Goal: Task Accomplishment & Management: Use online tool/utility

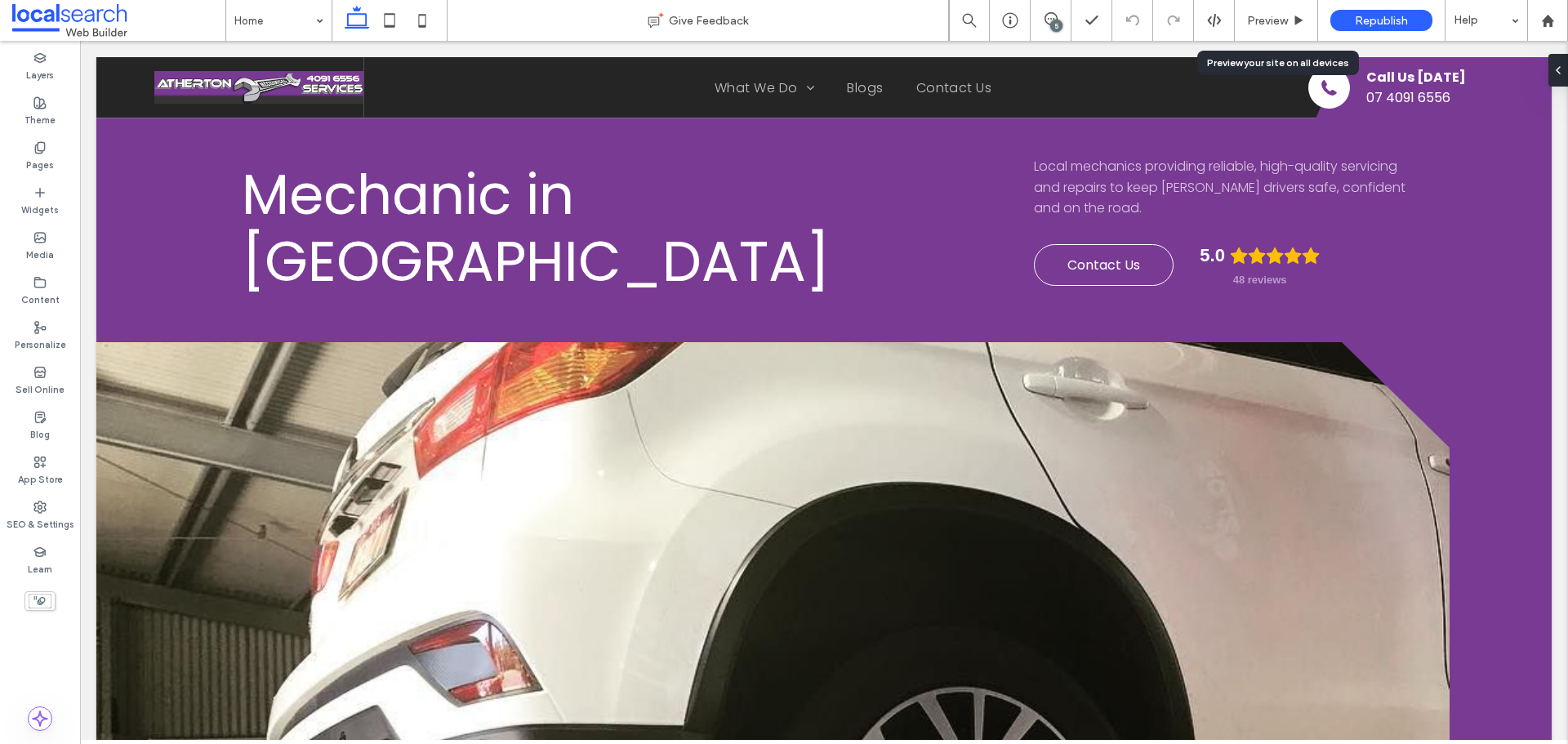
click at [1258, 23] on span "Preview" at bounding box center [1268, 21] width 41 height 14
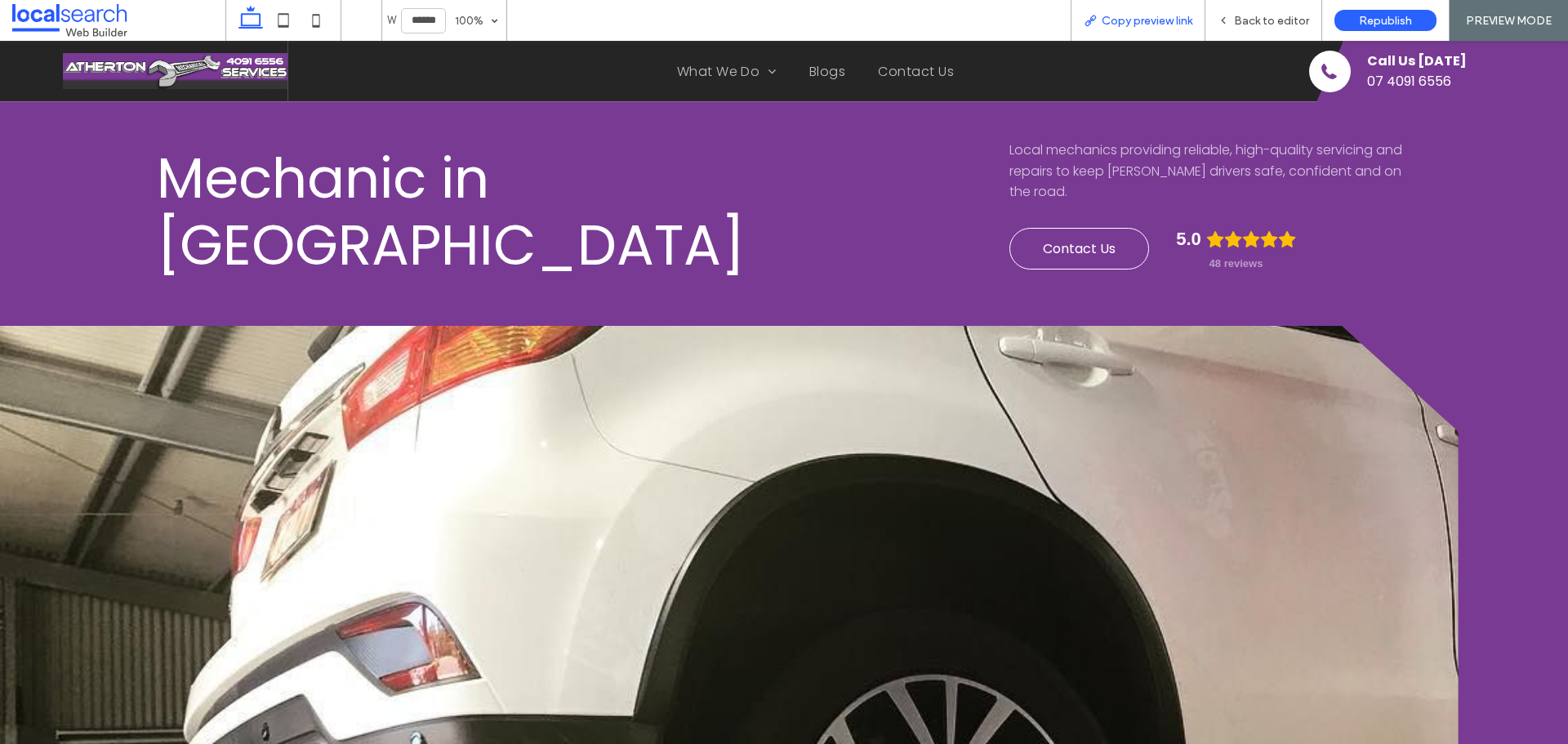
click at [1097, 19] on icon at bounding box center [1090, 20] width 13 height 13
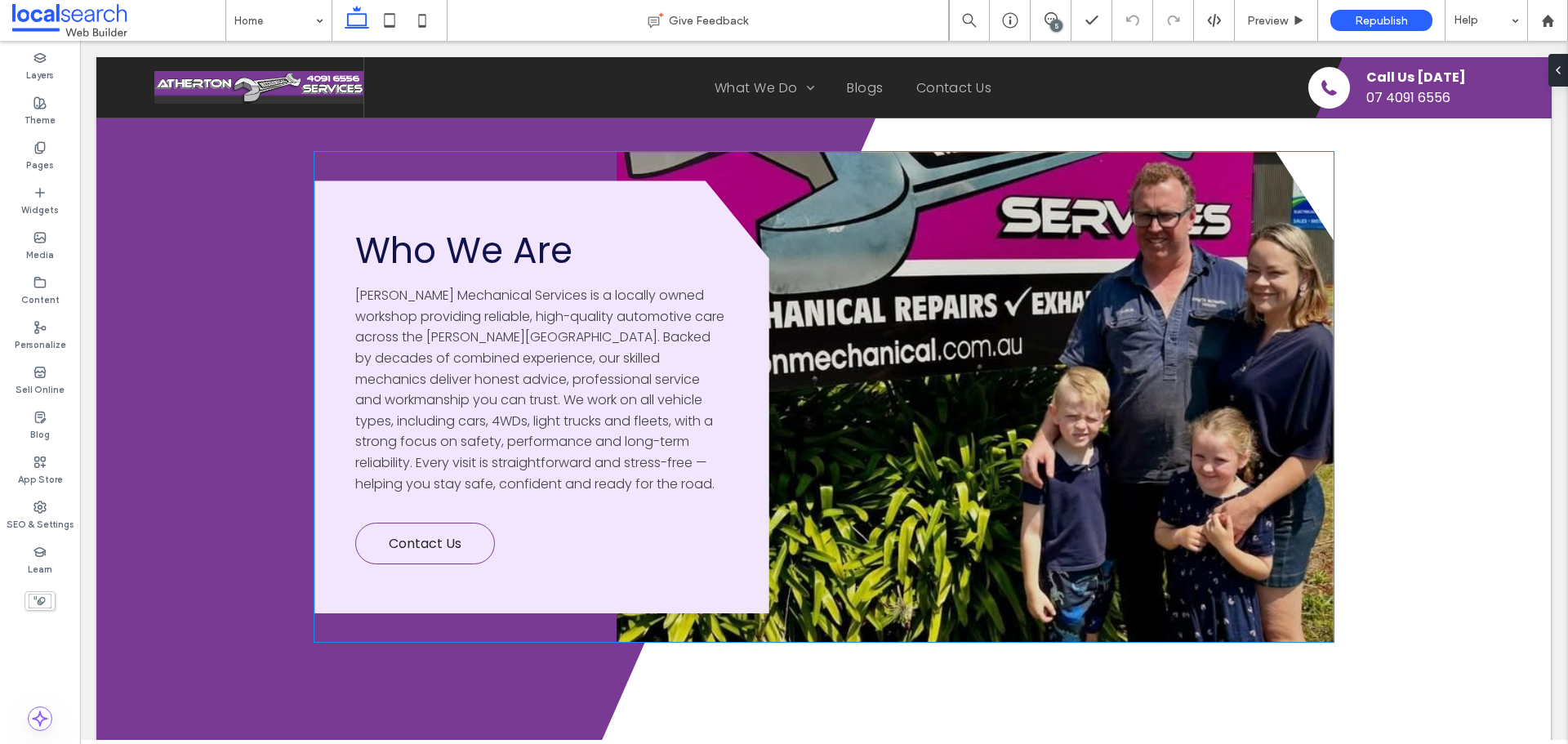
scroll to position [4818, 0]
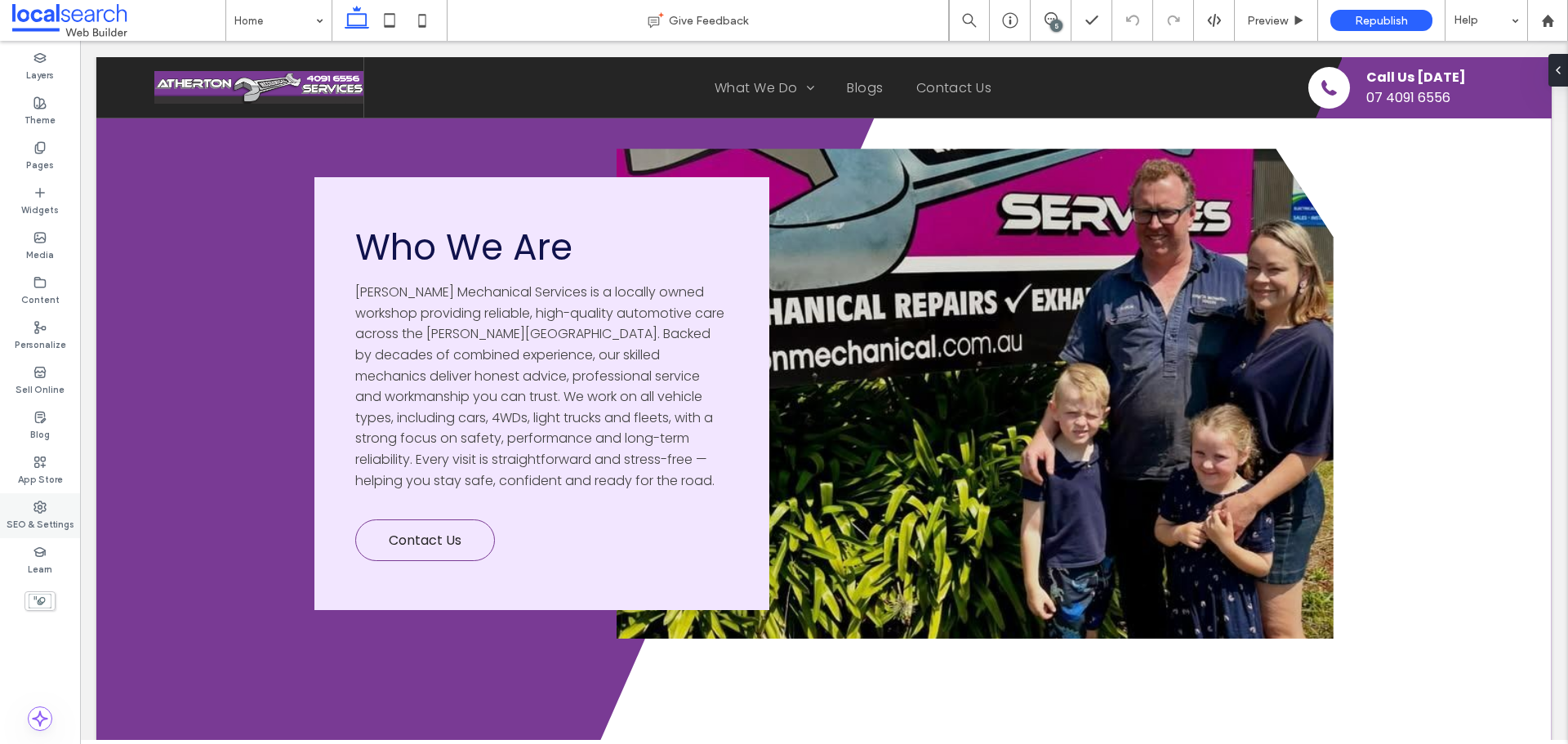
click at [48, 528] on label "SEO & Settings" at bounding box center [40, 523] width 68 height 18
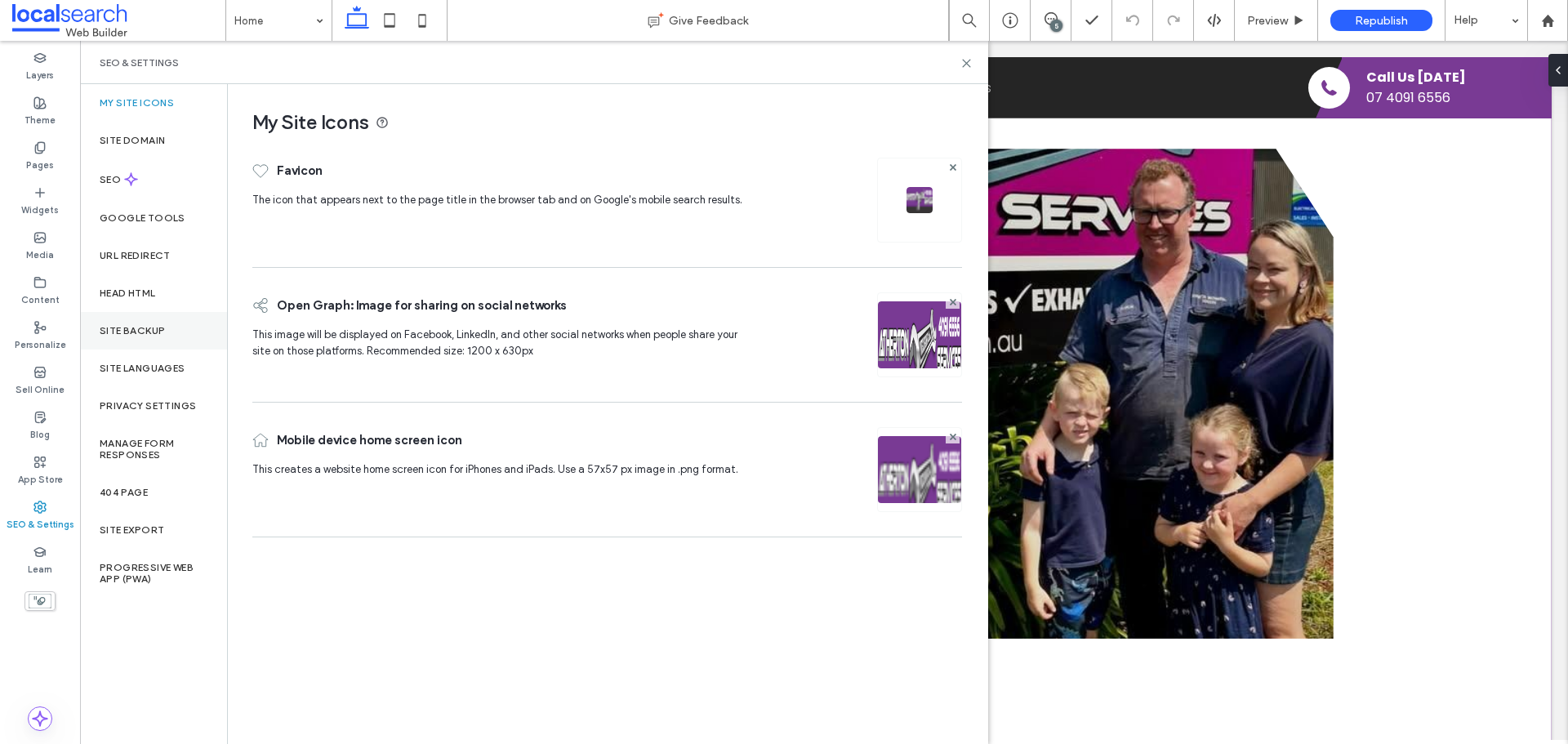
click at [171, 330] on div "Site Backup" at bounding box center [153, 330] width 147 height 37
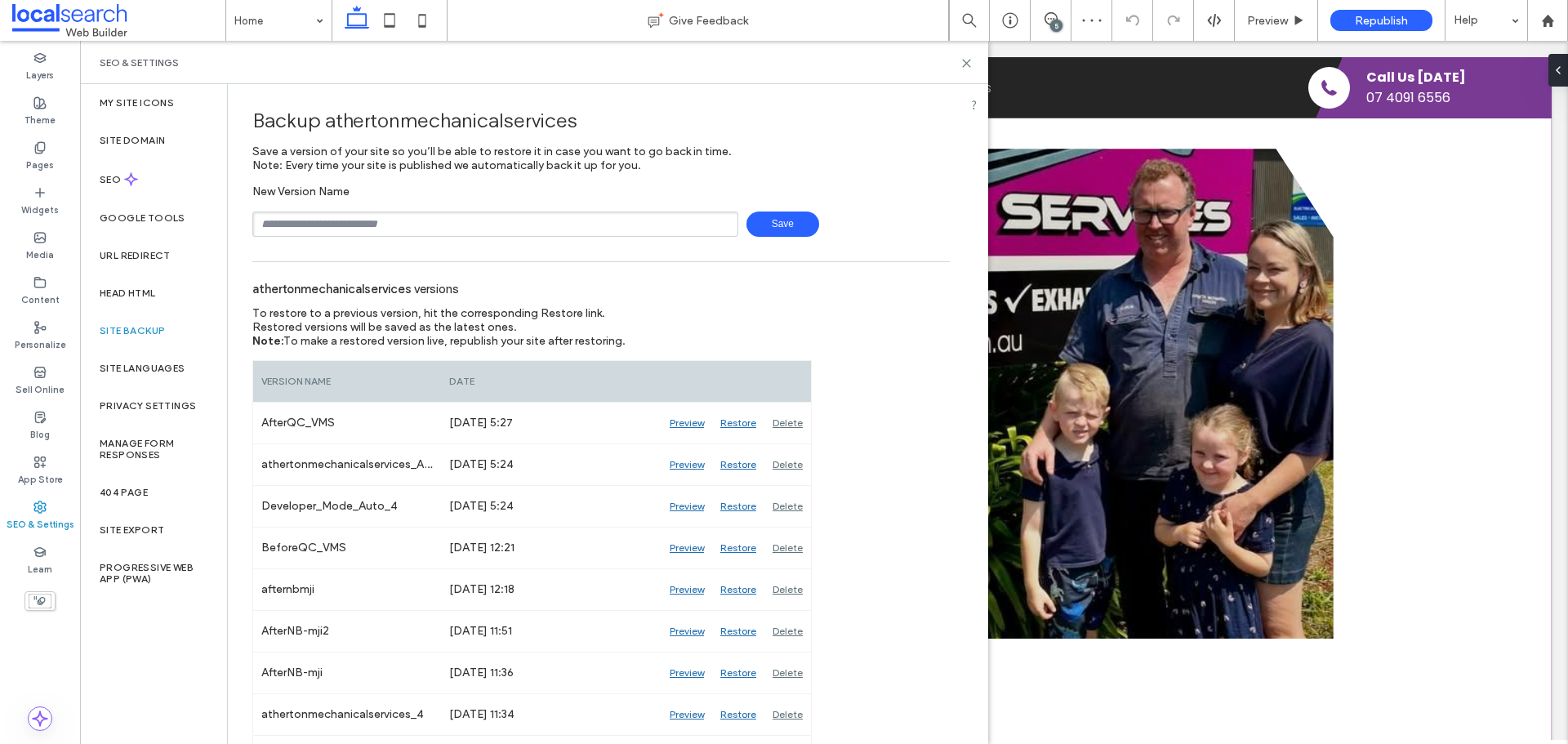
click at [377, 225] on input "text" at bounding box center [495, 224] width 486 height 26
click at [359, 235] on input "*******" at bounding box center [495, 224] width 486 height 26
click at [350, 216] on input "**********" at bounding box center [495, 224] width 486 height 26
type input "**********"
click at [761, 220] on span "Save" at bounding box center [783, 224] width 73 height 26
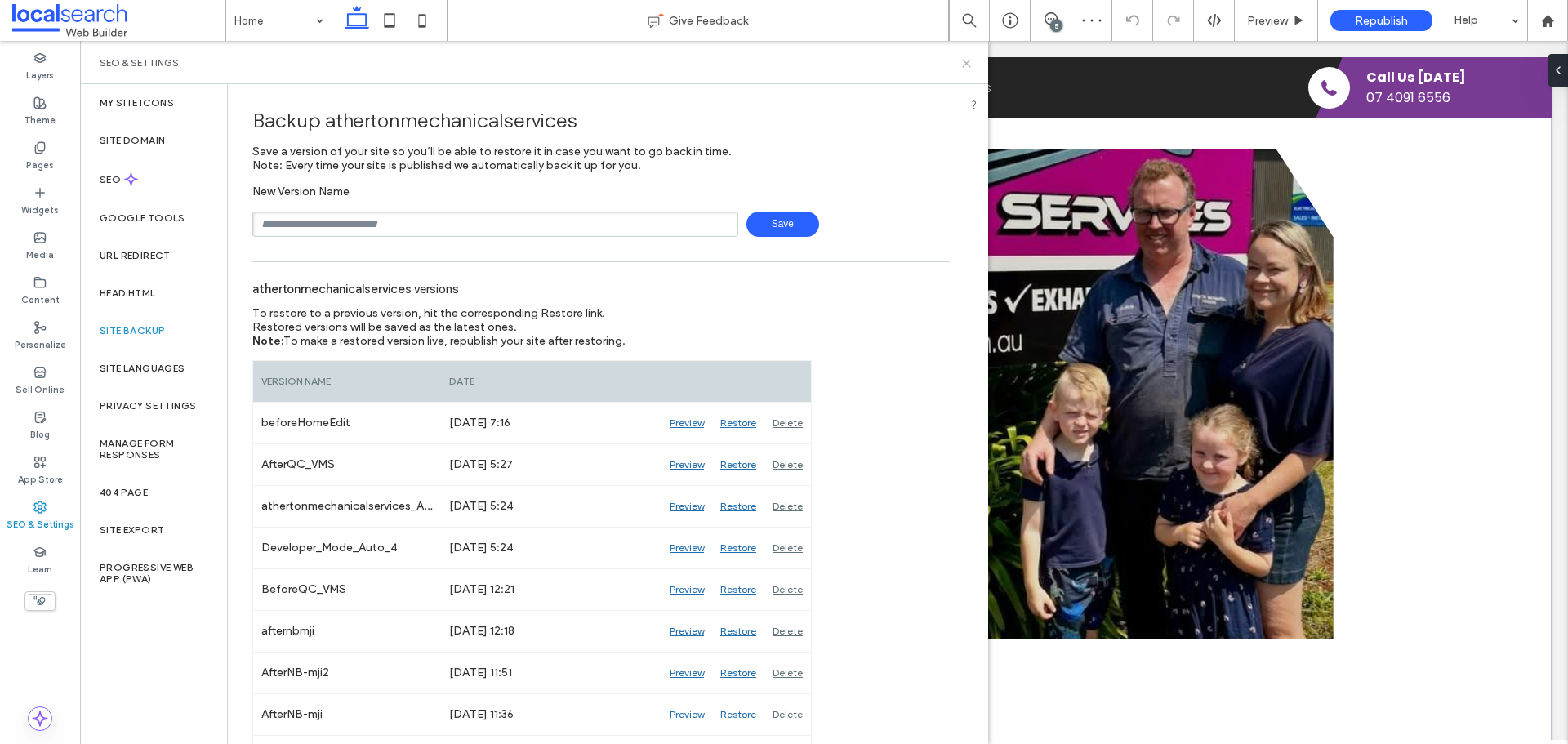
click at [965, 65] on use at bounding box center [966, 63] width 7 height 7
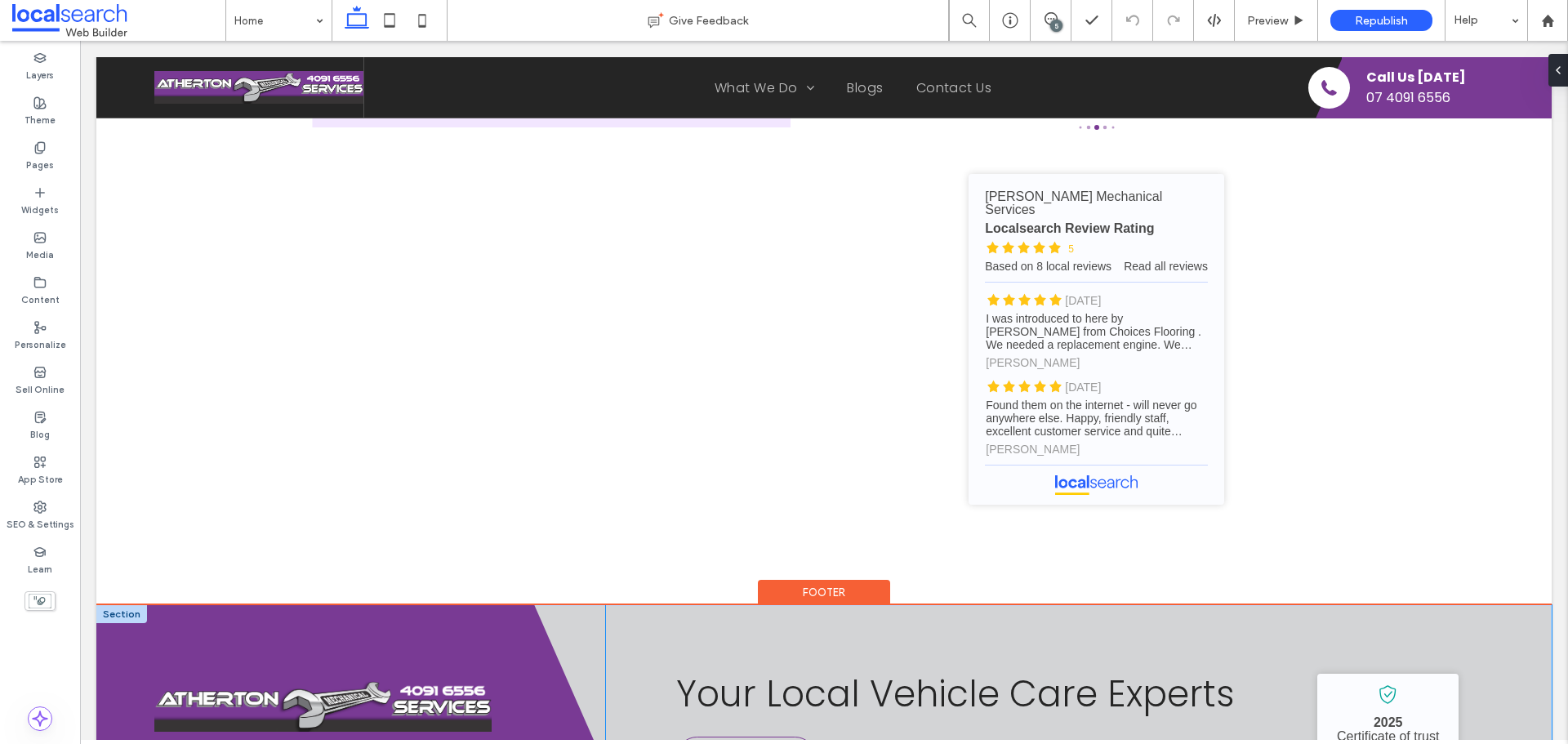
scroll to position [5716, 0]
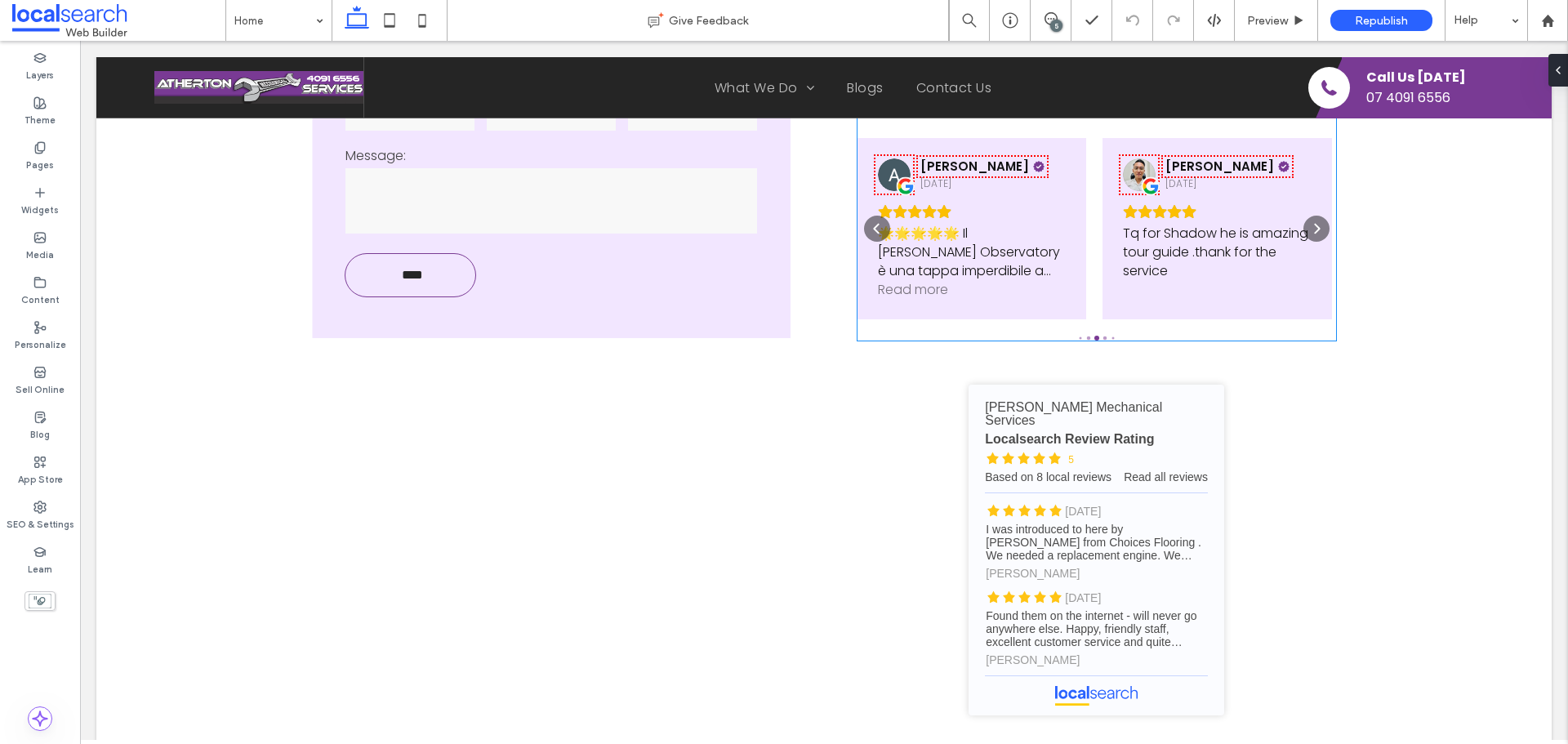
click at [1137, 318] on div "Edy Prianto 12 days ago Tq for Shadow he is amazing tour guide .thank for the s…" at bounding box center [1217, 228] width 229 height 181
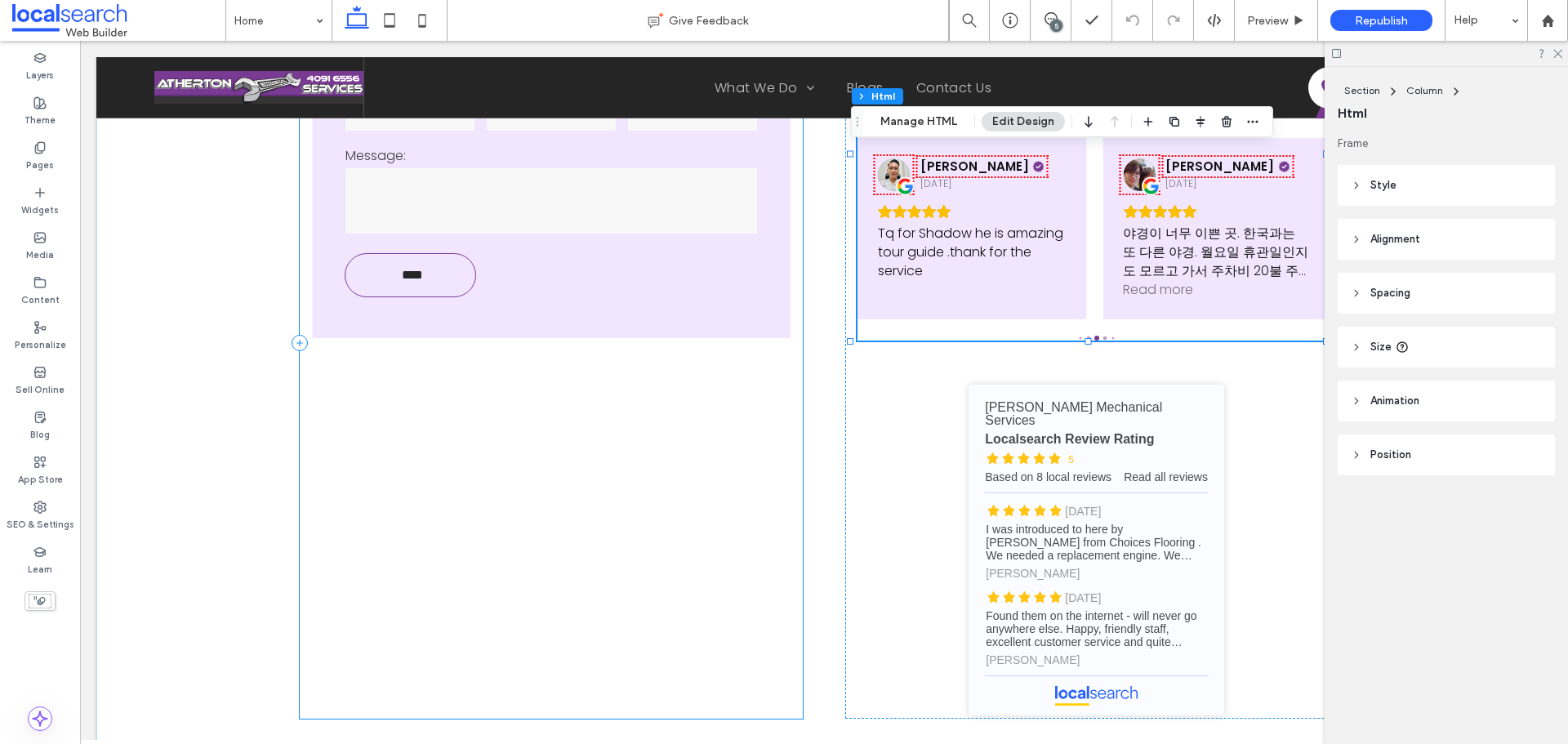
click at [739, 474] on div "Contact Us Today Name: Email: Phone: Message: **** Thank you for contacting Ath…" at bounding box center [552, 343] width 503 height 751
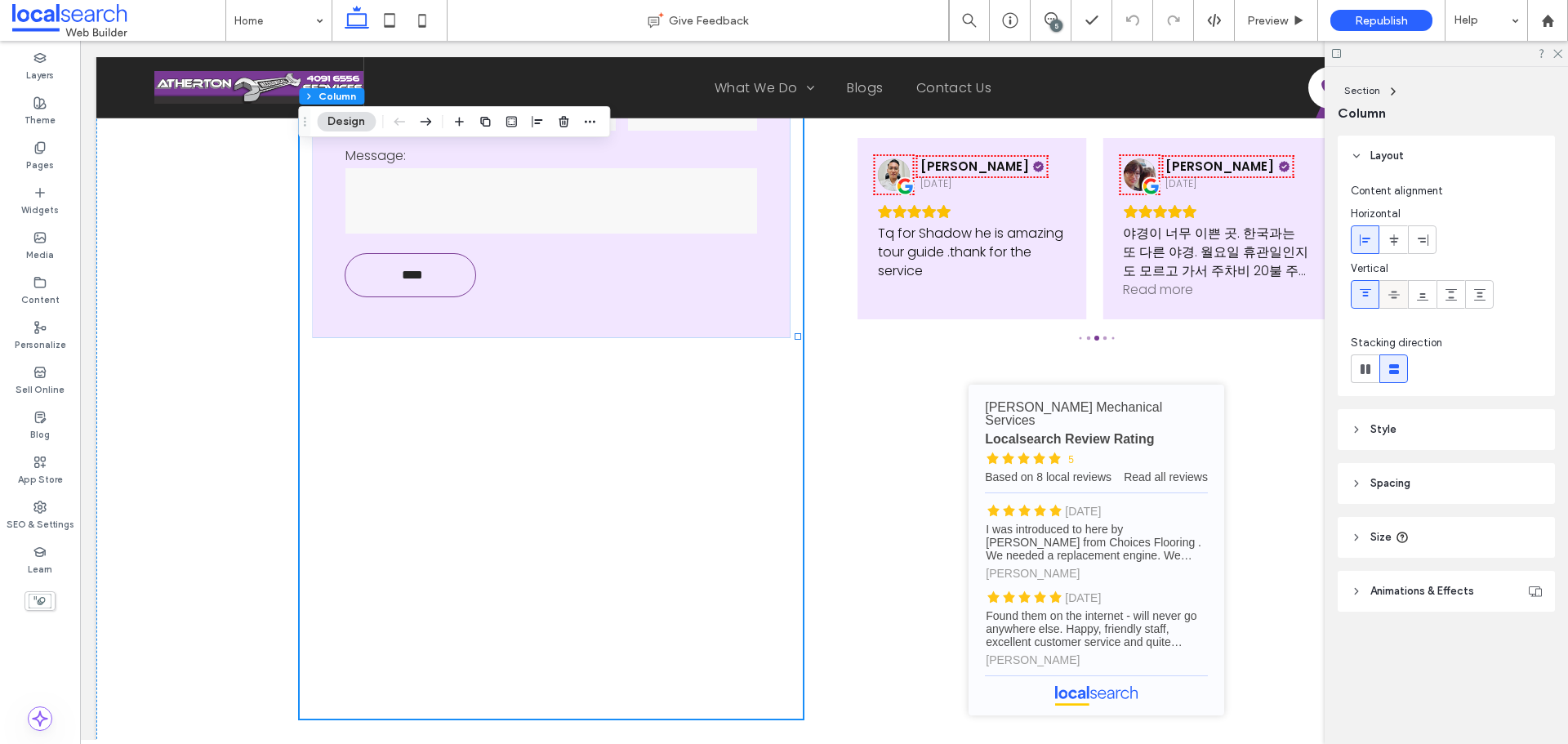
click at [1390, 285] on span at bounding box center [1394, 294] width 13 height 27
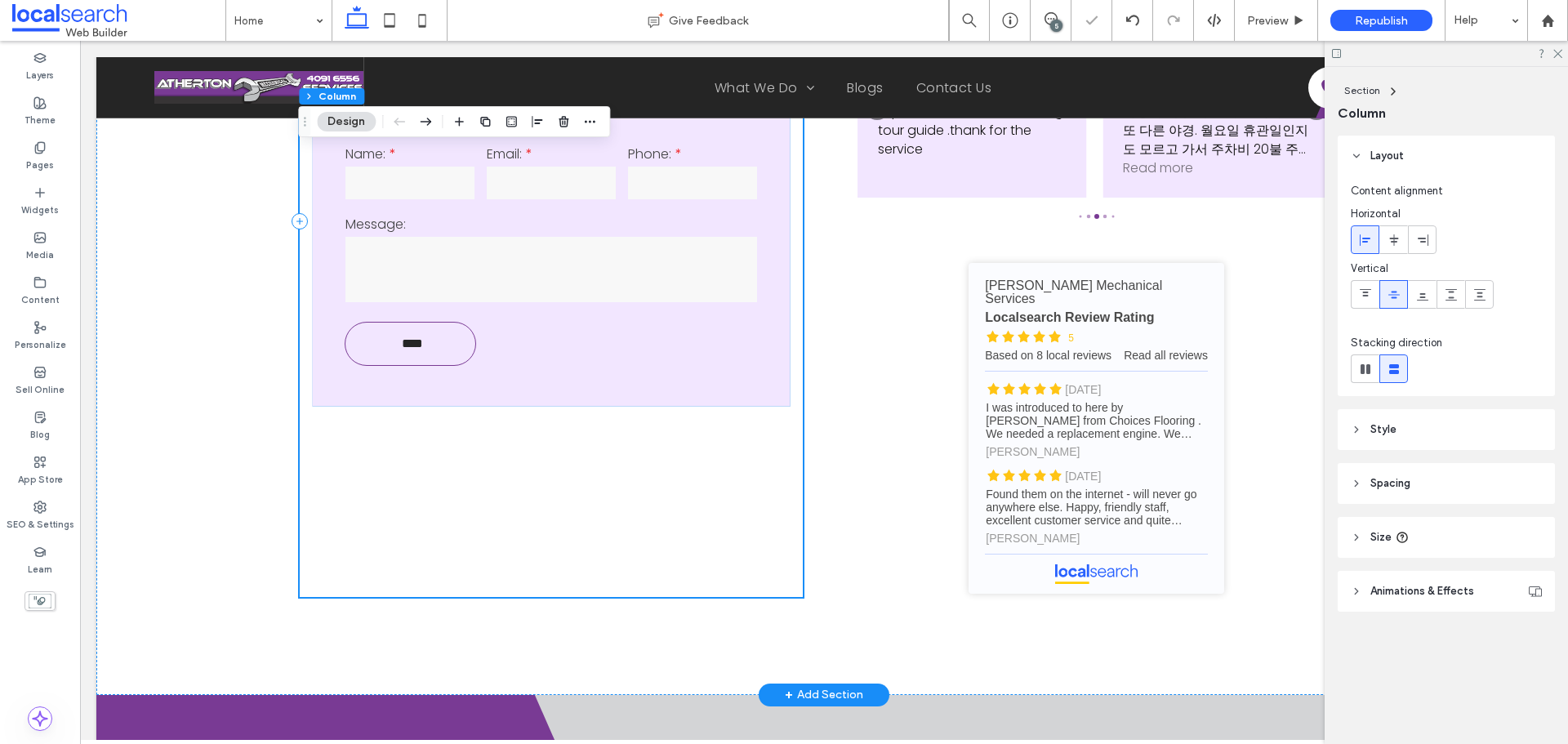
scroll to position [5574, 0]
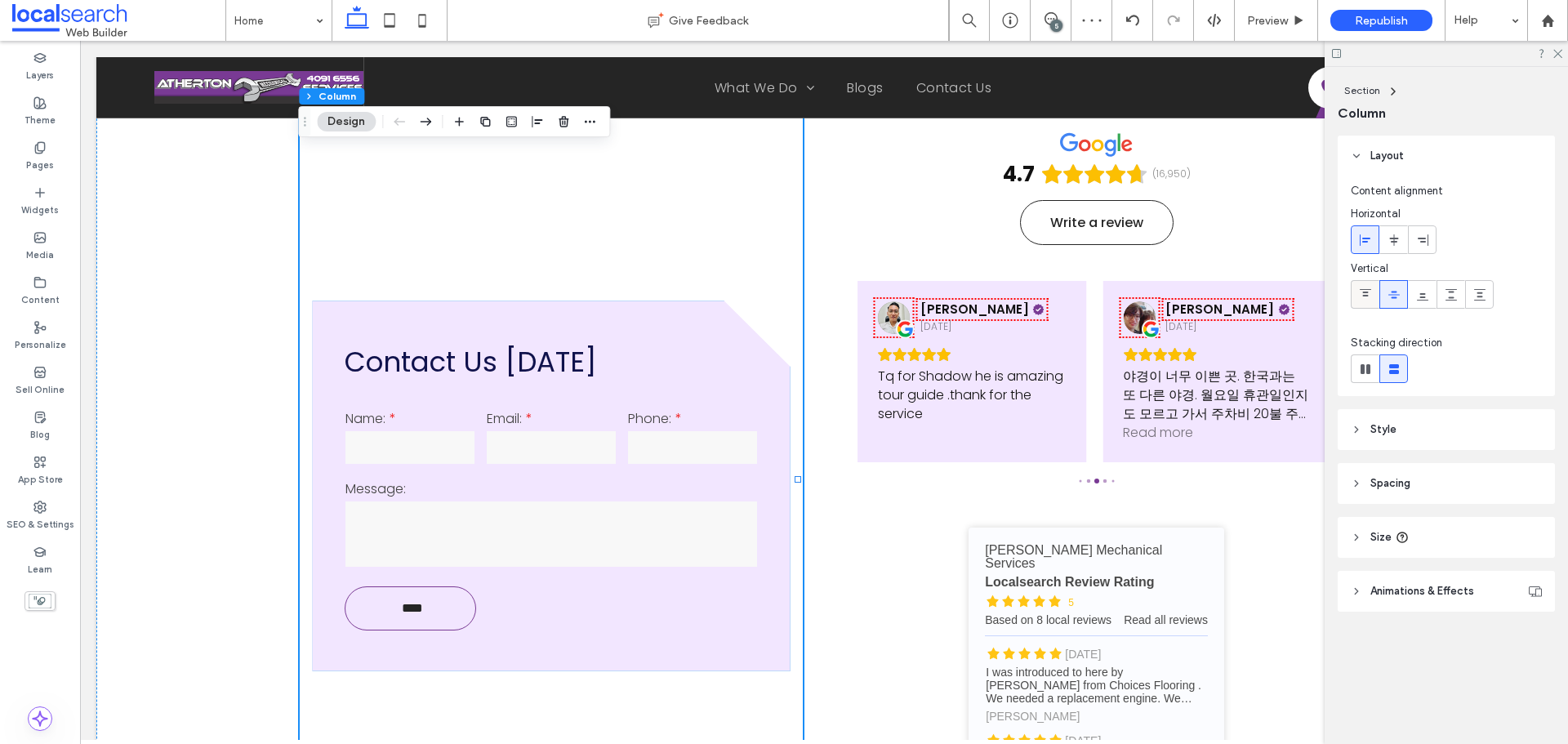
click at [1355, 292] on div at bounding box center [1365, 294] width 27 height 27
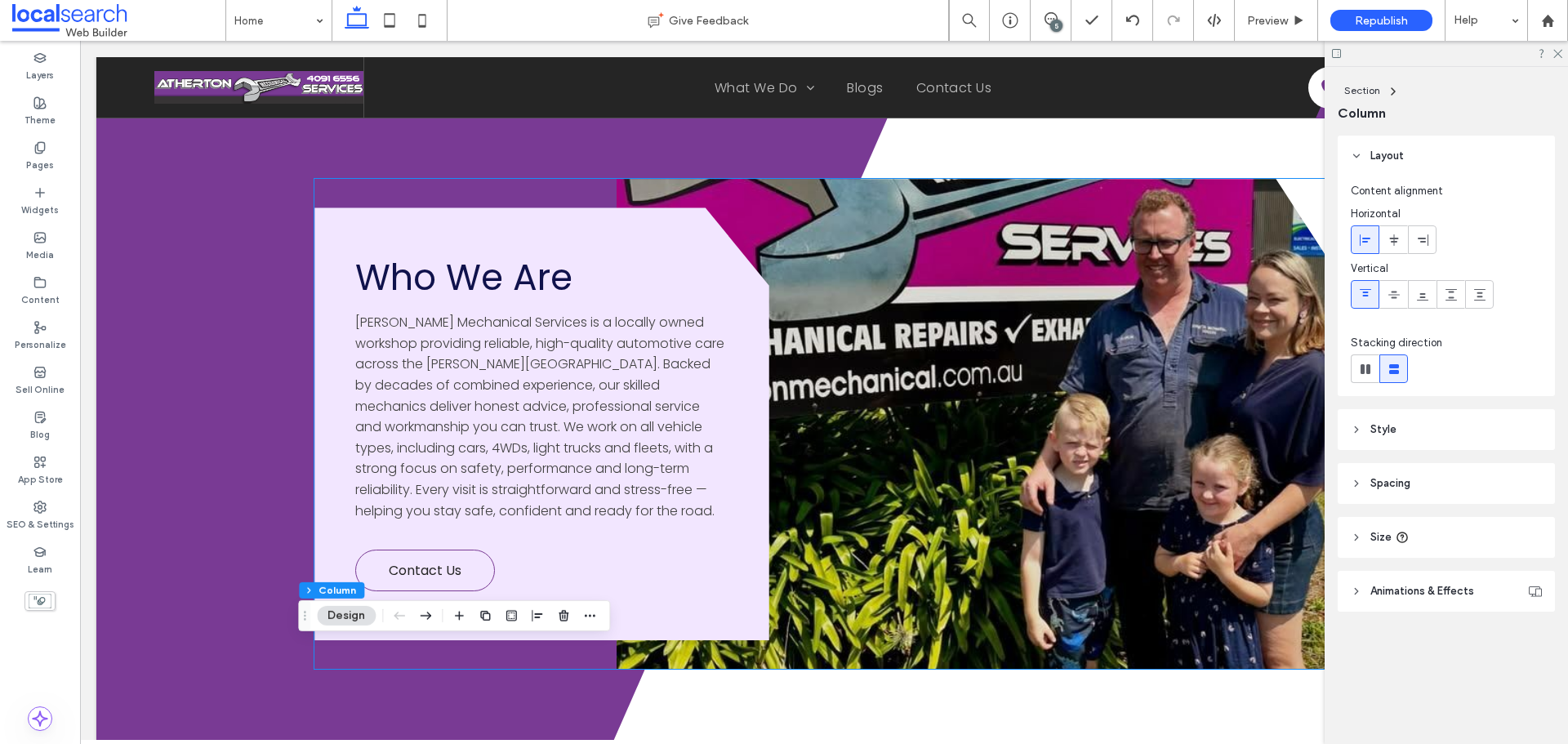
scroll to position [4573, 0]
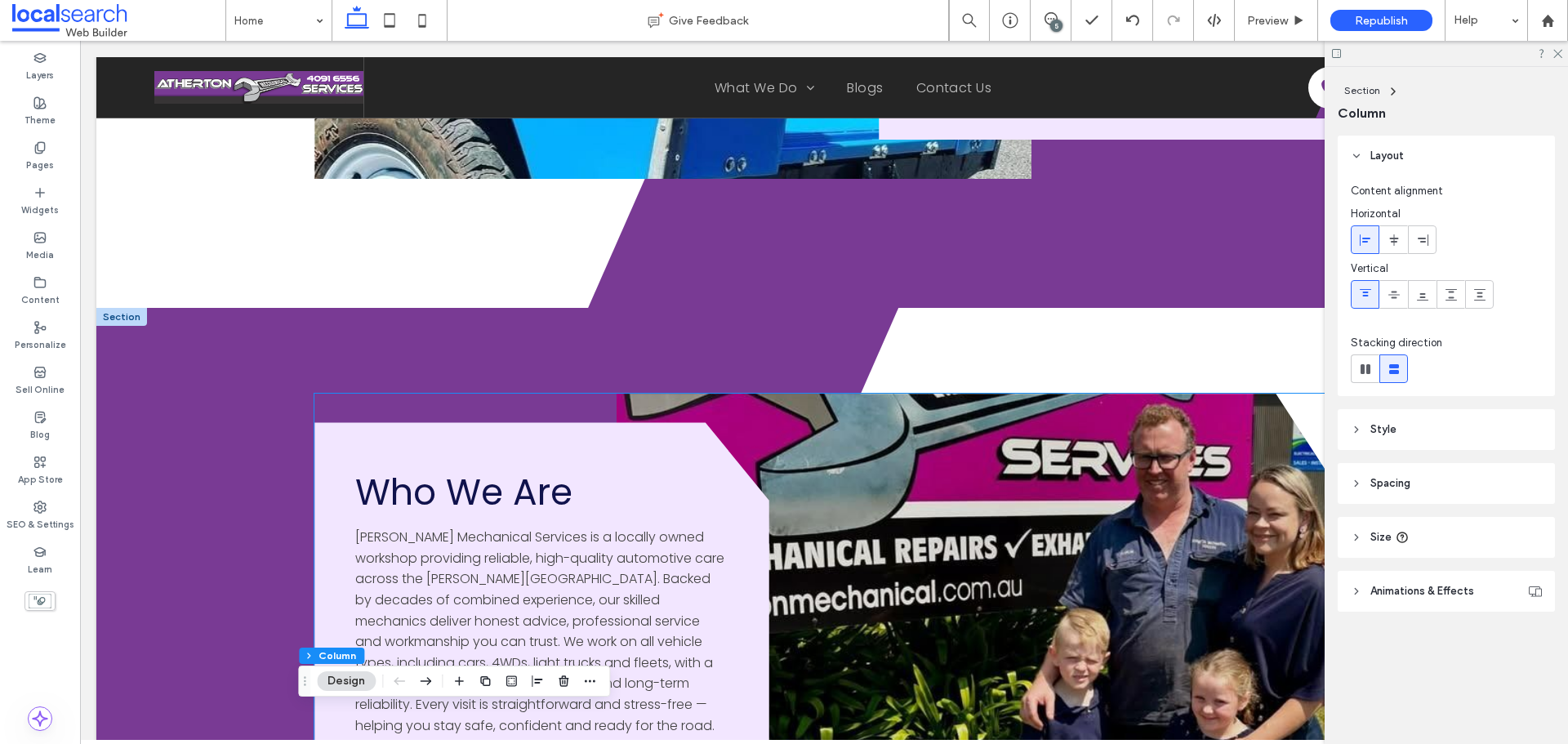
click at [469, 413] on div "Who We Are Atherton Mechanical Services is a locally owned workshop providing r…" at bounding box center [824, 638] width 1018 height 490
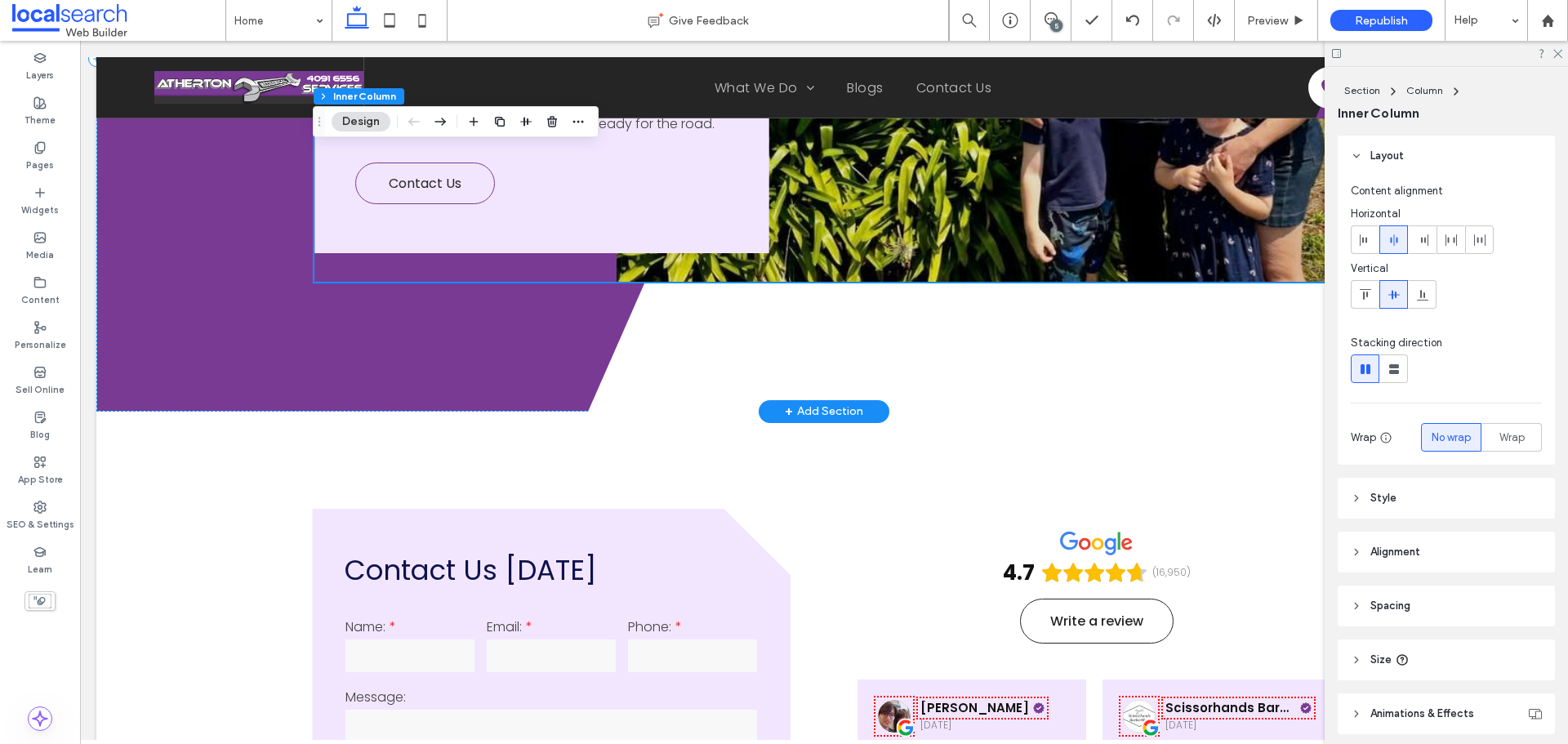
scroll to position [5308, 0]
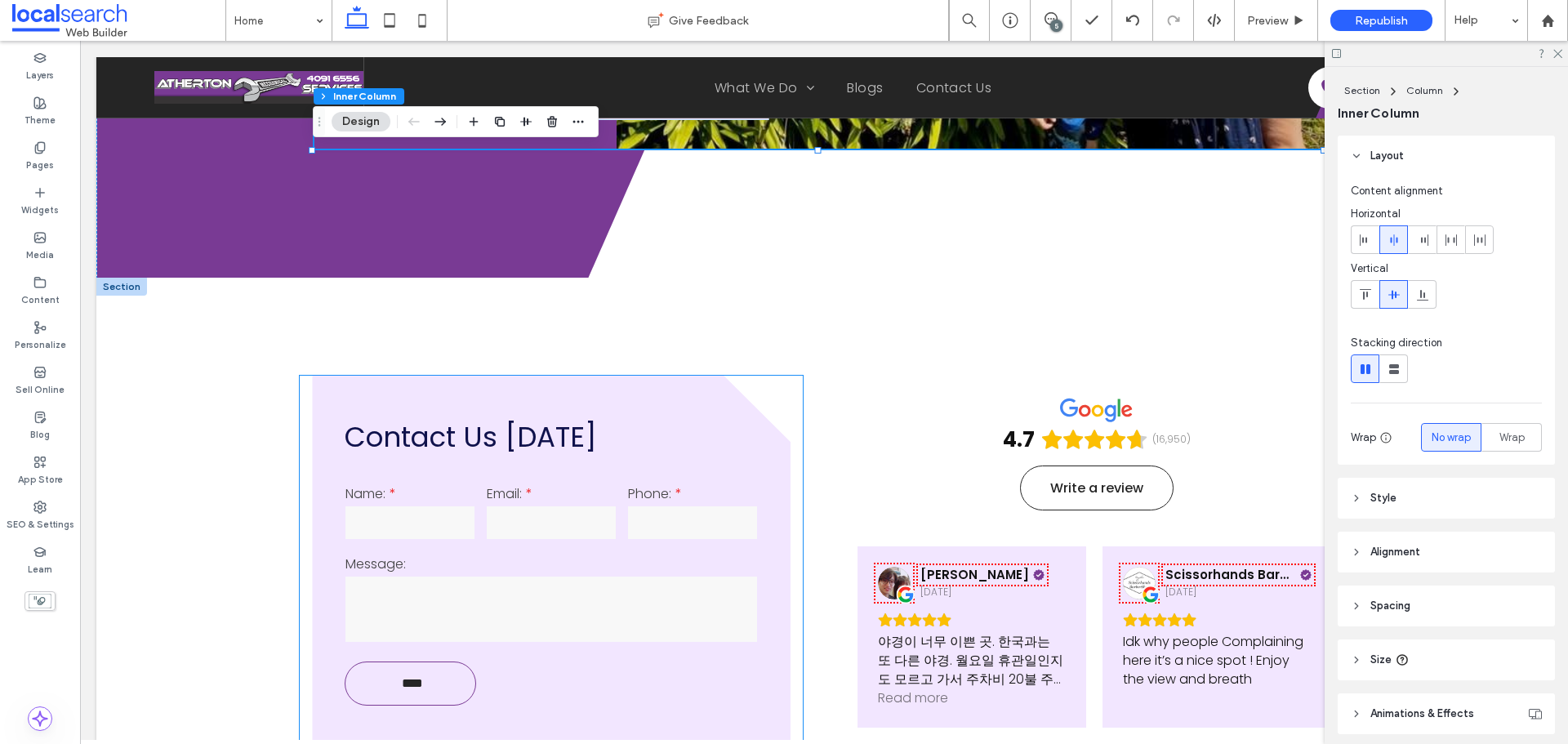
click at [797, 381] on div "Contact Us Today Name: Email: Phone: Message: **** Thank you for contacting Ath…" at bounding box center [552, 751] width 503 height 751
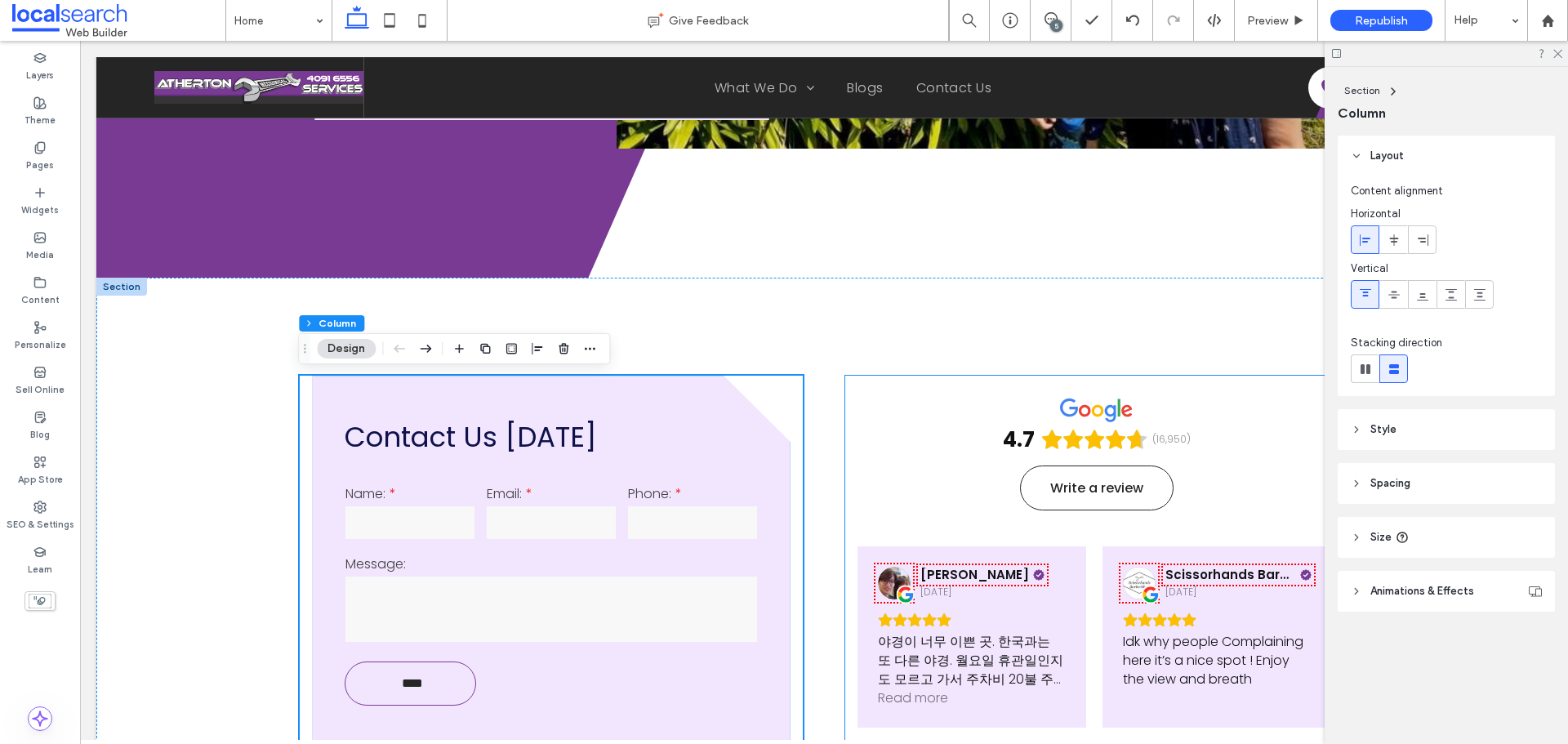
click at [847, 432] on div "4.7 (16,950) Write a review Antonio Giuliani 12 days ago 🌟🌟🌟🌟🌟 Il Griffith Obse…" at bounding box center [1097, 751] width 503 height 751
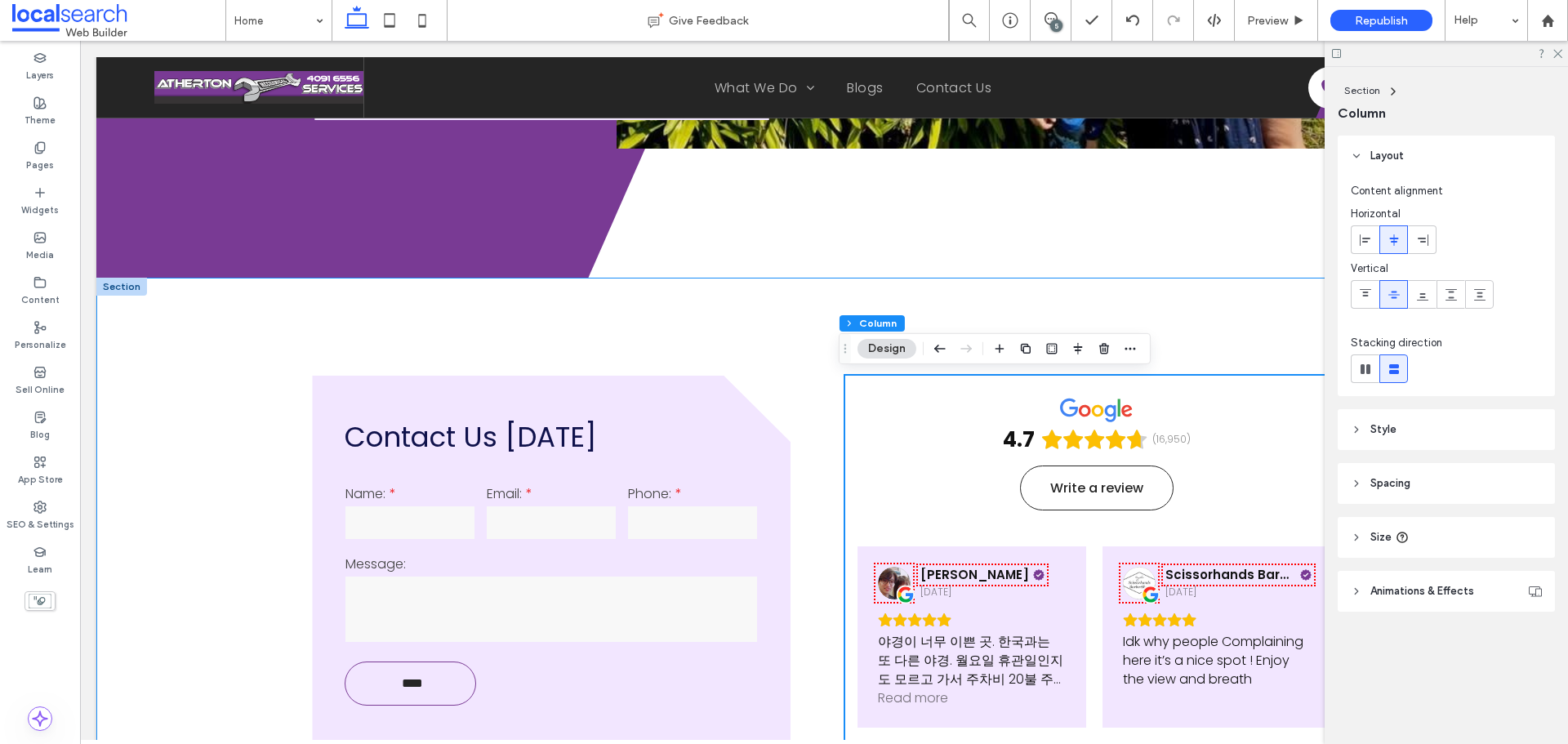
click at [819, 431] on div "Contact Us Today Name: Email: Phone: Message: **** Thank you for contacting Ath…" at bounding box center [824, 751] width 1456 height 947
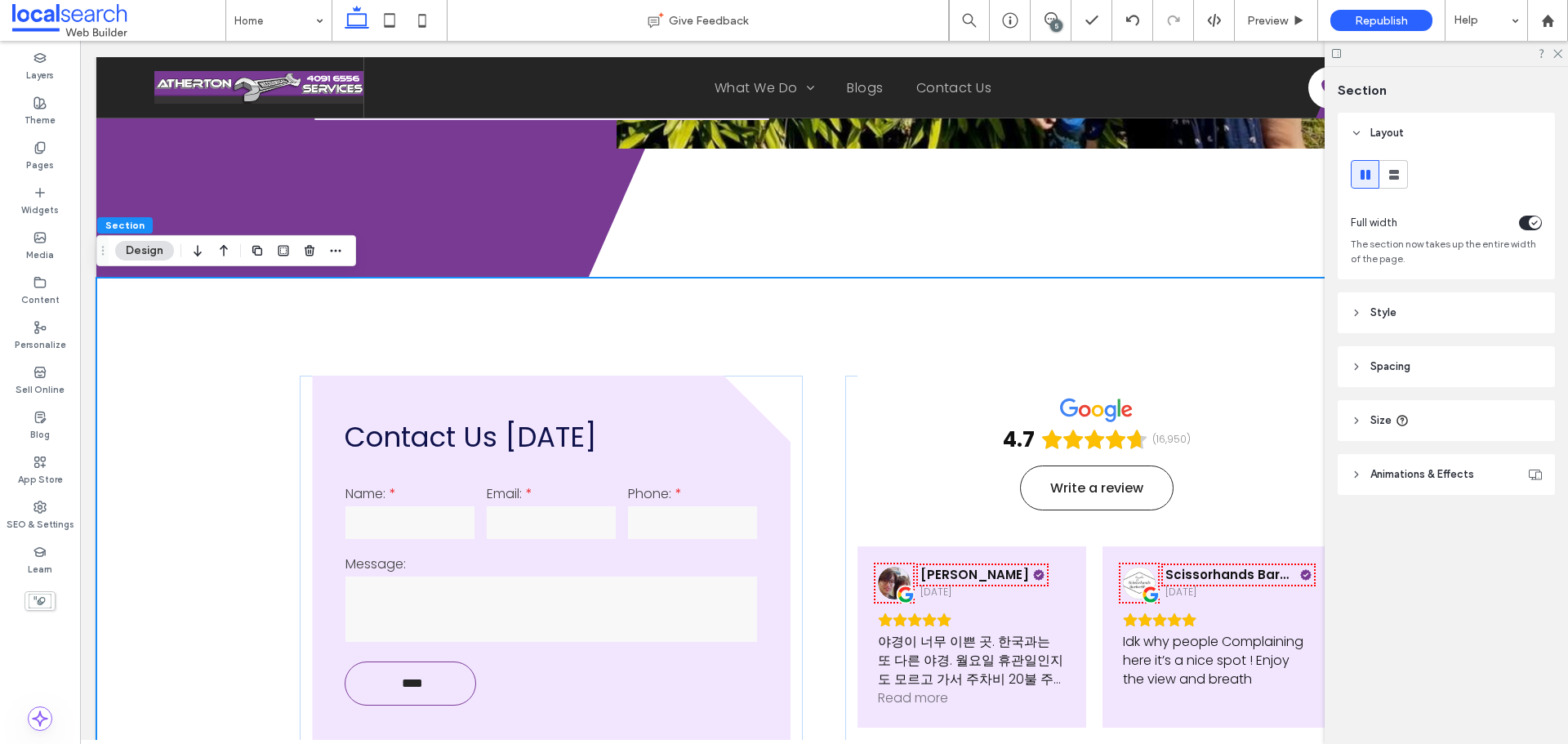
click at [822, 417] on div "Contact Us Today Name: Email: Phone: Message: **** Thank you for contacting Ath…" at bounding box center [824, 751] width 1456 height 947
click at [427, 329] on div "Contact Us Today Name: Email: Phone: Message: **** Thank you for contacting Ath…" at bounding box center [824, 751] width 1456 height 947
click at [304, 396] on div "Contact Us Today Name: Email: Phone: Message: **** Thank you for contacting Ath…" at bounding box center [552, 751] width 503 height 751
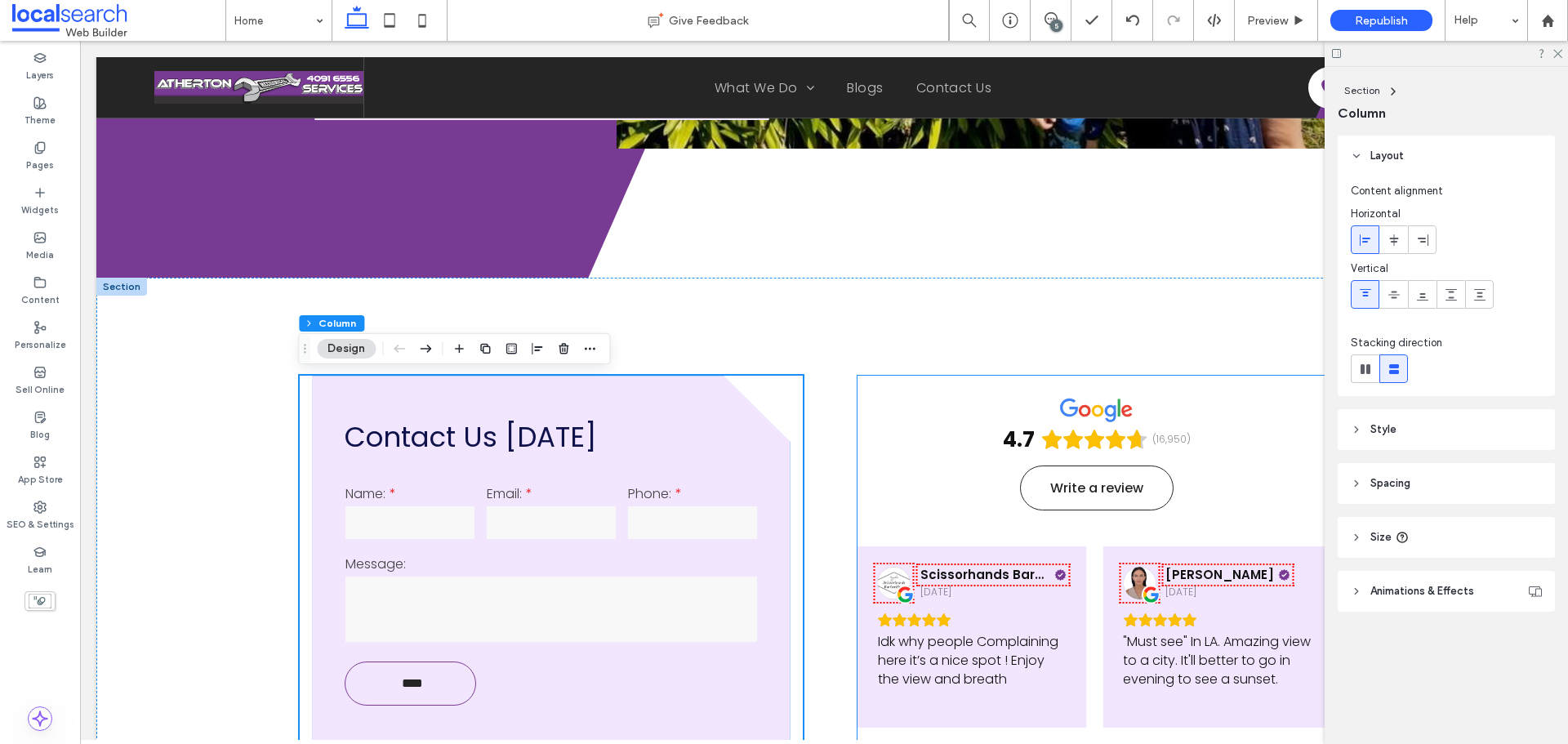
click at [882, 425] on div "4.7 (16,950) Write a review" at bounding box center [1096, 452] width 479 height 154
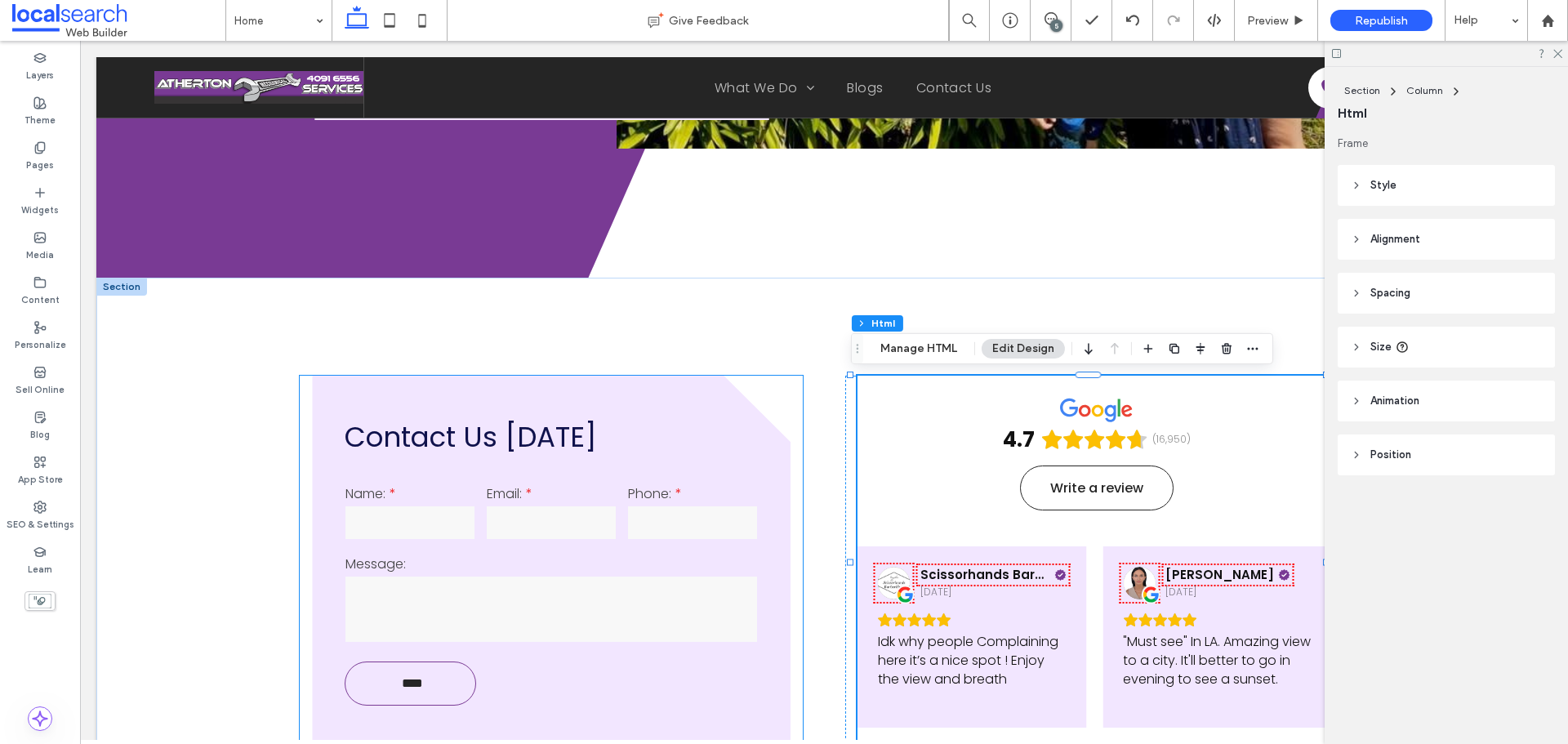
click at [793, 417] on div "Contact Us Today Name: Email: Phone: Message: **** Thank you for contacting Ath…" at bounding box center [552, 751] width 503 height 751
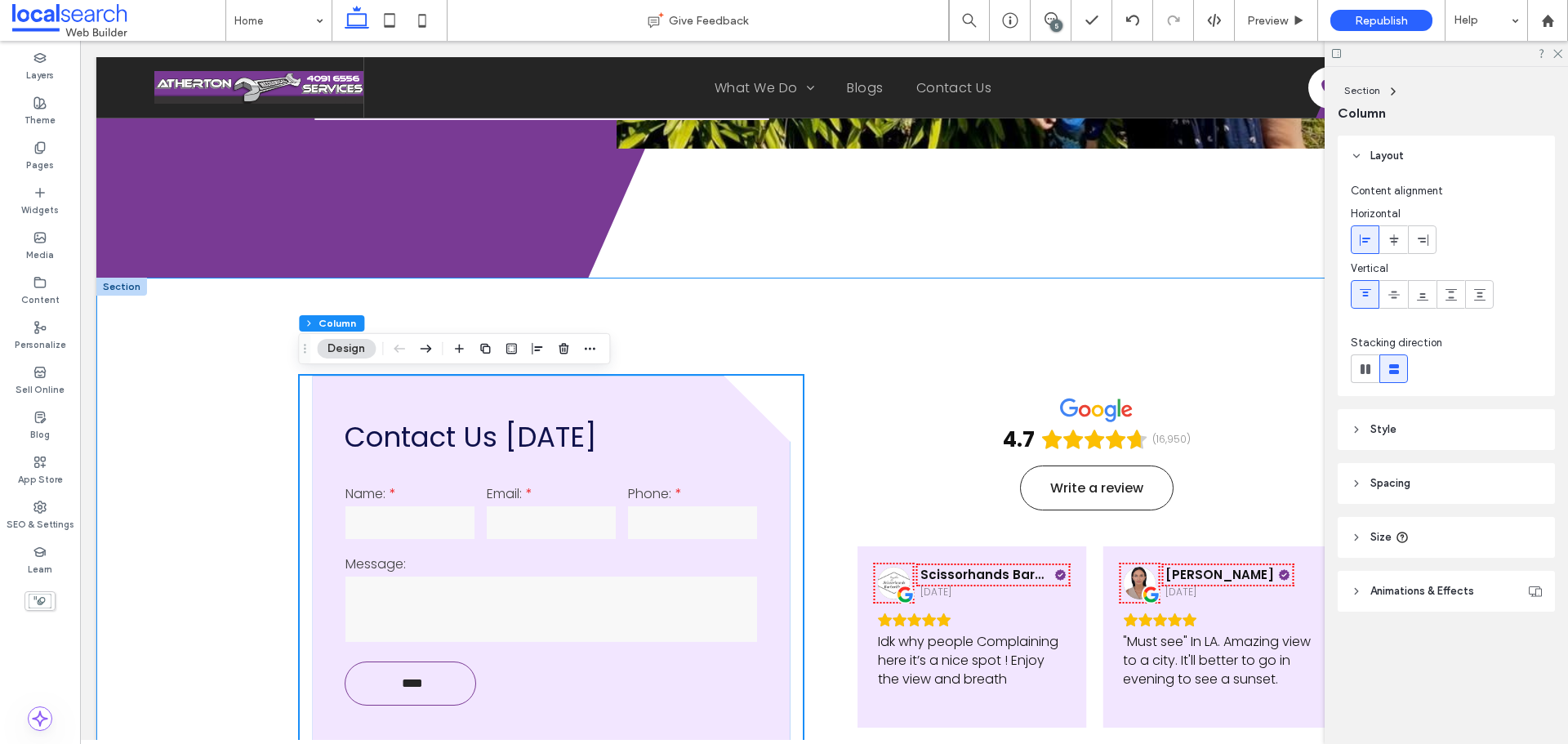
click at [809, 407] on div "Contact Us Today Name: Email: Phone: Message: **** Thank you for contacting Ath…" at bounding box center [824, 751] width 1456 height 947
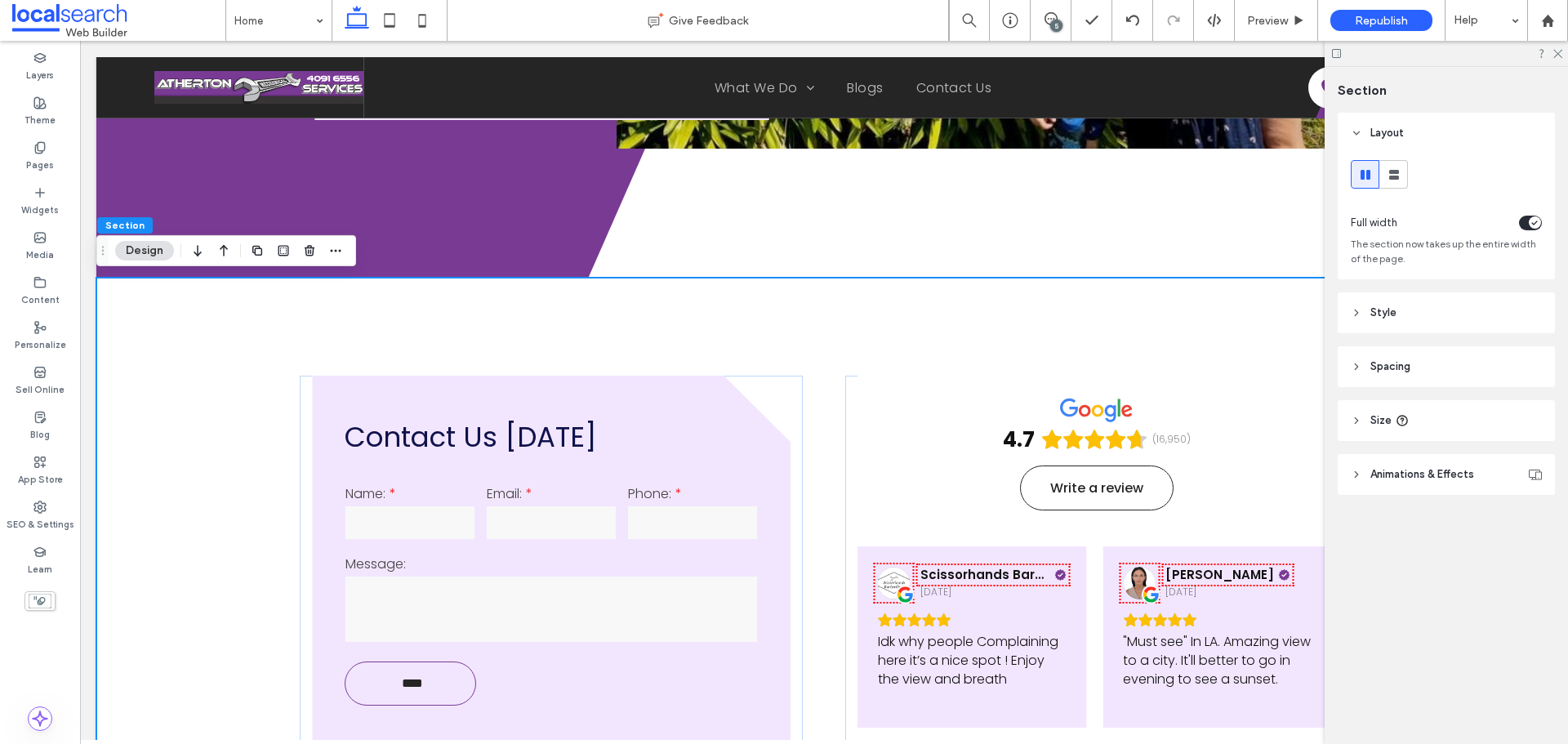
click at [820, 389] on div "Contact Us Today Name: Email: Phone: Message: **** Thank you for contacting Ath…" at bounding box center [824, 751] width 1456 height 947
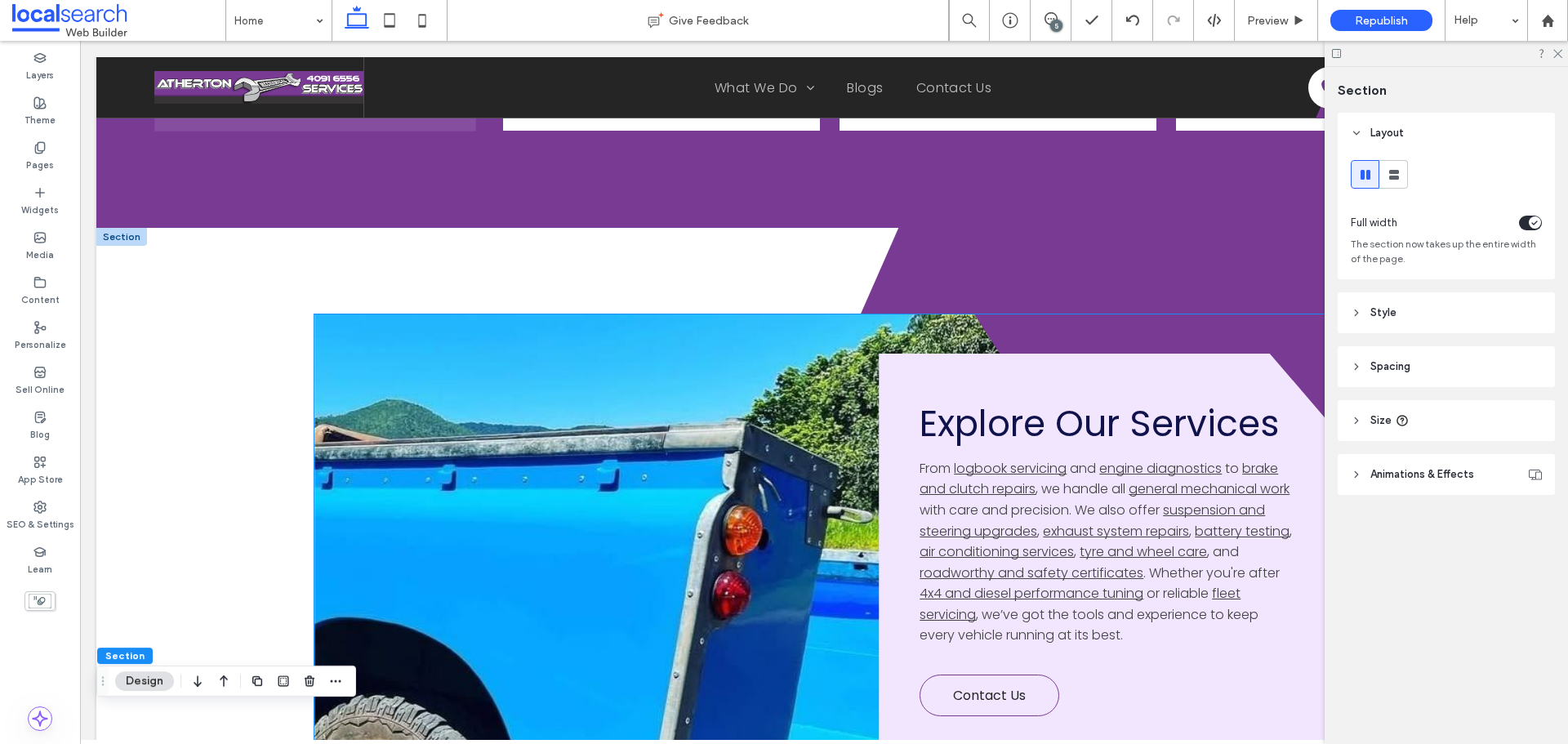
scroll to position [3920, 0]
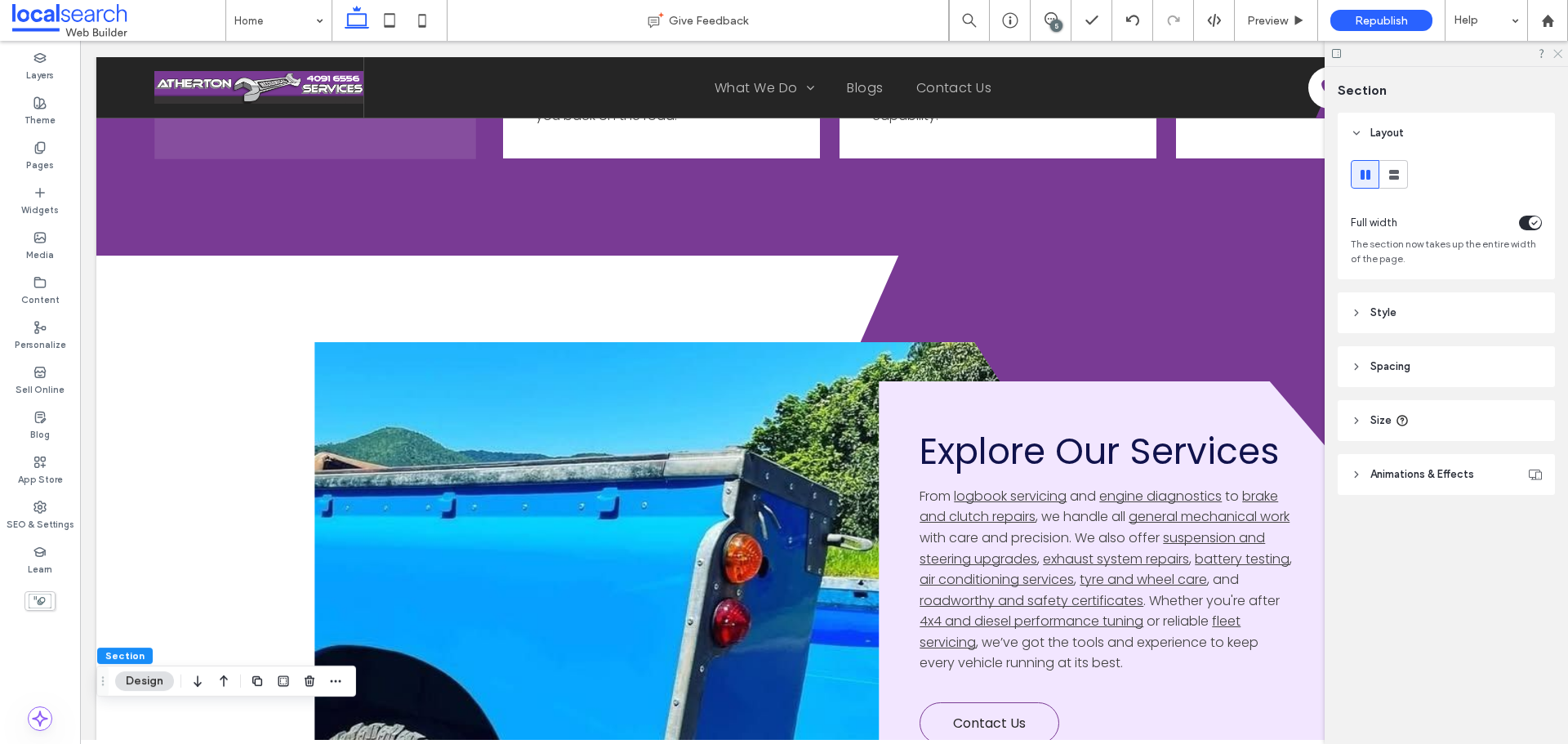
click at [1556, 47] on icon at bounding box center [1557, 52] width 11 height 11
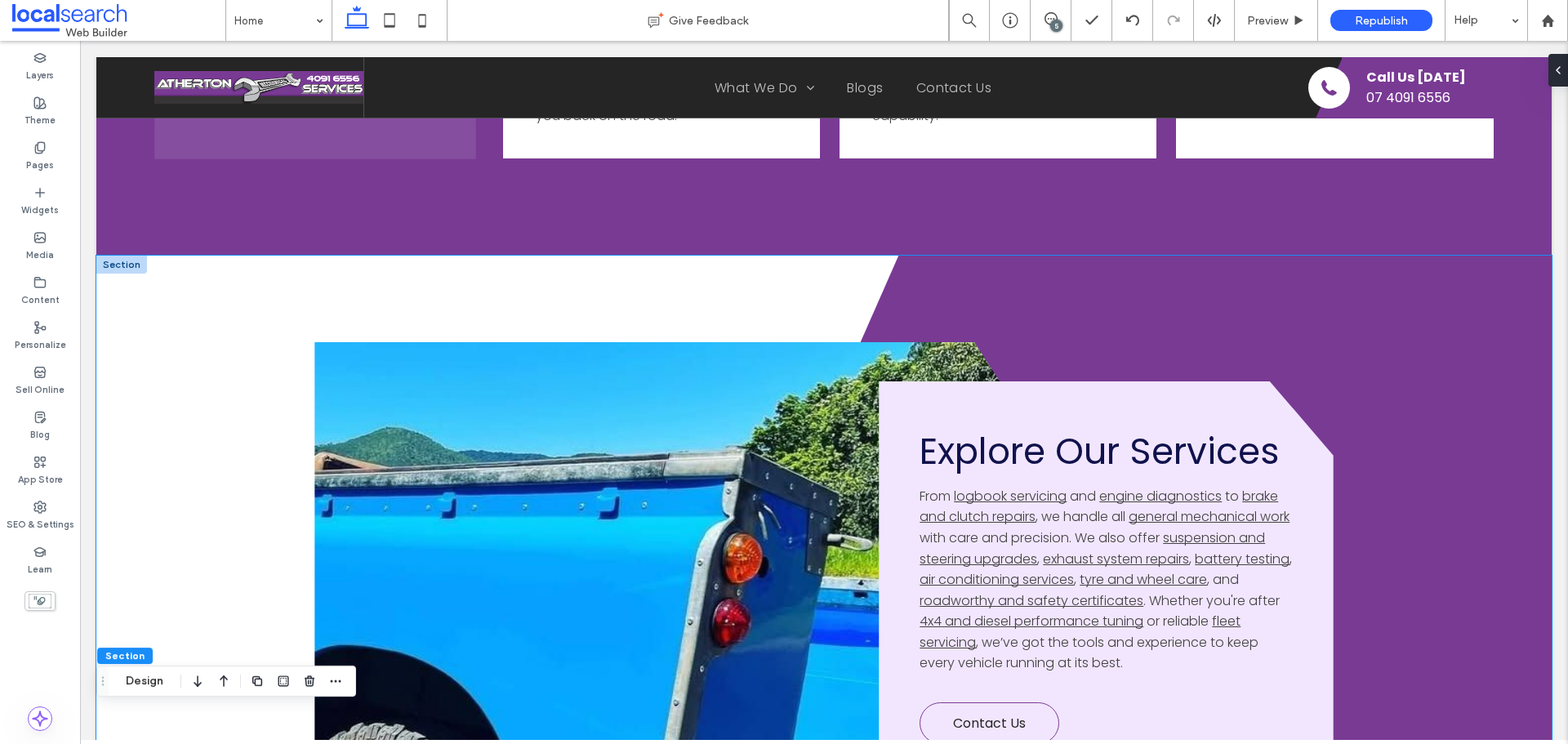
click at [1100, 312] on polygon at bounding box center [1070, 608] width 963 height 706
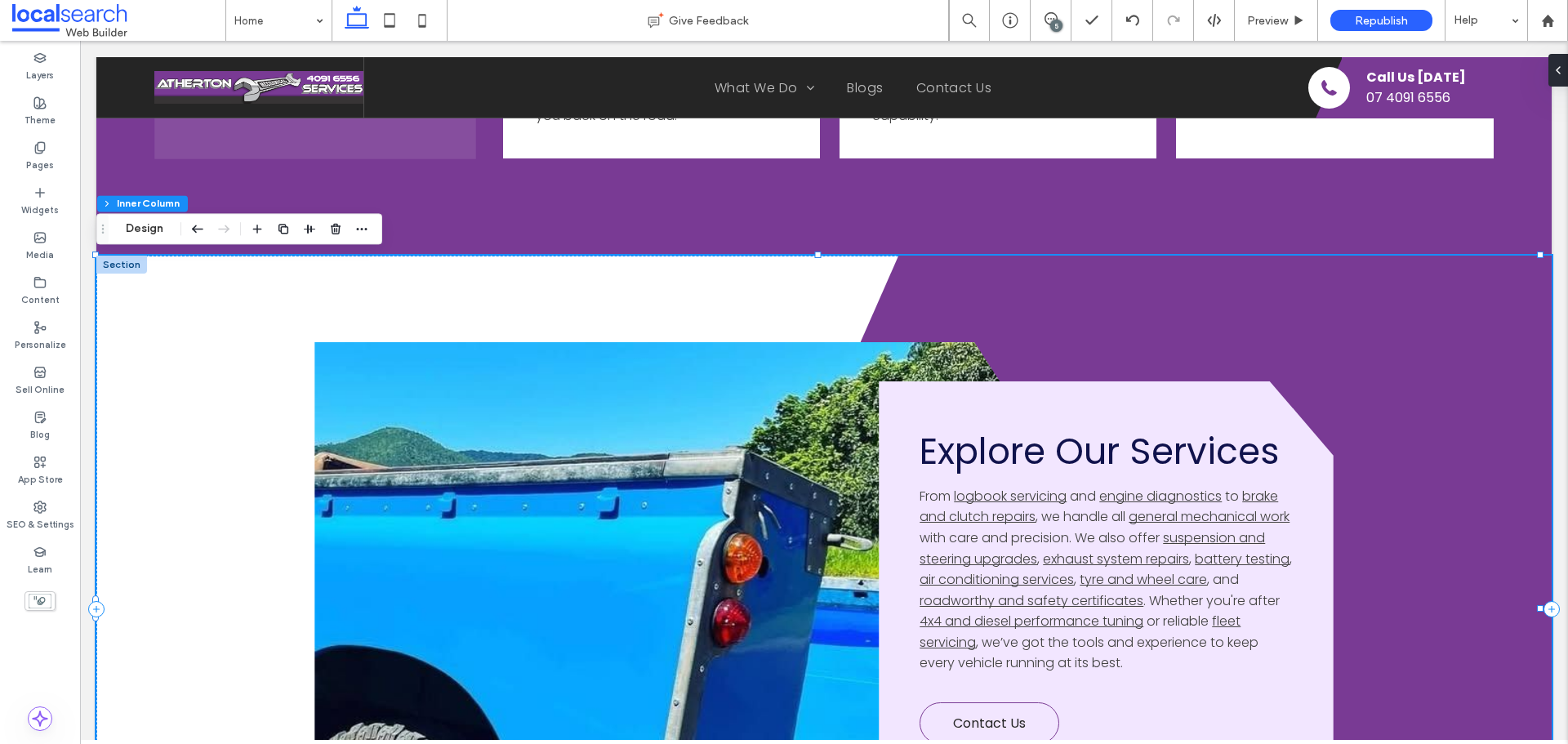
click at [968, 297] on polygon at bounding box center [1070, 608] width 963 height 706
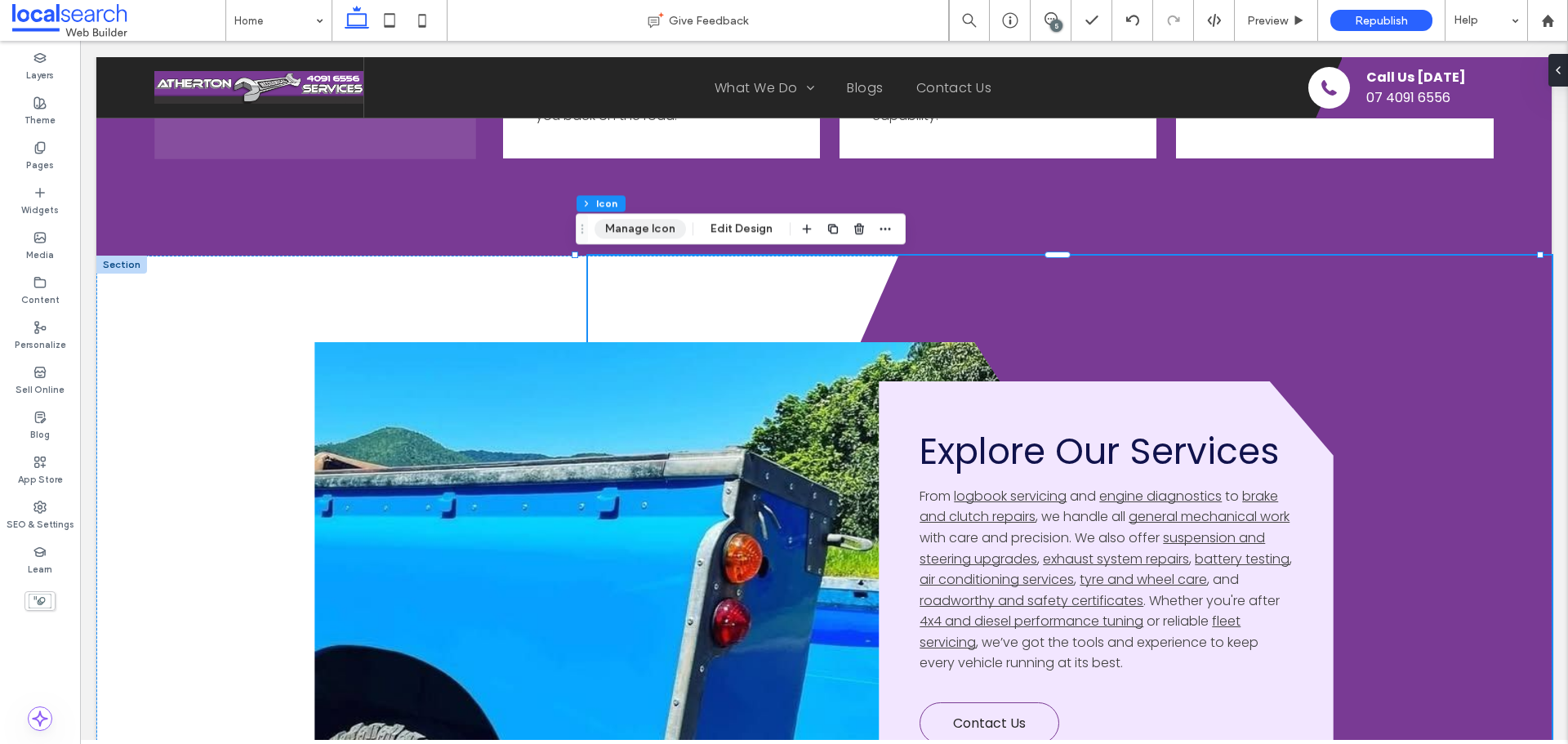
click at [668, 226] on button "Manage Icon" at bounding box center [640, 229] width 91 height 20
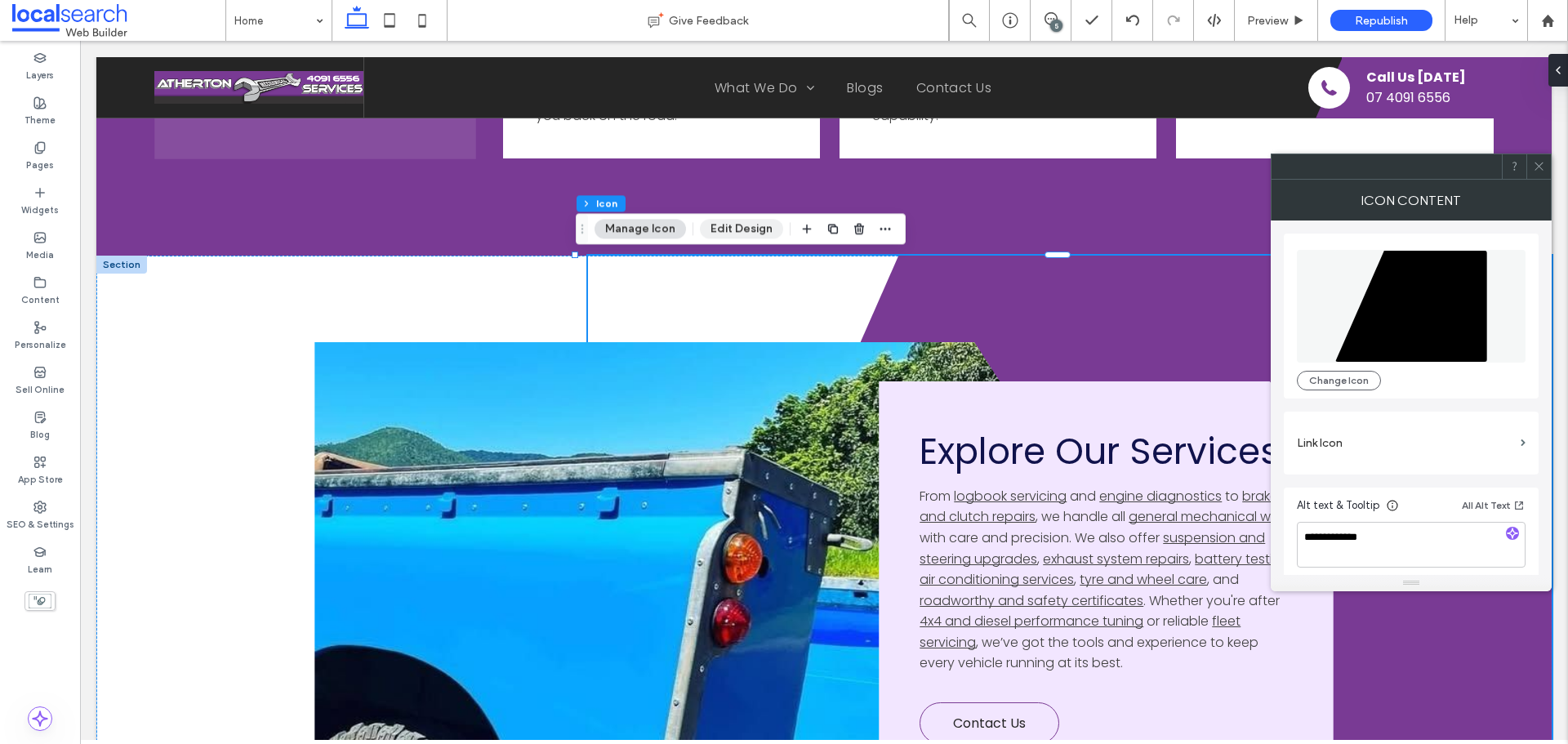
click at [751, 220] on button "Edit Design" at bounding box center [741, 229] width 84 height 20
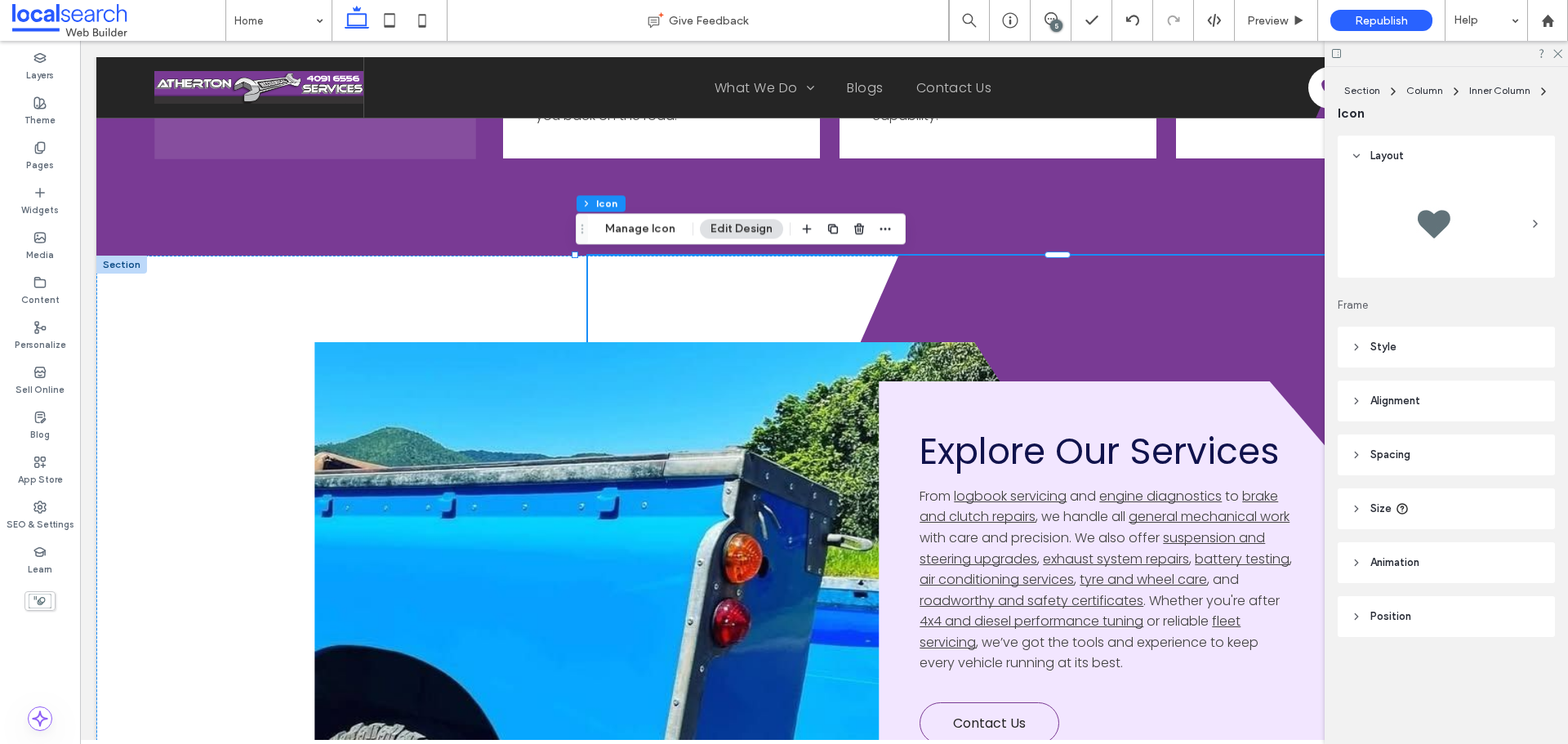
click at [1466, 346] on header "Style" at bounding box center [1446, 347] width 217 height 41
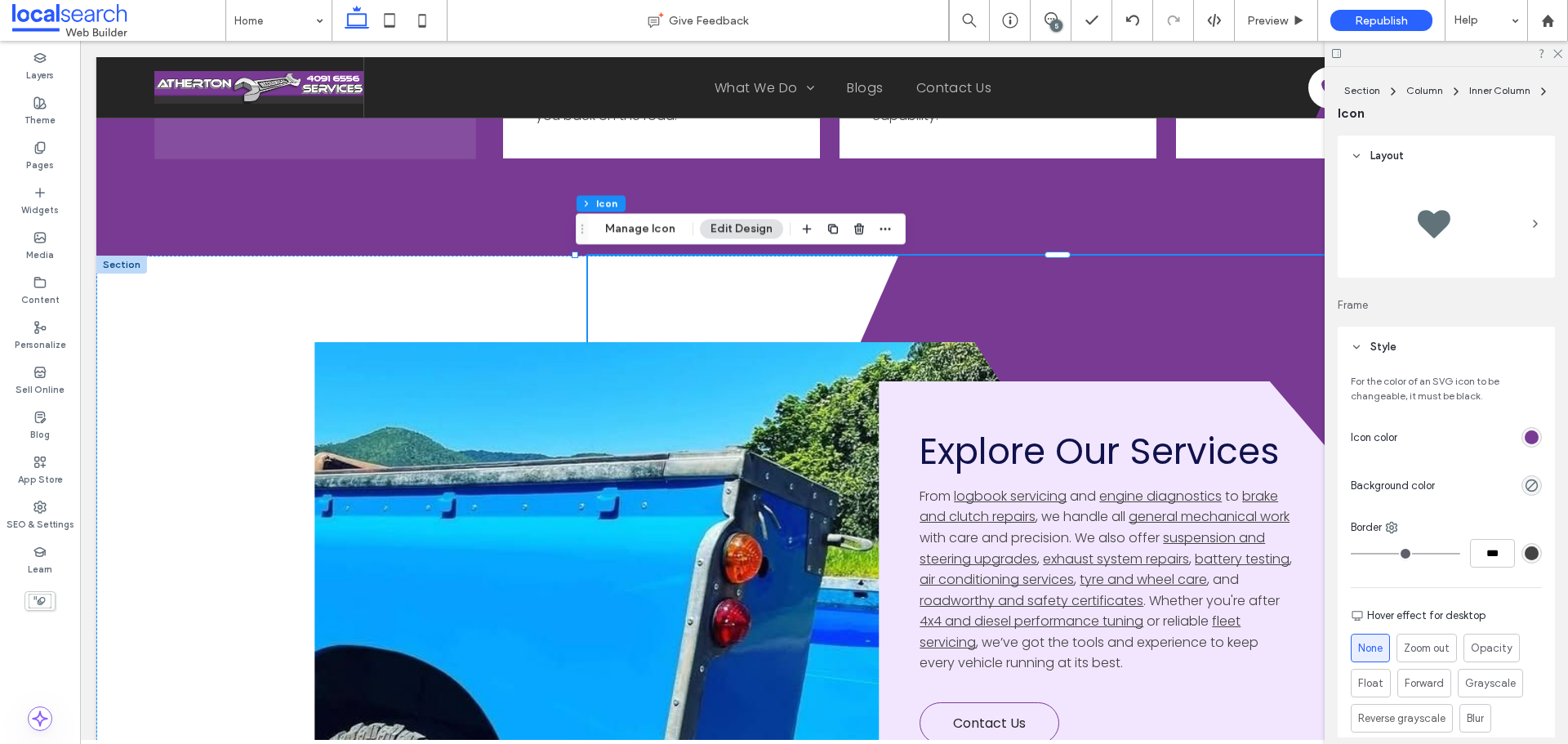
scroll to position [82, 0]
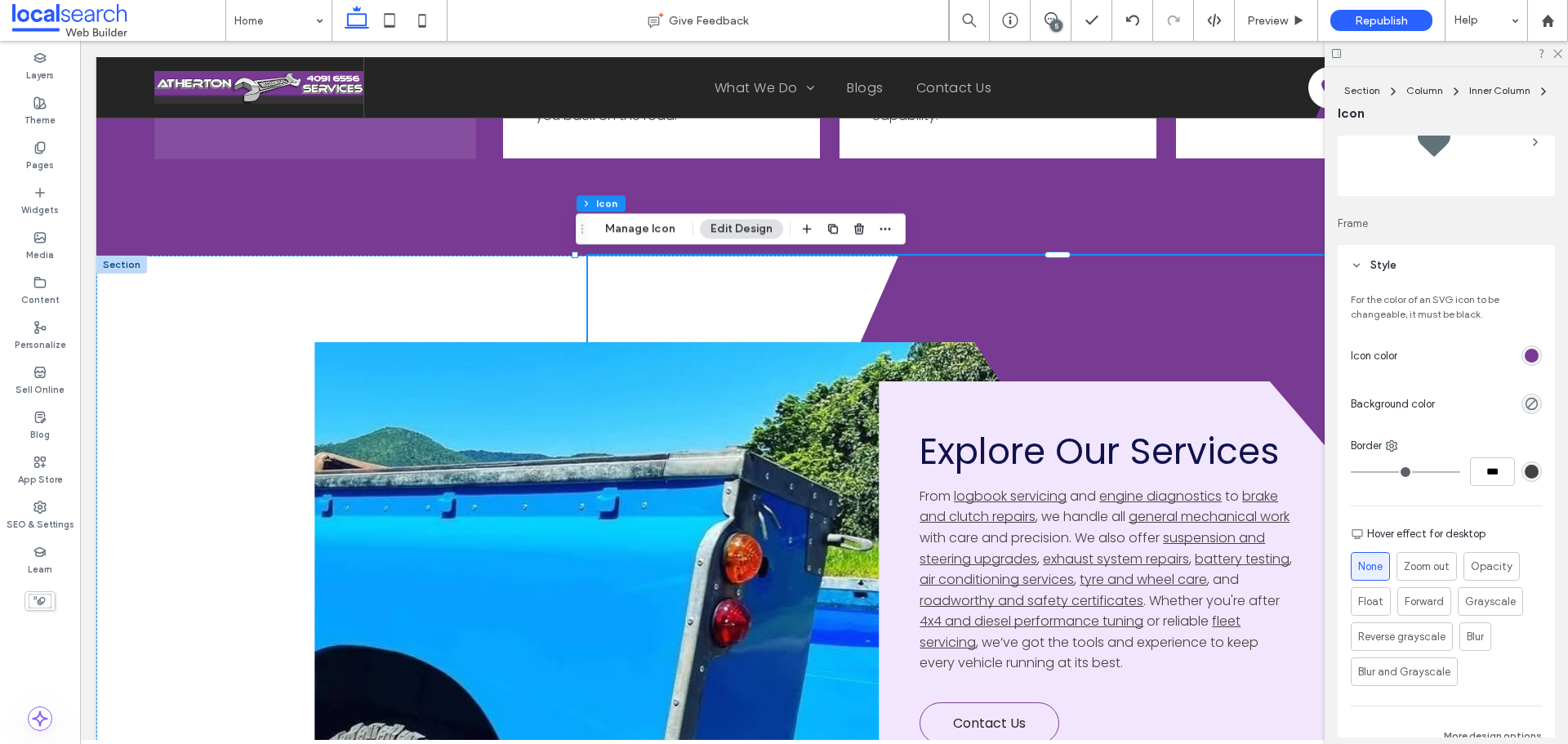
click at [1525, 357] on div "rgb(121, 58, 148)" at bounding box center [1532, 356] width 14 height 14
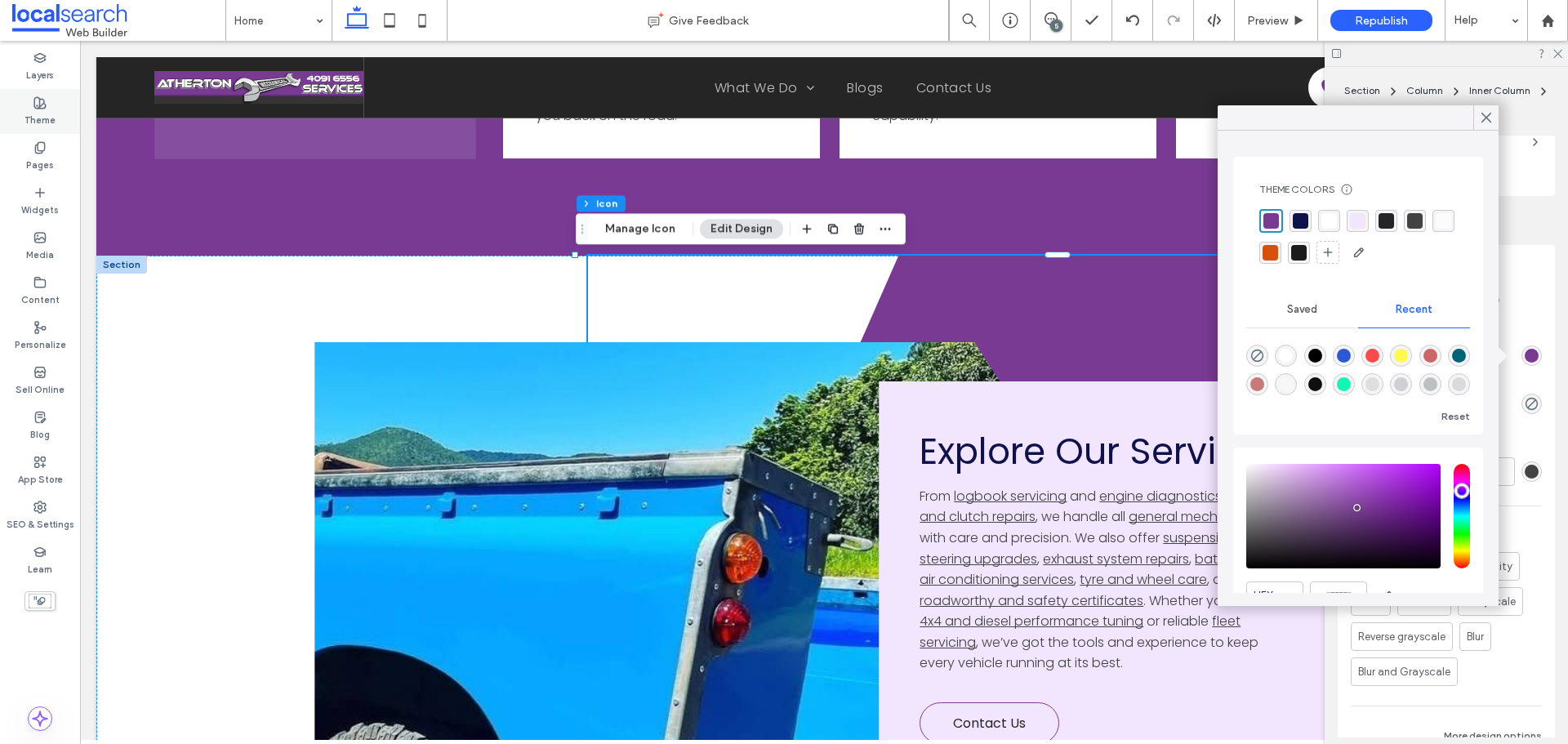
click at [43, 118] on label "Theme" at bounding box center [40, 118] width 31 height 18
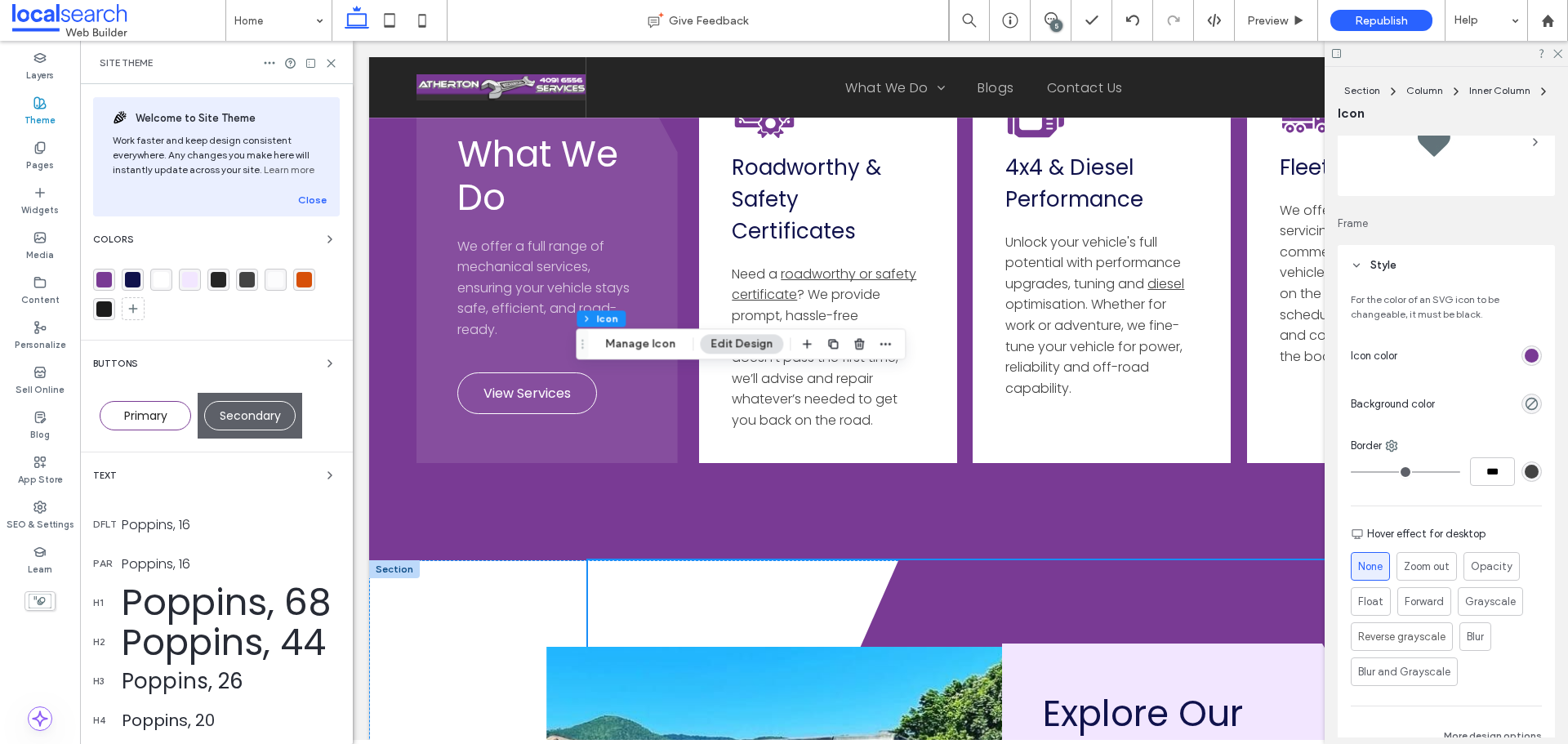
scroll to position [3961, 0]
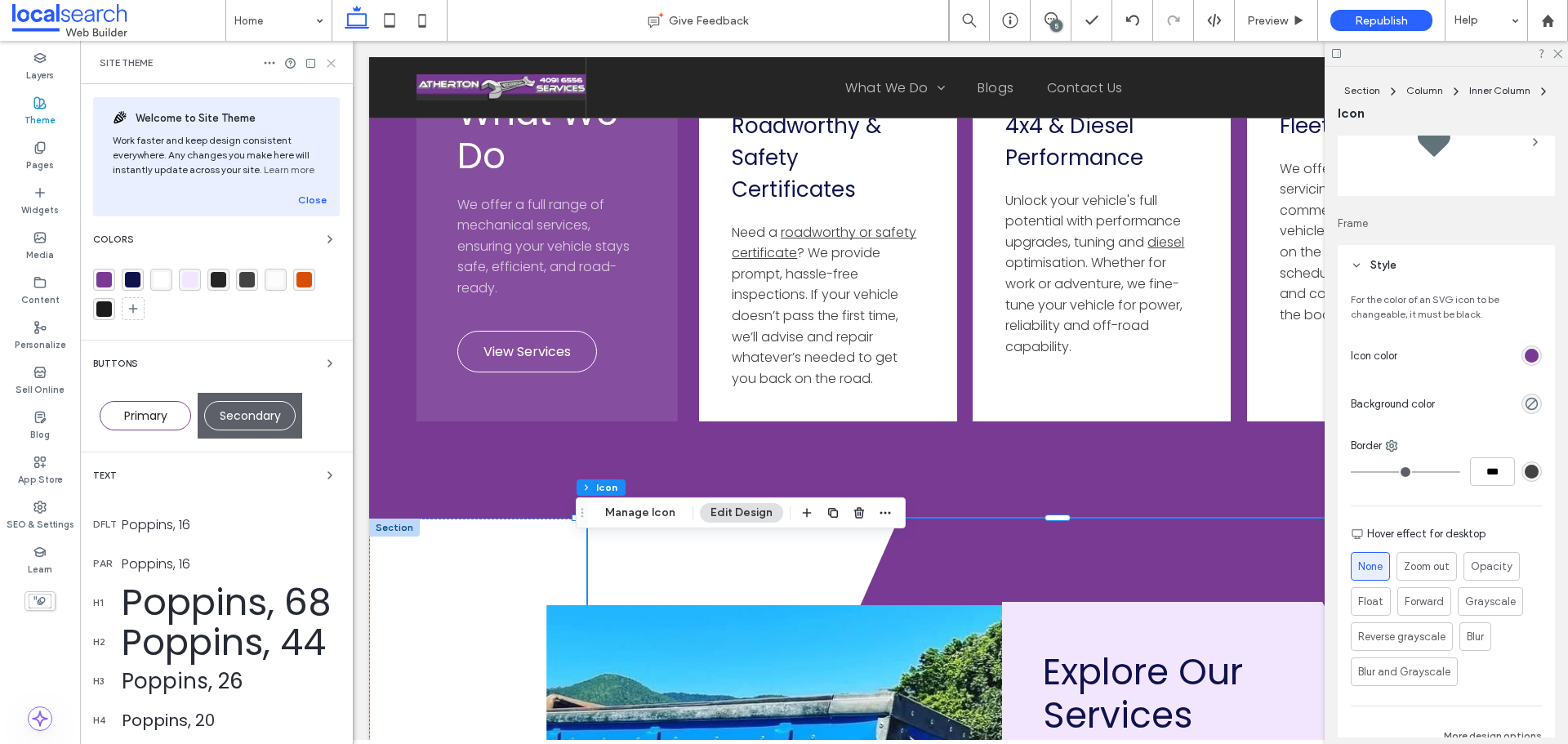
click at [331, 62] on use at bounding box center [330, 63] width 7 height 7
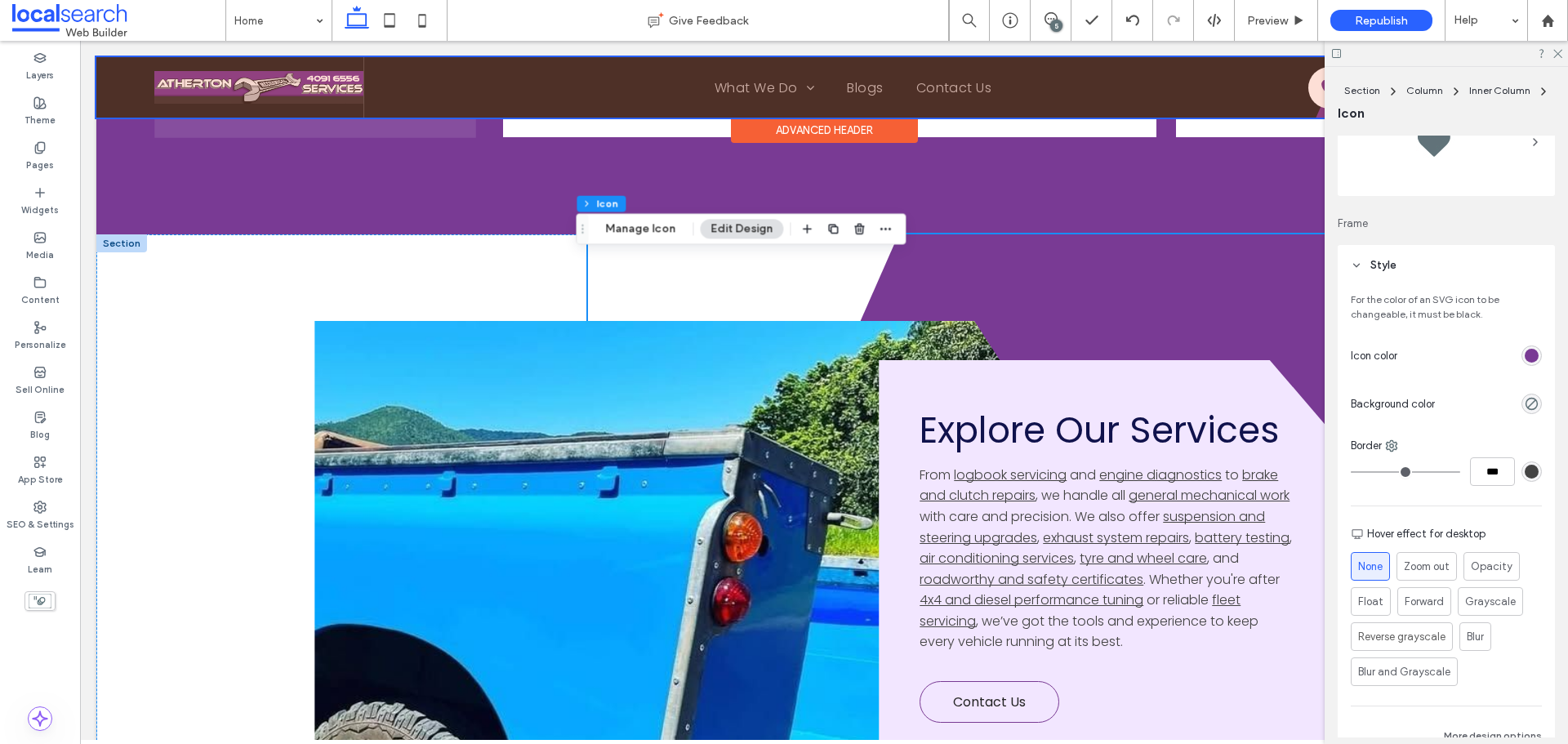
scroll to position [3920, 0]
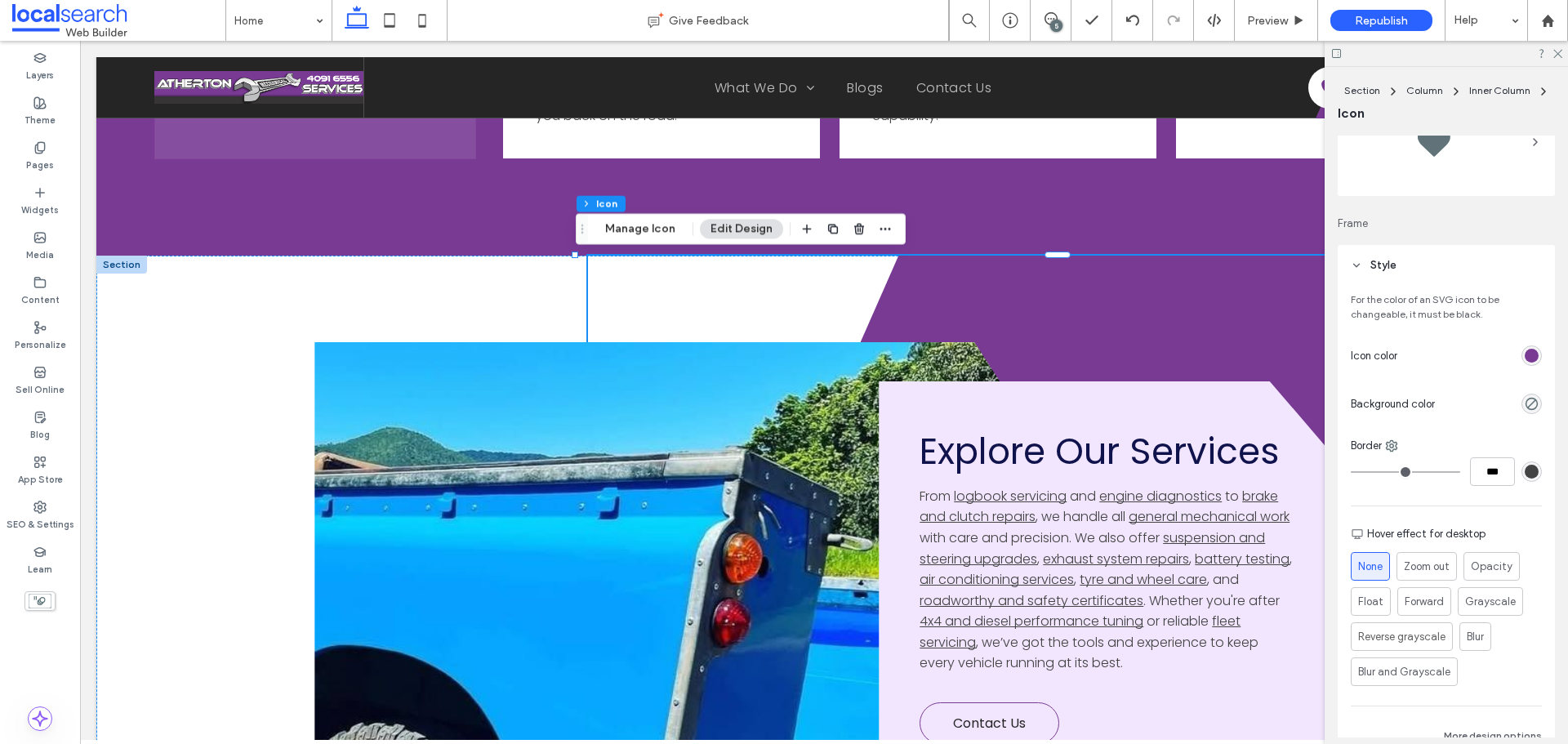
click at [1525, 355] on div "rgb(121, 58, 148)" at bounding box center [1532, 356] width 14 height 14
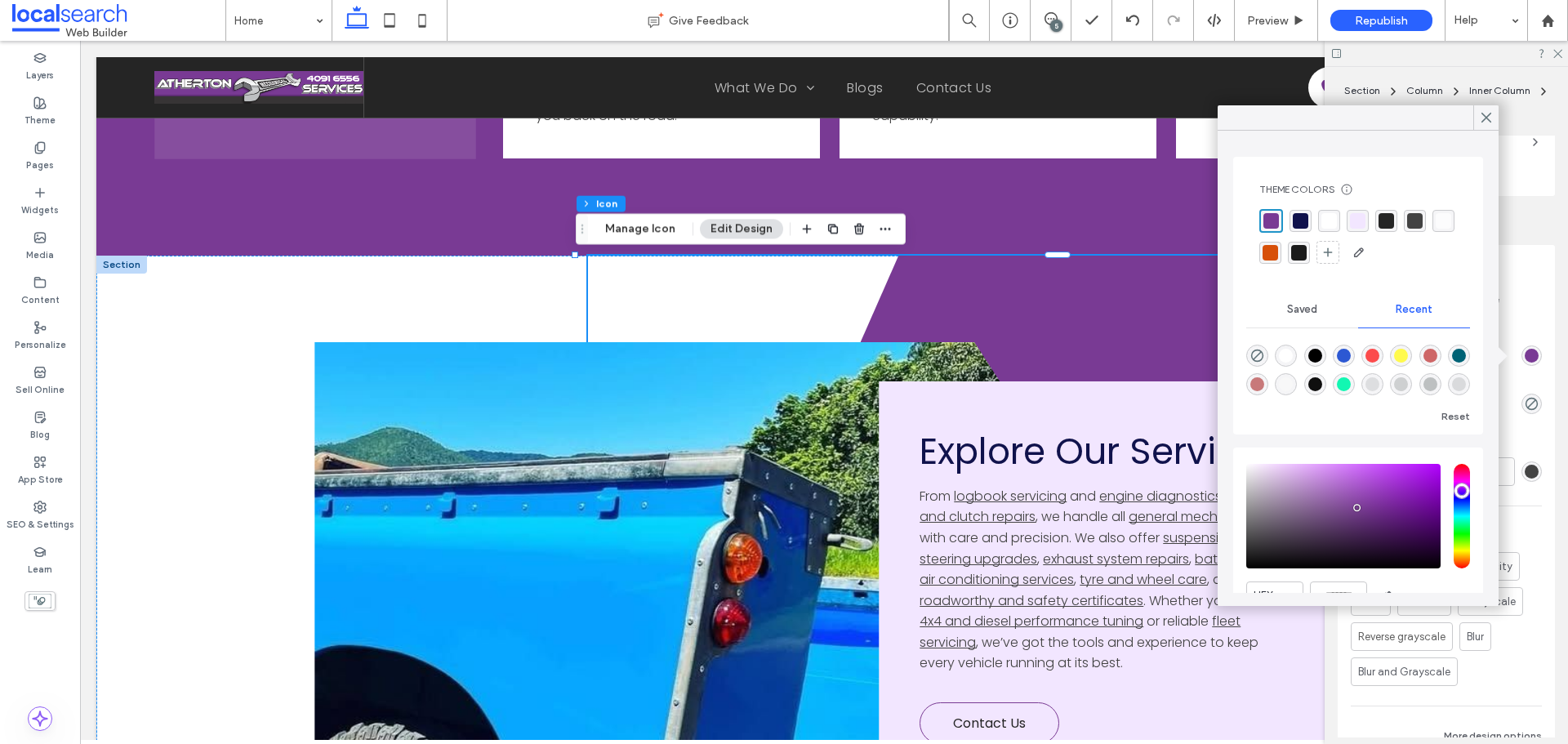
click at [1330, 219] on div "rgba(255, 255, 255, 1)" at bounding box center [1329, 221] width 16 height 16
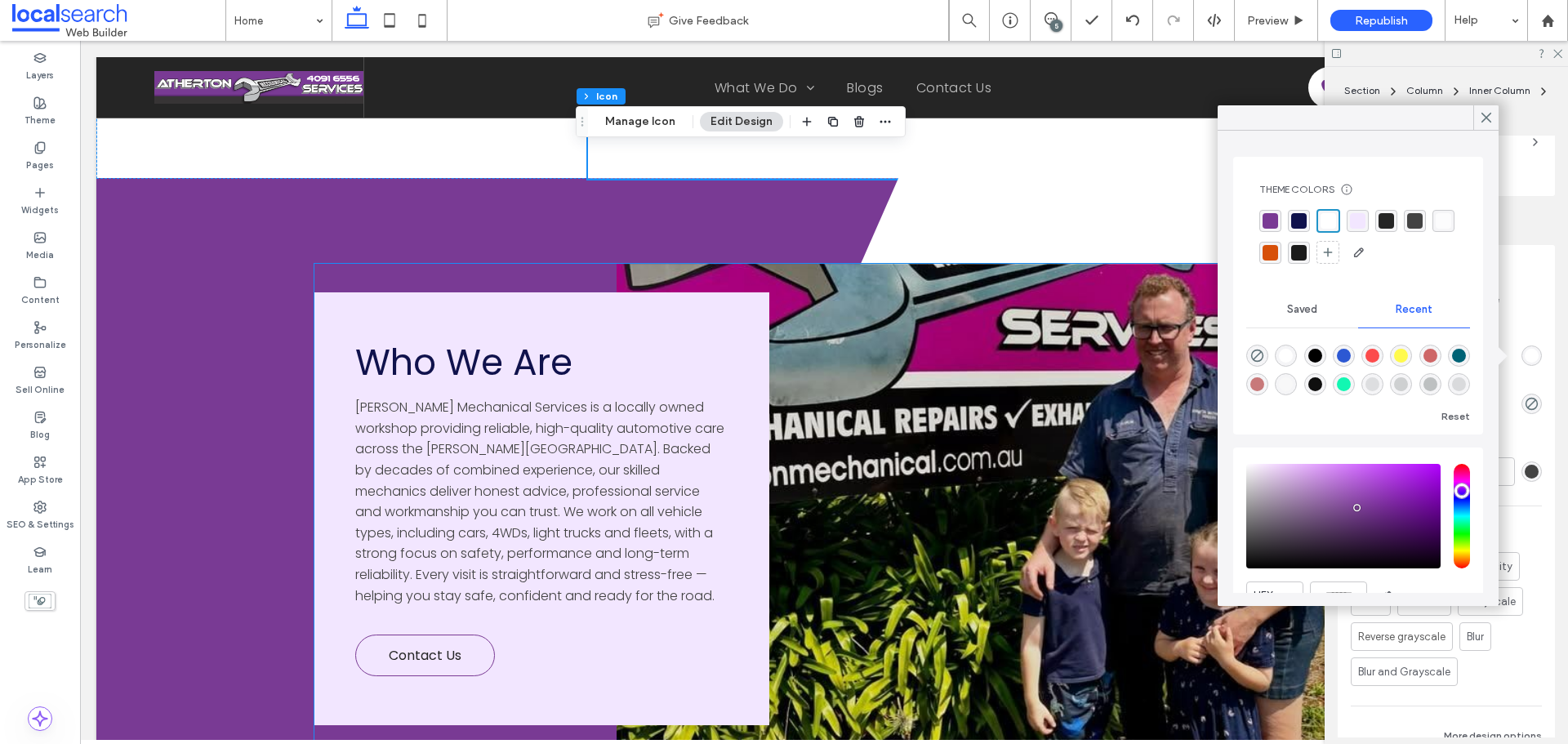
scroll to position [4655, 0]
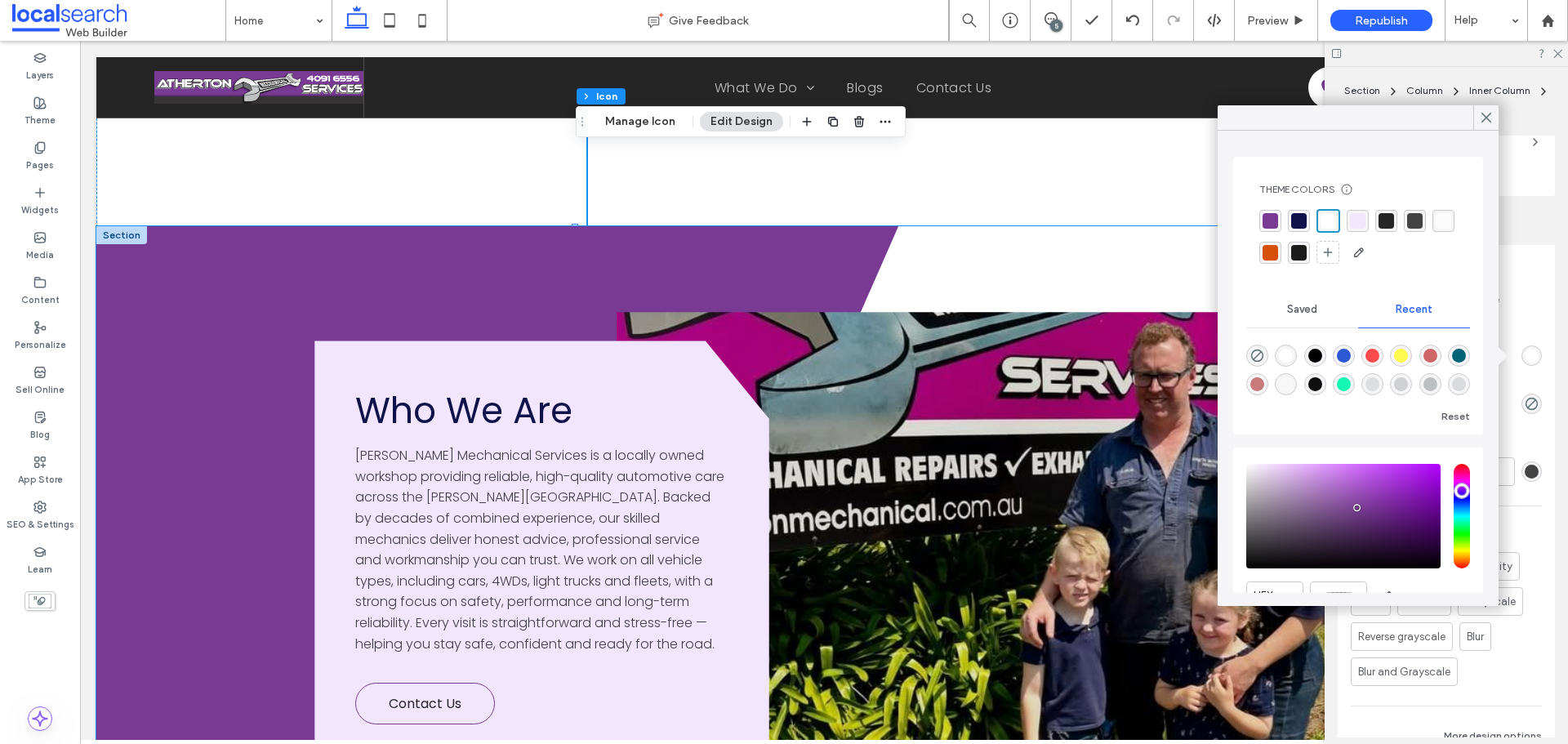
click at [623, 255] on icon "Divider Icon" at bounding box center [1070, 579] width 963 height 706
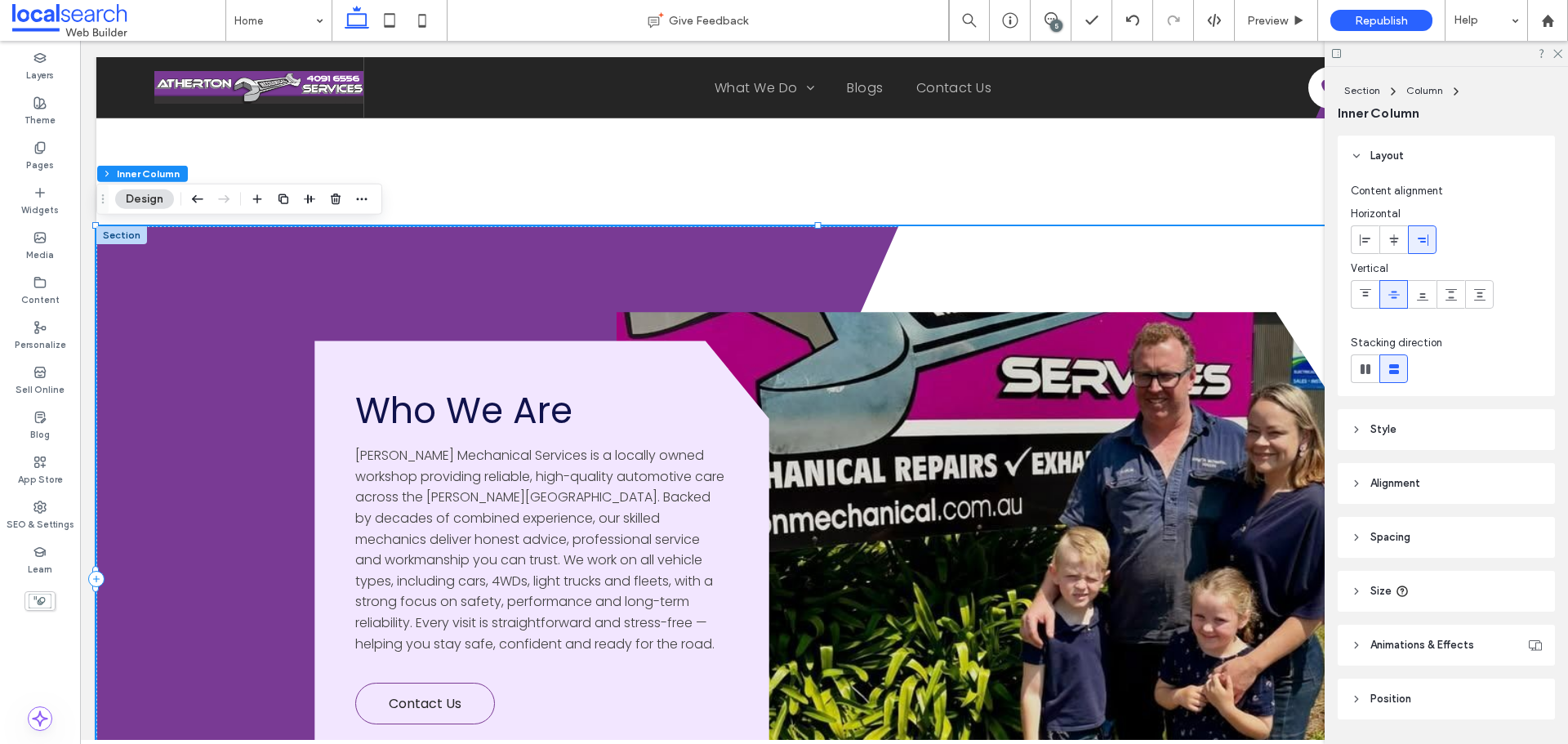
click at [761, 246] on icon "Divider Icon" at bounding box center [1070, 579] width 963 height 706
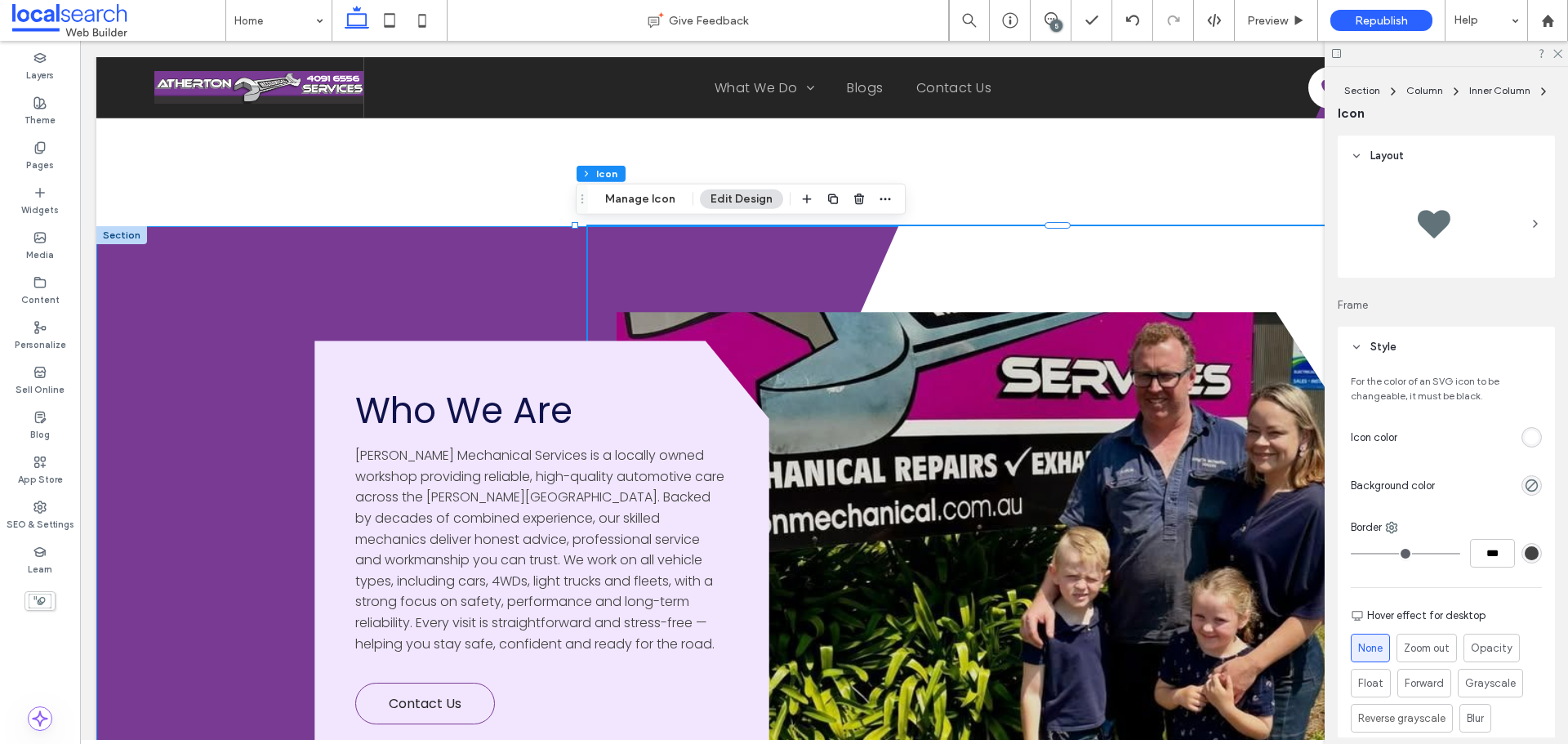
click at [949, 253] on polygon at bounding box center [1070, 579] width 963 height 706
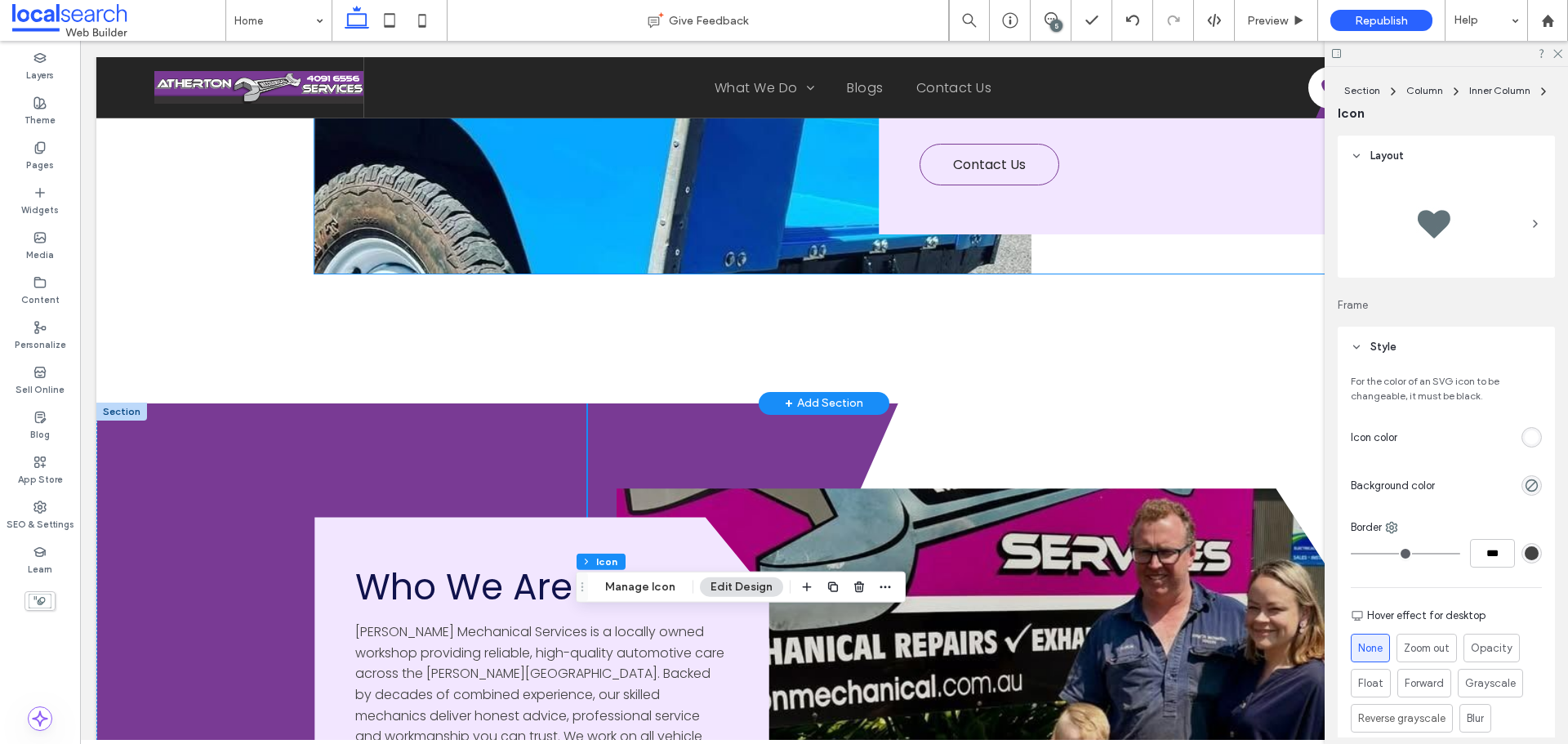
scroll to position [4492, 0]
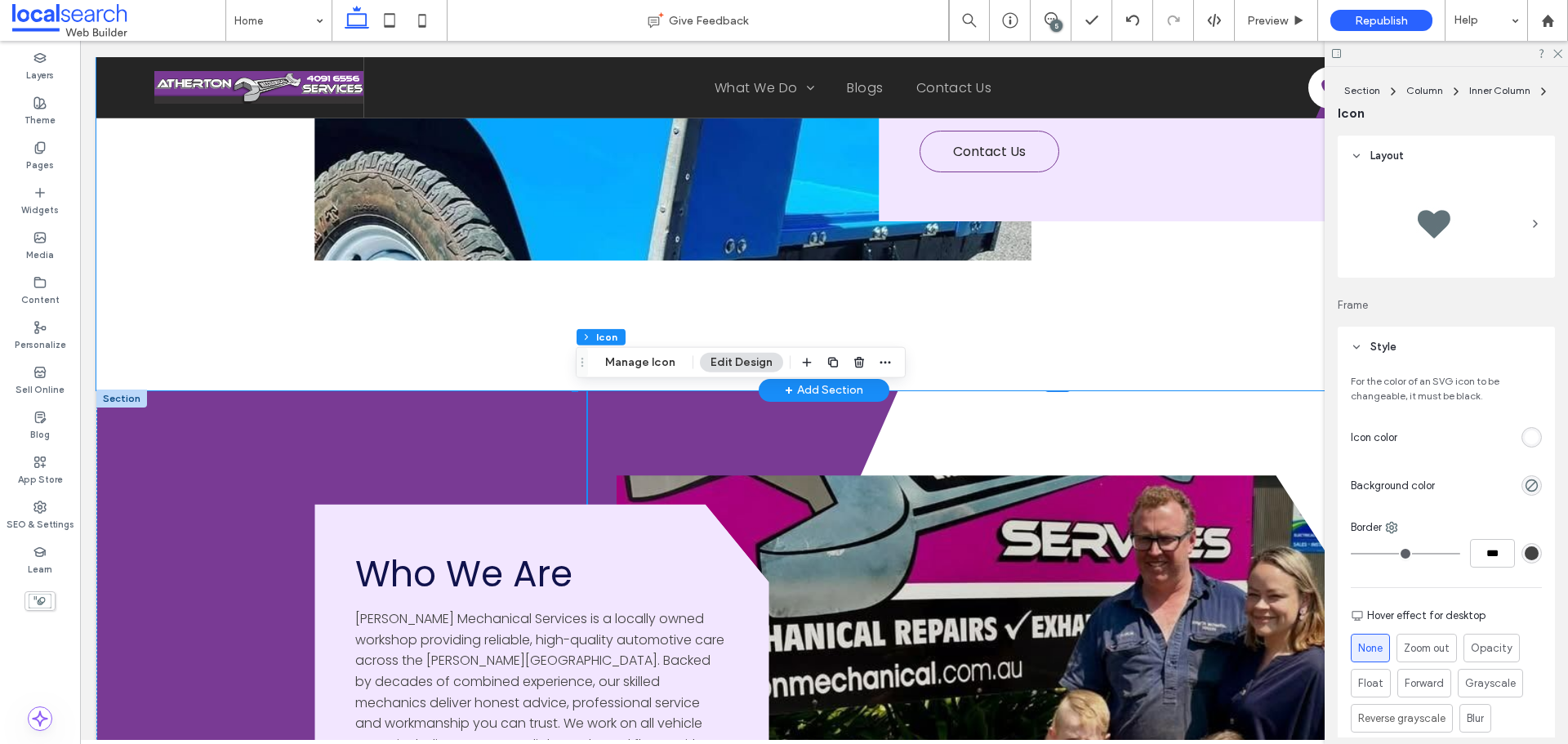
click at [314, 340] on div "Divider Icon" at bounding box center [824, 36] width 1456 height 706
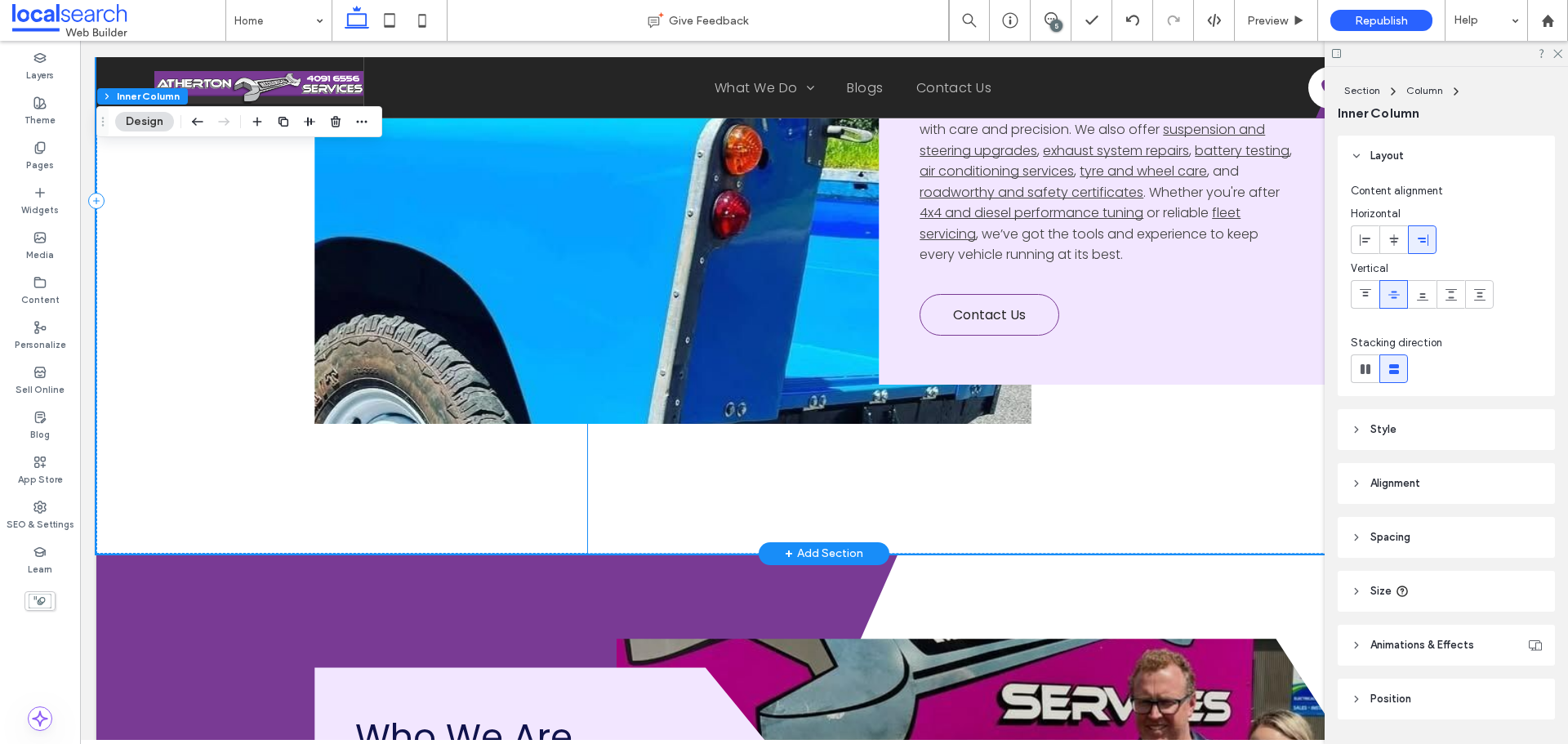
scroll to position [4573, 0]
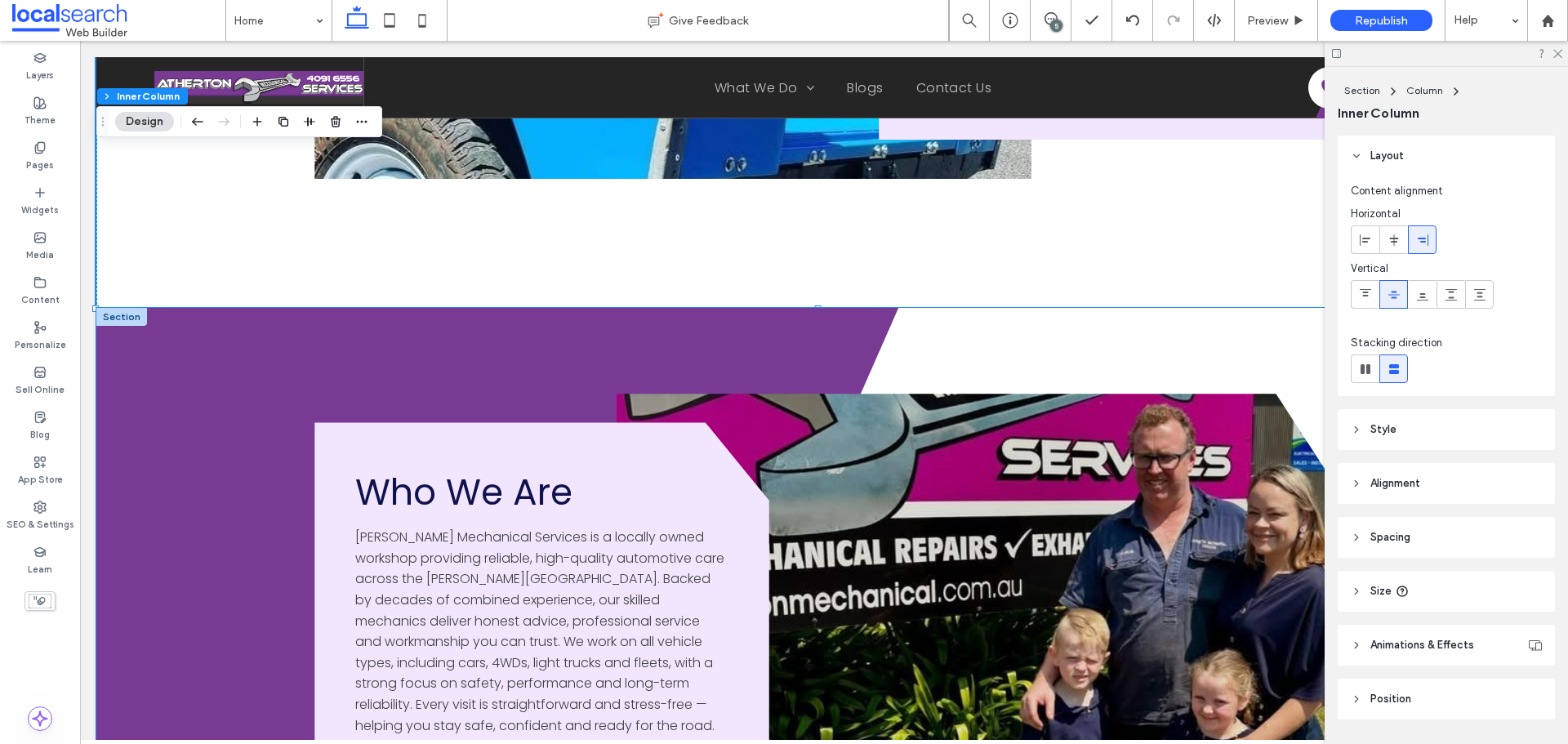
click at [158, 341] on div "Divider Icon" at bounding box center [824, 660] width 1456 height 706
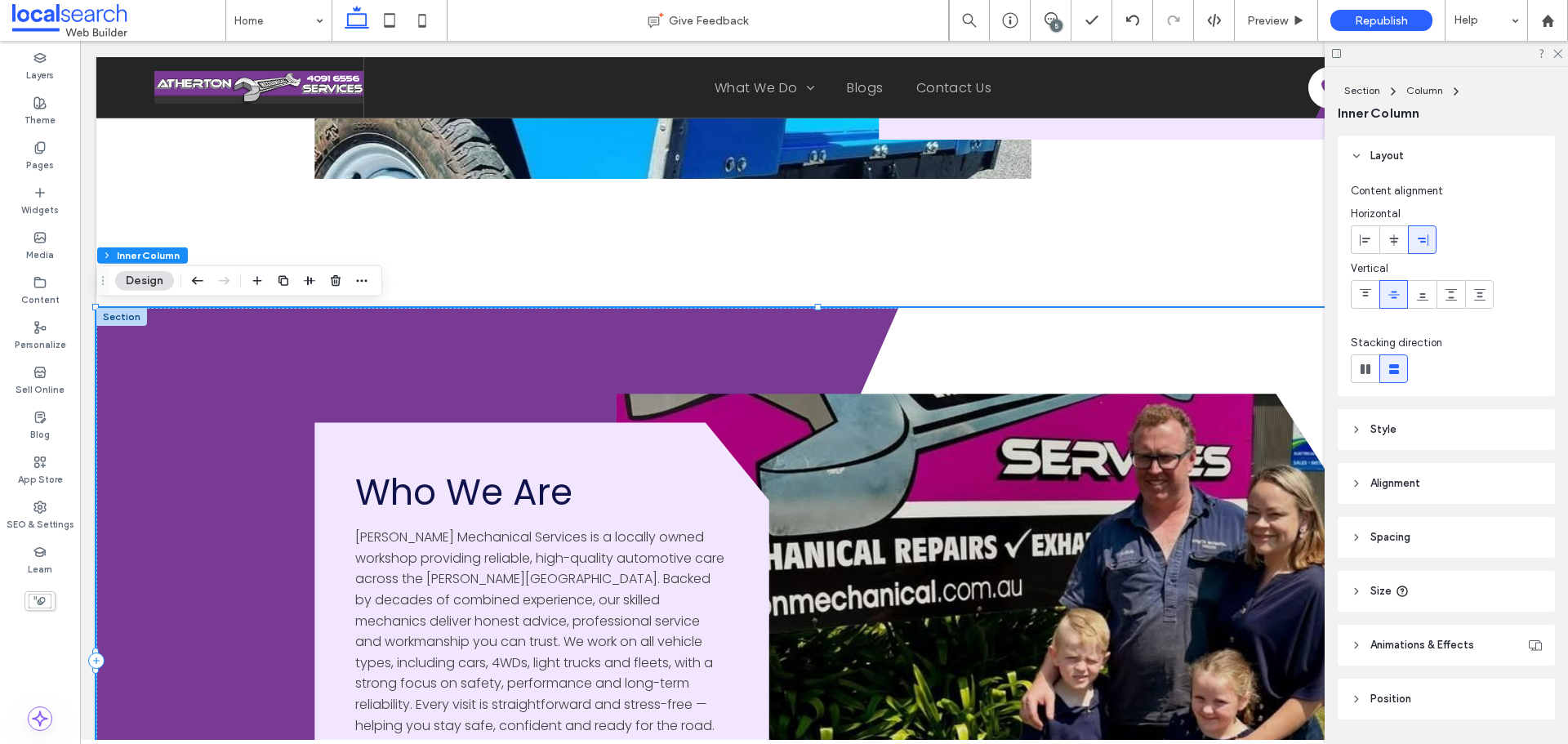
click at [210, 338] on div "Divider Icon" at bounding box center [824, 660] width 1456 height 706
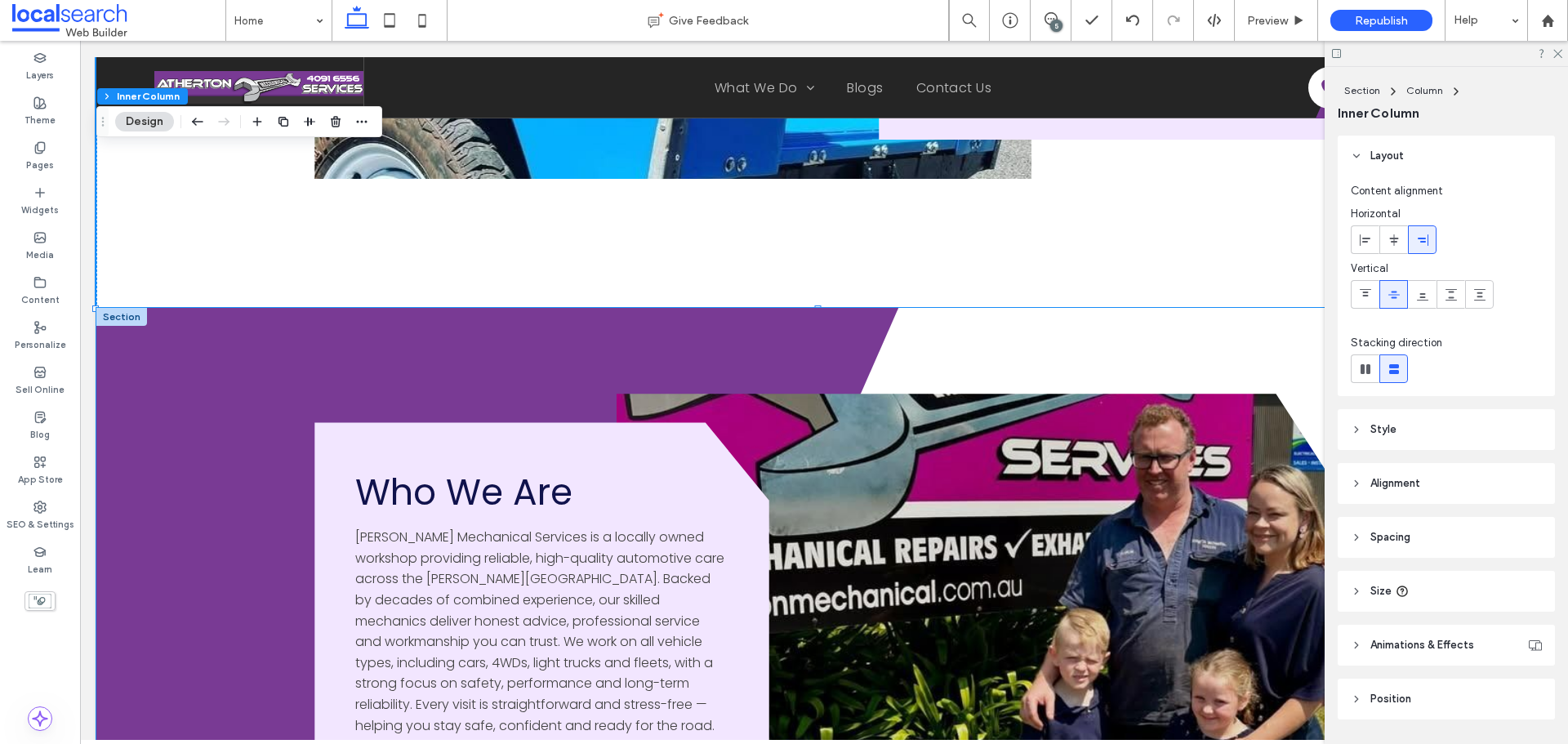
click at [311, 356] on div "Divider Icon" at bounding box center [824, 660] width 1456 height 706
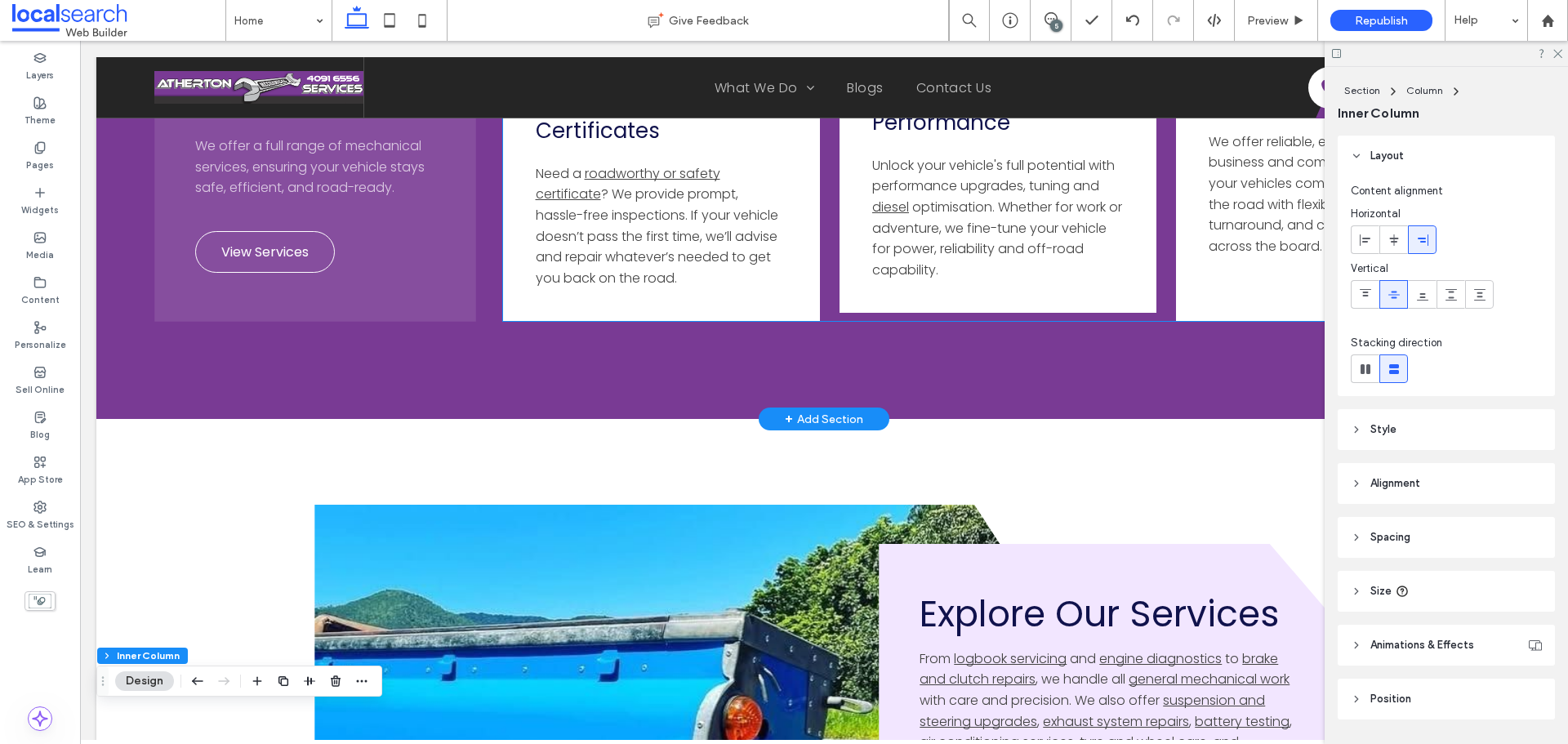
scroll to position [3756, 0]
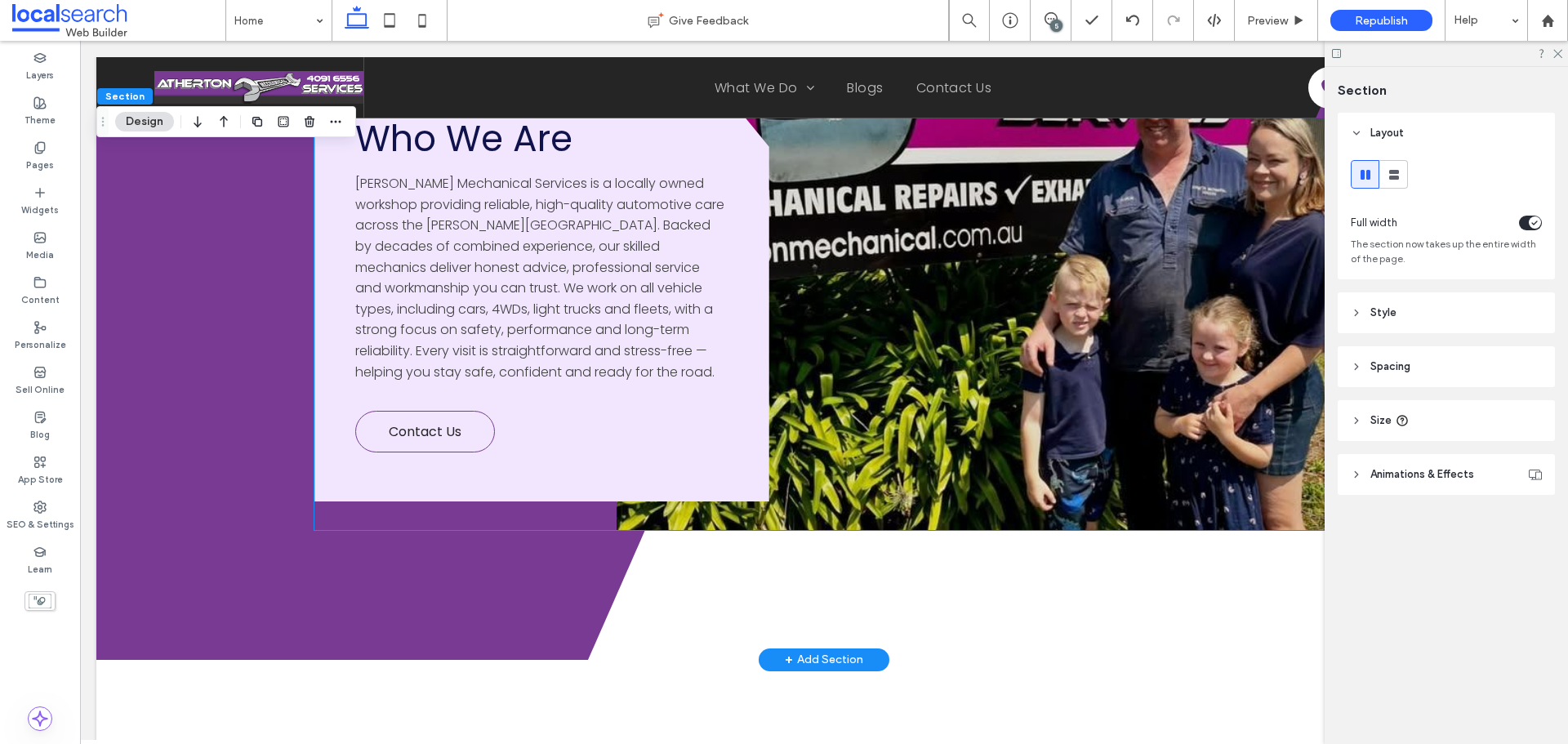
scroll to position [5226, 0]
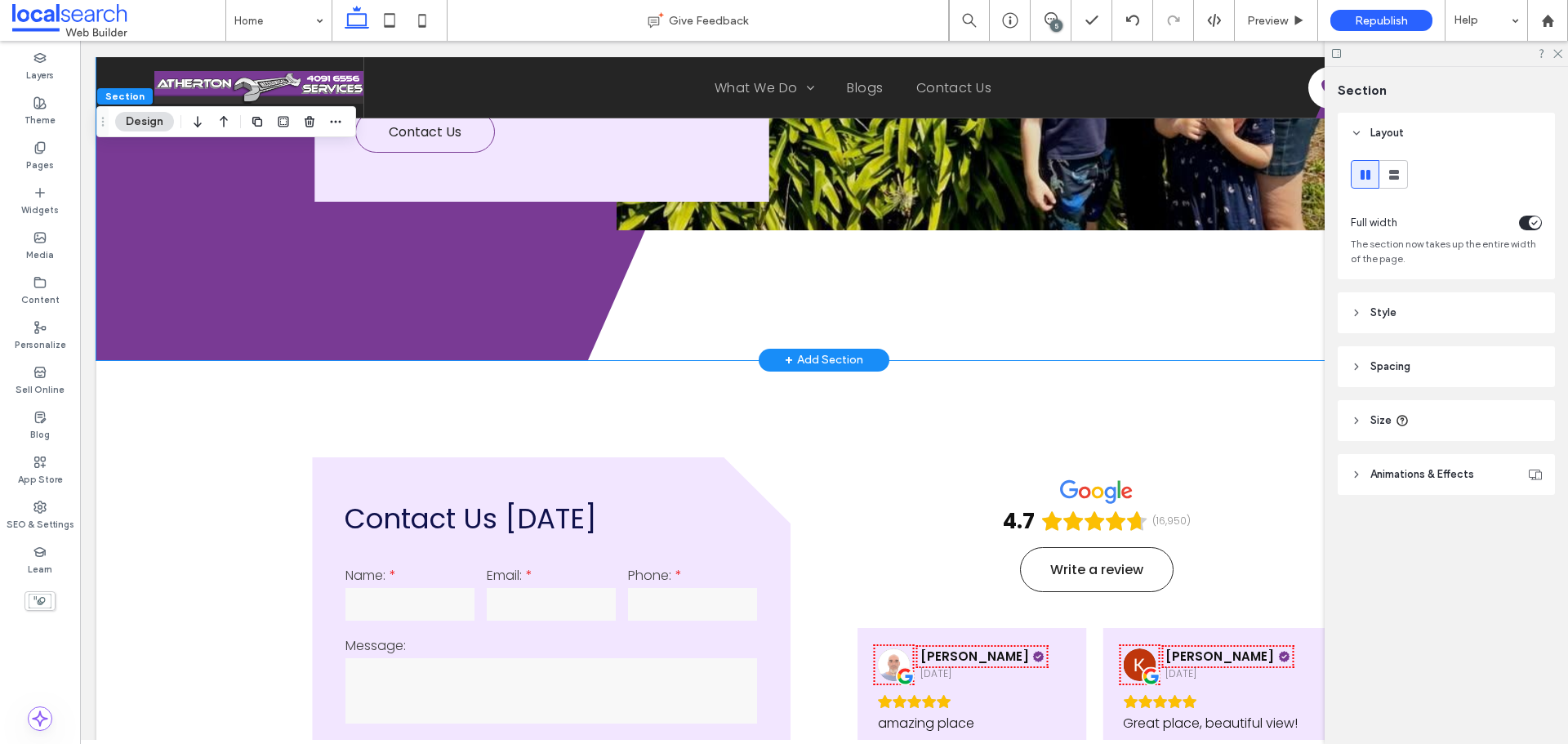
click at [589, 286] on icon "Divider Icon" at bounding box center [1070, 8] width 963 height 706
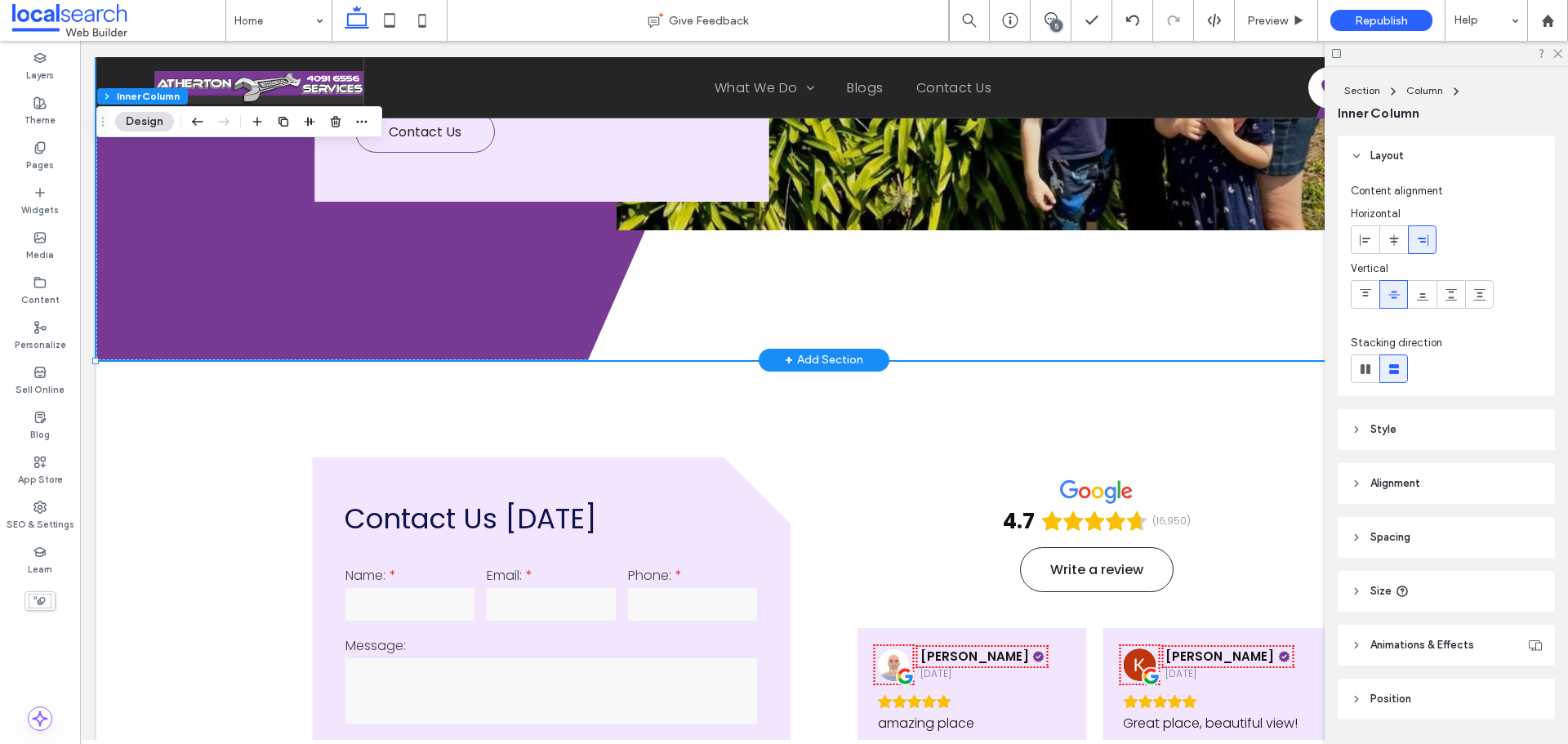
click at [481, 284] on div "Divider Icon" at bounding box center [824, 8] width 1456 height 706
click at [641, 295] on polygon at bounding box center [1070, 8] width 963 height 706
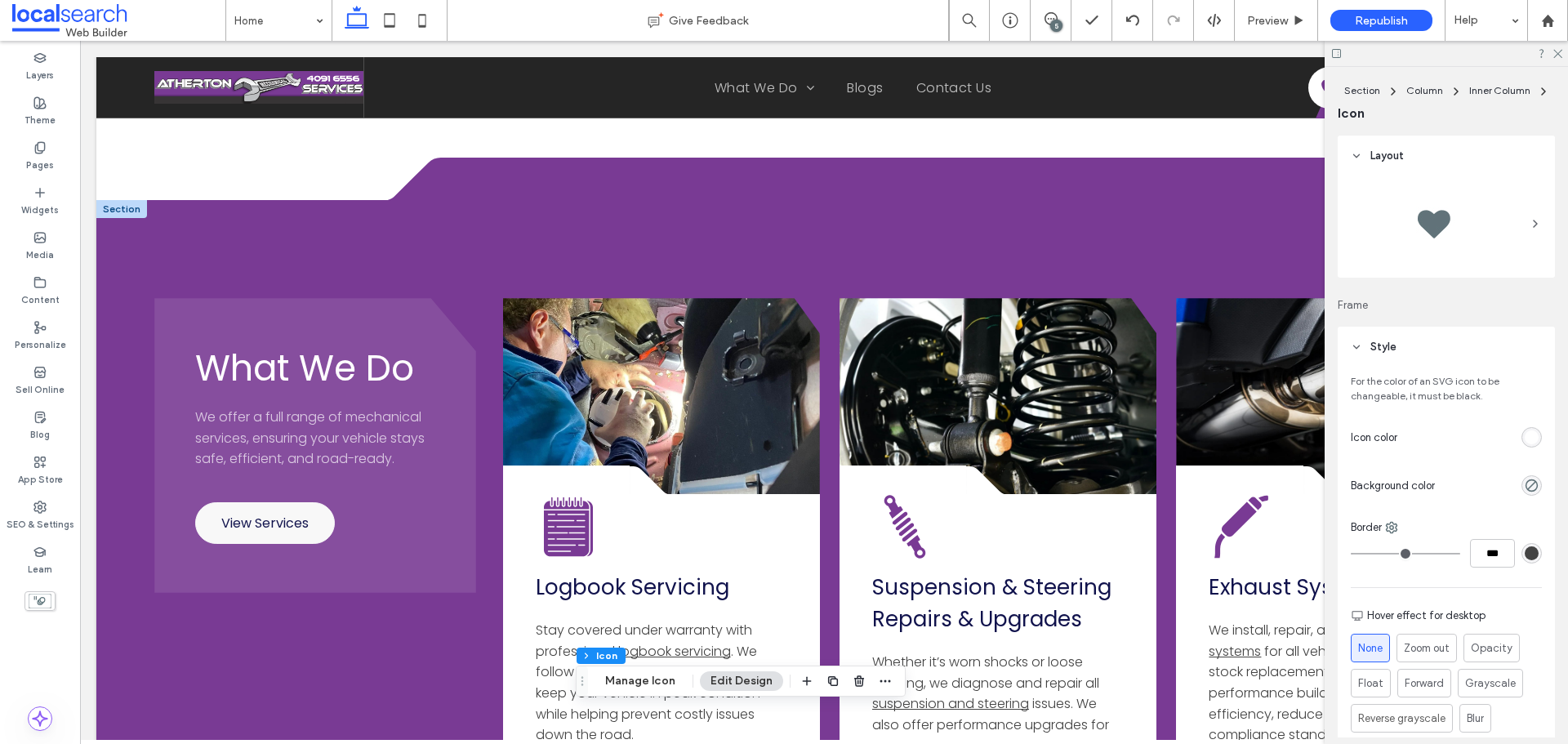
scroll to position [1470, 0]
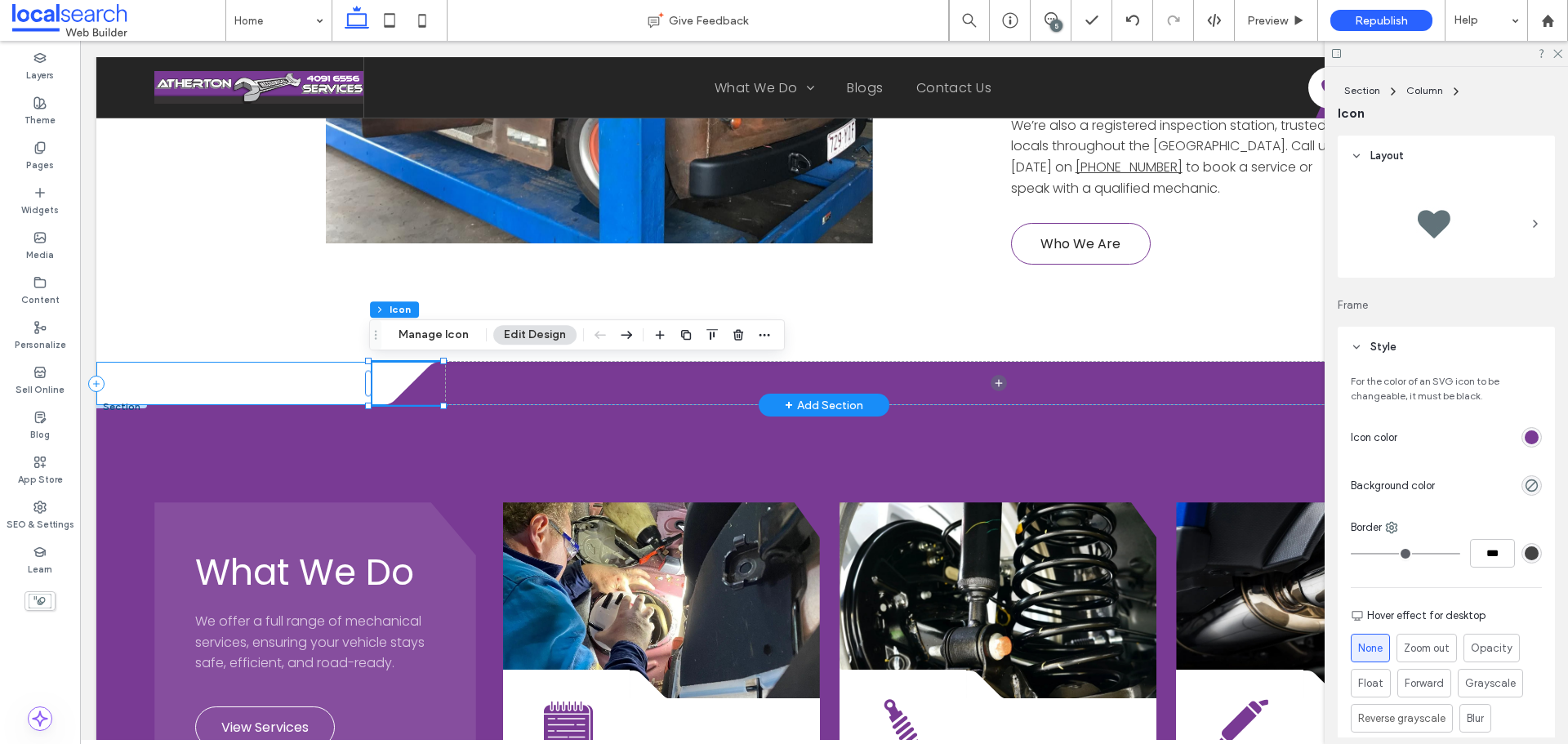
click at [348, 378] on div "Divider Icon .cls-1-1316329055-1316329055 { fill: none; } .cls-2-1316329055-131…" at bounding box center [824, 383] width 1456 height 43
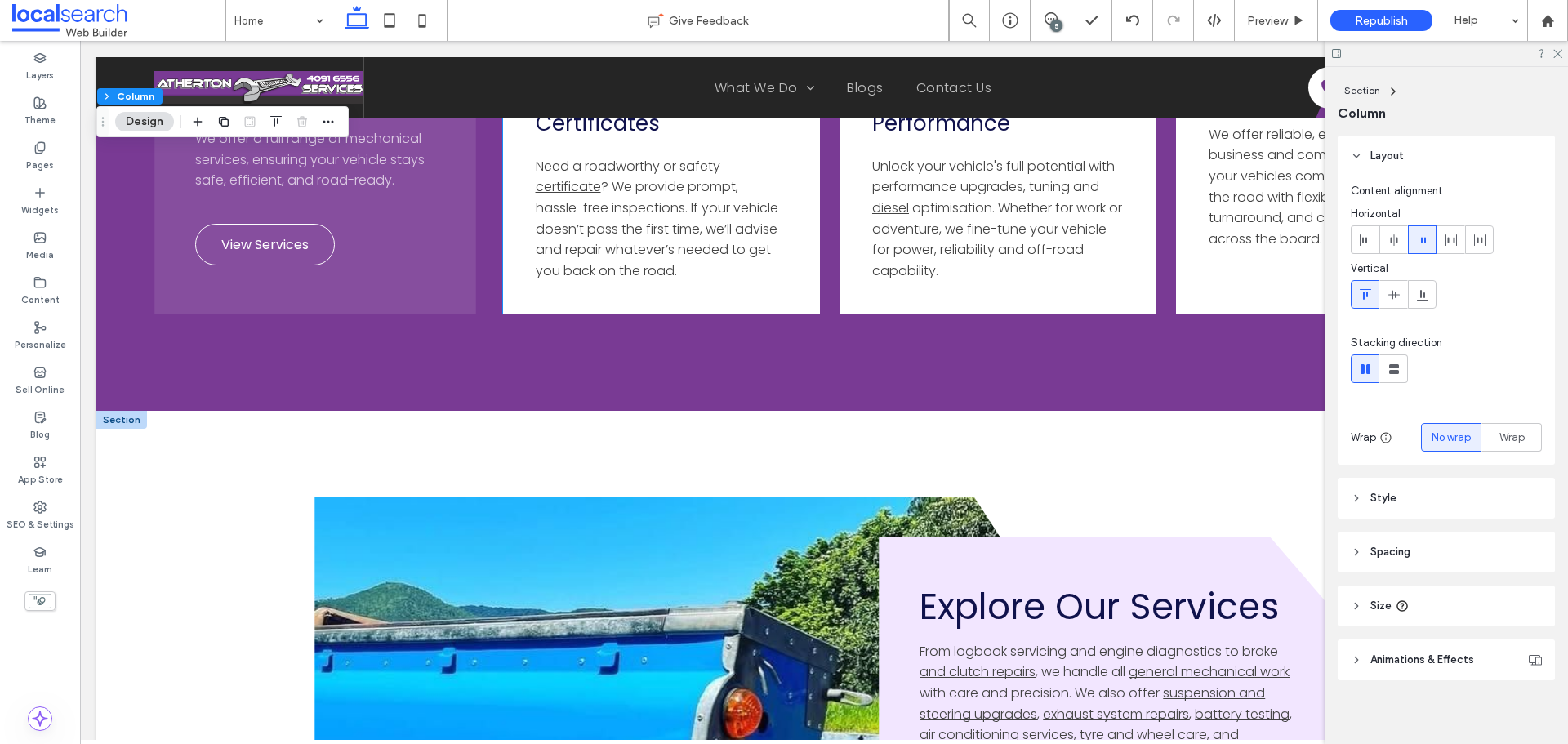
scroll to position [3757, 0]
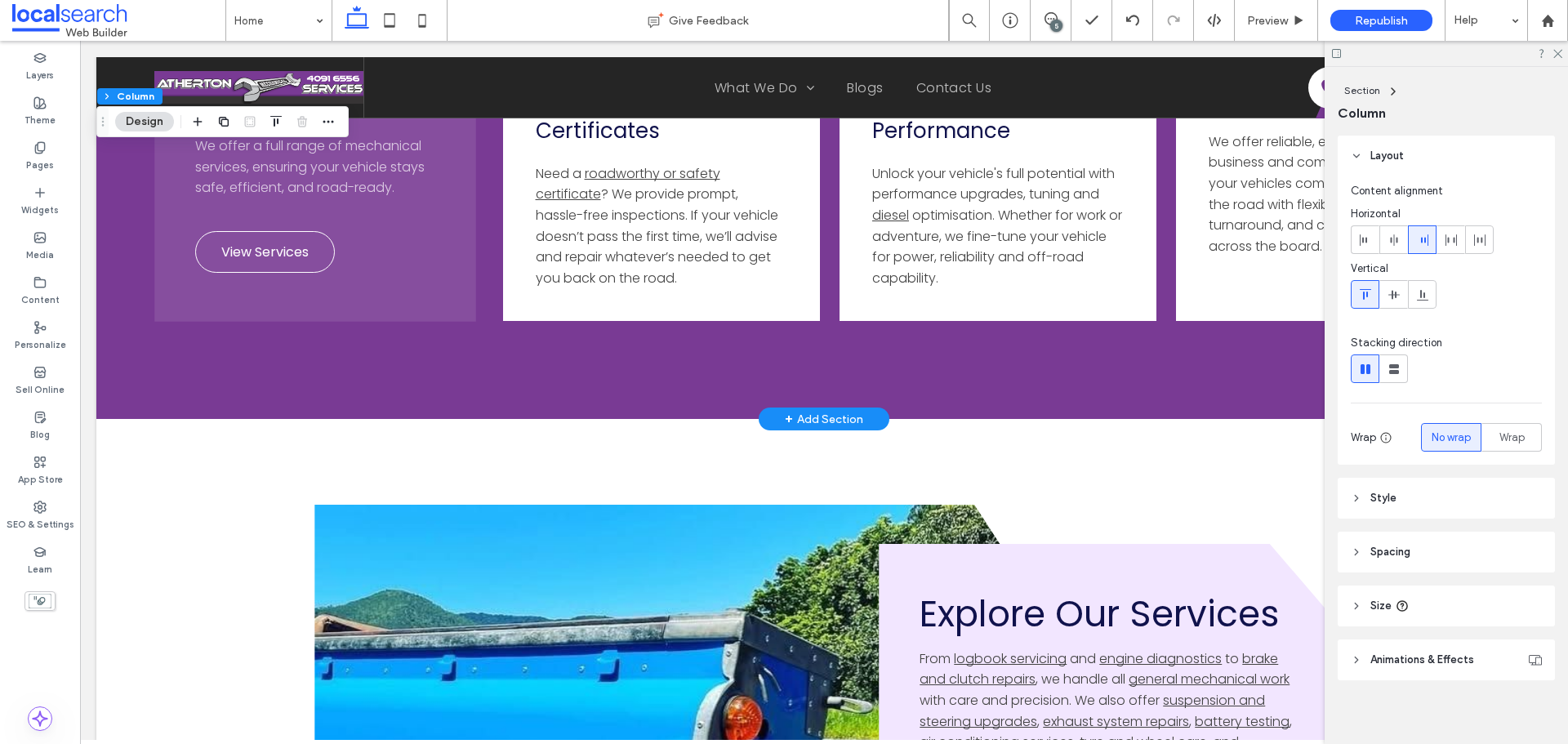
click at [823, 418] on div "+ Add Section" at bounding box center [824, 419] width 79 height 18
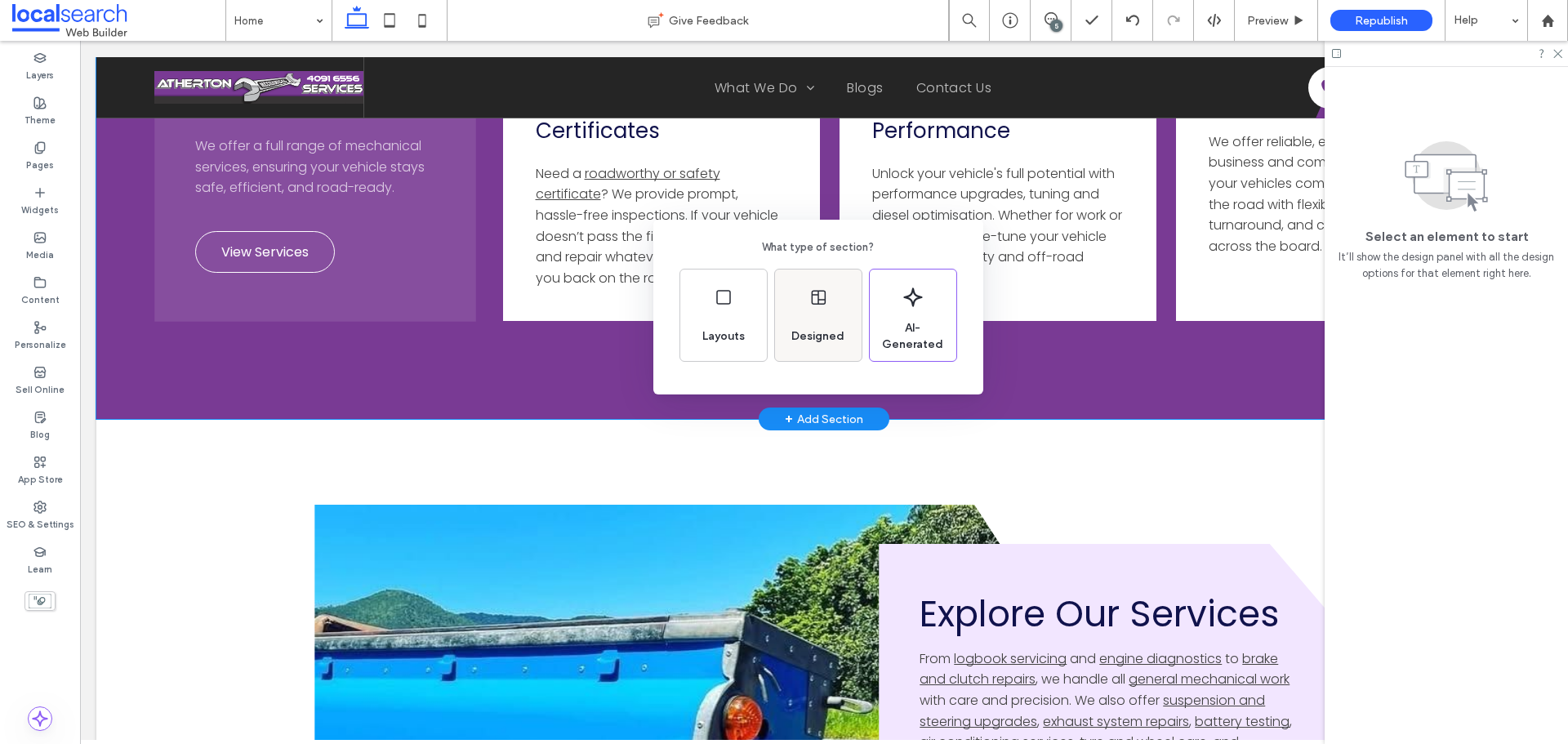
click at [821, 336] on span "Designed" at bounding box center [817, 336] width 66 height 17
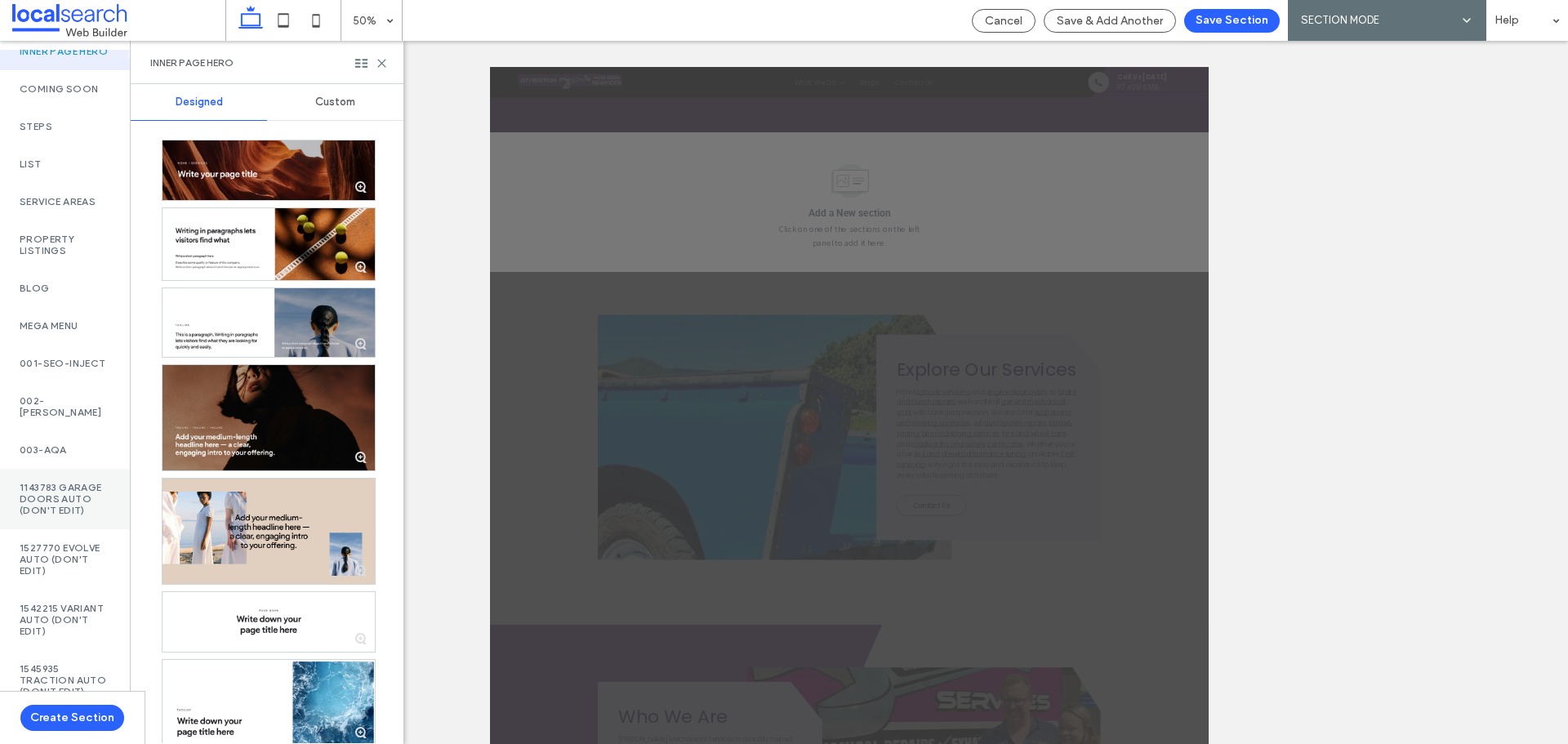
scroll to position [82, 0]
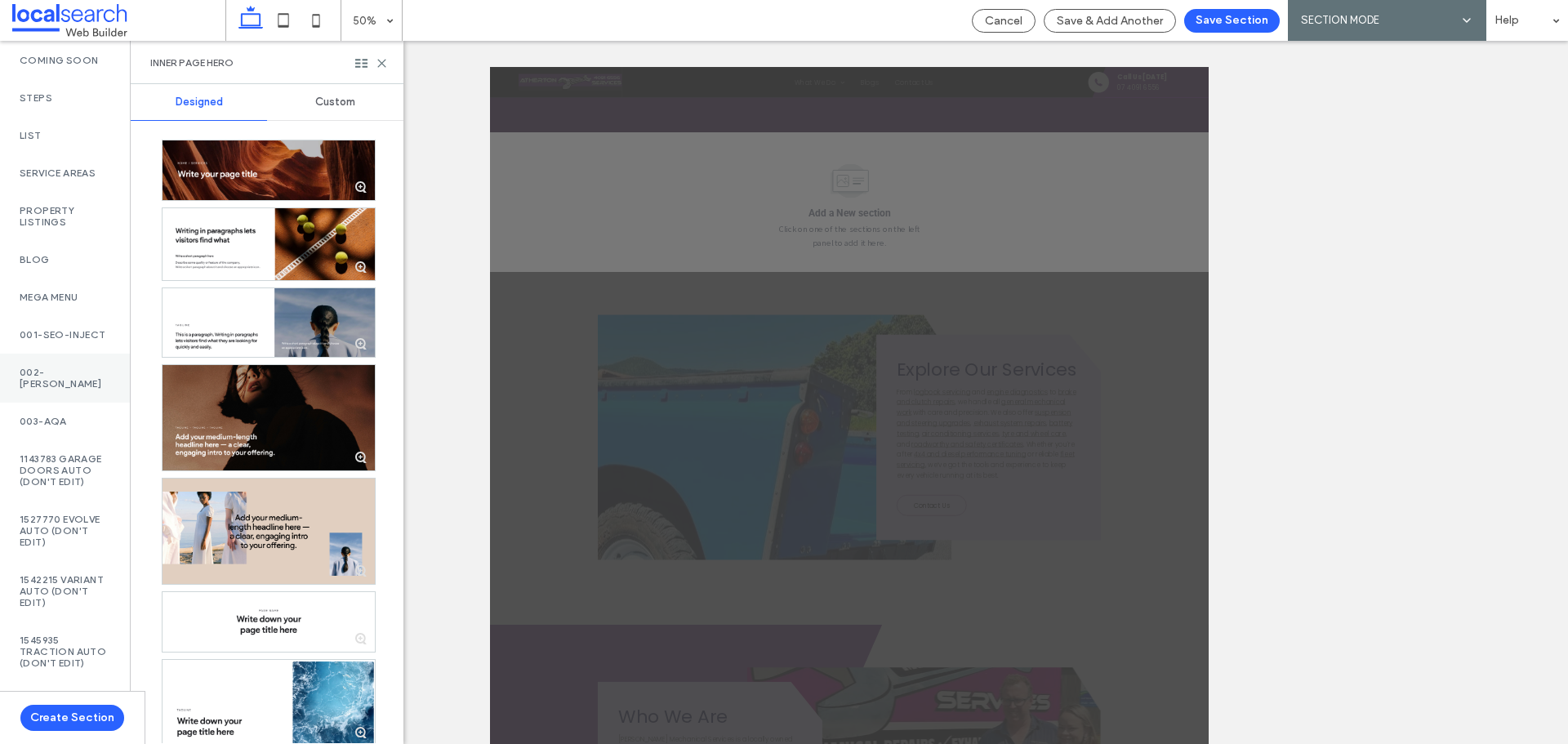
click at [73, 403] on div "002-Monty" at bounding box center [65, 378] width 130 height 49
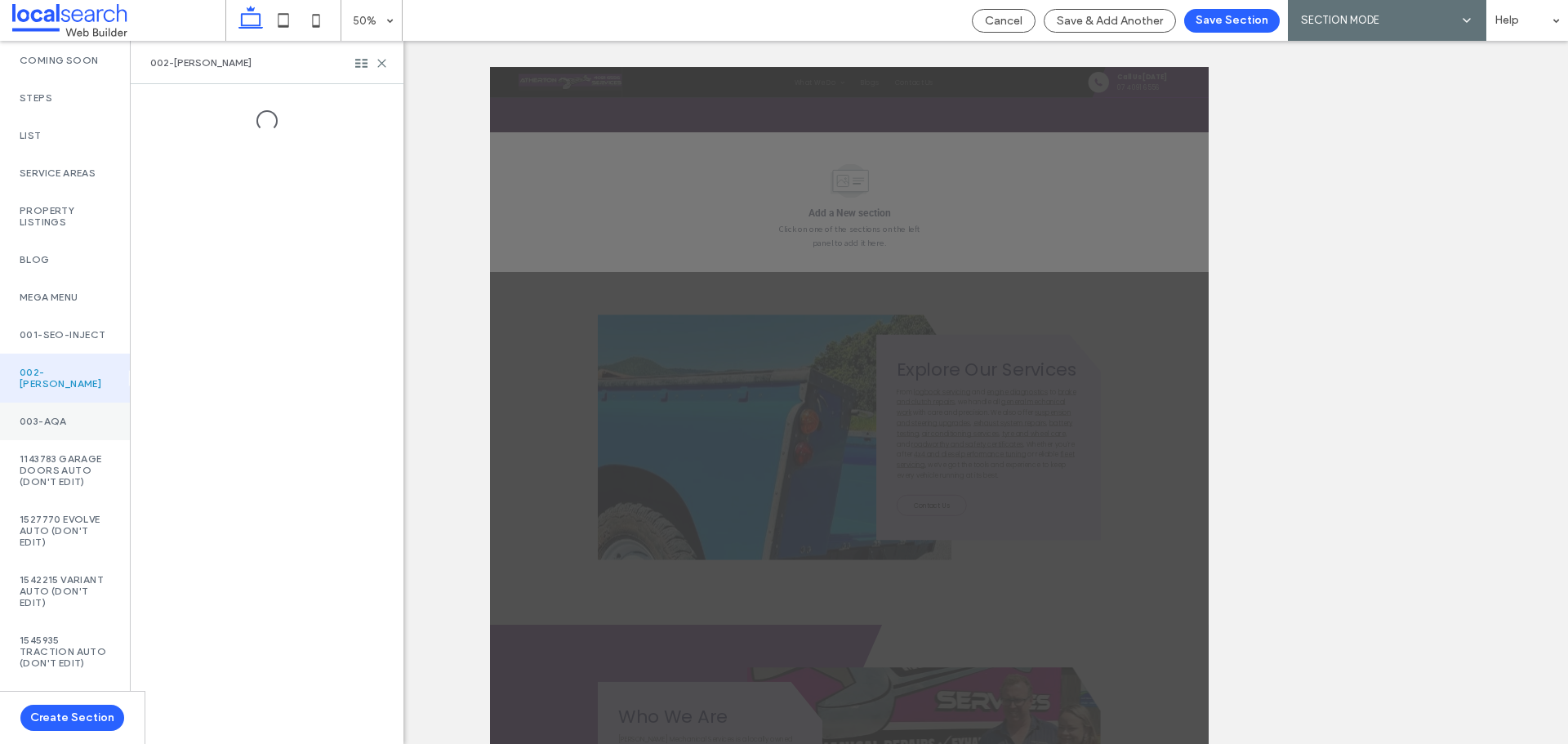
click at [71, 426] on div "003-AQA" at bounding box center [65, 422] width 130 height 37
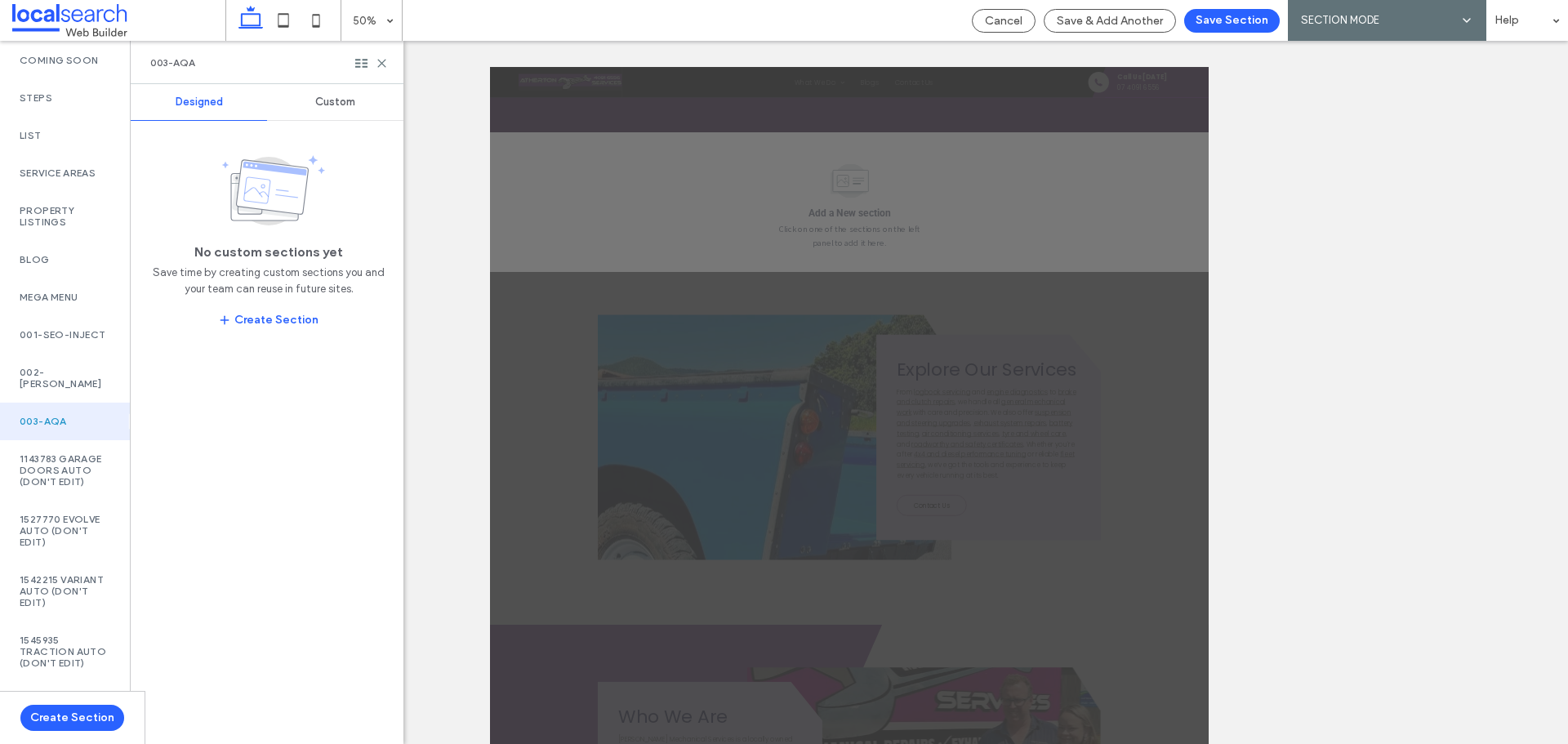
click at [330, 106] on span "Custom" at bounding box center [335, 101] width 40 height 13
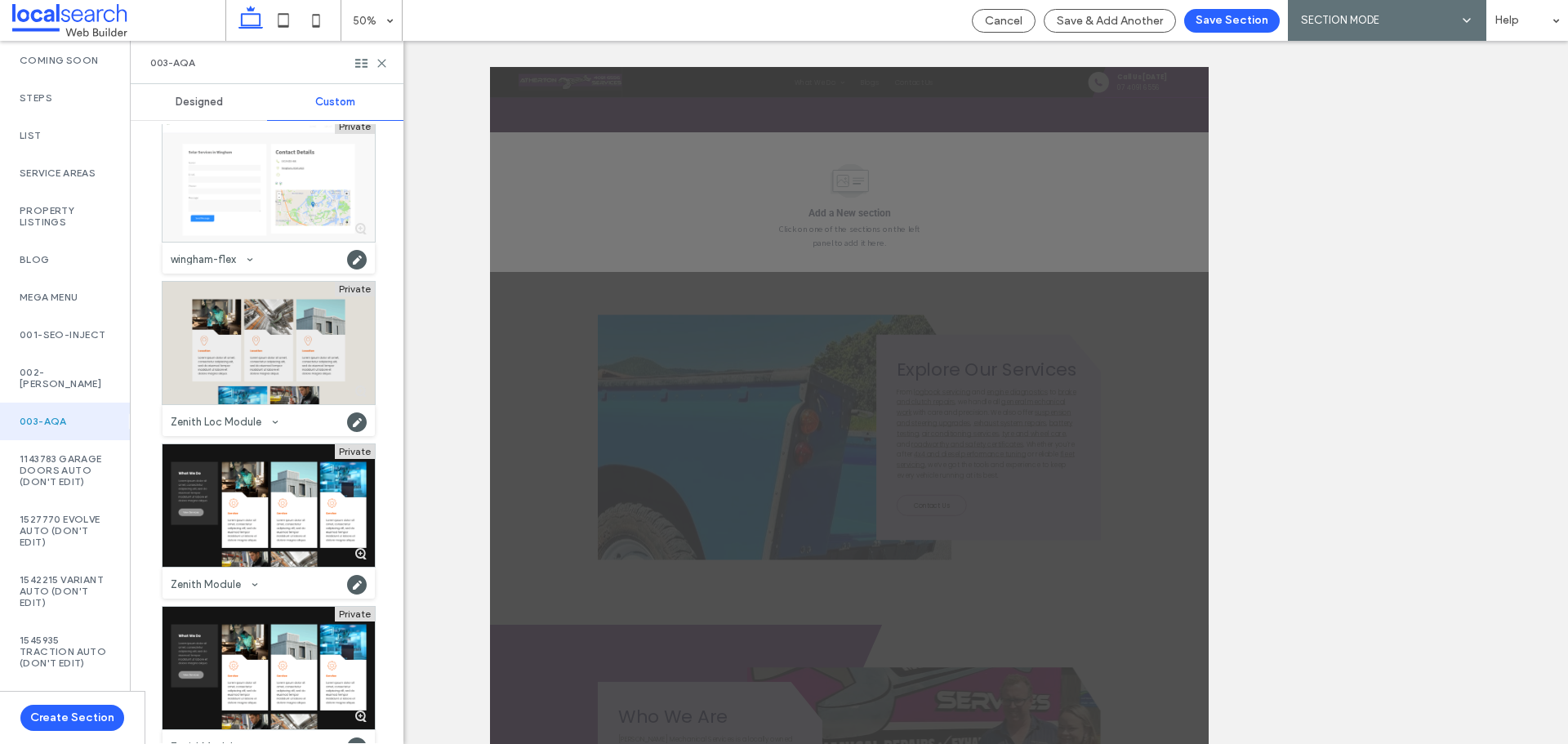
scroll to position [5418, 0]
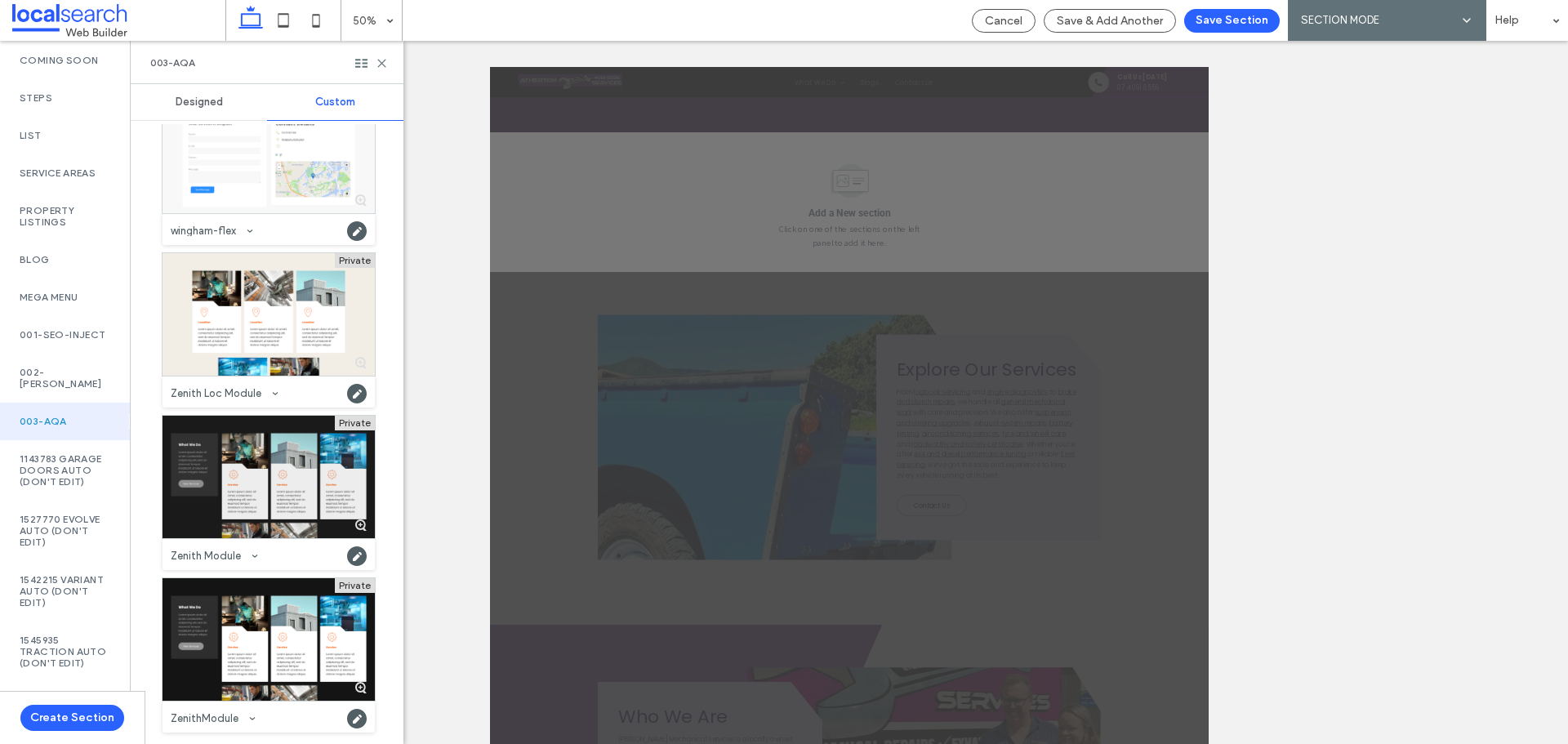
click at [269, 494] on div at bounding box center [268, 477] width 212 height 123
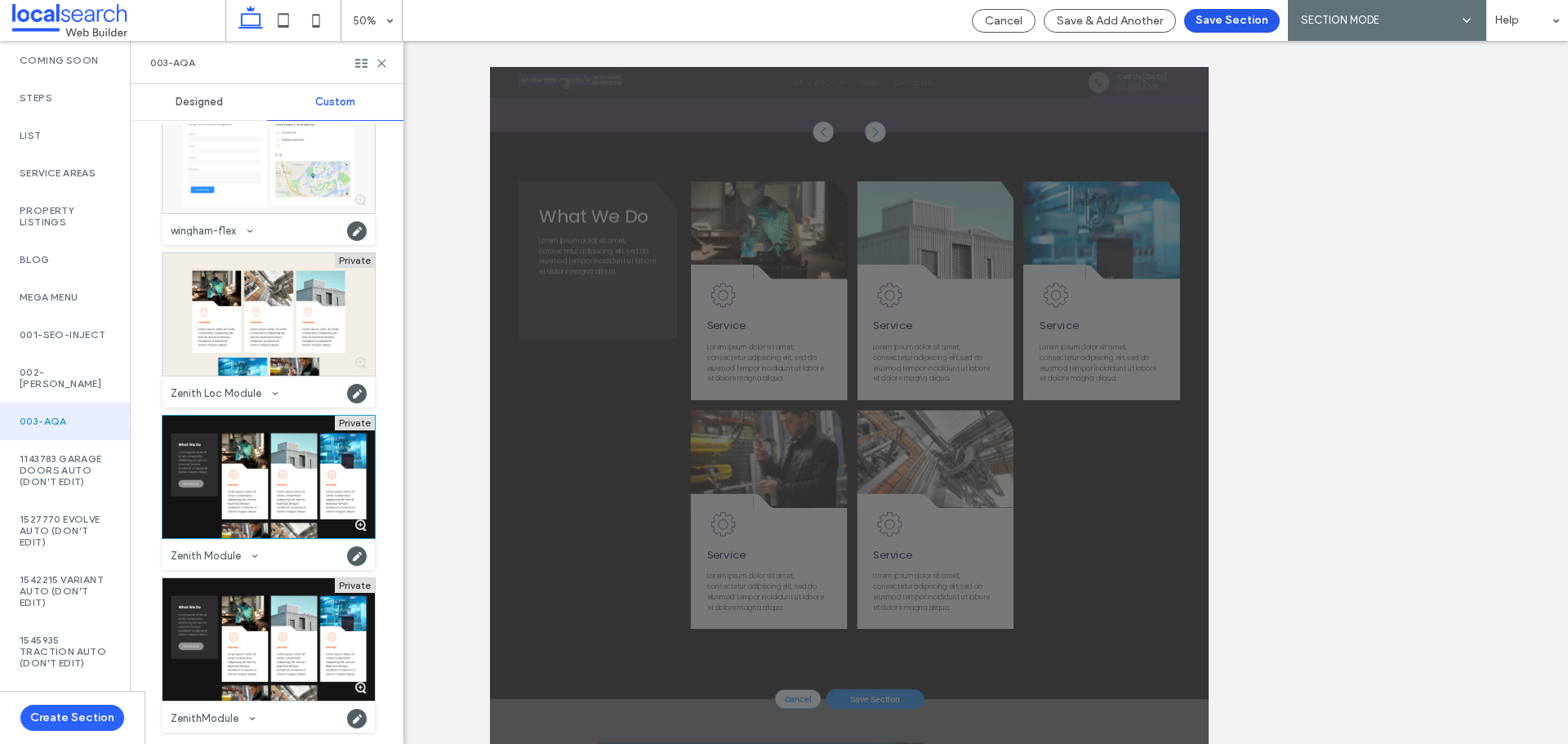
click at [1224, 27] on button "Save Section" at bounding box center [1232, 21] width 95 height 24
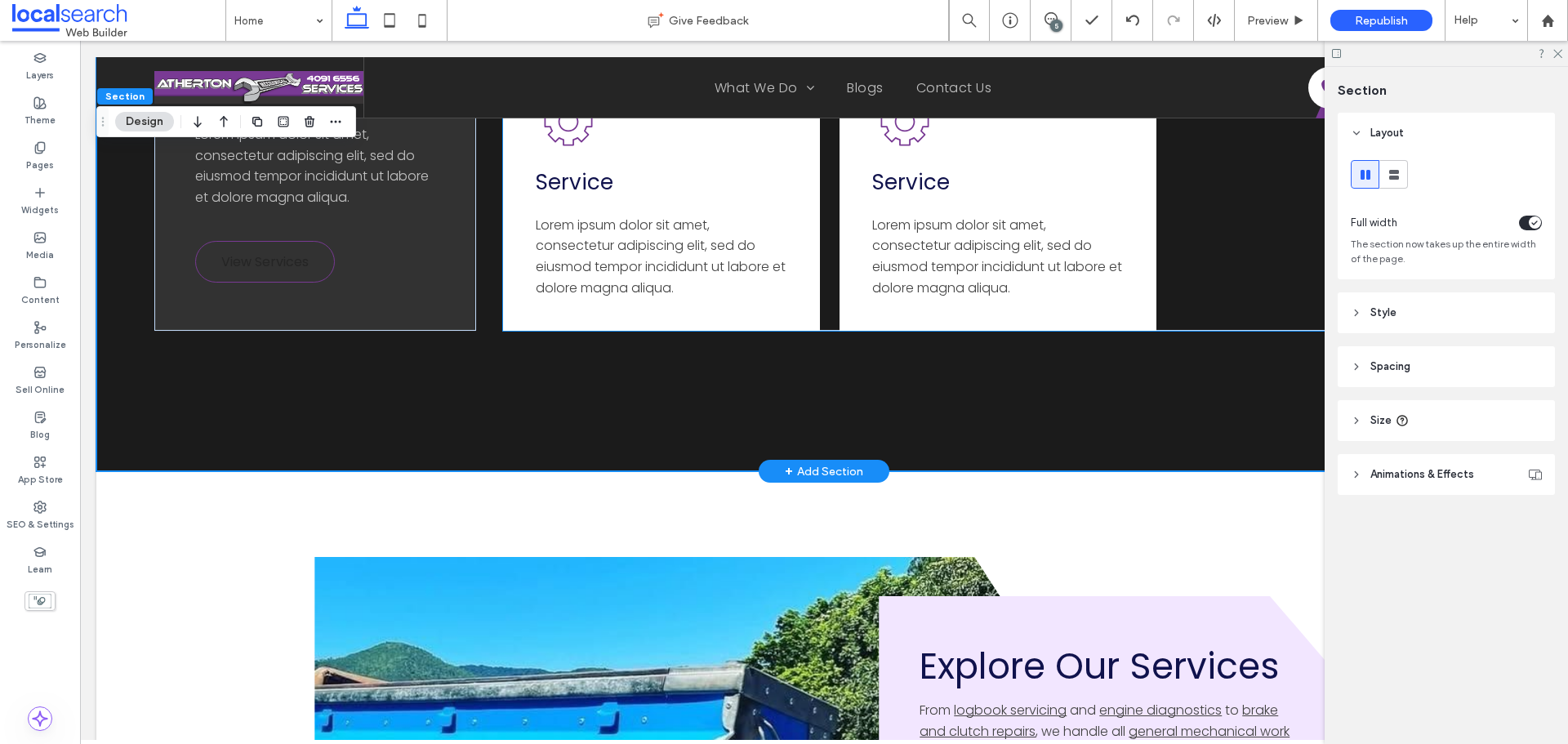
scroll to position [4841, 0]
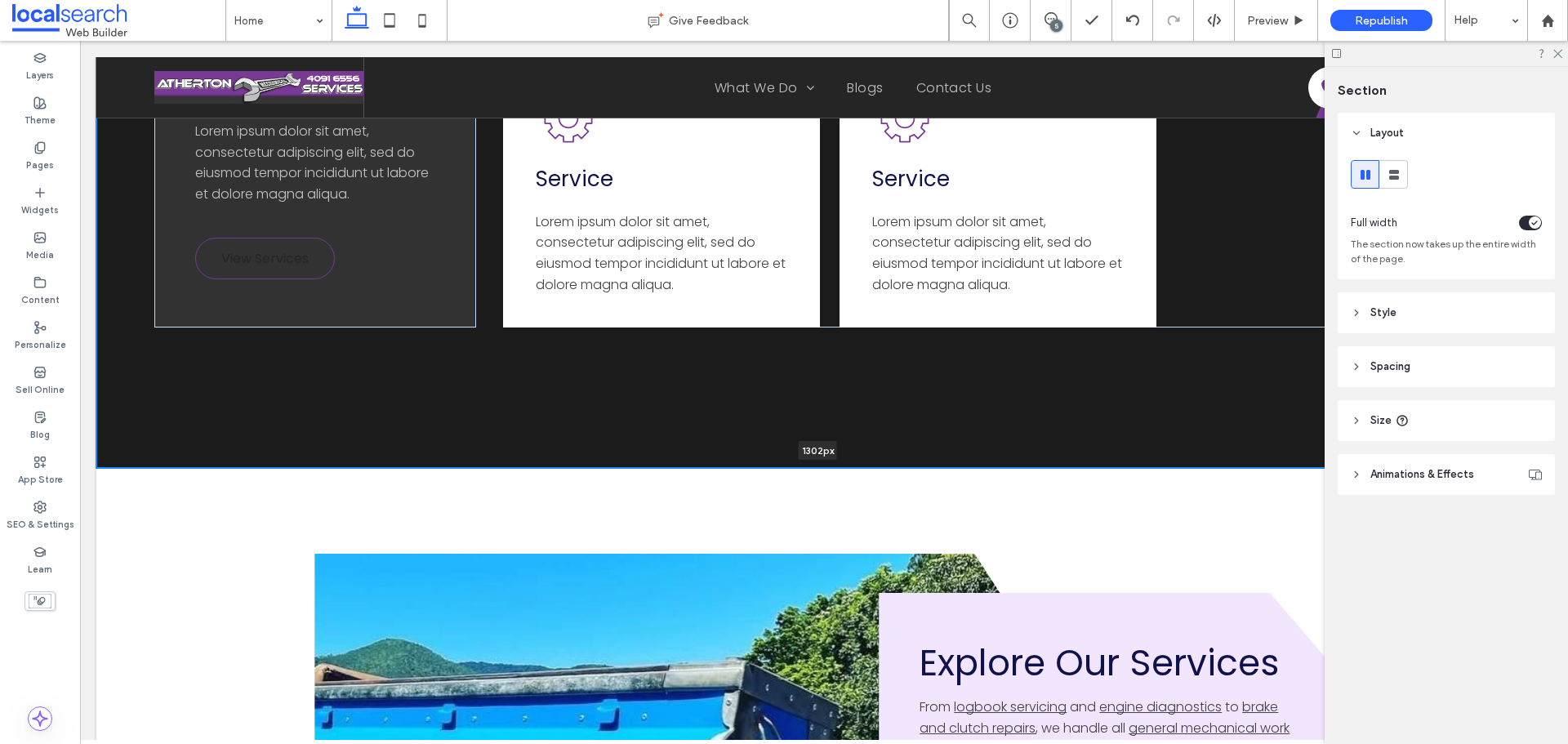
drag, startPoint x: 640, startPoint y: 468, endPoint x: 668, endPoint y: 398, distance: 75.4
type input "****"
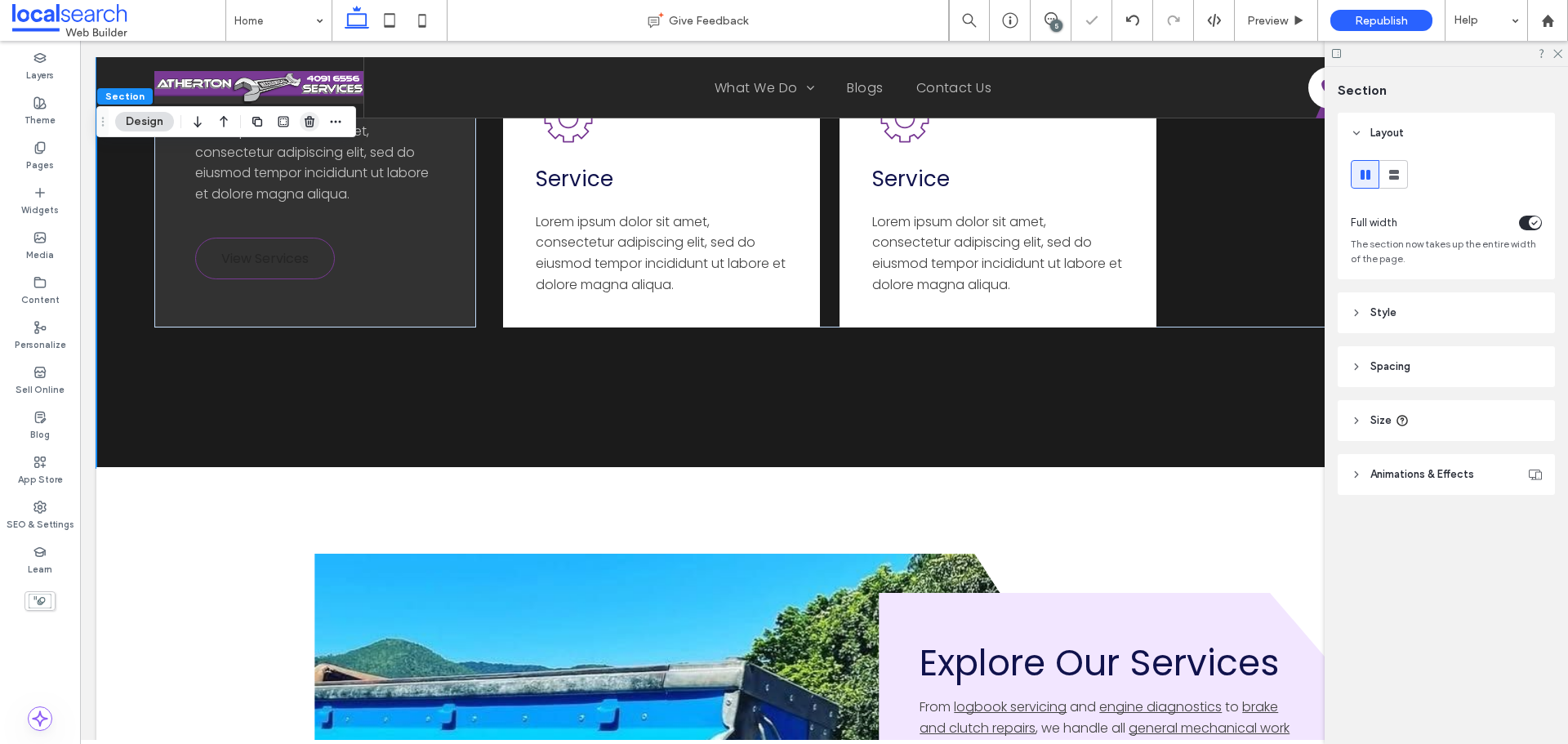
click at [310, 120] on icon "button" at bounding box center [309, 121] width 13 height 13
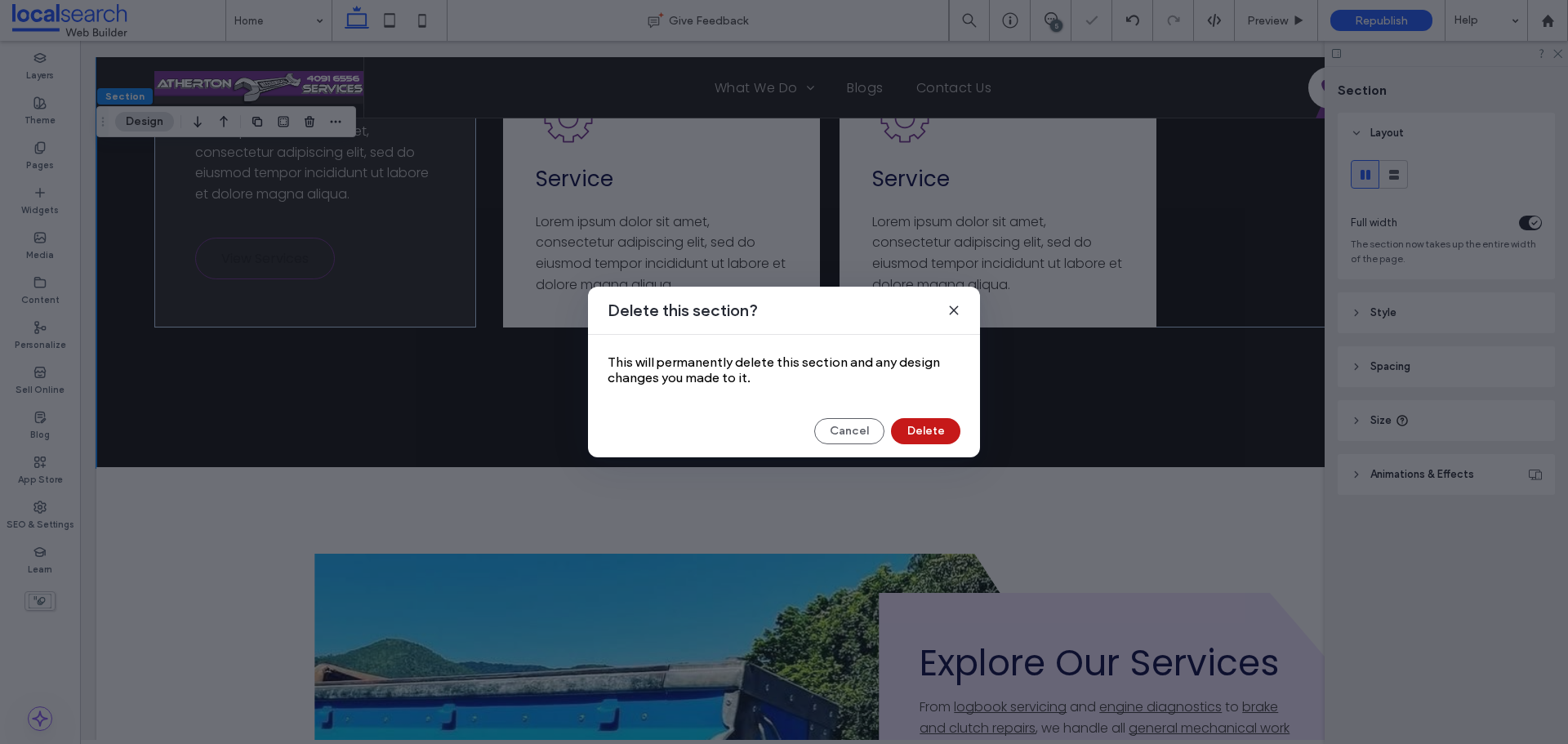
click at [906, 430] on button "Delete" at bounding box center [925, 430] width 70 height 27
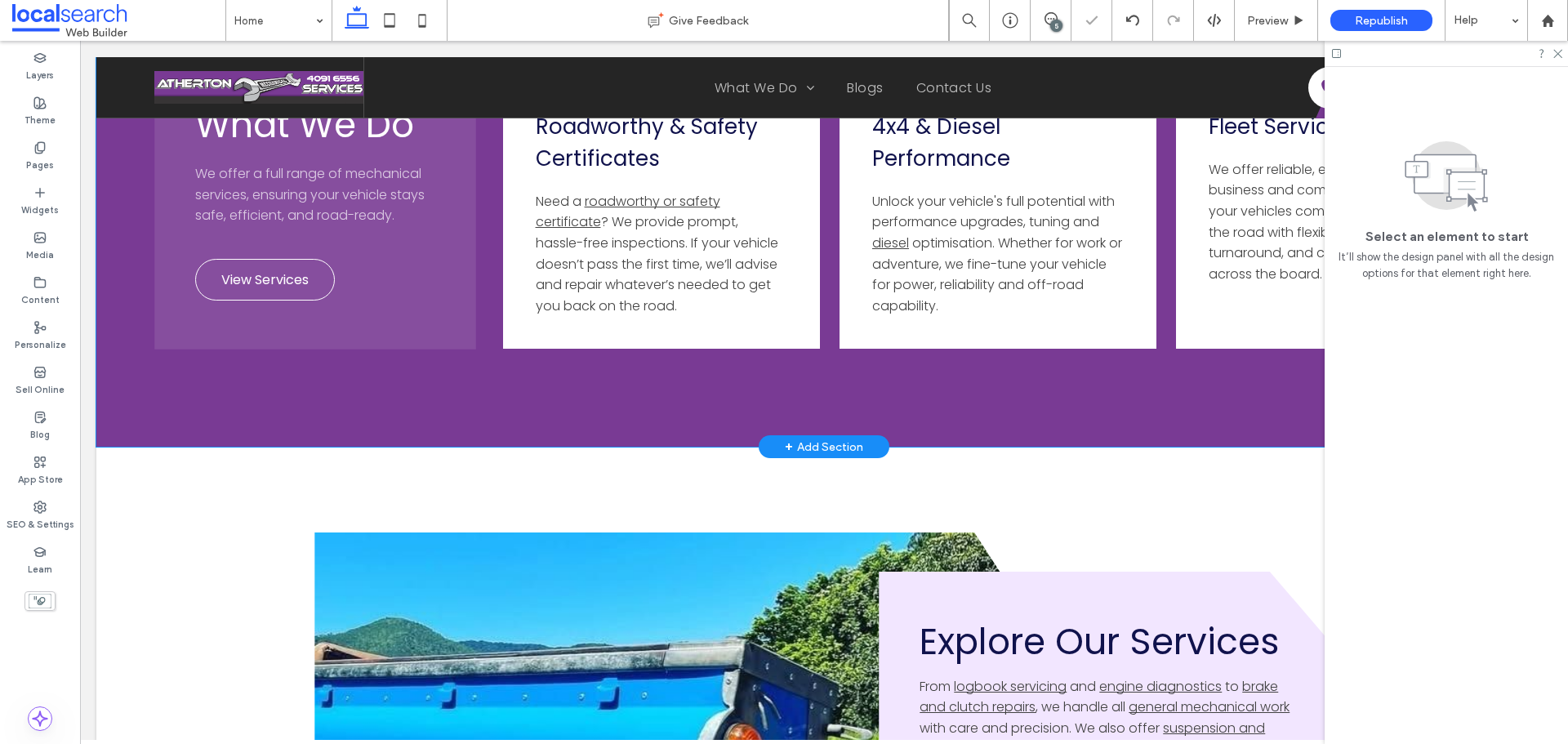
scroll to position [3790, 0]
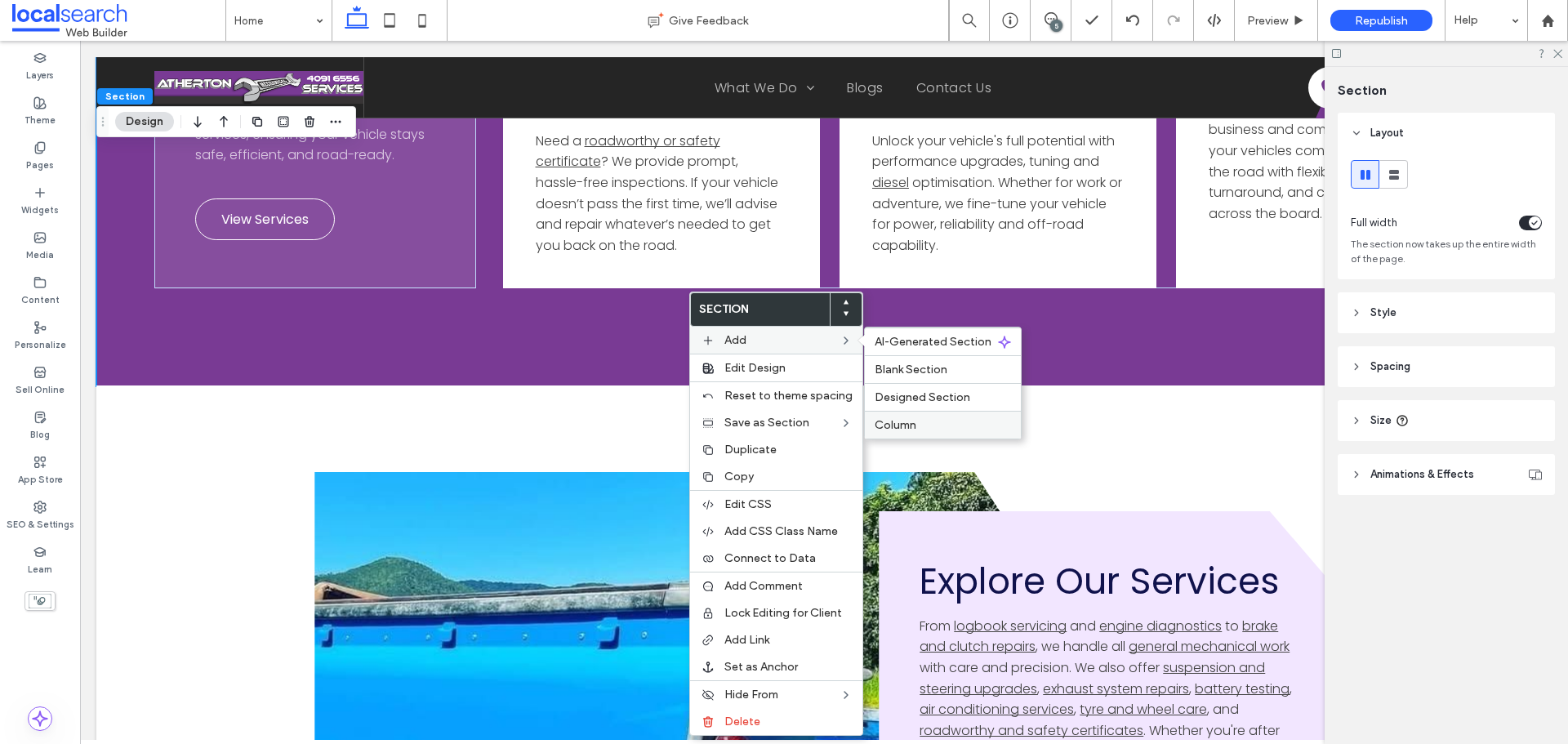
click at [905, 415] on div "Column" at bounding box center [943, 425] width 156 height 28
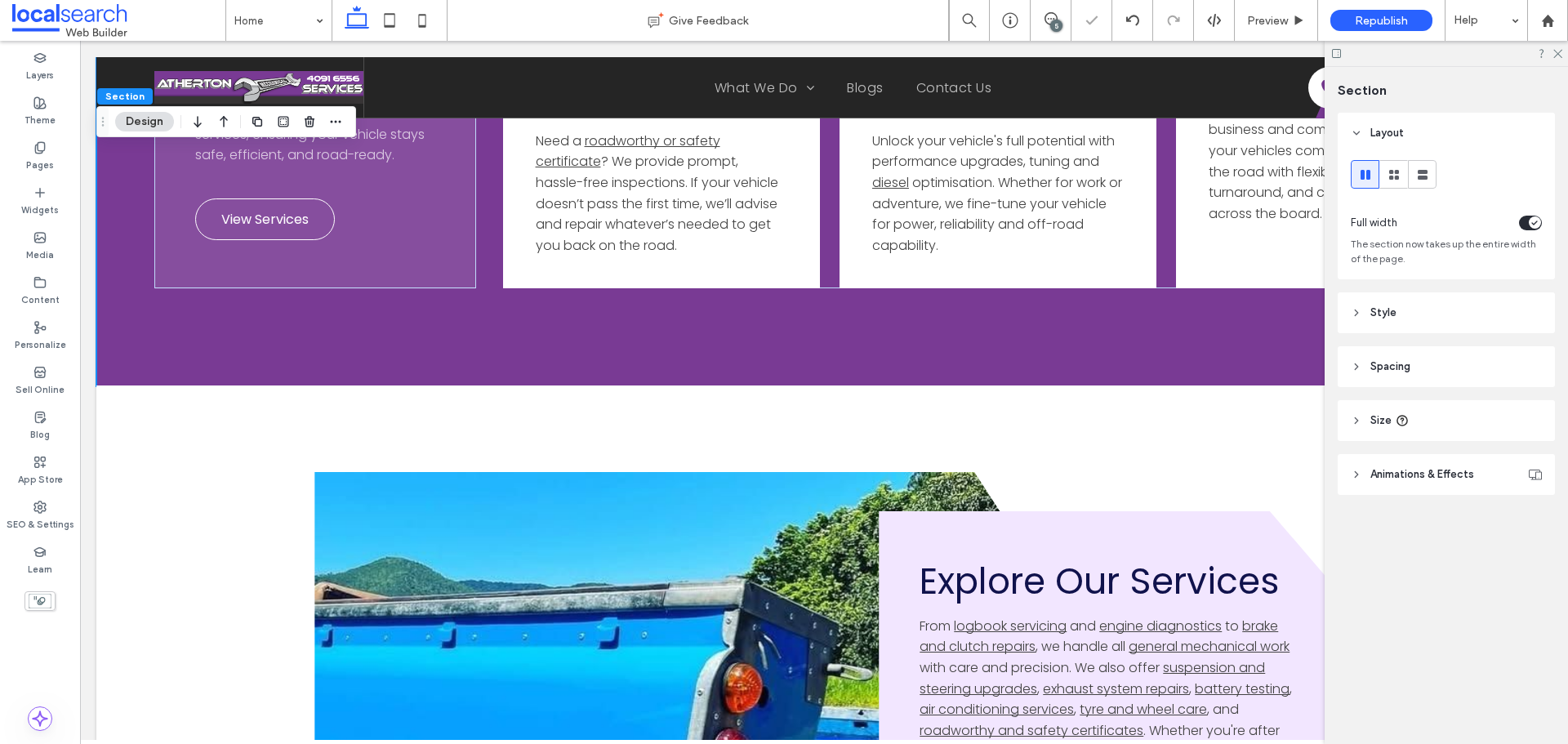
type input "***"
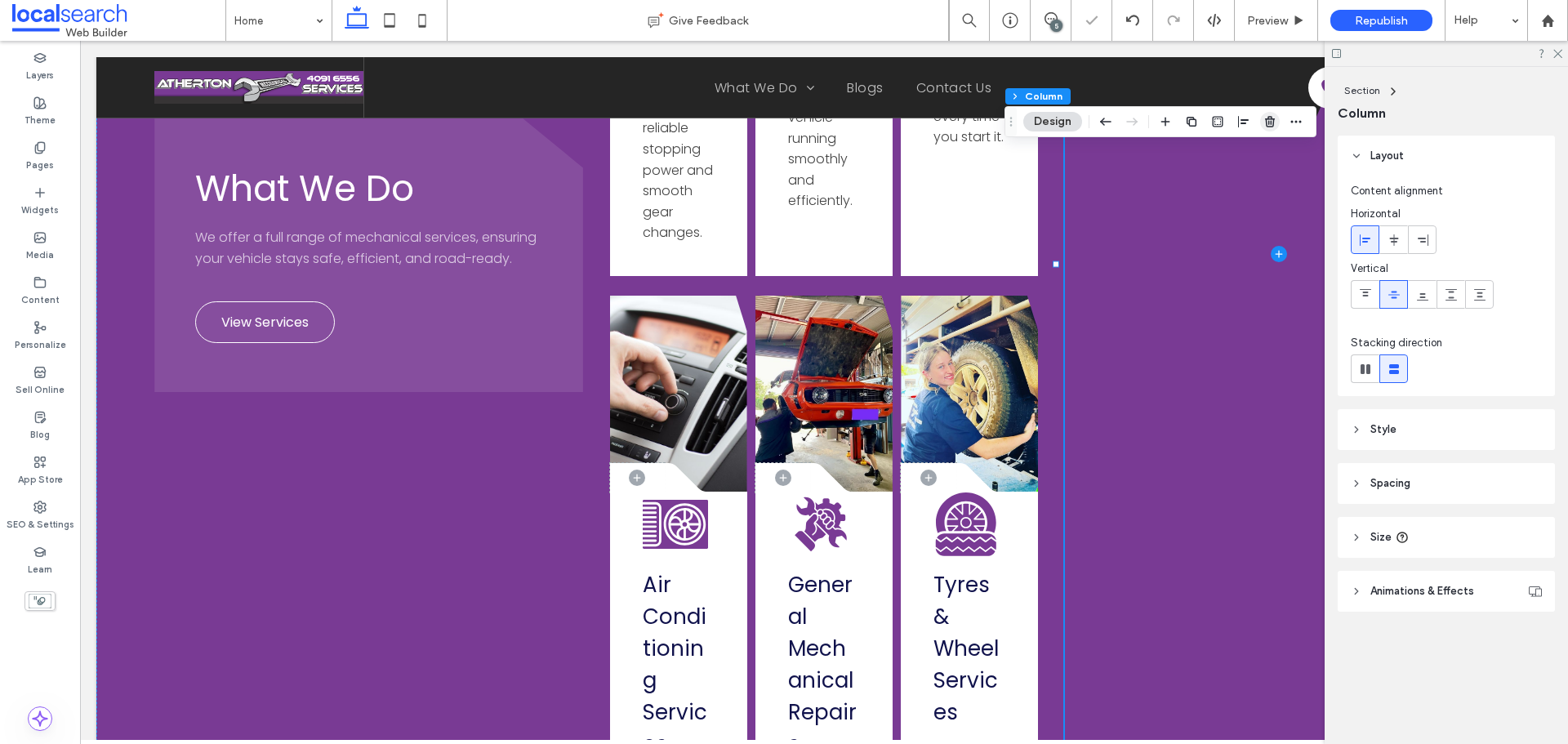
click at [1270, 121] on icon "button" at bounding box center [1269, 121] width 13 height 13
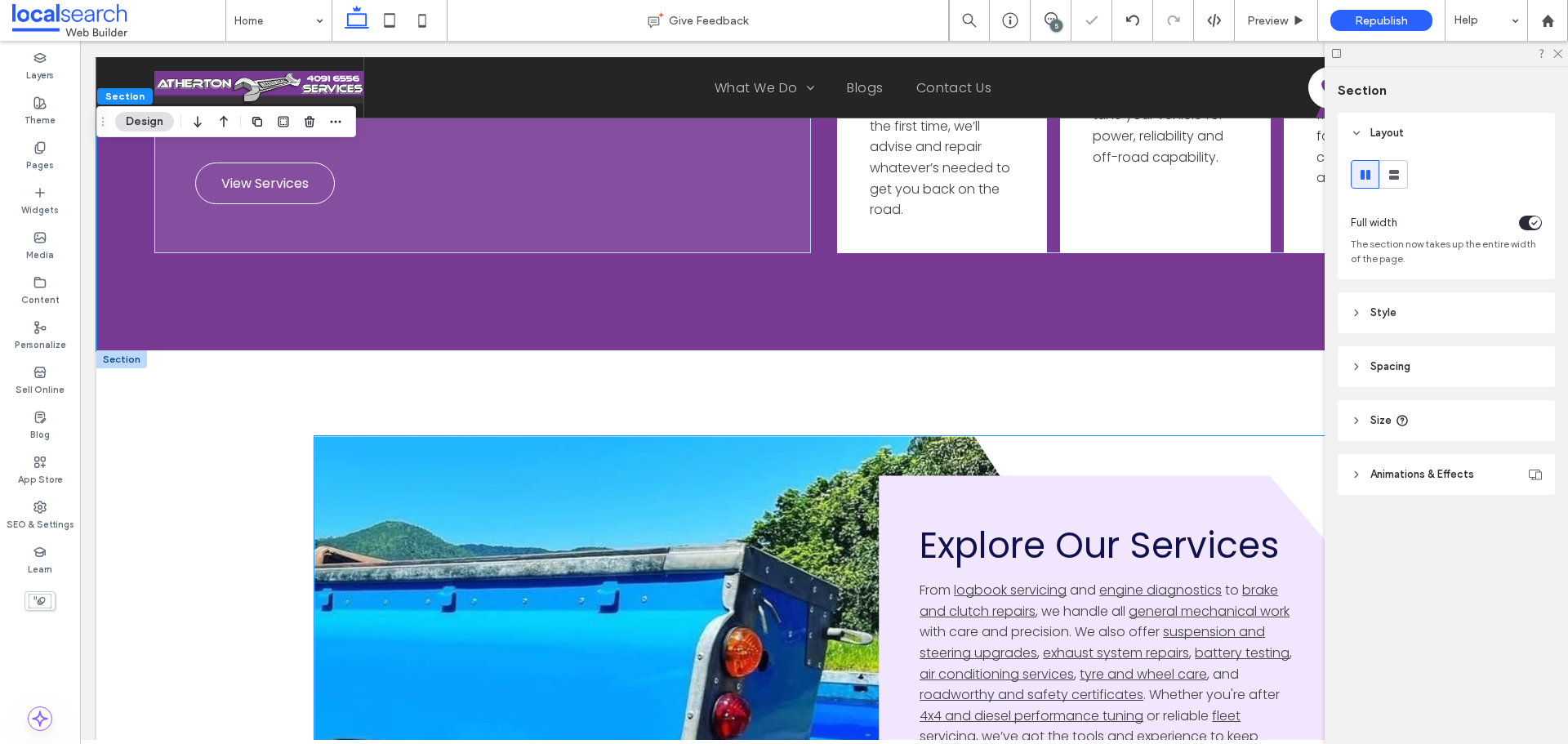
scroll to position [4525, 0]
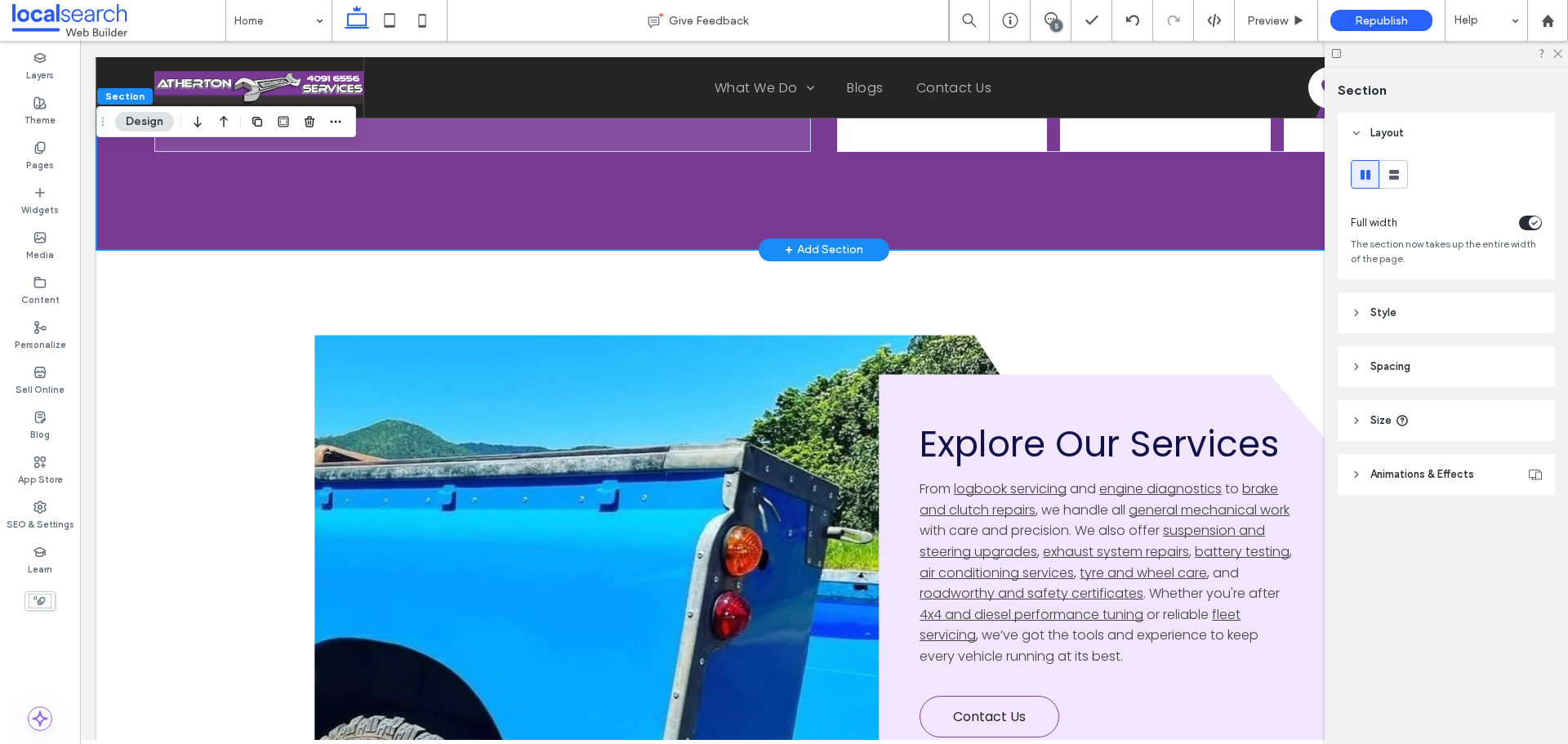
click at [800, 258] on div "+ Add Section" at bounding box center [824, 250] width 79 height 18
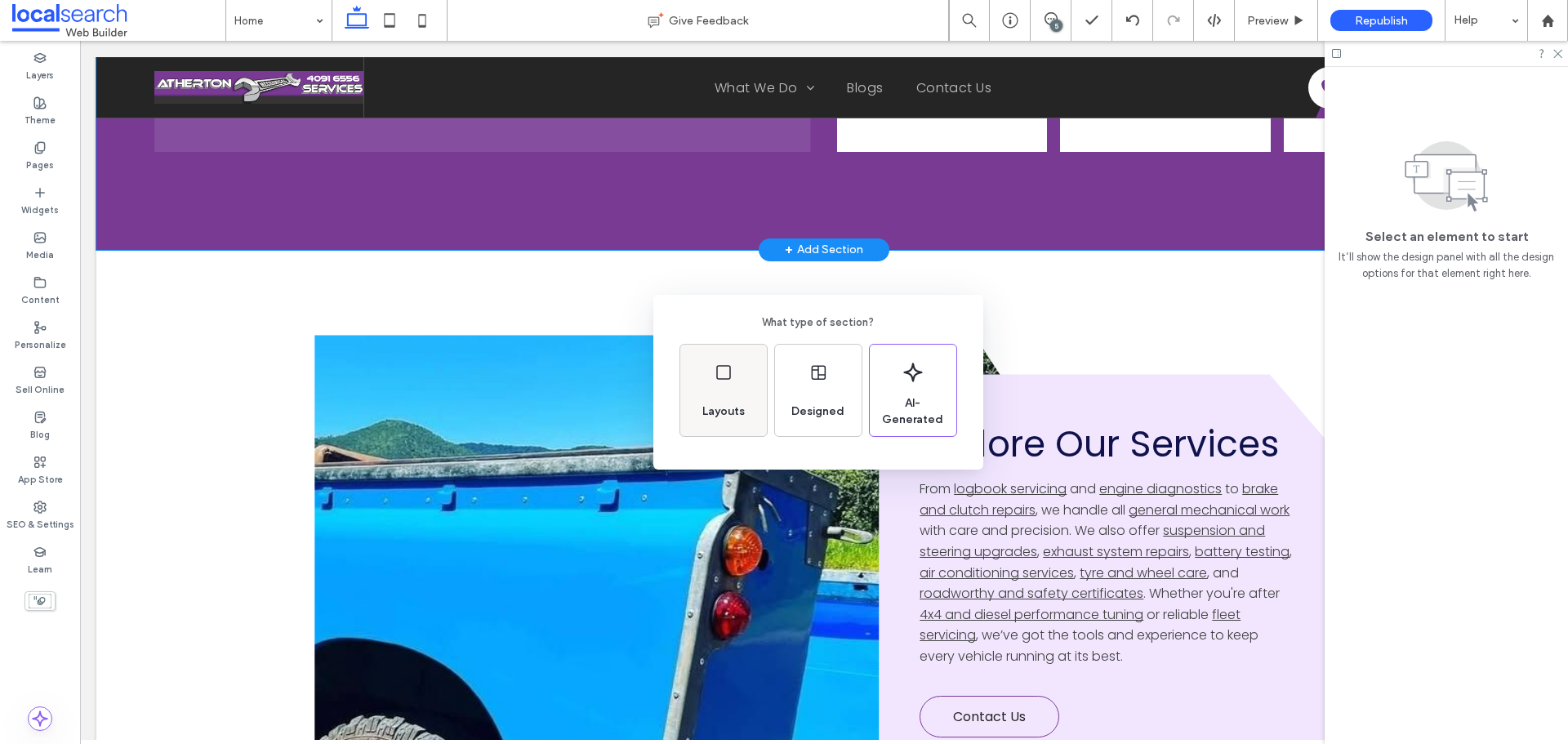
click at [752, 389] on div "Layouts" at bounding box center [724, 390] width 87 height 91
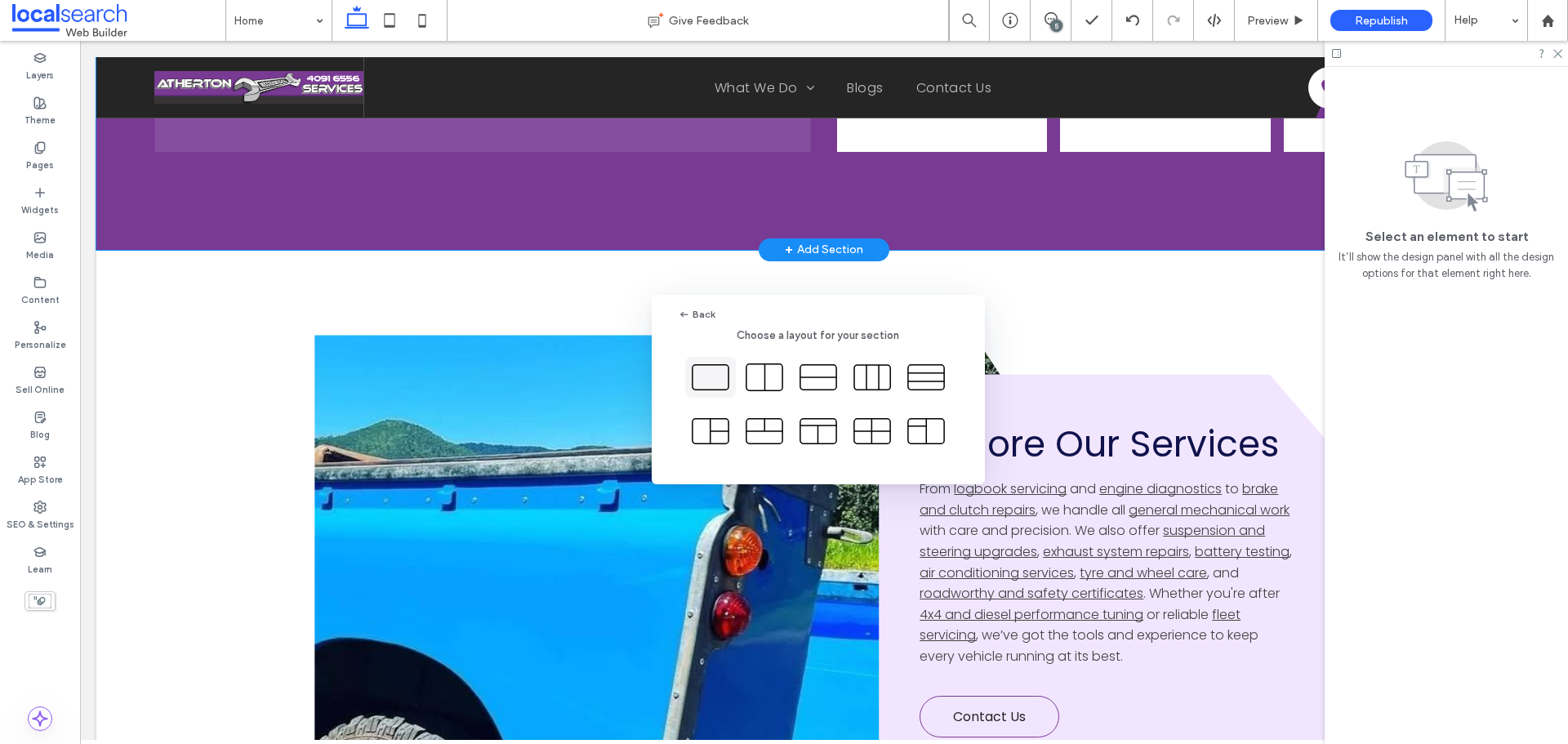
click at [698, 369] on icon at bounding box center [711, 377] width 41 height 41
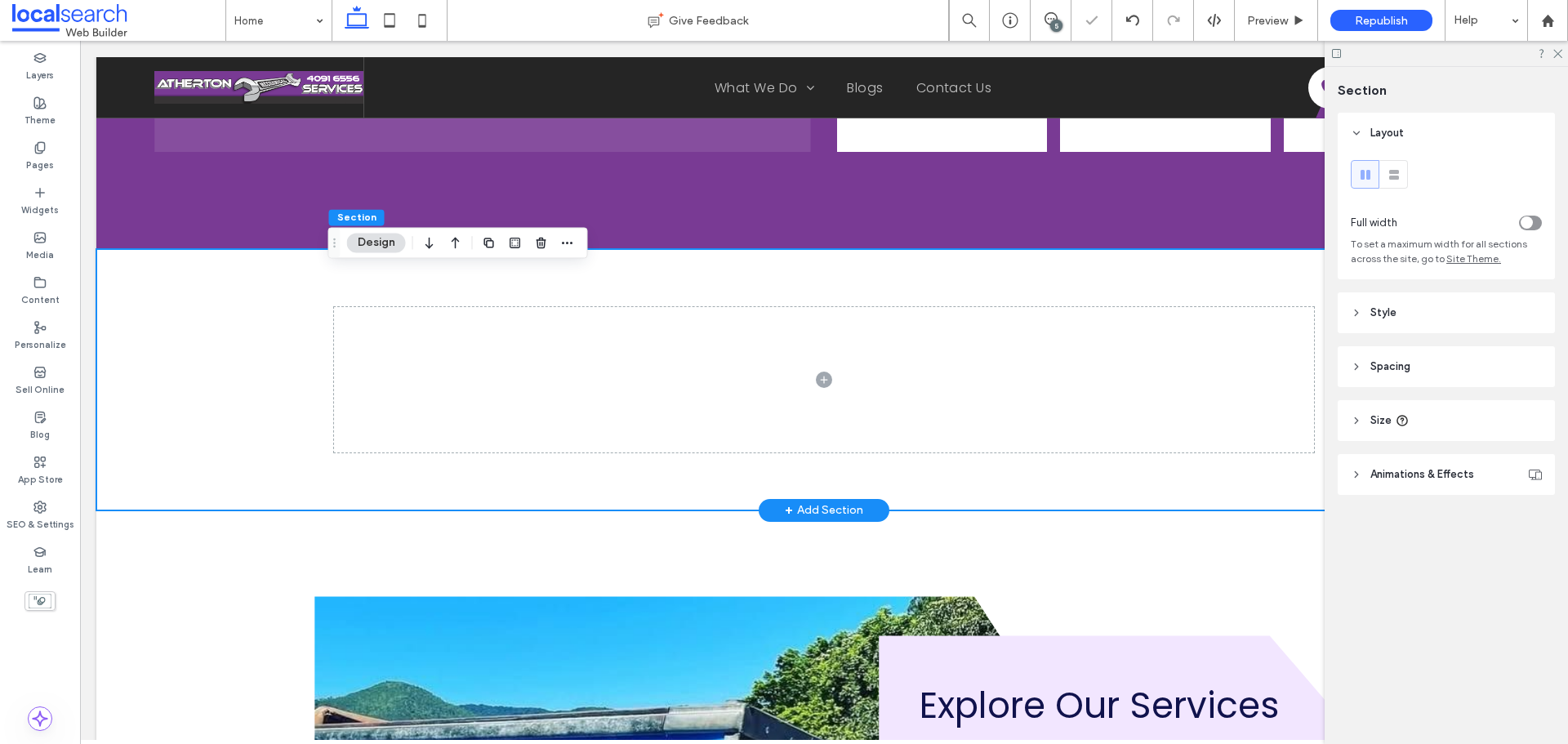
click at [180, 299] on div at bounding box center [824, 379] width 1456 height 261
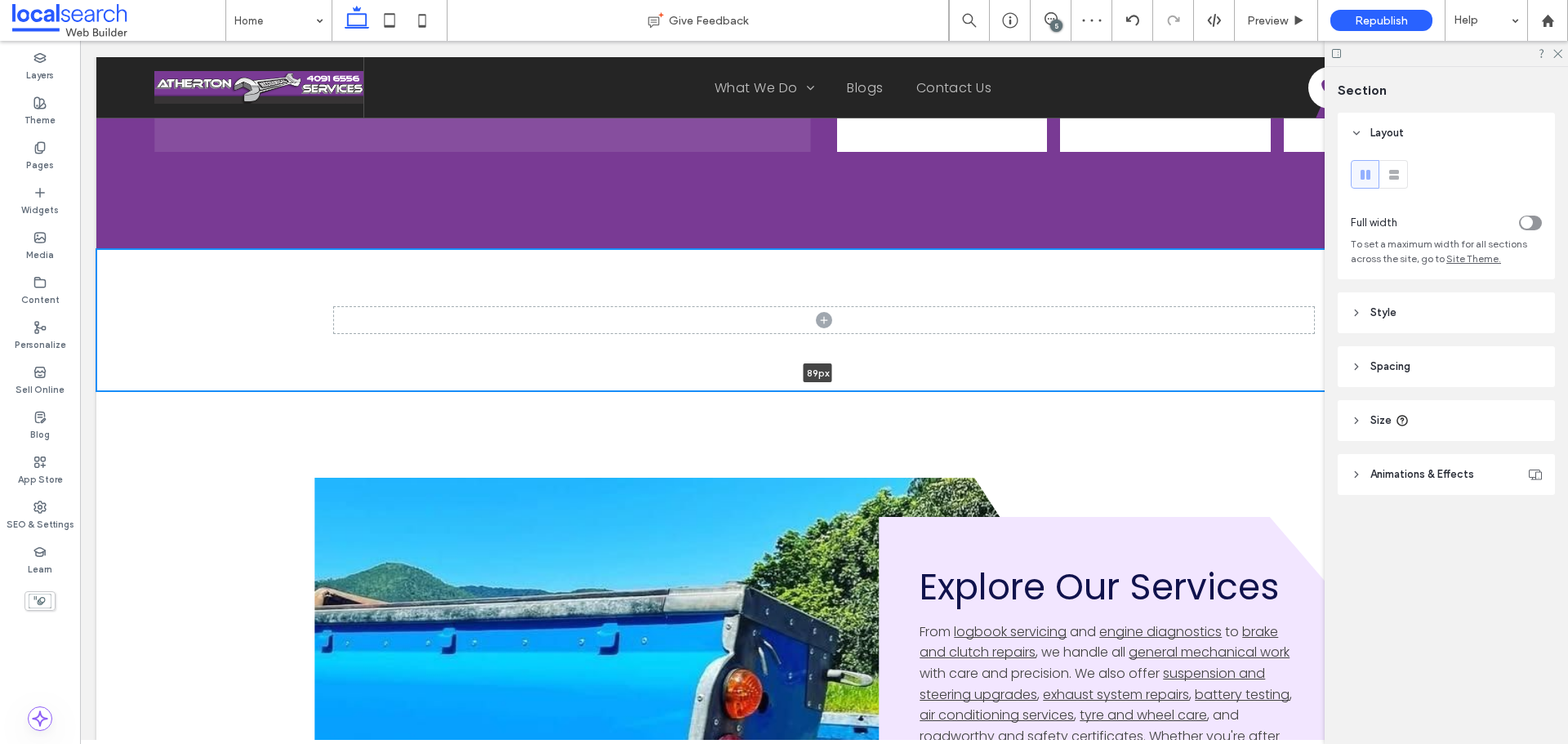
drag, startPoint x: 703, startPoint y: 533, endPoint x: 737, endPoint y: 344, distance: 192.0
click at [737, 344] on div "89px Section + Add Section" at bounding box center [824, 319] width 1456 height 143
type input "**"
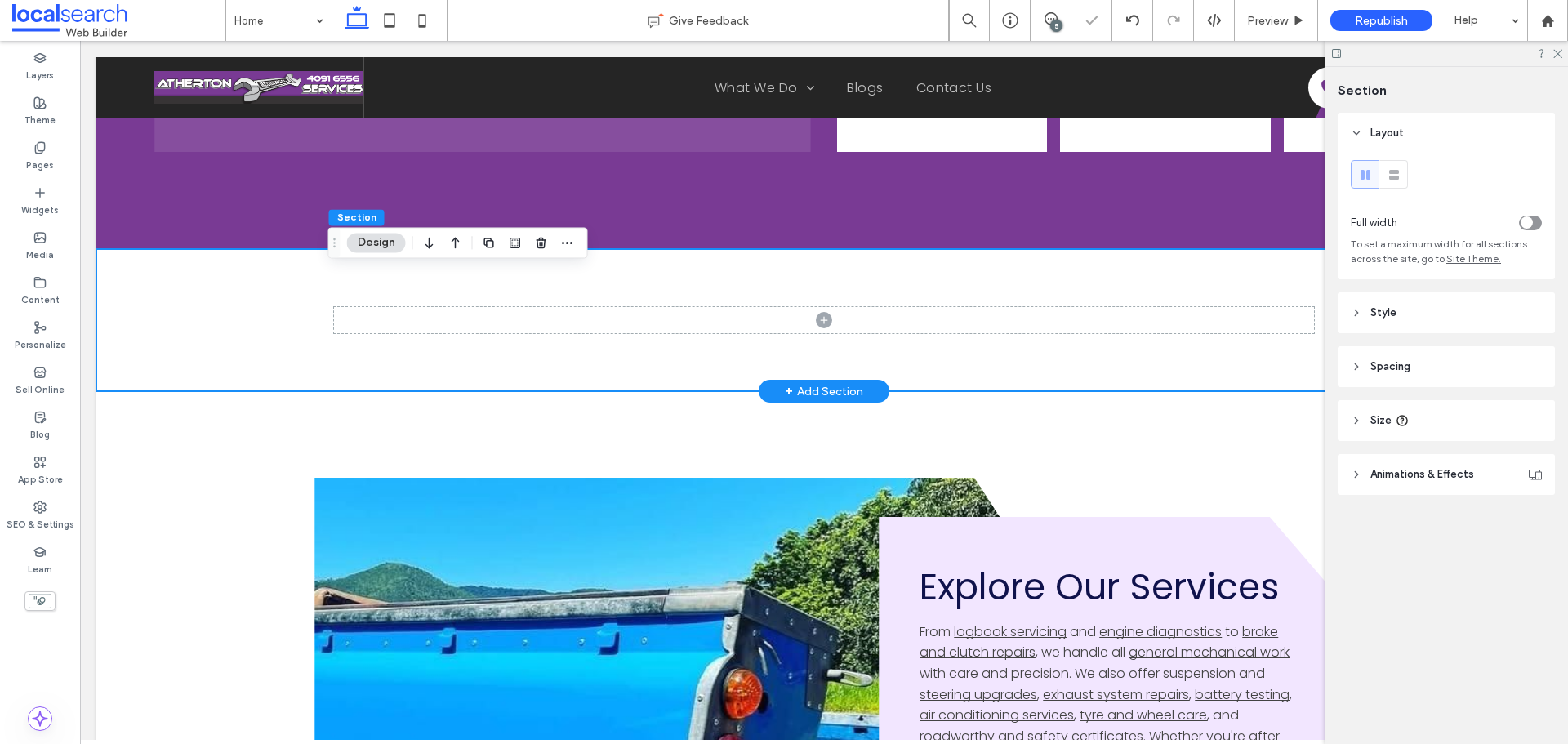
click at [736, 302] on div at bounding box center [824, 319] width 980 height 143
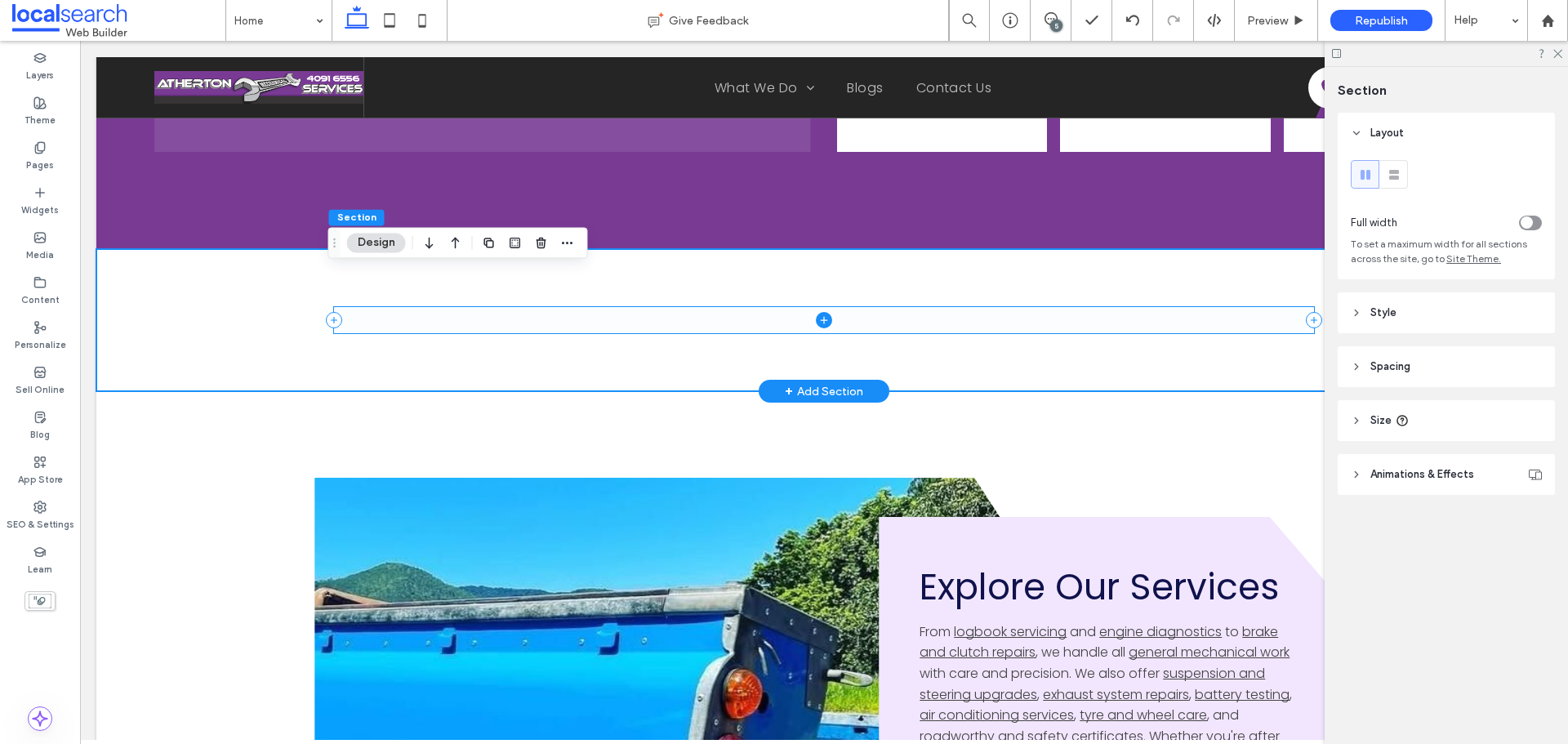
click at [610, 329] on span at bounding box center [824, 319] width 980 height 27
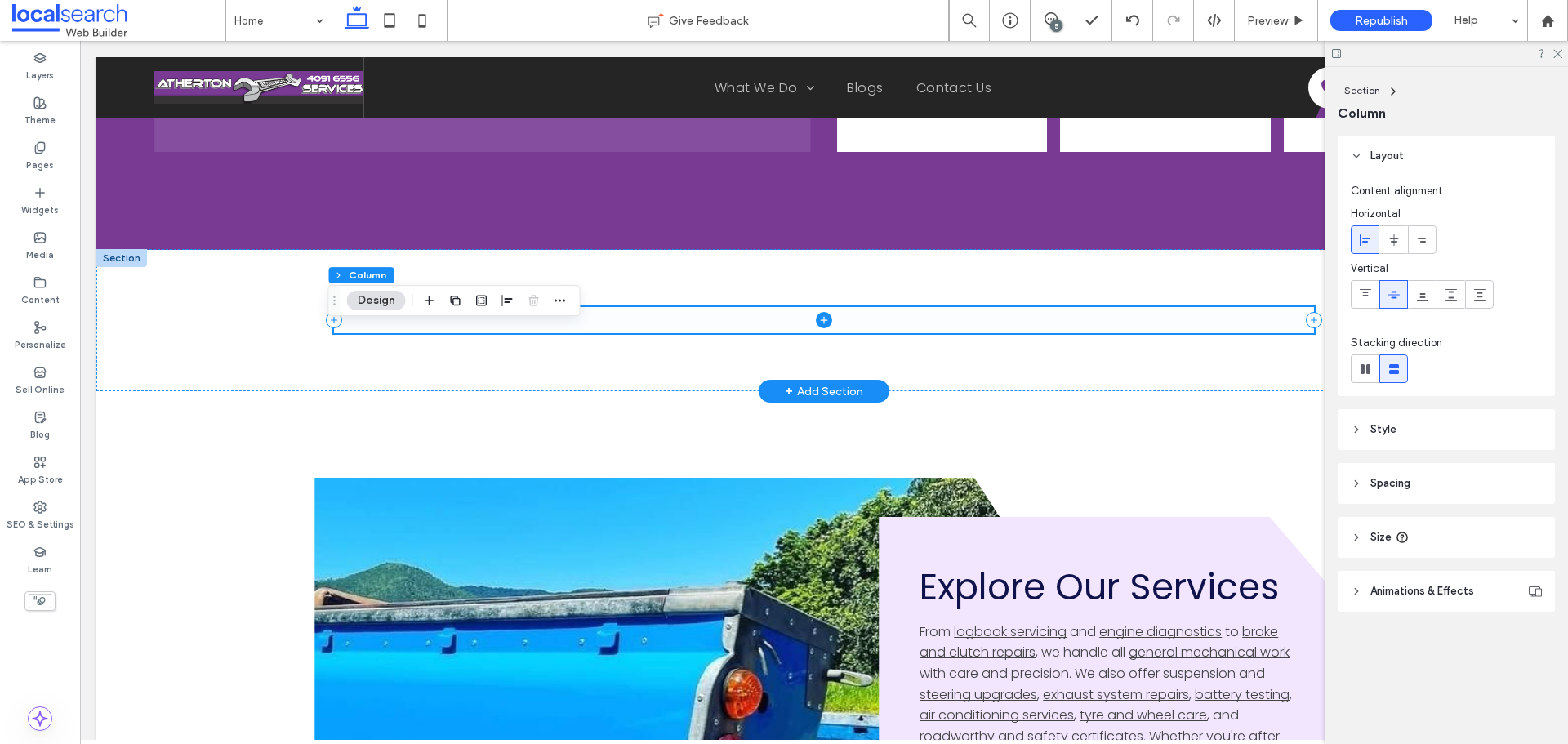
click at [249, 356] on div at bounding box center [824, 319] width 1456 height 143
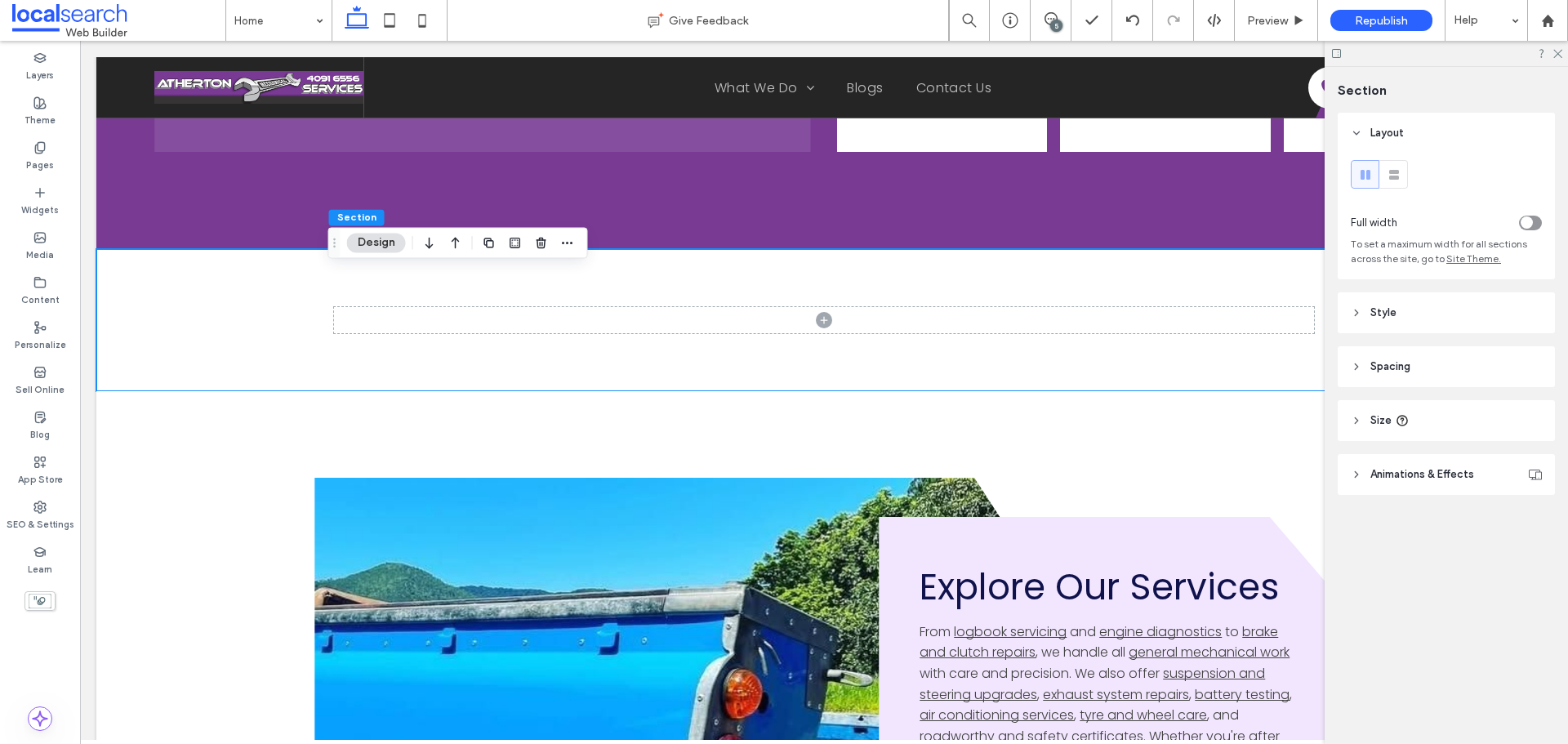
click at [1535, 221] on div "toggle" at bounding box center [1530, 222] width 23 height 15
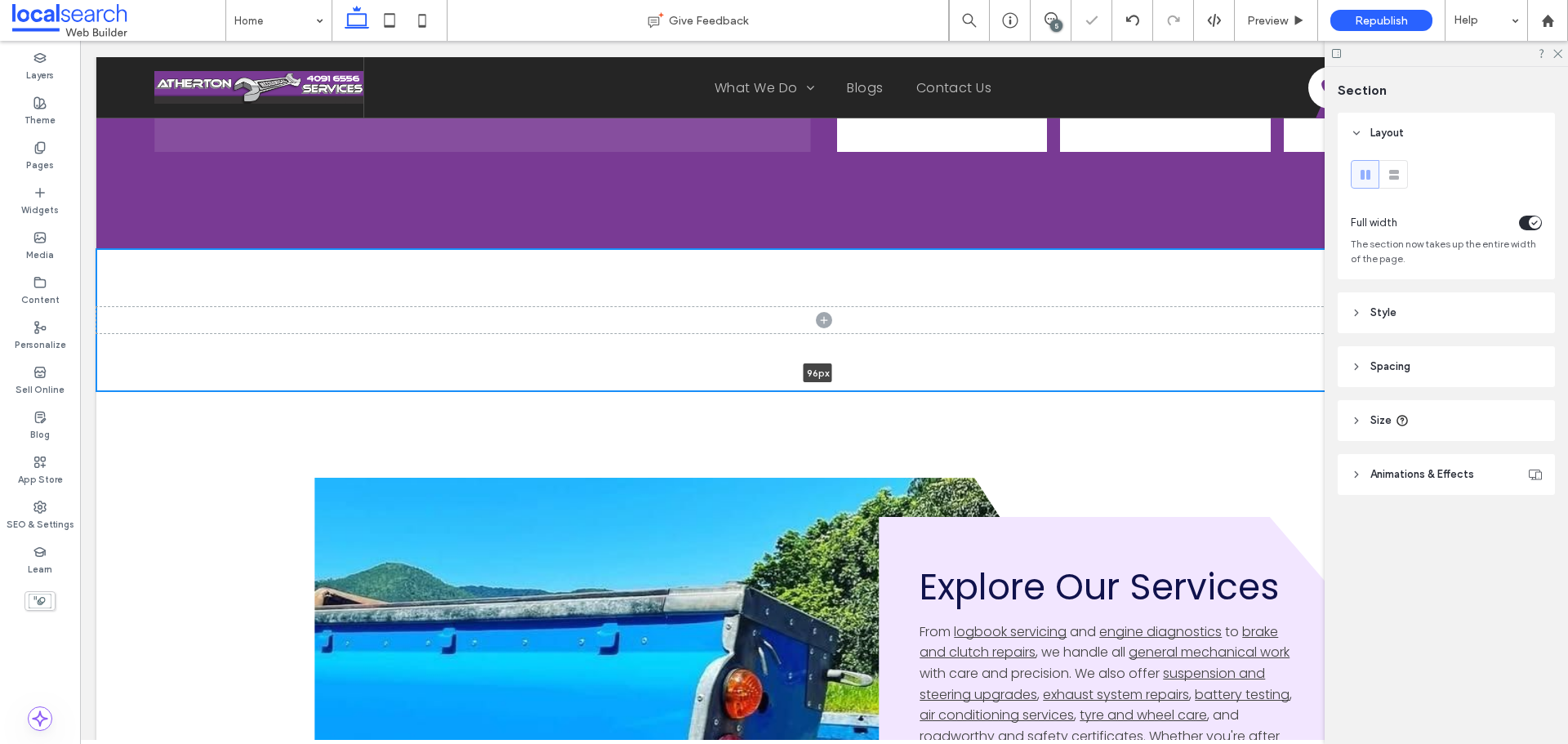
drag, startPoint x: 692, startPoint y: 412, endPoint x: 700, endPoint y: 349, distance: 63.5
click at [700, 349] on div "96px Section + Add Section" at bounding box center [824, 319] width 1456 height 143
type input "**"
drag, startPoint x: 927, startPoint y: 414, endPoint x: 936, endPoint y: 387, distance: 28.5
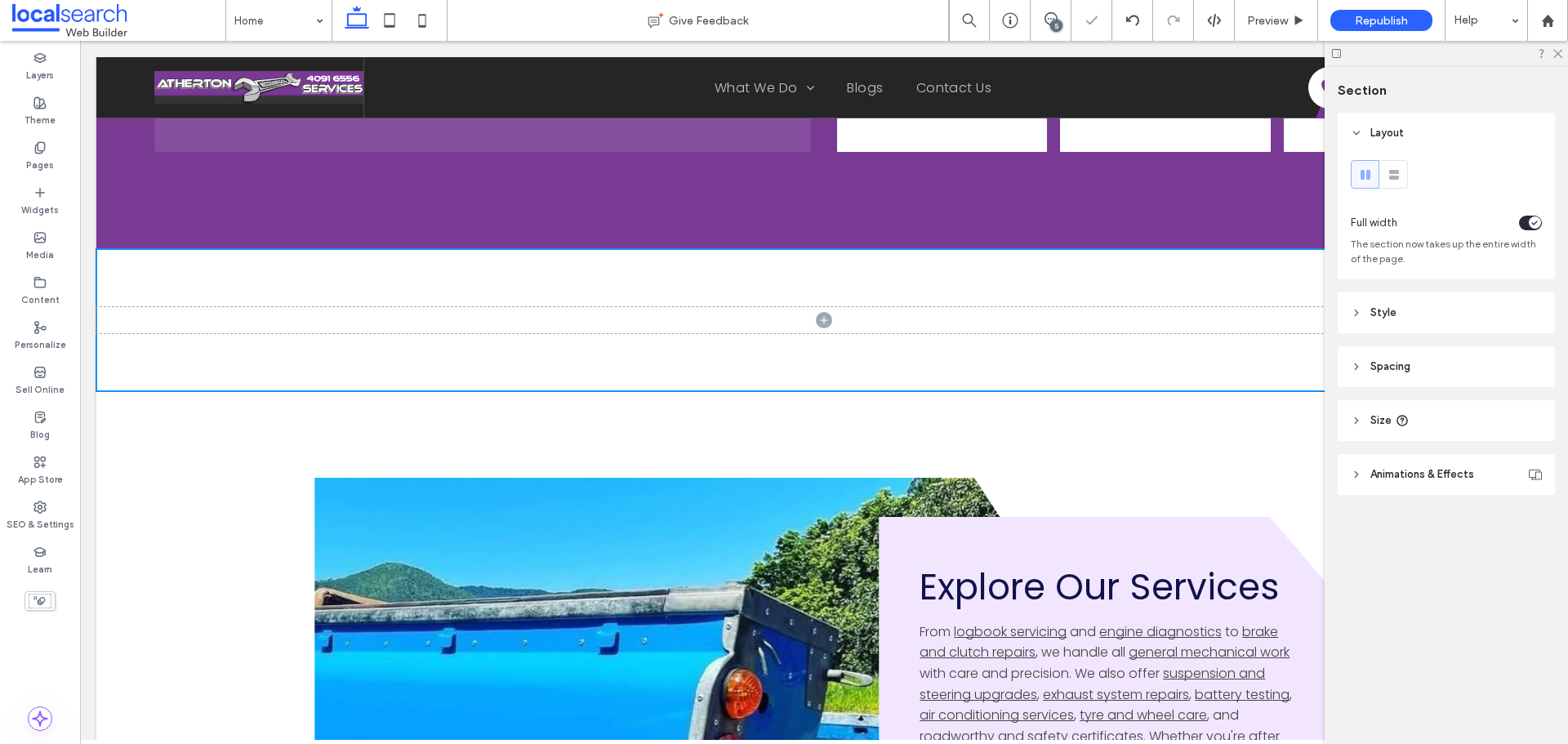
click at [936, 387] on div "96px Section + Add Section" at bounding box center [824, 319] width 1456 height 143
type input "***"
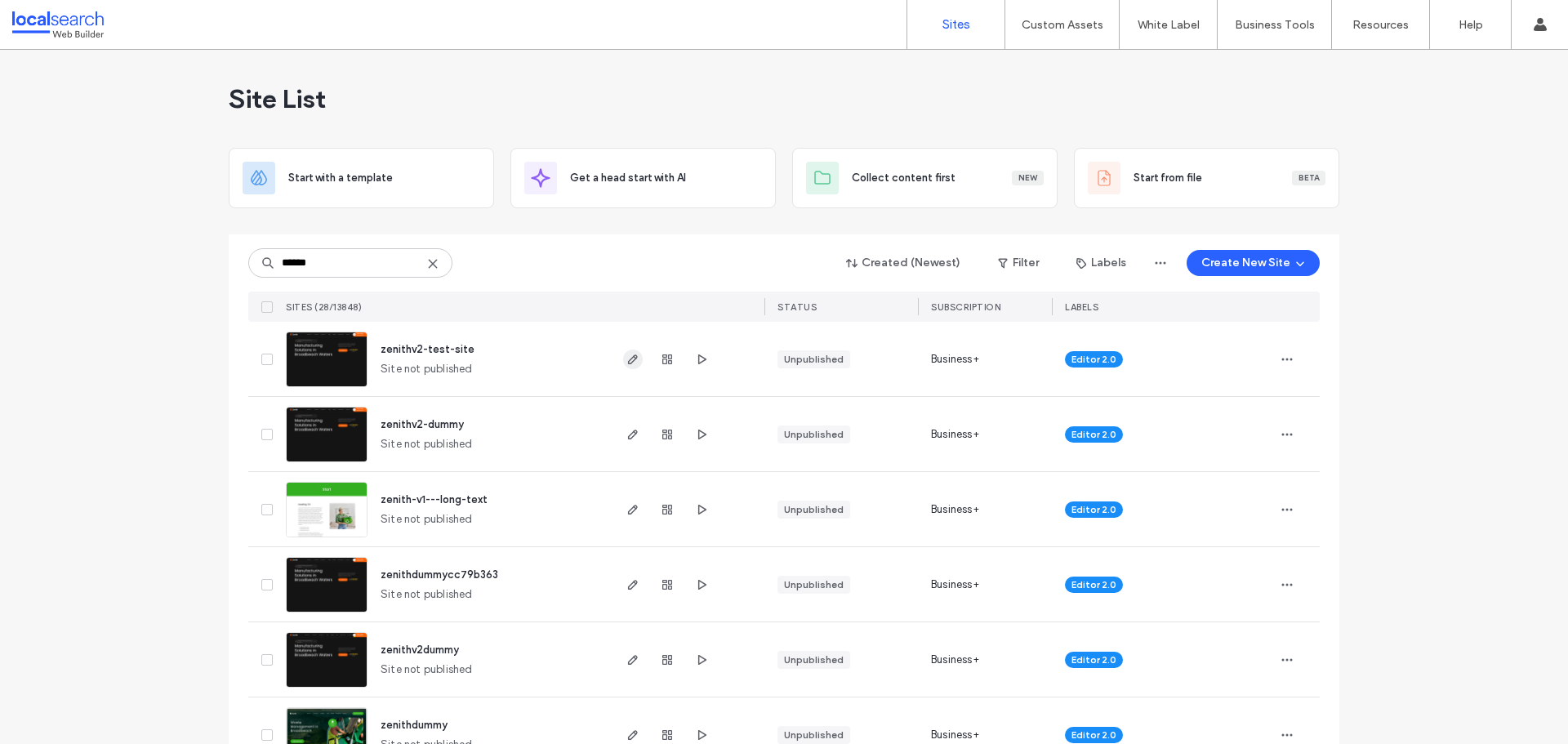
type input "******"
click at [629, 357] on use "button" at bounding box center [633, 360] width 10 height 10
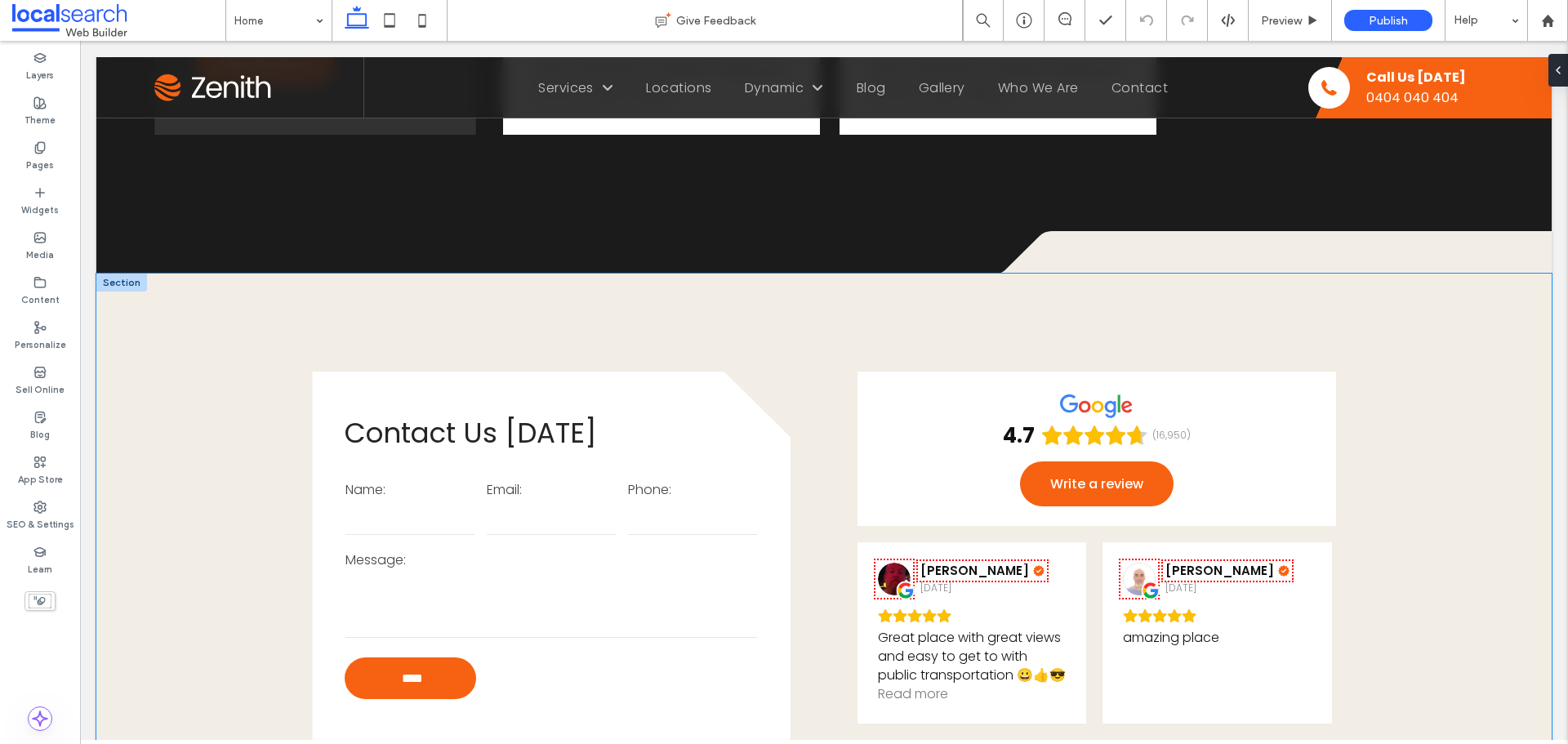
scroll to position [2776, 0]
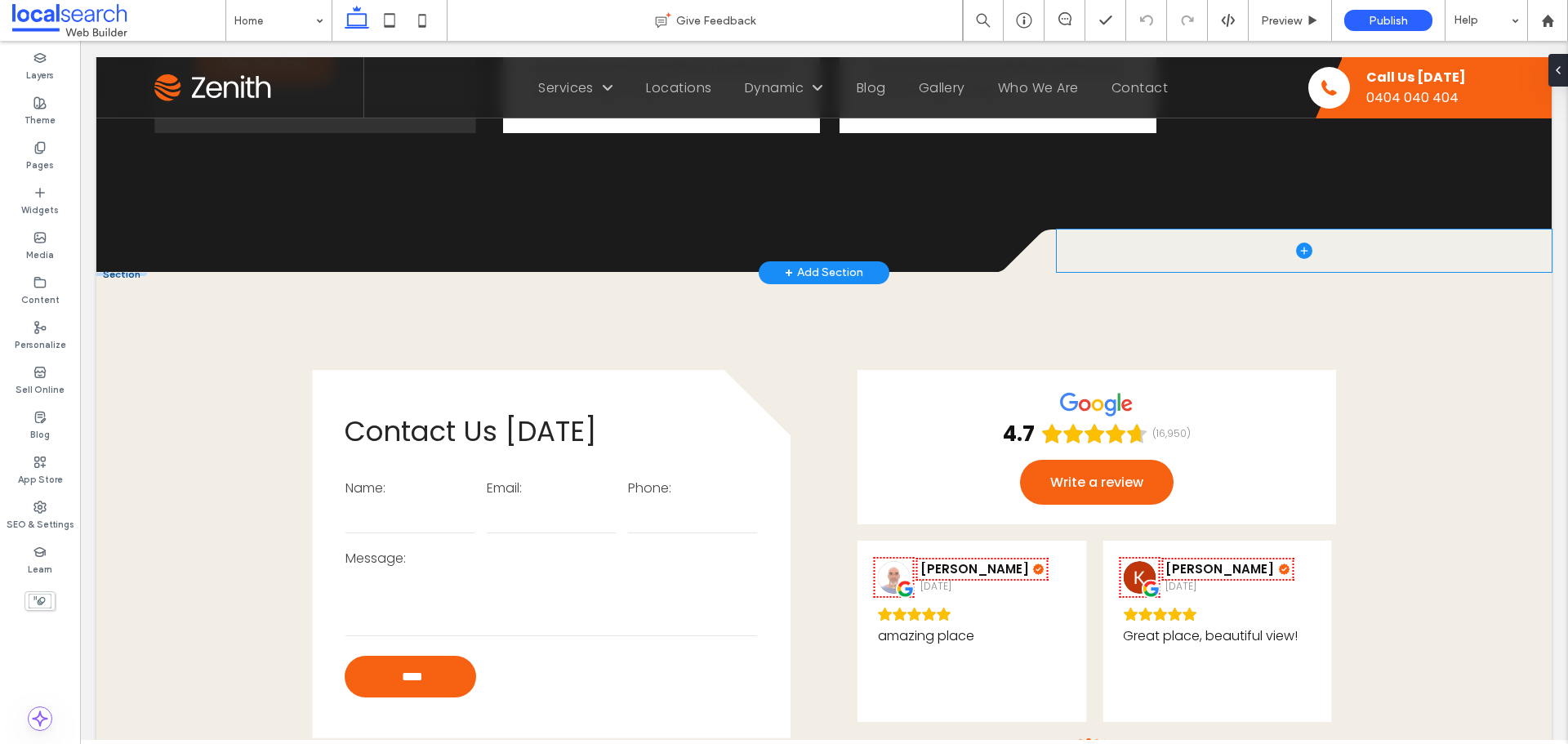
click at [1085, 229] on span at bounding box center [1304, 250] width 494 height 42
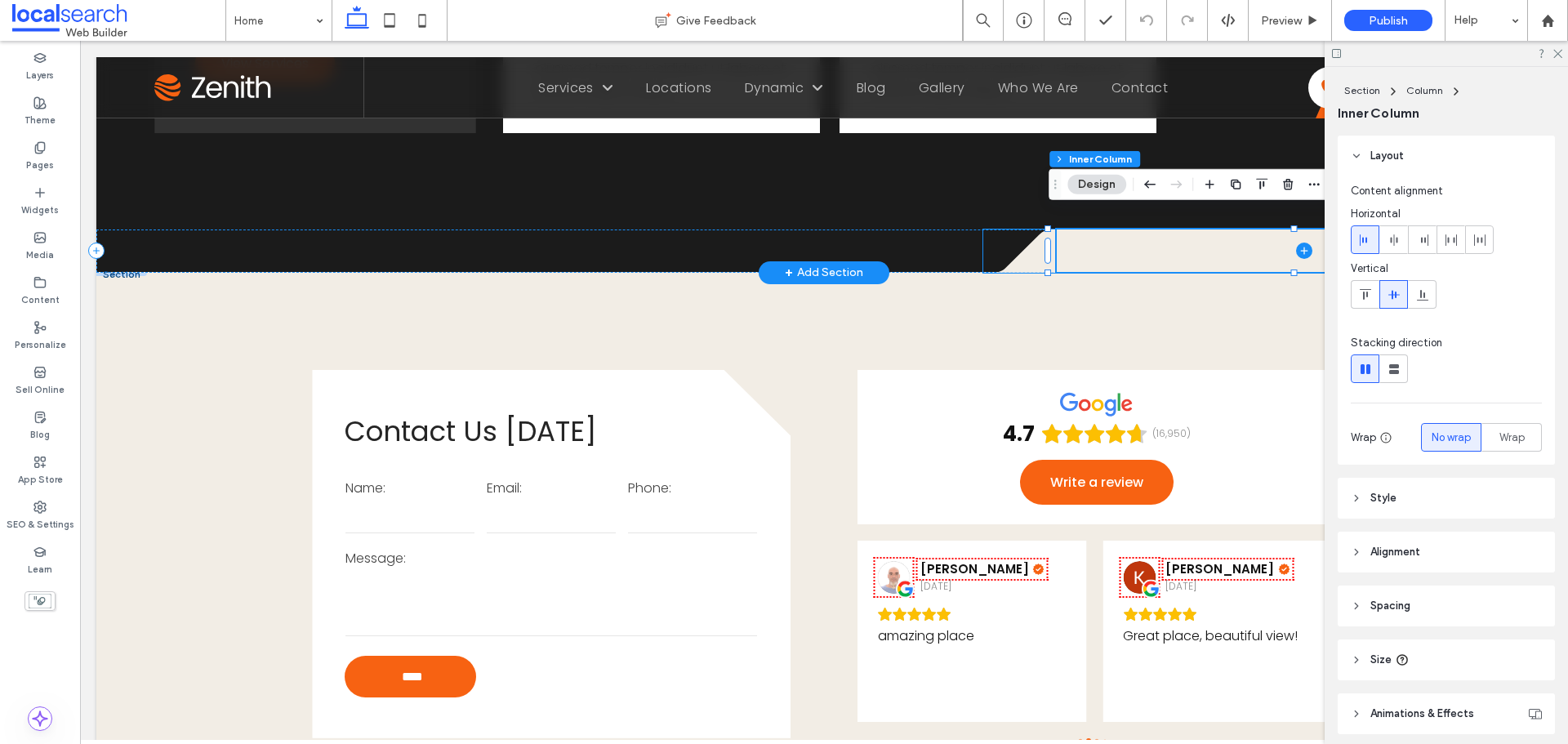
click at [1016, 234] on icon at bounding box center [1019, 251] width 74 height 43
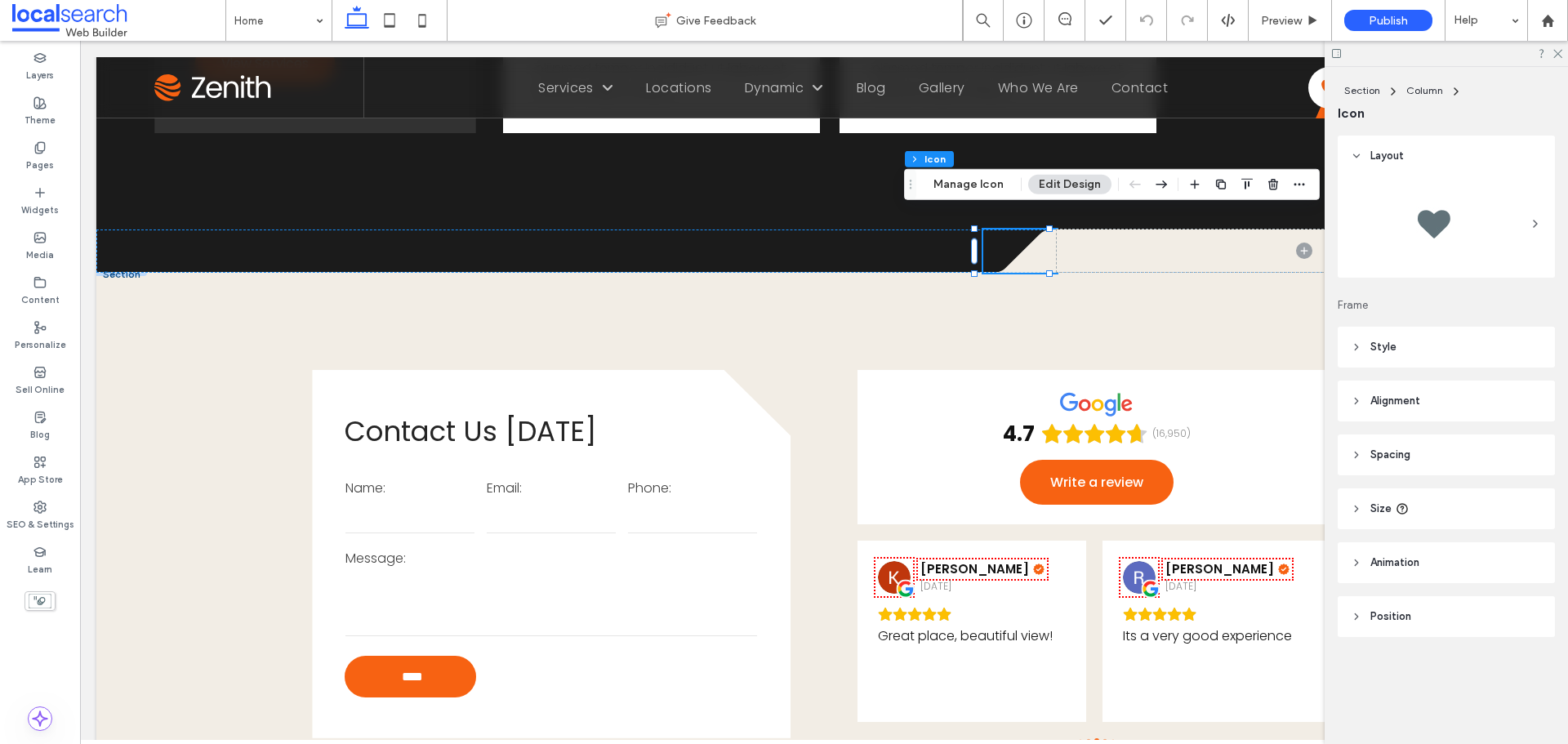
click at [1482, 355] on header "Style" at bounding box center [1446, 347] width 217 height 41
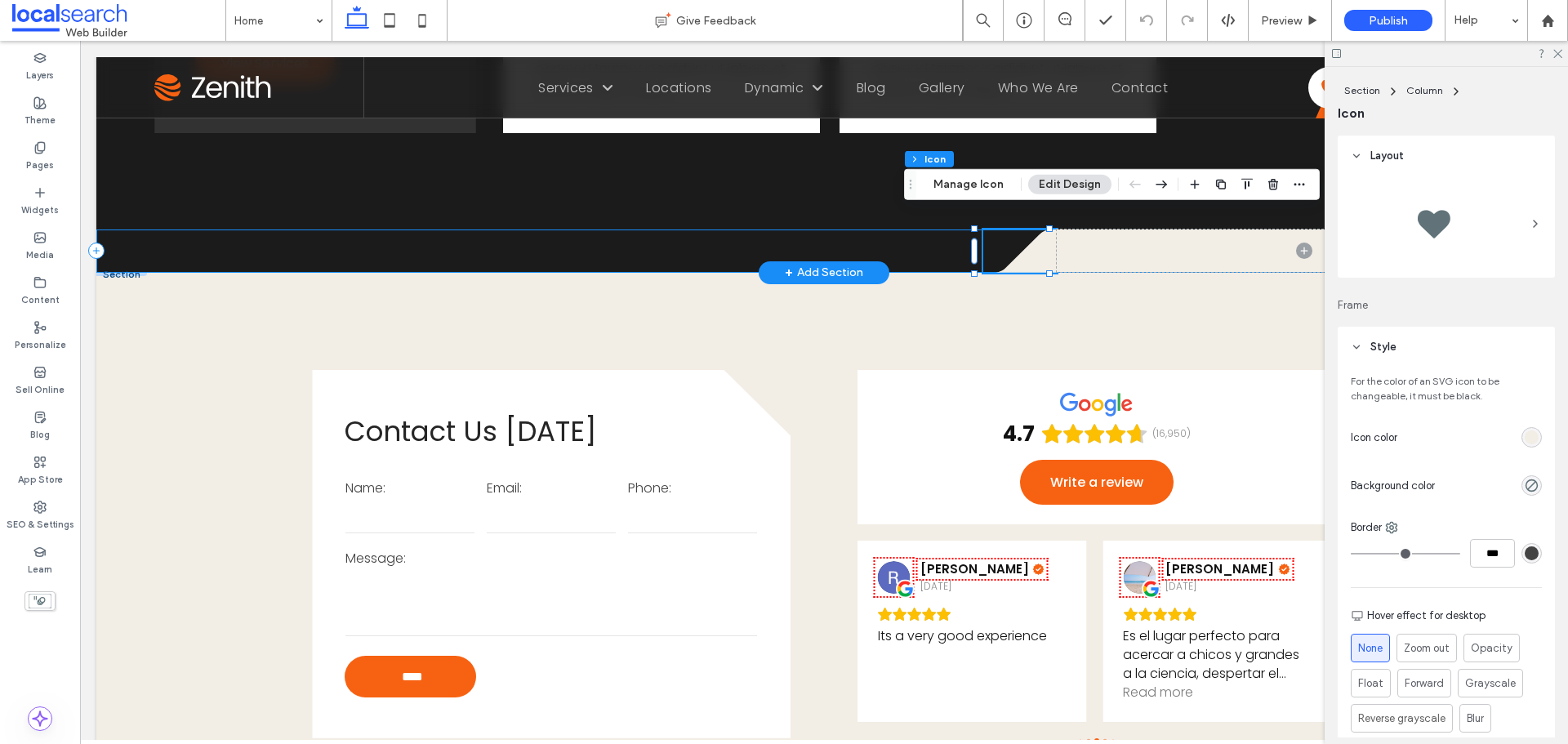
click at [954, 229] on div ".cls-1-1686289215-1686289215 { fill: none; } .cls-2-1686289215-1686289215 { cli…" at bounding box center [824, 251] width 1456 height 43
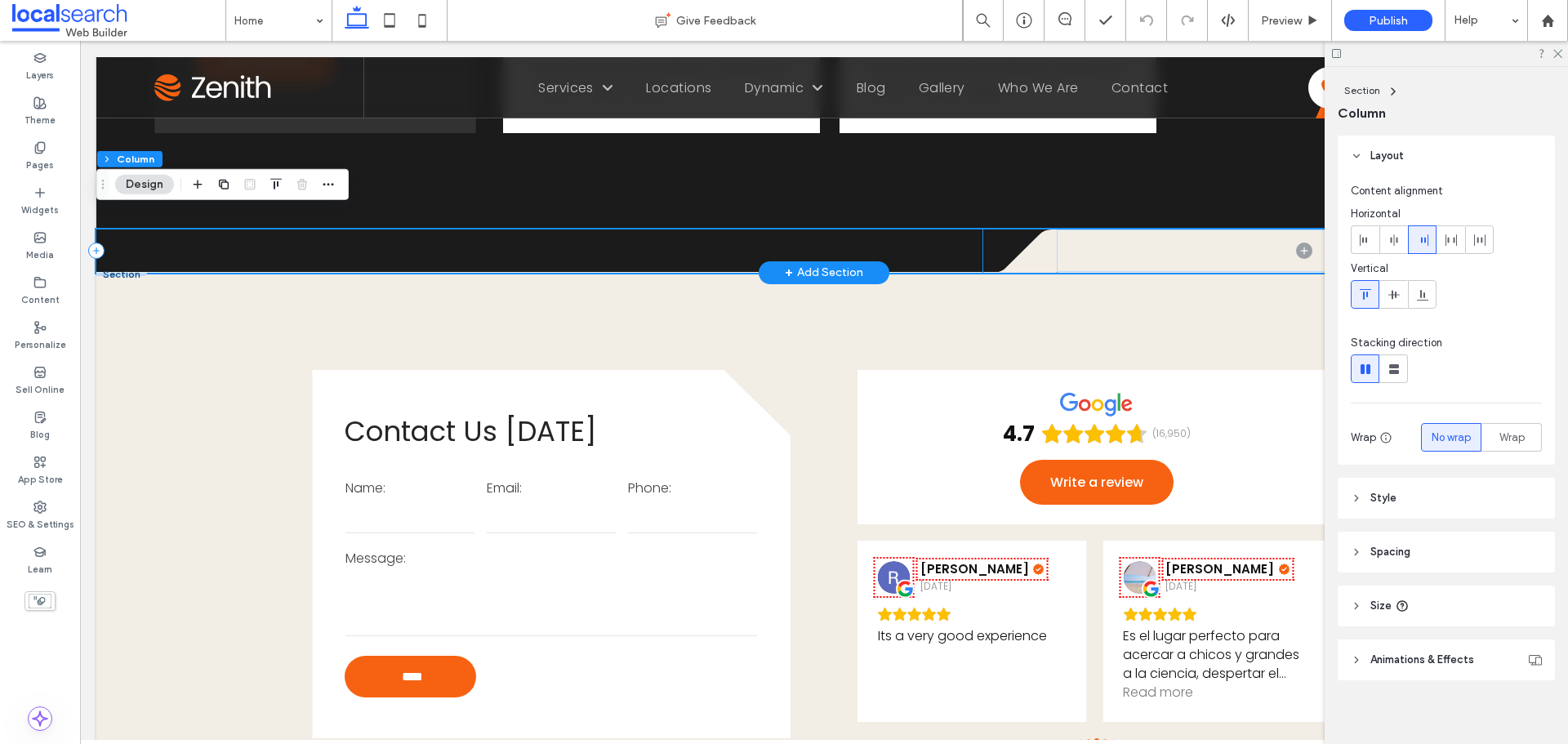
click at [1037, 232] on icon at bounding box center [1019, 251] width 74 height 43
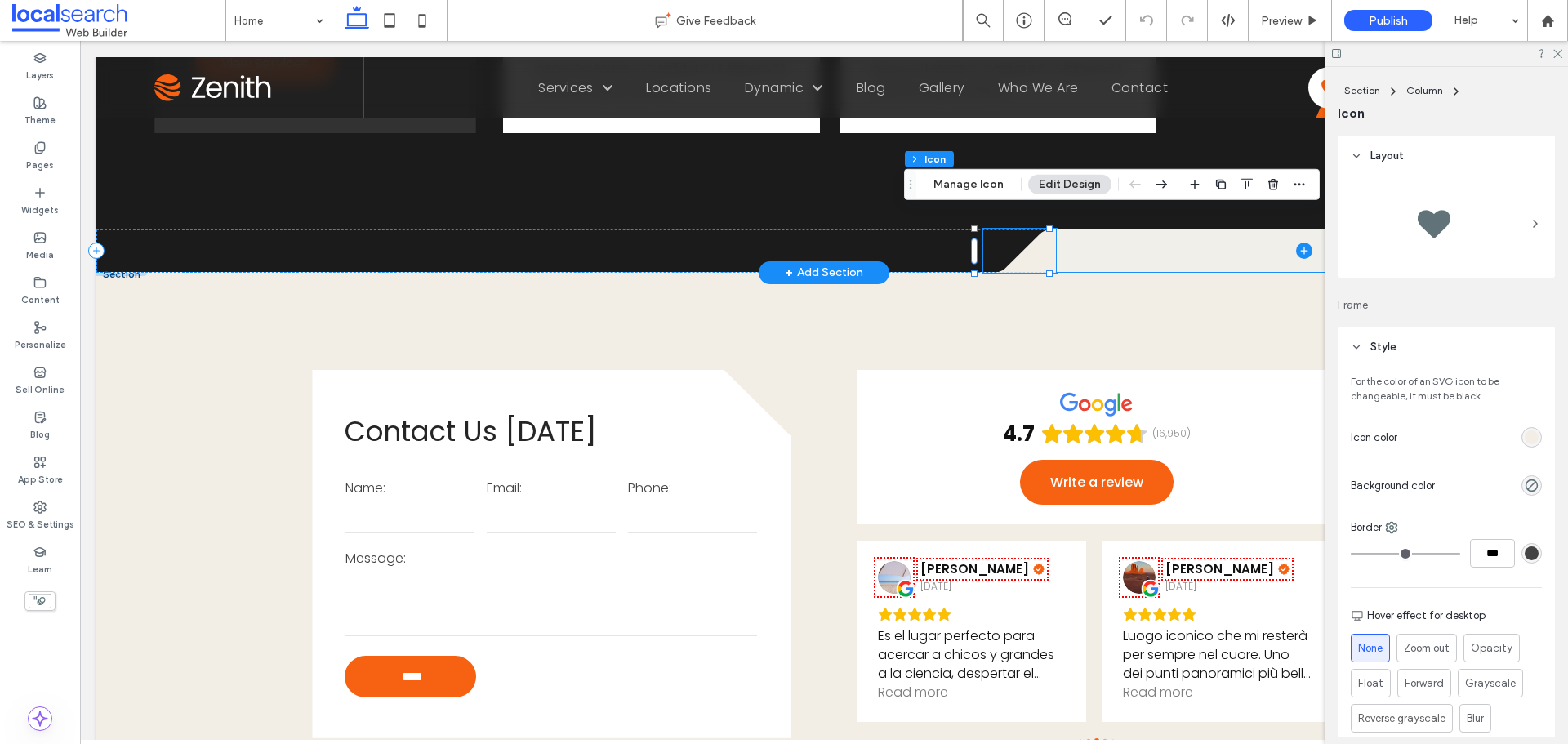
click at [1090, 237] on span at bounding box center [1304, 250] width 494 height 42
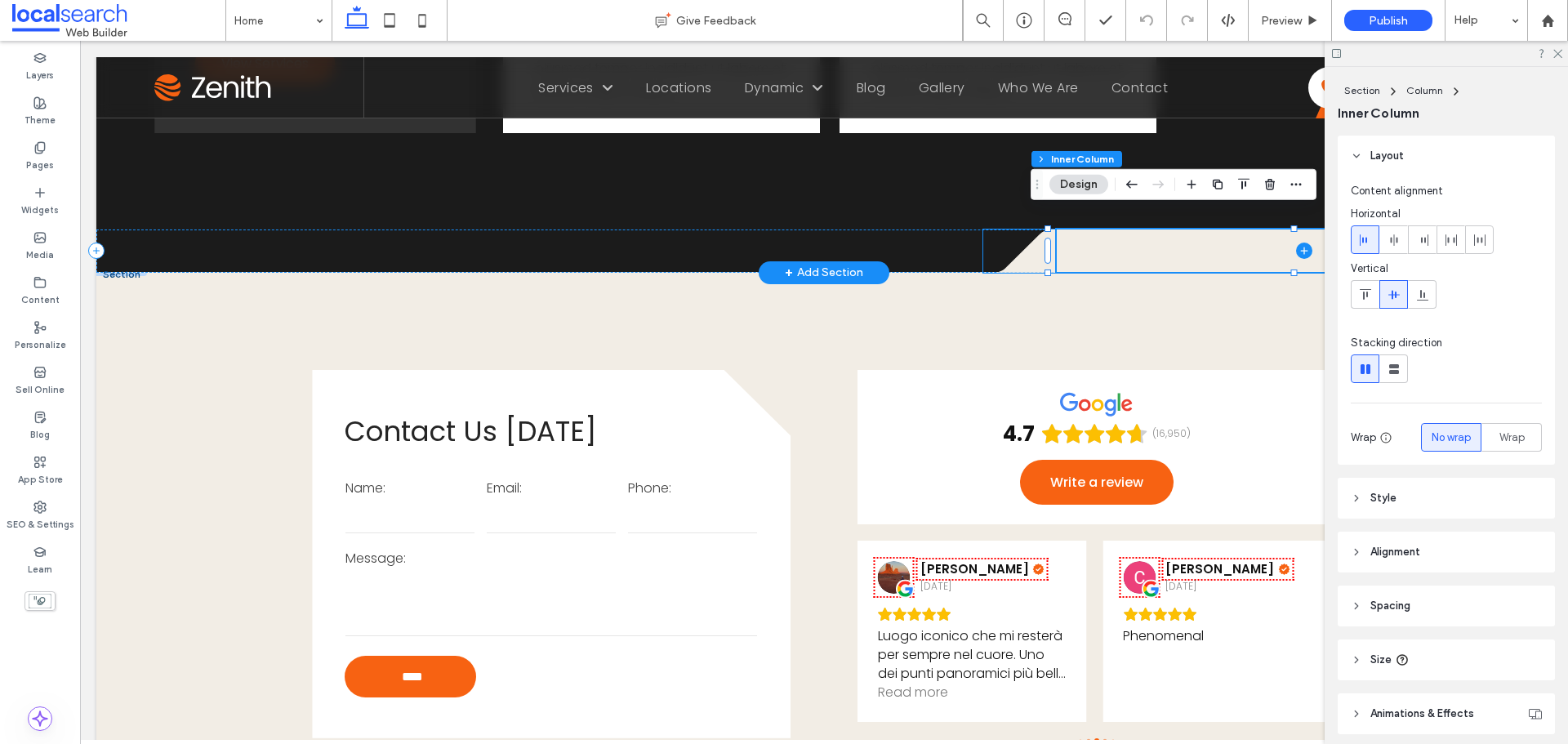
click at [1018, 241] on icon at bounding box center [1019, 251] width 74 height 43
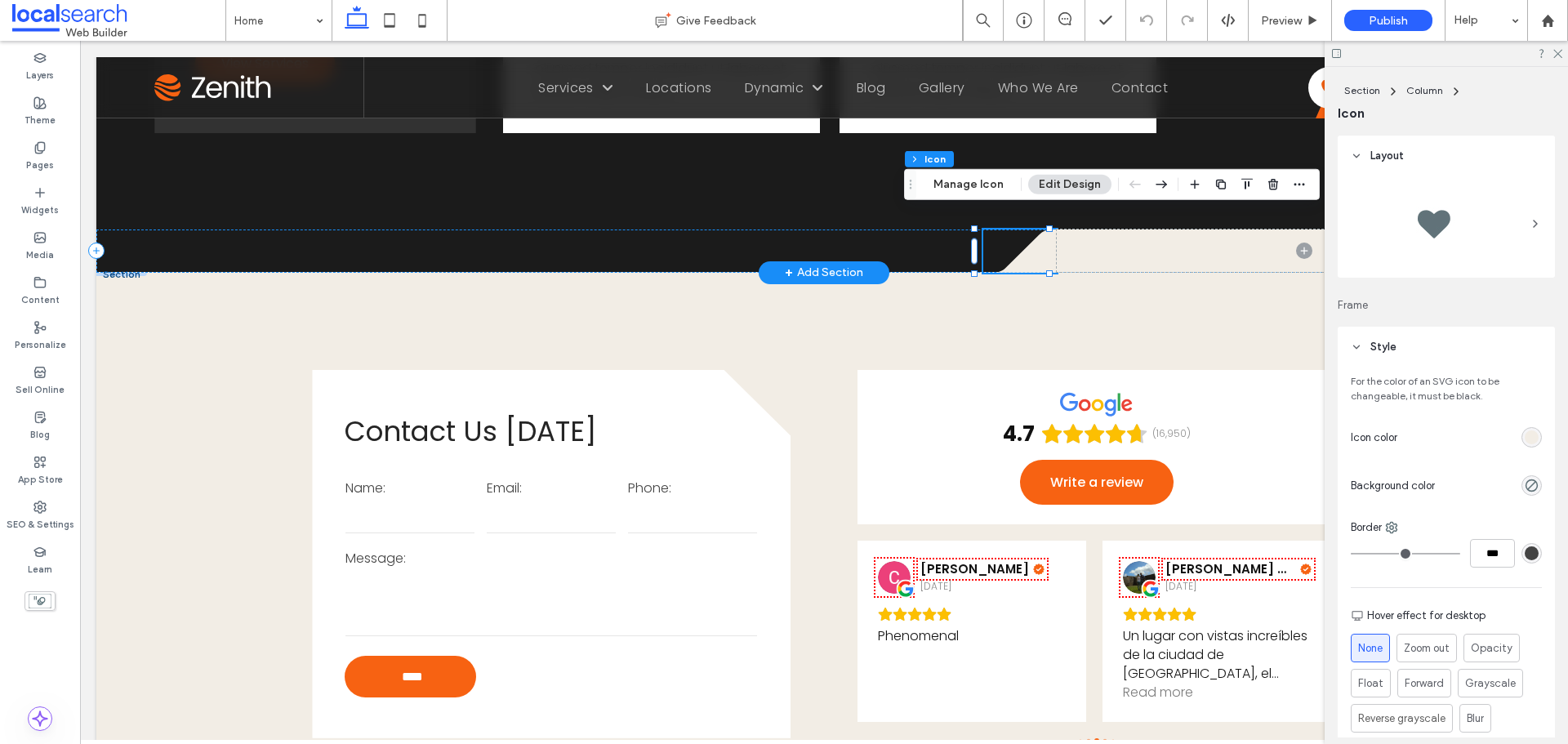
click at [995, 236] on icon ".cls-1-1686289215-1686289215 { fill: none; } .cls-2-1686289215-1686289215 { cli…" at bounding box center [1019, 251] width 74 height 43
click at [1081, 233] on span at bounding box center [1304, 250] width 494 height 42
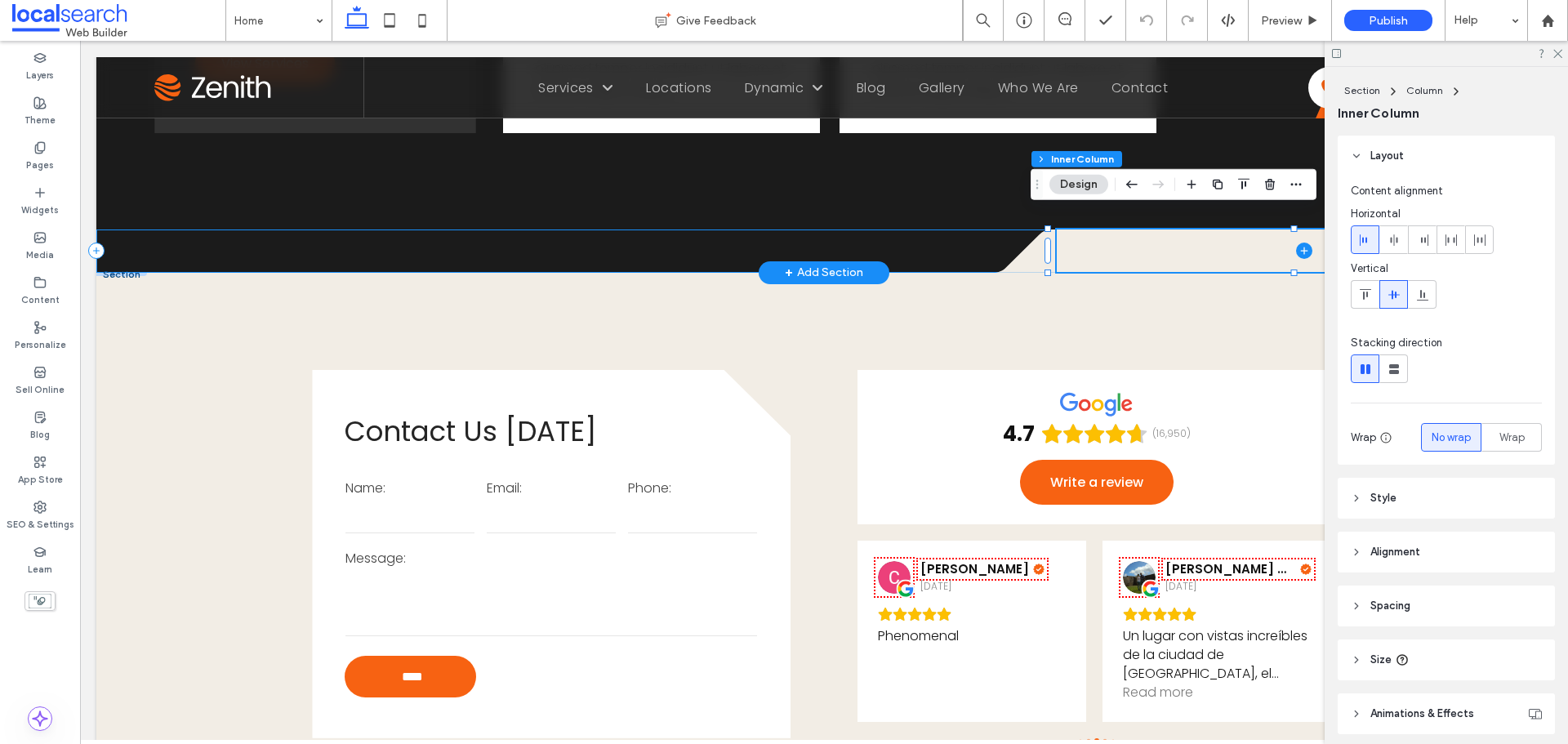
click at [123, 229] on div ".cls-1-1686289215-1686289215 { fill: none; } .cls-2-1686289215-1686289215 { cli…" at bounding box center [824, 251] width 1456 height 43
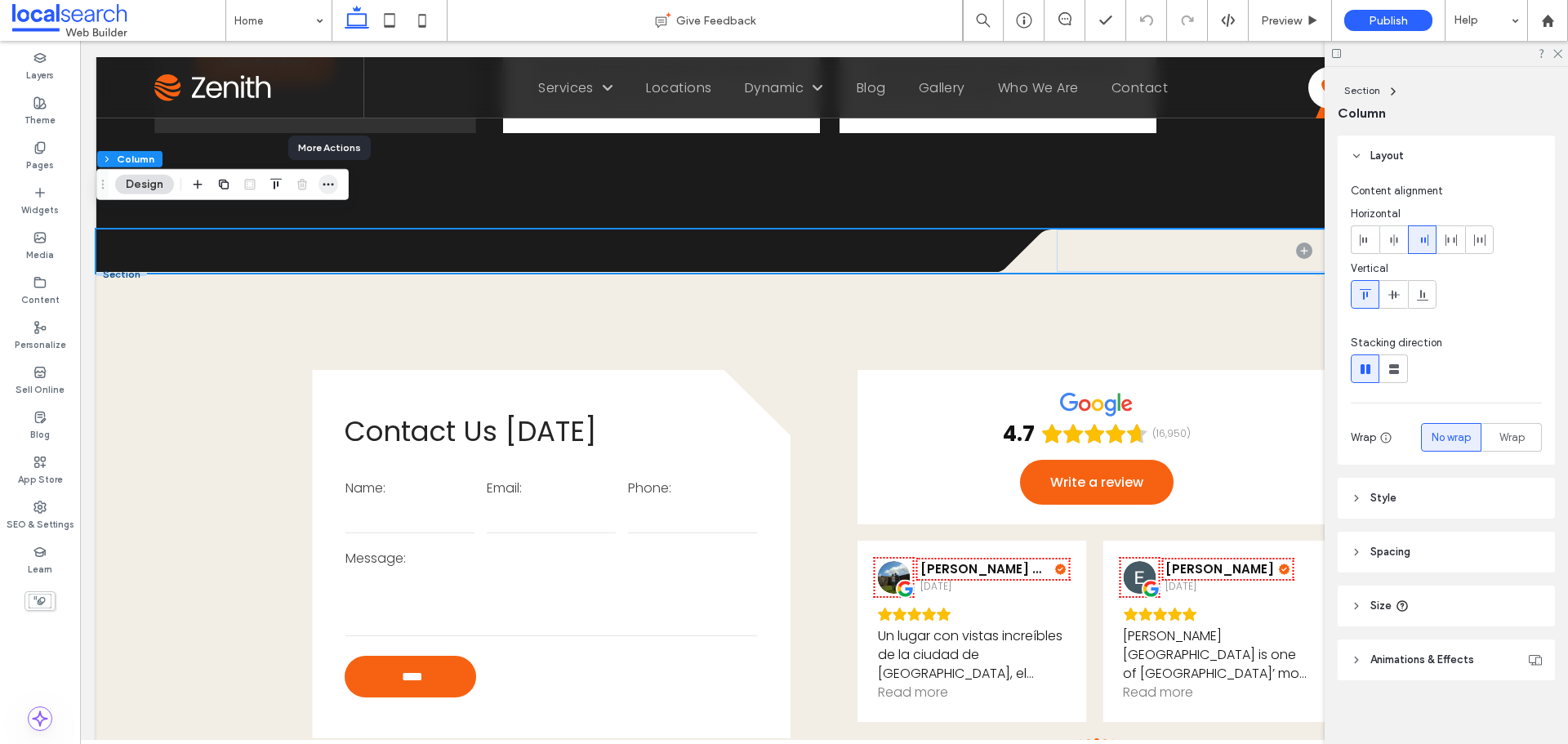
click at [335, 181] on span "button" at bounding box center [328, 185] width 20 height 20
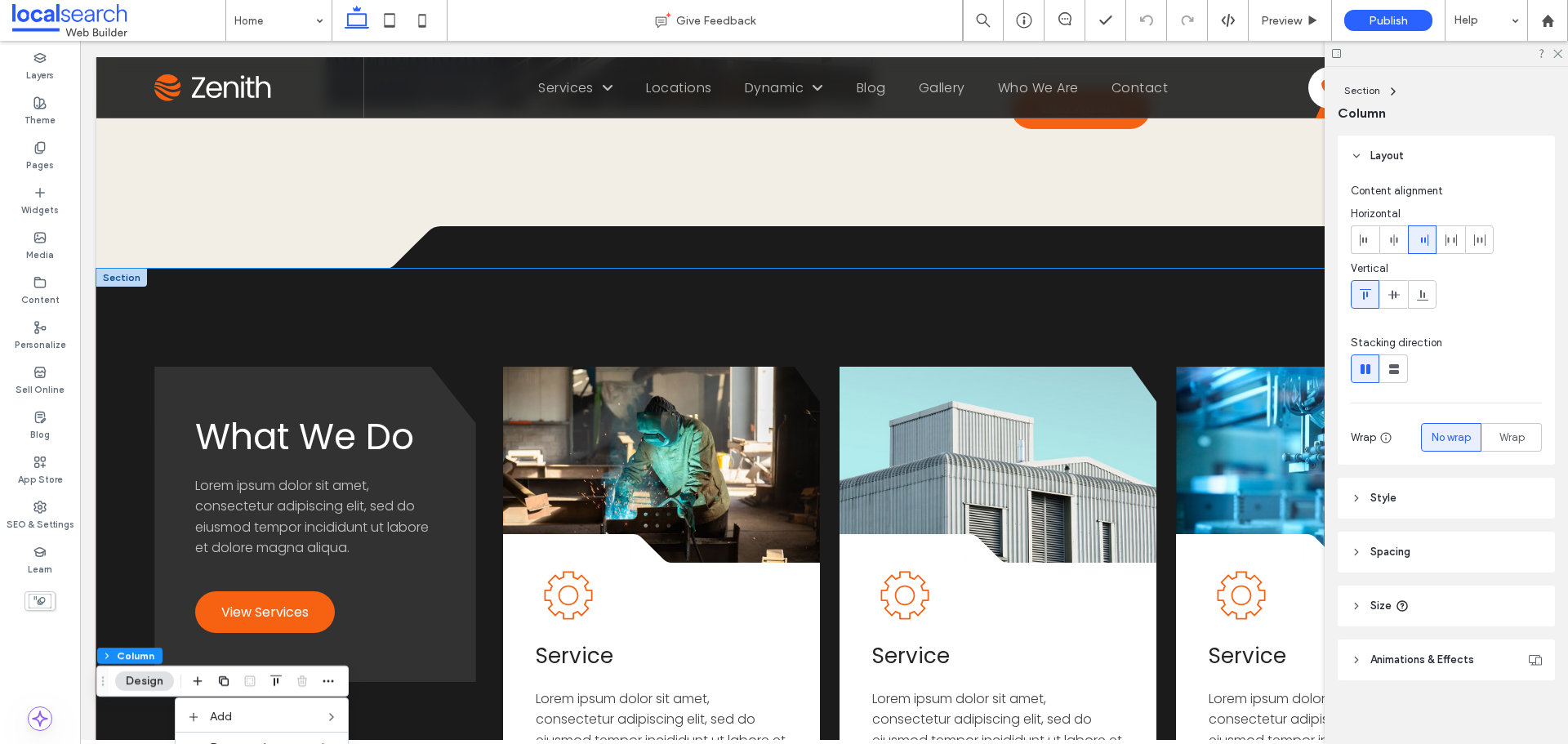
scroll to position [1552, 0]
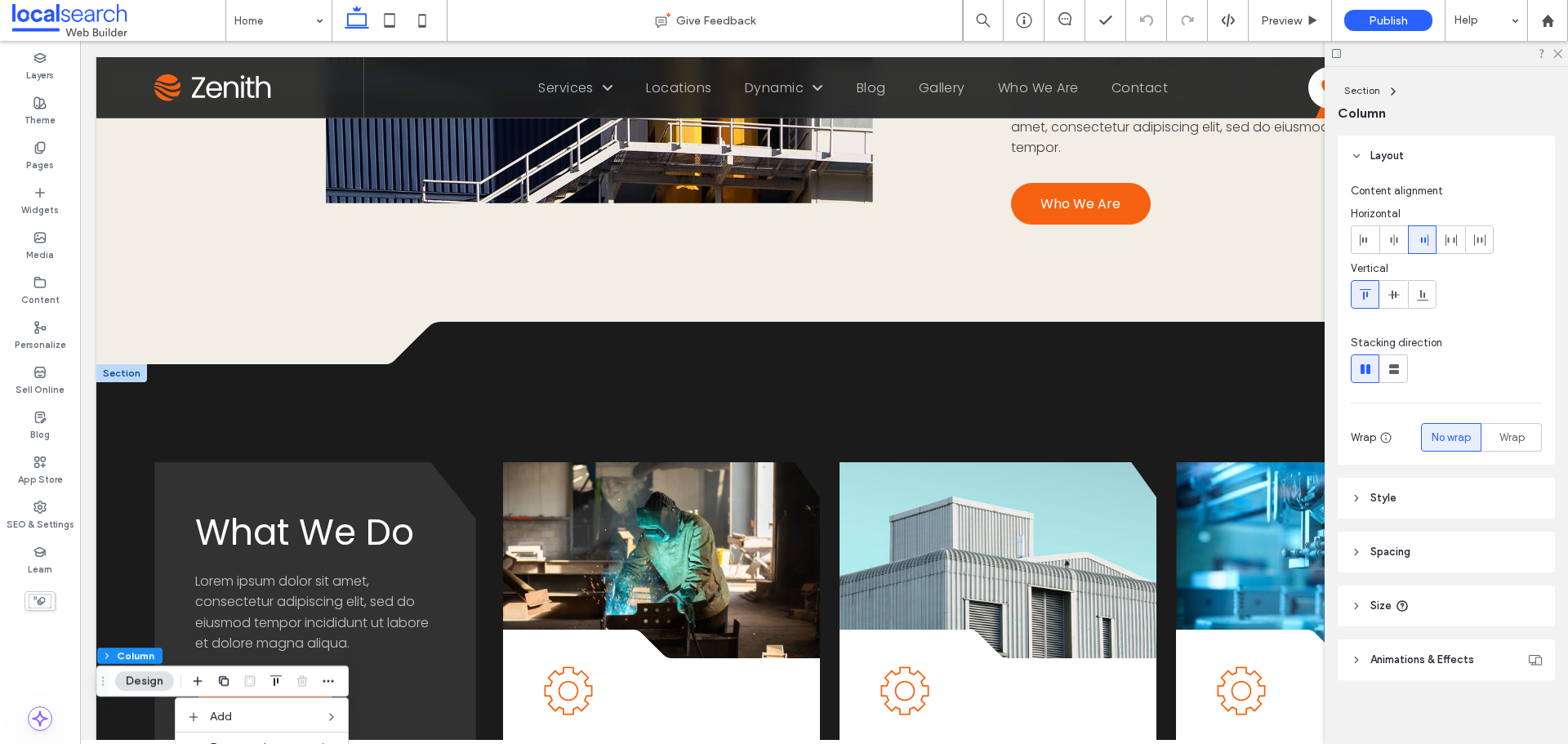
click at [129, 365] on div at bounding box center [122, 373] width 51 height 18
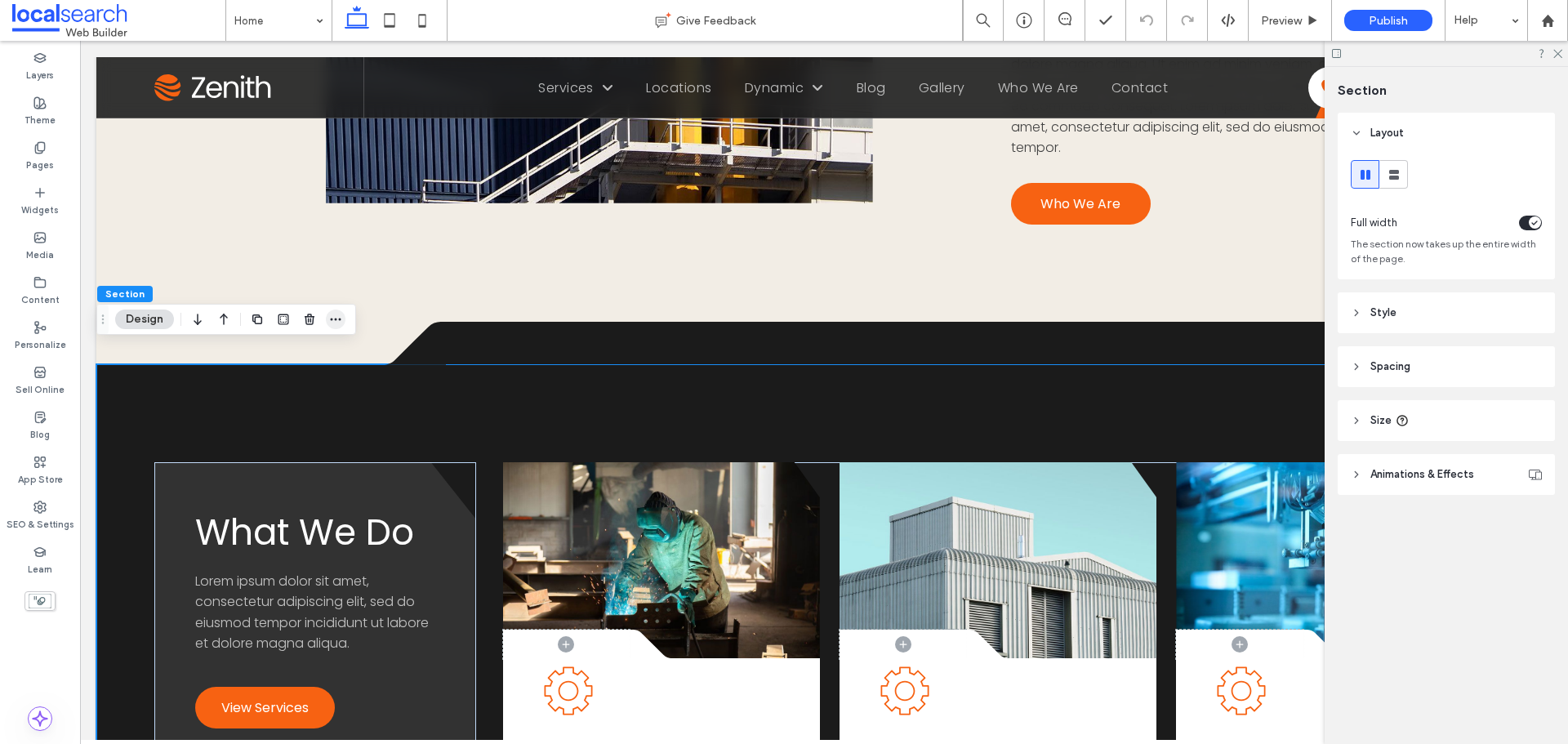
click at [339, 321] on icon "button" at bounding box center [335, 318] width 13 height 13
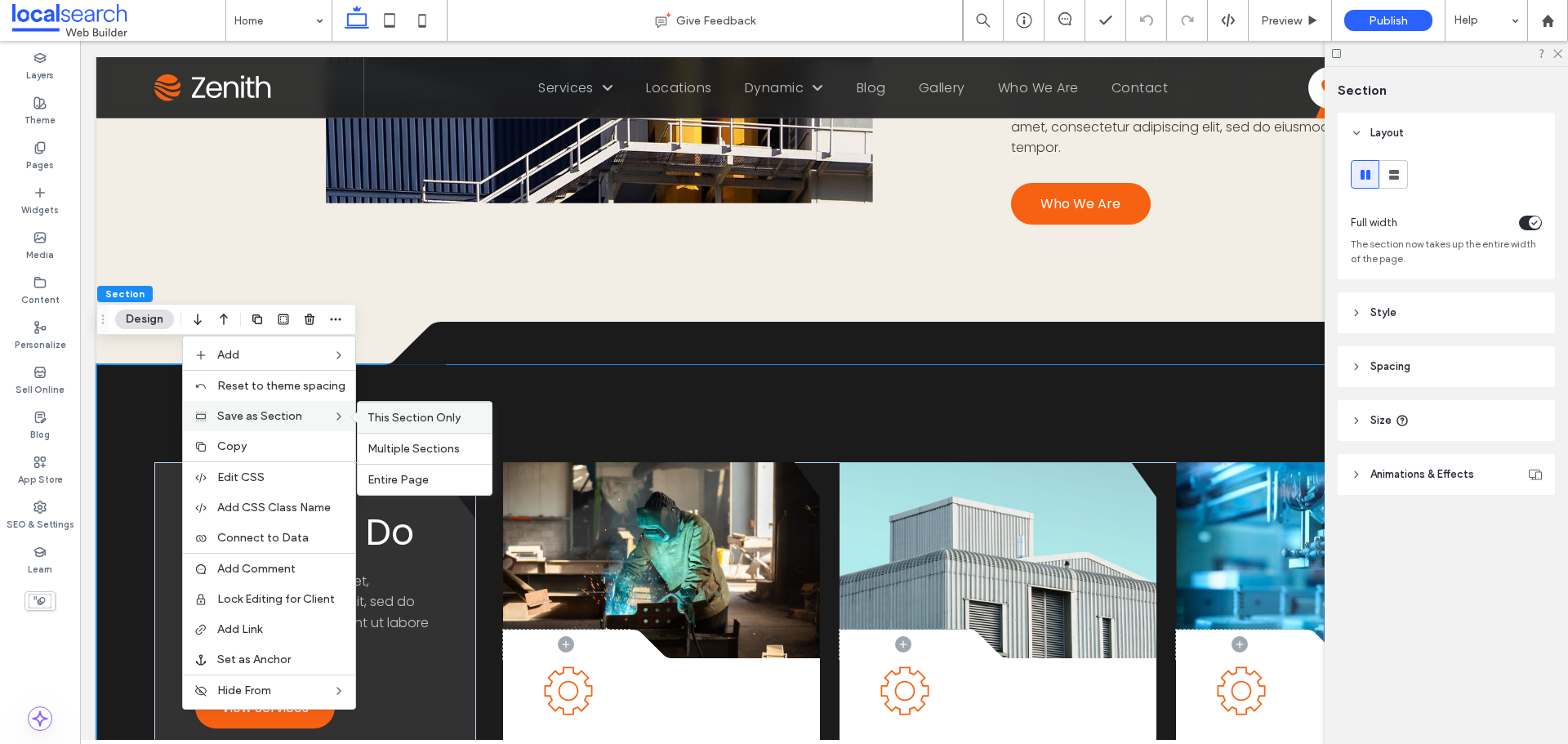
click at [398, 421] on span "This Section Only" at bounding box center [414, 418] width 93 height 14
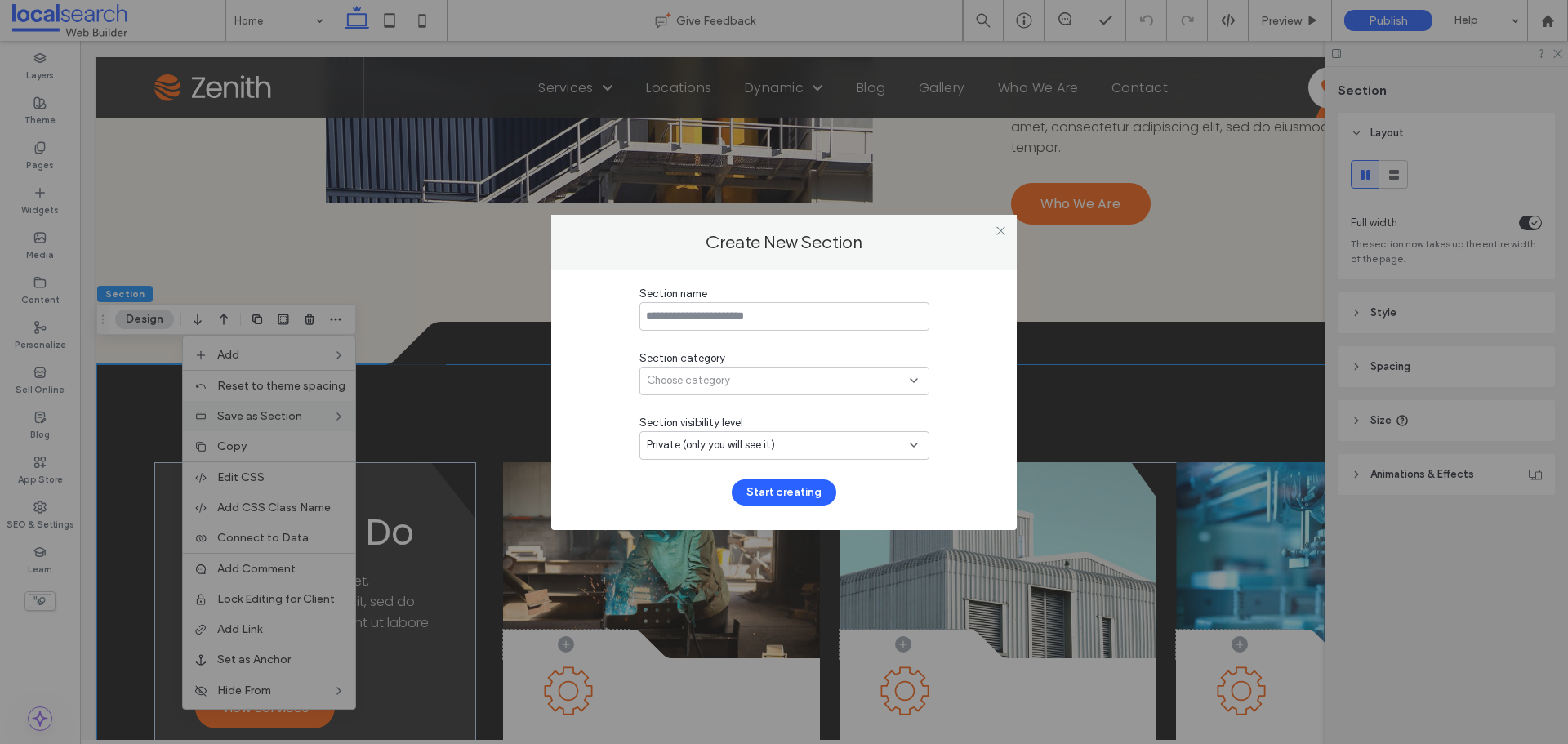
click at [774, 324] on input at bounding box center [784, 315] width 290 height 29
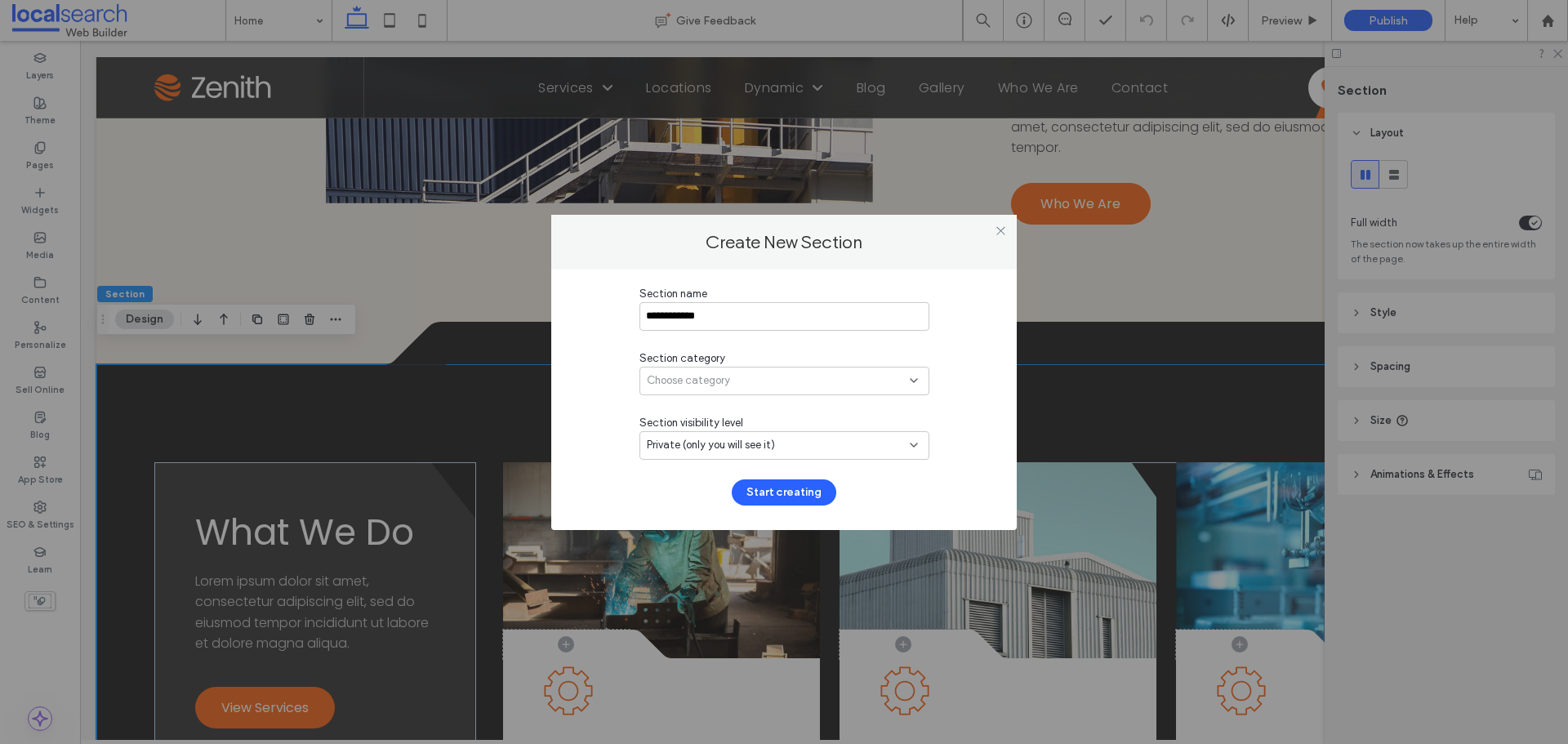
type input "**********"
click at [820, 363] on div "Section category" at bounding box center [784, 358] width 290 height 17
click at [823, 373] on div "Choose category" at bounding box center [779, 380] width 263 height 17
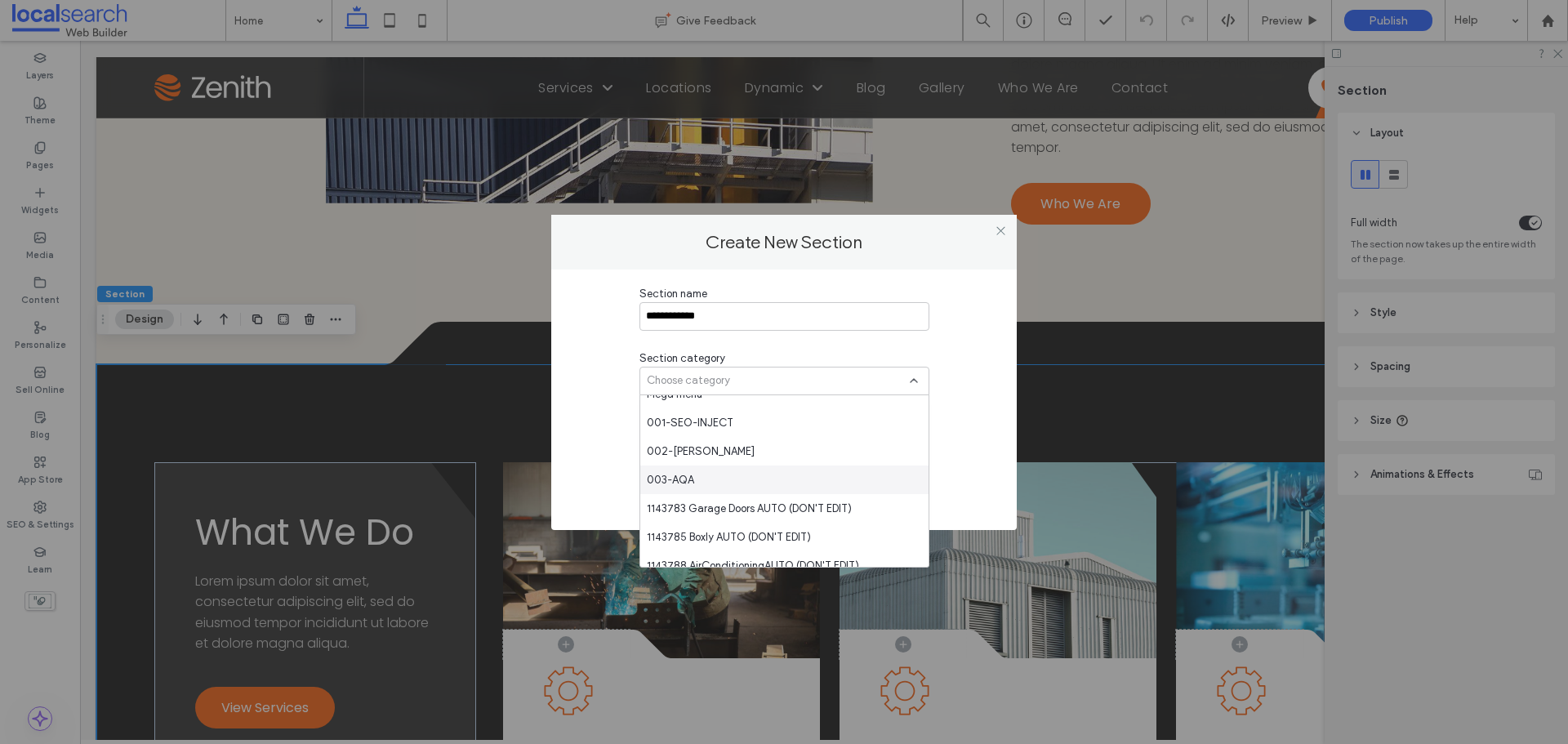
scroll to position [245, 0]
click at [801, 466] on div "1143783 Garage Doors AUTO (DON'T EDIT)" at bounding box center [784, 479] width 288 height 29
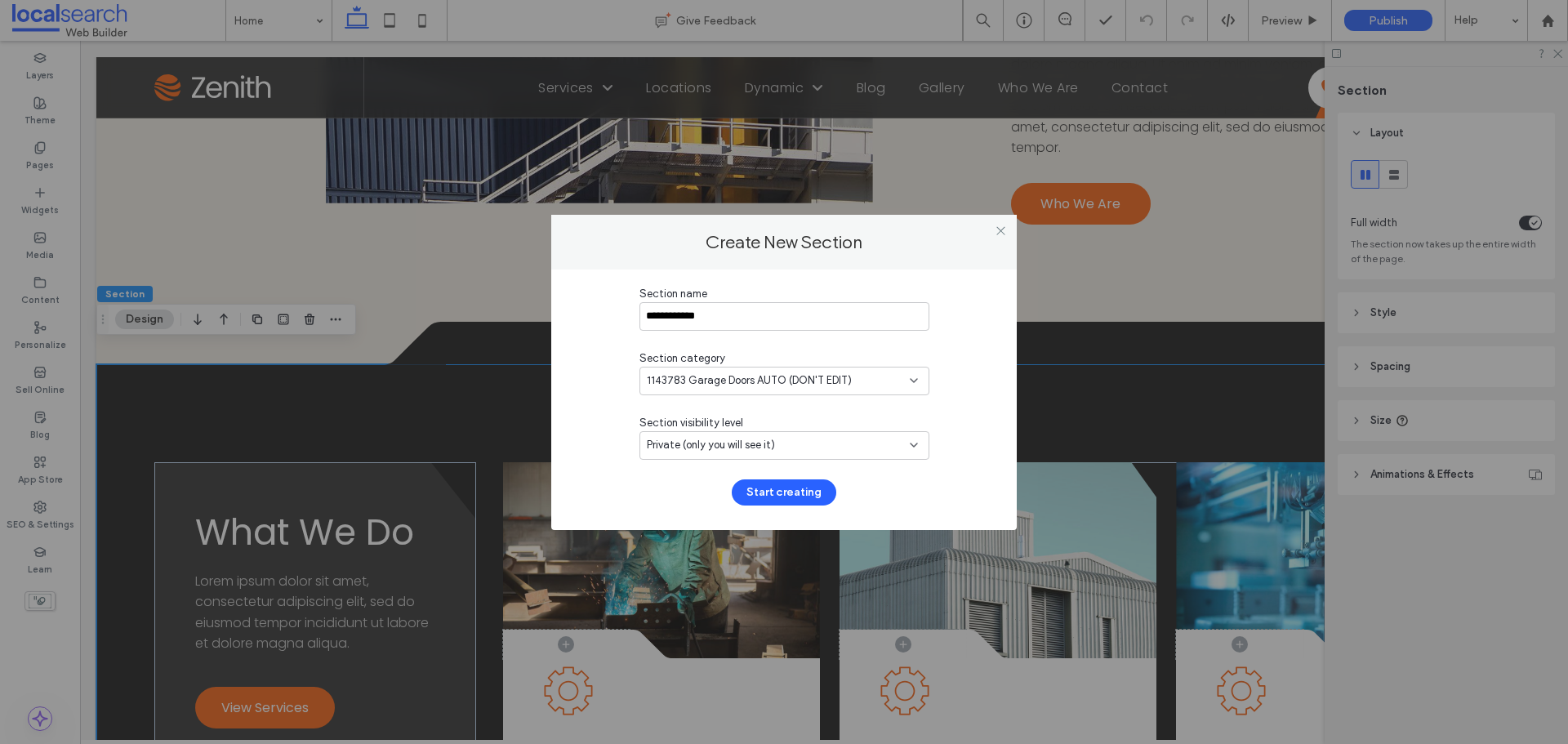
click at [827, 384] on span "1143783 Garage Doors AUTO (DON'T EDIT)" at bounding box center [749, 380] width 205 height 17
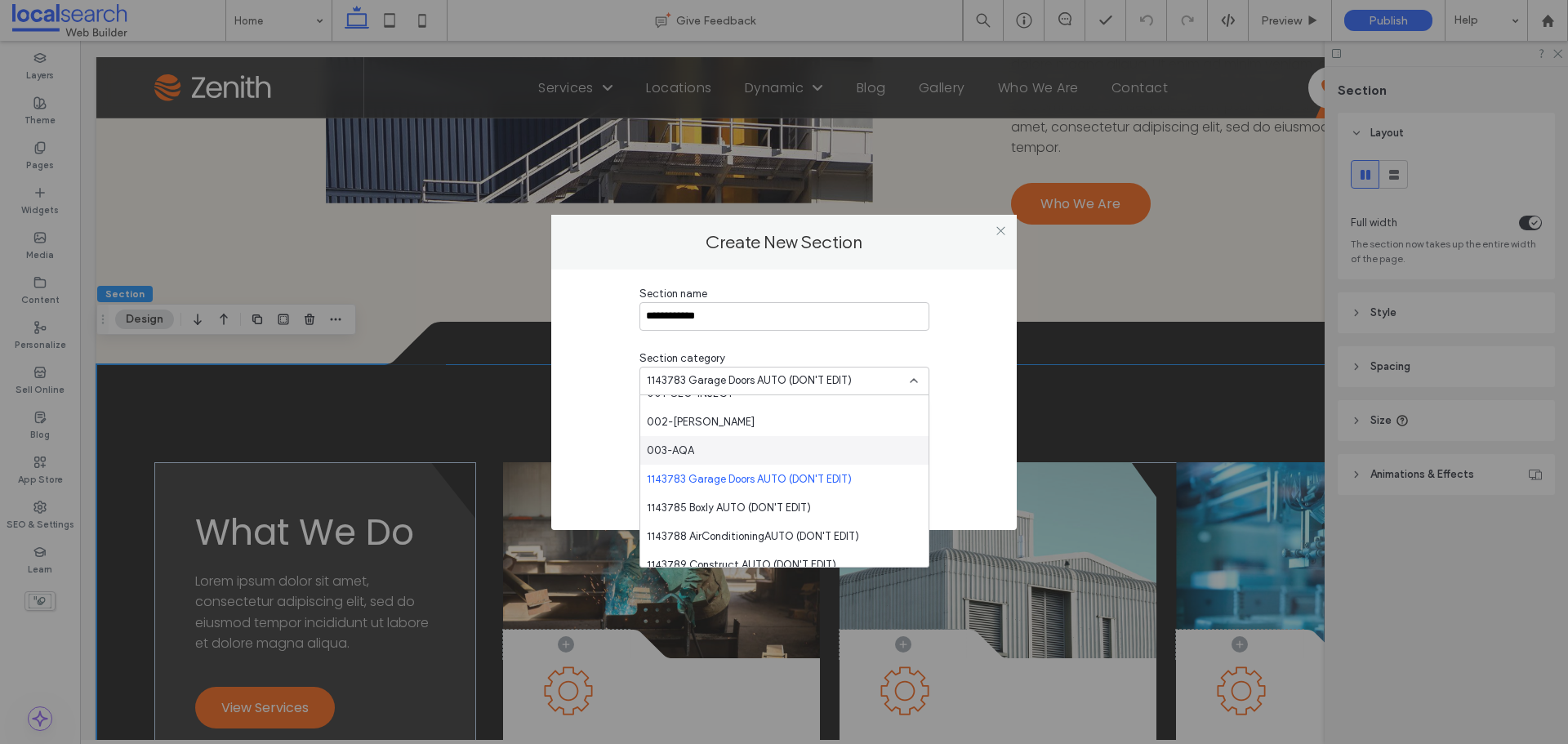
click at [809, 456] on div "003-AQA" at bounding box center [784, 450] width 288 height 29
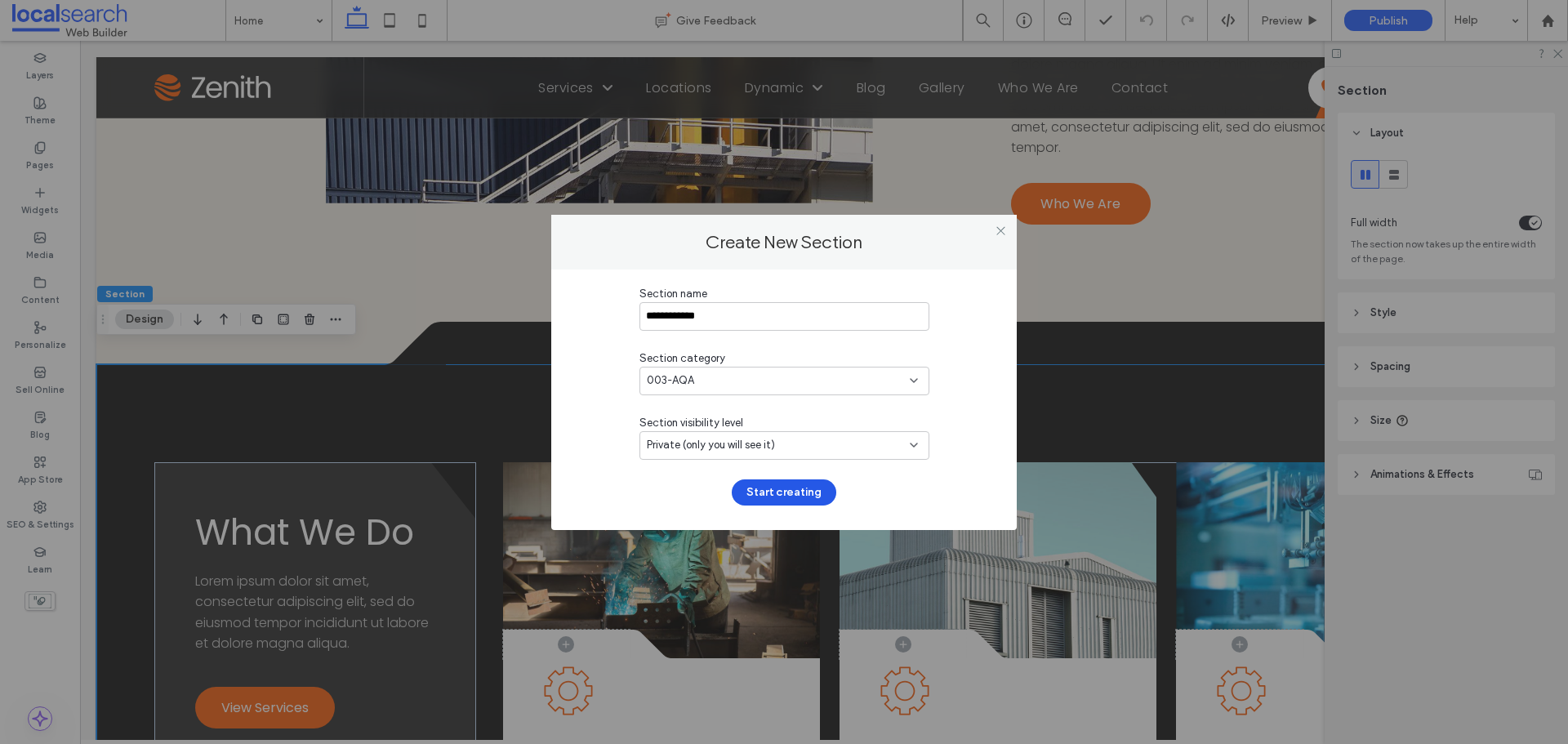
click at [787, 499] on button "Start creating" at bounding box center [784, 492] width 104 height 27
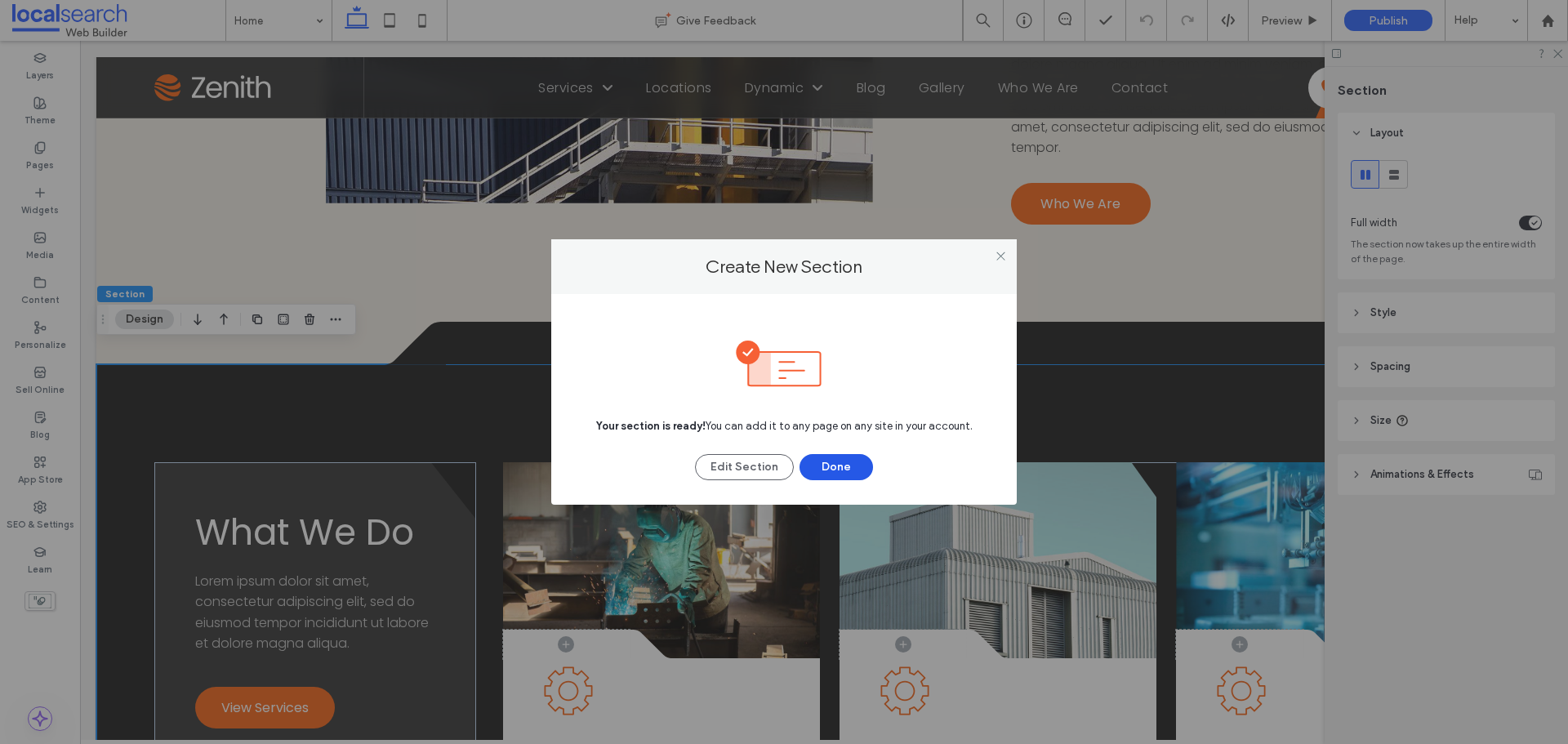
click at [852, 460] on button "Done" at bounding box center [836, 467] width 74 height 27
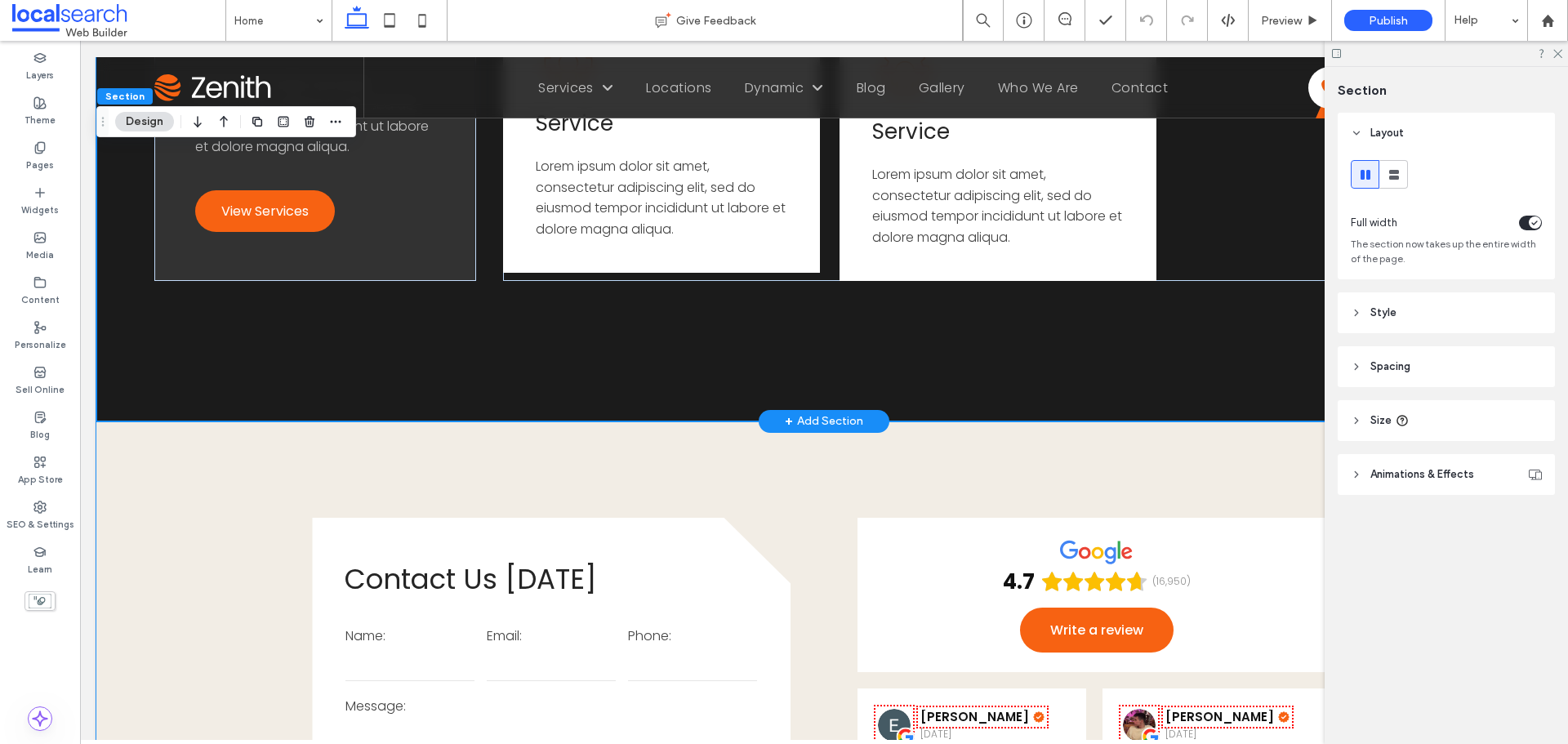
scroll to position [2776, 0]
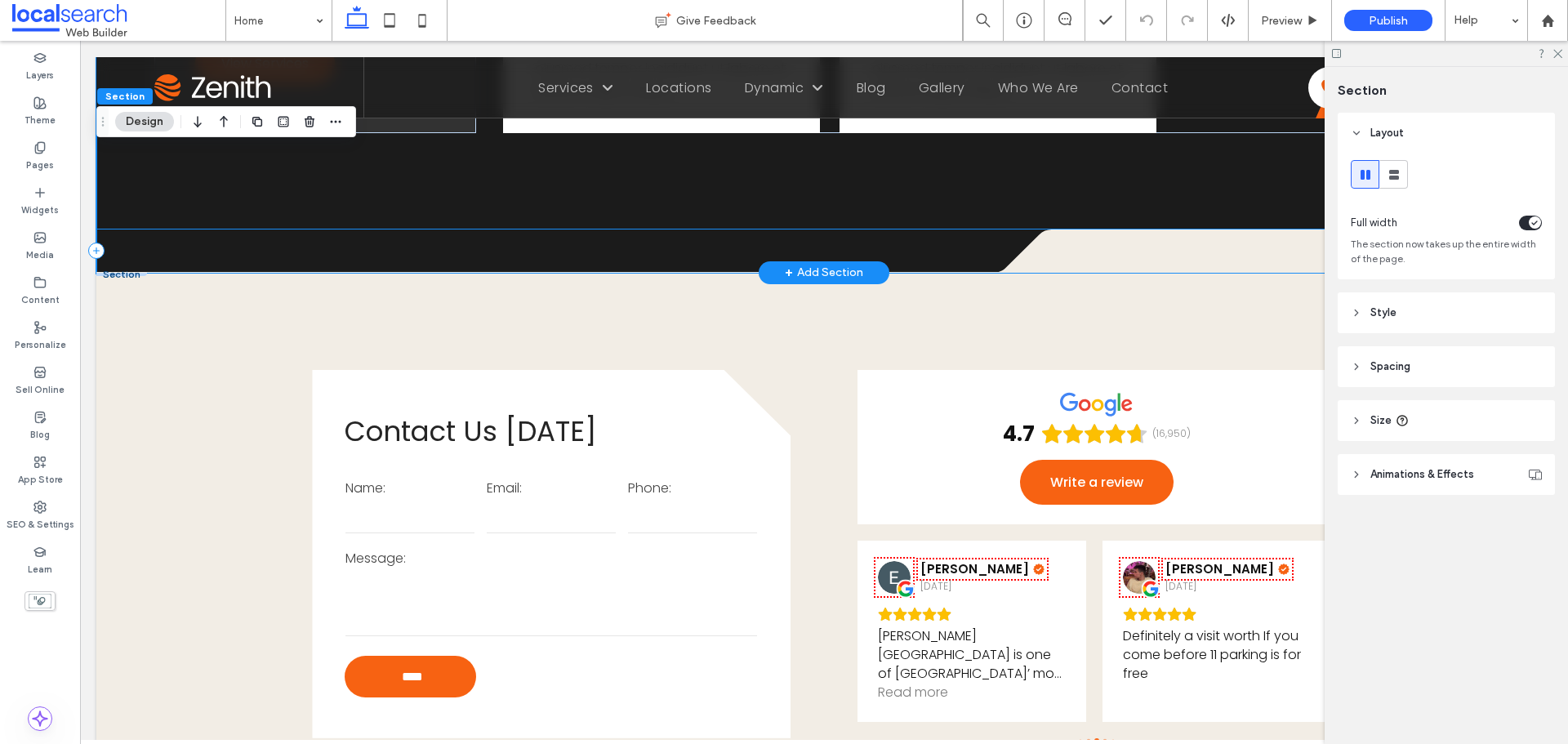
click at [261, 229] on div ".cls-1-1686289215-1686289215 { fill: none; } .cls-2-1686289215-1686289215 { cli…" at bounding box center [824, 251] width 1456 height 43
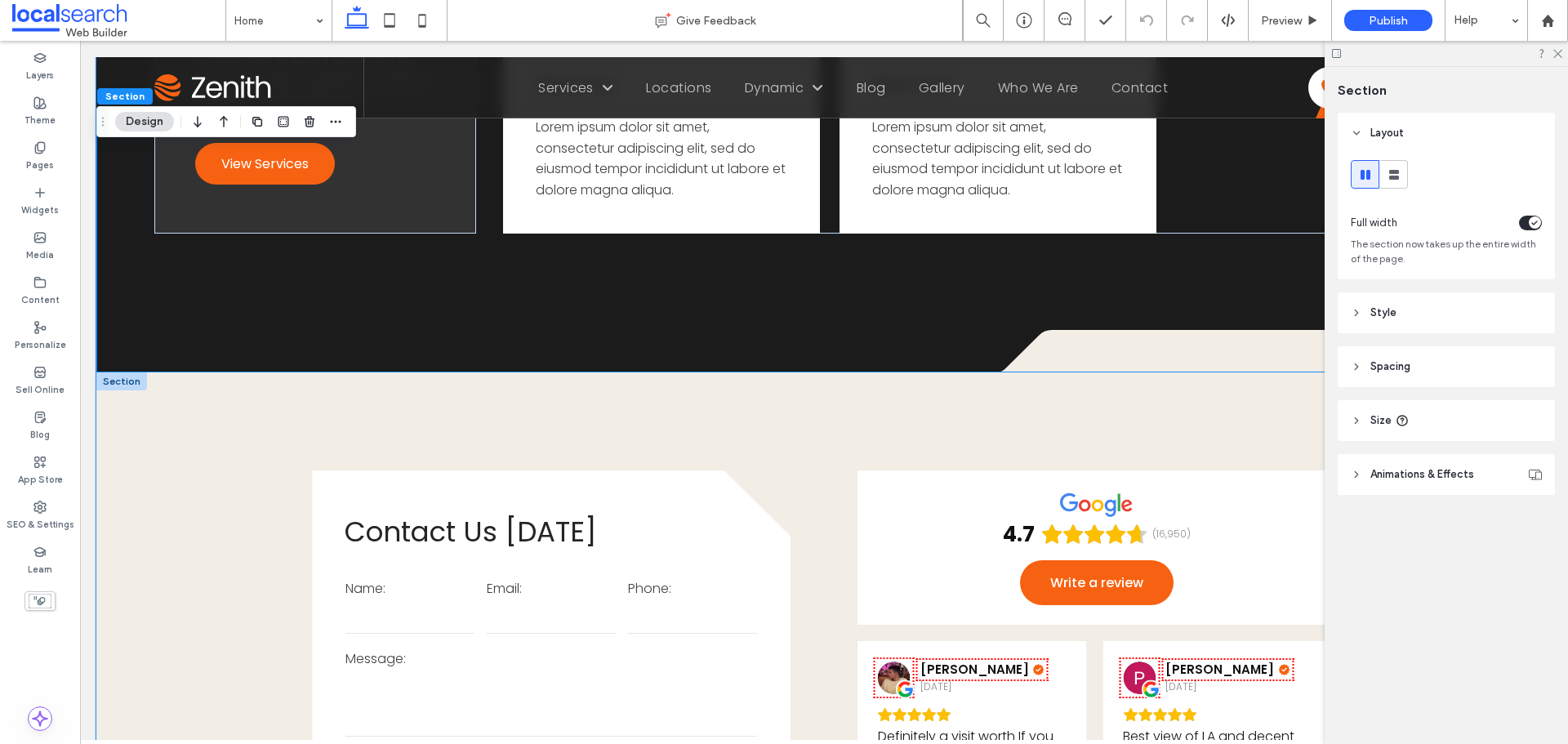
scroll to position [2532, 0]
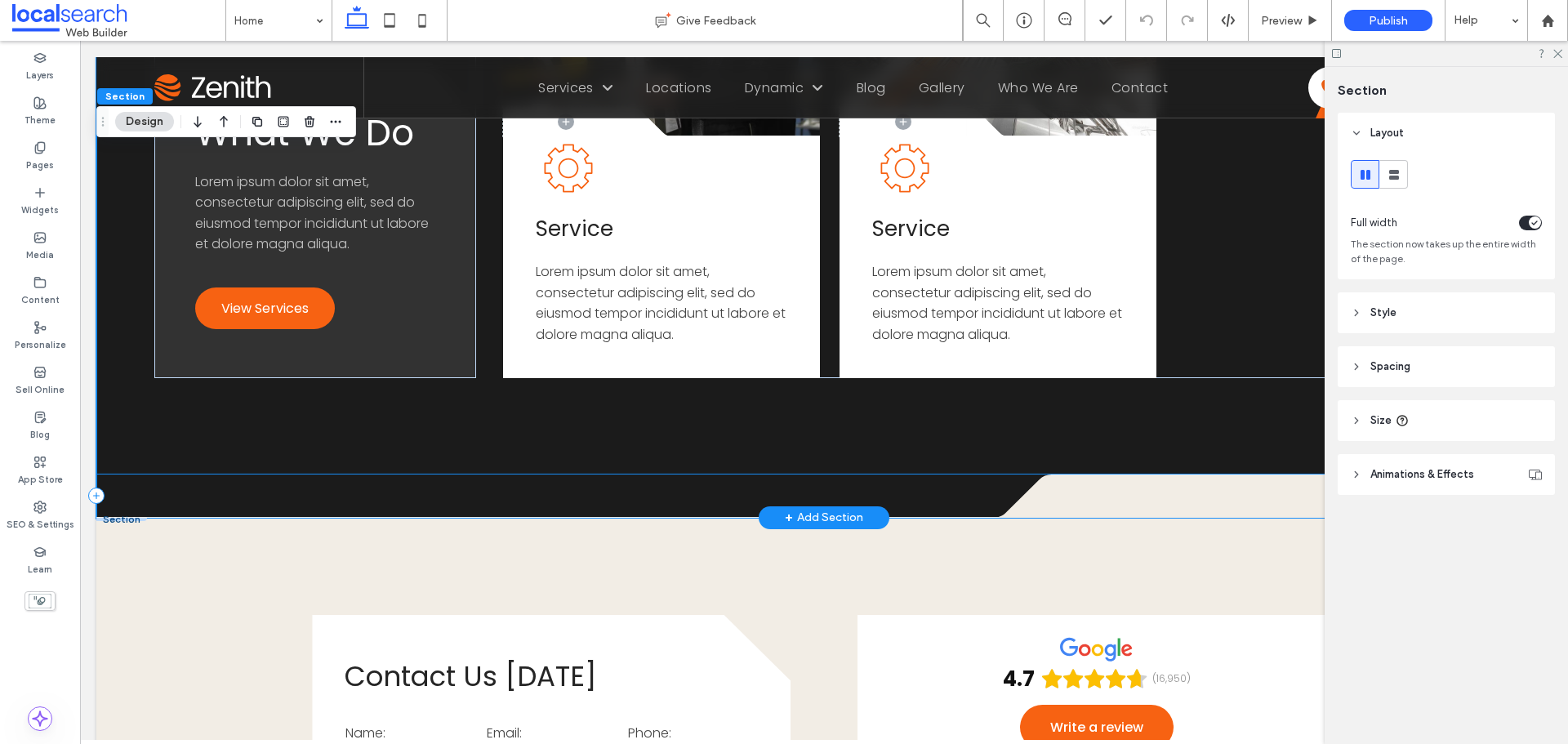
click at [153, 481] on div ".cls-1-1686289215-1686289215 { fill: none; } .cls-2-1686289215-1686289215 { cli…" at bounding box center [824, 496] width 1456 height 43
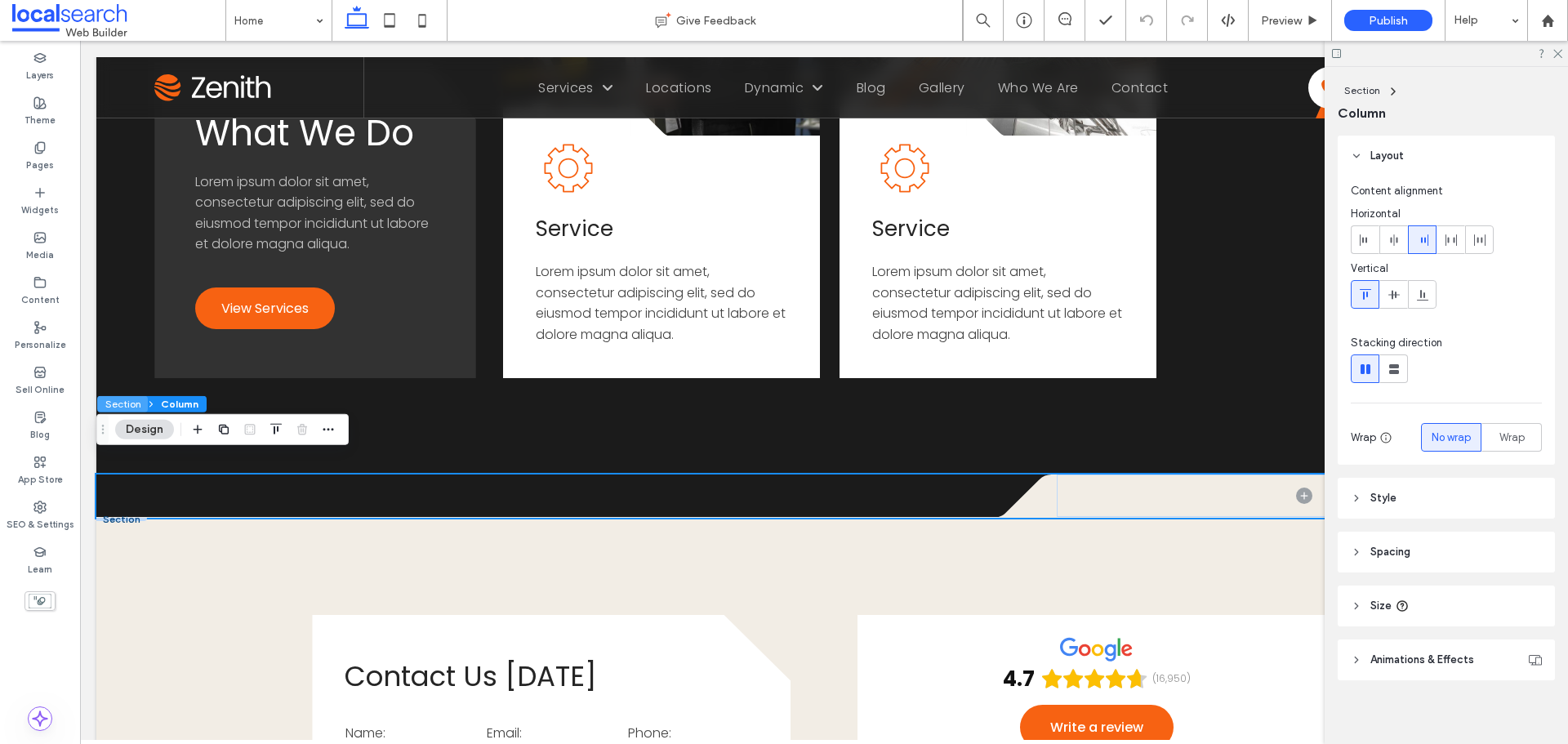
click at [128, 403] on button "Section" at bounding box center [123, 404] width 51 height 17
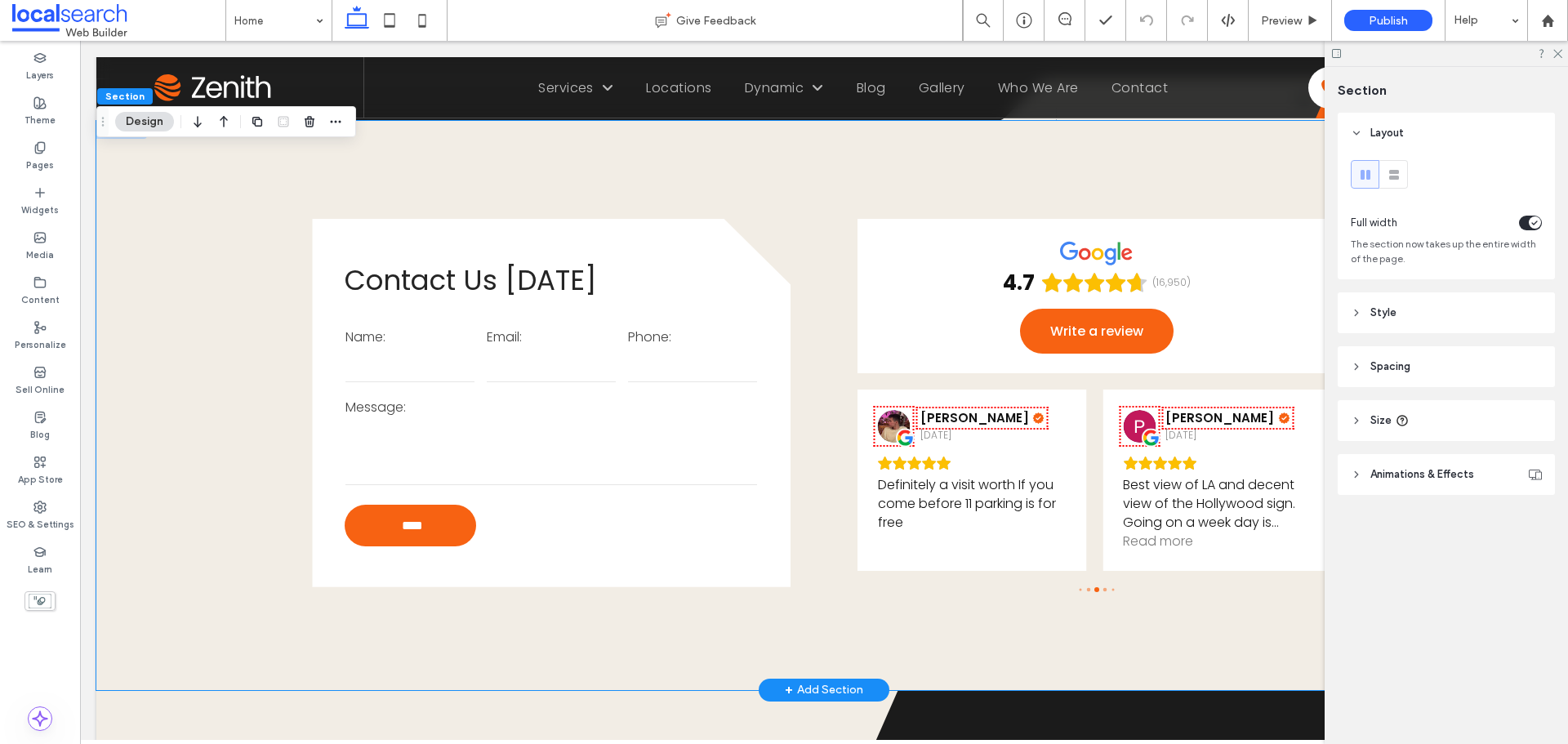
scroll to position [2613, 0]
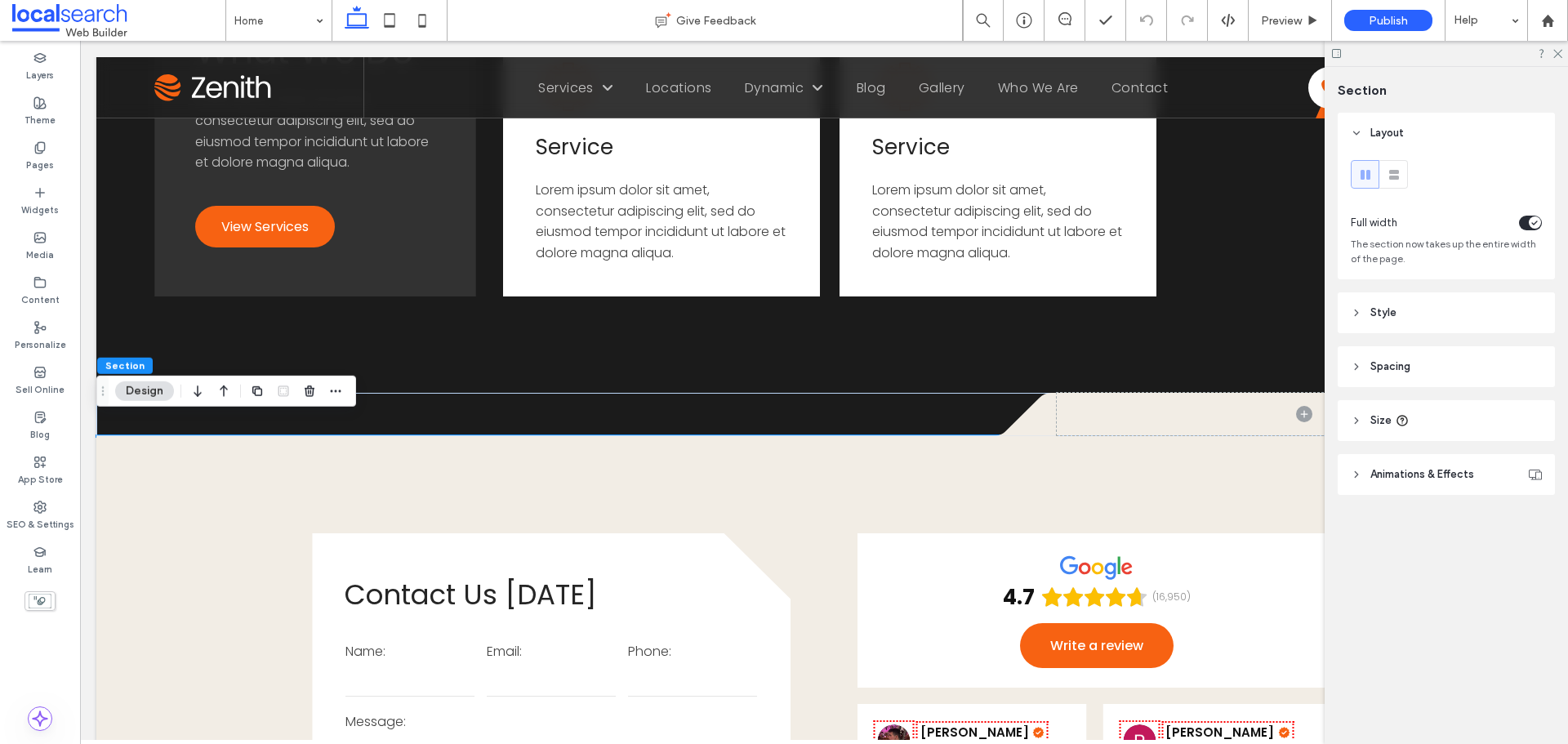
click at [1456, 304] on header "Style" at bounding box center [1446, 313] width 217 height 41
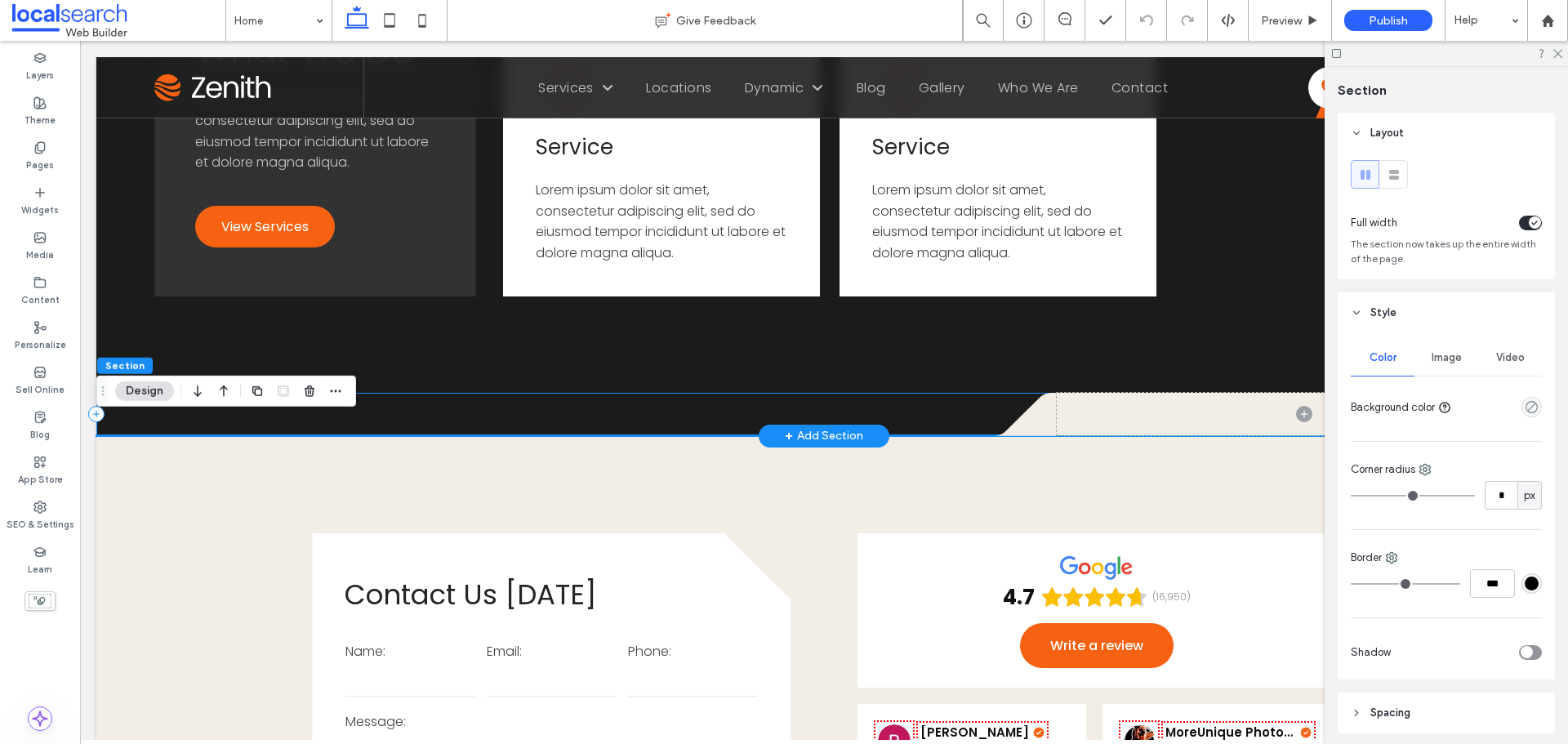
click at [452, 393] on div ".cls-1-1686289215-1686289215 { fill: none; } .cls-2-1686289215-1686289215 { cli…" at bounding box center [824, 415] width 1456 height 43
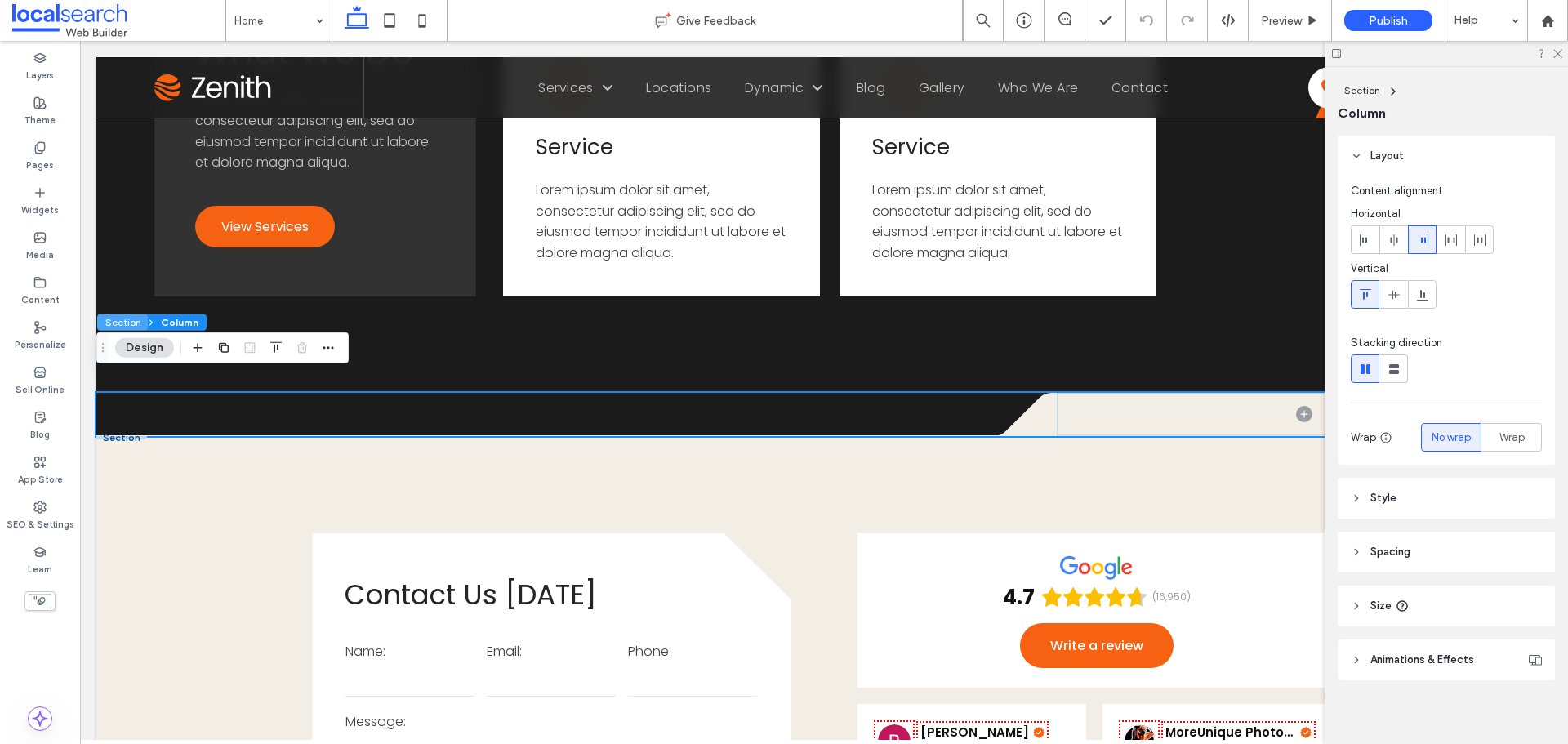
click at [131, 319] on button "Section" at bounding box center [123, 322] width 51 height 17
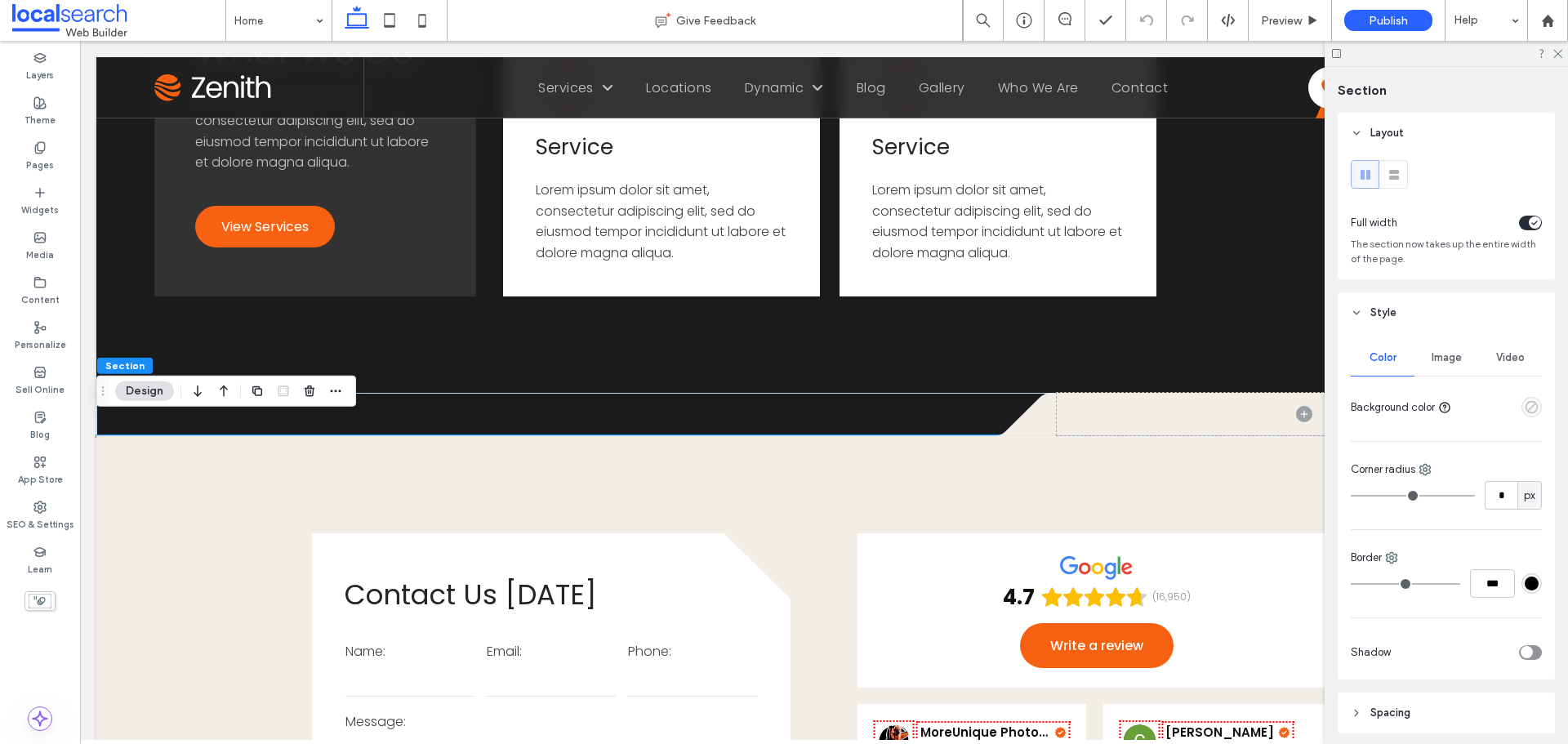
click at [1525, 408] on icon "empty color" at bounding box center [1532, 407] width 14 height 14
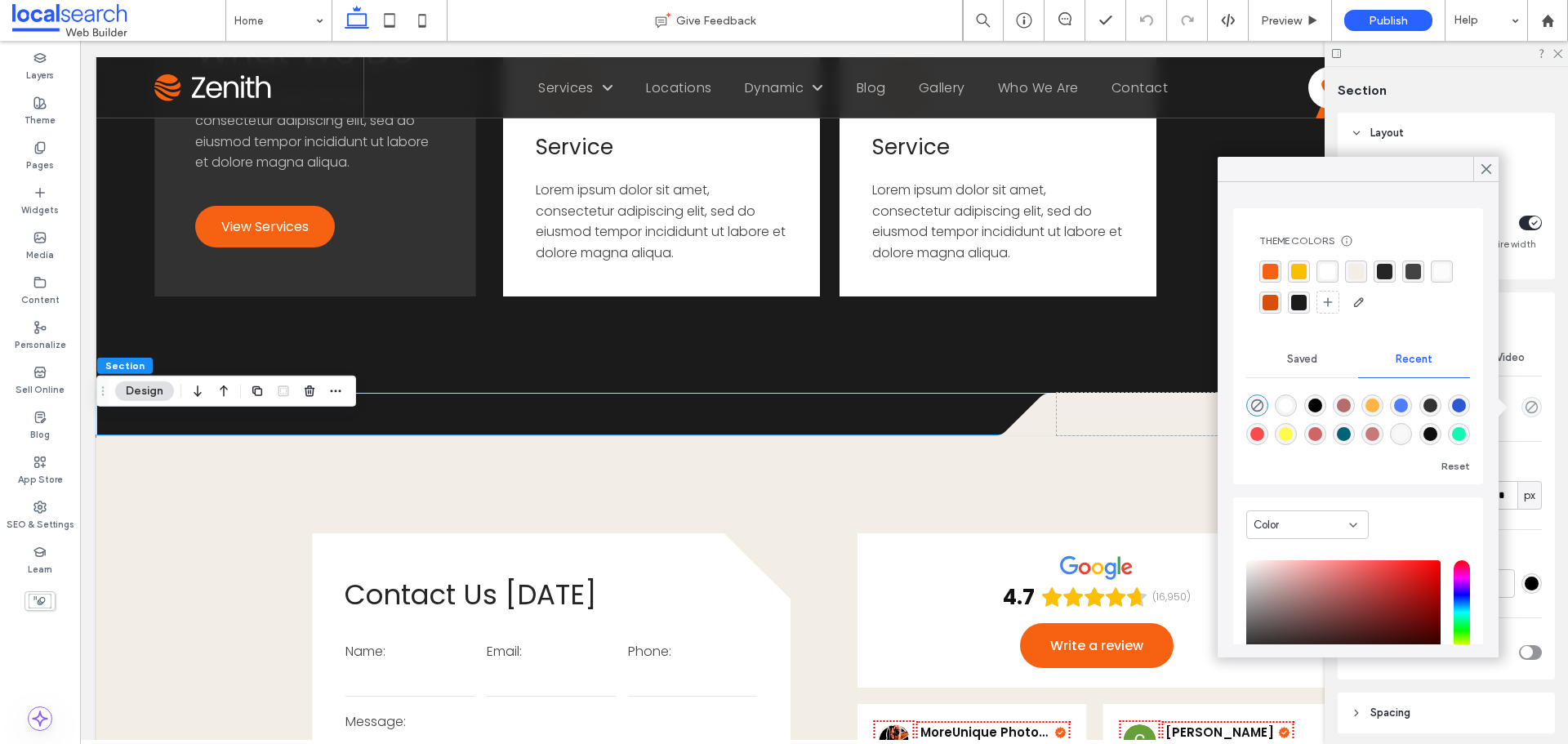
click at [1300, 272] on div "rgba(252, 190, 1, 1)" at bounding box center [1300, 271] width 16 height 16
click at [1317, 405] on div "rgba(0, 0, 0, 1)" at bounding box center [1315, 407] width 14 height 14
type input "***"
type input "****"
click at [1250, 401] on icon "rgba(0, 0, 0, 0)" at bounding box center [1257, 405] width 14 height 14
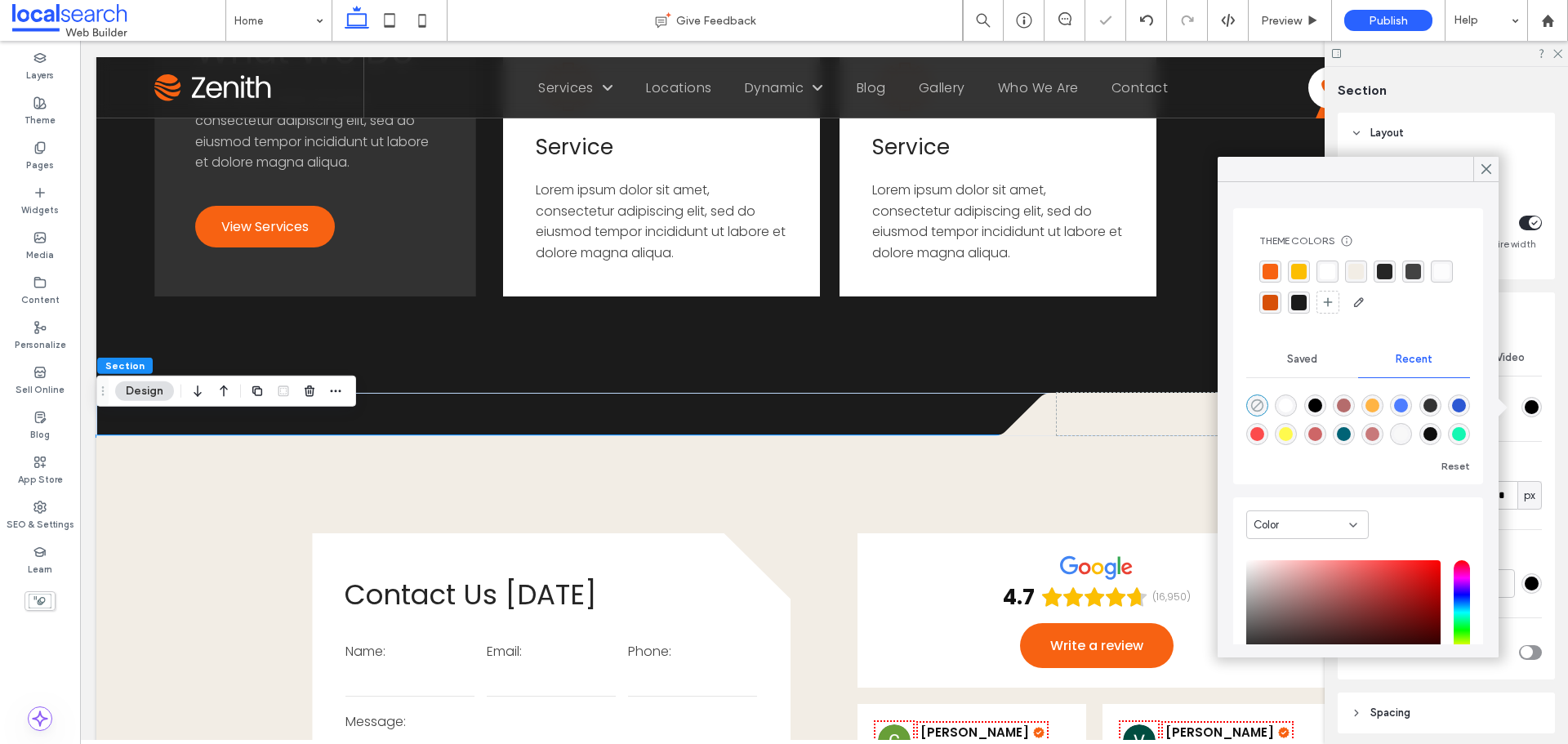
type input "*"
type input "**"
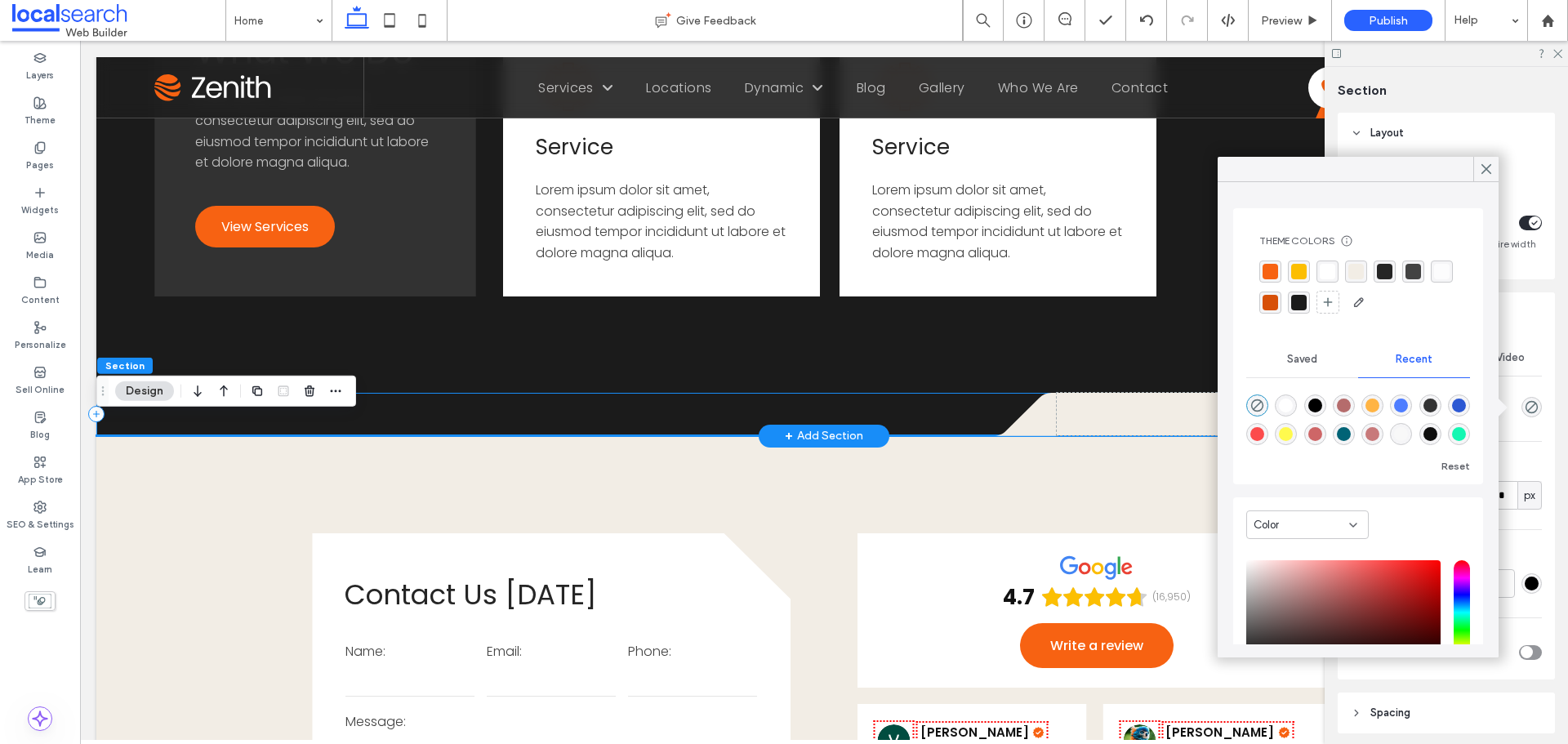
click at [476, 393] on div ".cls-1-1686289215-1686289215 { fill: none; } .cls-2-1686289215-1686289215 { cli…" at bounding box center [824, 415] width 1456 height 43
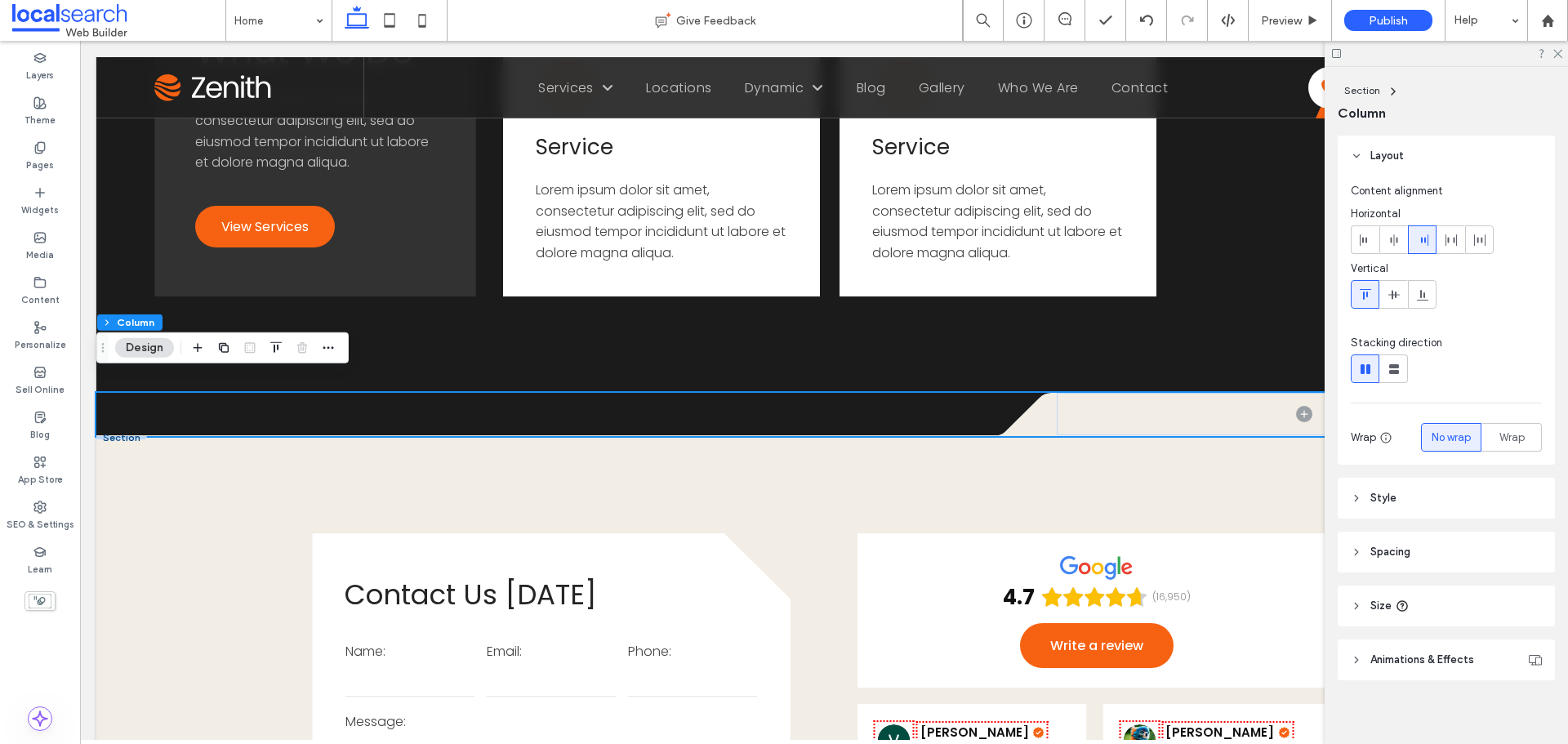
click at [1436, 487] on header "Style" at bounding box center [1446, 498] width 217 height 41
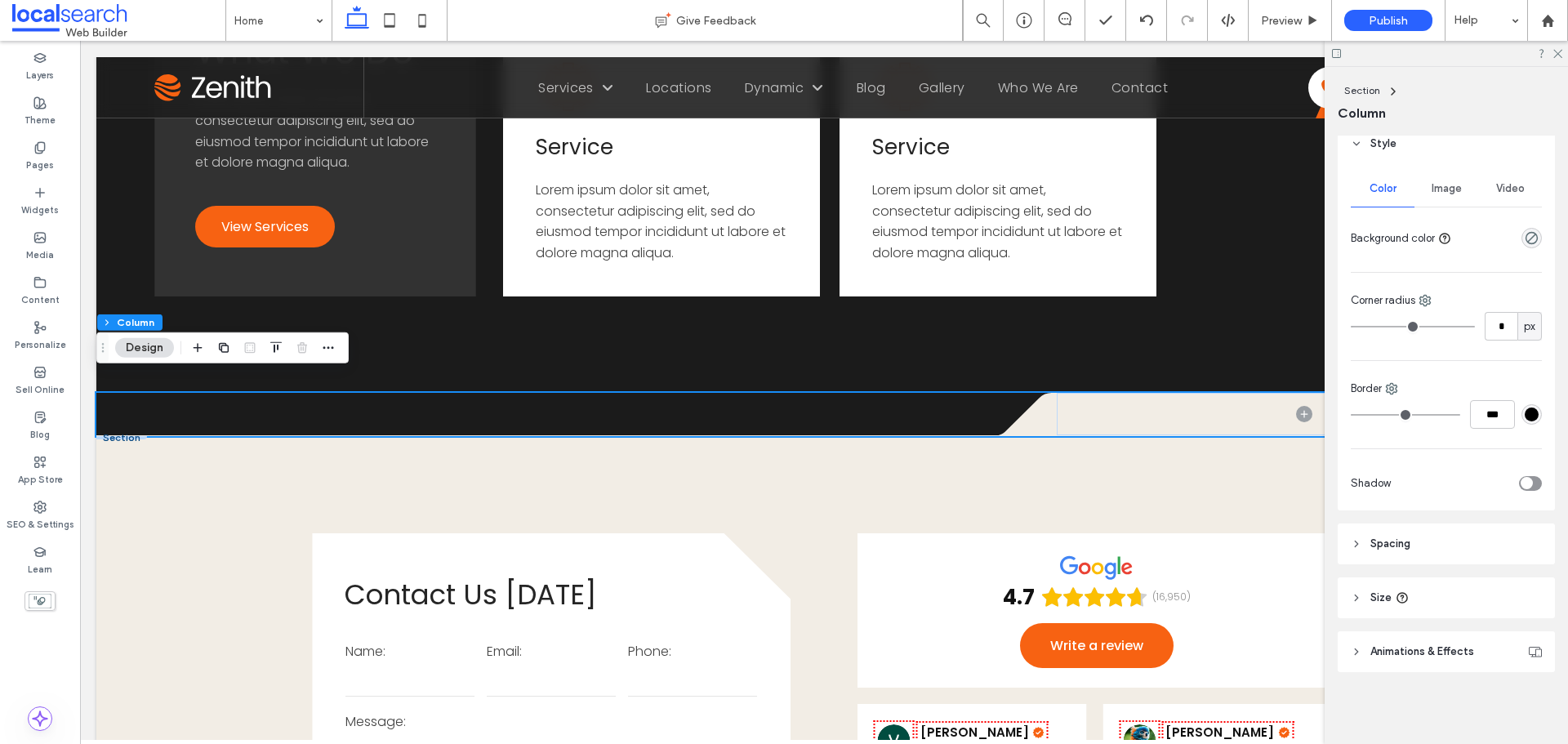
click at [1418, 530] on header "Spacing" at bounding box center [1446, 544] width 217 height 41
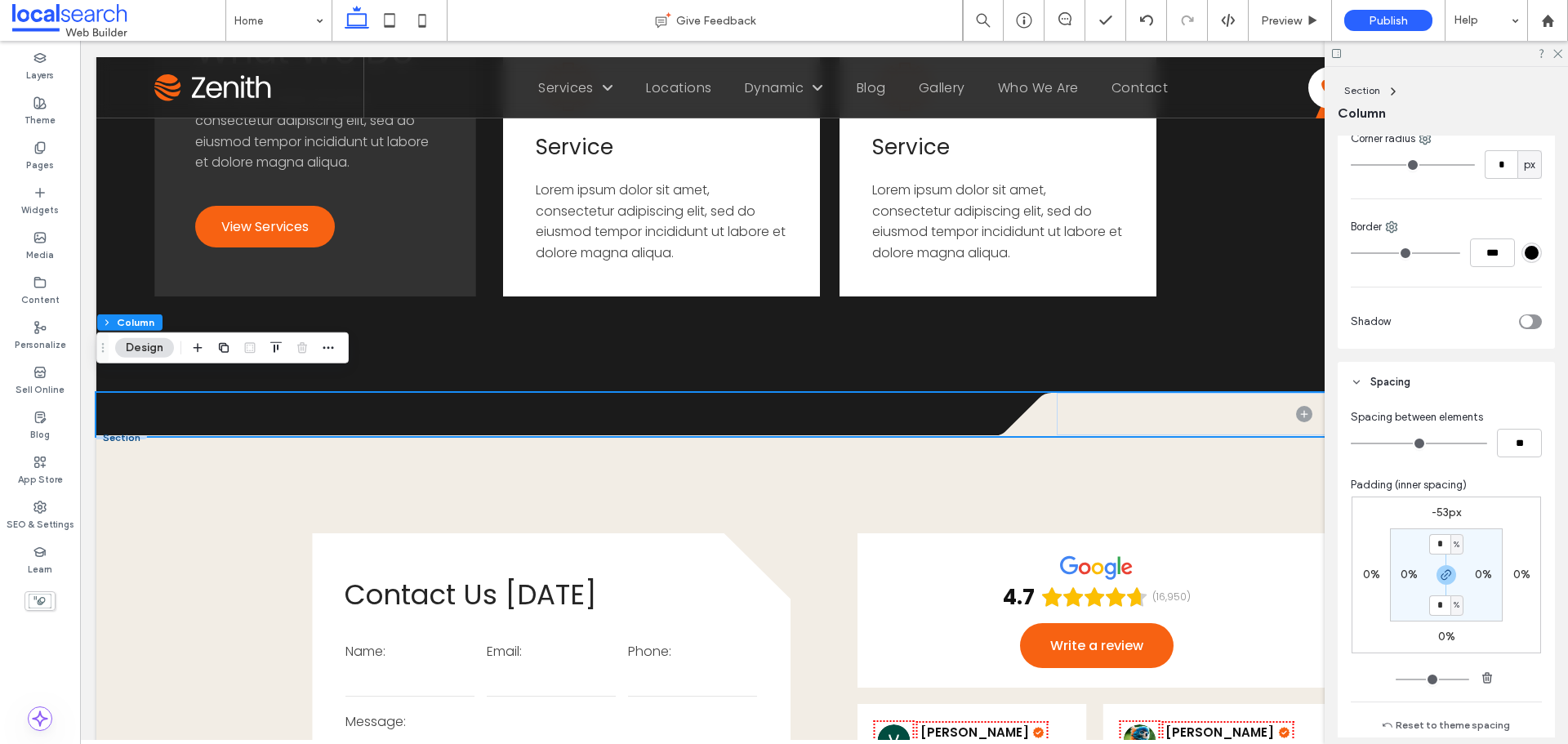
scroll to position [518, 0]
click at [1446, 512] on label "-53px" at bounding box center [1446, 511] width 29 height 14
type input "*"
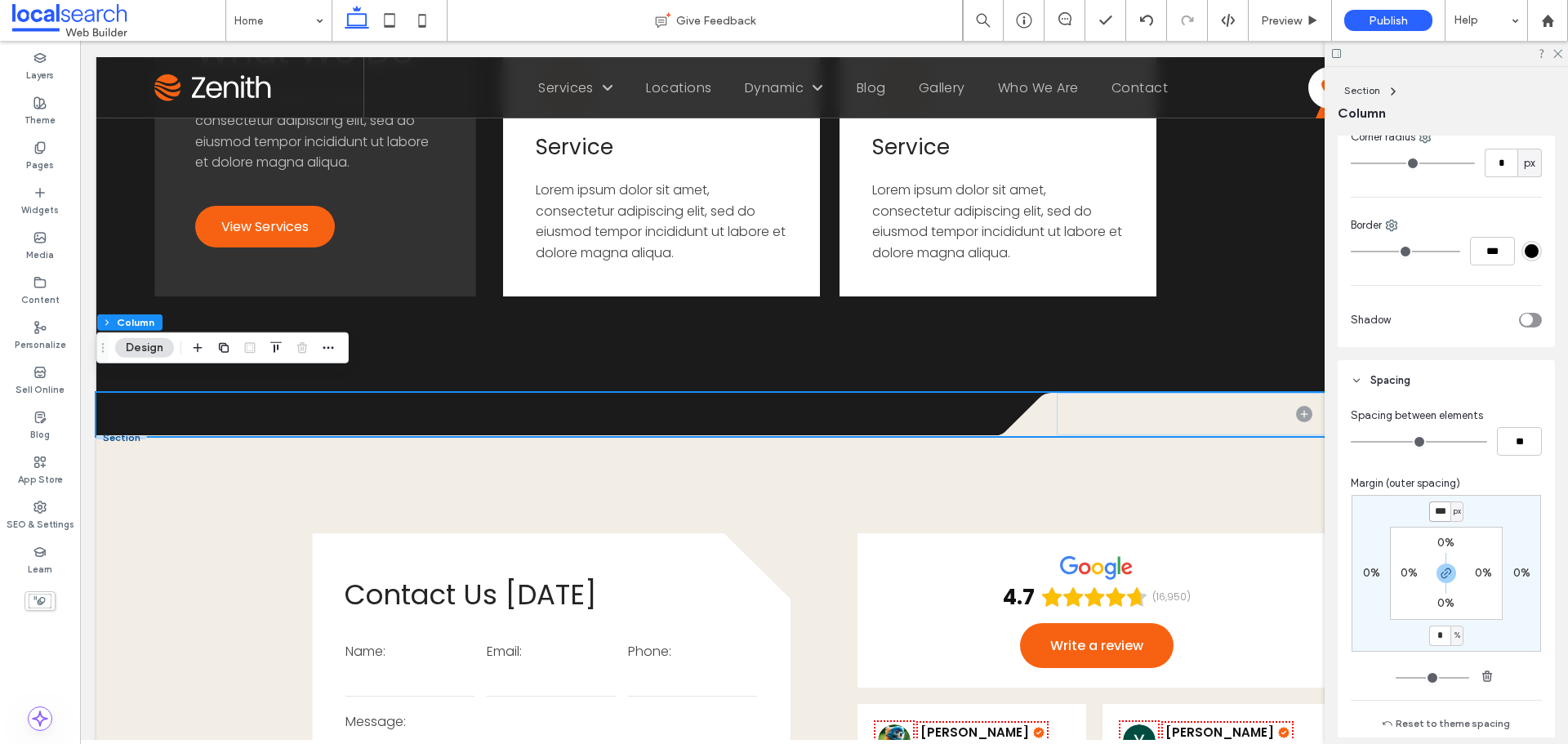
click at [1438, 509] on input "***" at bounding box center [1440, 511] width 22 height 21
click at [1436, 509] on input "***" at bounding box center [1440, 511] width 22 height 21
type input "*"
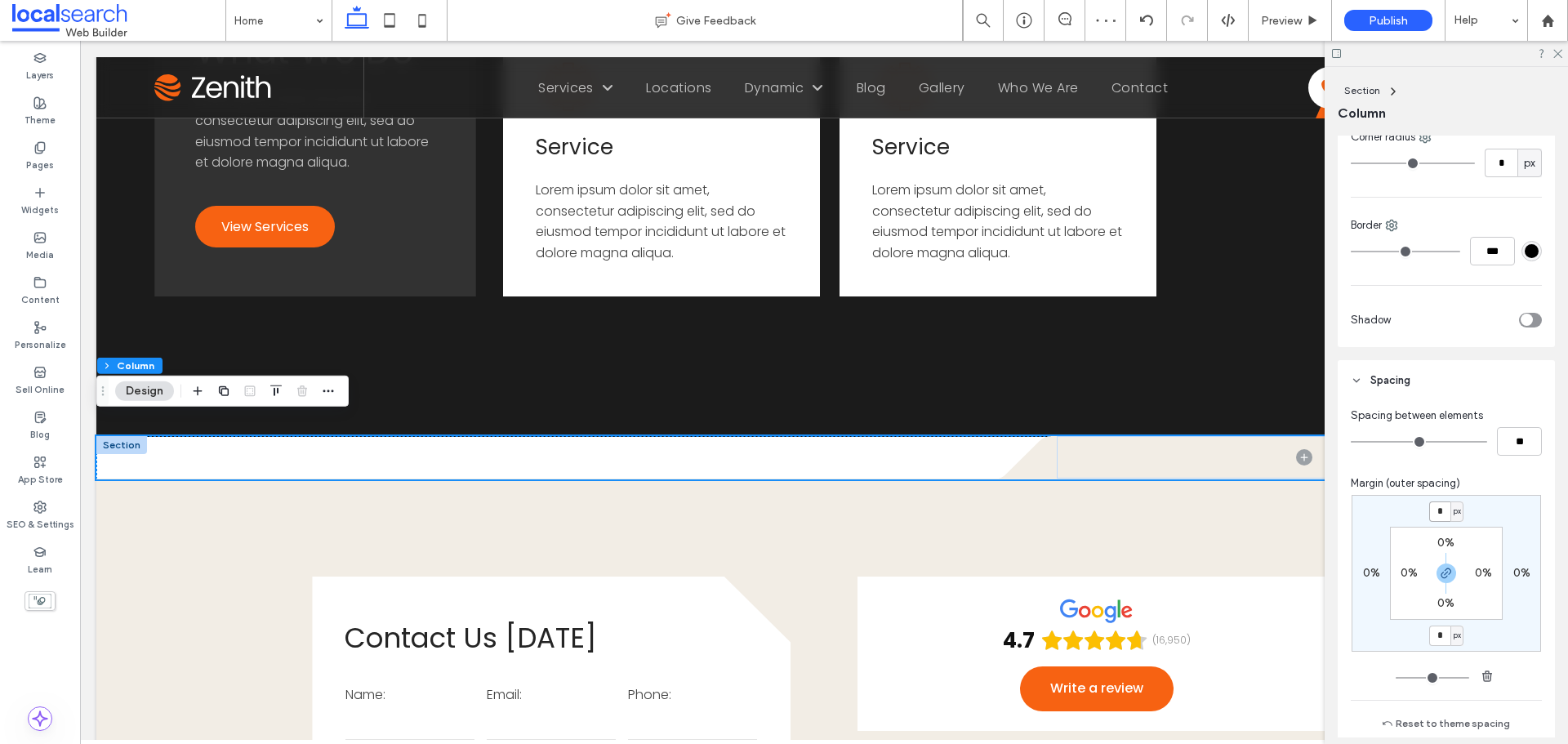
click at [1437, 511] on input "*" at bounding box center [1440, 511] width 22 height 21
click at [1440, 570] on icon "button" at bounding box center [1446, 573] width 13 height 13
click at [1438, 495] on div "* px 0% NaNpx 0% 0% 0% 0% 0%" at bounding box center [1446, 573] width 190 height 157
click at [1435, 502] on input "*" at bounding box center [1440, 511] width 22 height 21
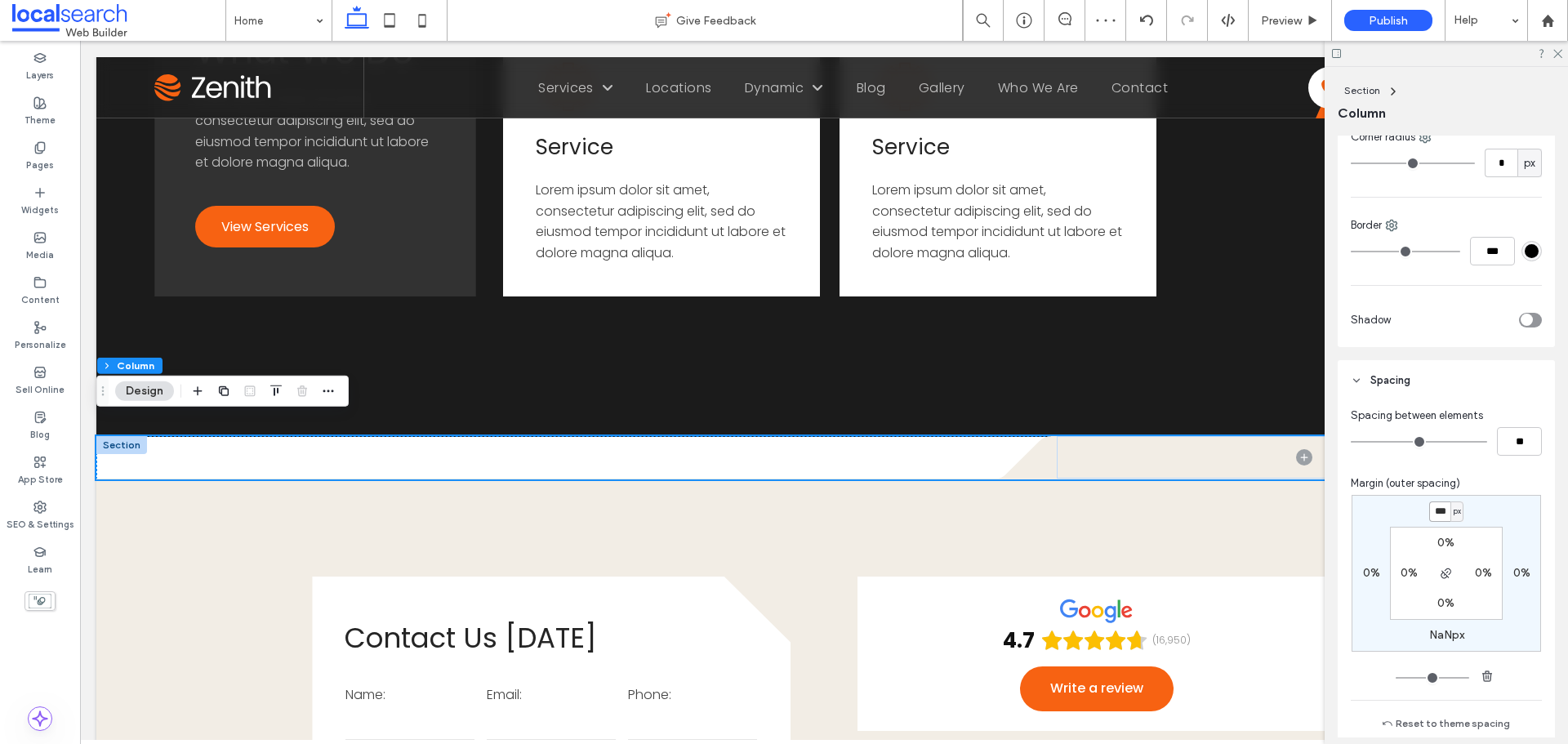
type input "***"
type input "*"
click at [1549, 486] on div "Layout Content alignment Horizontal Vertical Stacking direction Wrap No wrap Wr…" at bounding box center [1452, 436] width 228 height 601
click at [1536, 486] on div "Spacing between elements ** Margin (outer spacing) *** px 0% NaNpx 0% 0% 0% 0% …" at bounding box center [1446, 573] width 217 height 345
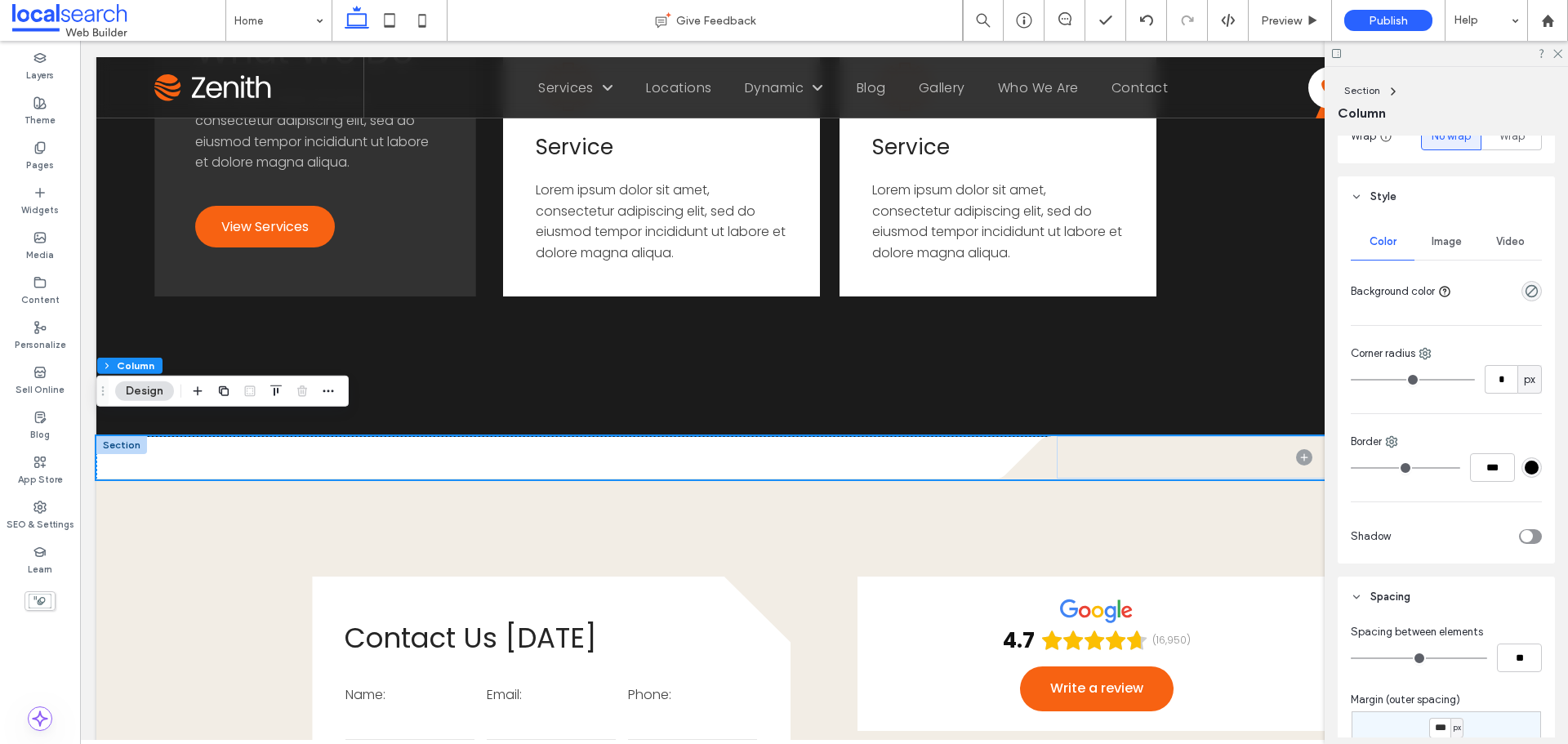
scroll to position [273, 0]
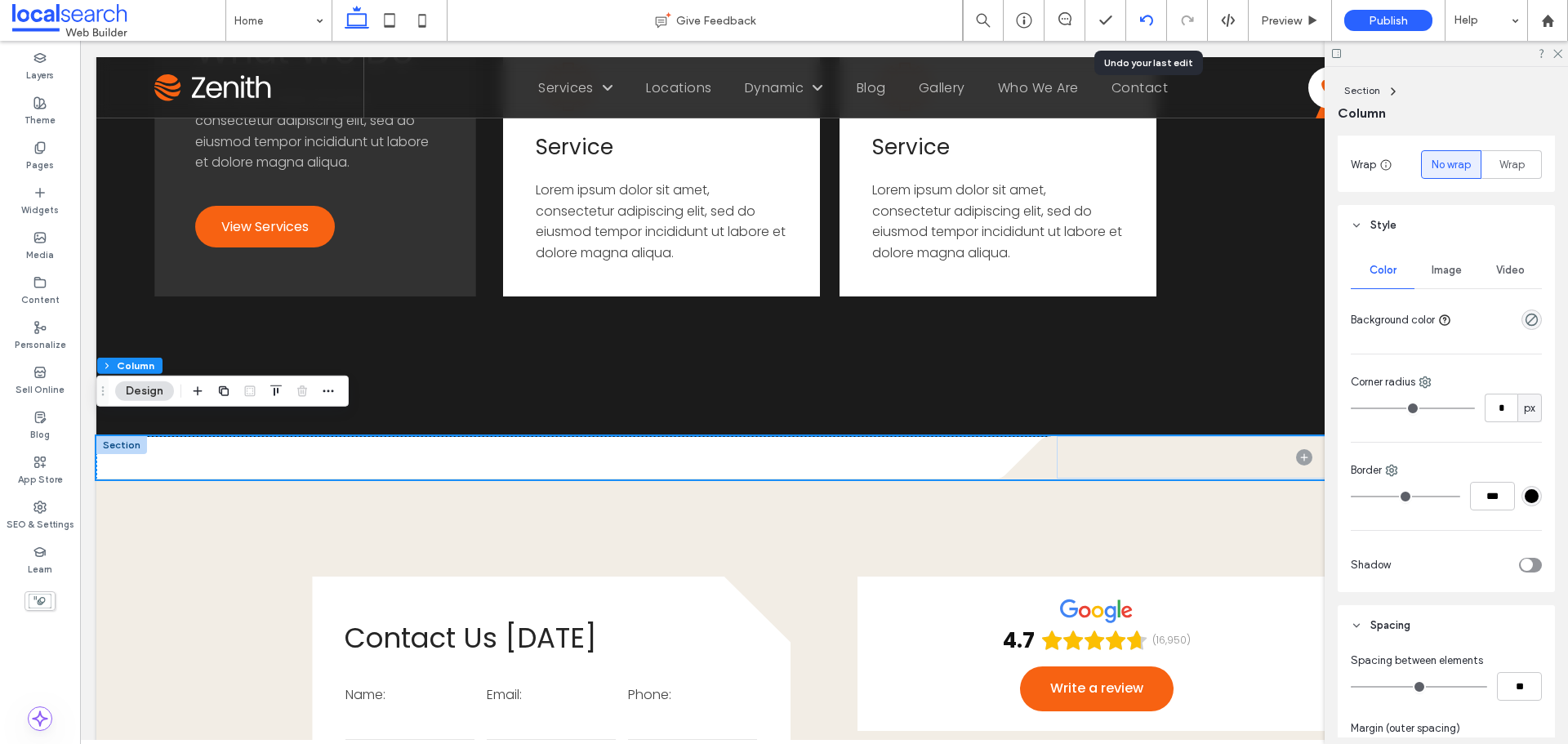
click at [1138, 18] on div at bounding box center [1146, 20] width 40 height 13
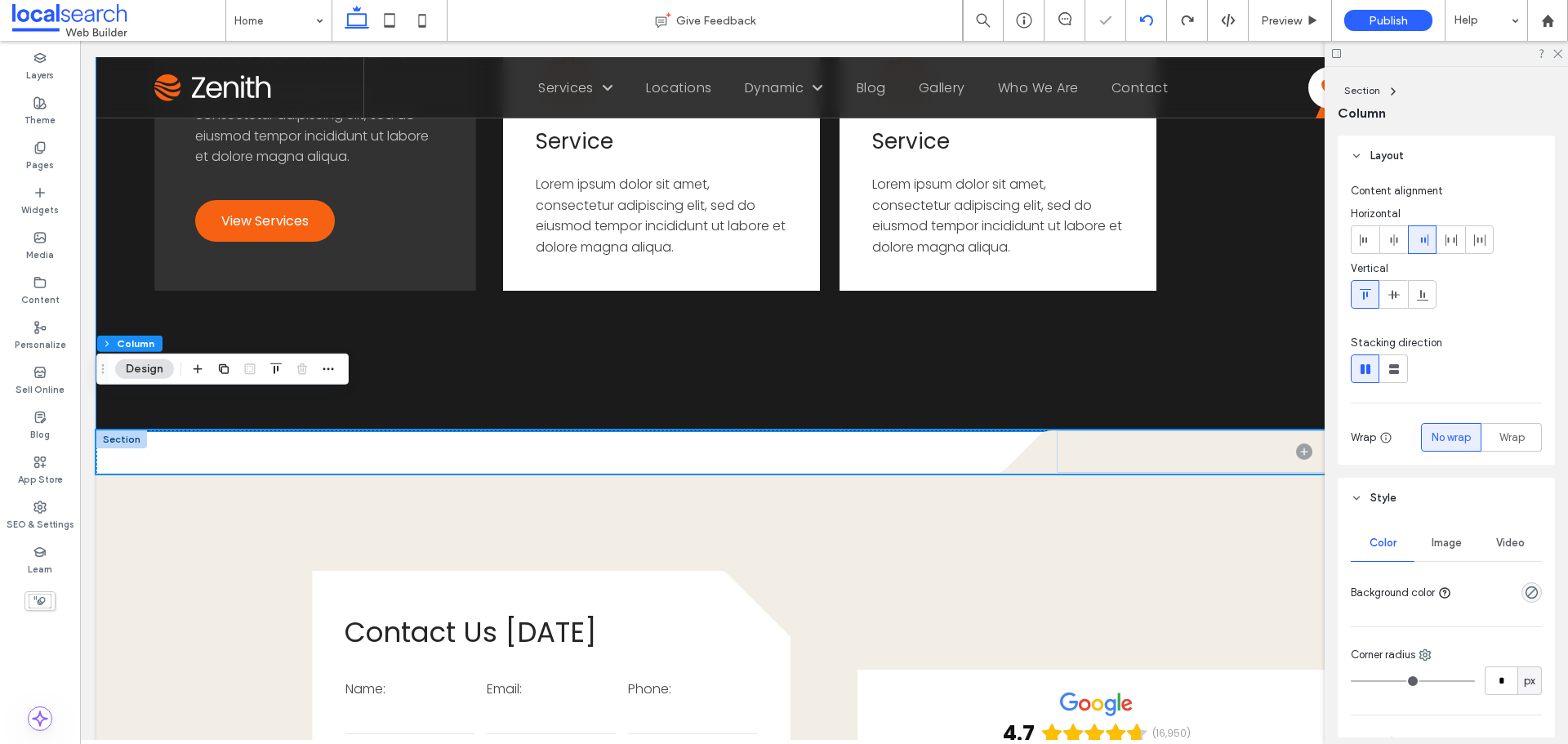
scroll to position [2668, 0]
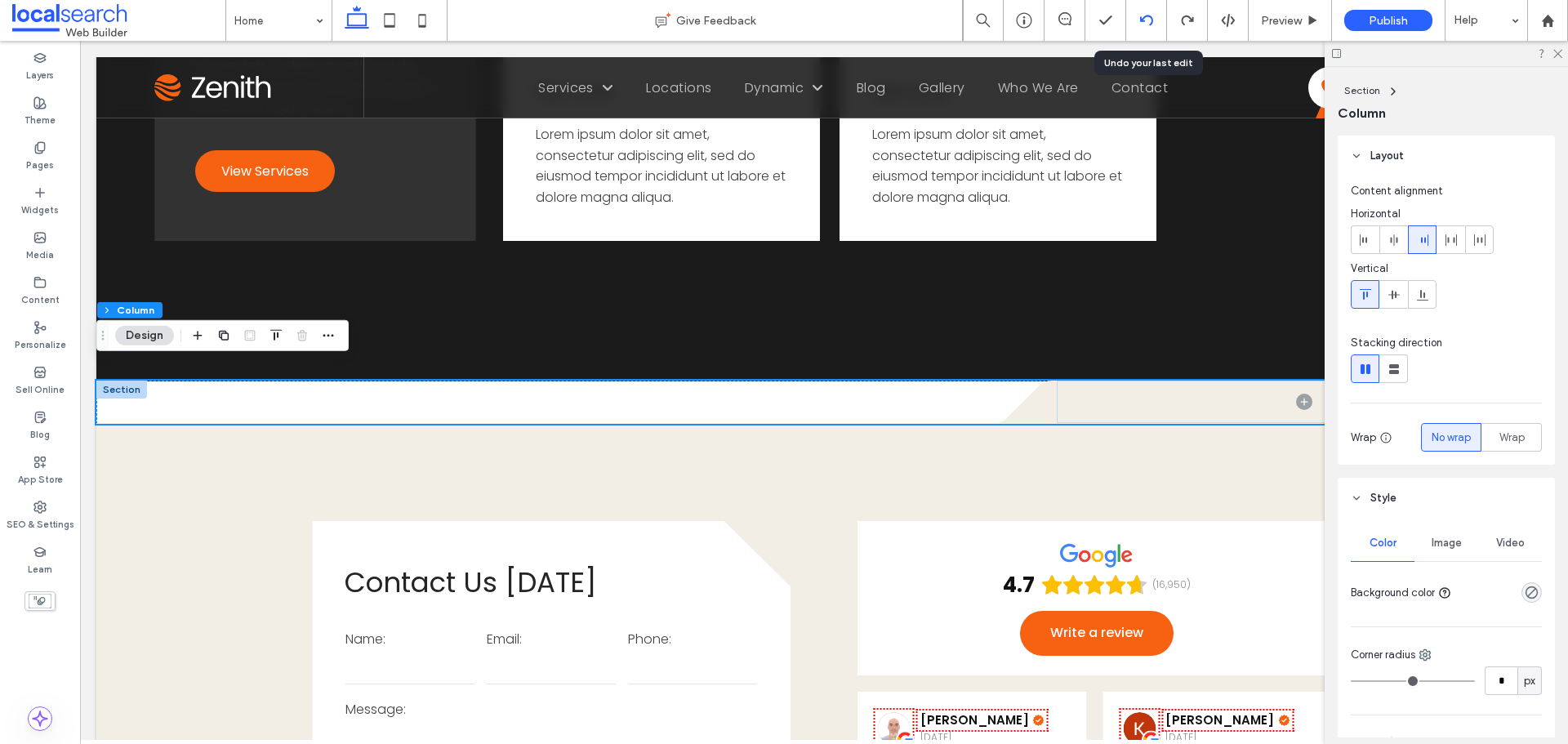
click at [1147, 17] on icon at bounding box center [1146, 20] width 13 height 13
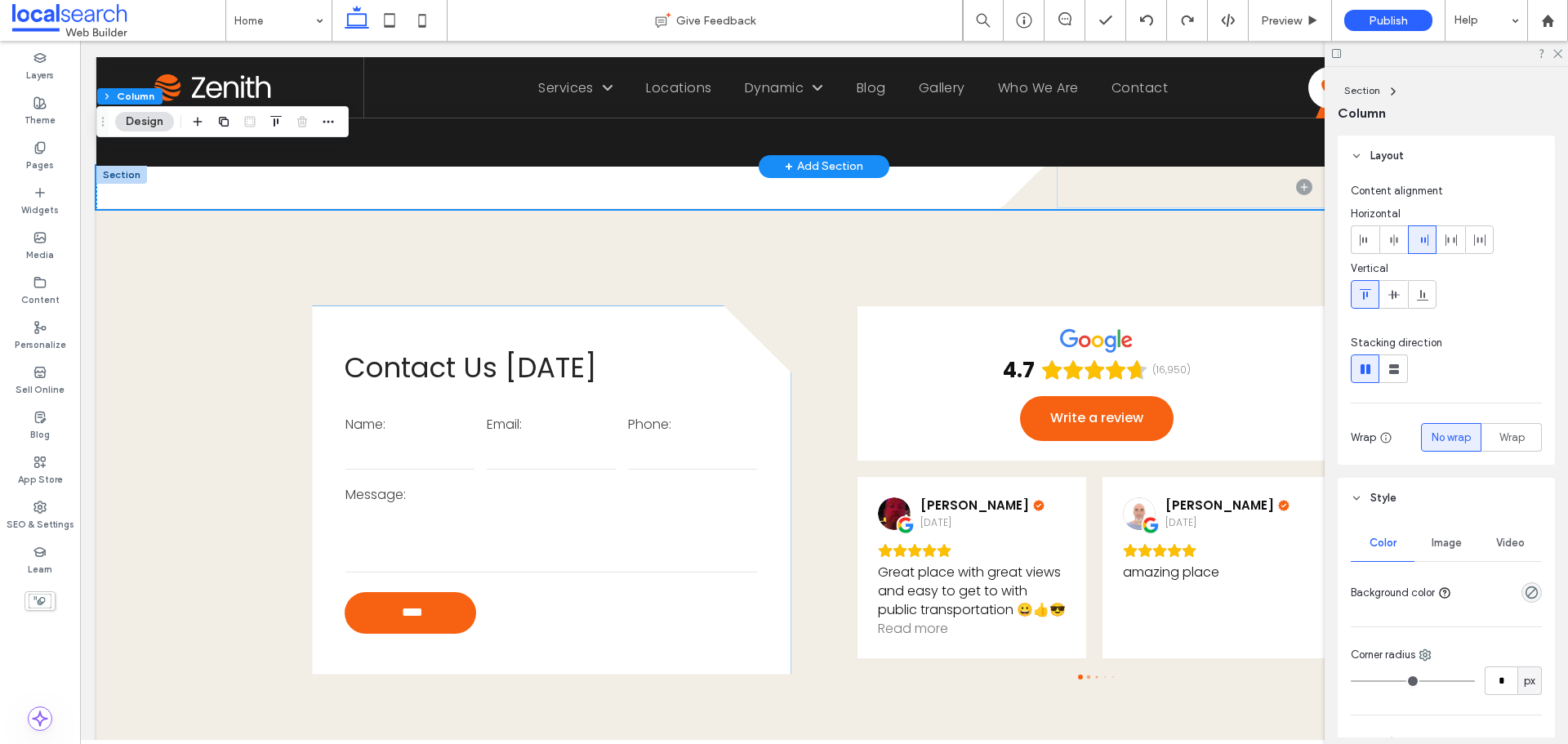
scroll to position [2632, 0]
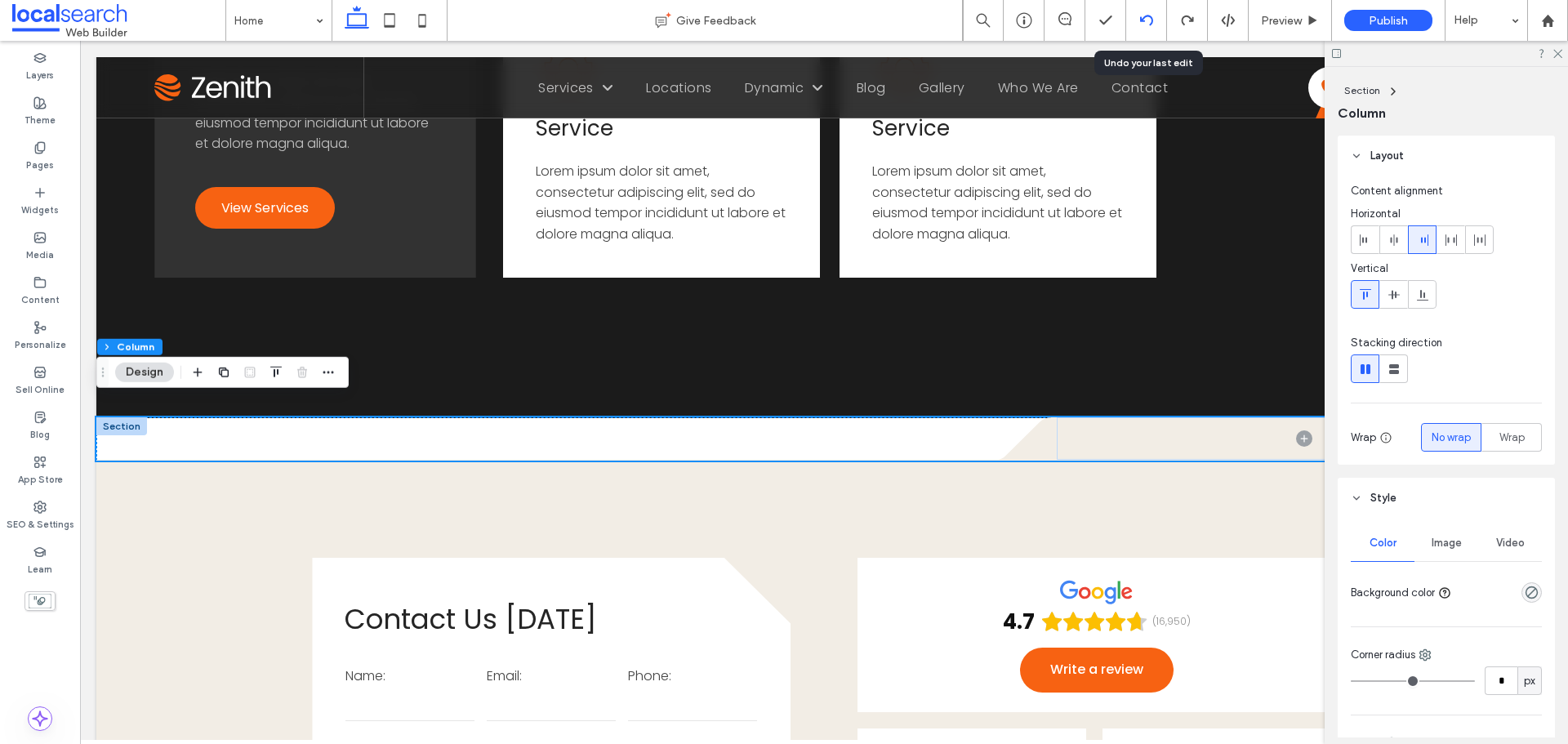
click at [1147, 19] on icon at bounding box center [1146, 20] width 13 height 13
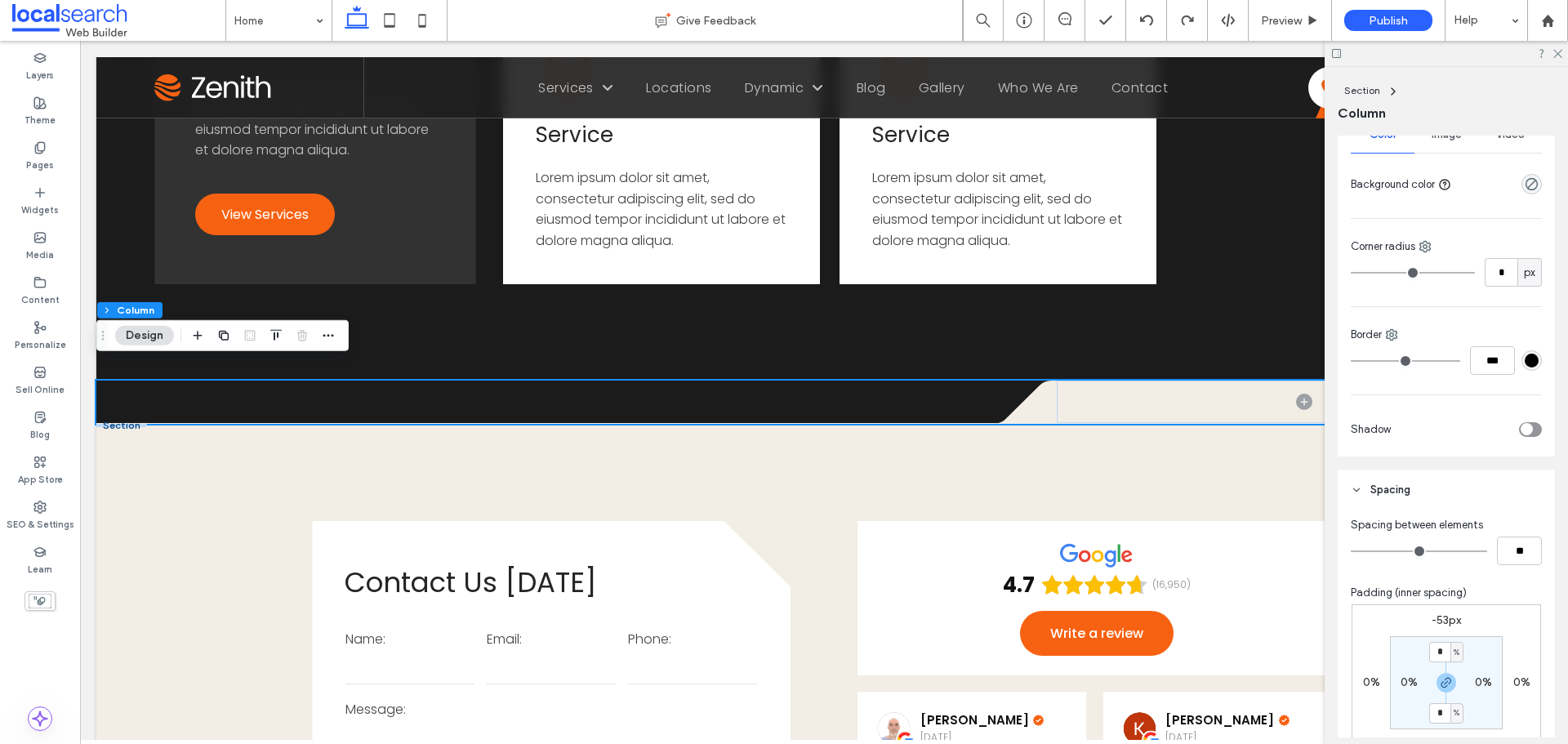
scroll to position [572, 0]
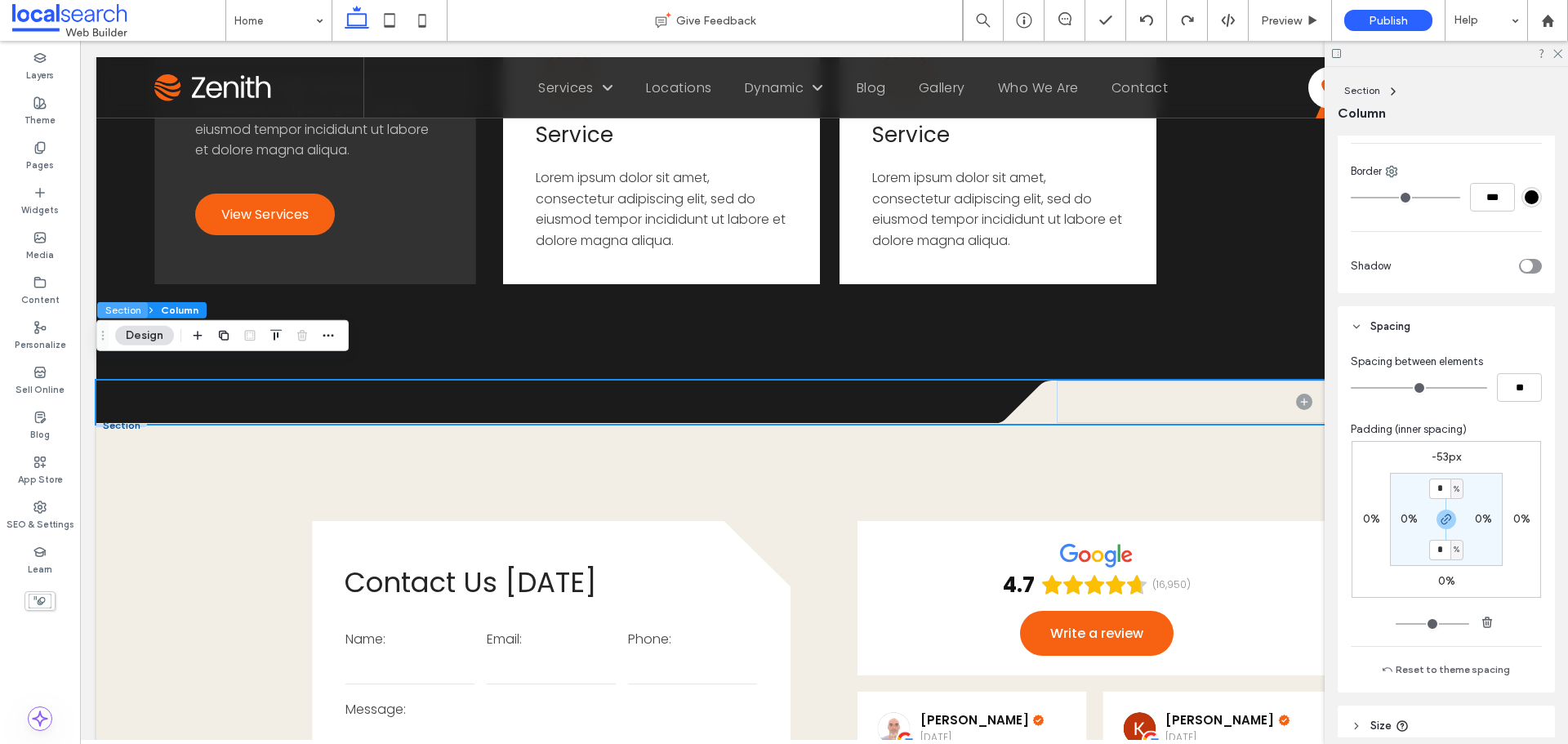
click at [132, 312] on button "Section" at bounding box center [123, 310] width 51 height 17
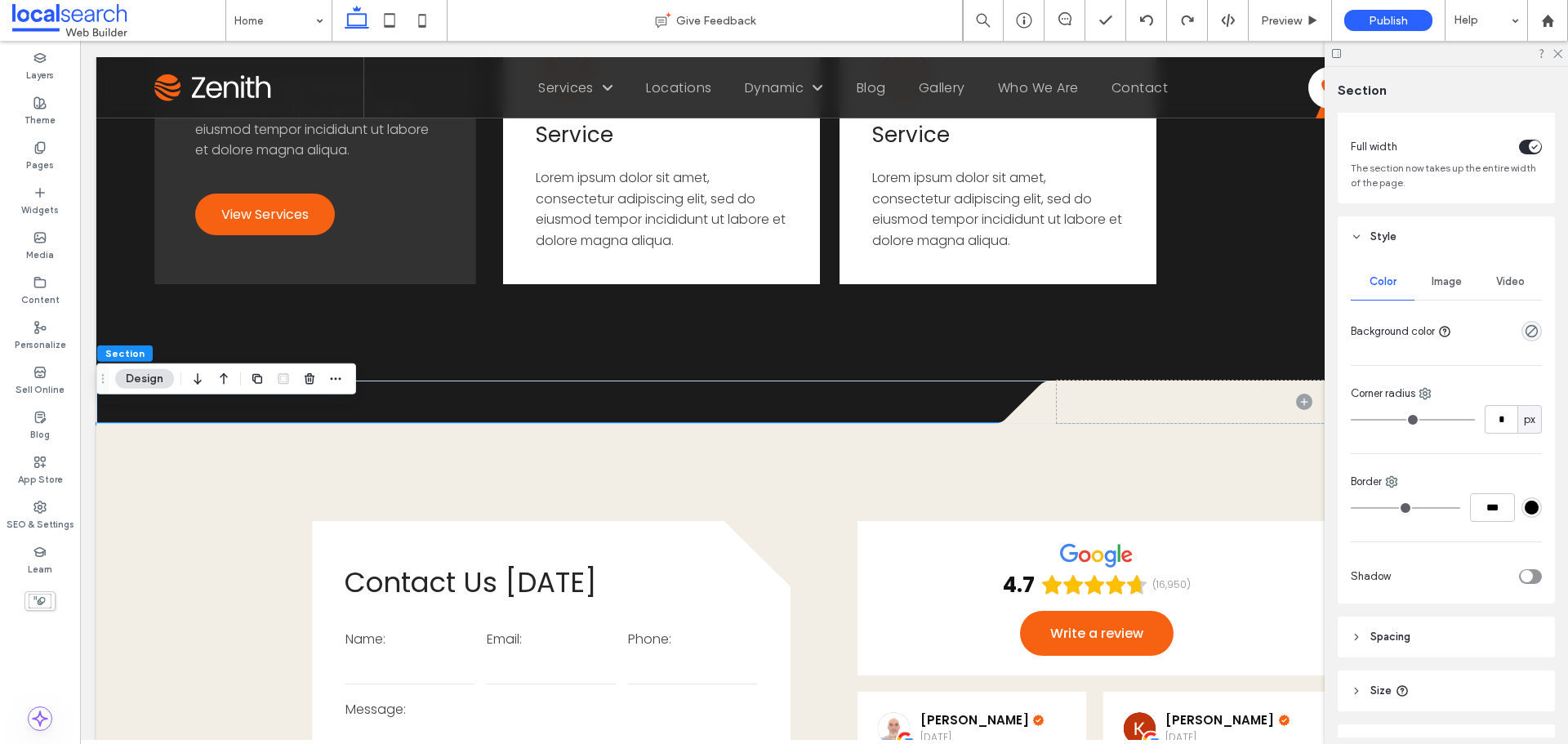
scroll to position [169, 0]
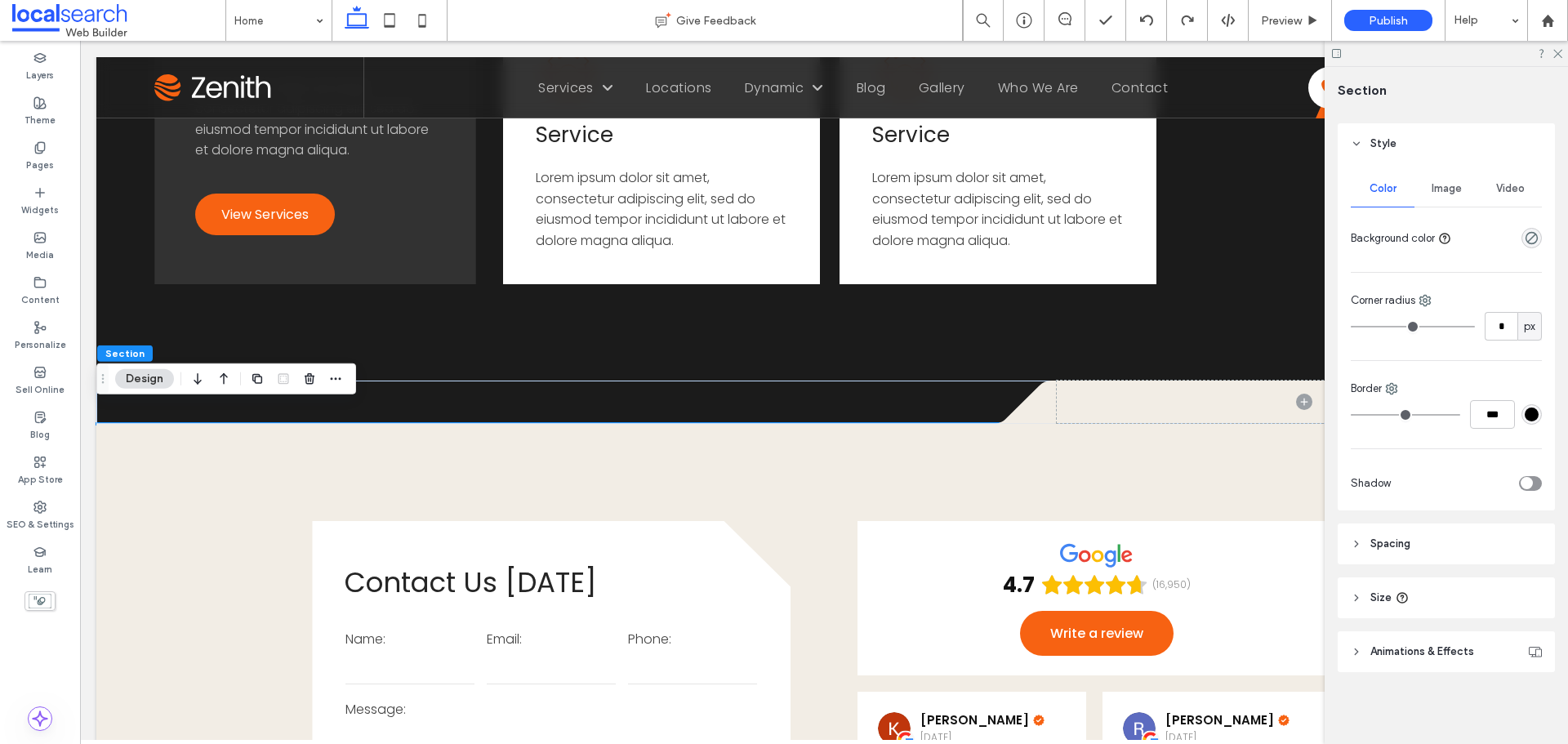
click at [1397, 543] on span "Spacing" at bounding box center [1390, 544] width 40 height 17
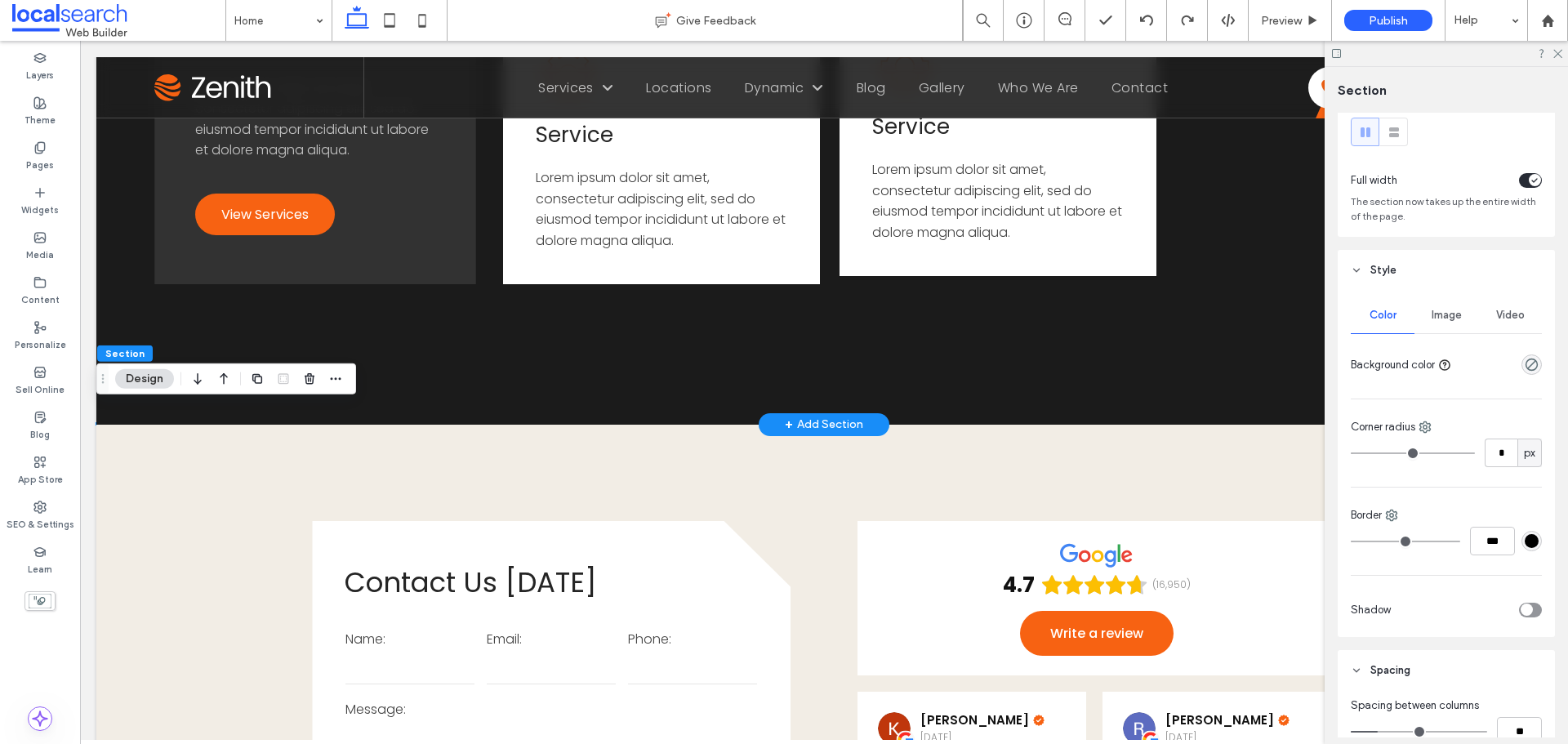
scroll to position [0, 0]
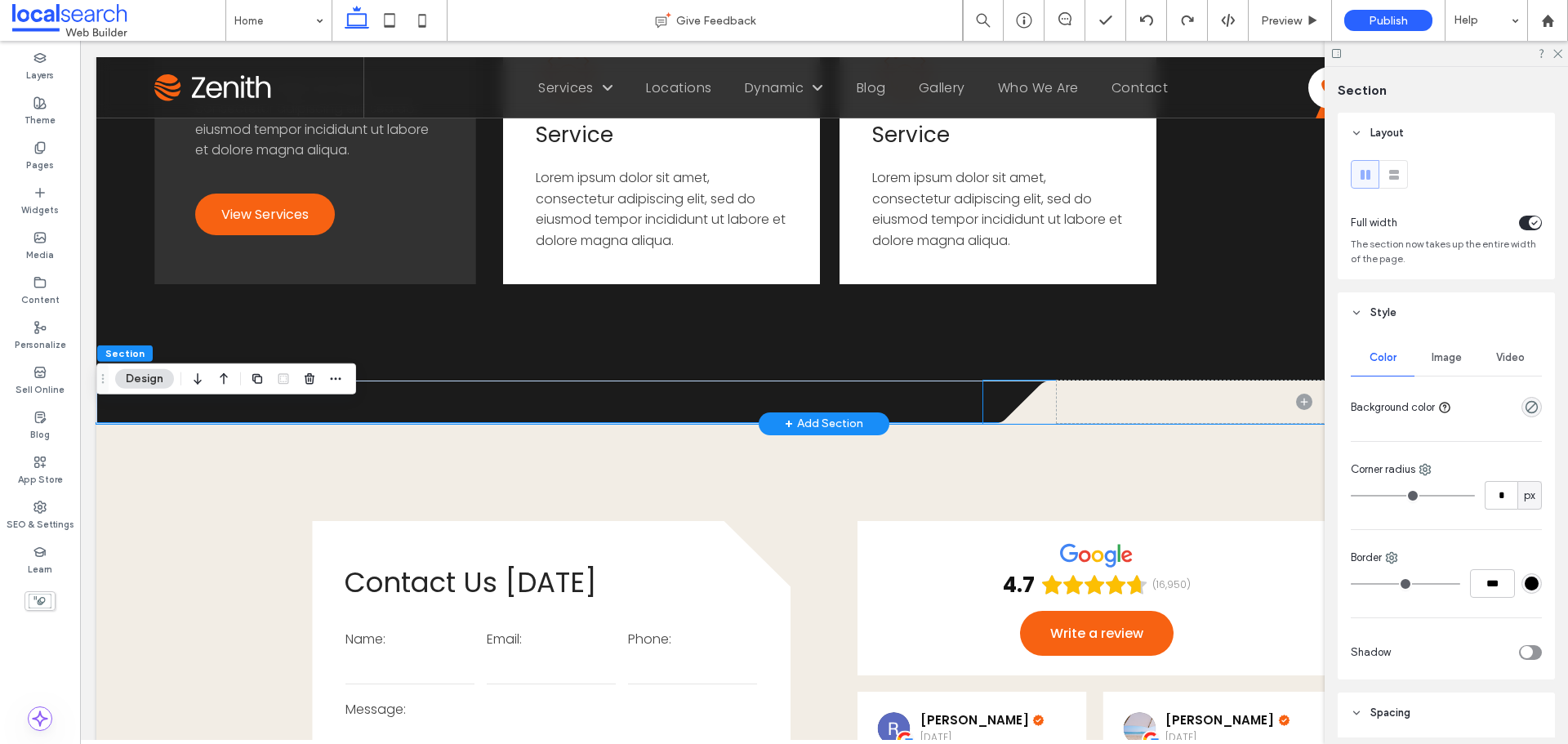
click at [1035, 385] on icon at bounding box center [1019, 402] width 74 height 43
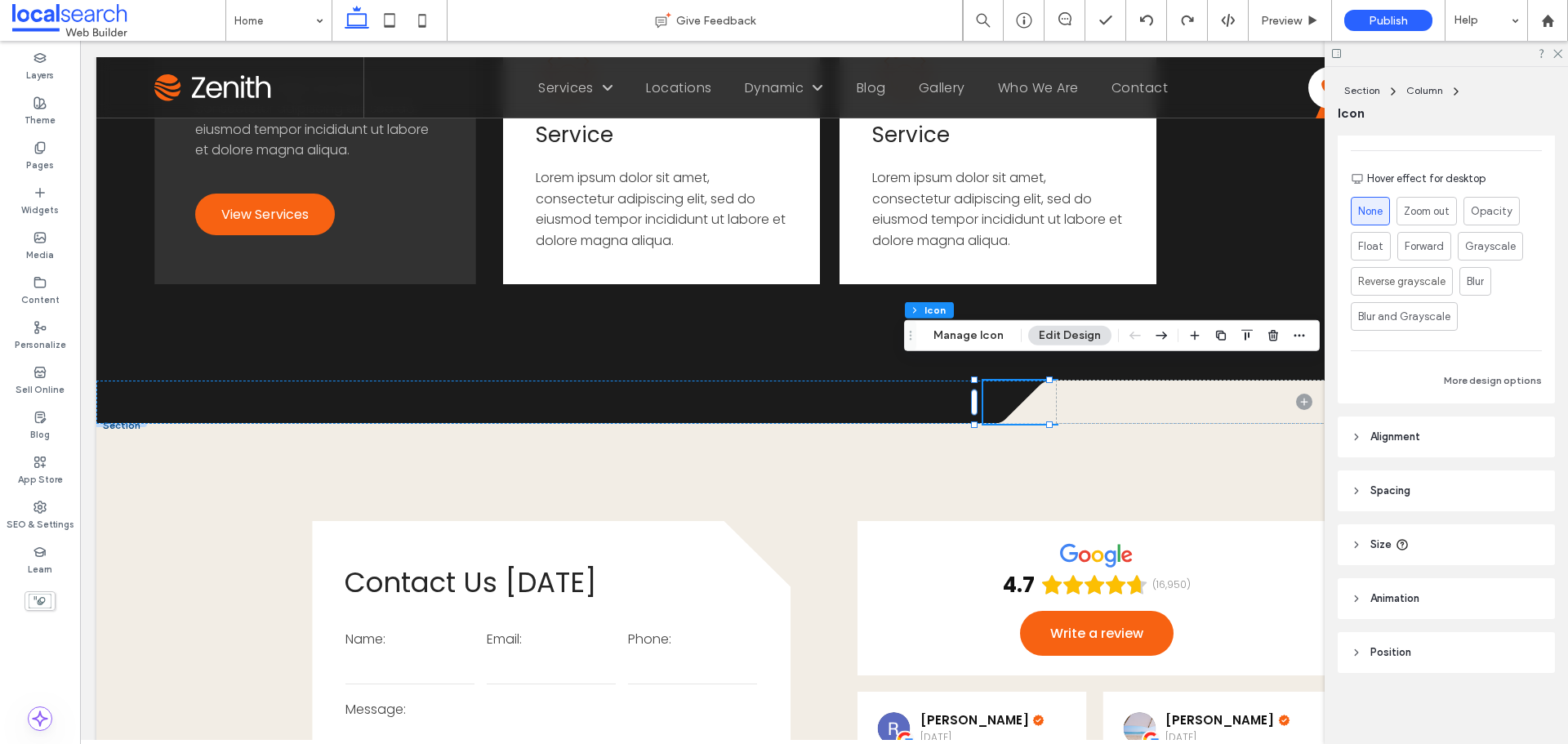
scroll to position [437, 0]
click at [1438, 438] on header "Alignment" at bounding box center [1446, 436] width 217 height 41
click at [1404, 549] on header "Spacing" at bounding box center [1446, 539] width 217 height 41
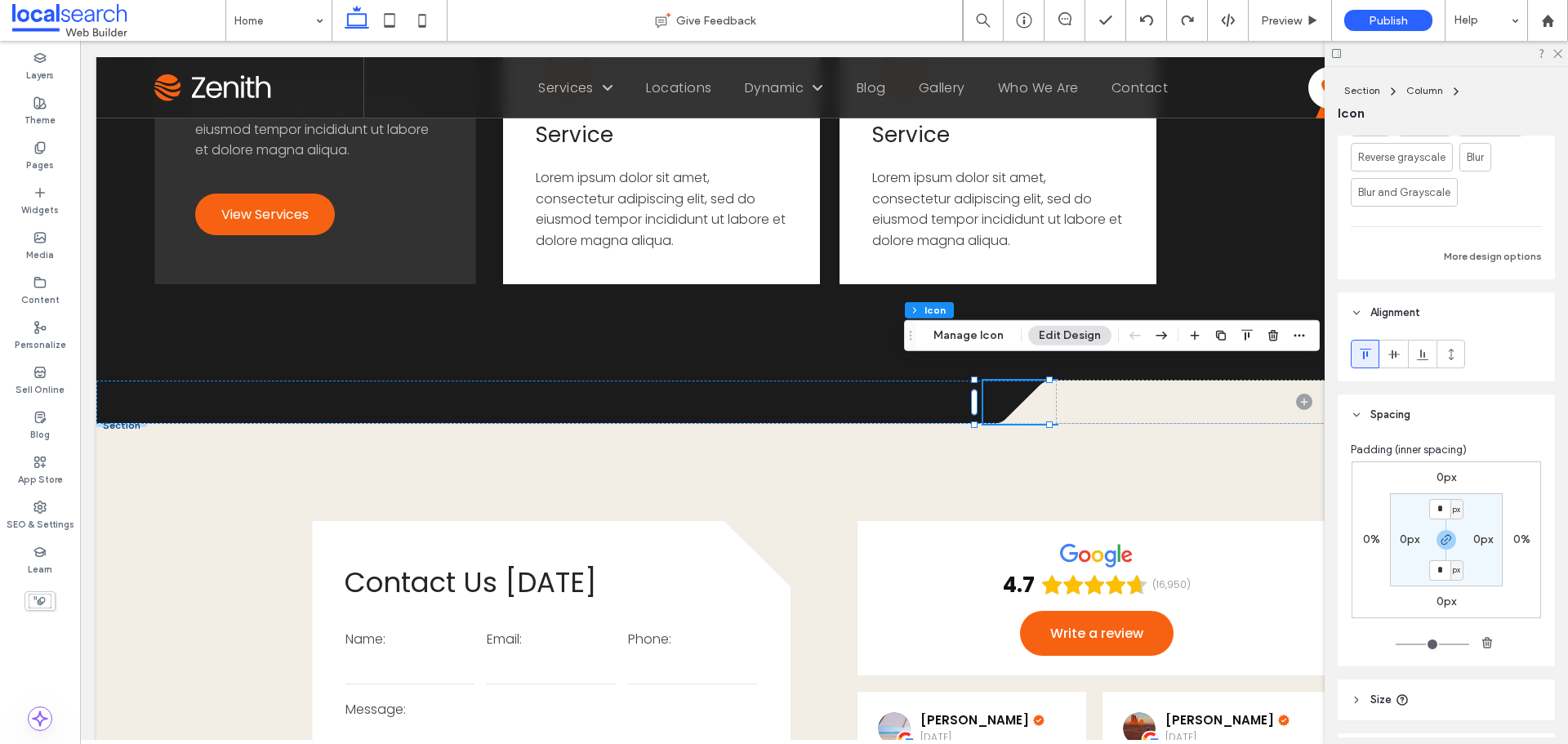
scroll to position [601, 0]
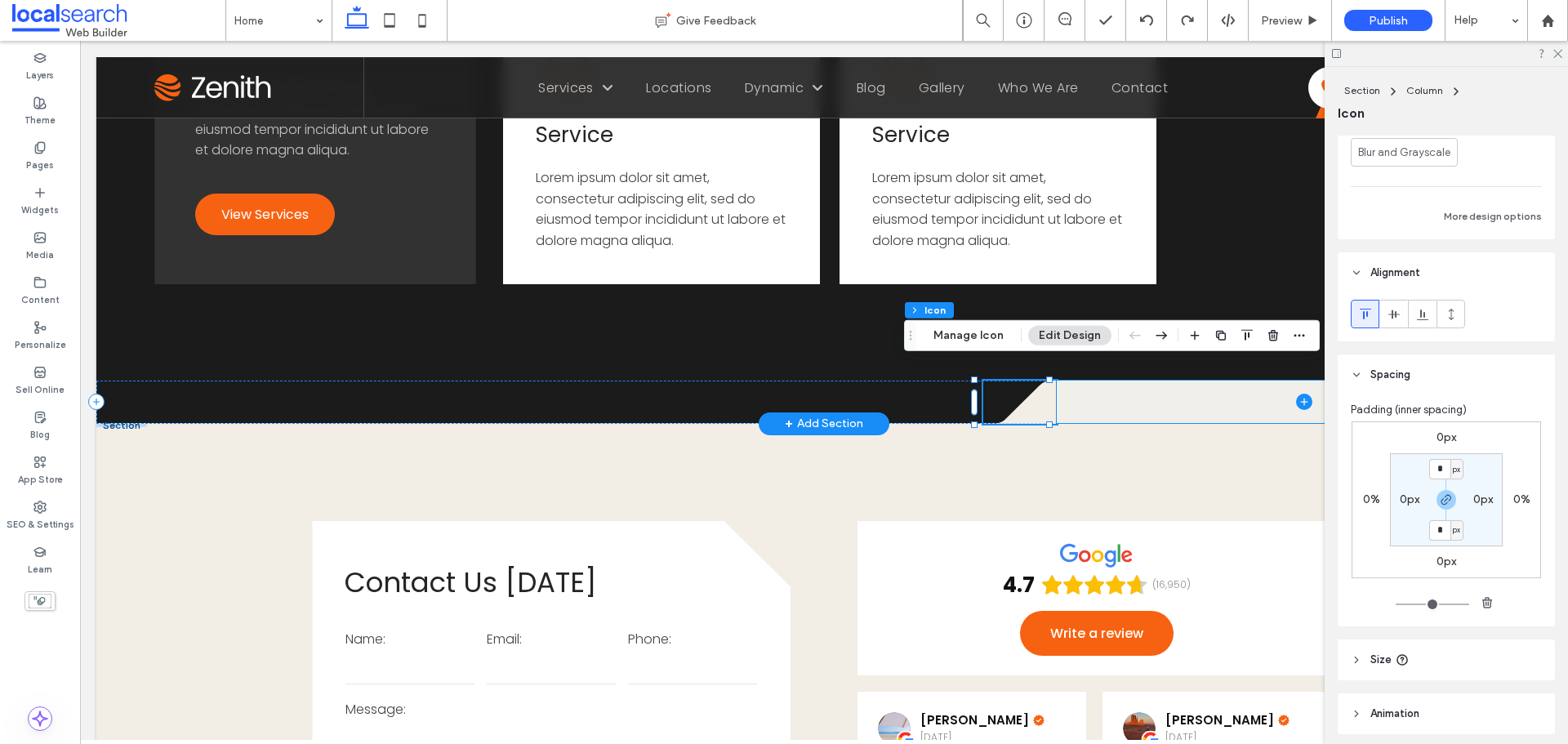
click at [1135, 385] on span at bounding box center [1304, 401] width 494 height 42
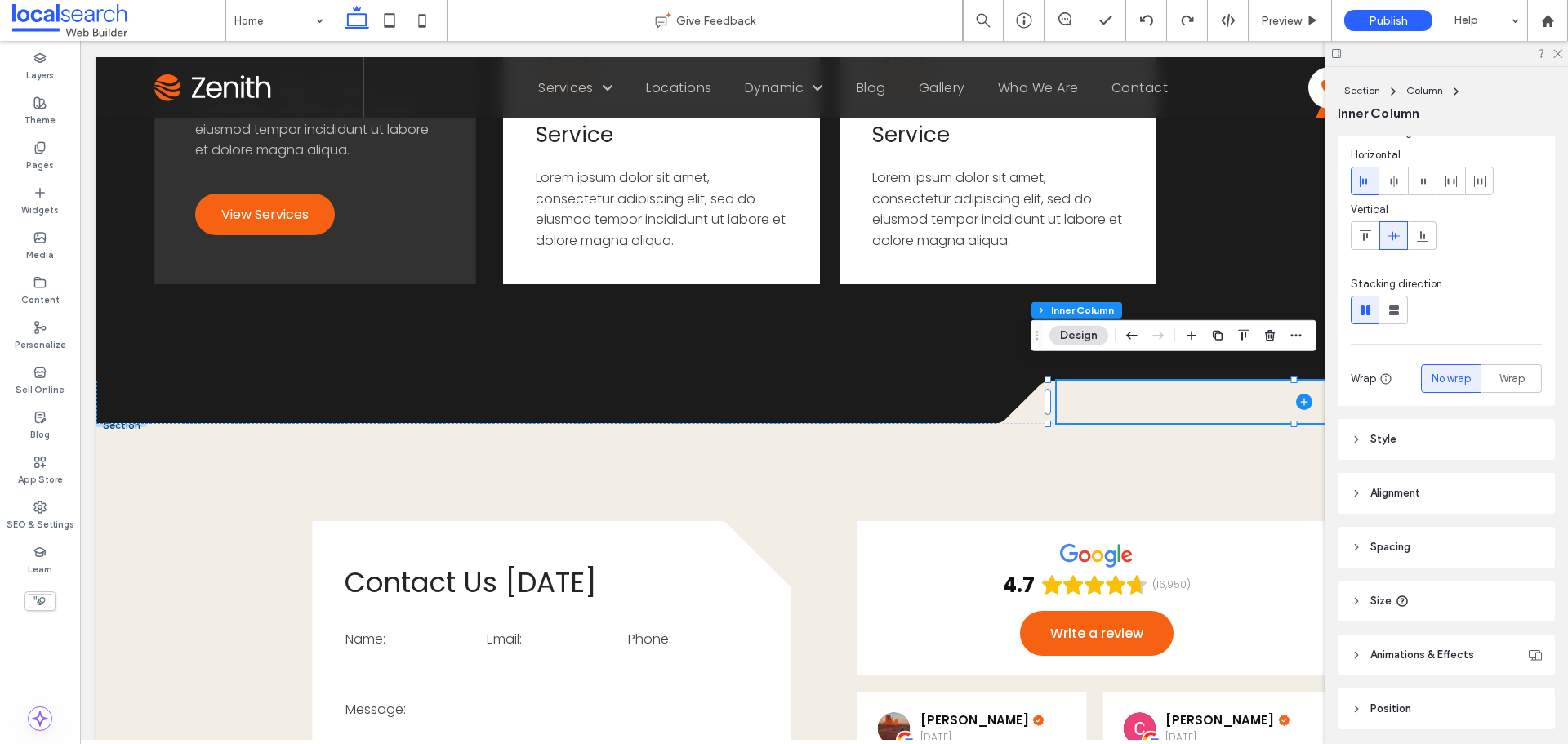
scroll to position [116, 0]
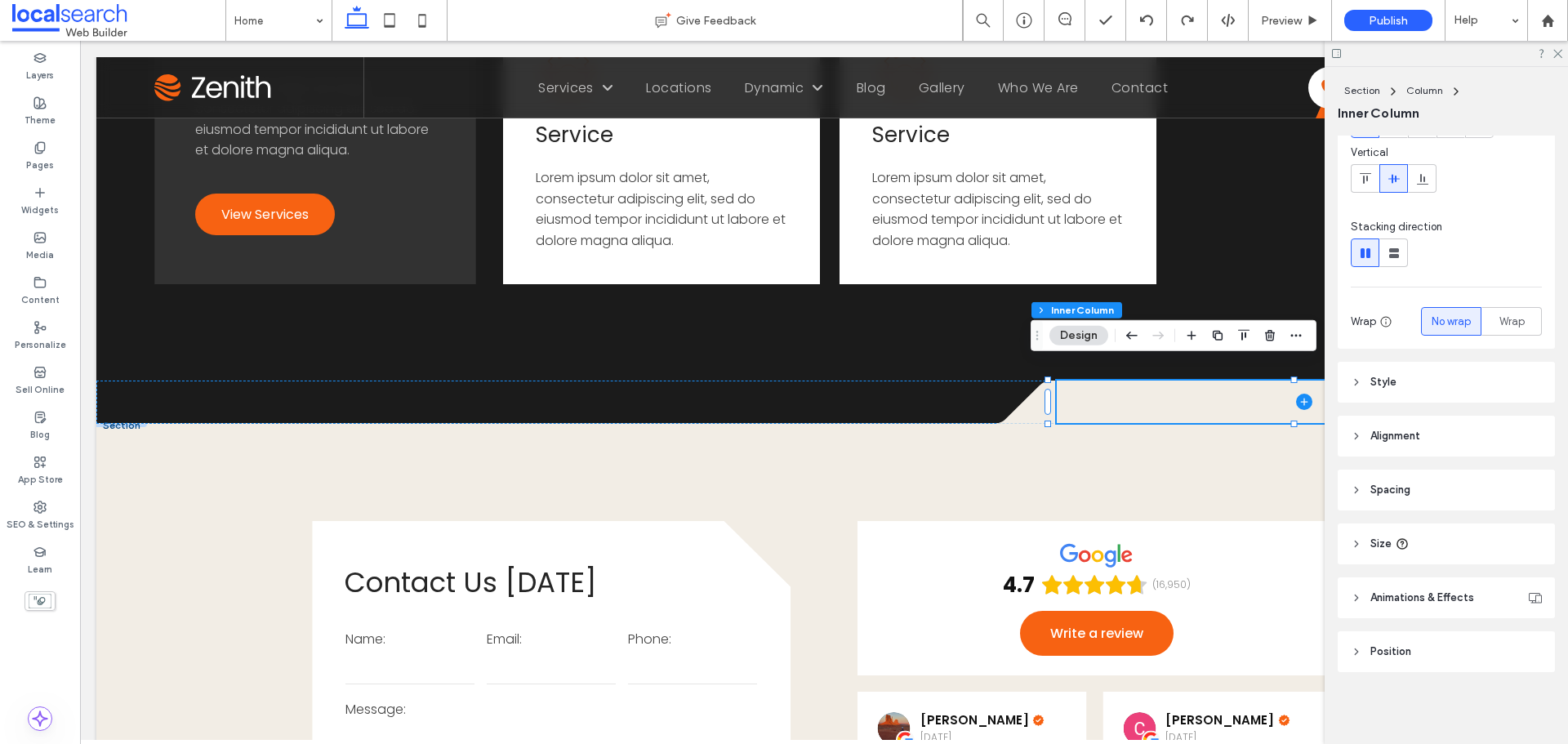
click at [1464, 541] on header "Size" at bounding box center [1446, 544] width 217 height 41
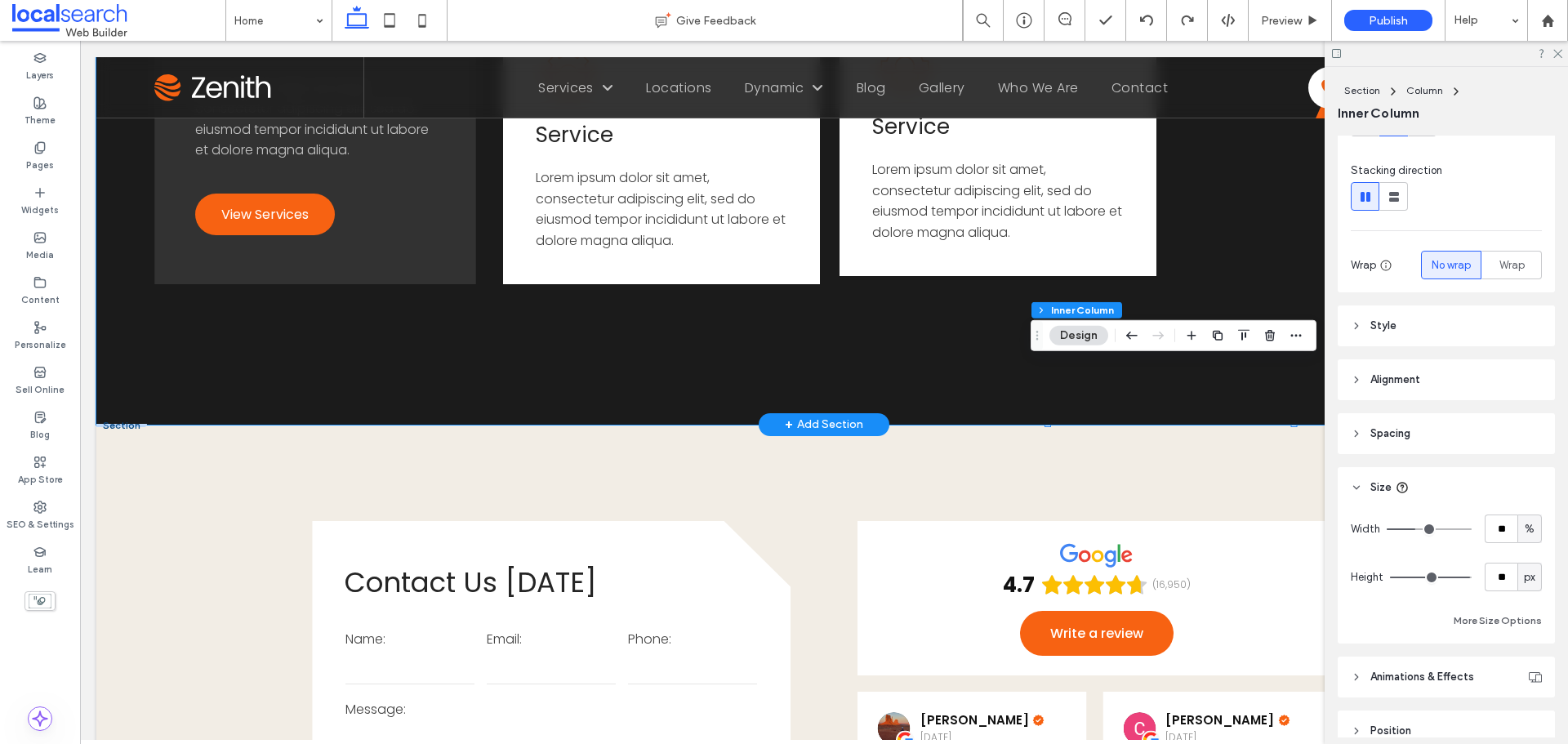
scroll to position [252, 0]
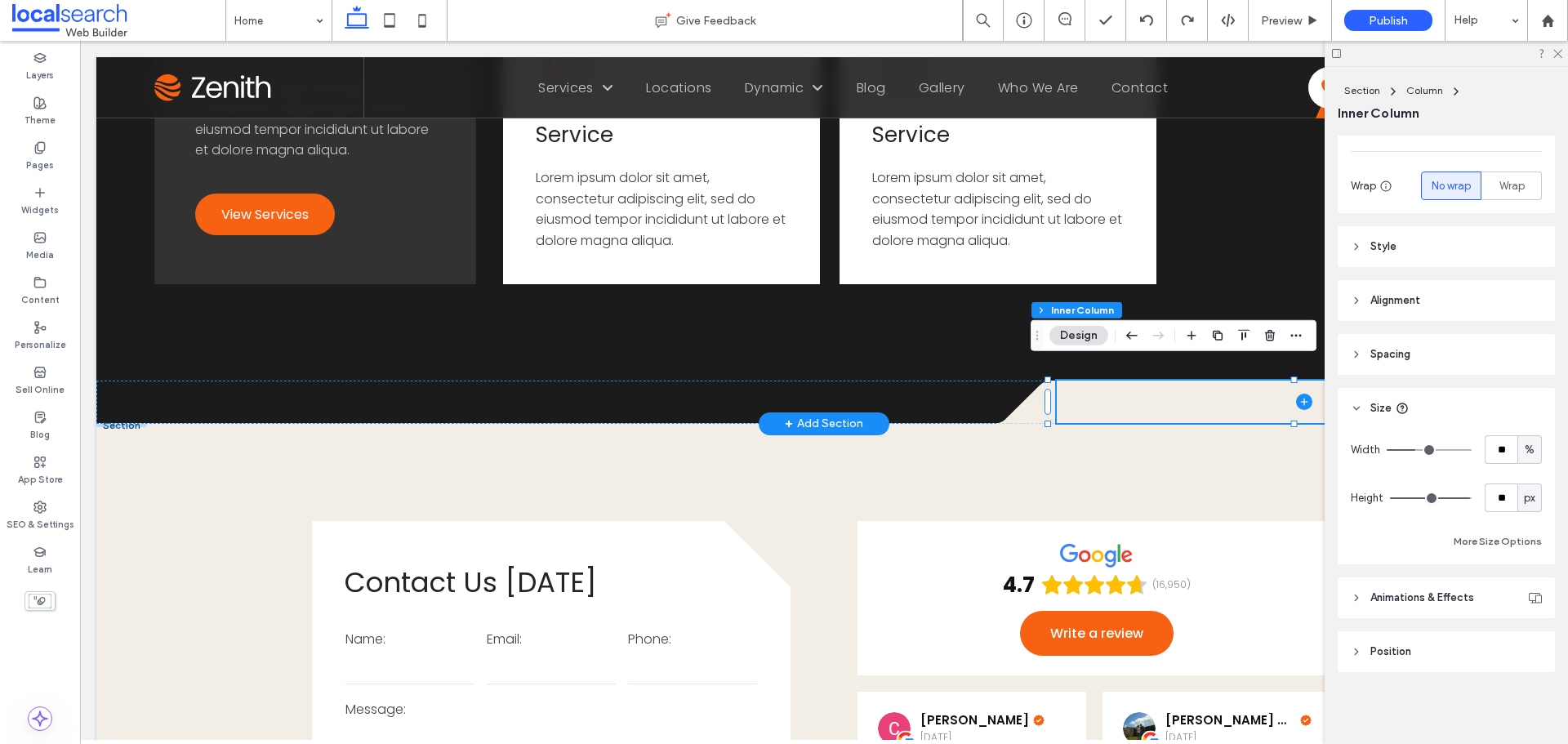
click at [118, 424] on div at bounding box center [122, 425] width 51 height 3
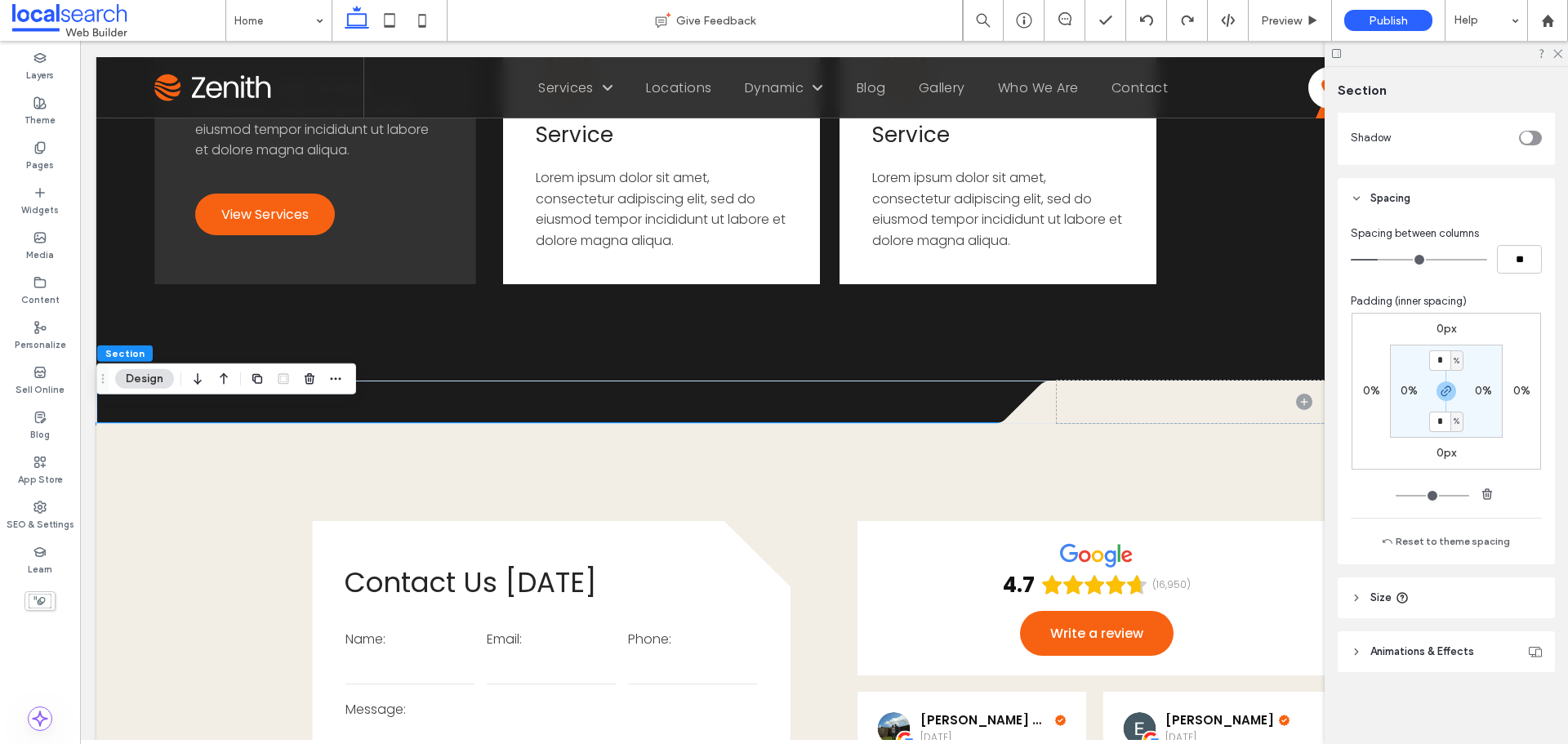
click at [1428, 586] on header "Size" at bounding box center [1446, 598] width 217 height 41
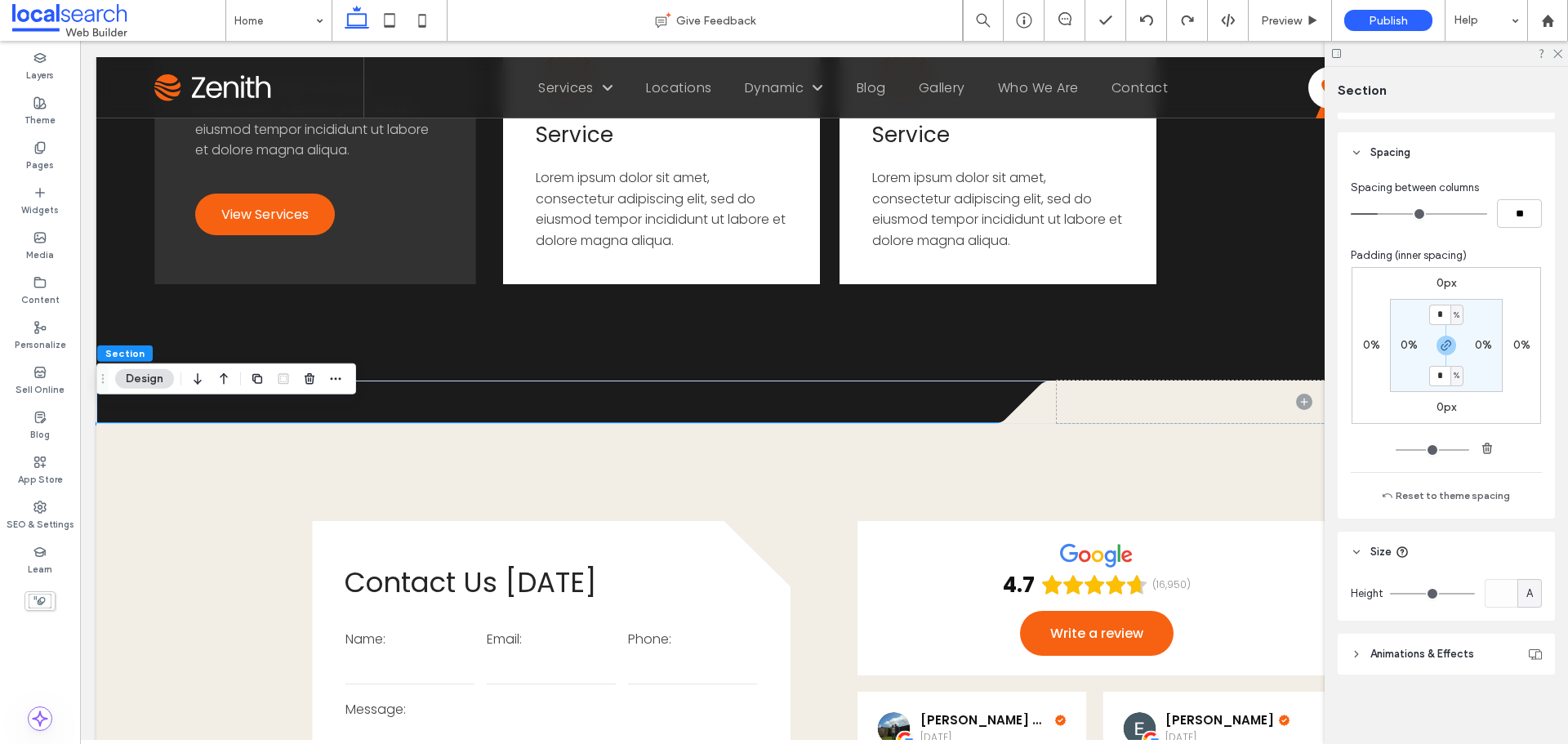
scroll to position [234, 0]
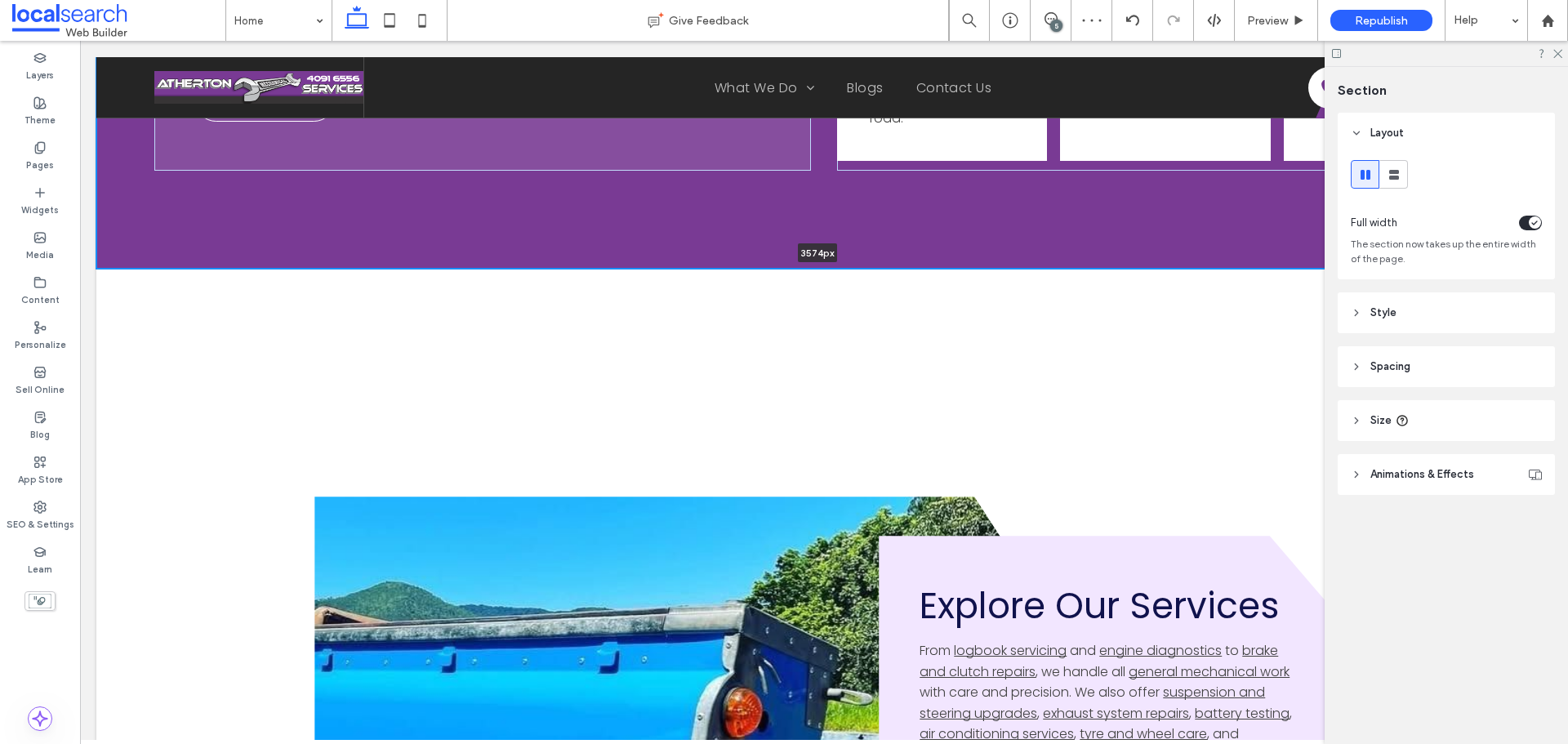
type input "****"
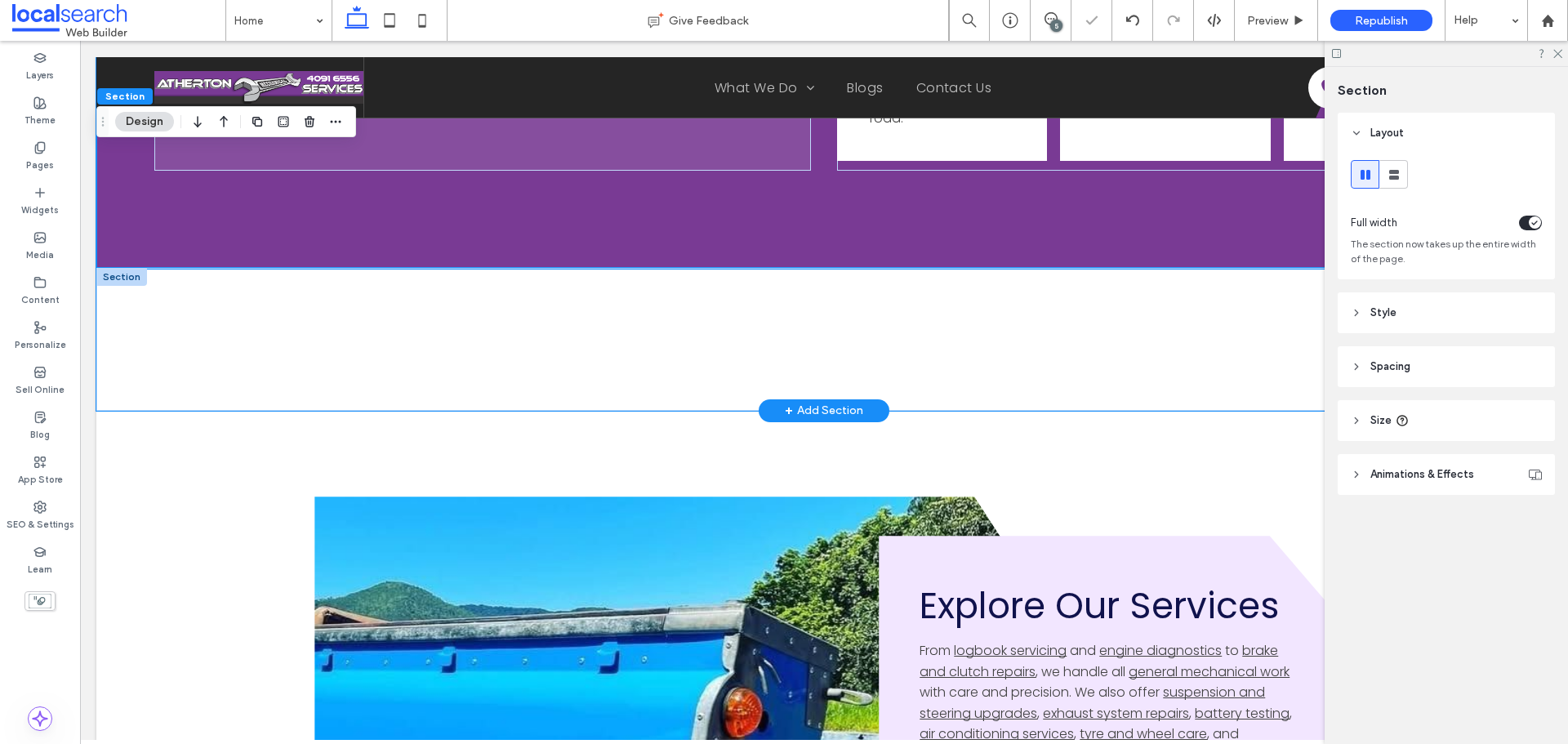
click at [946, 356] on div at bounding box center [824, 339] width 1456 height 143
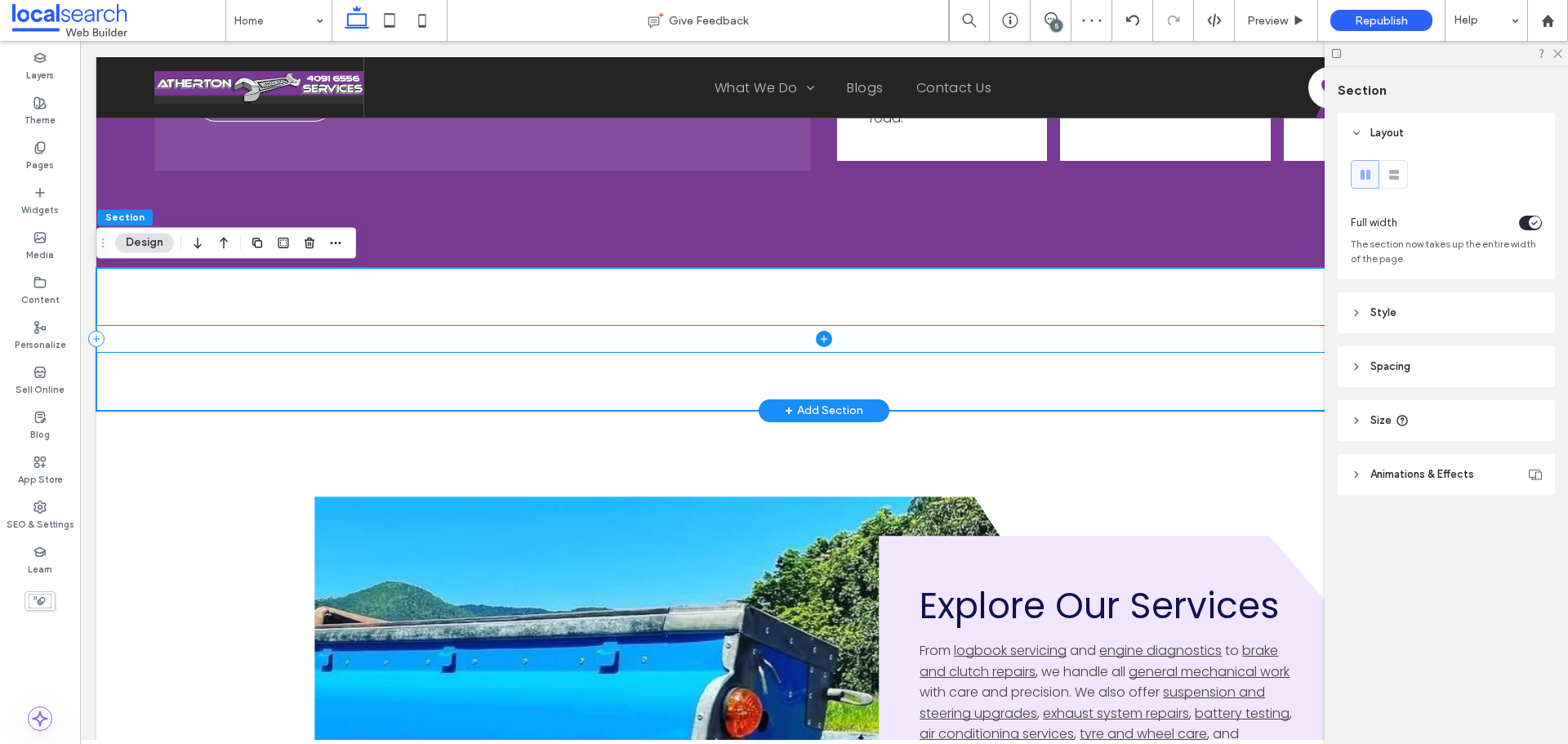
click at [955, 345] on span at bounding box center [824, 339] width 1456 height 27
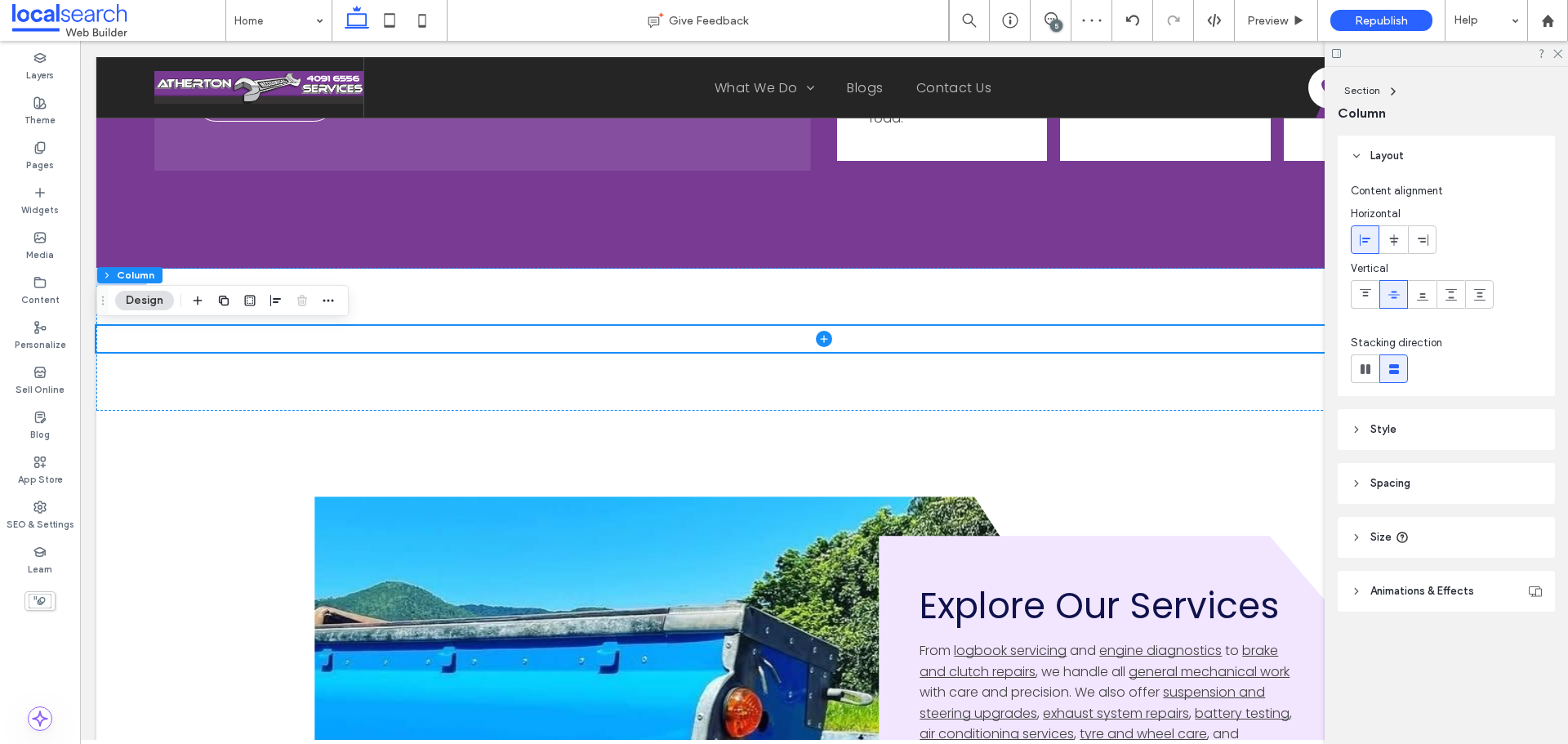
click at [1436, 485] on header "Spacing" at bounding box center [1446, 484] width 217 height 41
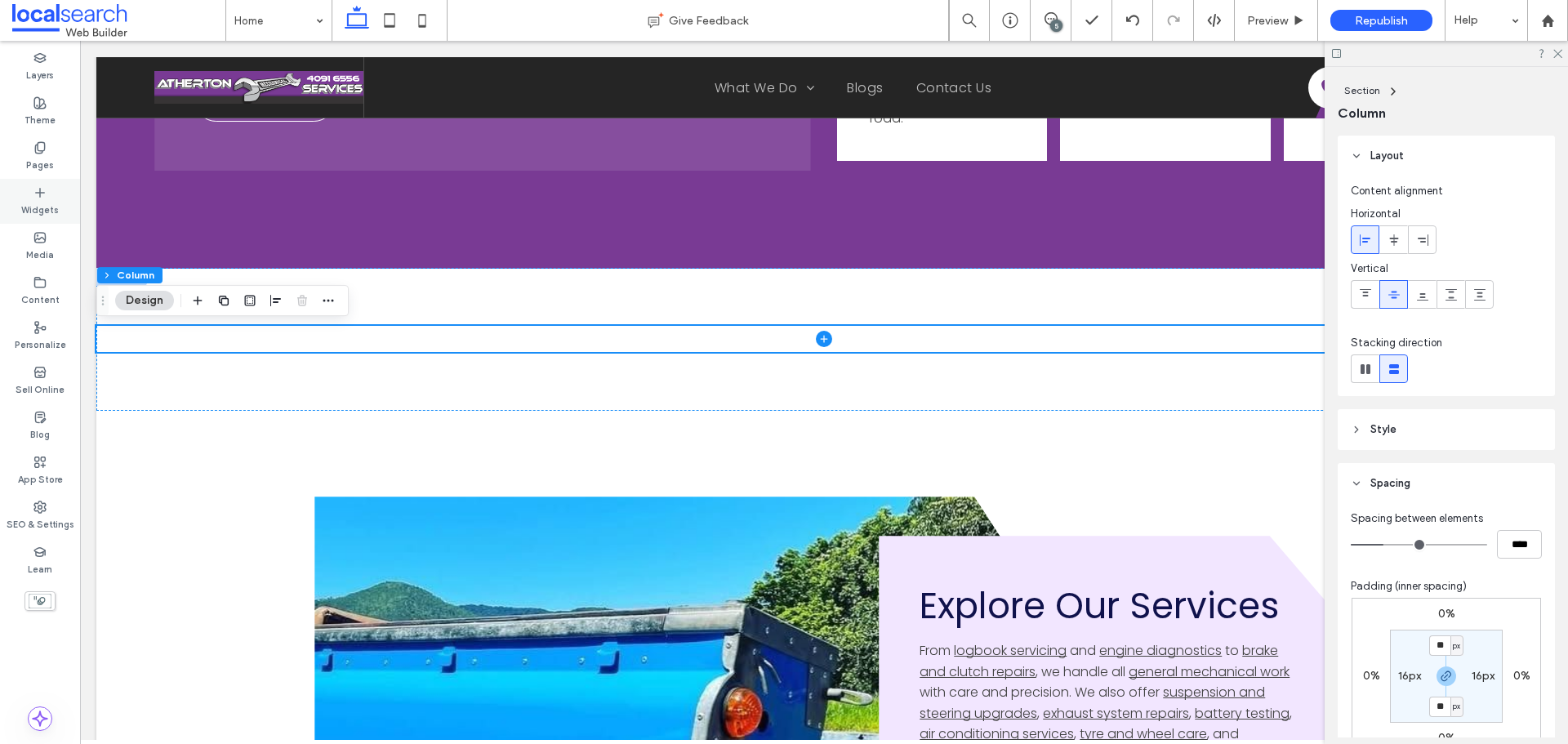
click at [59, 214] on div "Widgets" at bounding box center [39, 201] width 80 height 45
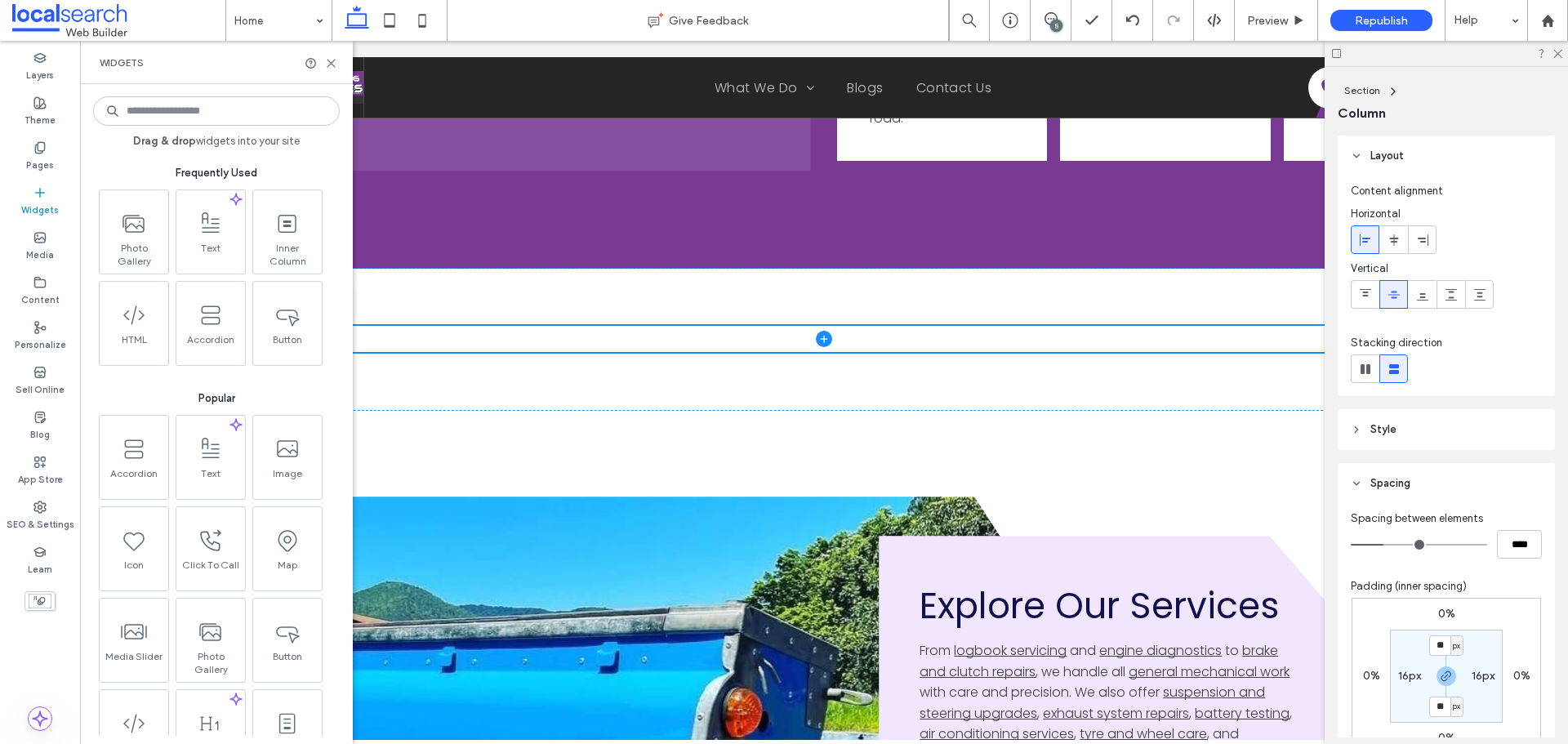
click at [185, 118] on input at bounding box center [216, 111] width 247 height 29
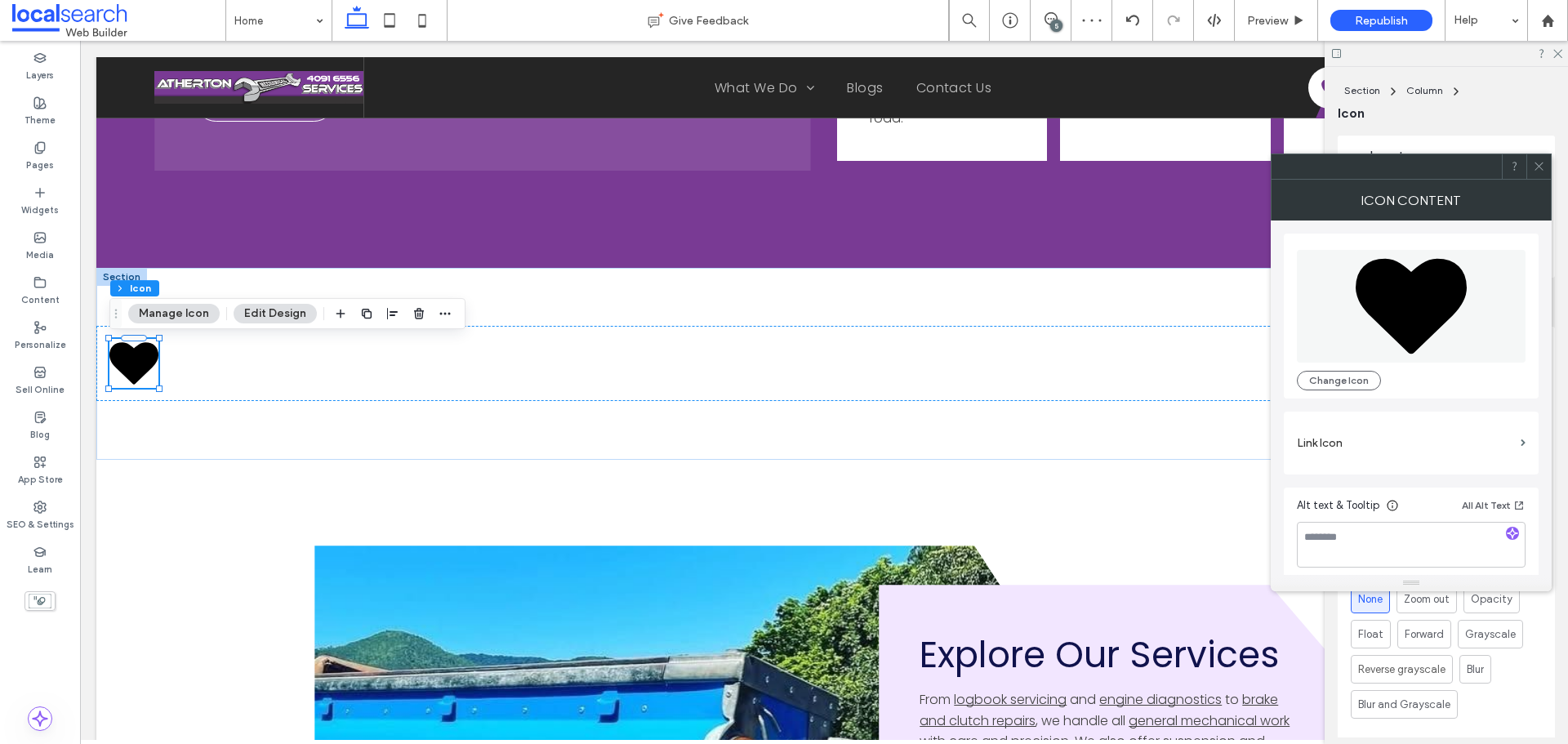
click at [1547, 168] on div at bounding box center [1539, 166] width 25 height 25
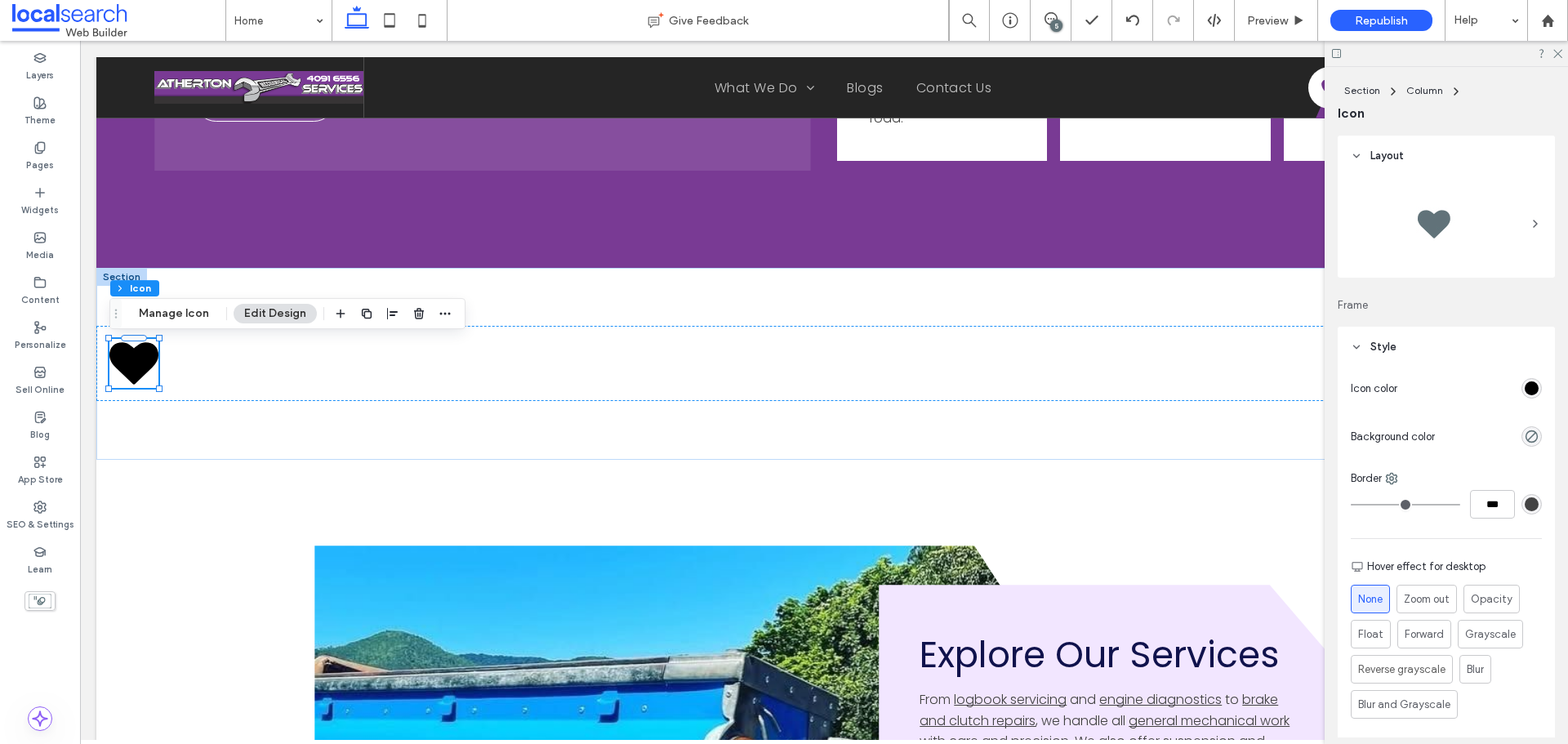
click at [1525, 385] on div "rgb(0, 0, 0)" at bounding box center [1532, 388] width 14 height 14
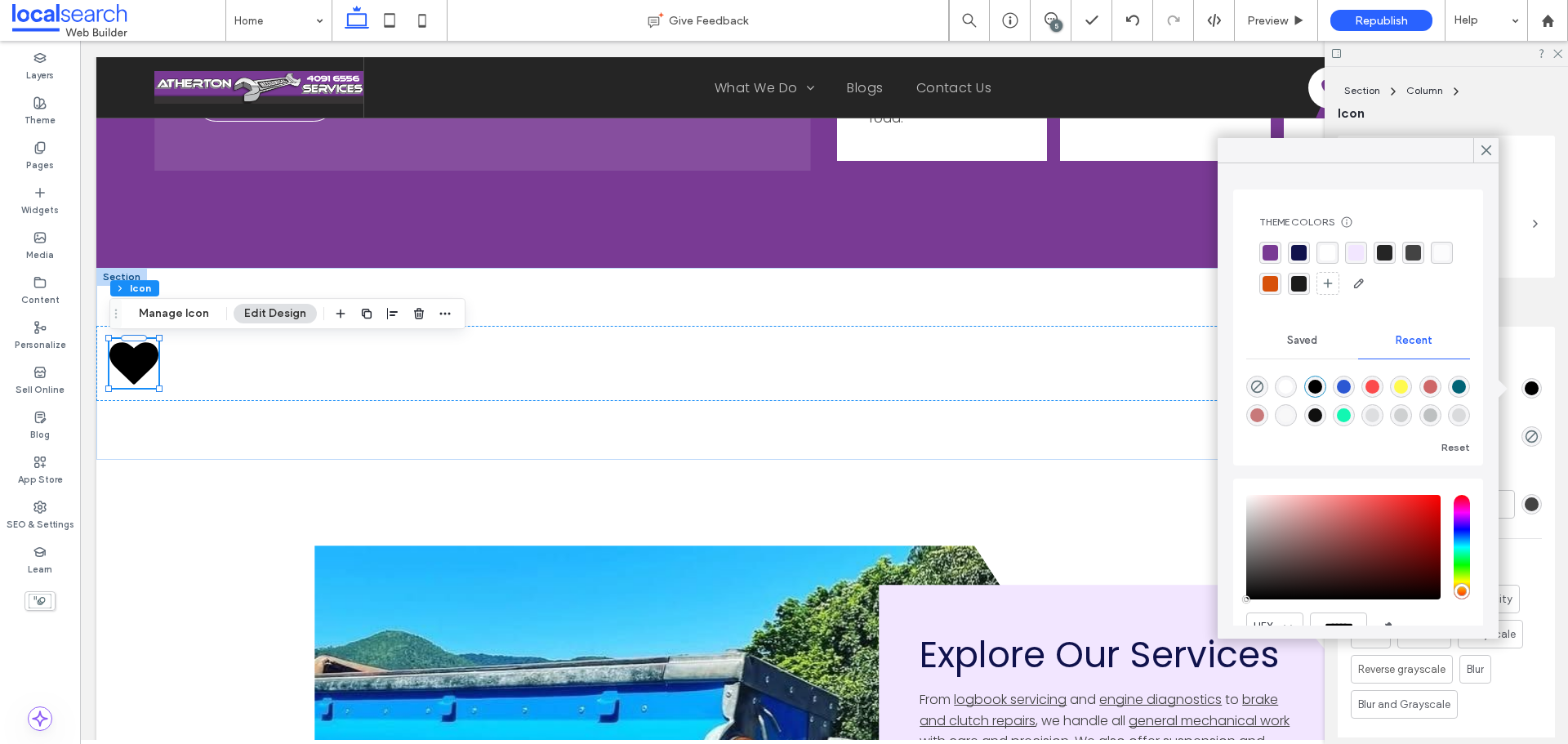
click at [1322, 248] on div "rgba(255, 255, 255, 1)" at bounding box center [1328, 253] width 16 height 16
click at [1494, 152] on div at bounding box center [1486, 149] width 26 height 25
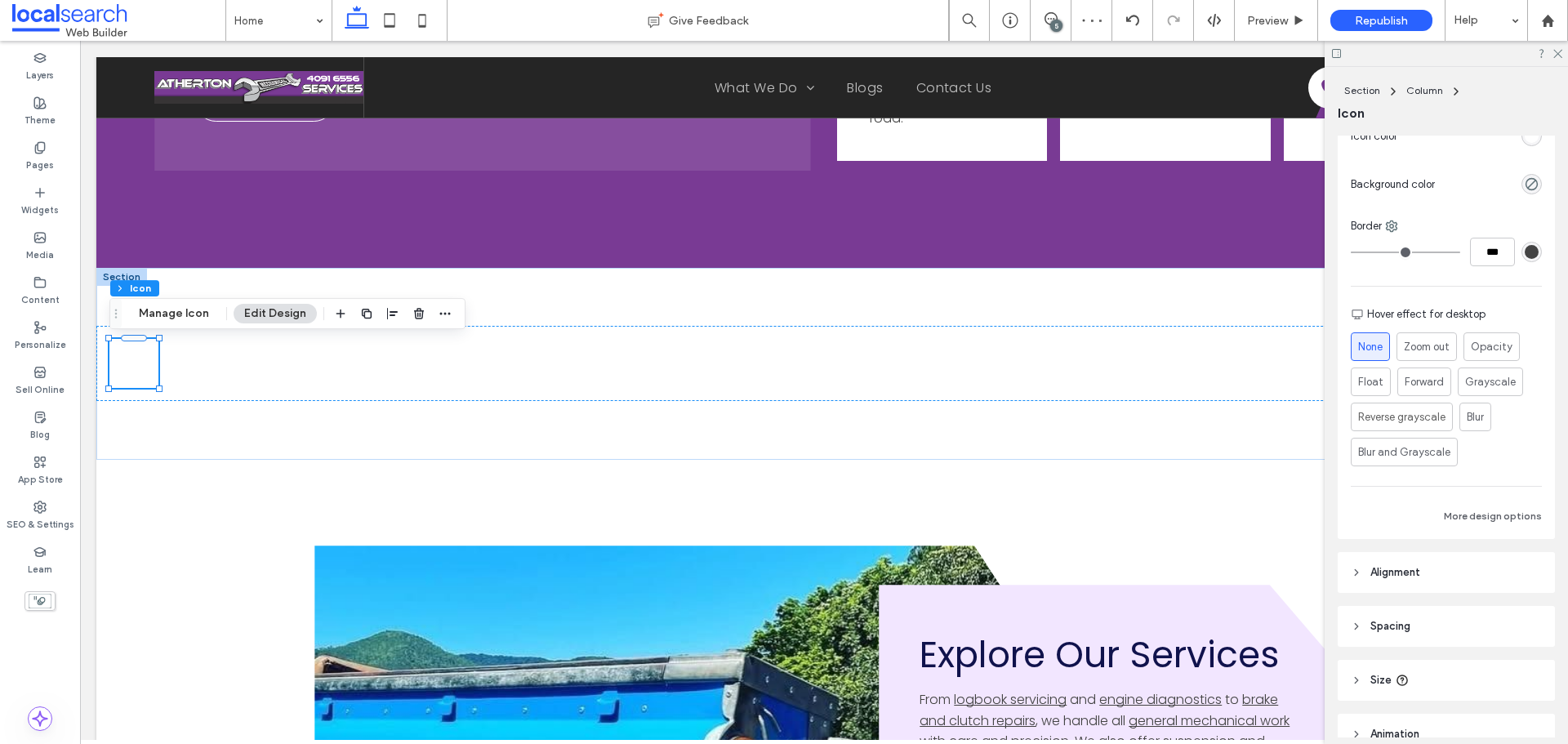
scroll to position [388, 0]
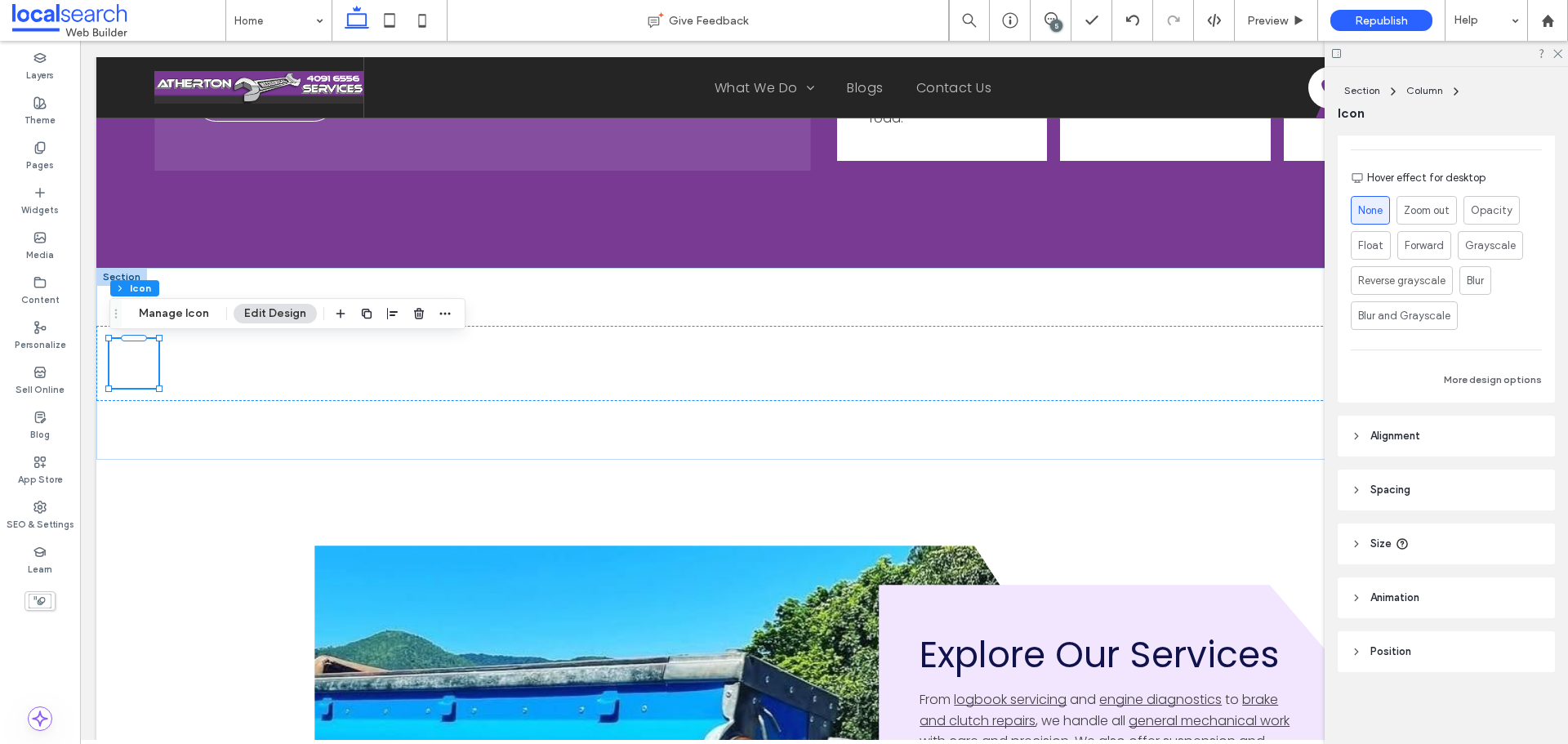
click at [1419, 428] on span "Alignment" at bounding box center [1395, 435] width 50 height 17
click at [1420, 486] on span at bounding box center [1423, 477] width 13 height 27
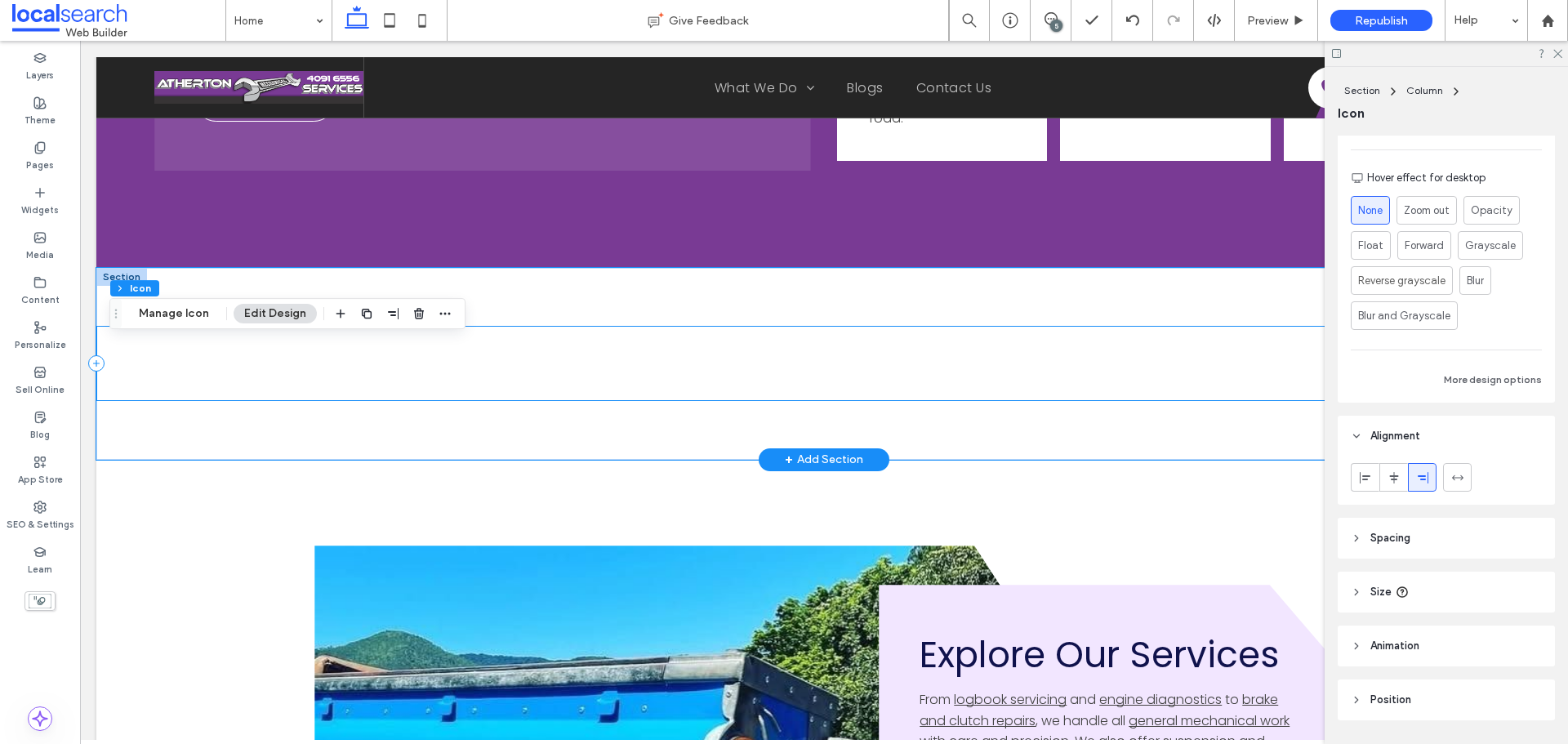
click at [1052, 359] on div at bounding box center [824, 364] width 1456 height 75
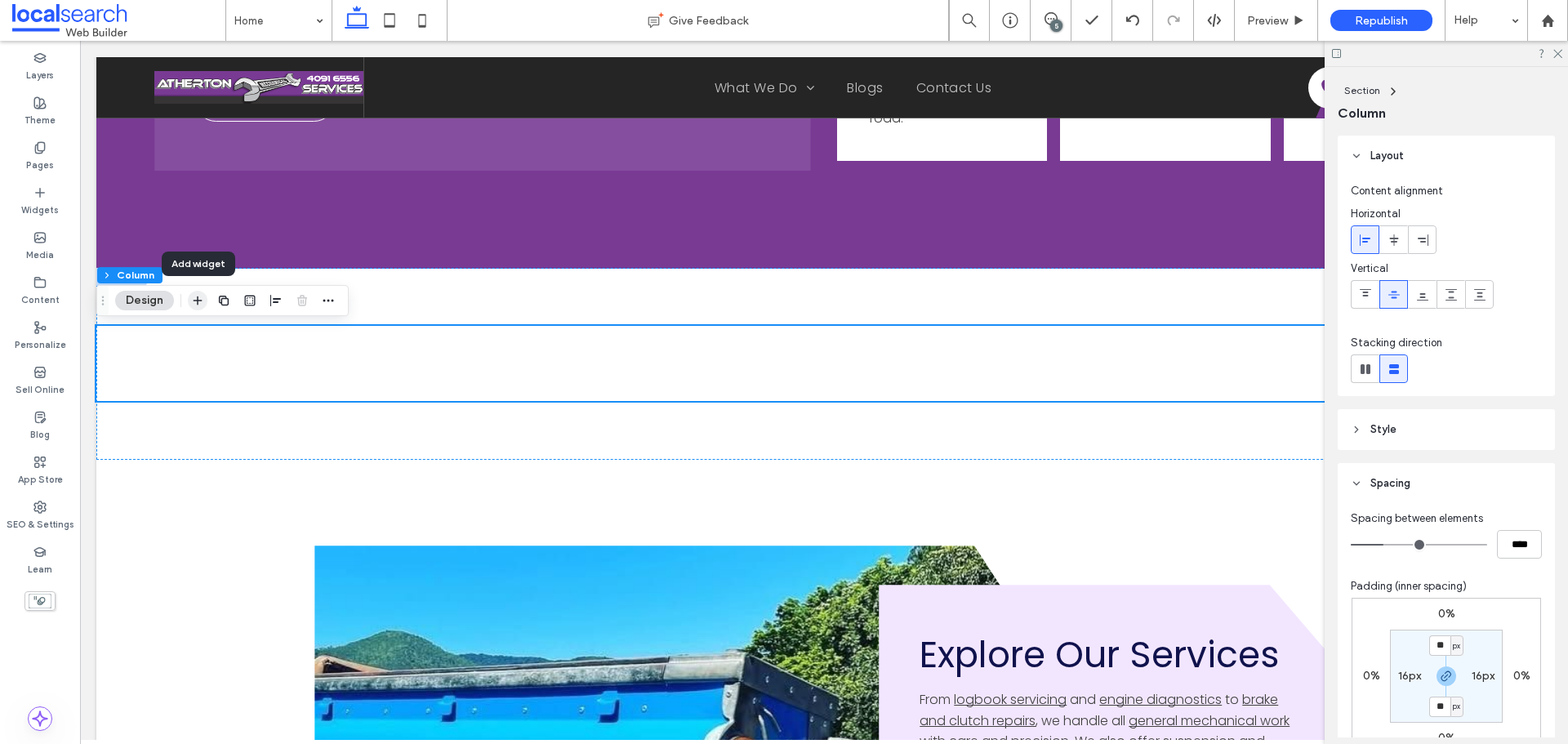
click at [199, 311] on span "button" at bounding box center [198, 301] width 20 height 20
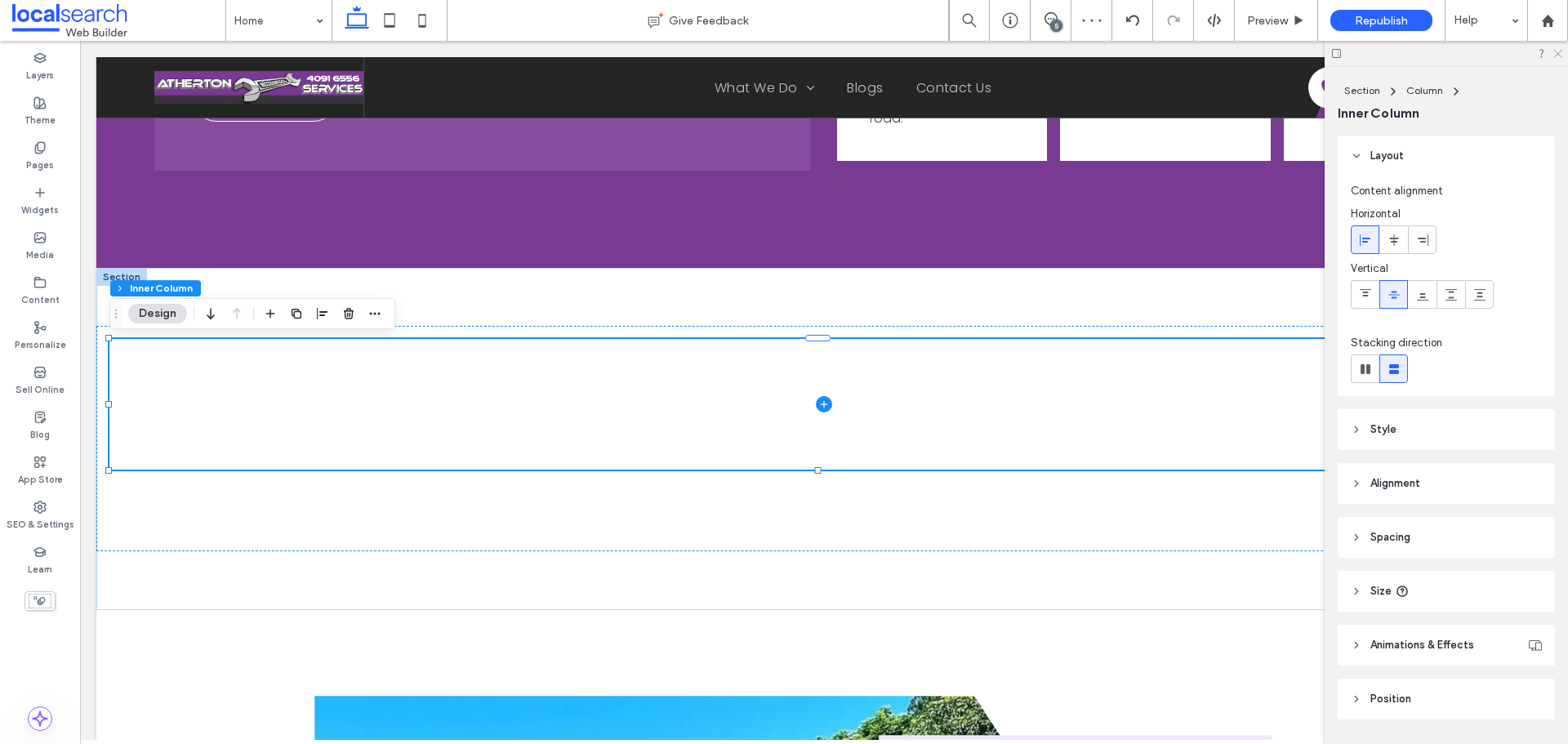
click at [1555, 53] on icon at bounding box center [1557, 52] width 11 height 11
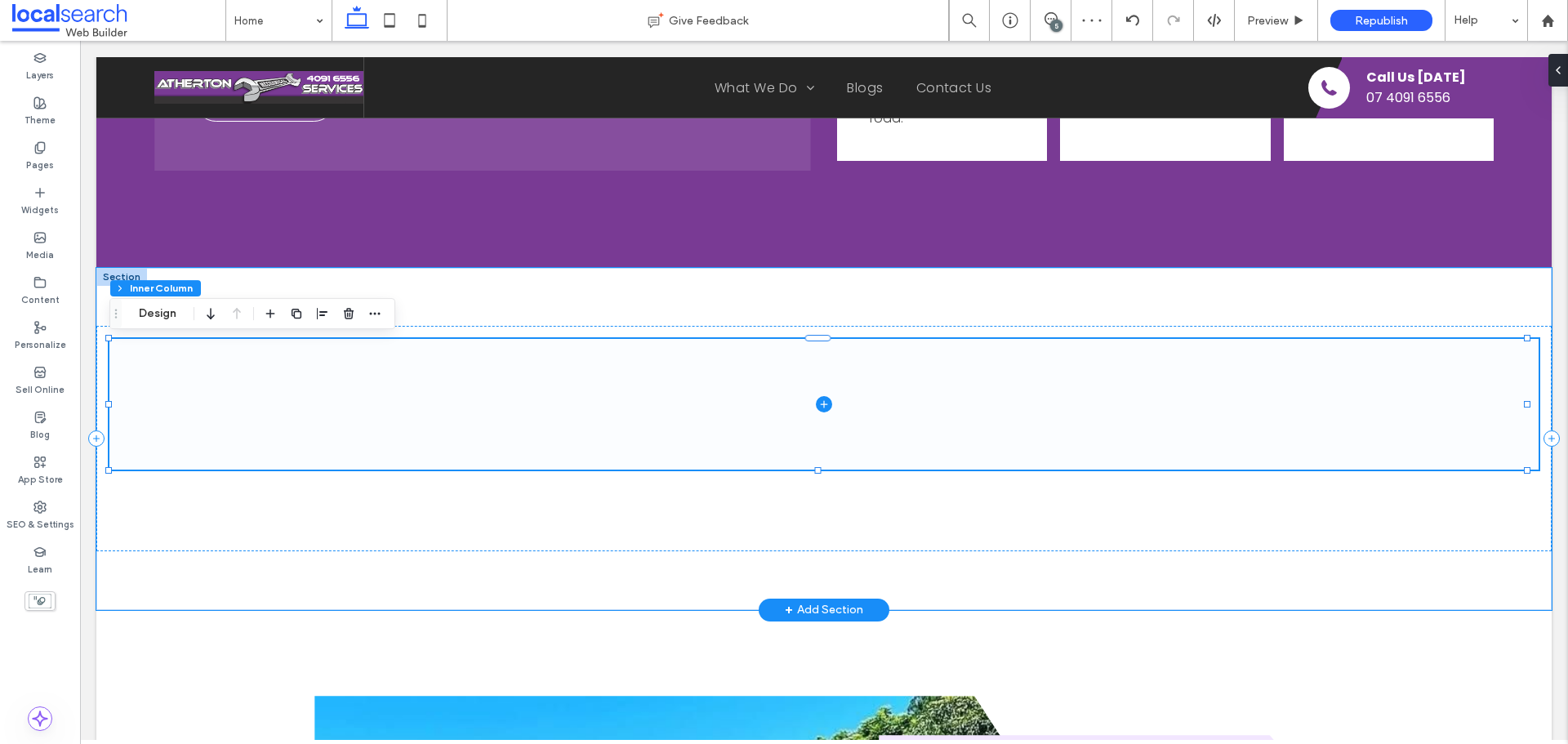
click at [1275, 396] on span at bounding box center [824, 404] width 1429 height 131
click at [1489, 389] on span at bounding box center [824, 404] width 1429 height 131
click at [168, 314] on button "Design" at bounding box center [157, 314] width 59 height 20
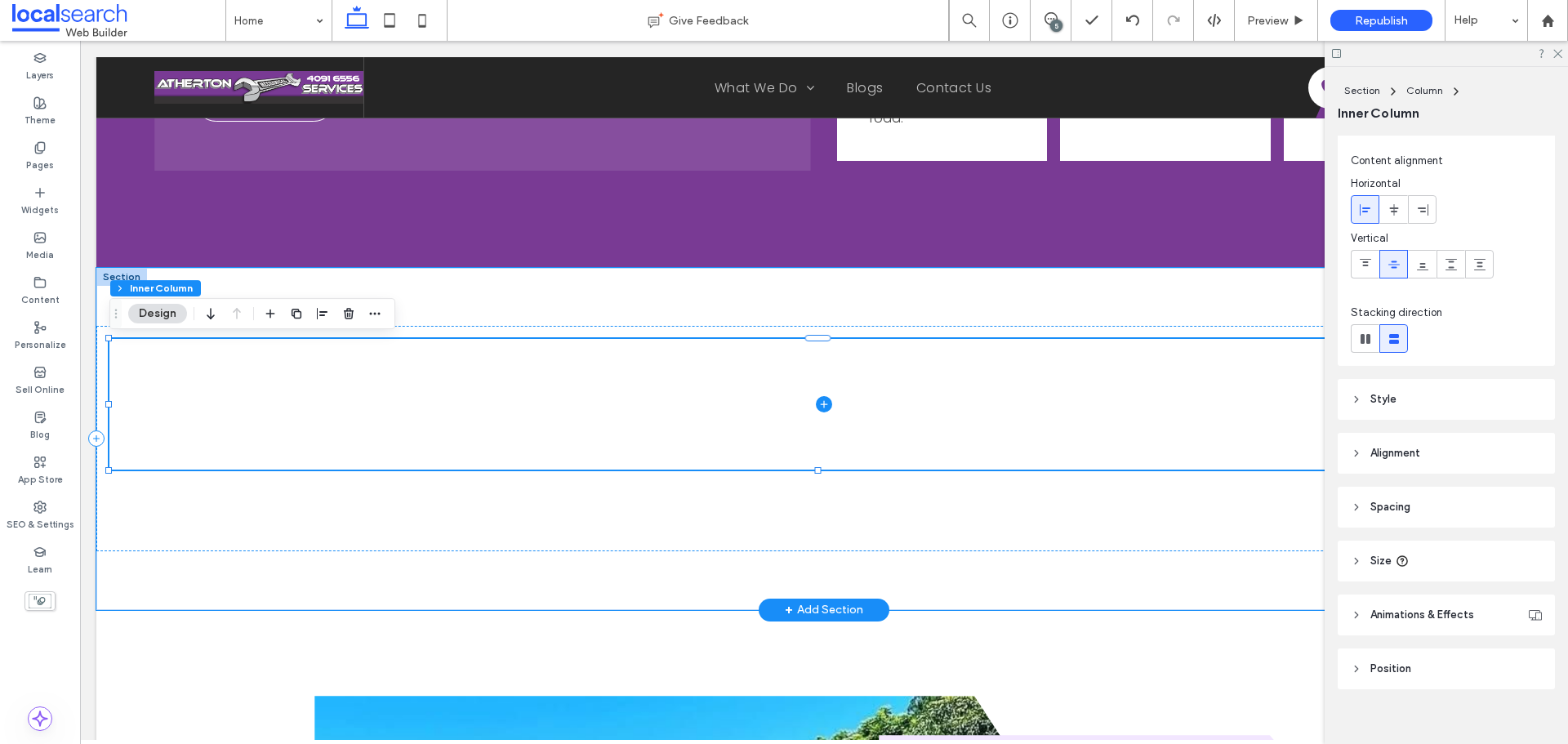
scroll to position [47, 0]
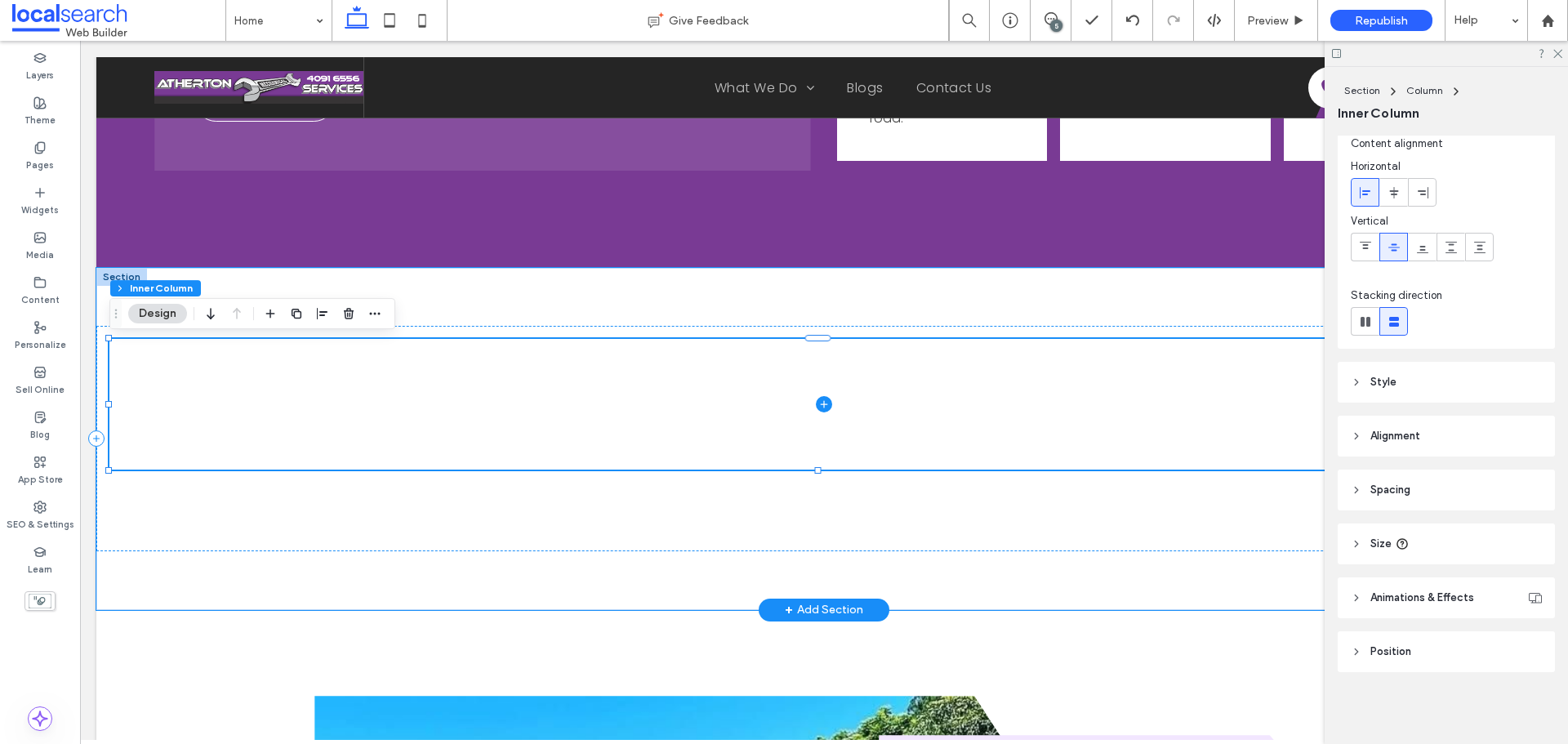
click at [1408, 499] on header "Spacing" at bounding box center [1446, 490] width 217 height 41
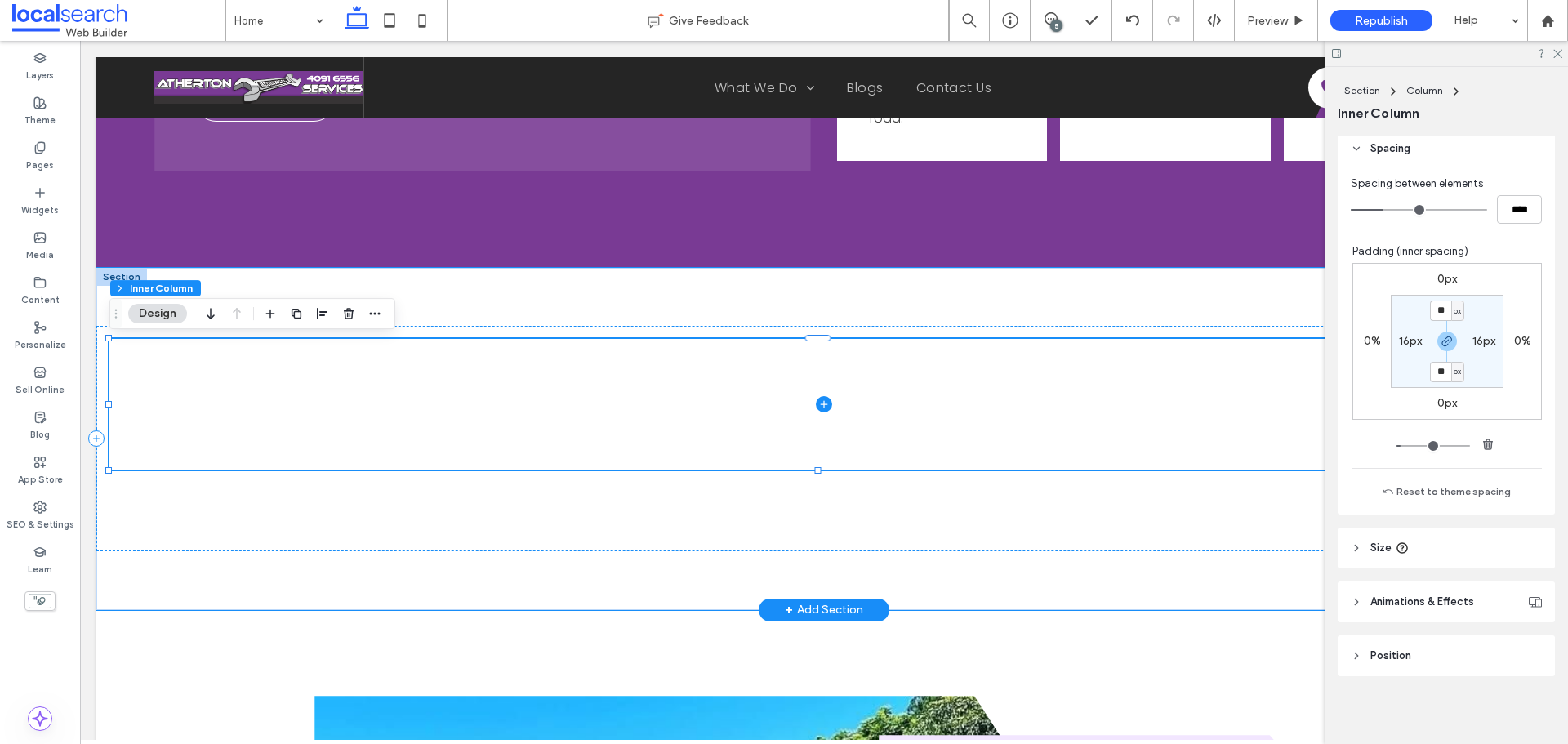
scroll to position [393, 0]
click at [1499, 552] on header "Size" at bounding box center [1446, 544] width 217 height 41
click at [1493, 573] on input "***" at bounding box center [1500, 585] width 32 height 29
type input "**"
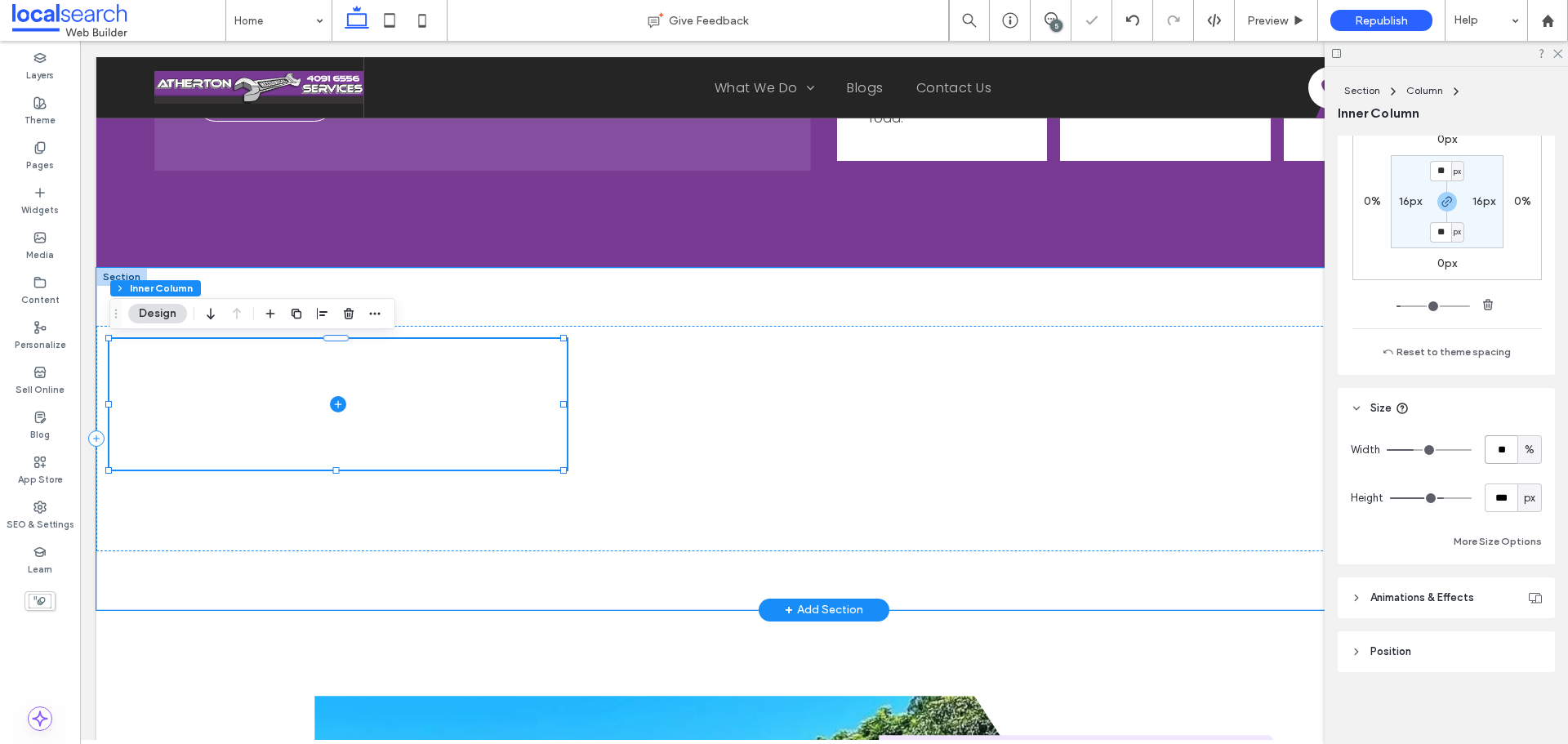
scroll to position [0, 0]
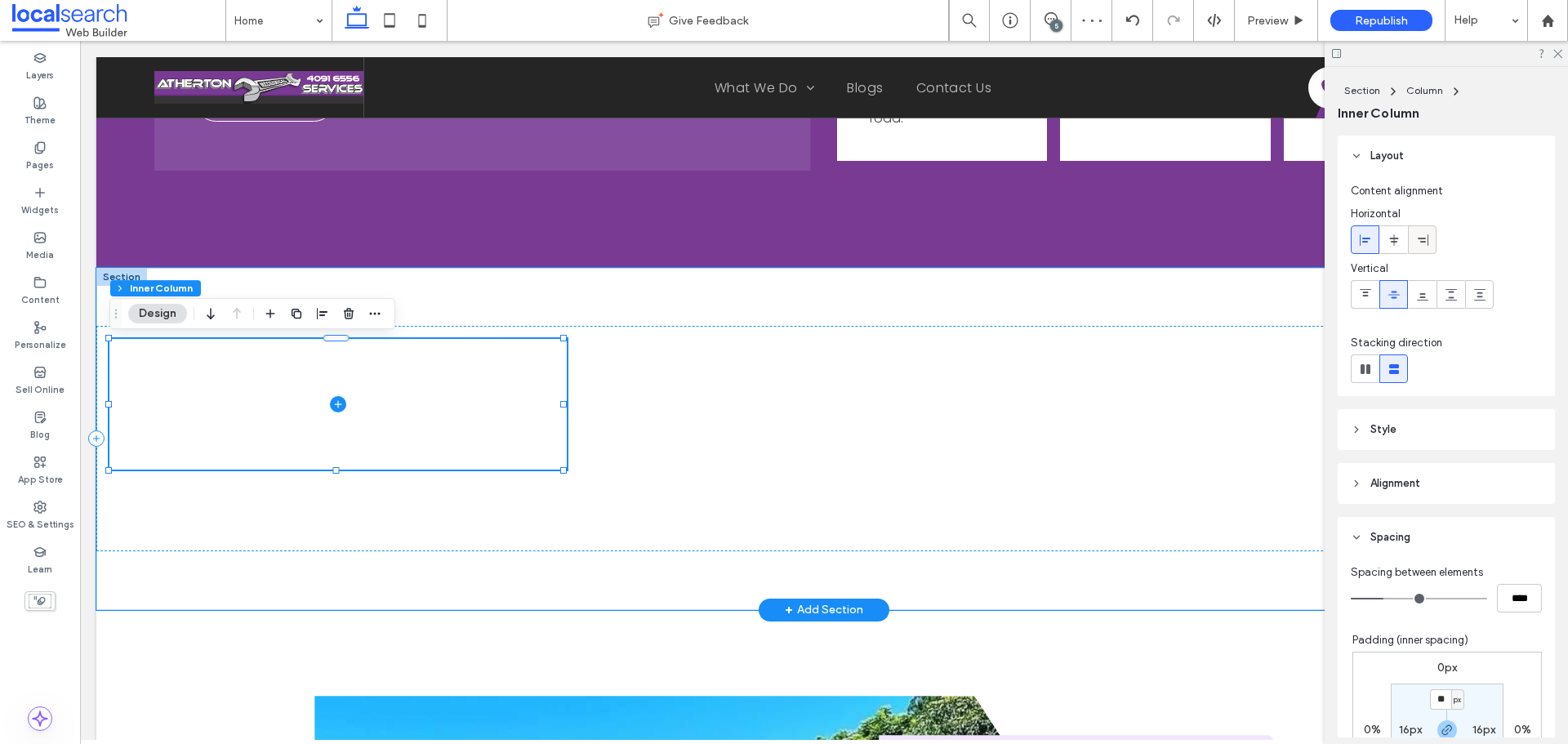
click at [1421, 239] on use at bounding box center [1423, 240] width 11 height 12
click at [634, 396] on div at bounding box center [824, 438] width 1456 height 225
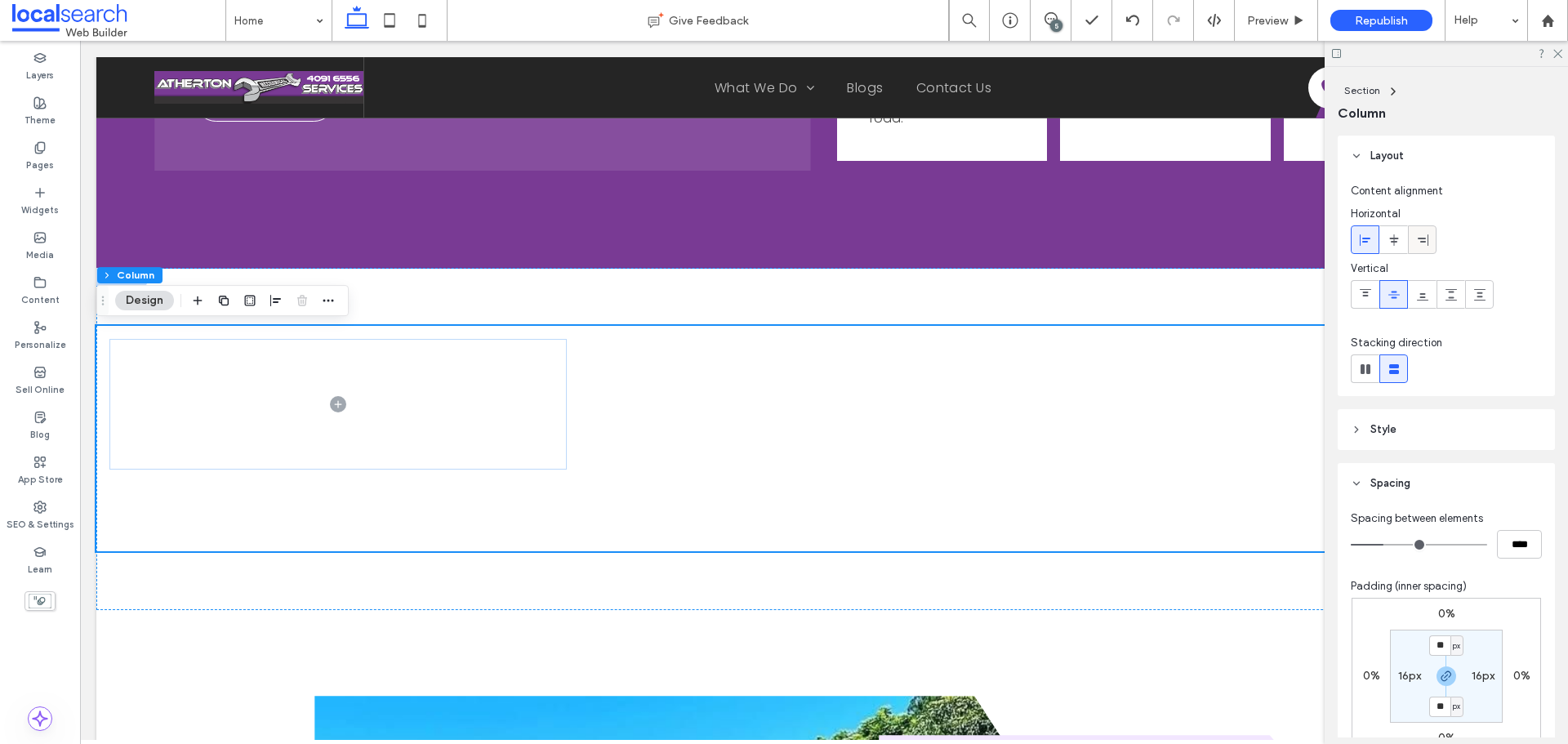
click at [1420, 239] on icon at bounding box center [1423, 240] width 13 height 13
click at [1043, 552] on div at bounding box center [818, 551] width 1443 height 1
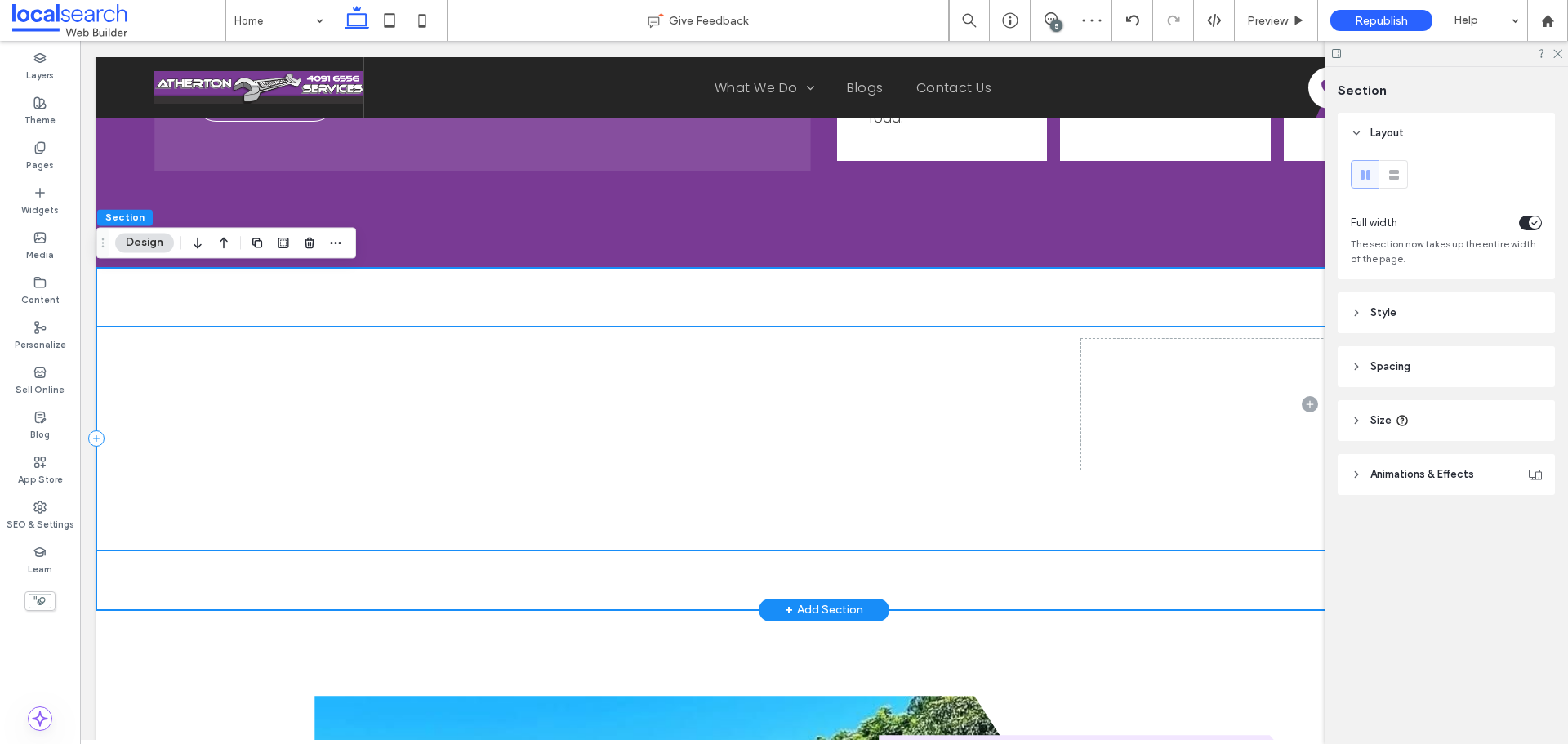
click at [1040, 534] on div at bounding box center [824, 438] width 1456 height 225
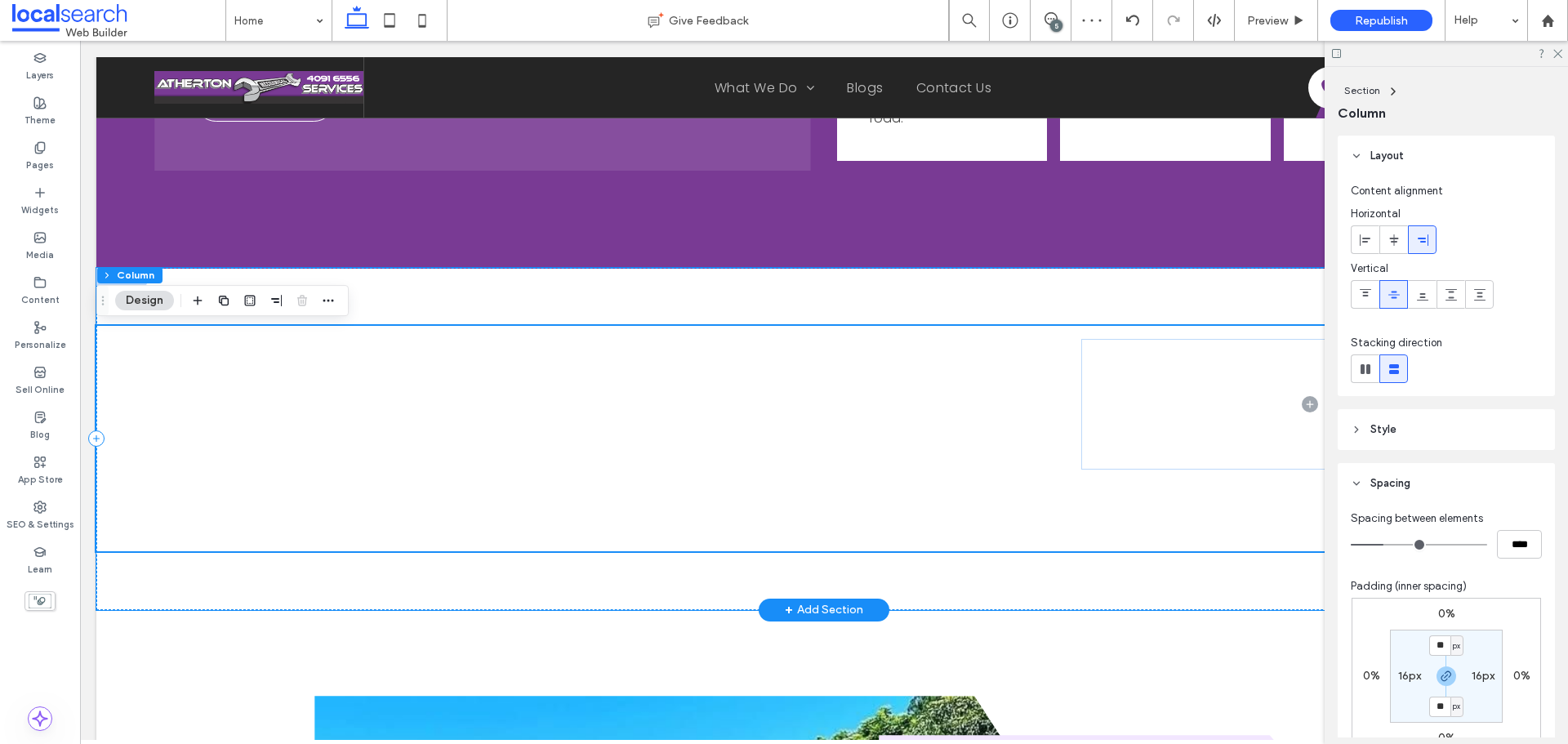
click at [1037, 529] on div at bounding box center [824, 438] width 1456 height 225
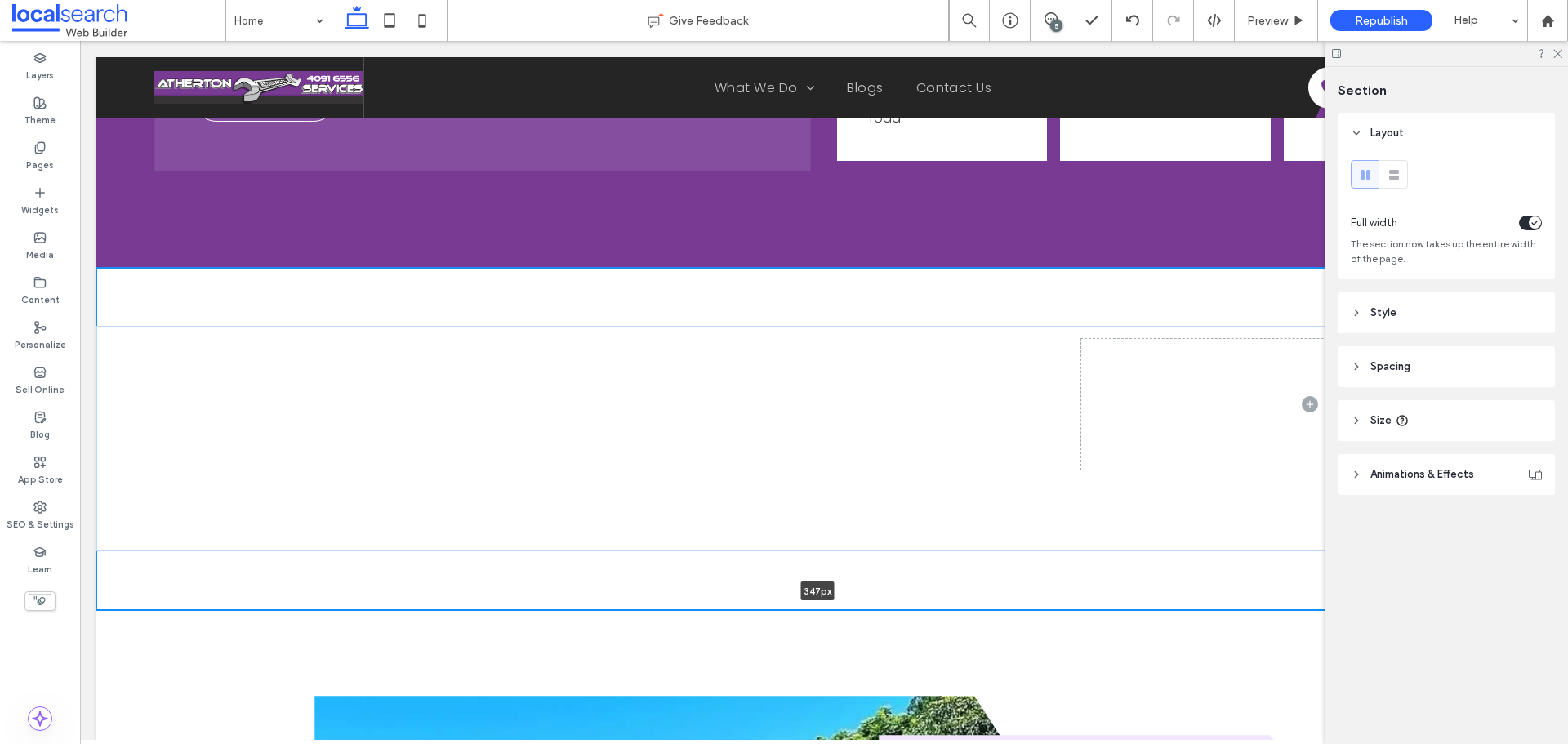
drag, startPoint x: 1007, startPoint y: 605, endPoint x: 1016, endPoint y: 544, distance: 61.7
click at [1016, 544] on div "347px Section + Add Section" at bounding box center [824, 439] width 1456 height 342
type input "***"
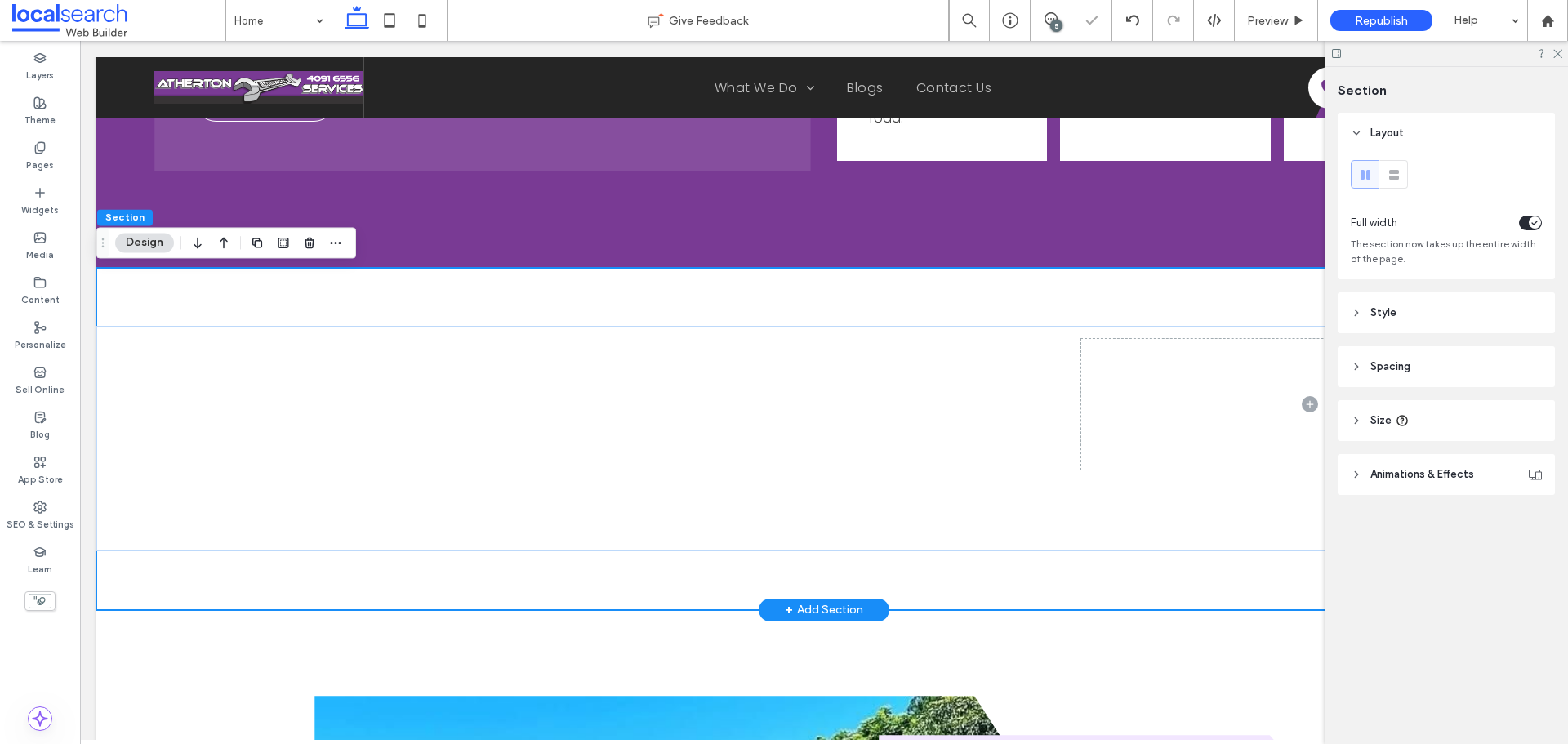
click at [1031, 594] on div at bounding box center [824, 439] width 1456 height 342
click at [1393, 362] on span "Spacing" at bounding box center [1390, 367] width 40 height 17
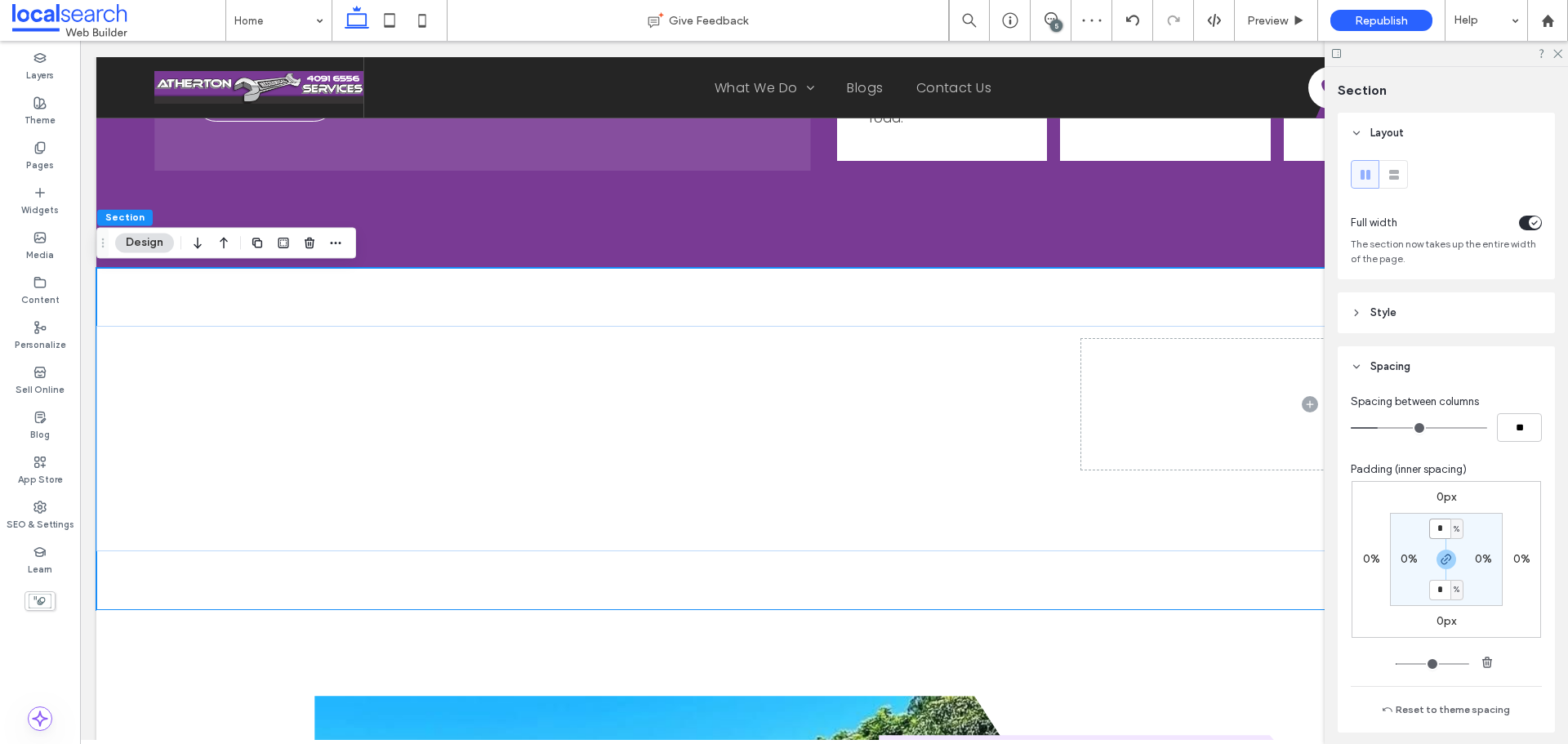
click at [1440, 530] on input "*" at bounding box center [1440, 529] width 22 height 21
type input "*"
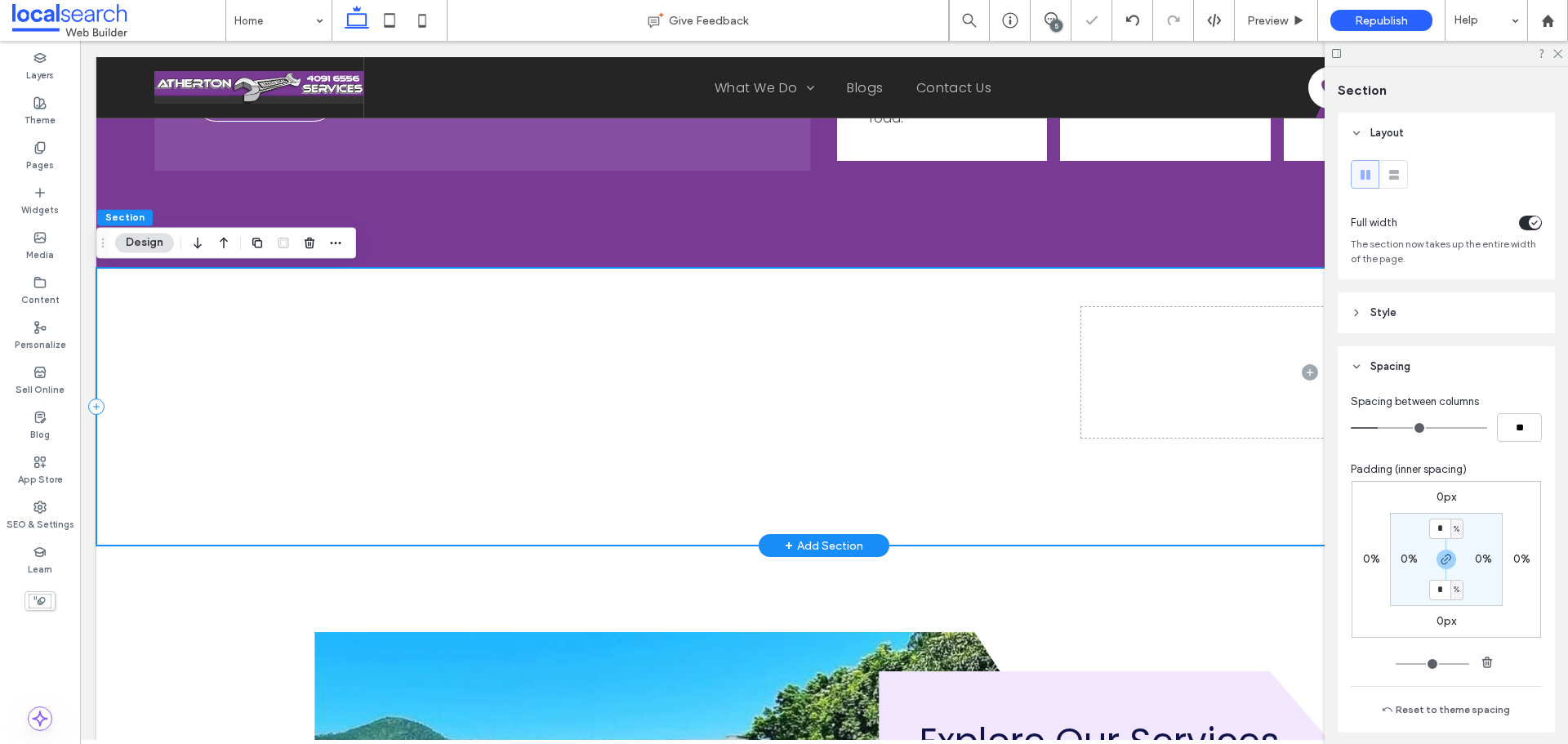
click at [986, 408] on div at bounding box center [824, 407] width 1456 height 277
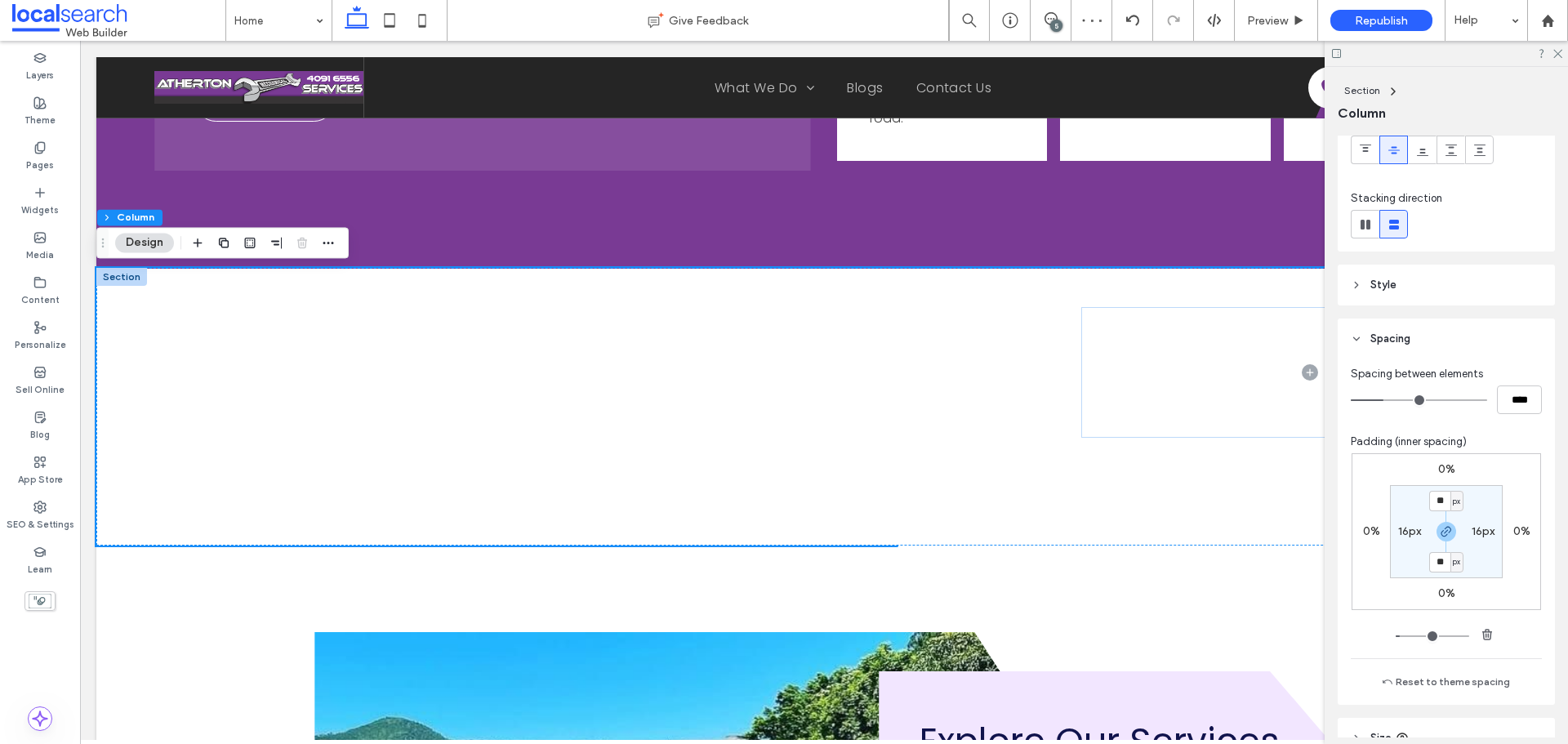
scroll to position [285, 0]
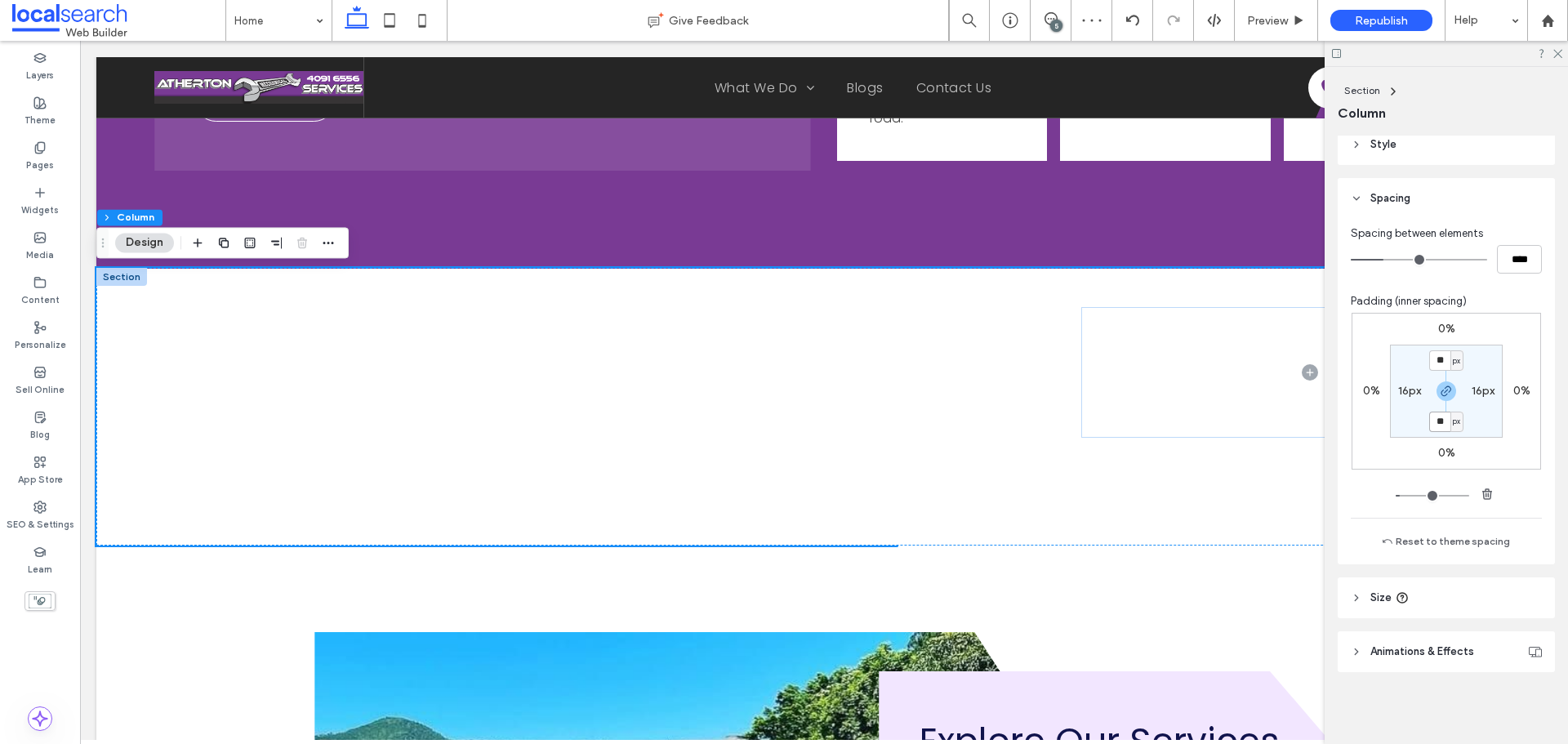
click at [1437, 424] on input "**" at bounding box center [1440, 422] width 22 height 21
type input "*"
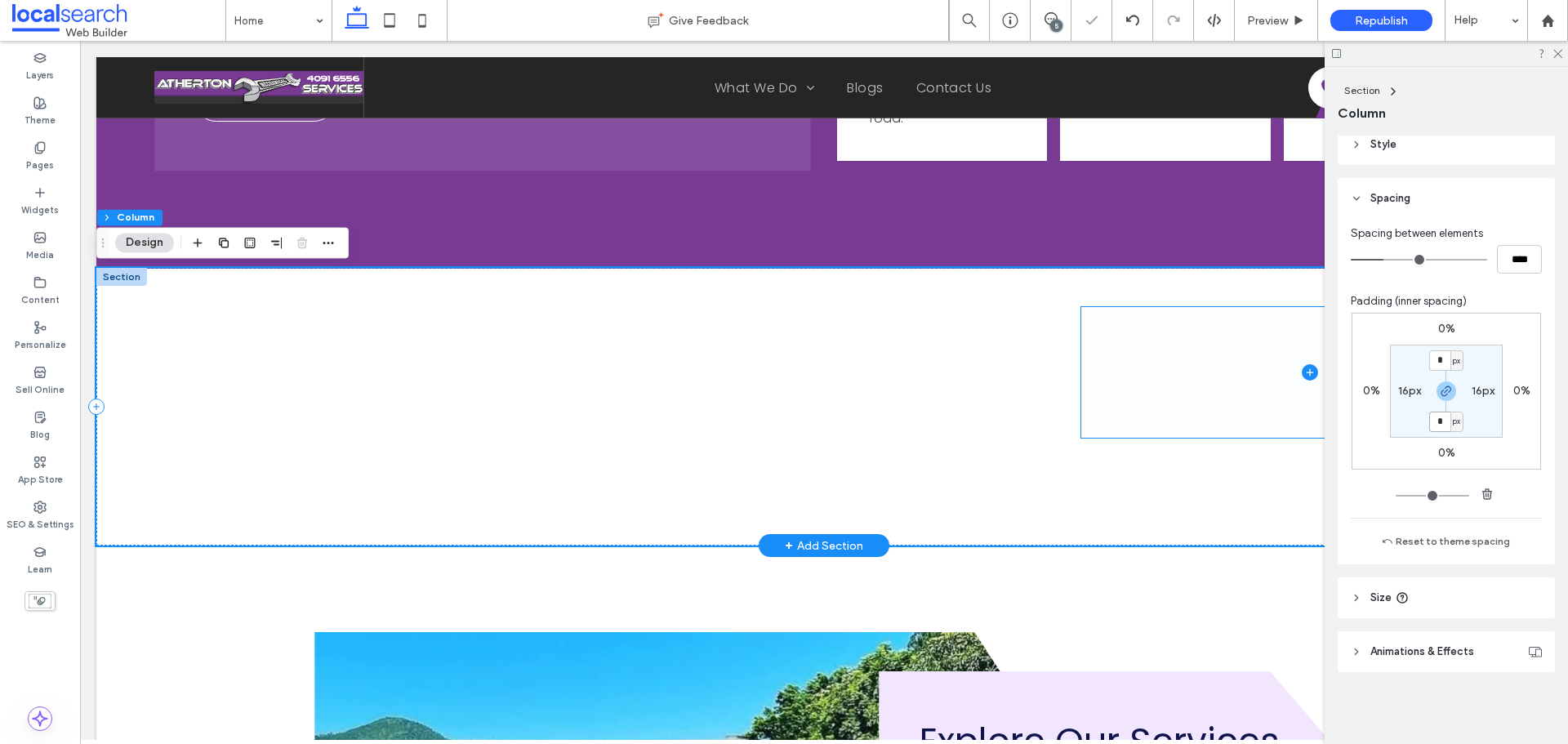
click at [1207, 369] on span at bounding box center [1309, 372] width 457 height 131
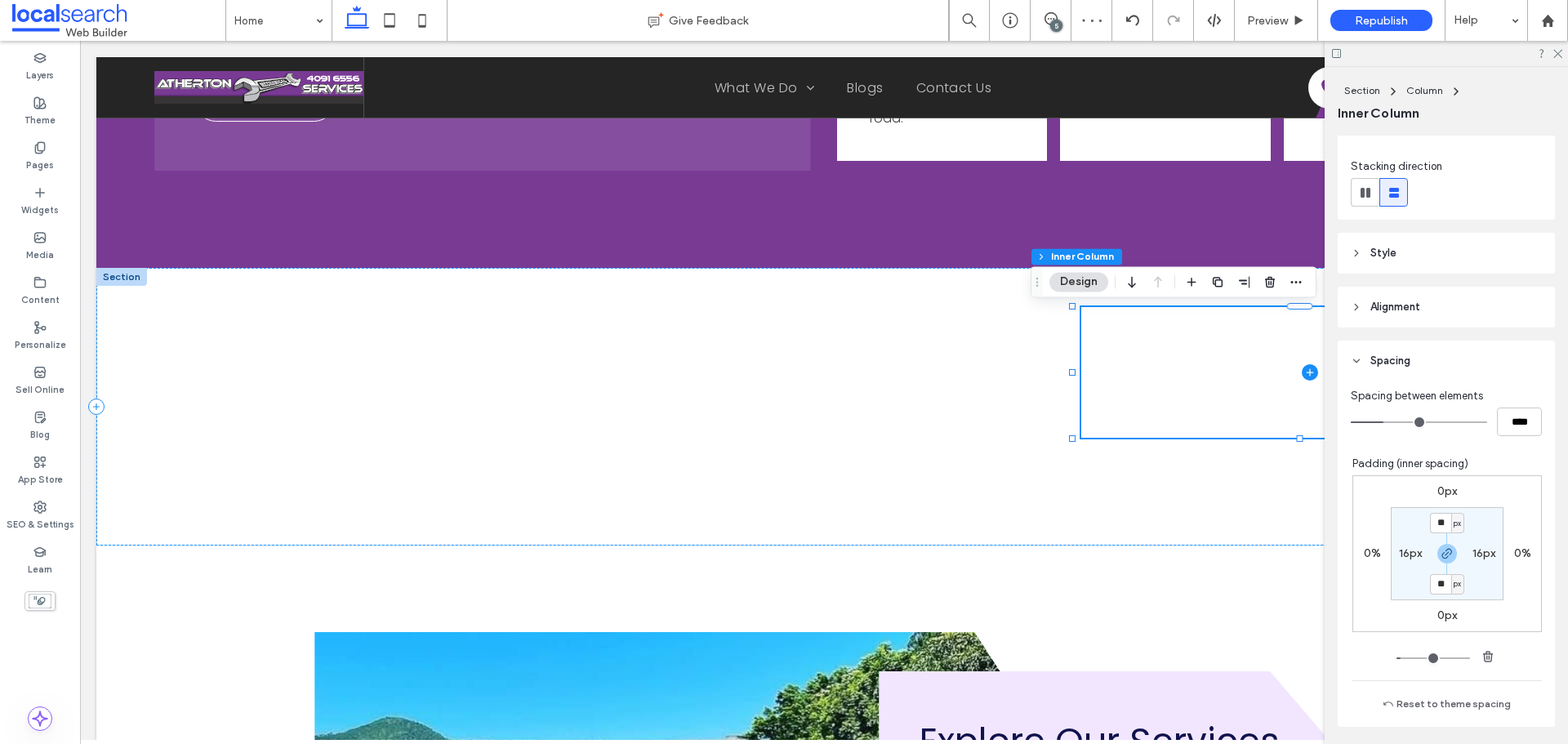
scroll to position [245, 0]
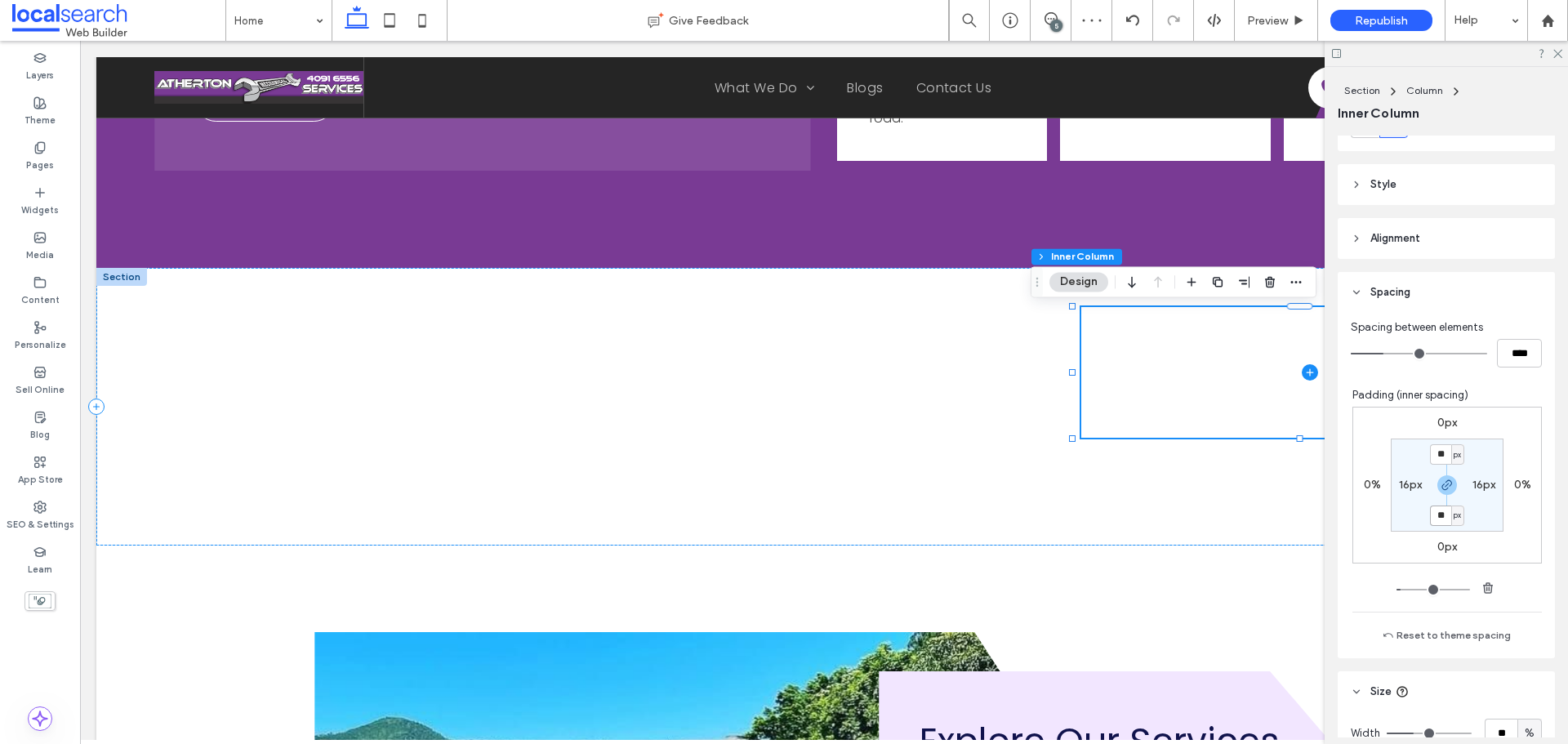
click at [1430, 517] on input "**" at bounding box center [1441, 515] width 22 height 21
type input "*"
click at [1484, 441] on section "* px 16px * px 16px" at bounding box center [1447, 485] width 113 height 93
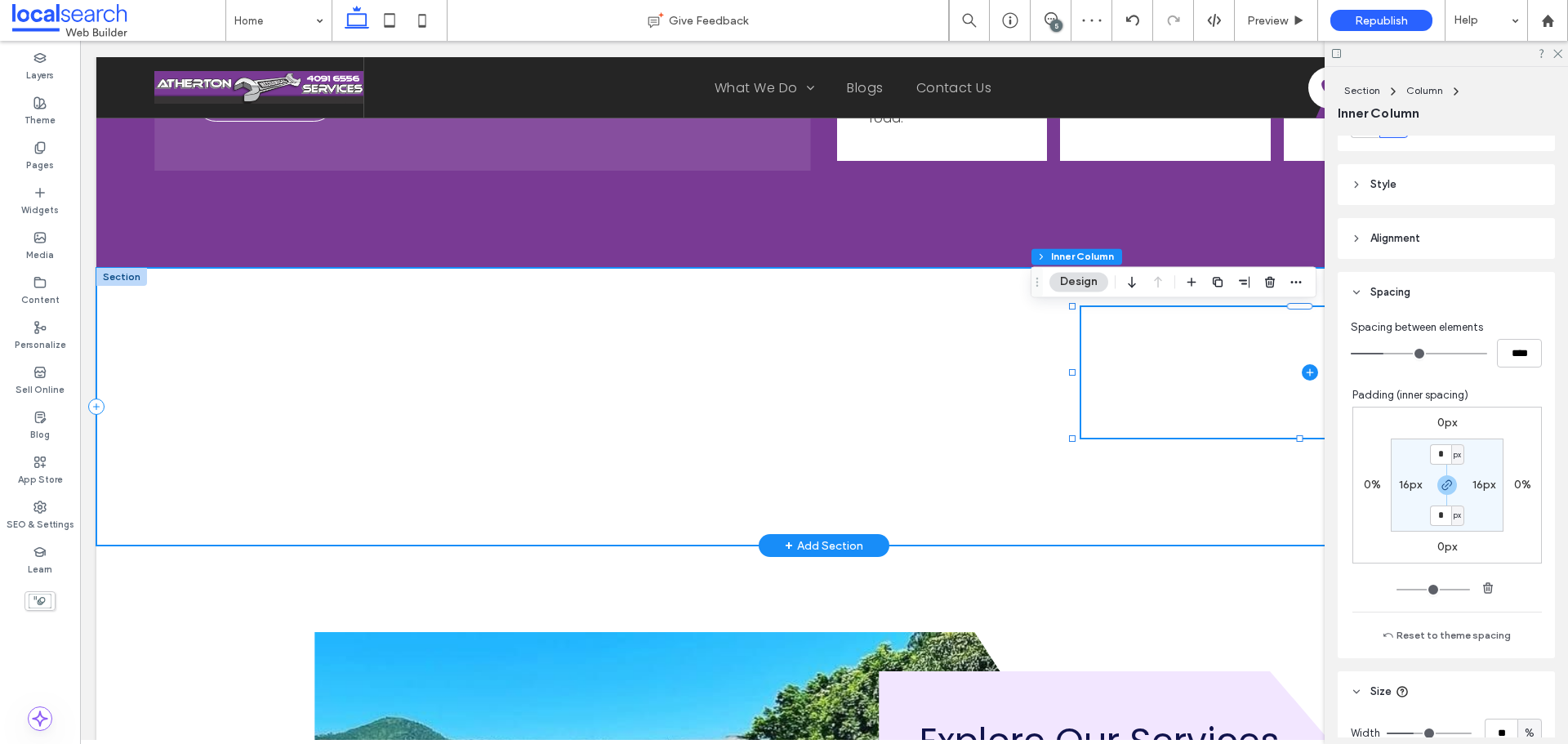
click at [957, 374] on div at bounding box center [824, 407] width 1456 height 277
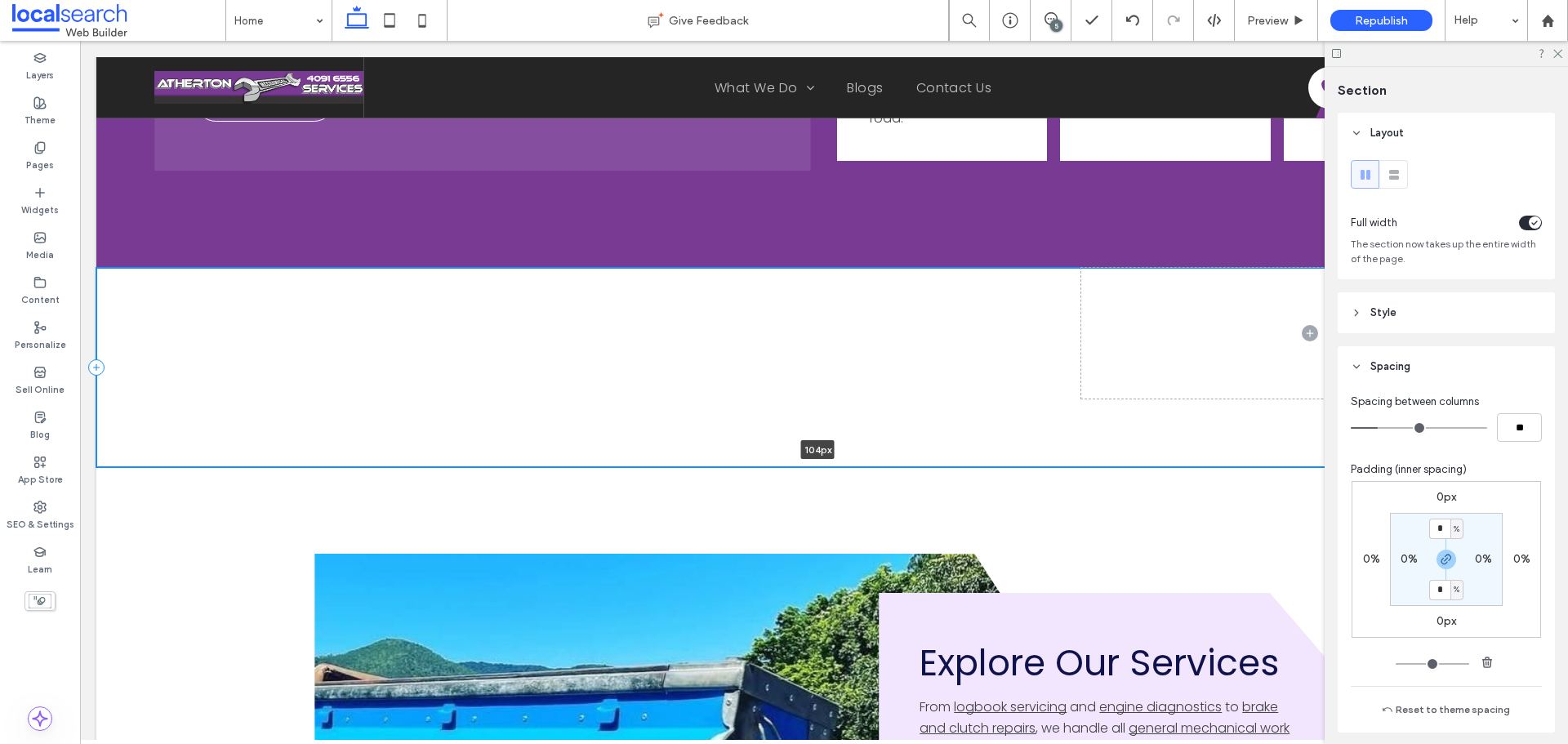
drag, startPoint x: 956, startPoint y: 548, endPoint x: 1021, endPoint y: 355, distance: 203.7
click at [1021, 355] on div "104px Section + Add Section" at bounding box center [824, 368] width 1456 height 200
type input "***"
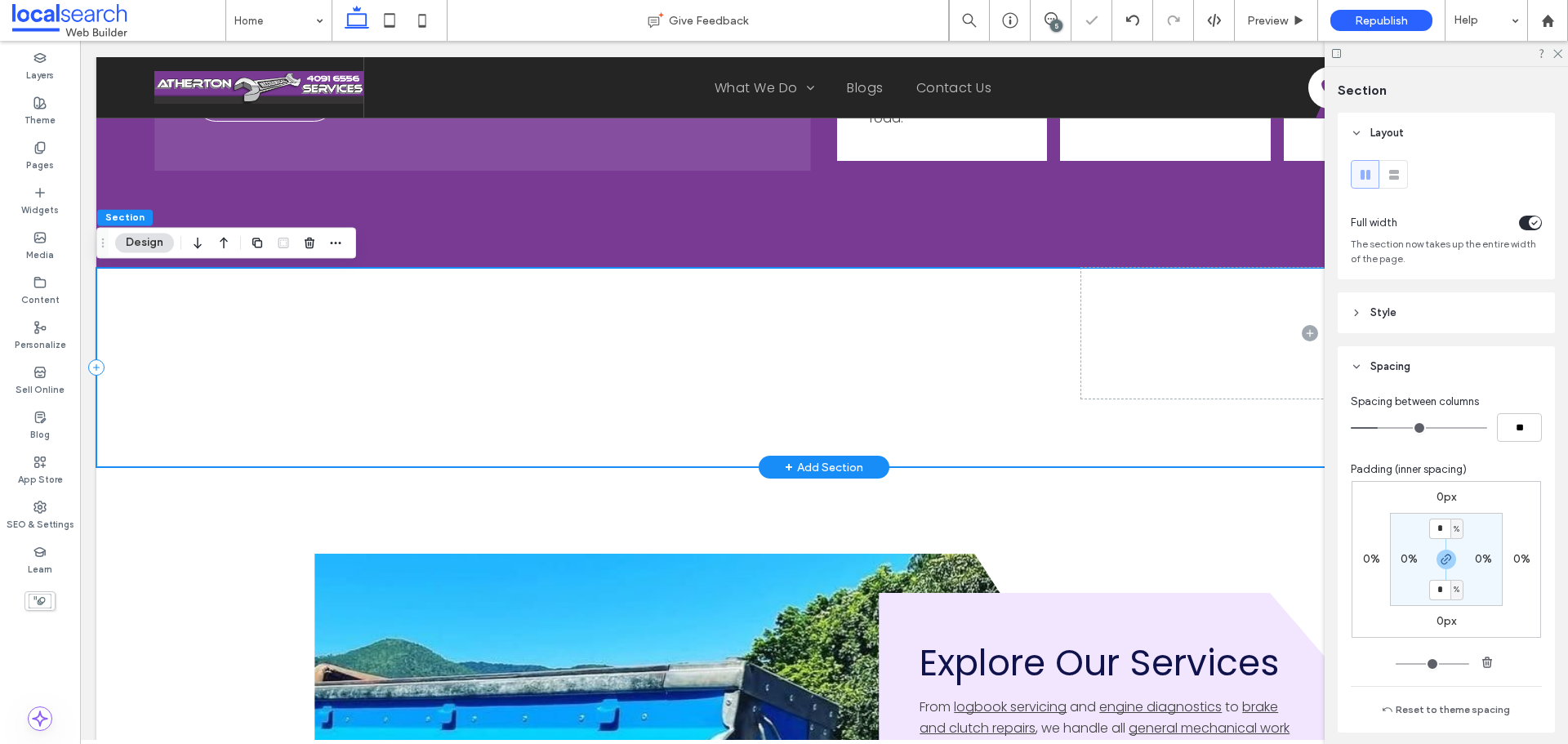
click at [1117, 416] on div at bounding box center [824, 368] width 1456 height 200
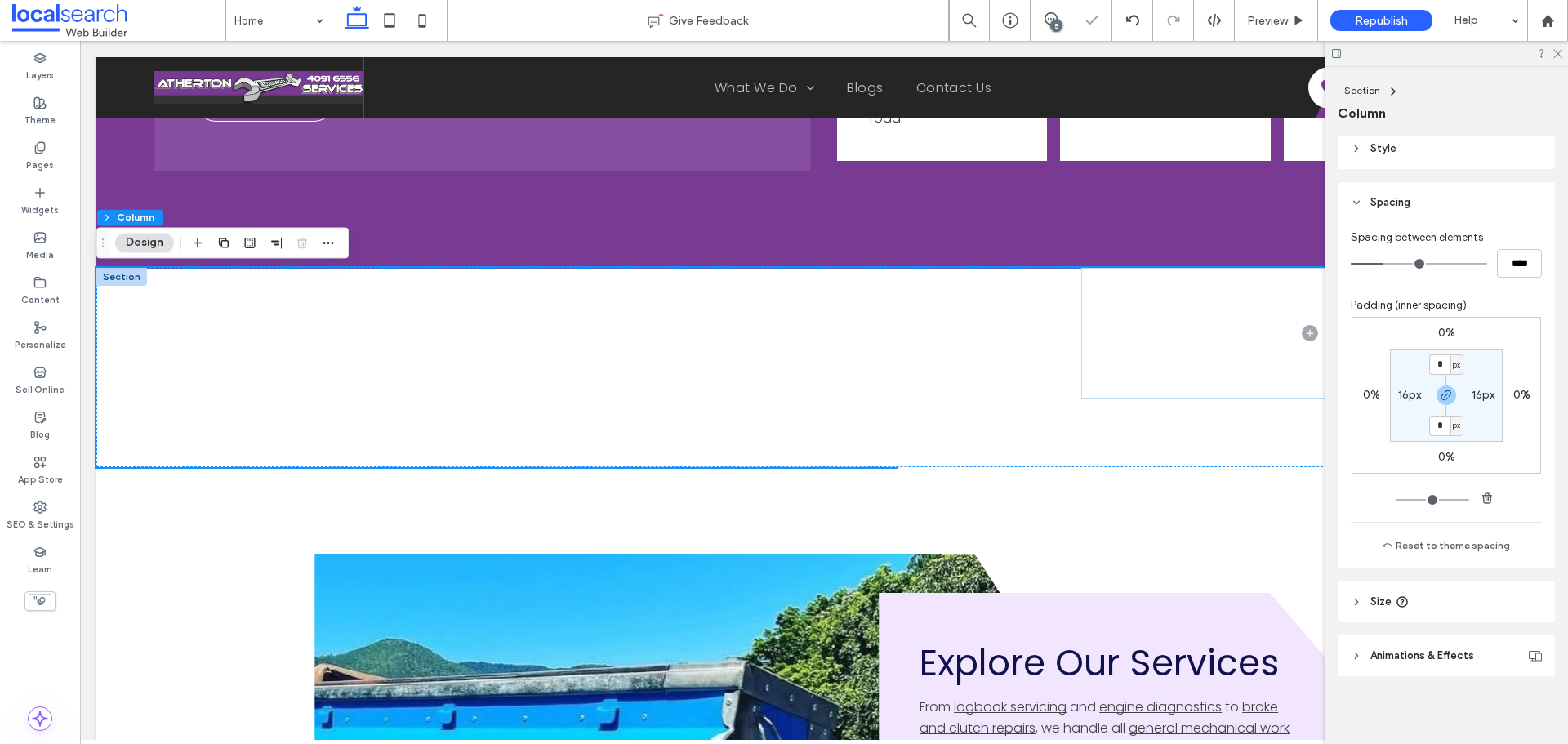
scroll to position [285, 0]
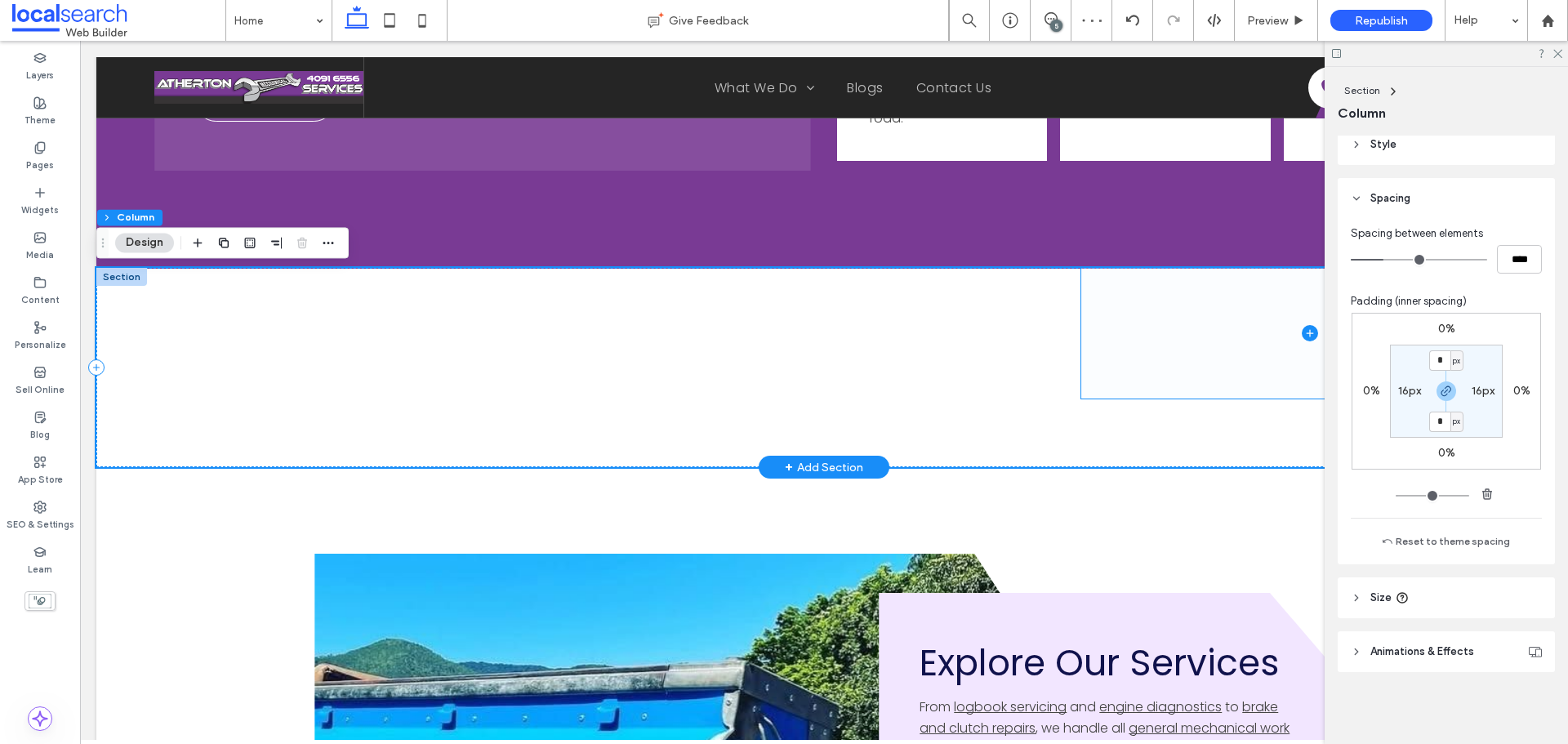
click at [1125, 346] on span at bounding box center [1309, 333] width 457 height 131
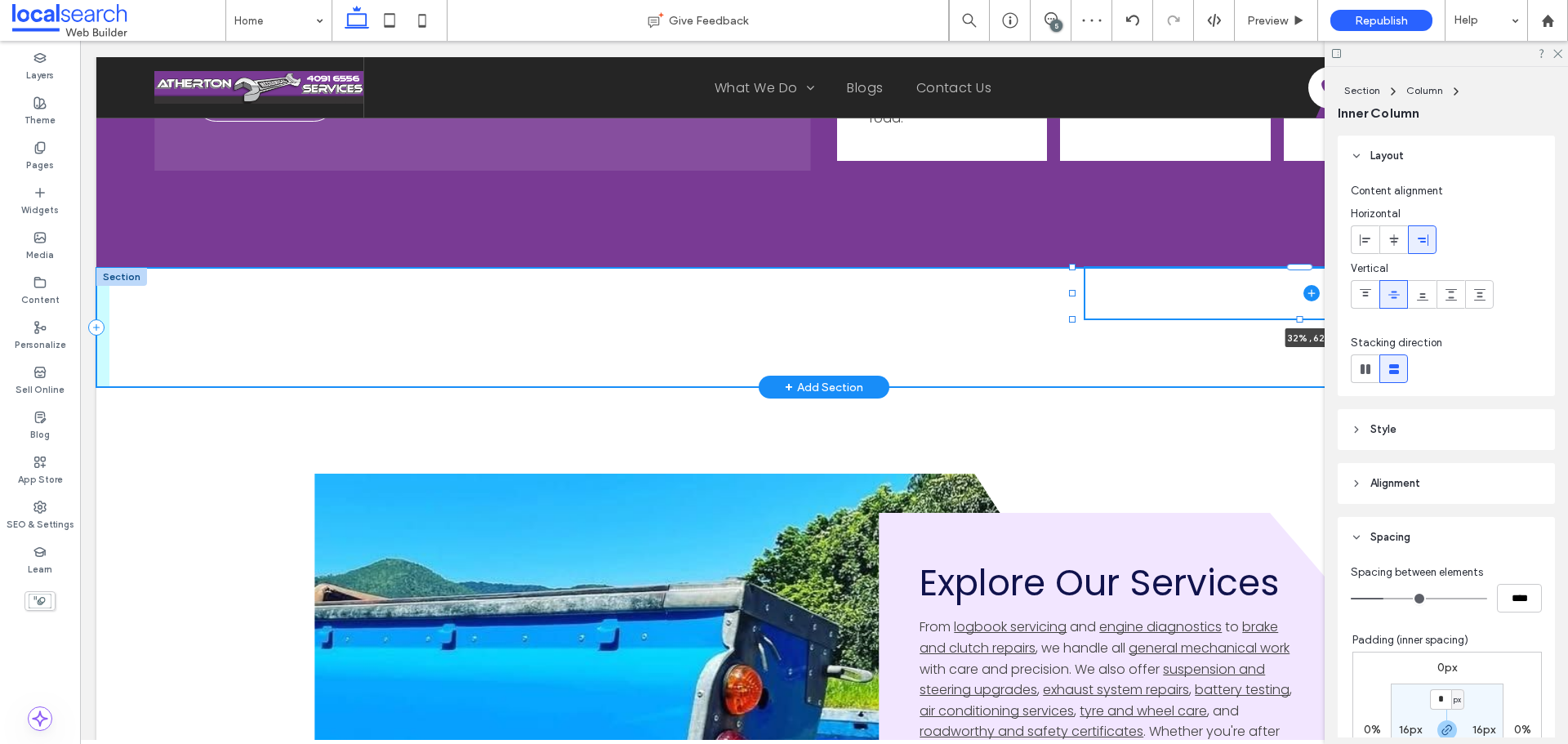
scroll to position [327, 0]
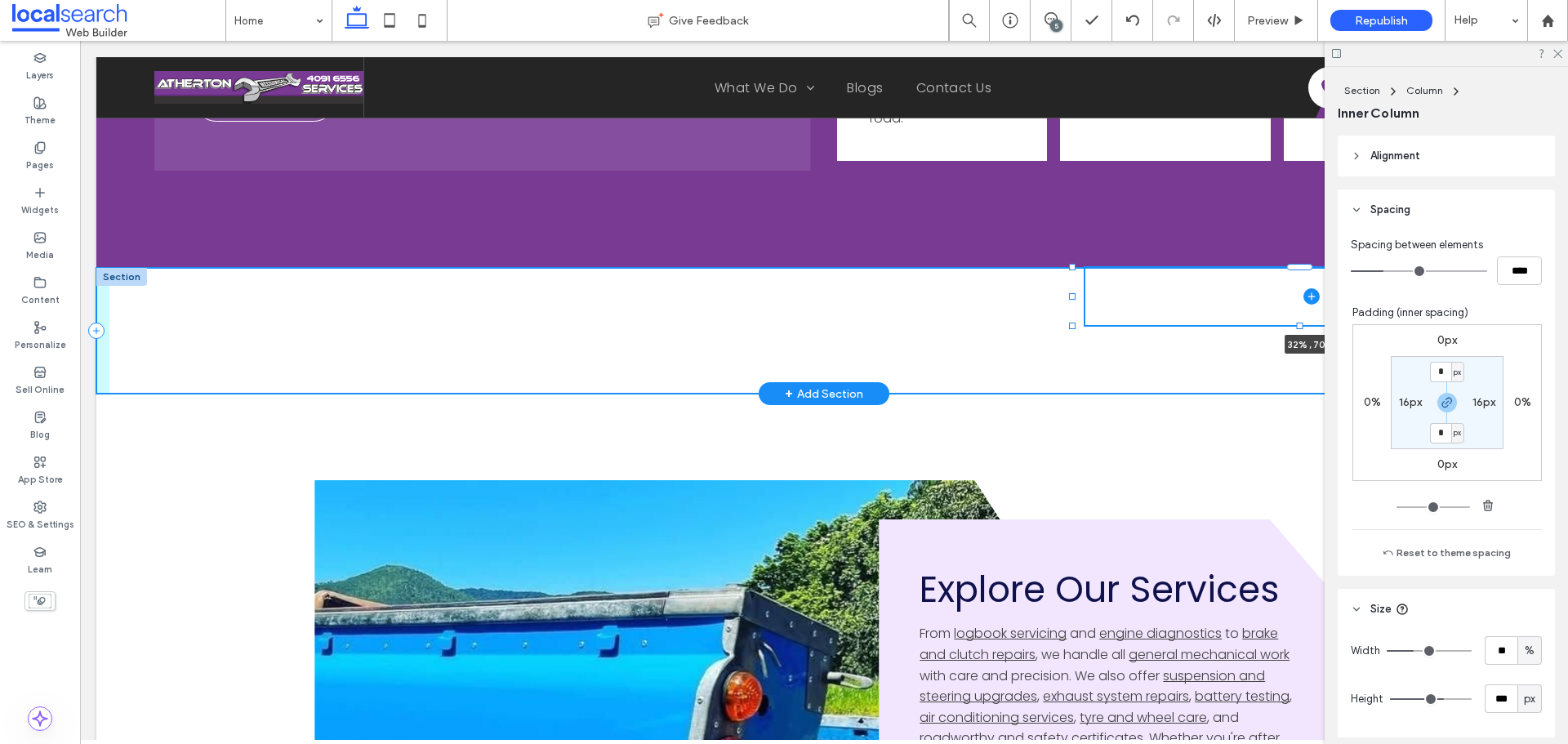
drag, startPoint x: 1301, startPoint y: 399, endPoint x: 1304, endPoint y: 363, distance: 36.1
click at [1304, 363] on div "32% , 70px" at bounding box center [824, 331] width 1456 height 126
type input "**"
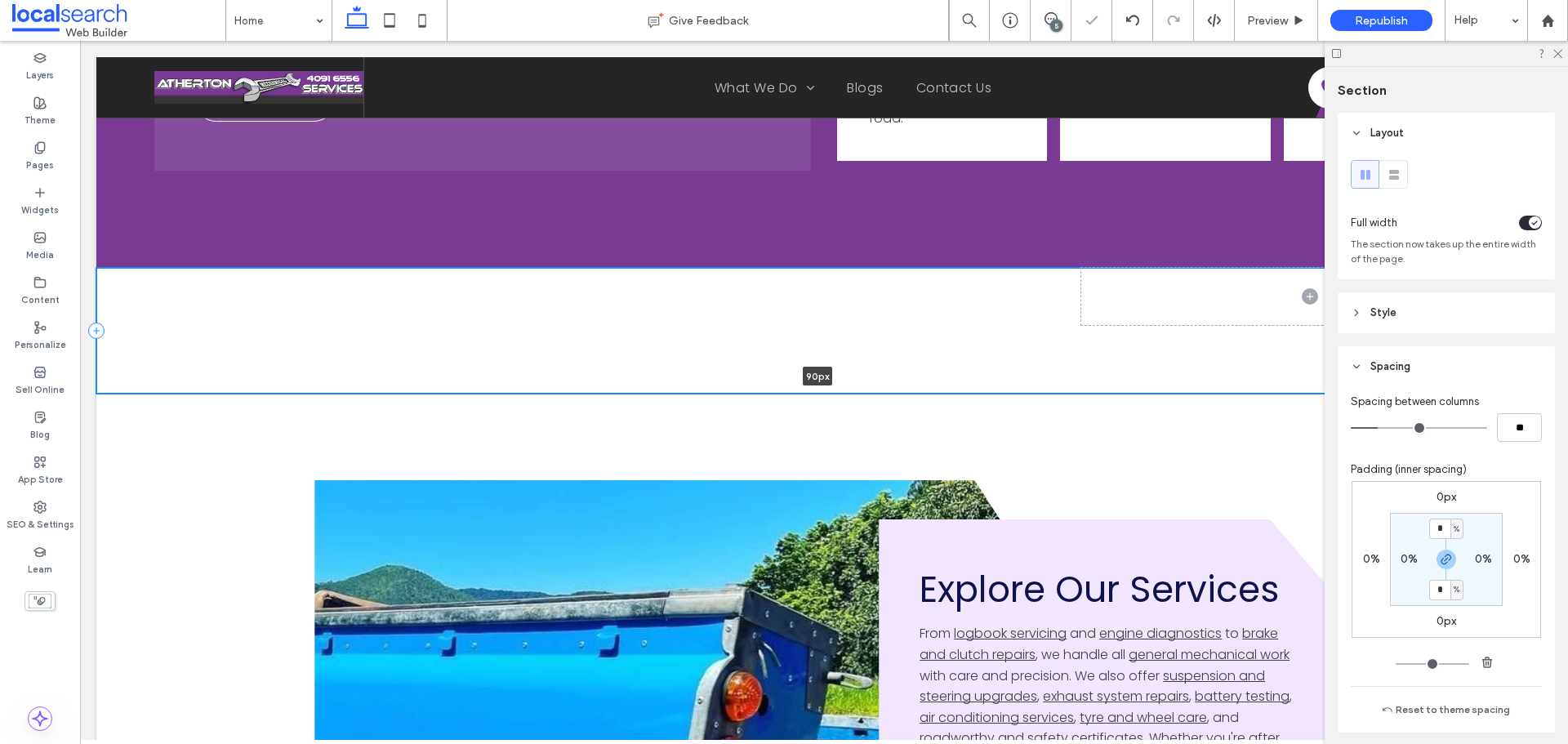
drag, startPoint x: 1011, startPoint y: 395, endPoint x: 1025, endPoint y: 341, distance: 55.8
click at [1025, 341] on div "90px Section + Add Section" at bounding box center [824, 331] width 1456 height 126
type input "**"
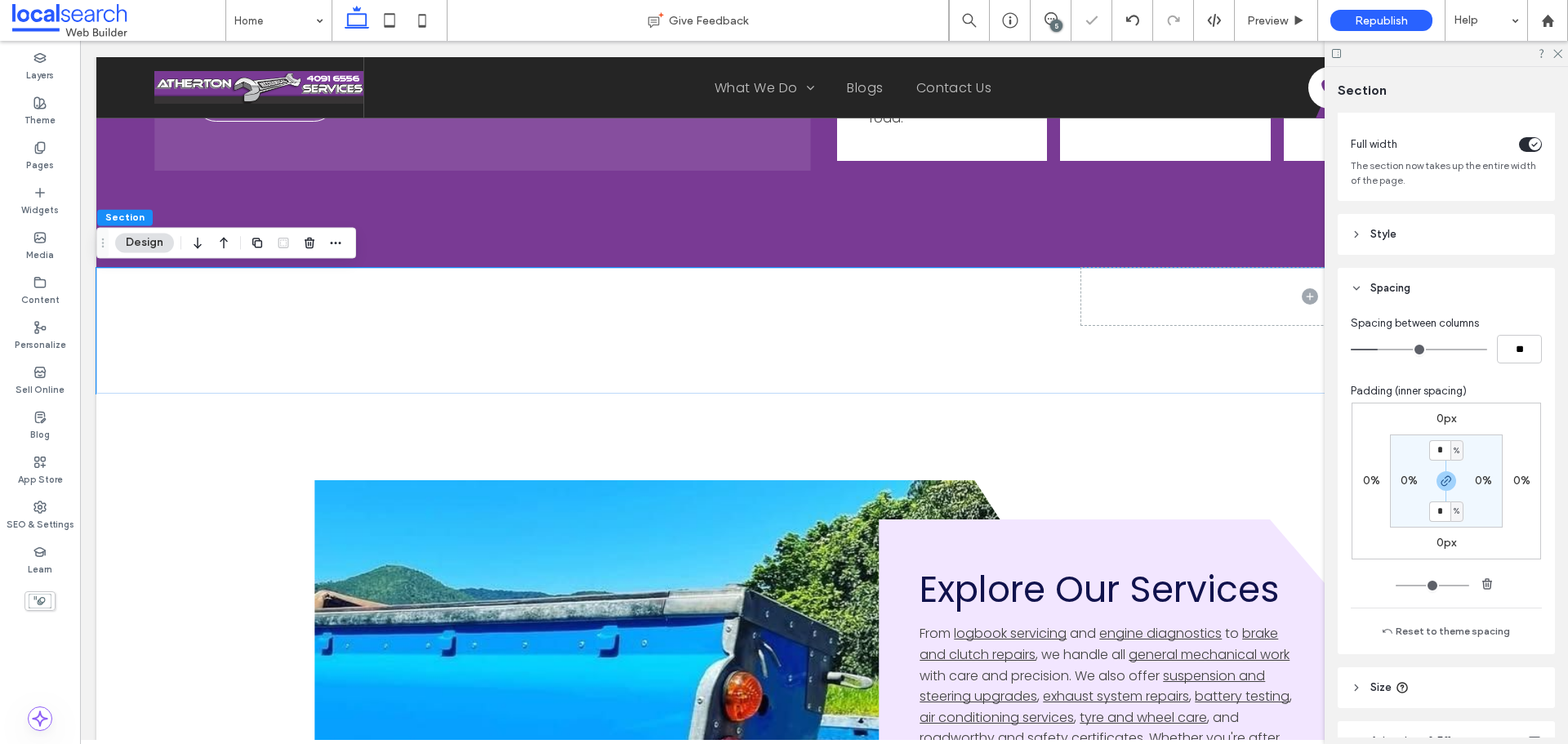
scroll to position [168, 0]
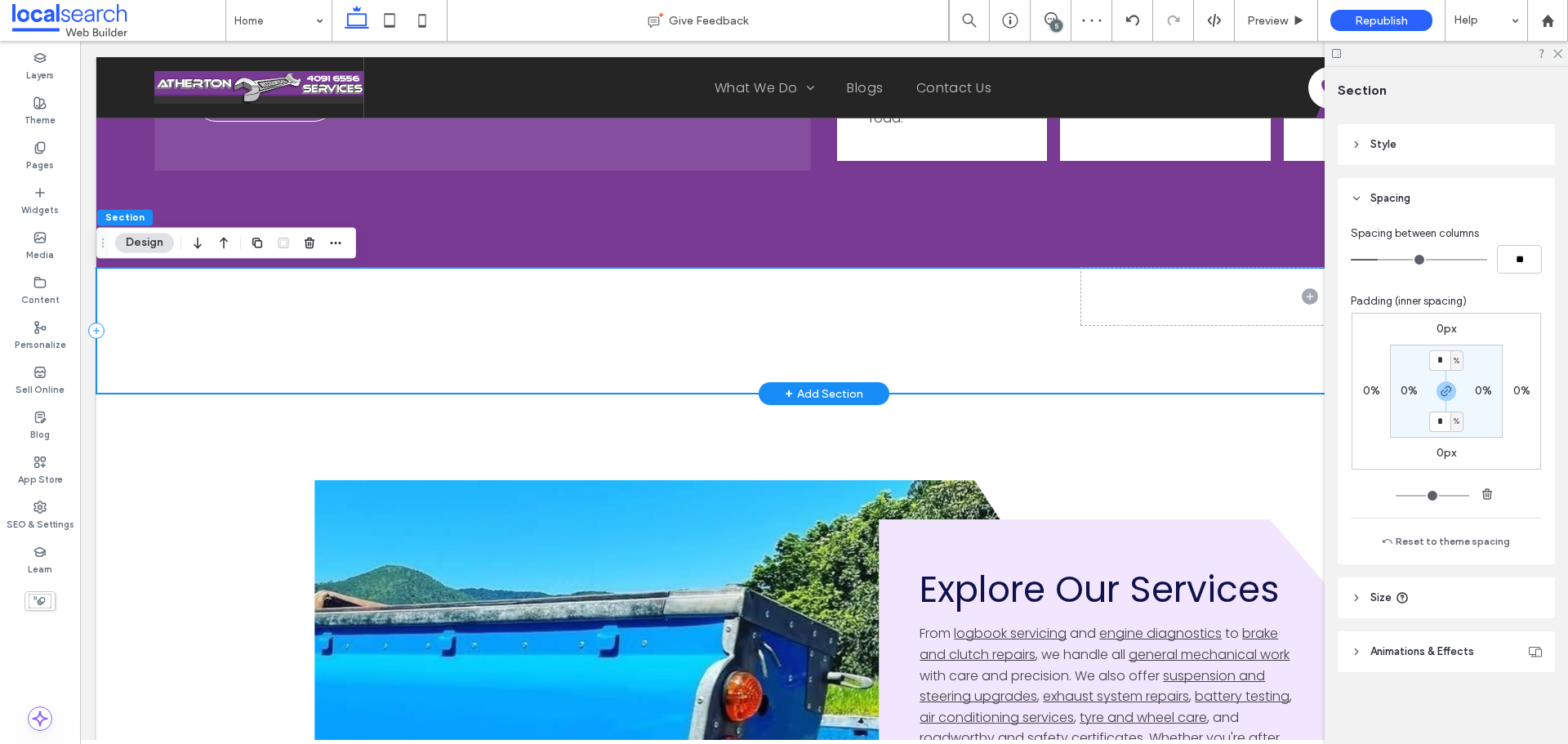
click at [393, 294] on div at bounding box center [824, 331] width 1456 height 126
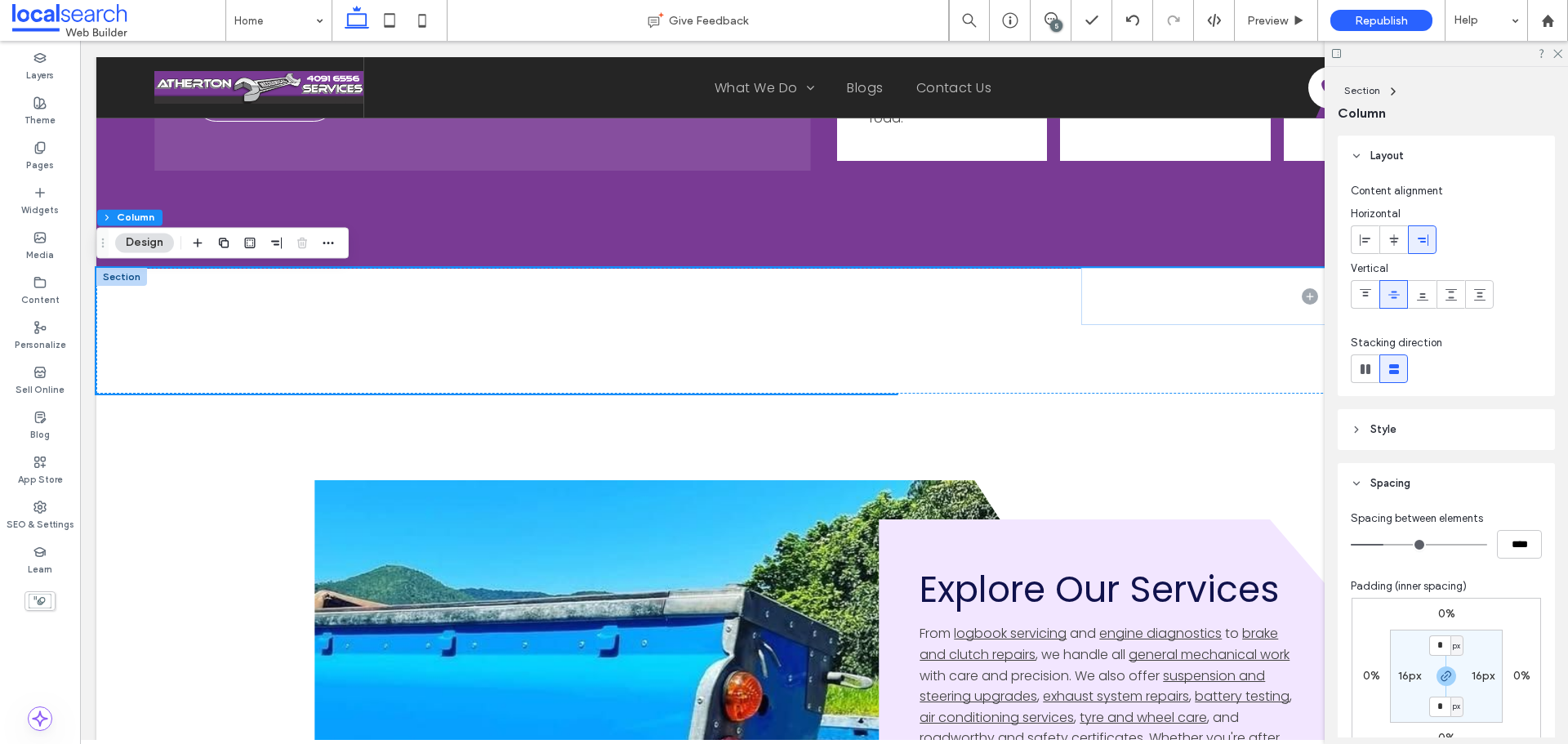
scroll to position [245, 0]
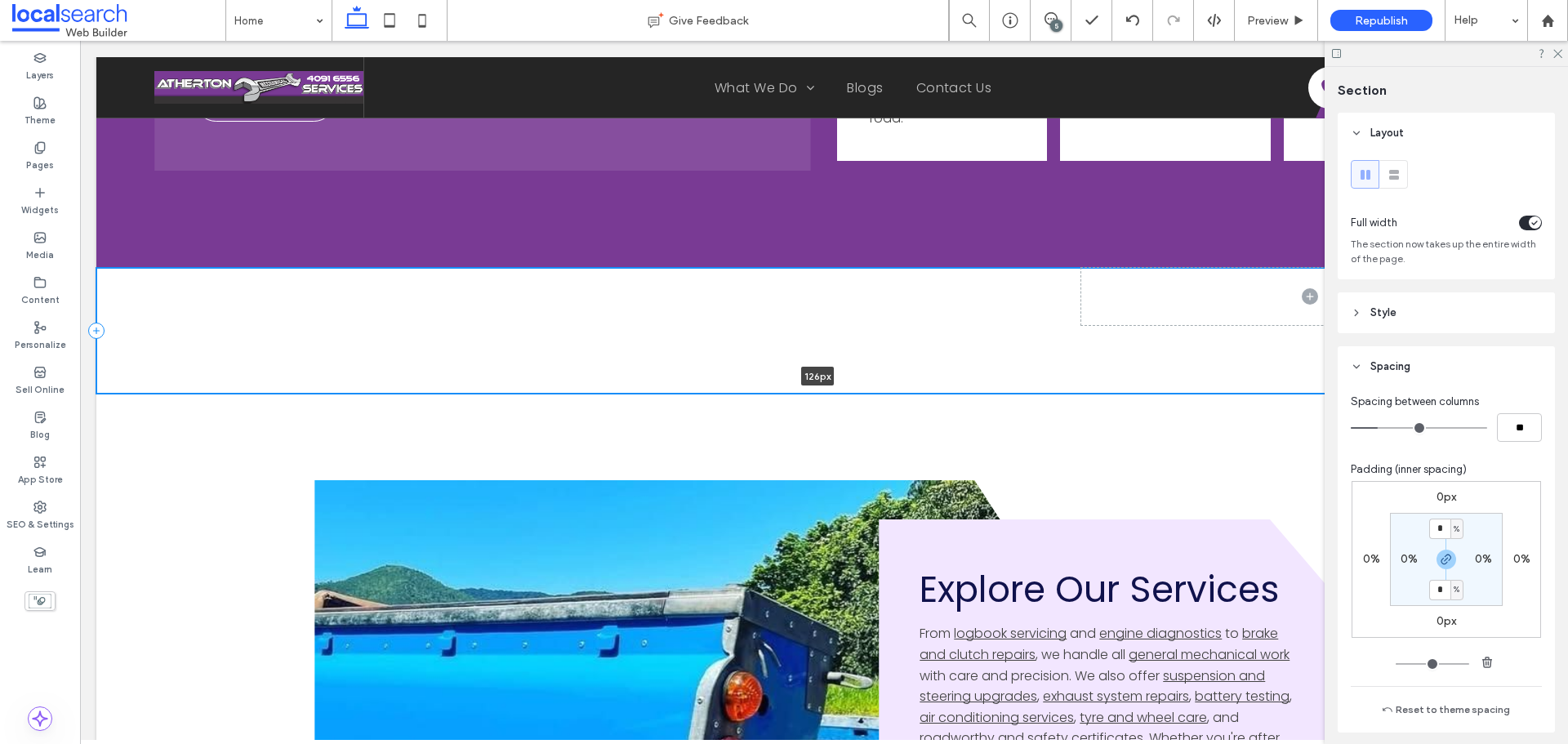
drag, startPoint x: 1109, startPoint y: 393, endPoint x: 1118, endPoint y: 369, distance: 25.6
click at [1118, 369] on div "126px Section + Add Section" at bounding box center [824, 331] width 1456 height 126
type input "***"
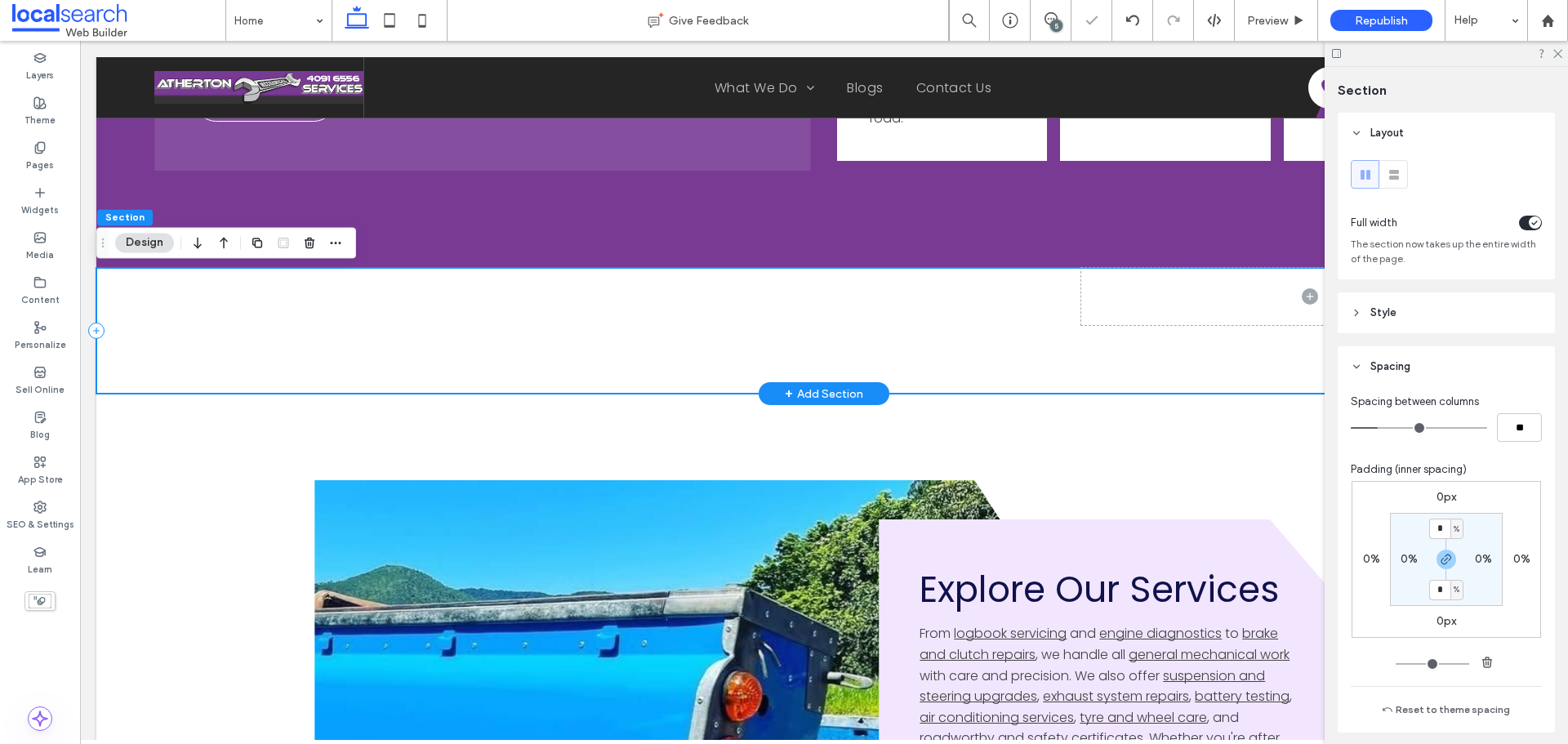
click at [714, 319] on div at bounding box center [824, 331] width 1456 height 126
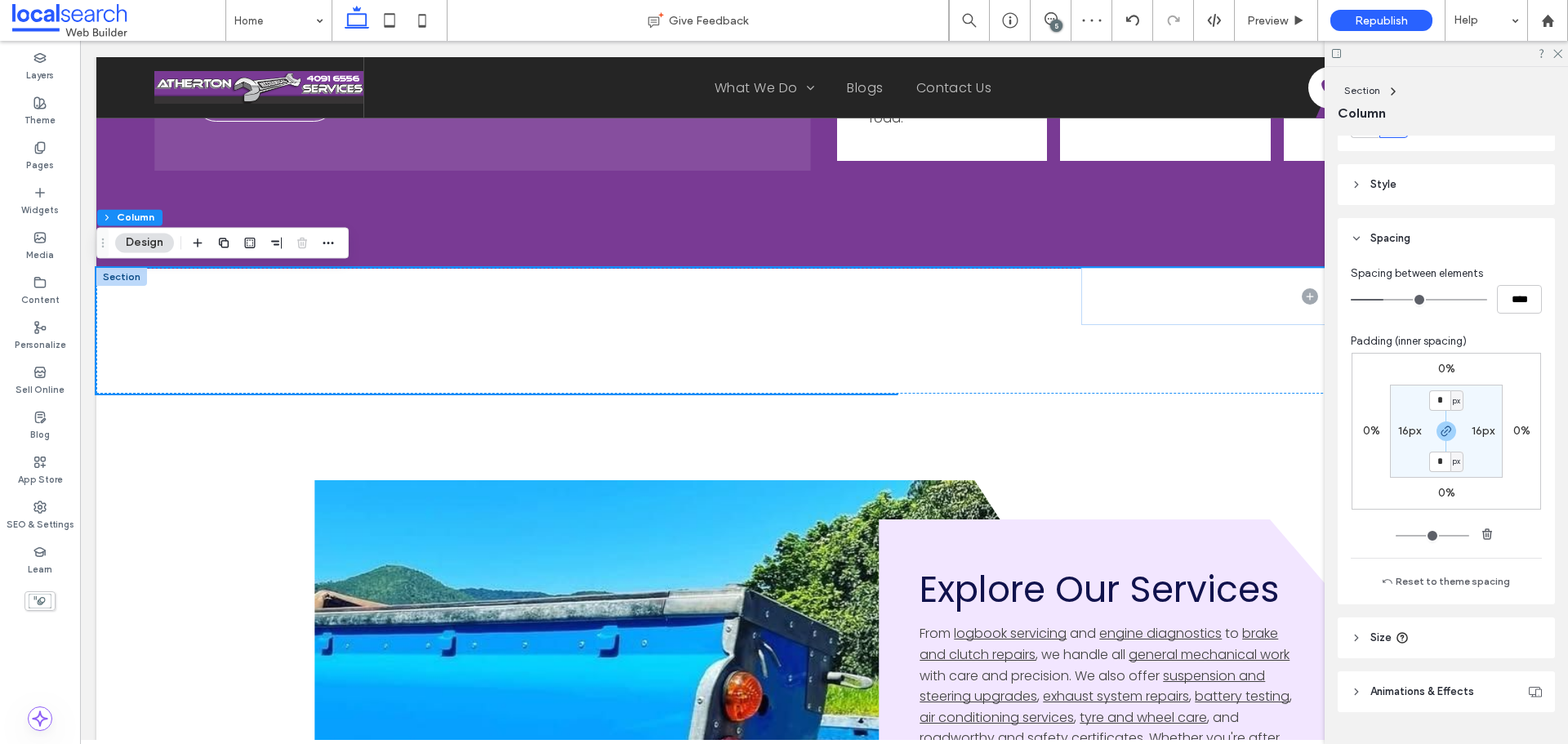
type input "**"
type input "****"
type input "**"
type input "****"
type input "**"
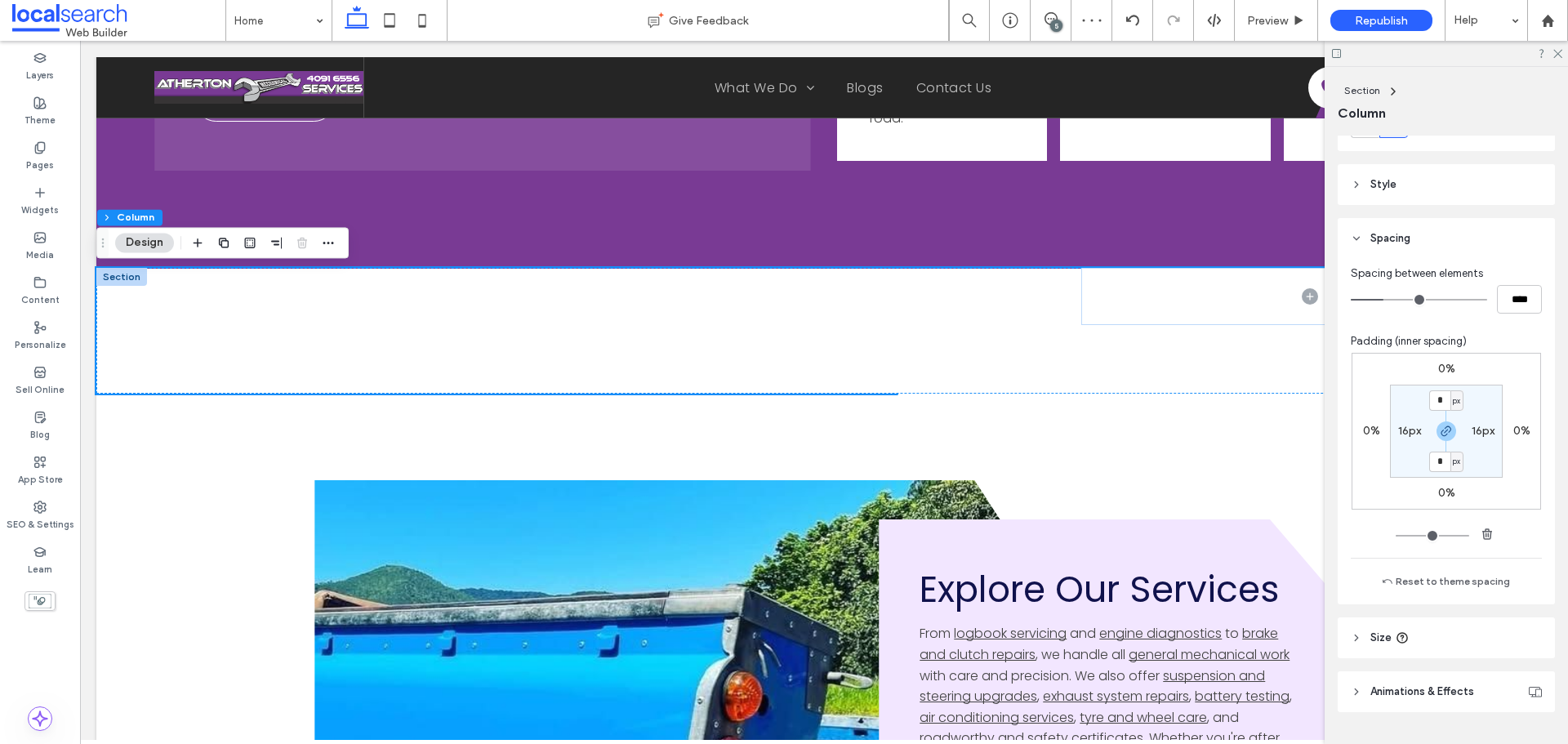
type input "****"
type input "*"
type input "***"
type input "*"
type input "***"
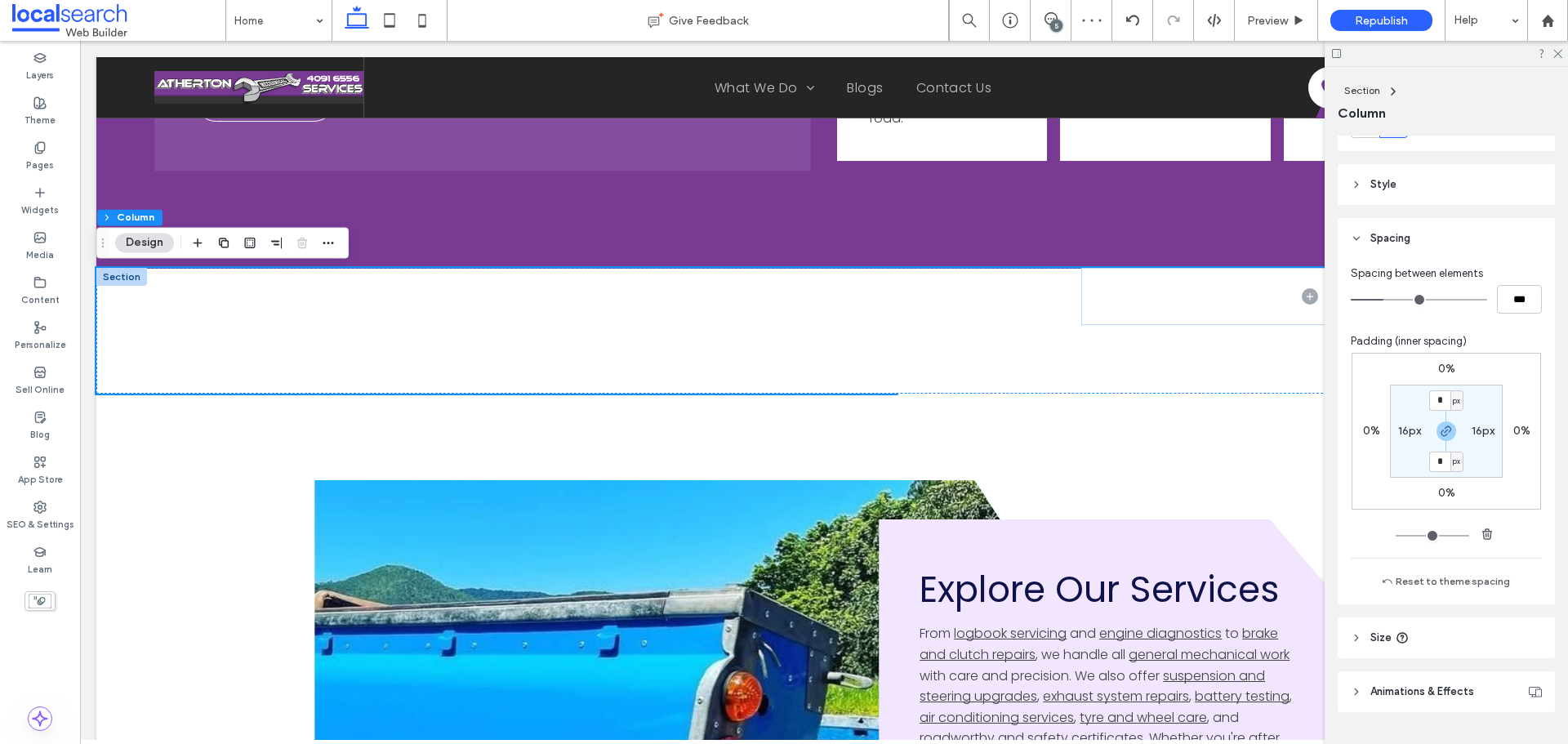
drag, startPoint x: 1386, startPoint y: 304, endPoint x: 1330, endPoint y: 300, distance: 56.1
type input "*"
click at [1351, 300] on input "range" at bounding box center [1419, 300] width 137 height 2
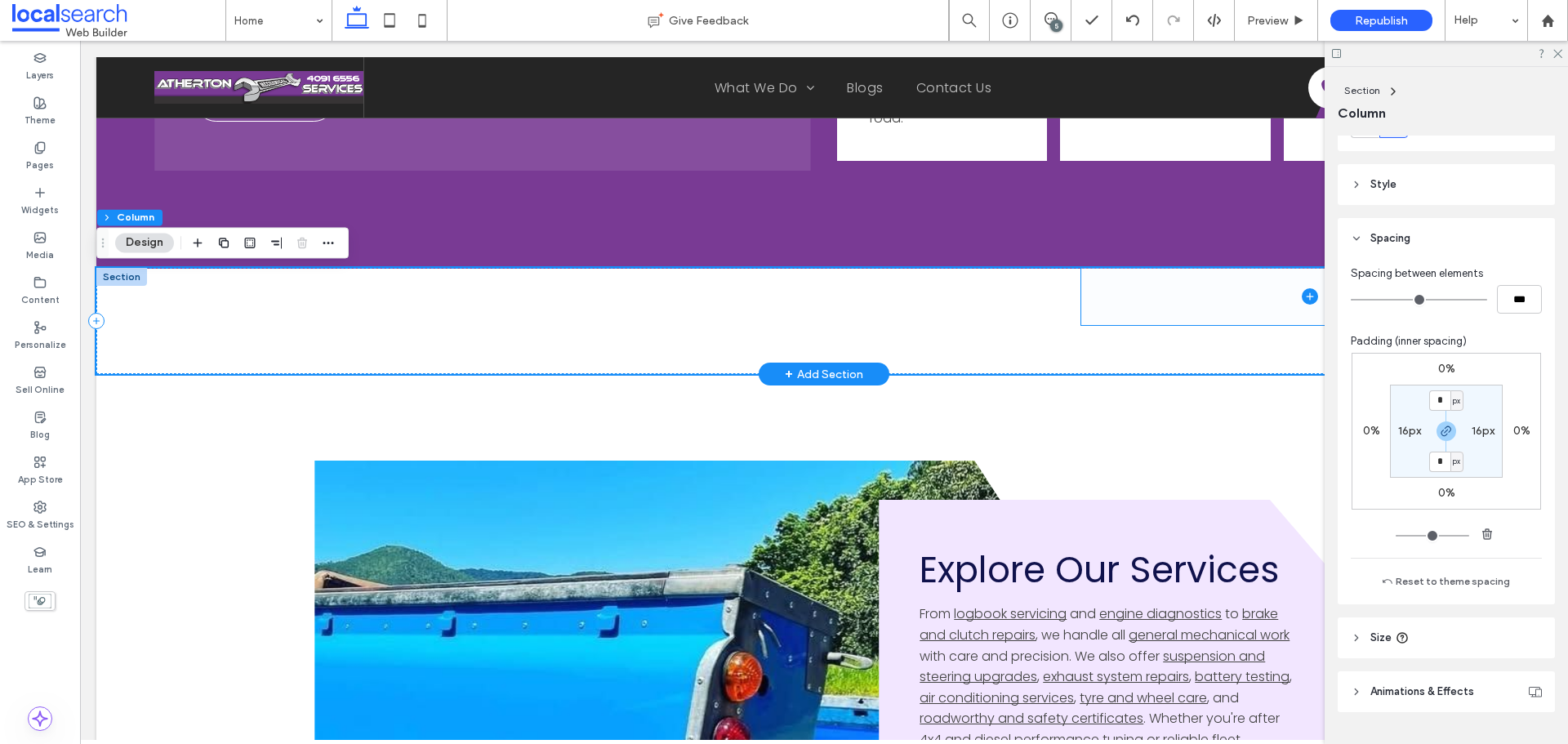
click at [1253, 311] on span at bounding box center [1309, 297] width 457 height 57
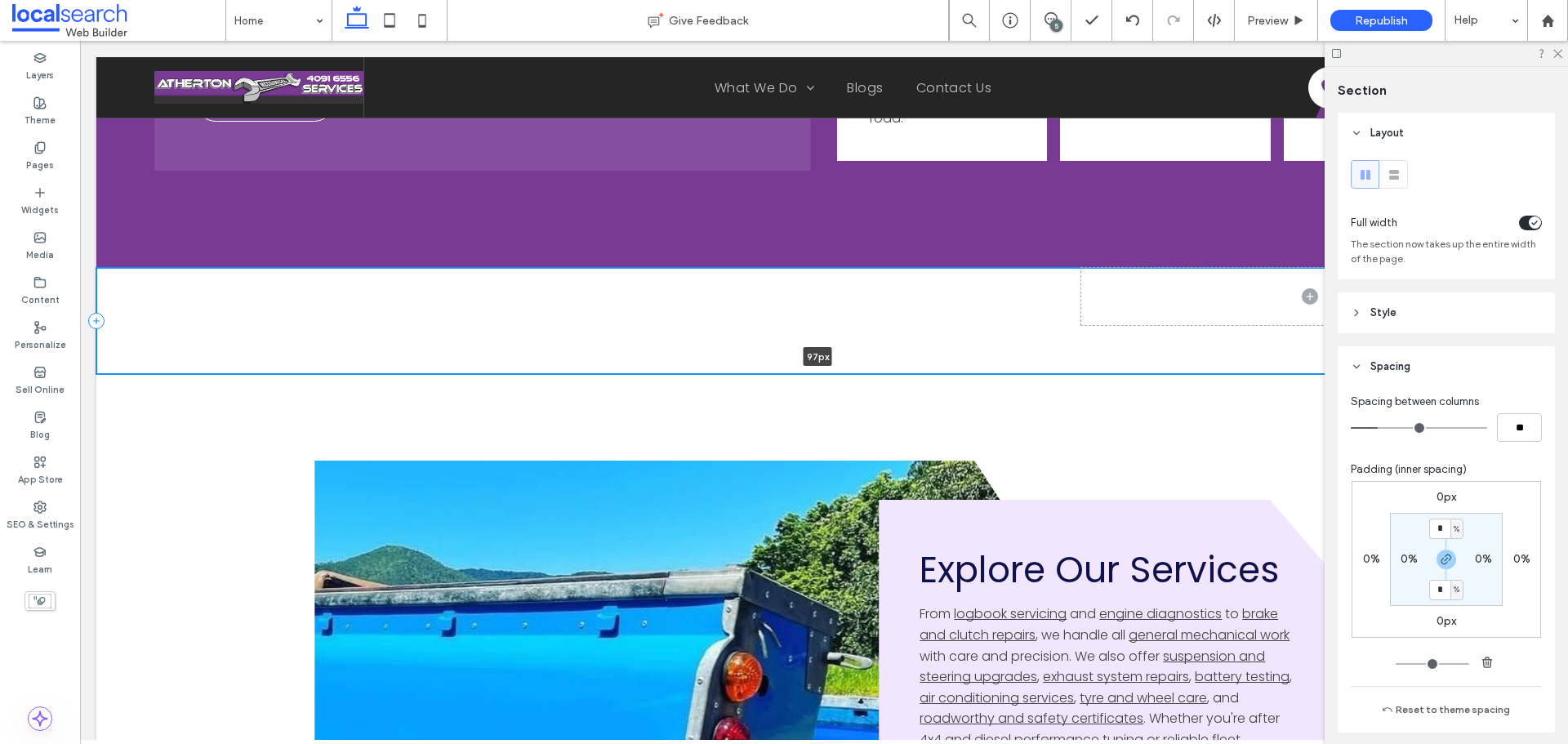
drag, startPoint x: 1247, startPoint y: 374, endPoint x: 1244, endPoint y: 347, distance: 27.2
click at [1244, 347] on div "97px Section + Add Section" at bounding box center [824, 321] width 1456 height 106
type input "**"
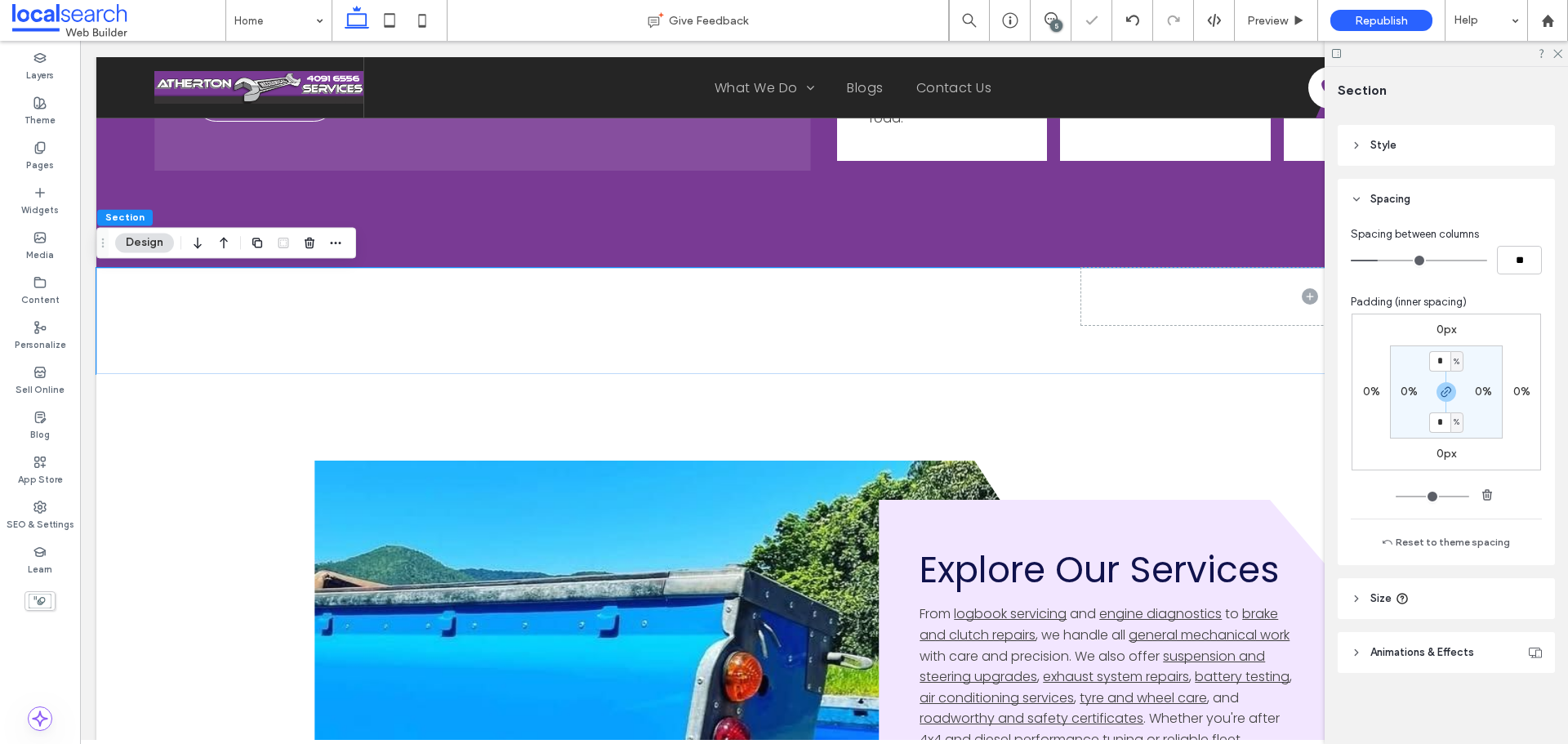
scroll to position [168, 0]
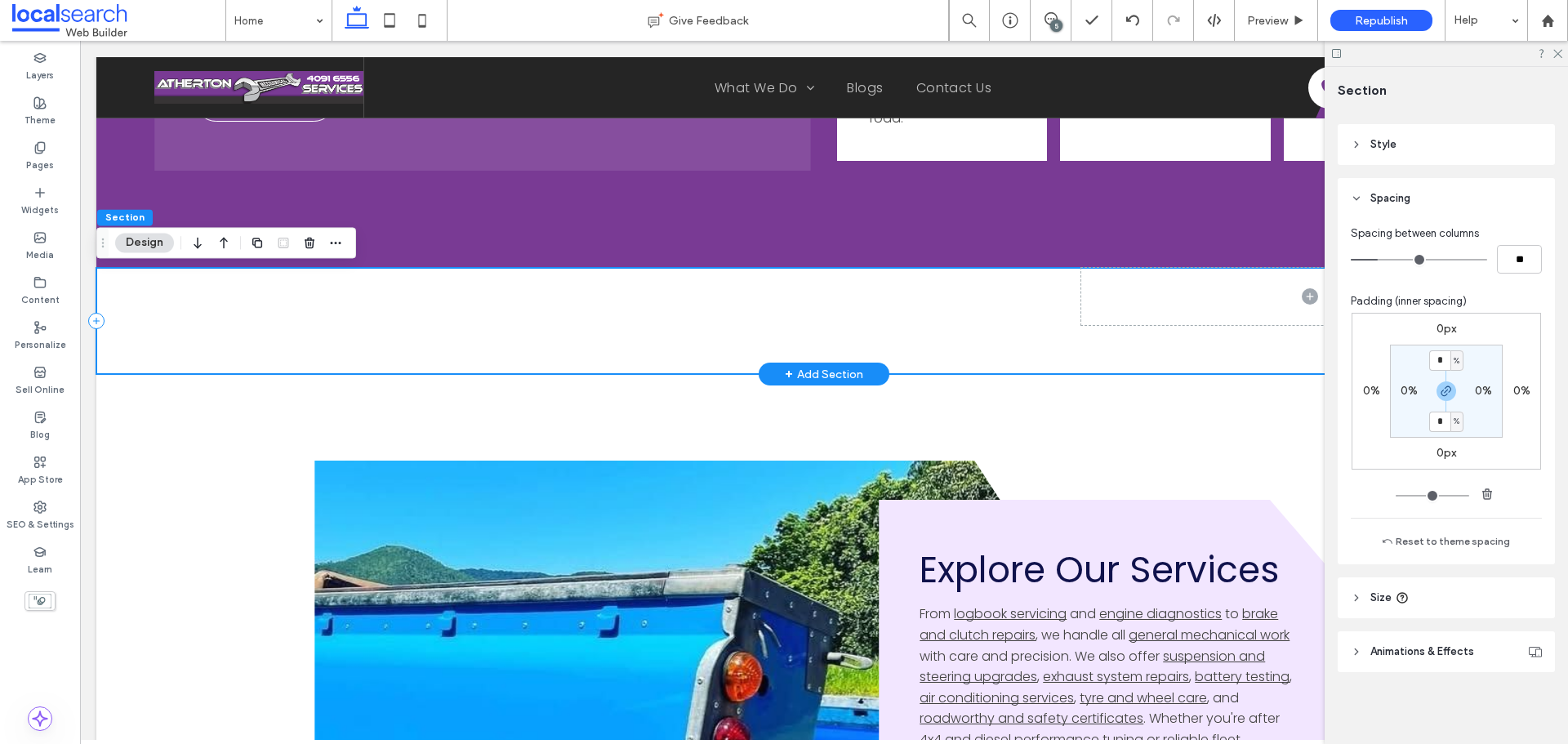
click at [932, 290] on div at bounding box center [824, 321] width 1456 height 106
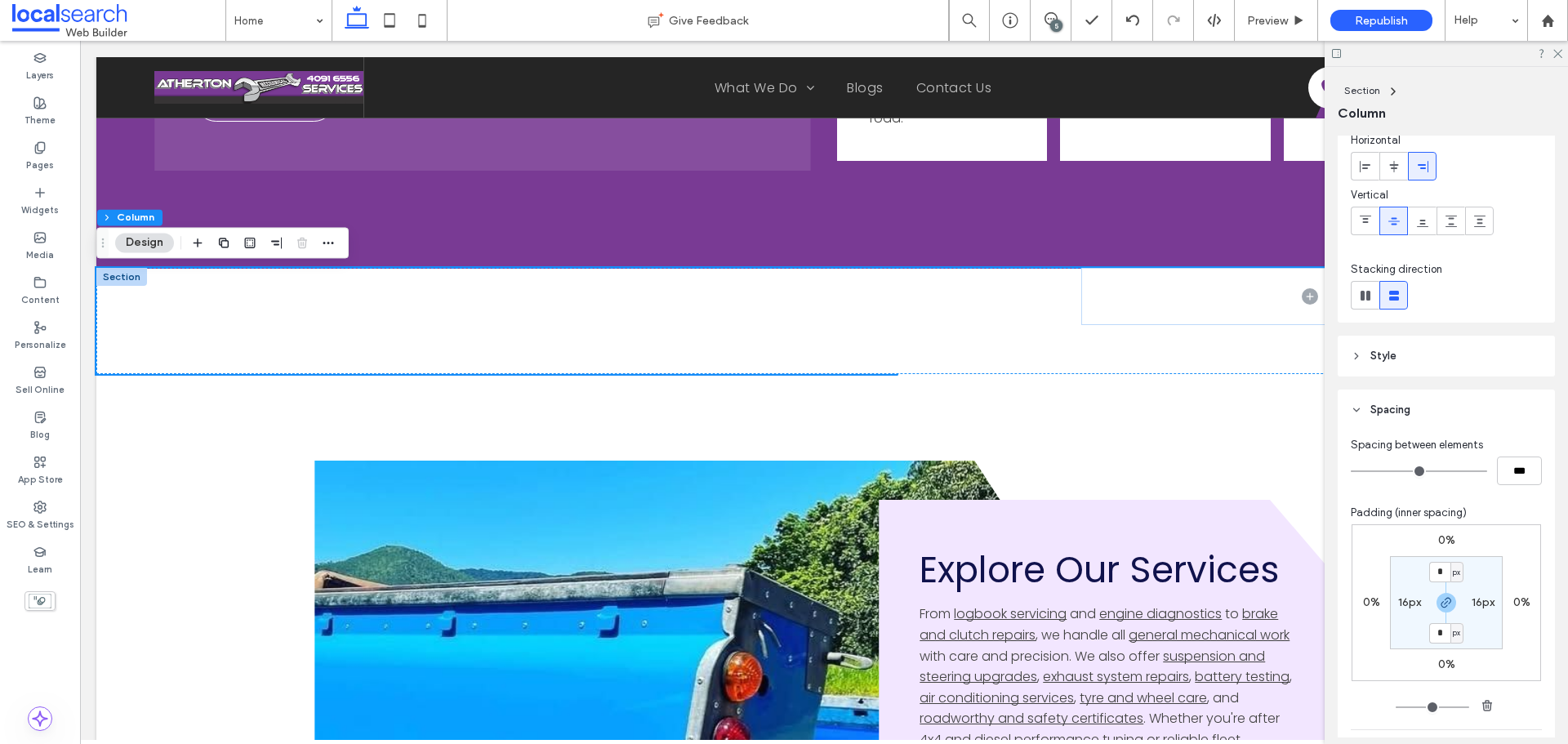
scroll to position [163, 0]
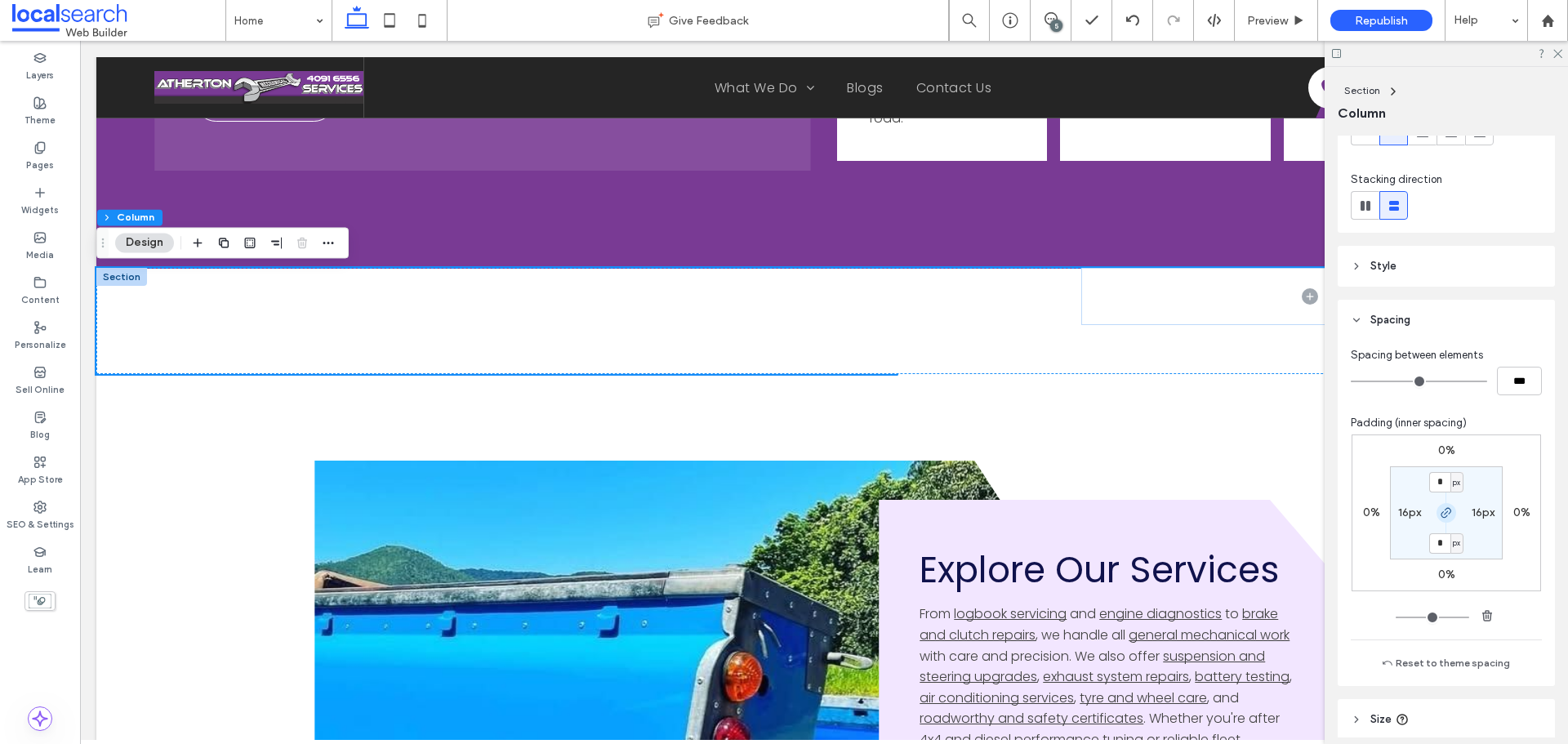
click at [1440, 510] on icon "button" at bounding box center [1446, 512] width 13 height 13
click at [1440, 456] on label "0%" at bounding box center [1446, 450] width 17 height 14
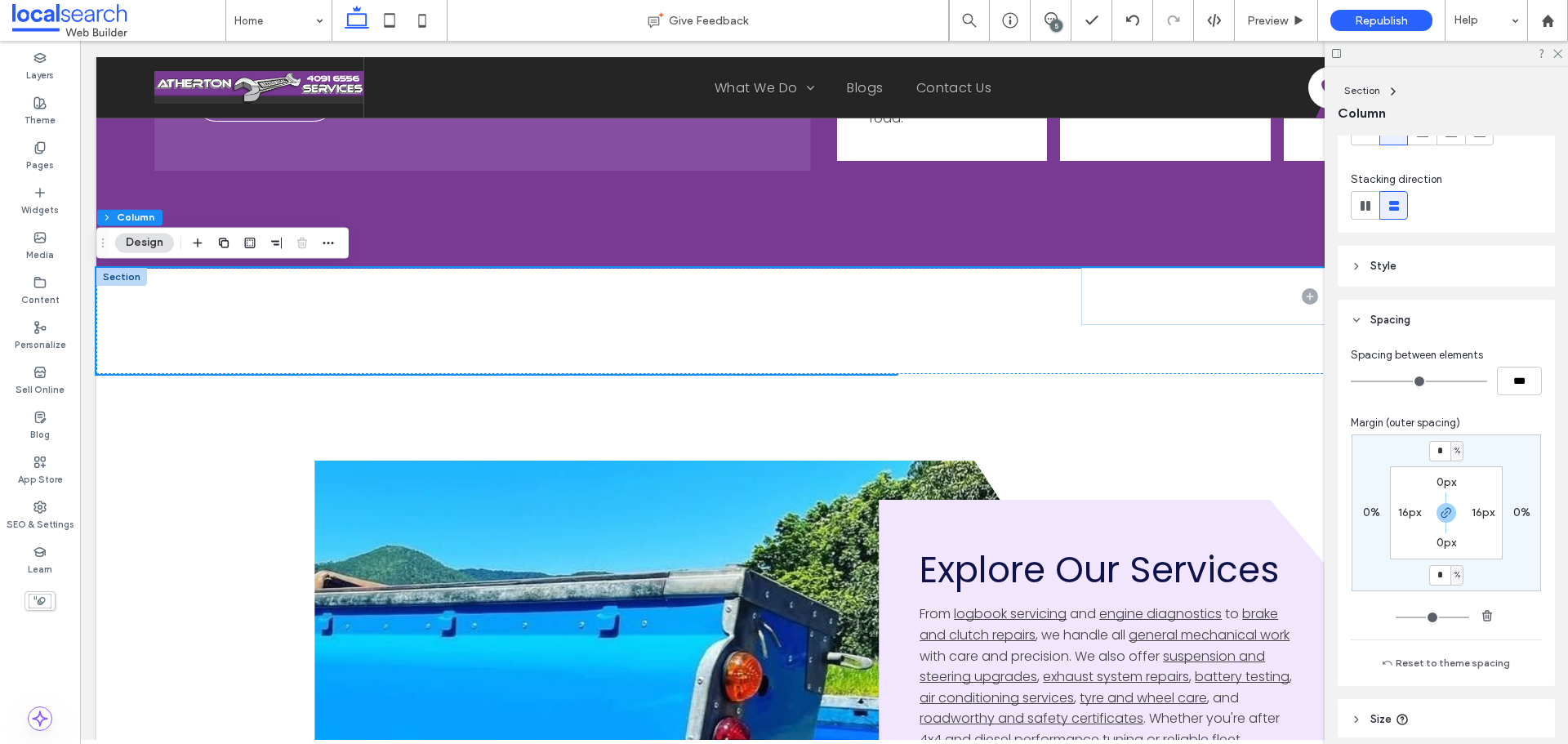
click at [1431, 504] on div at bounding box center [1445, 513] width 36 height 20
click at [1442, 509] on use "button" at bounding box center [1446, 513] width 10 height 10
click at [1441, 451] on input "*" at bounding box center [1440, 451] width 22 height 21
type input "***"
type input "*"
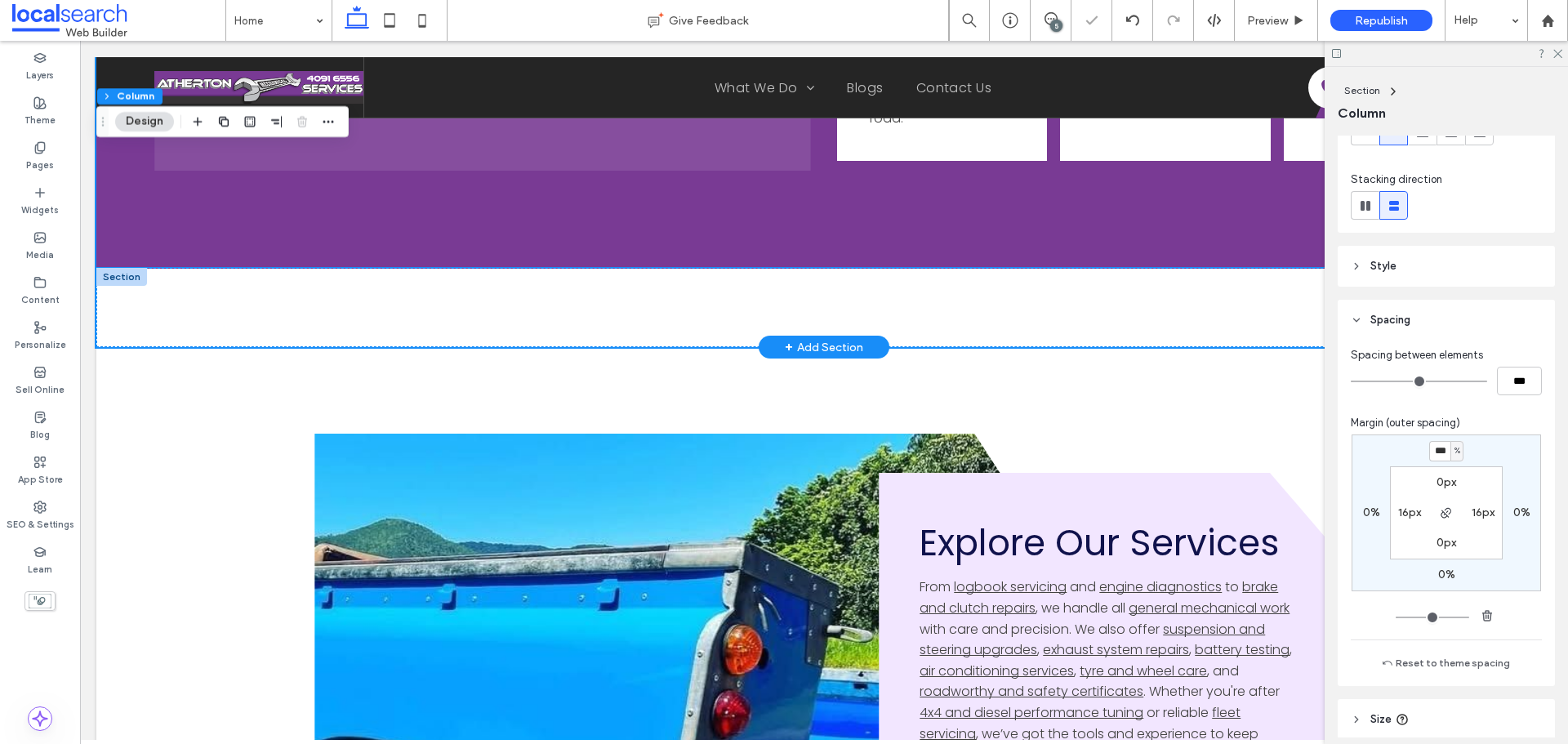
click at [1434, 456] on input "***" at bounding box center [1440, 451] width 22 height 21
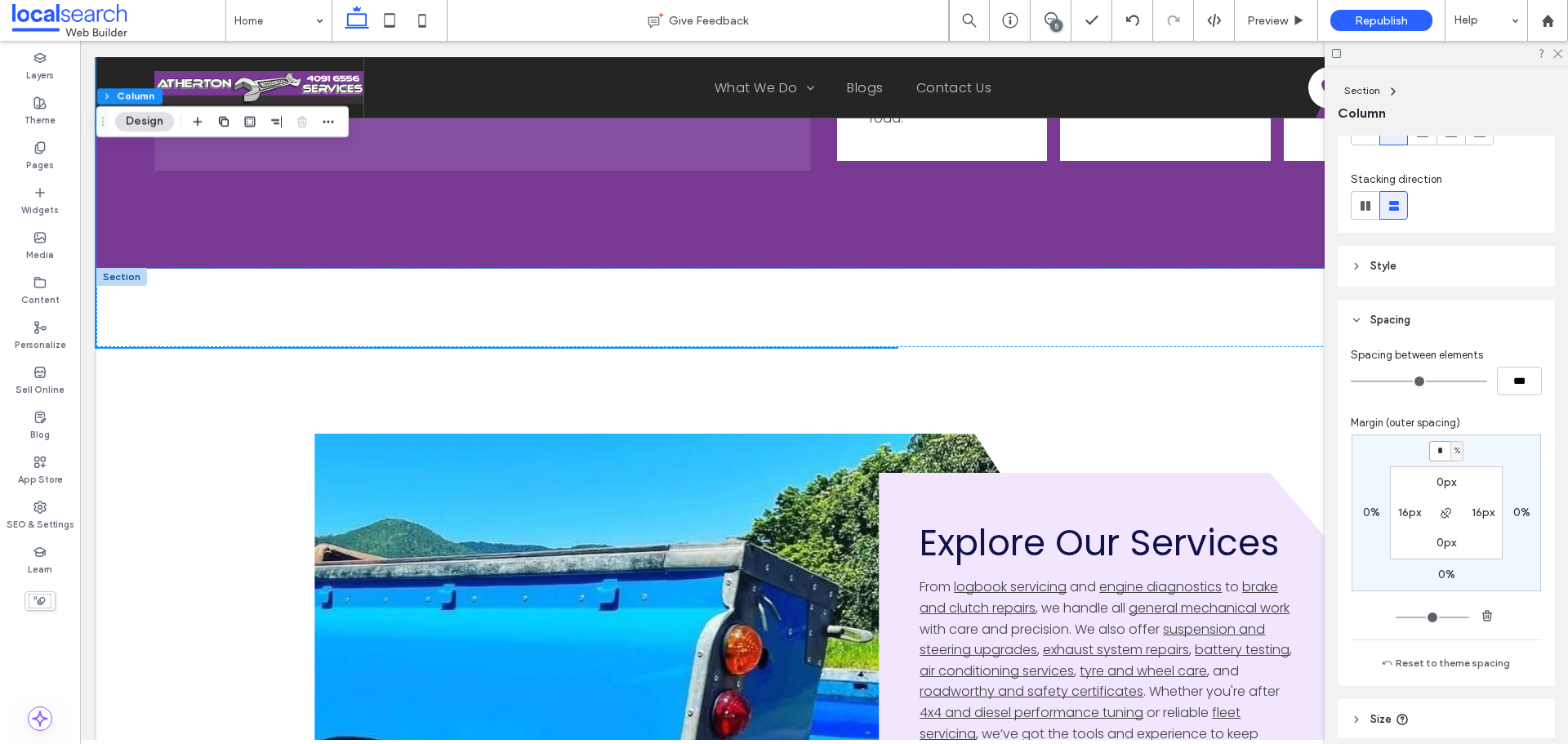
type input "*"
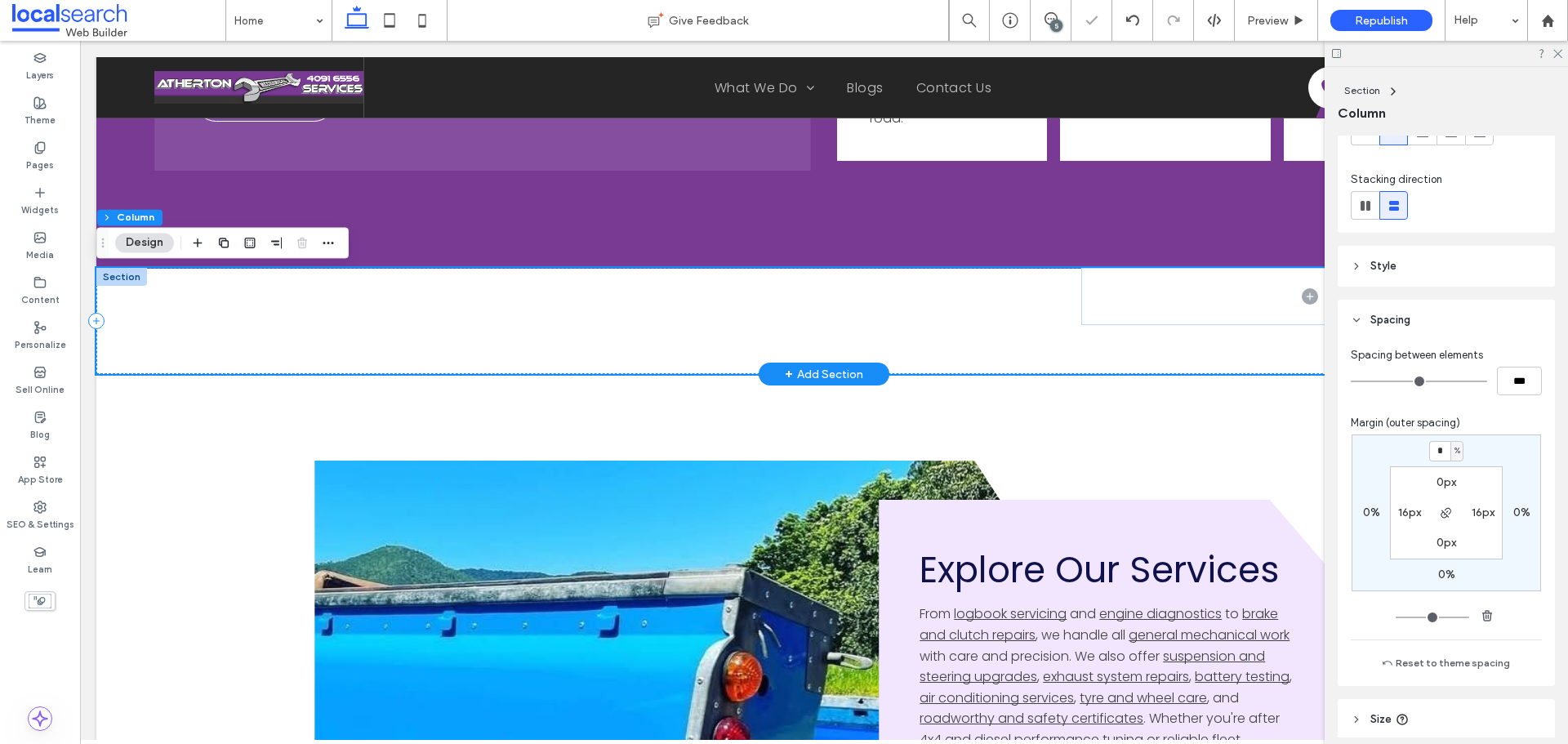
click at [791, 334] on div at bounding box center [824, 321] width 1456 height 106
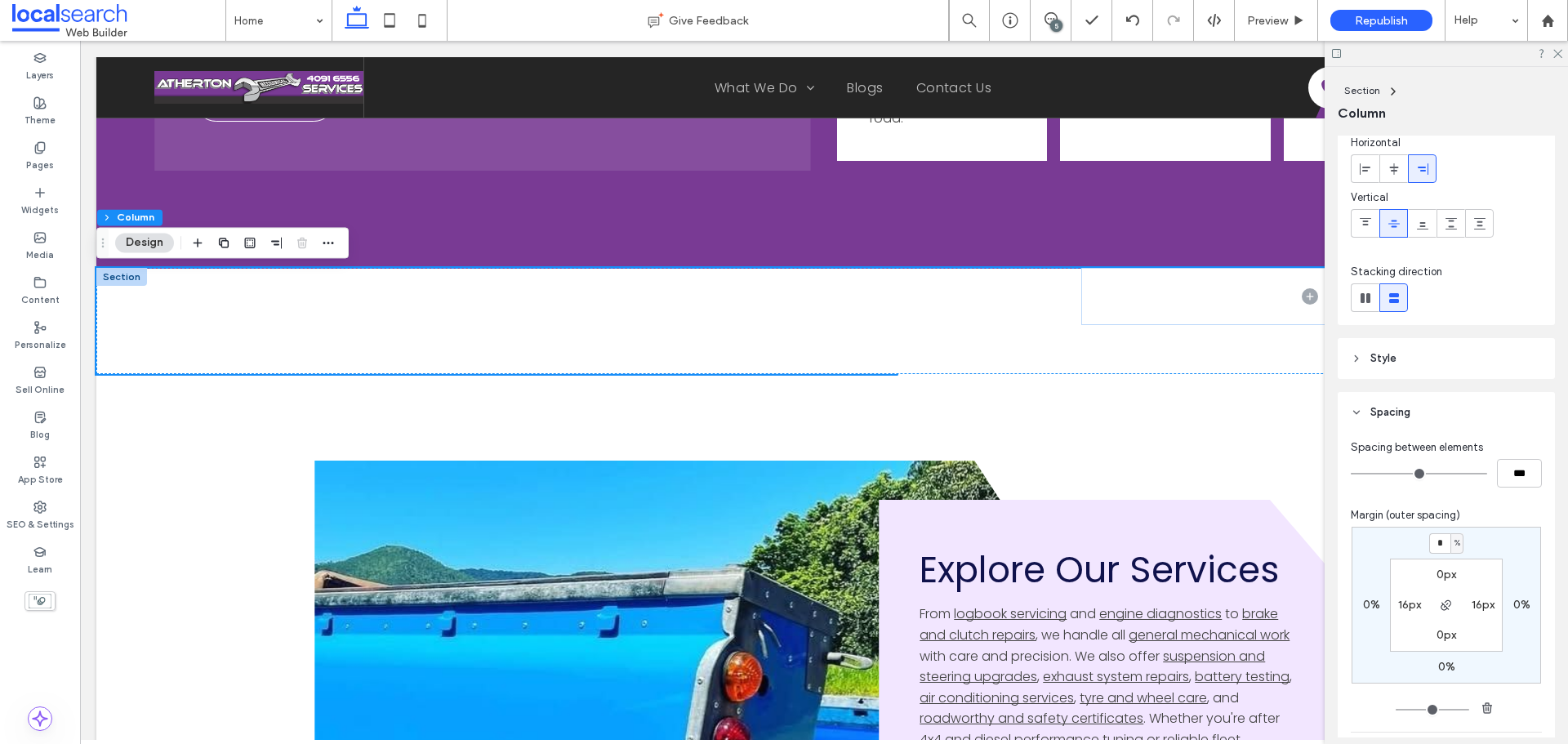
scroll to position [40, 0]
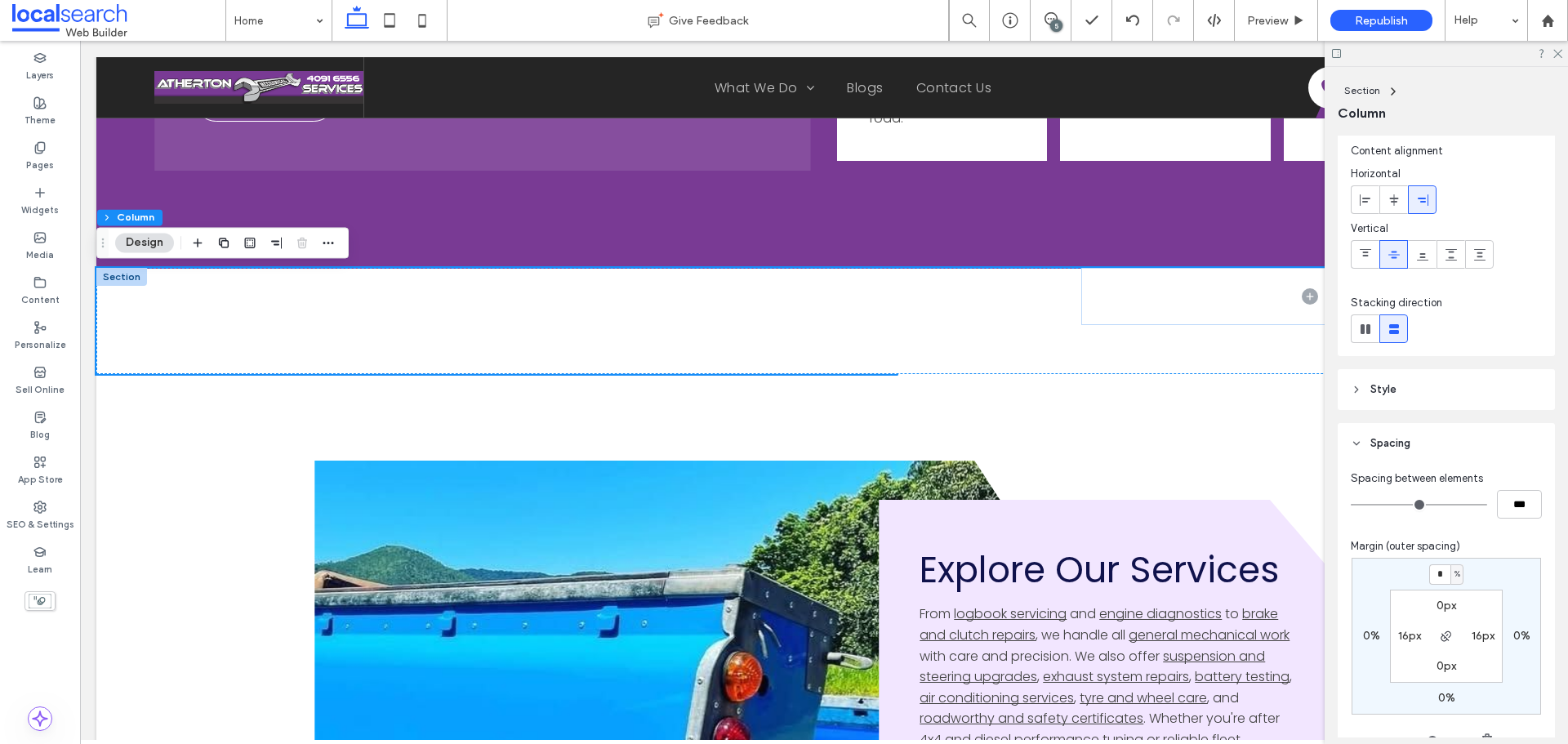
click at [1388, 384] on span "Style" at bounding box center [1383, 389] width 27 height 17
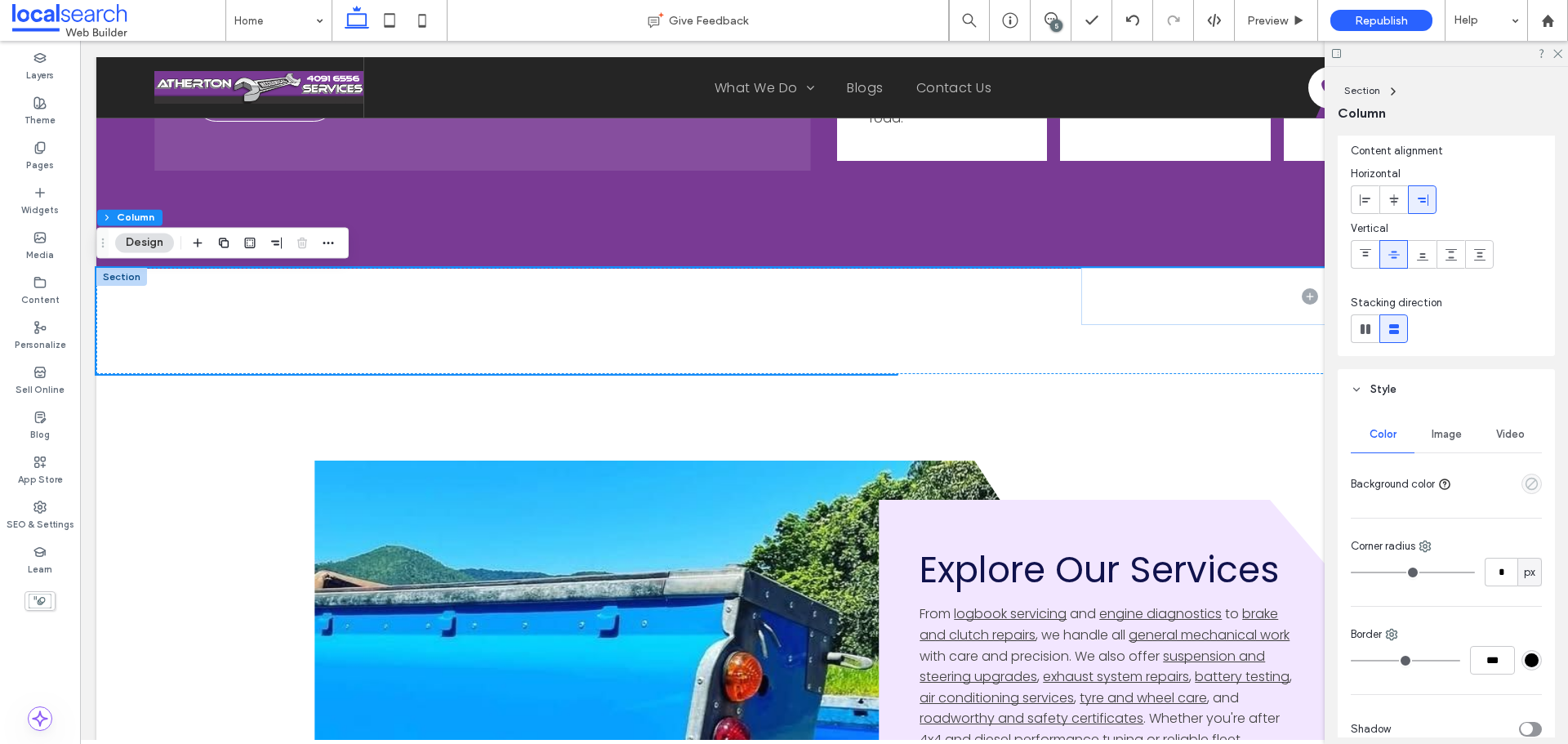
click at [1526, 479] on use "empty color" at bounding box center [1532, 484] width 12 height 12
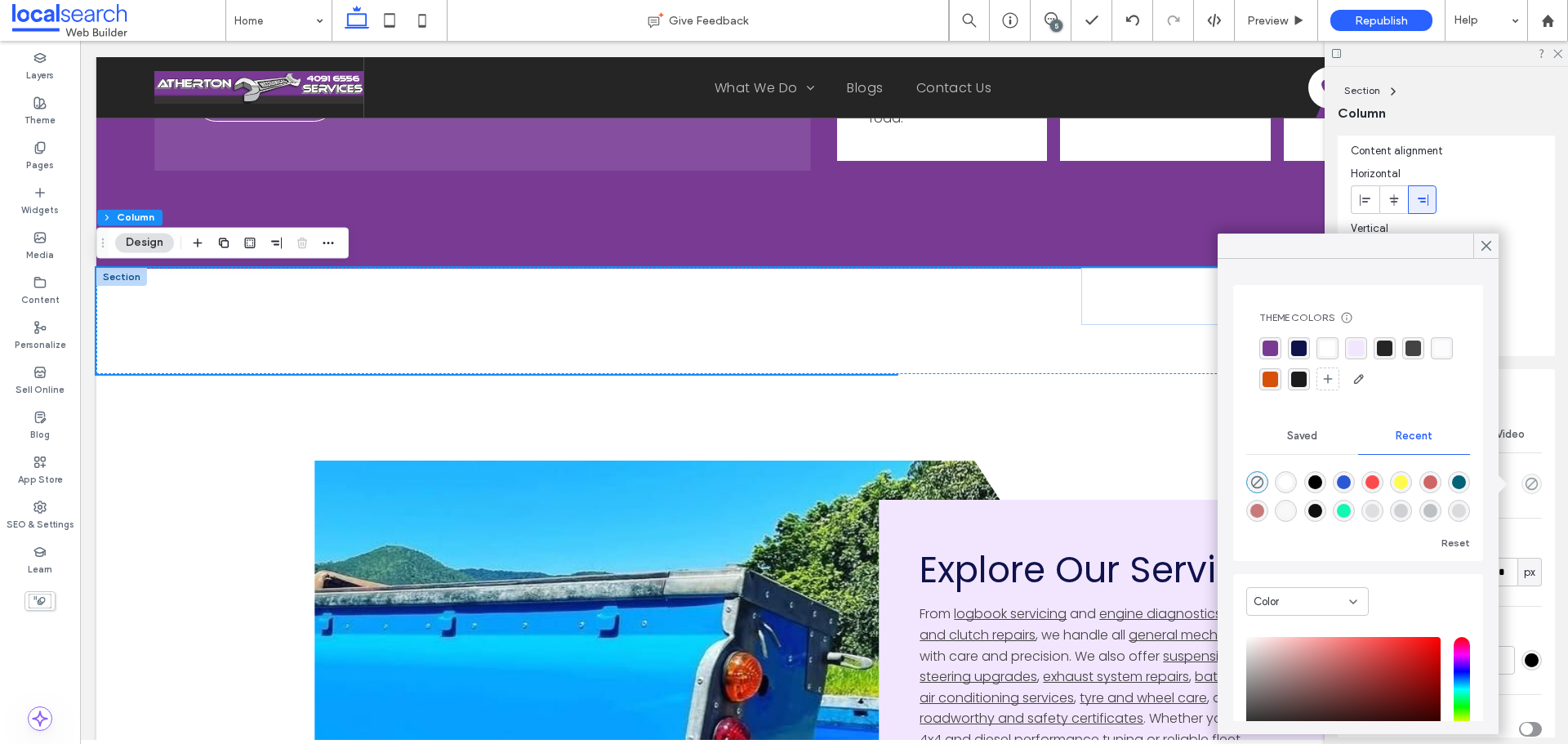
click at [1275, 348] on div "rgba(121,58,148,1)" at bounding box center [1271, 348] width 16 height 16
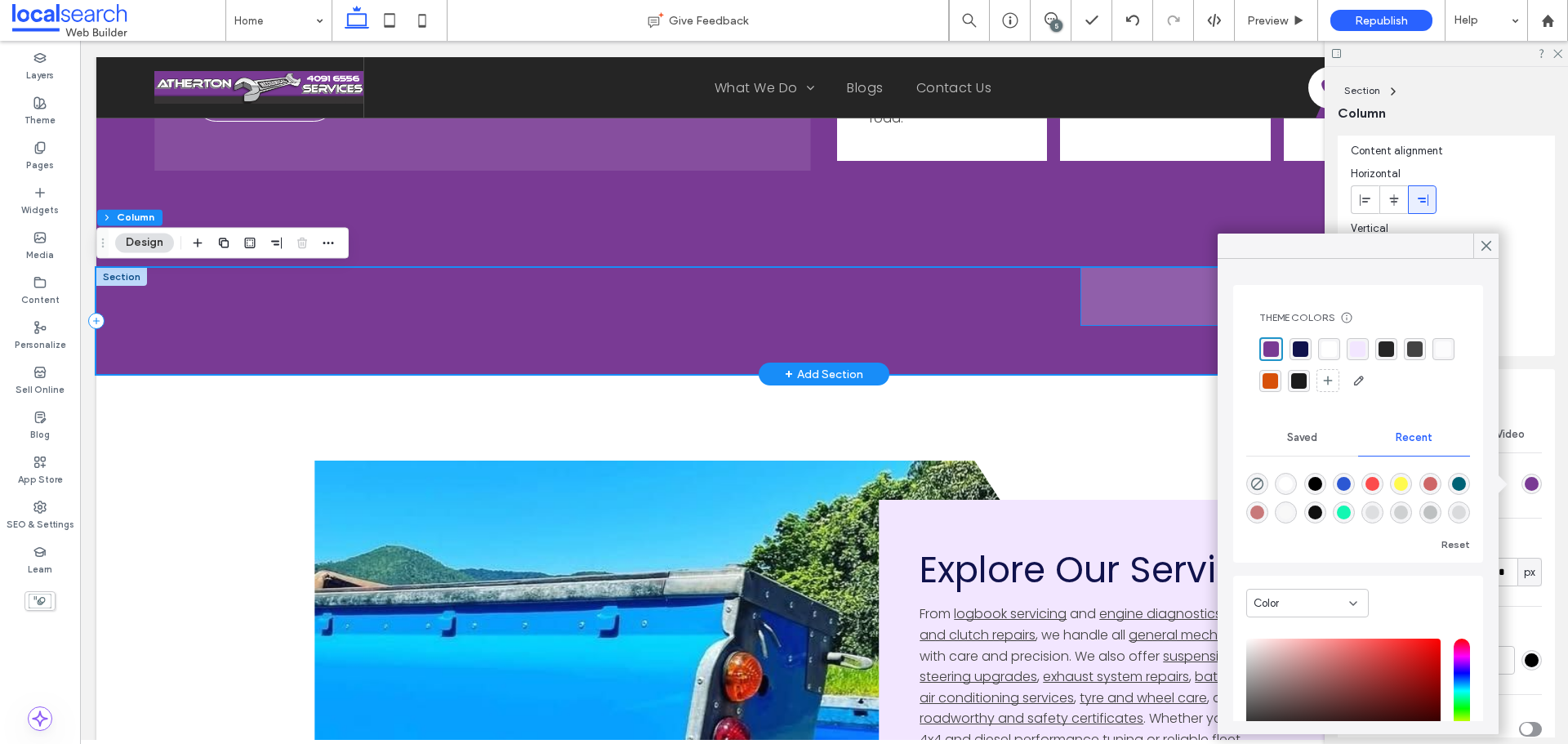
click at [1094, 291] on span at bounding box center [1309, 297] width 457 height 57
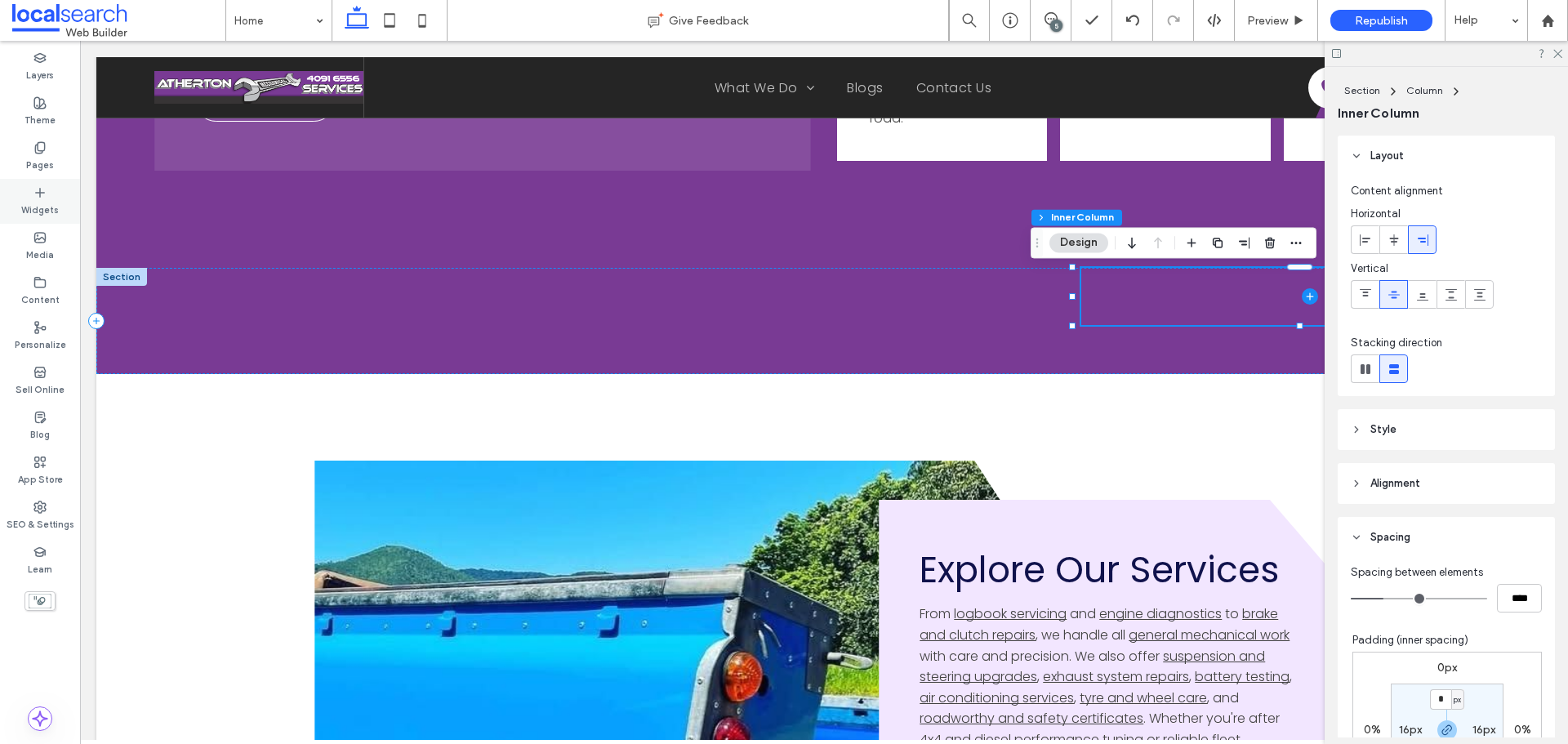
click at [51, 210] on label "Widgets" at bounding box center [40, 208] width 37 height 18
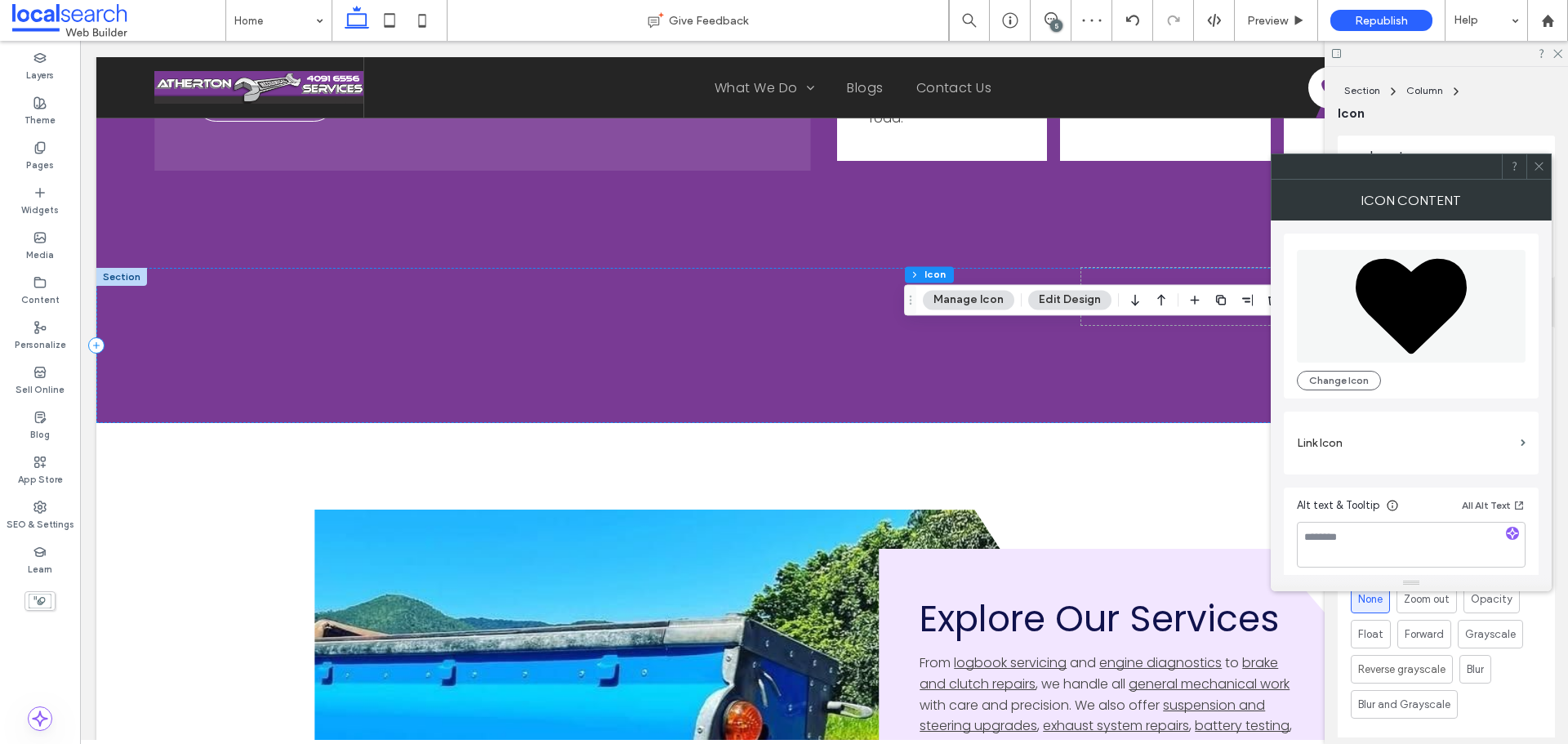
click at [1538, 165] on icon at bounding box center [1539, 166] width 12 height 12
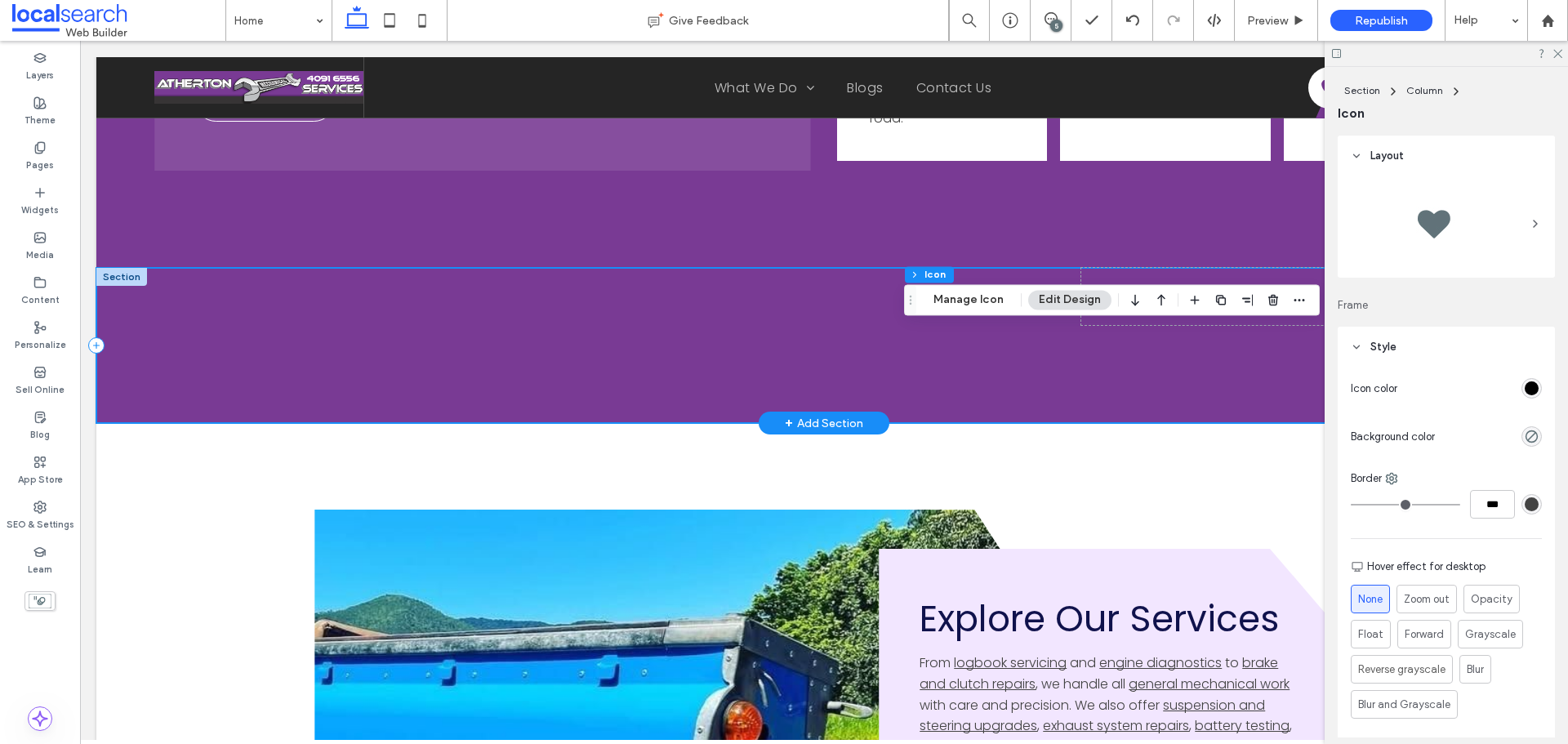
click at [1077, 372] on div at bounding box center [824, 346] width 1456 height 155
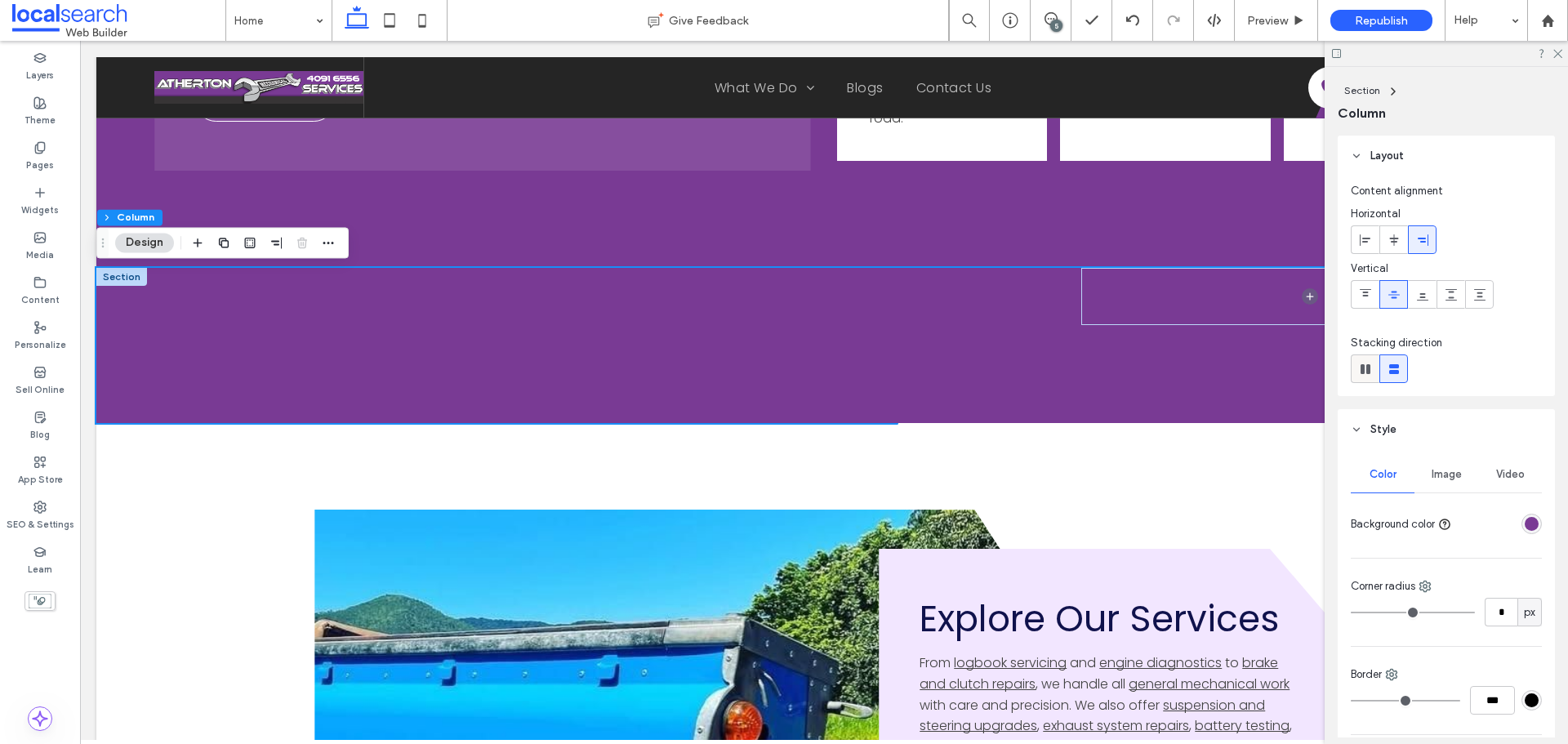
click at [1369, 374] on icon at bounding box center [1365, 369] width 17 height 17
type input "*"
type input "**"
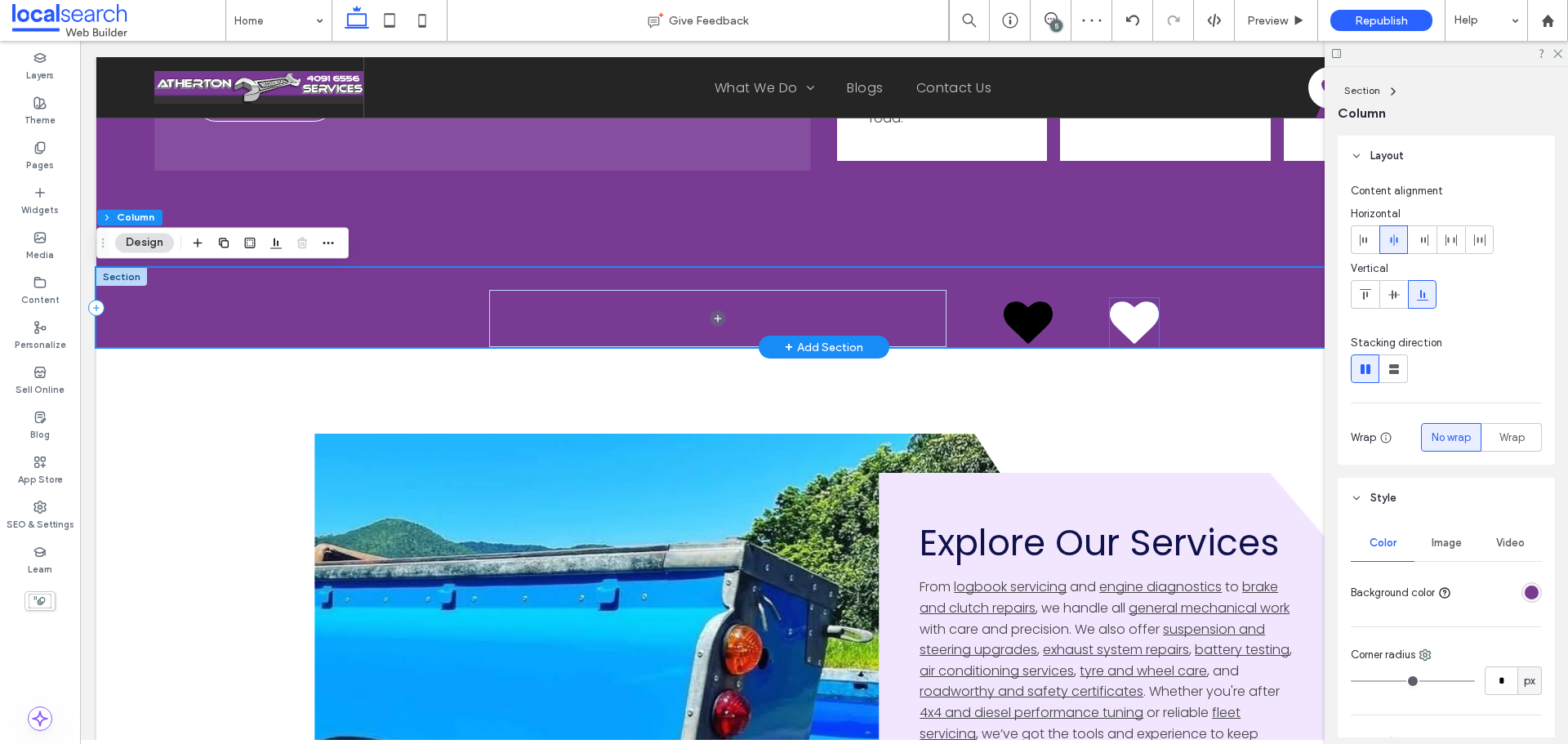
click at [1128, 318] on icon at bounding box center [1134, 322] width 49 height 41
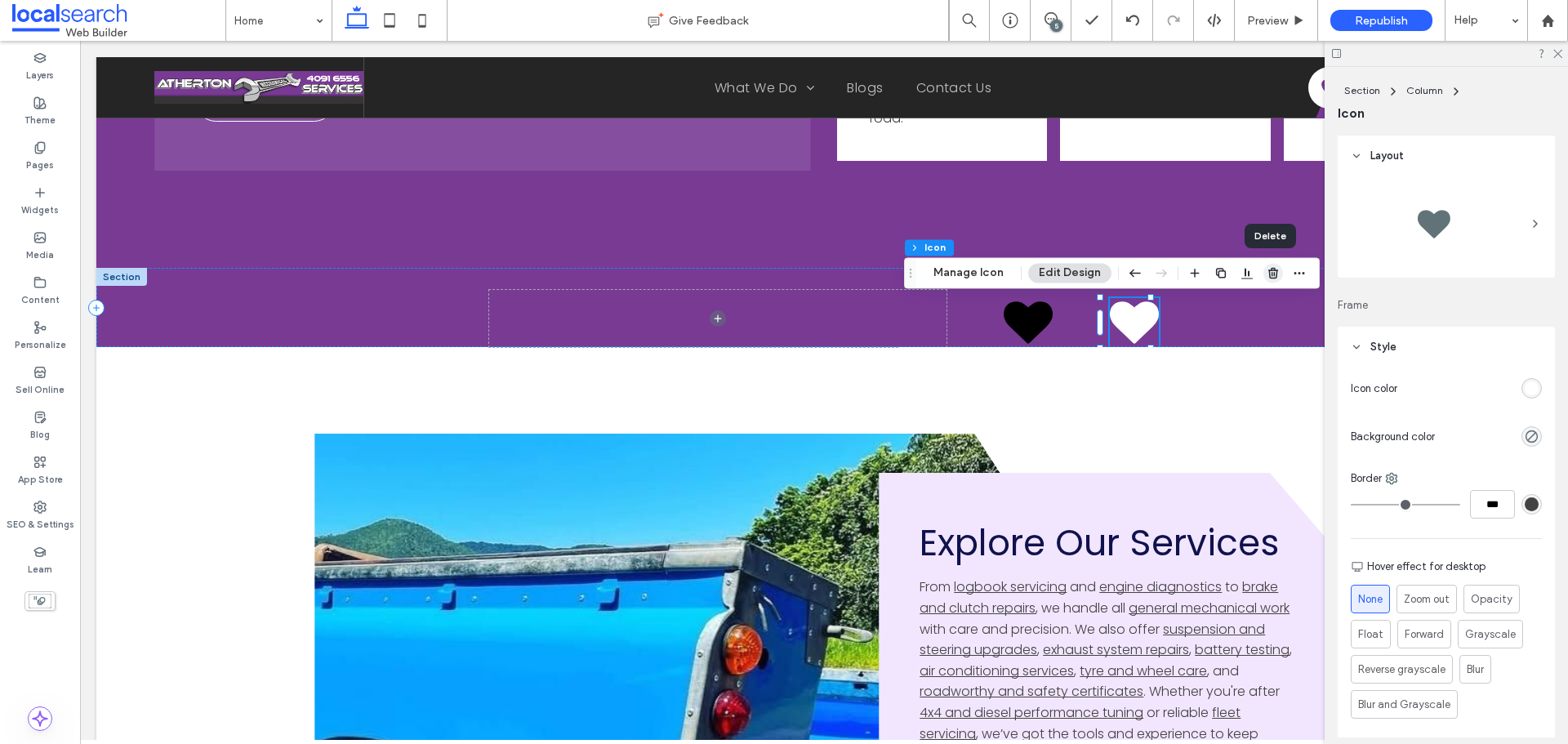
drag, startPoint x: 1273, startPoint y: 274, endPoint x: 1127, endPoint y: 250, distance: 148.0
click at [1273, 274] on use "button" at bounding box center [1273, 273] width 10 height 11
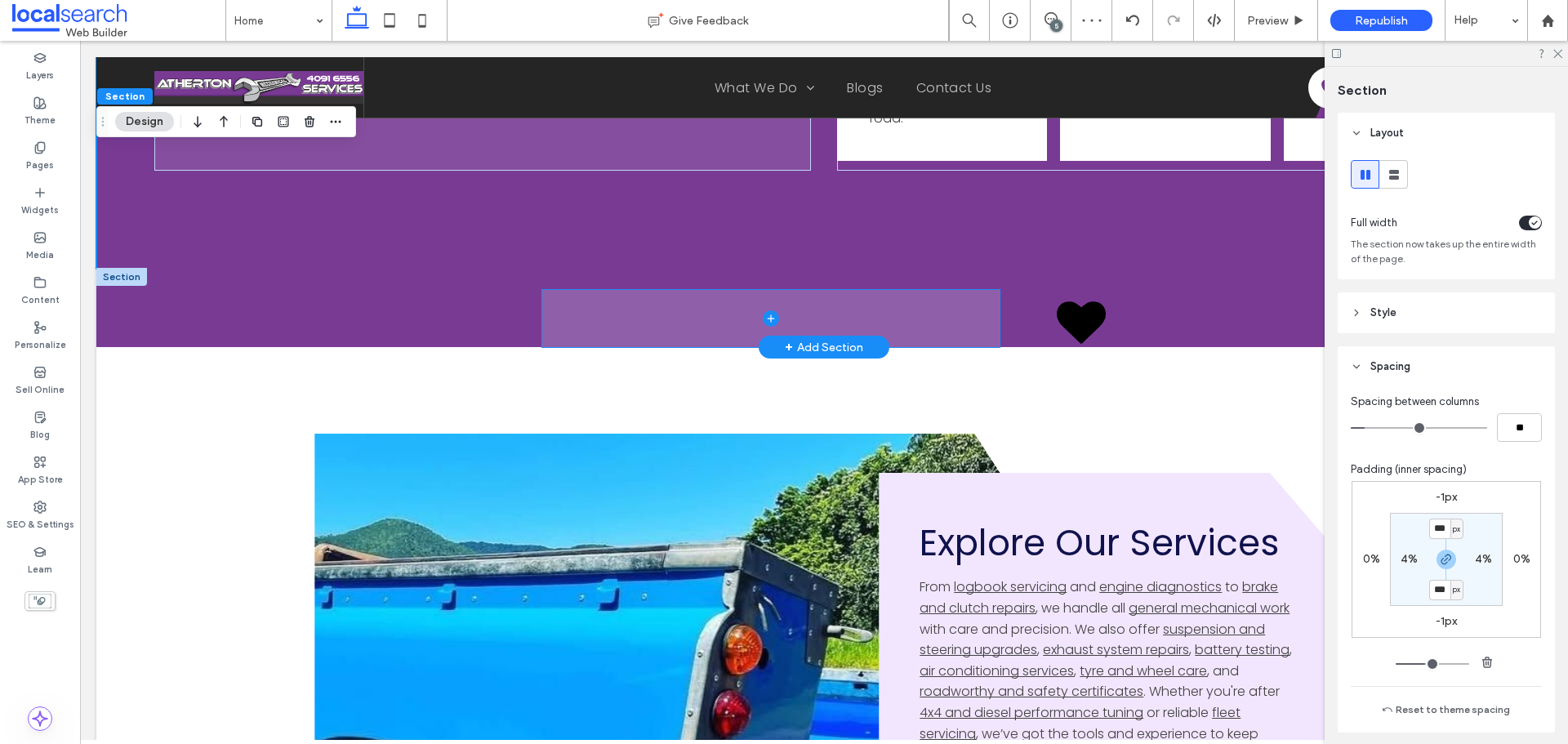
click at [910, 303] on span at bounding box center [771, 318] width 457 height 57
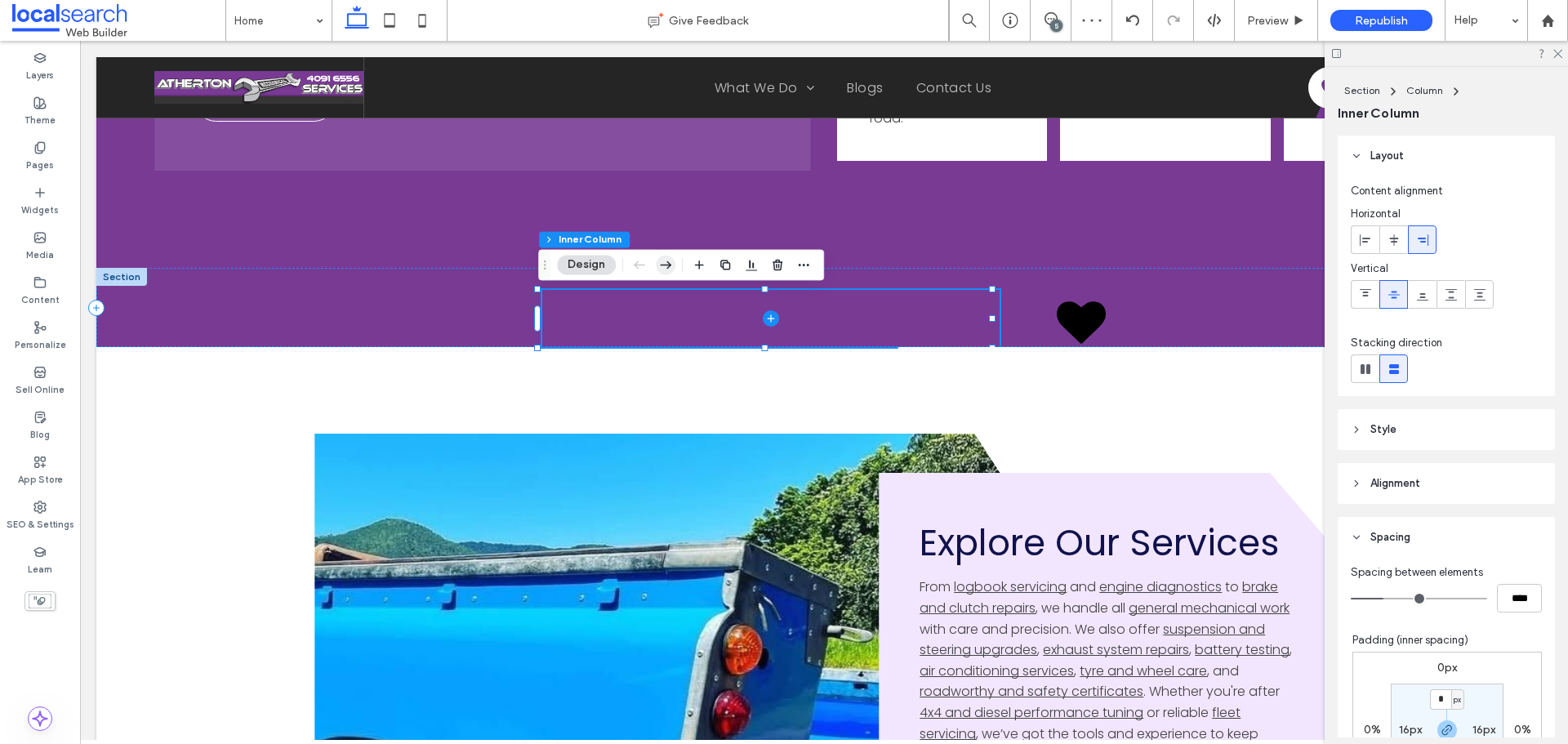
click at [670, 268] on icon "button" at bounding box center [666, 264] width 20 height 29
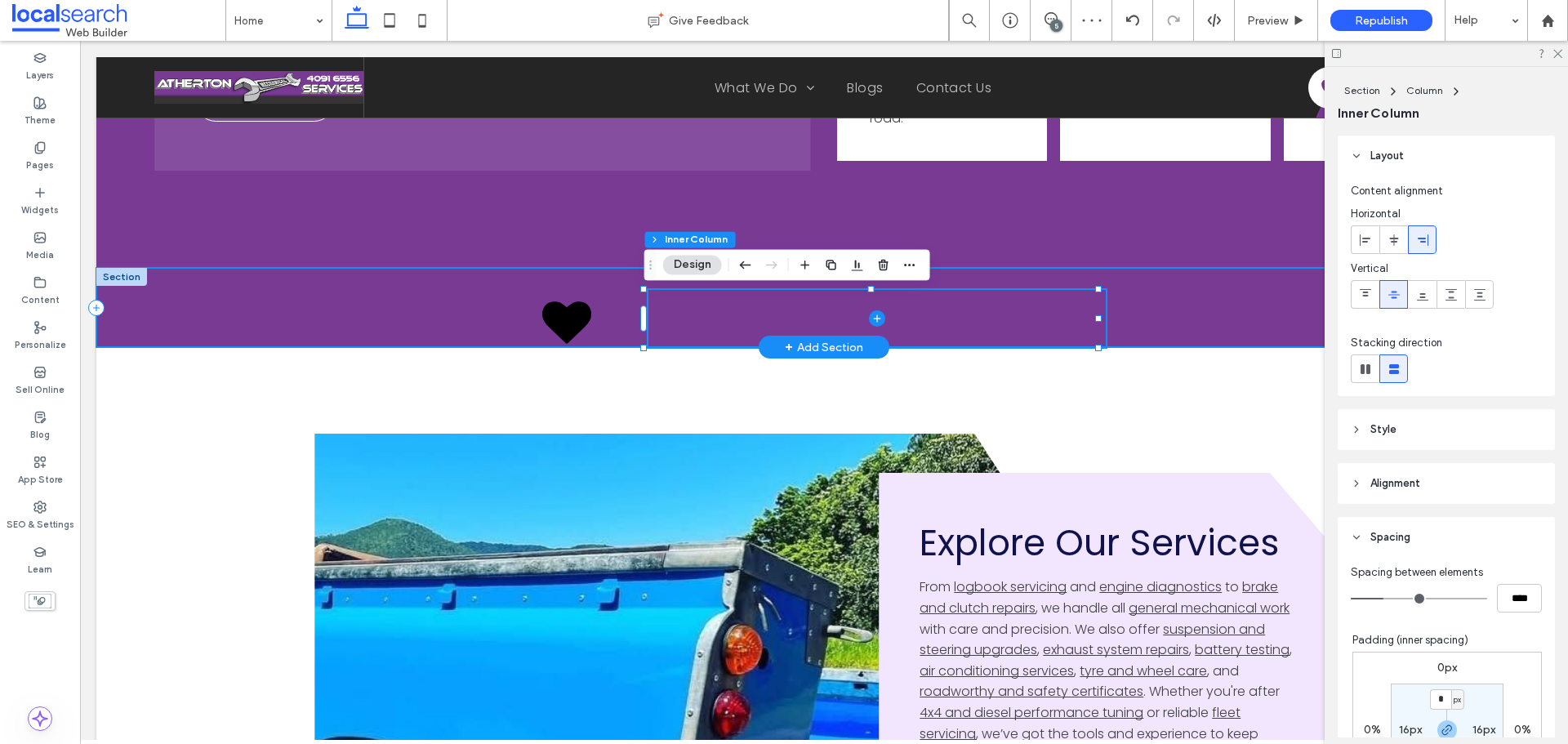
click at [1211, 315] on div at bounding box center [824, 308] width 1456 height 80
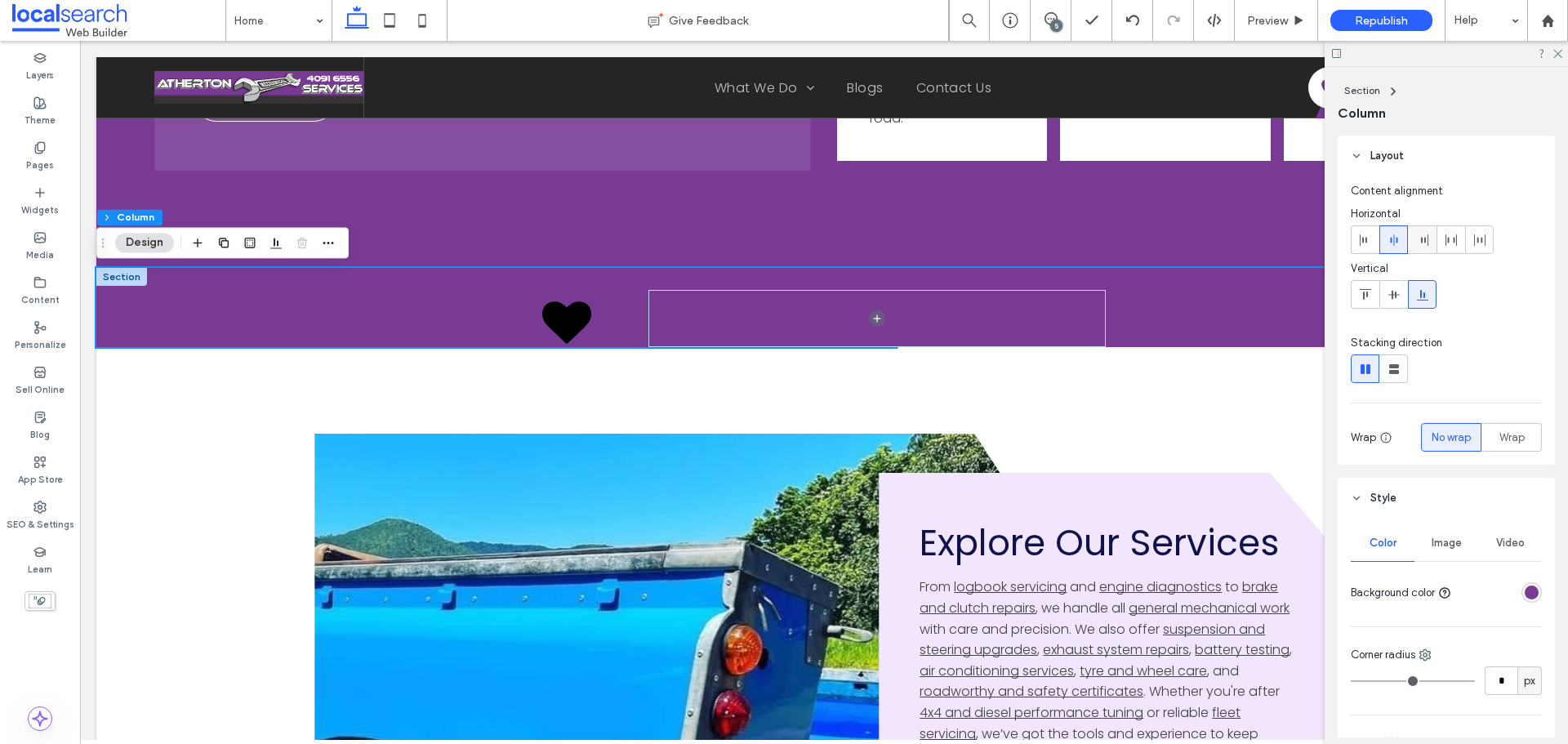
click at [1432, 244] on div at bounding box center [1422, 239] width 27 height 27
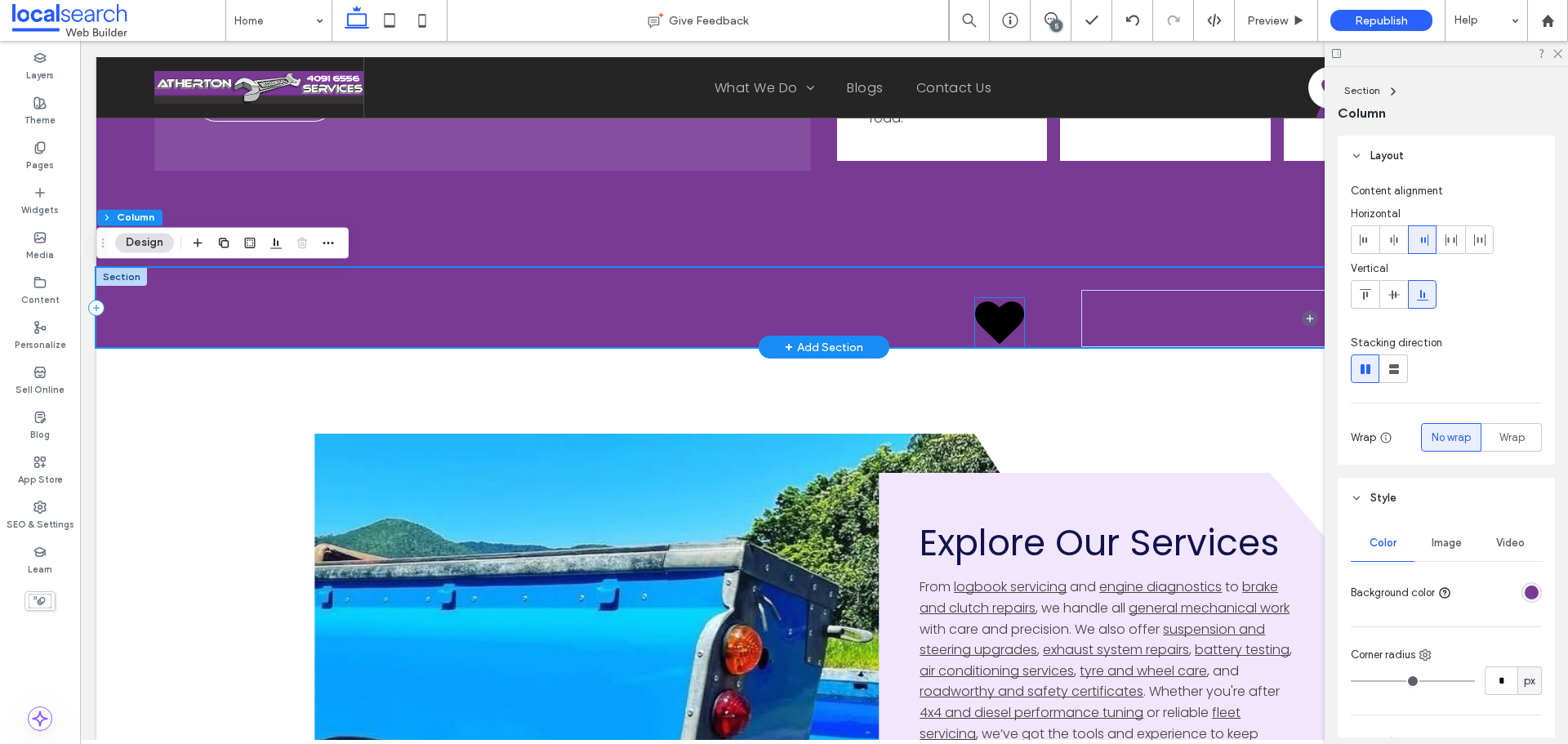
click at [1002, 311] on icon at bounding box center [1000, 322] width 49 height 41
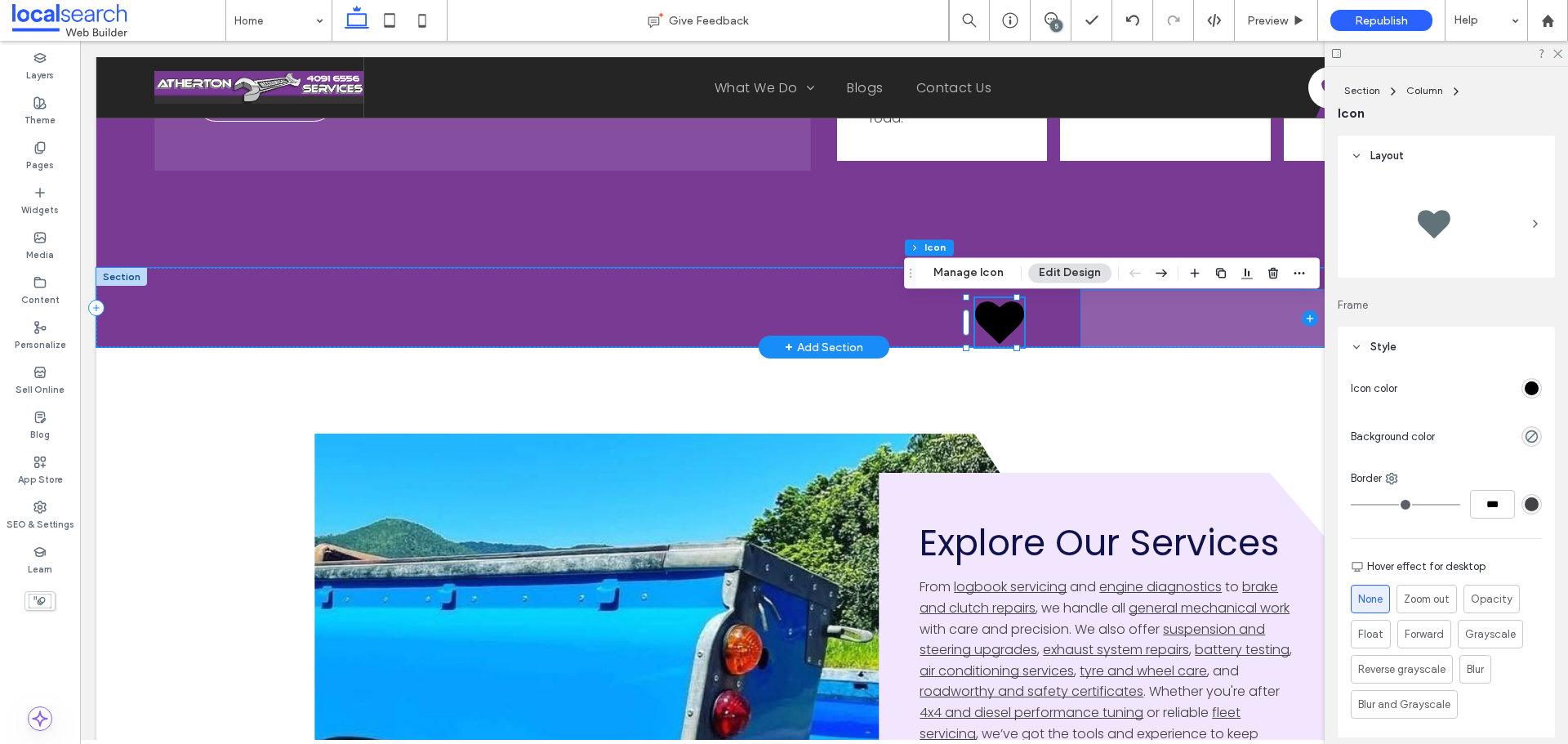
click at [1099, 321] on span at bounding box center [1309, 318] width 457 height 57
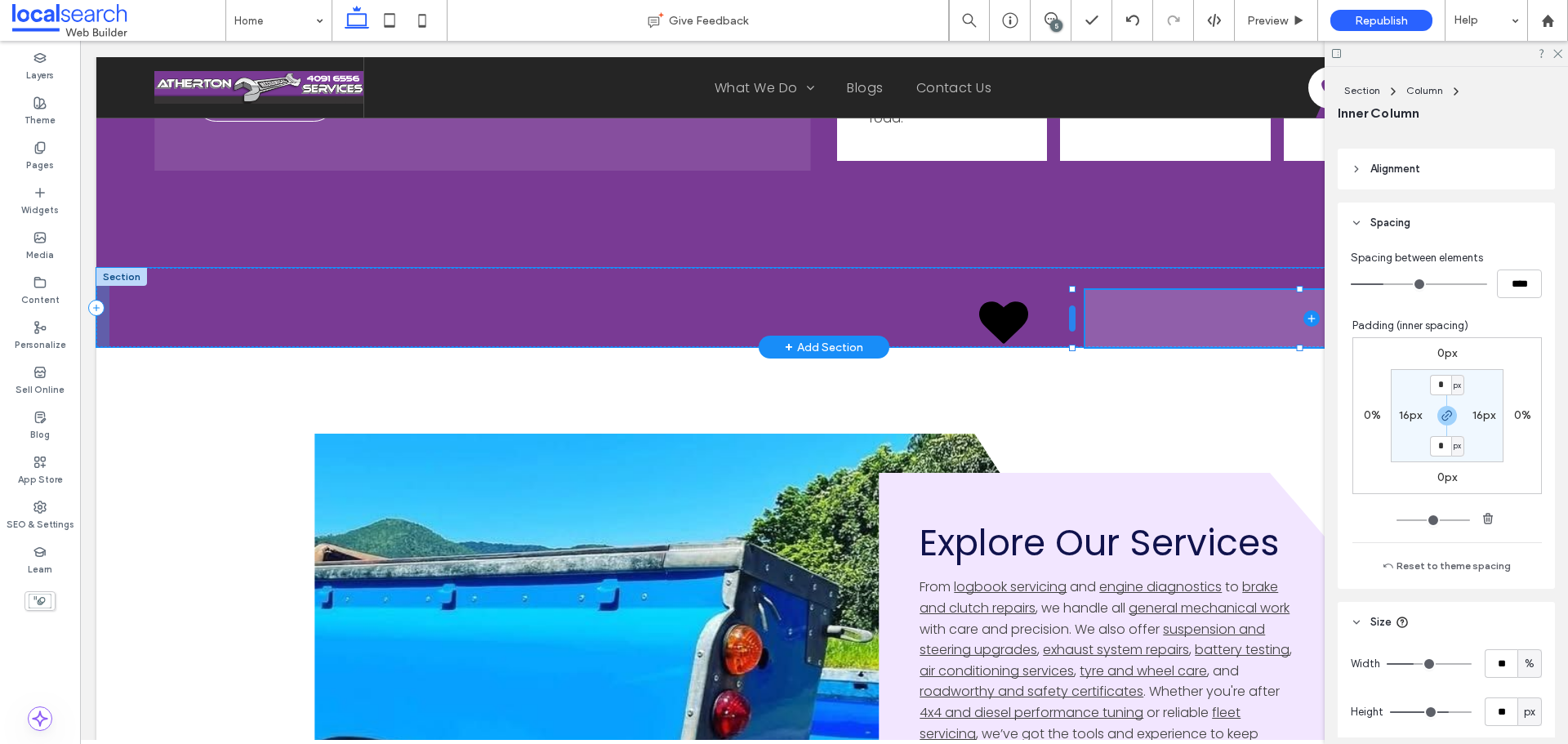
scroll to position [327, 0]
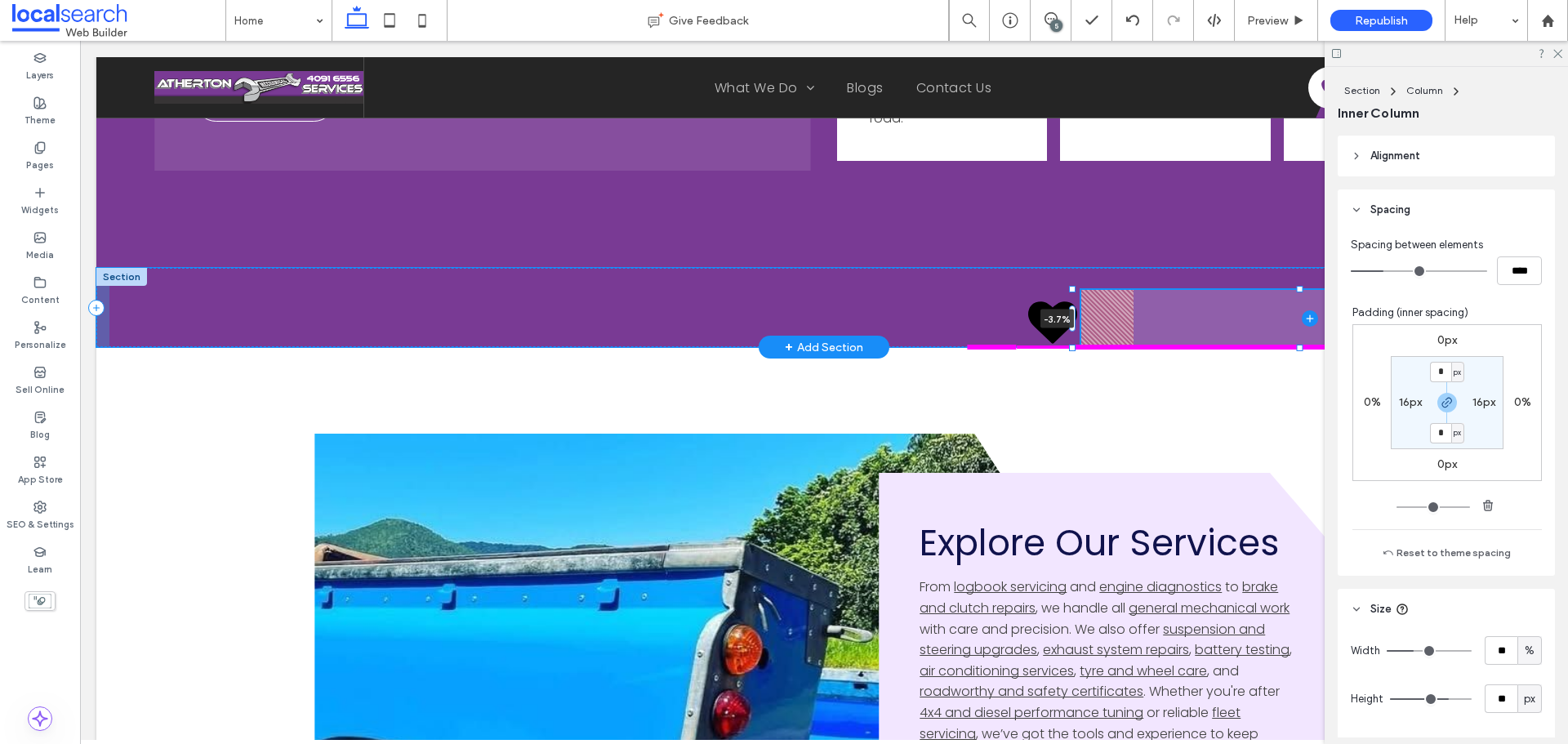
drag, startPoint x: 1074, startPoint y: 323, endPoint x: 1021, endPoint y: 318, distance: 53.2
click at [1021, 318] on div "-3.7%" at bounding box center [824, 308] width 1456 height 80
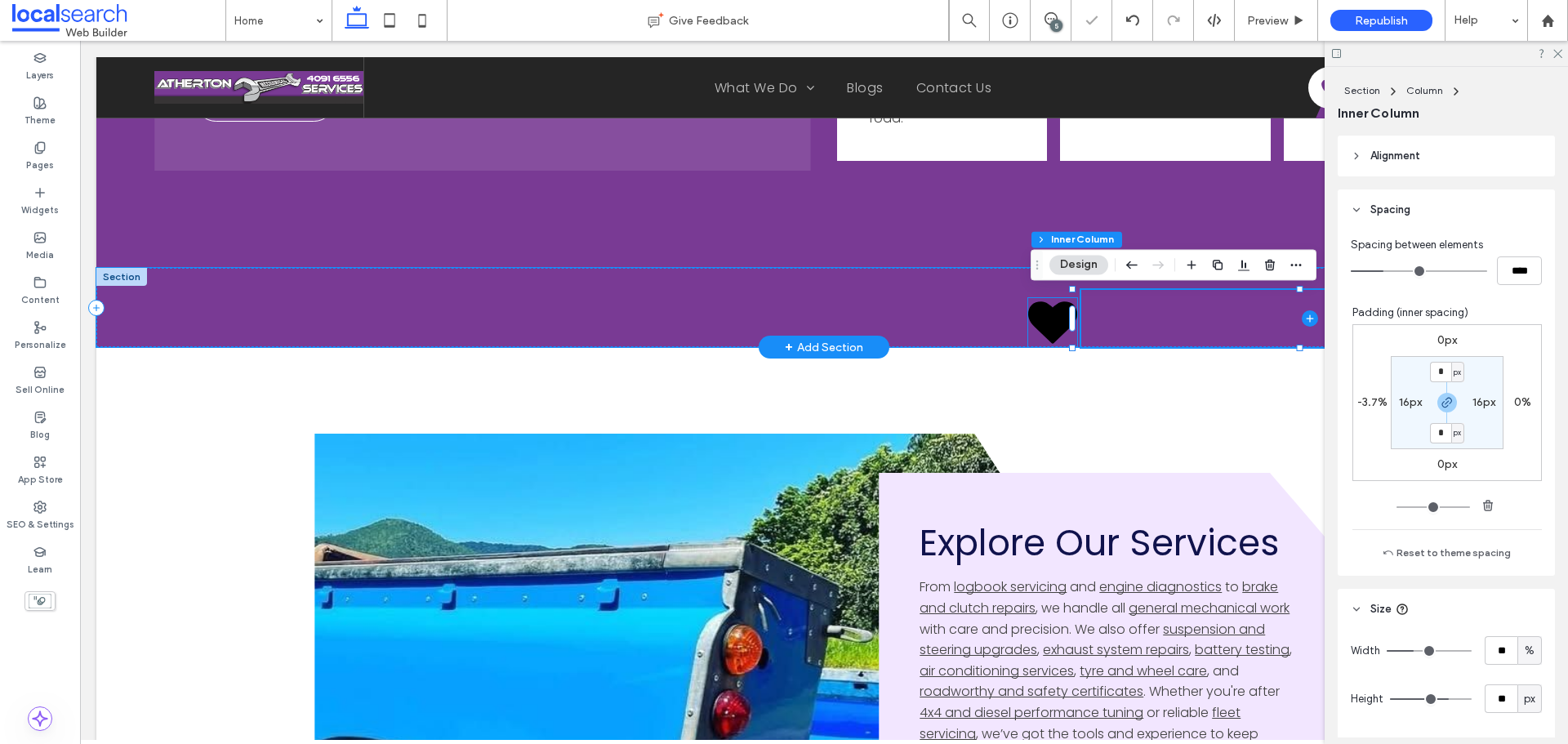
click at [1062, 318] on icon at bounding box center [1053, 322] width 49 height 41
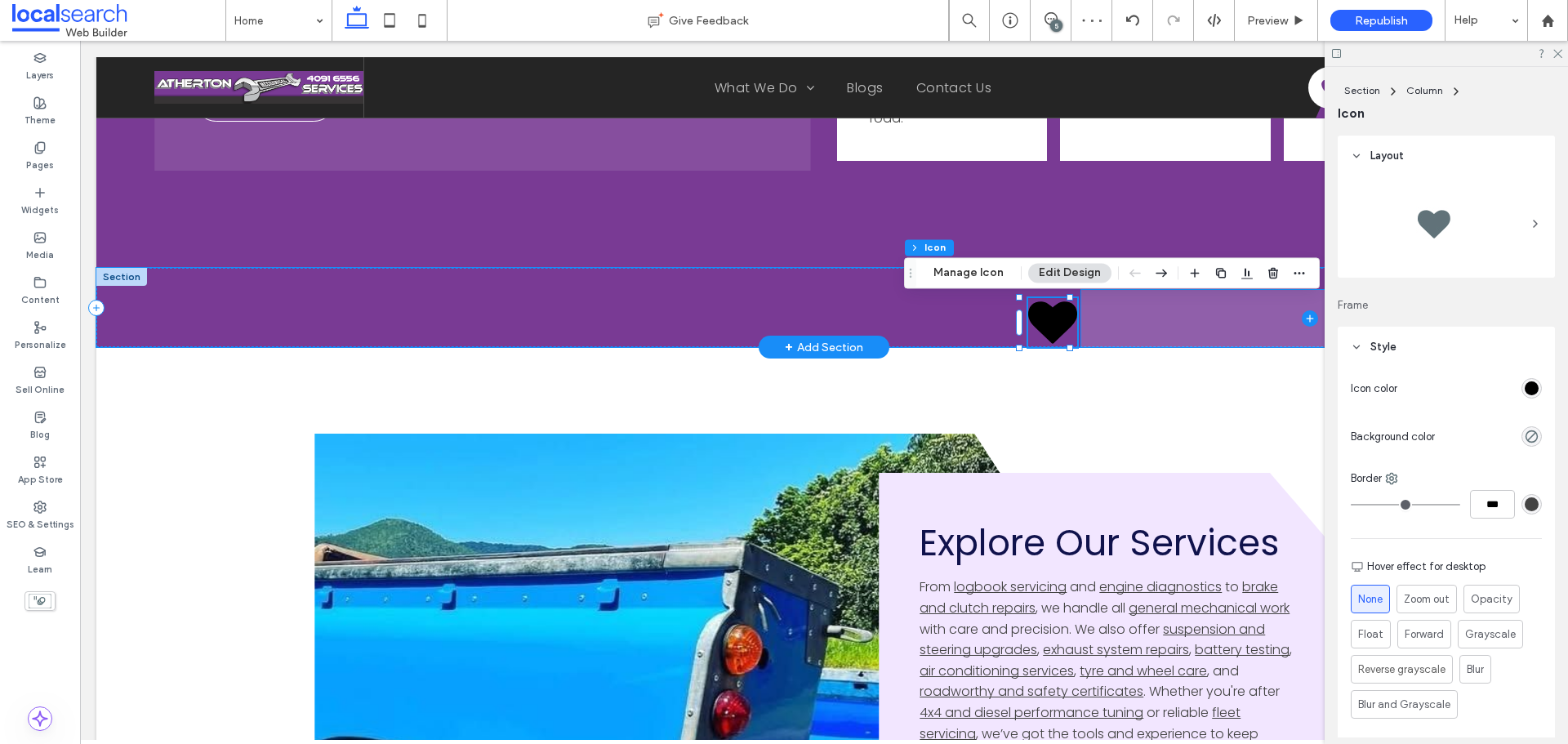
click at [1113, 321] on span at bounding box center [1309, 318] width 457 height 57
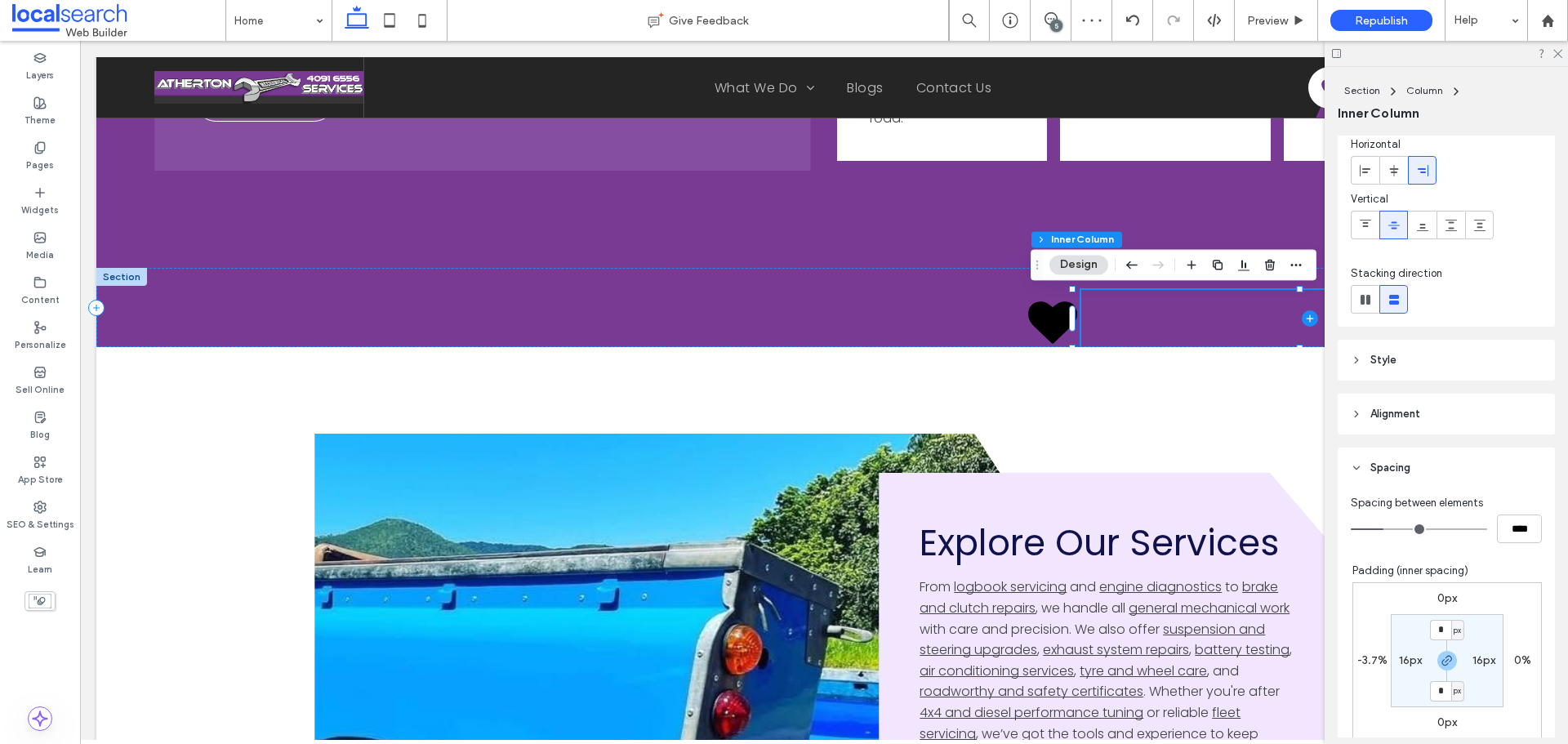
scroll to position [163, 0]
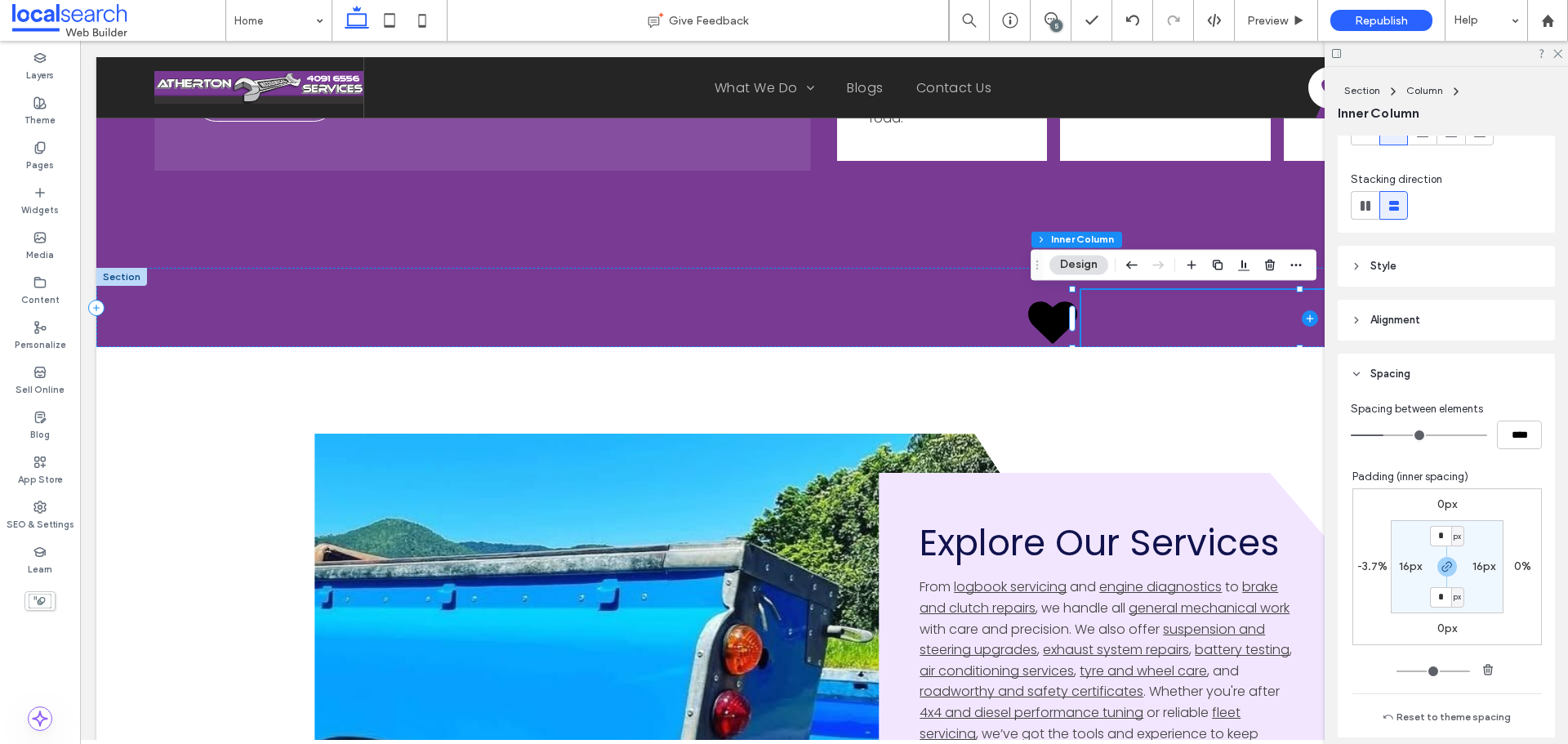
click at [1464, 271] on header "Style" at bounding box center [1446, 266] width 217 height 41
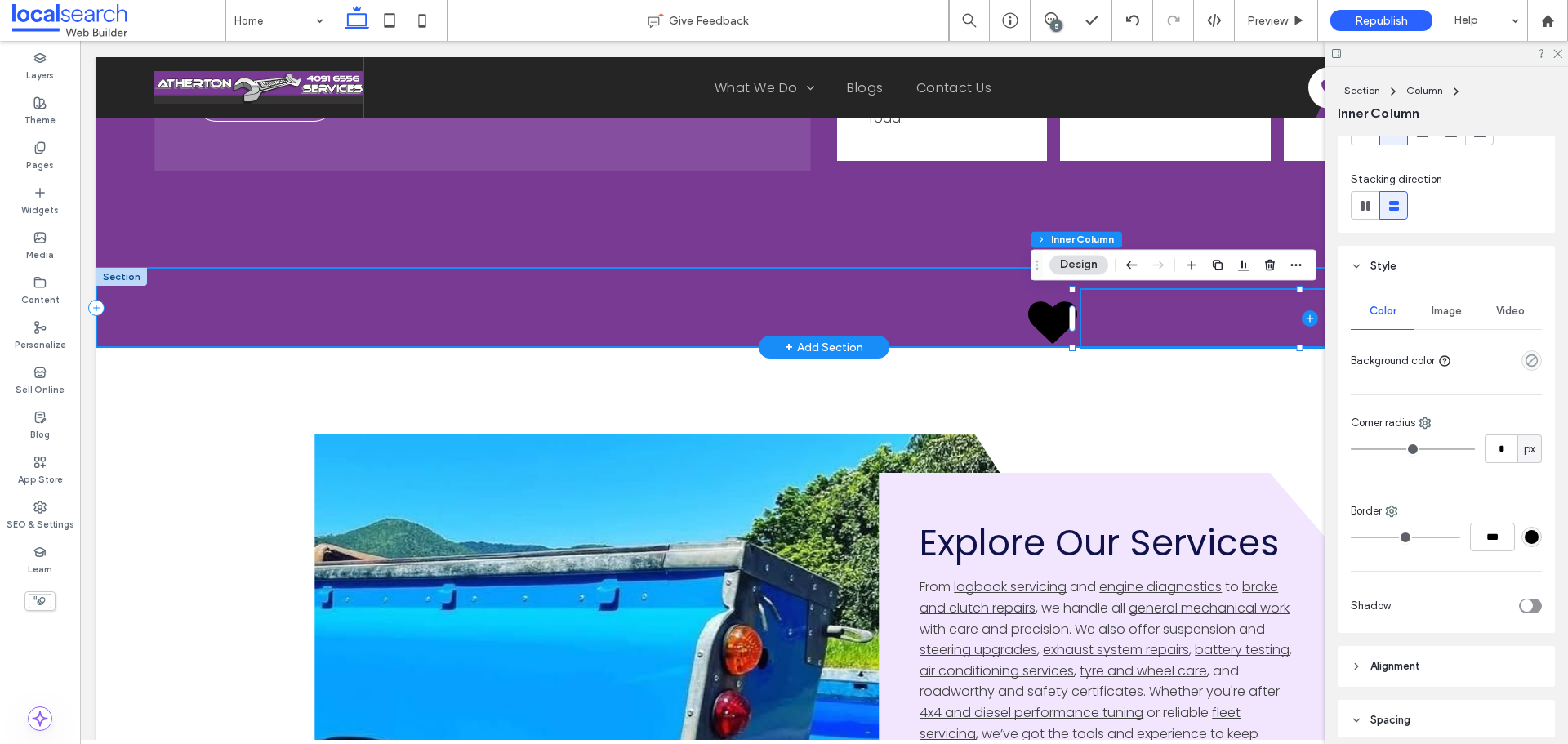
click at [494, 301] on div at bounding box center [824, 308] width 1456 height 80
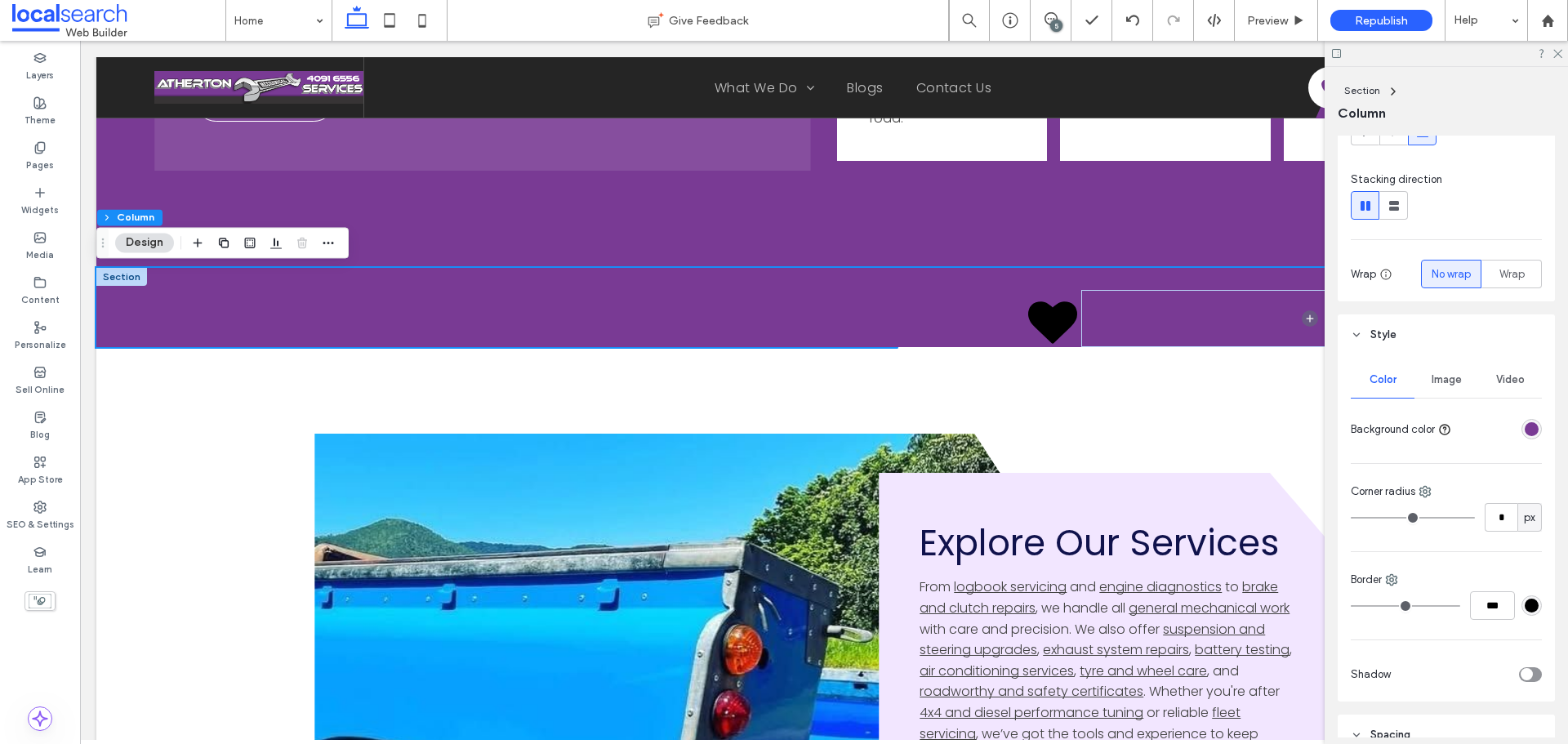
click at [1529, 431] on div "rgba(121,58,148,1)" at bounding box center [1532, 429] width 14 height 14
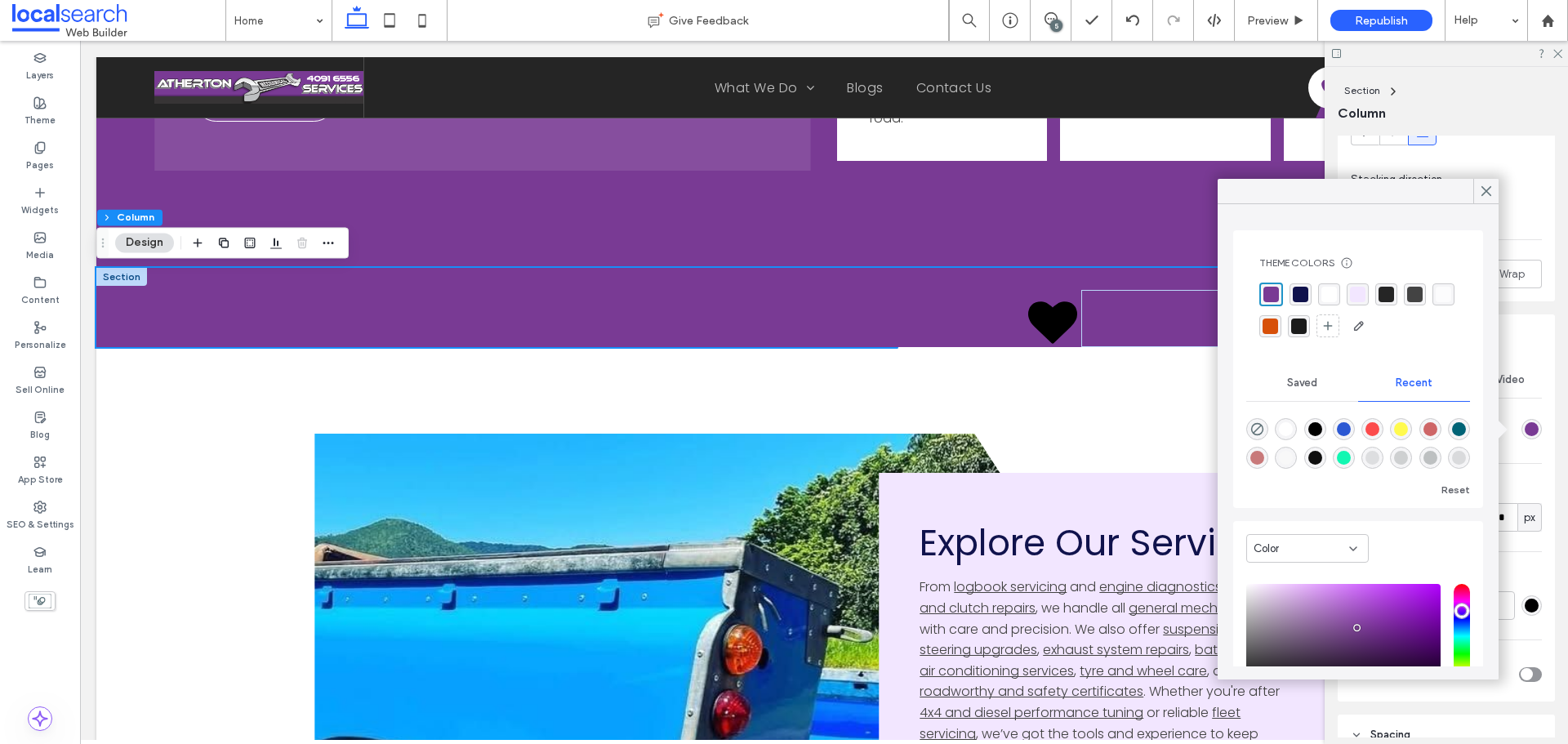
click at [1333, 296] on div "rgba(255, 255, 255, 1)" at bounding box center [1329, 295] width 16 height 16
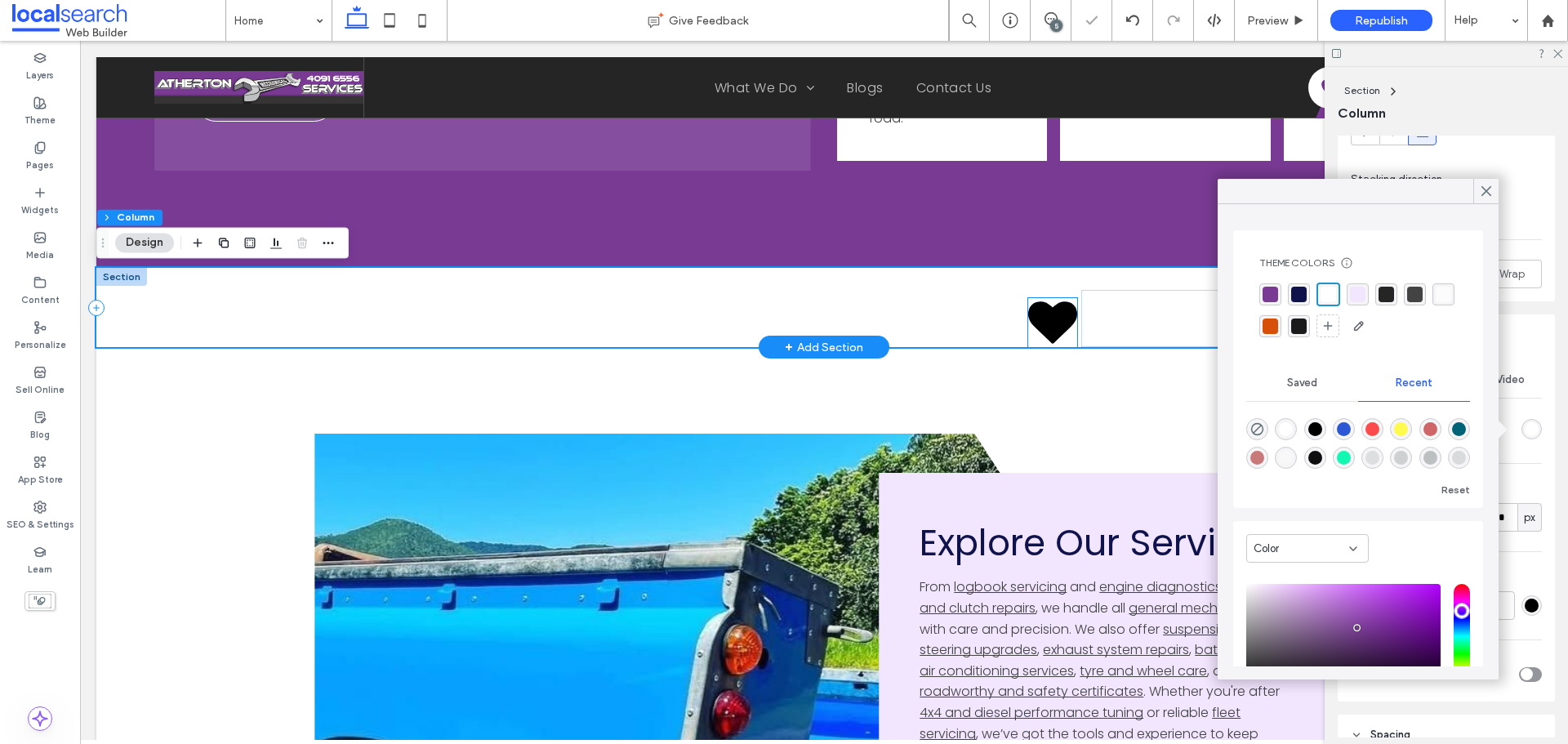
click at [1043, 326] on icon at bounding box center [1053, 322] width 49 height 41
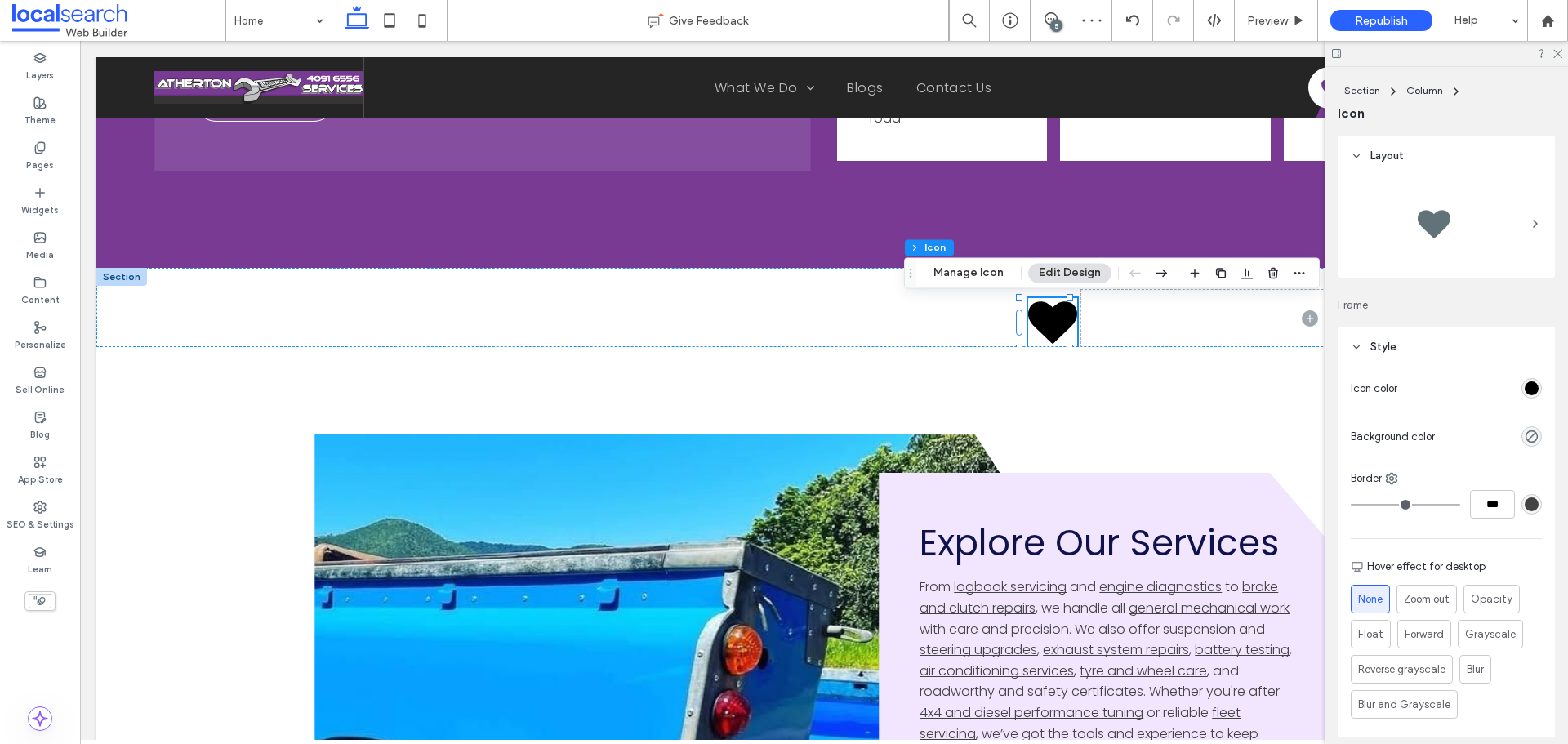
click at [1525, 385] on div "rgb(0, 0, 0)" at bounding box center [1532, 388] width 14 height 14
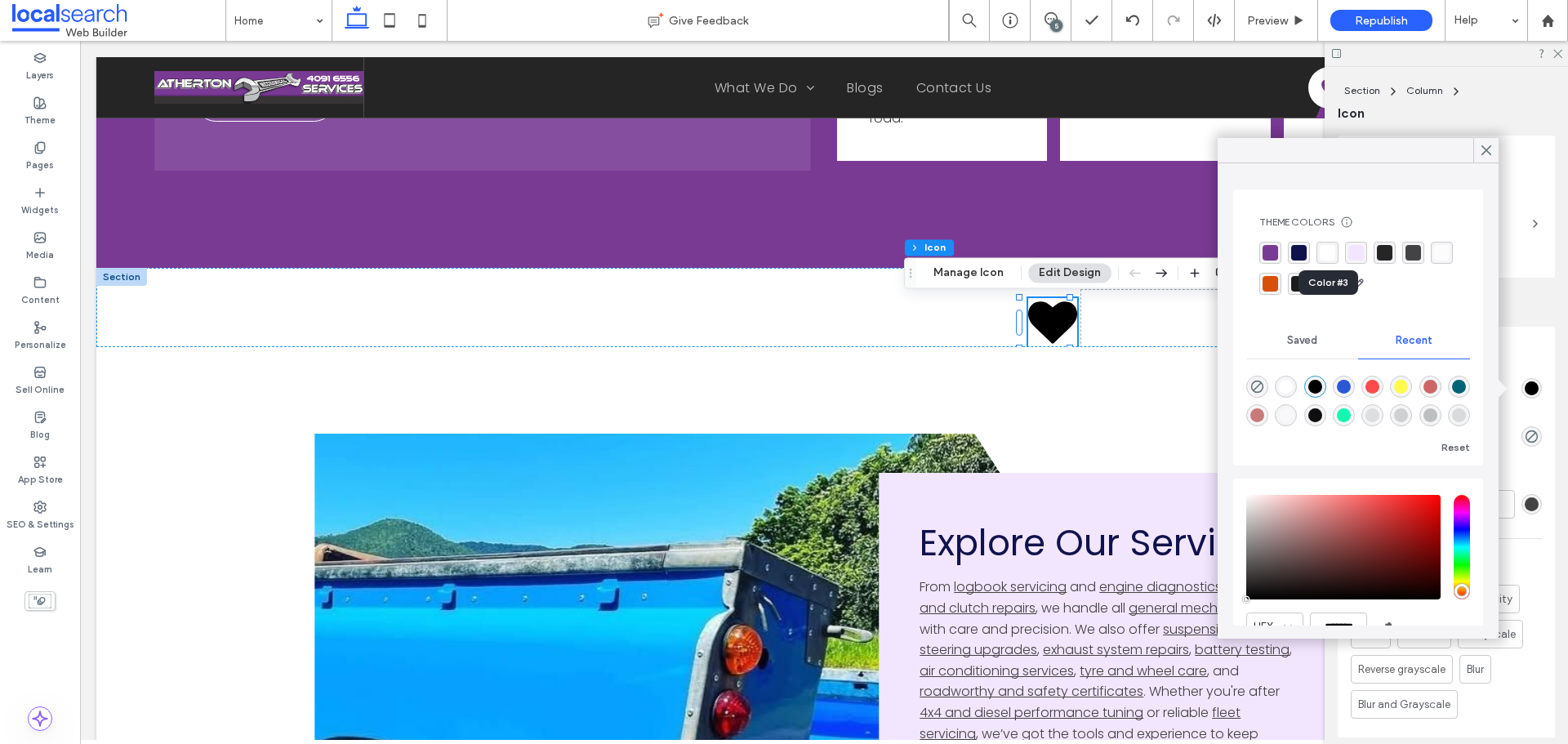
click at [1328, 251] on div "rgba(255, 255, 255, 1)" at bounding box center [1328, 253] width 16 height 16
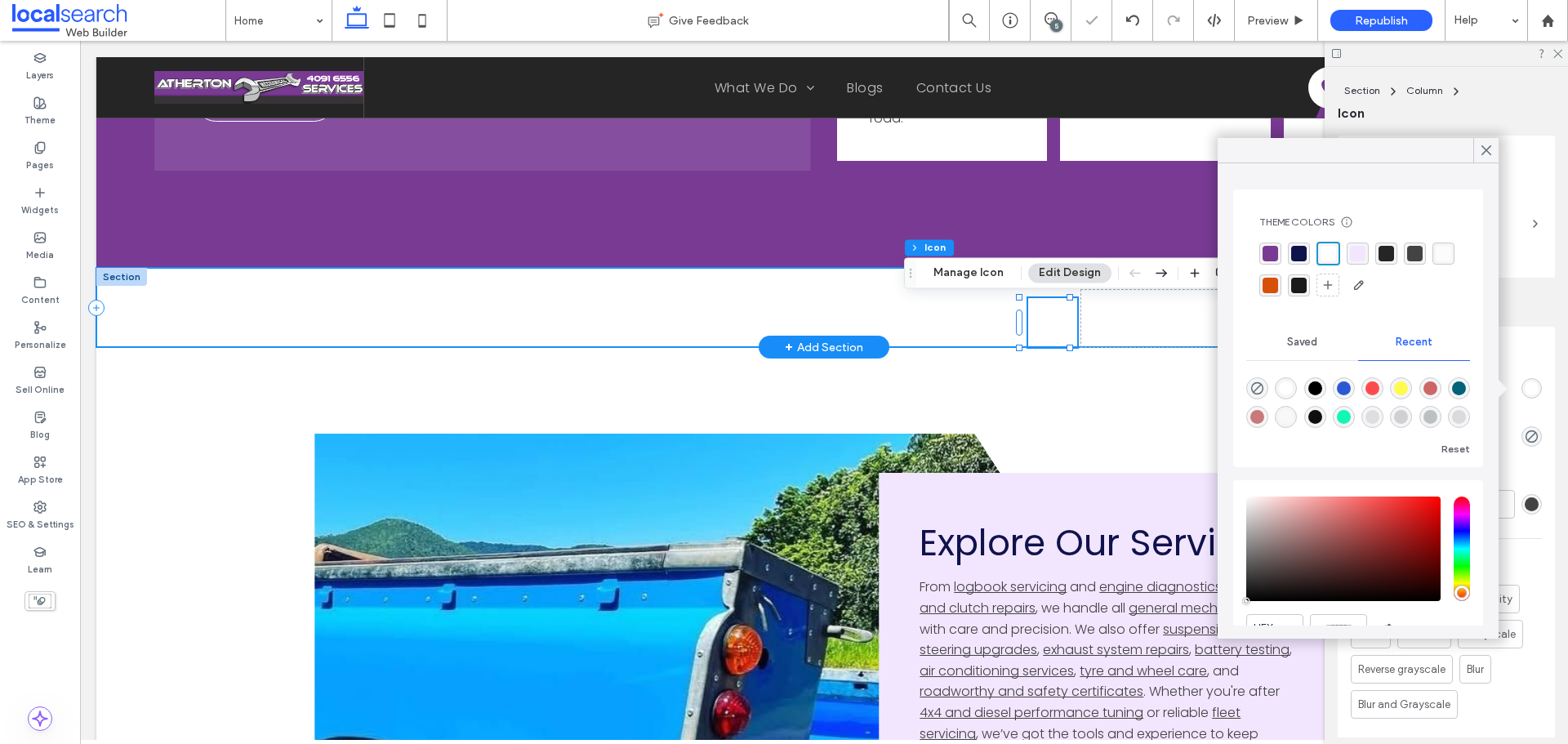
click at [899, 318] on div at bounding box center [824, 308] width 1456 height 80
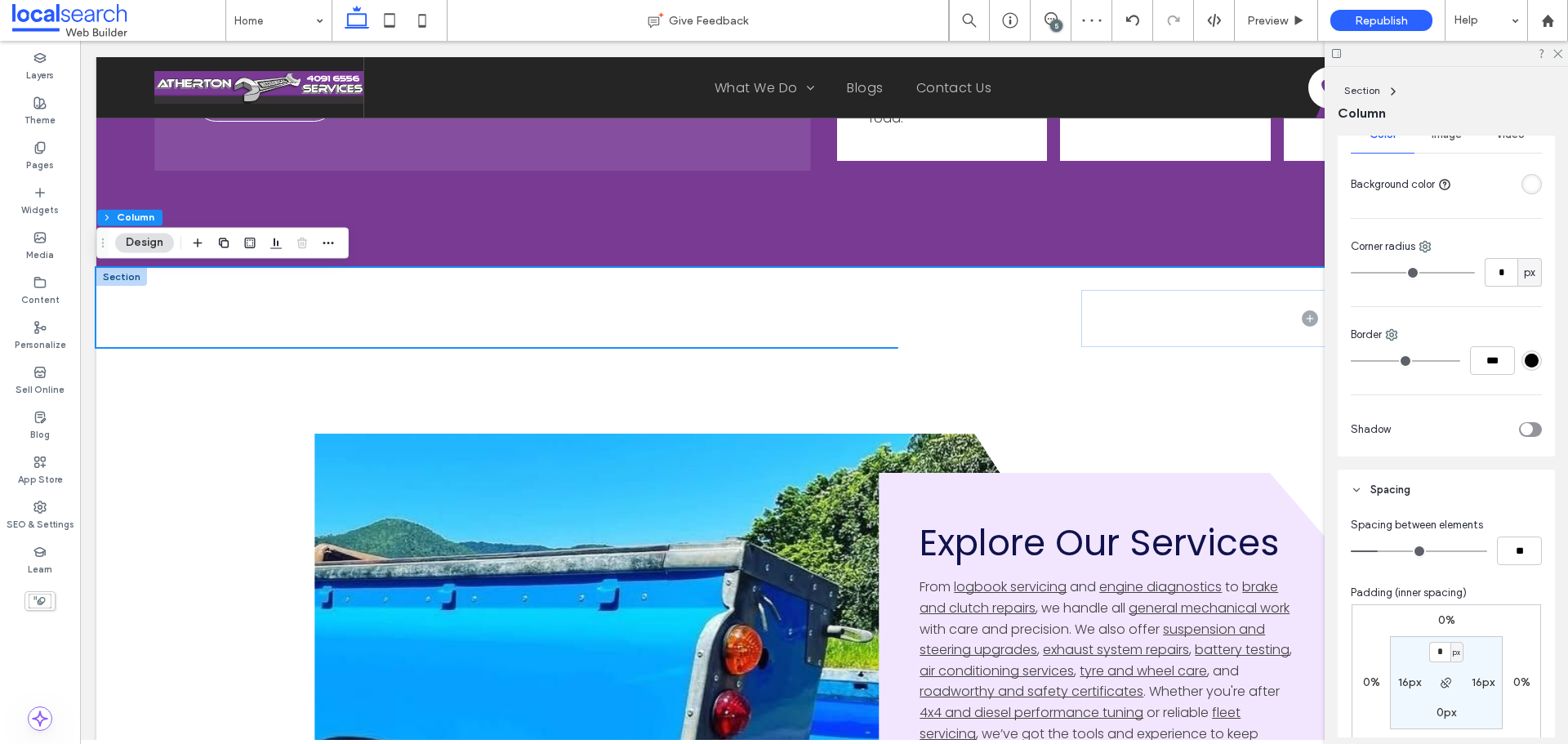
scroll to position [572, 0]
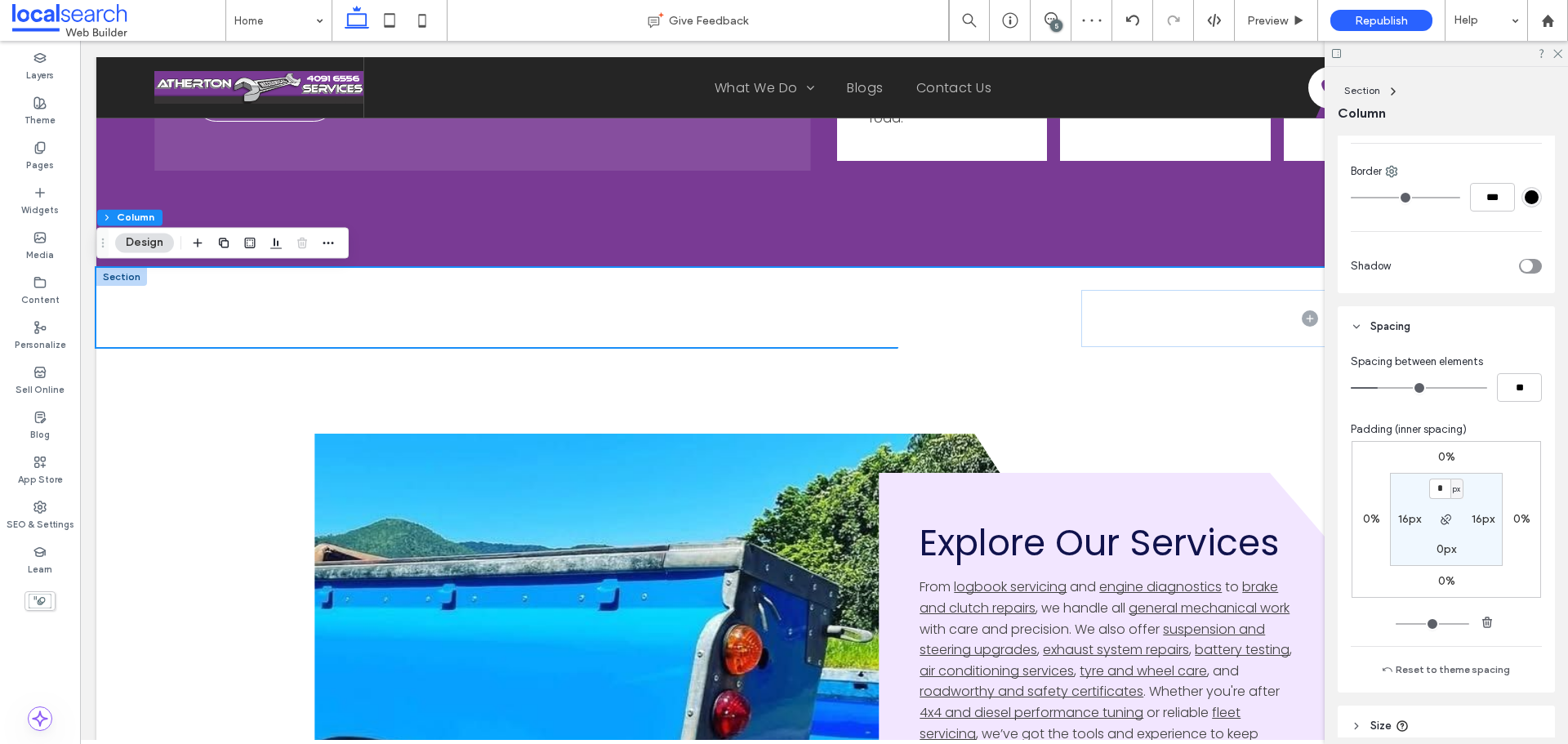
click at [1438, 454] on label "0%" at bounding box center [1446, 457] width 17 height 14
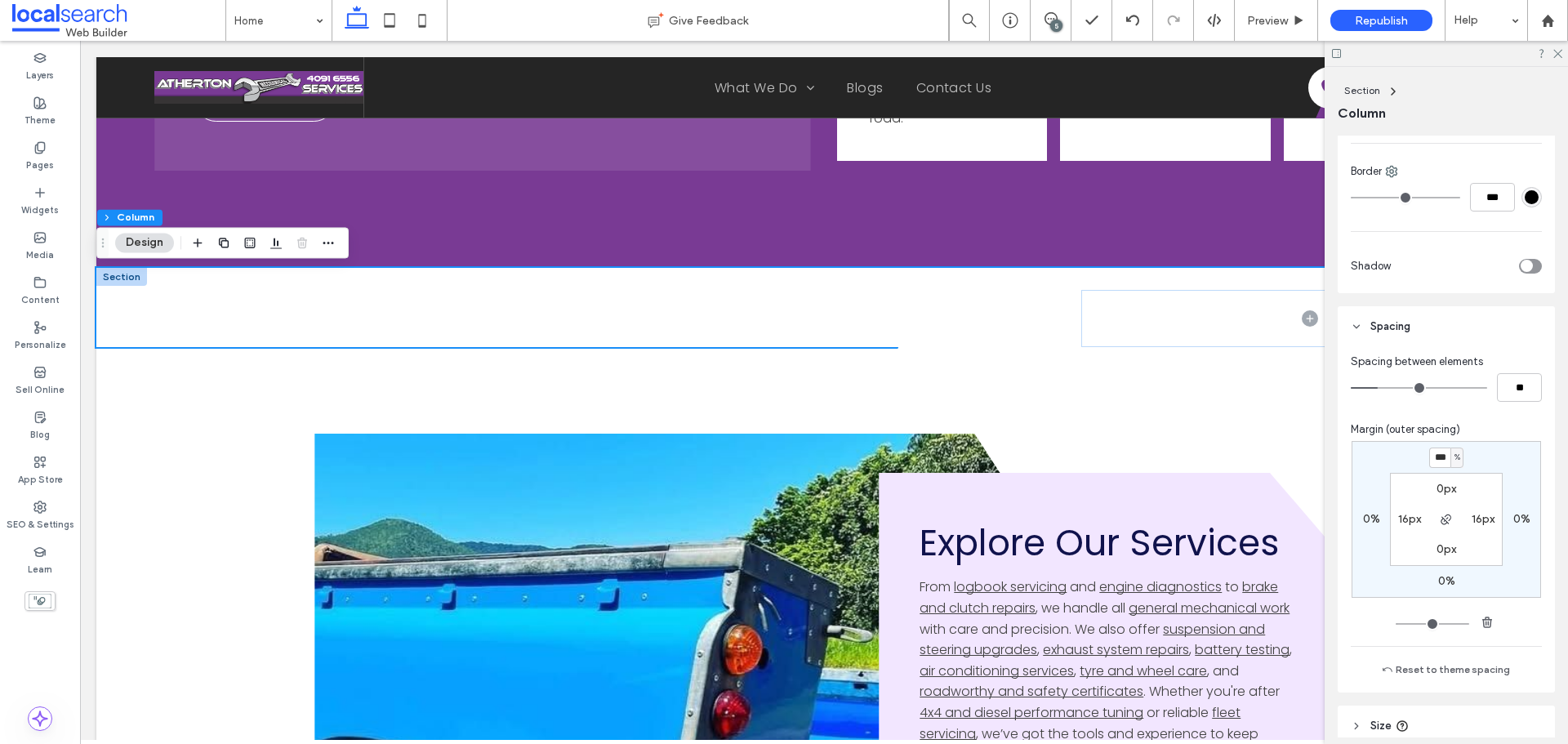
type input "***"
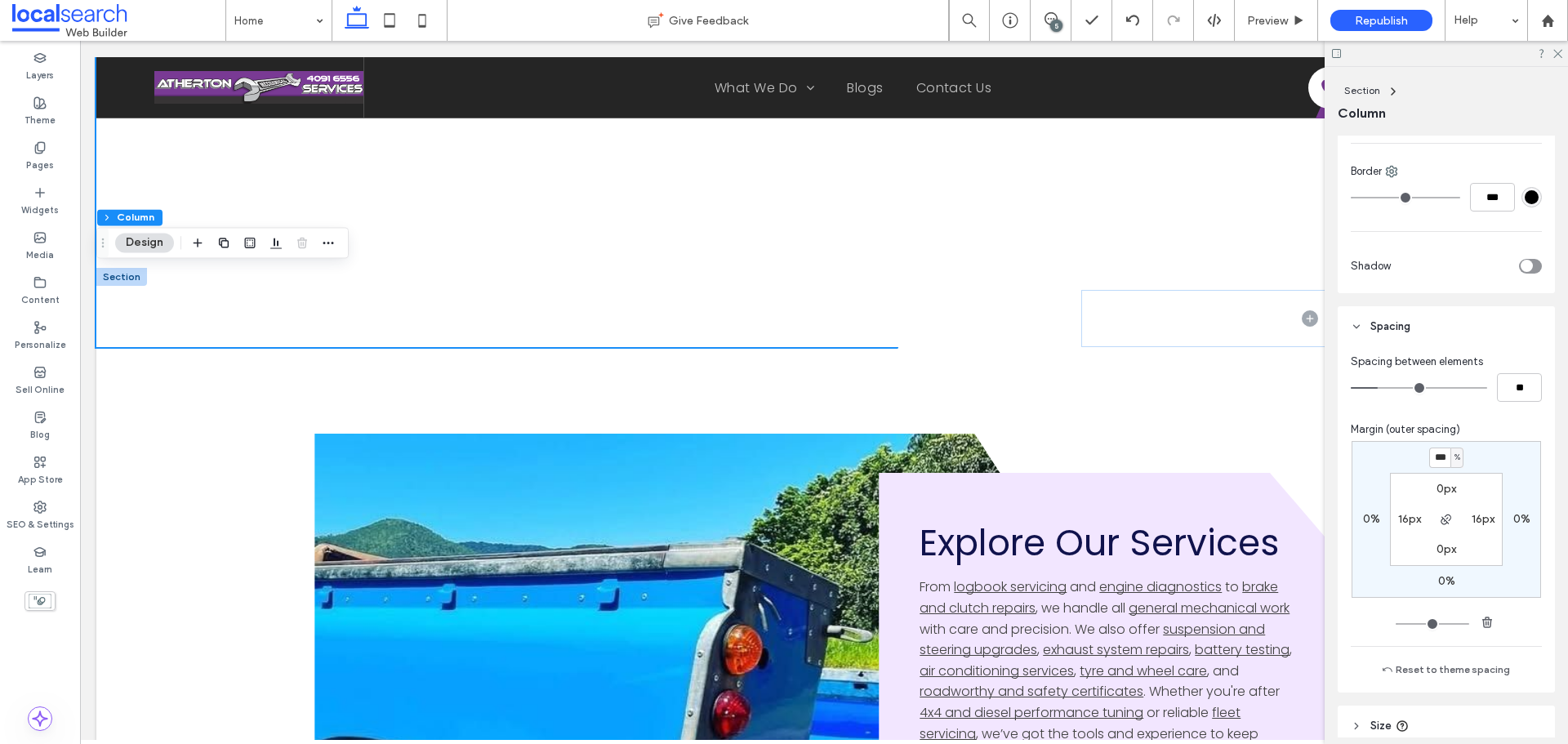
type input "*"
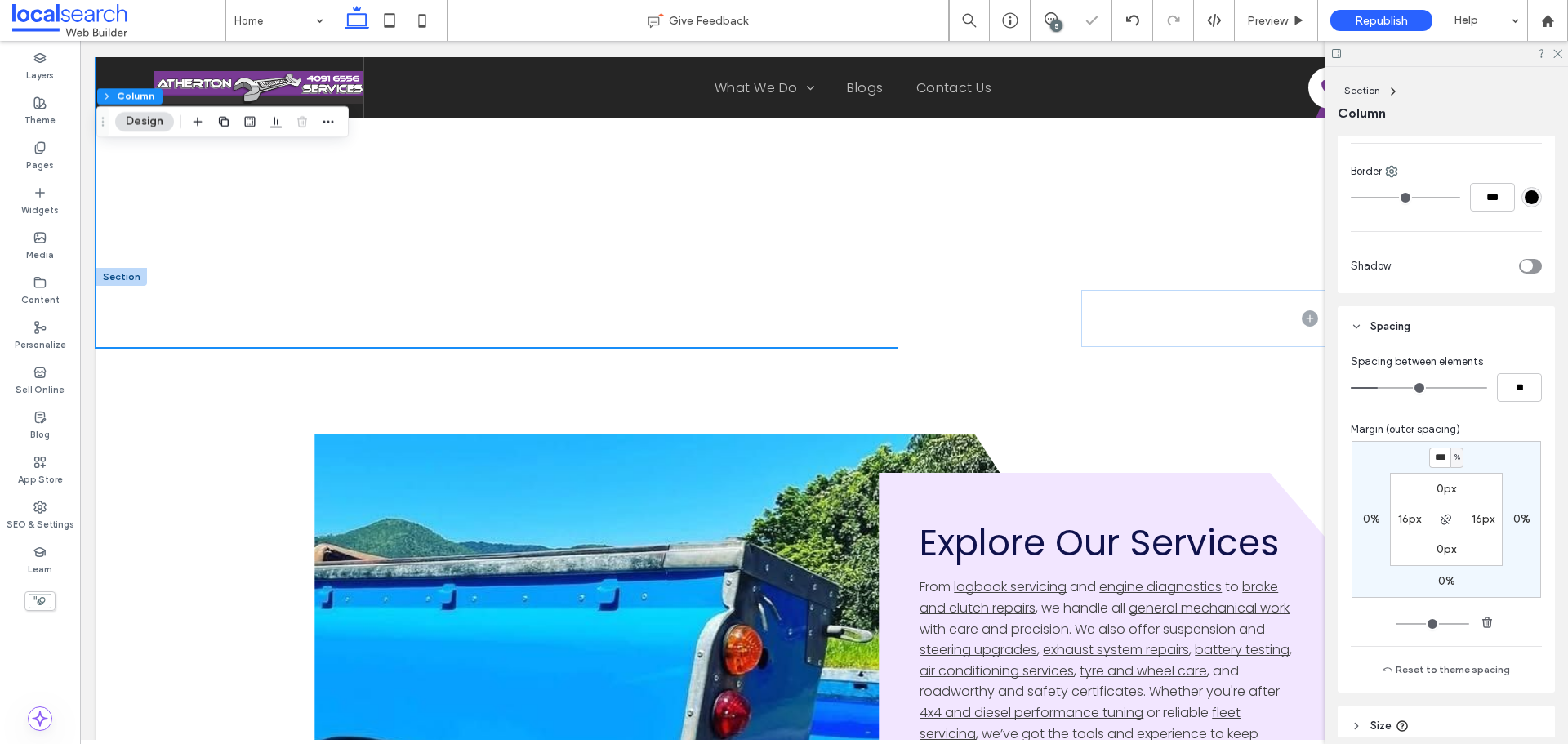
click at [1446, 448] on input "***" at bounding box center [1440, 457] width 22 height 21
click at [1433, 461] on input "***" at bounding box center [1440, 457] width 22 height 21
click at [1432, 461] on input "***" at bounding box center [1440, 457] width 22 height 21
type input "*"
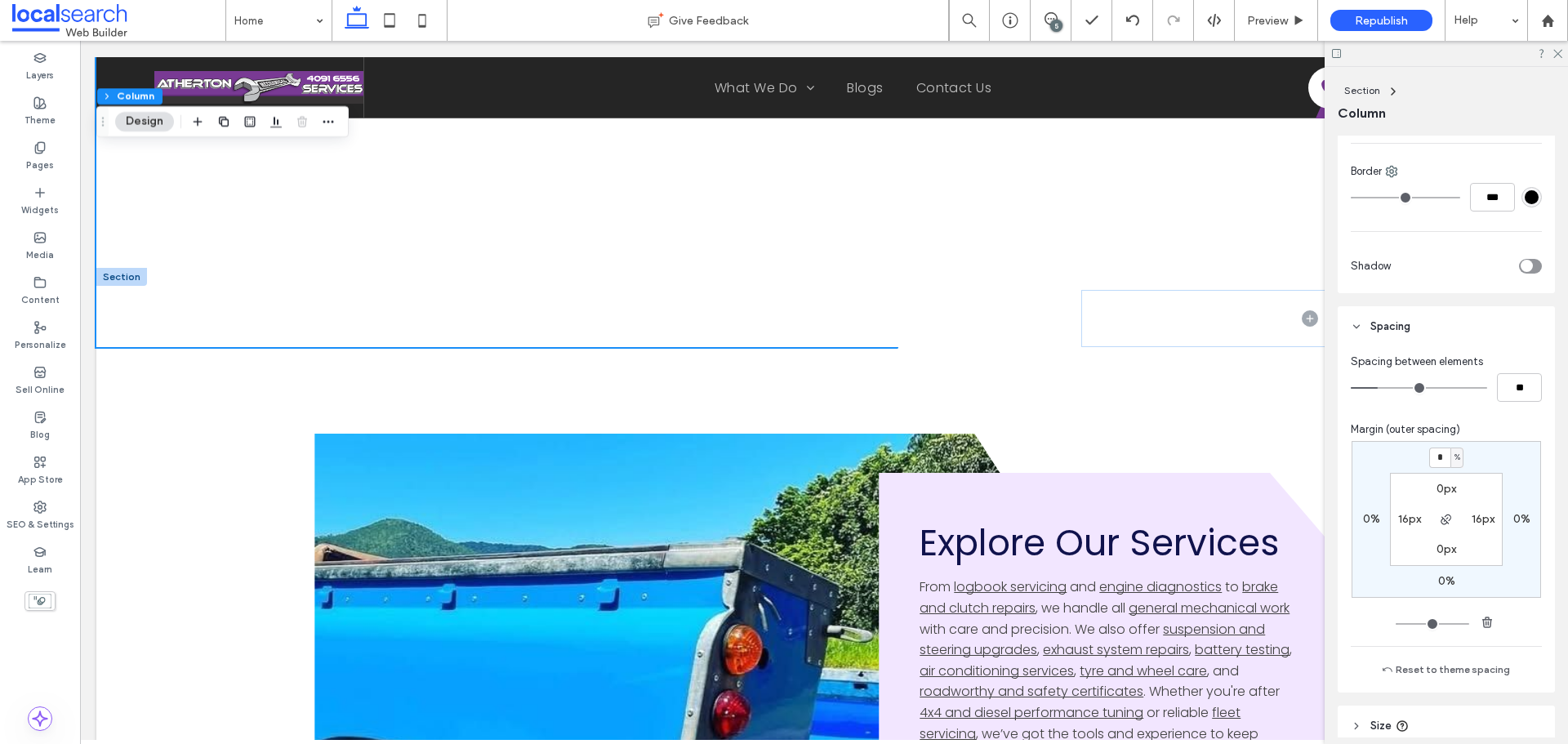
type input "*"
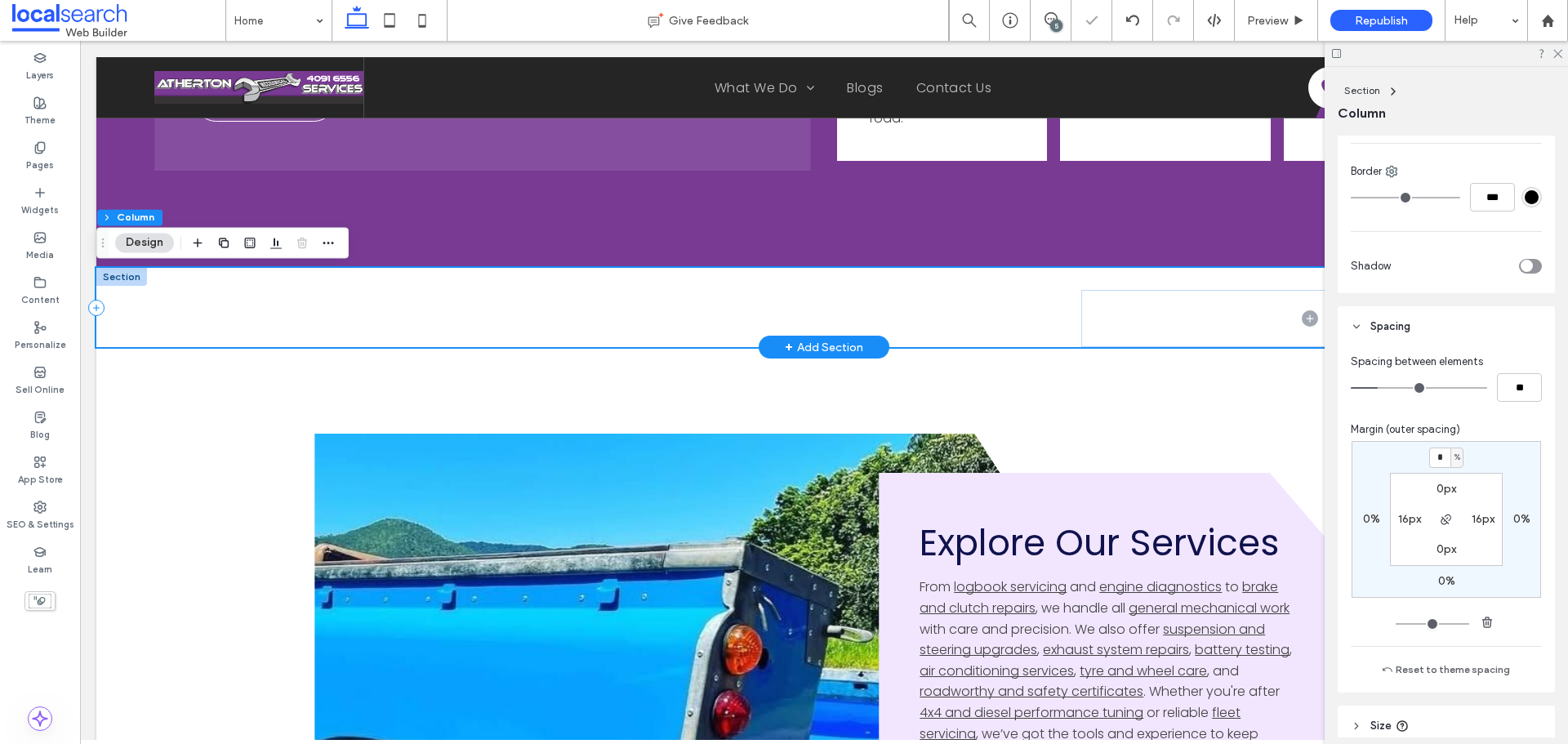
click at [632, 306] on div at bounding box center [824, 308] width 1456 height 80
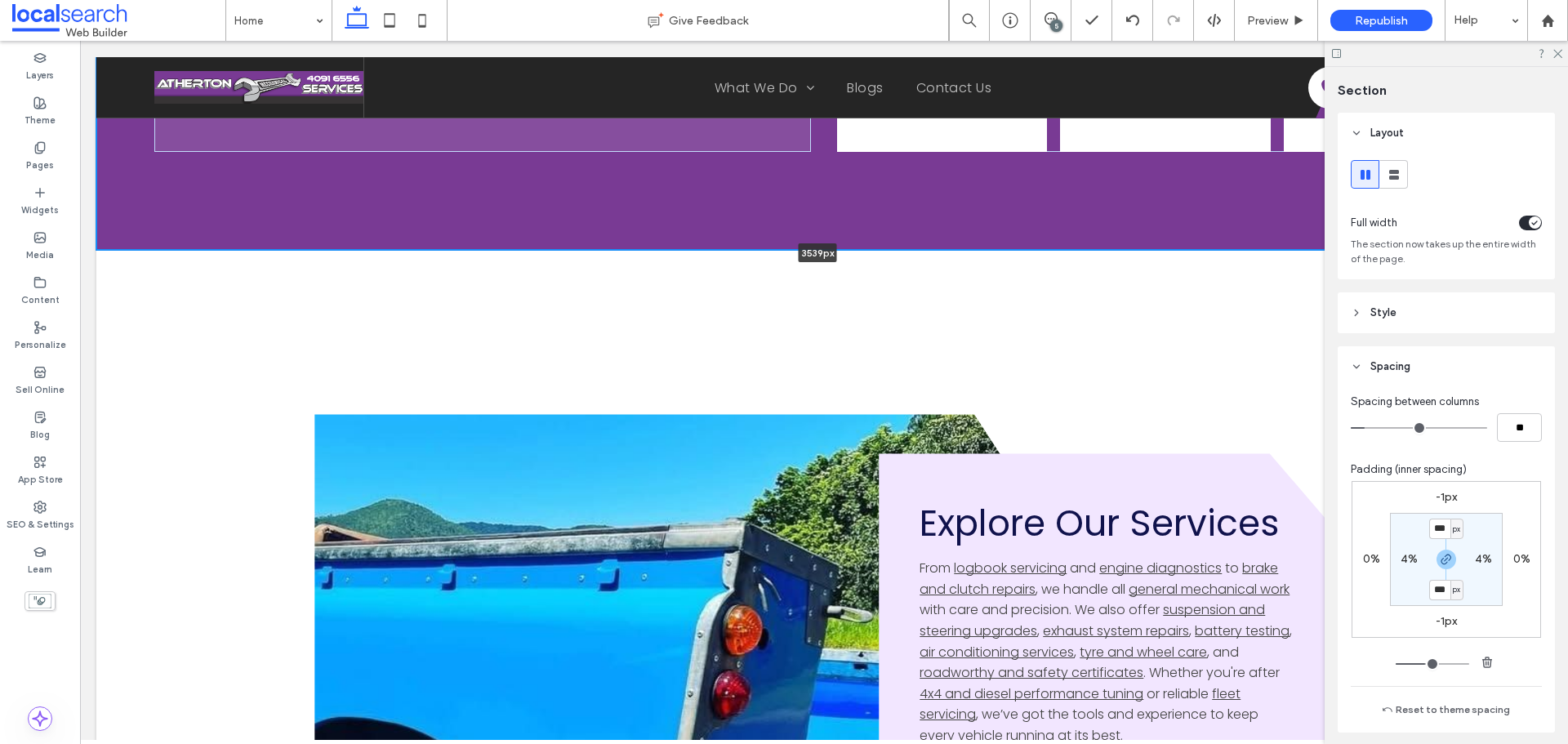
drag, startPoint x: 689, startPoint y: 267, endPoint x: 698, endPoint y: 237, distance: 31.3
type input "****"
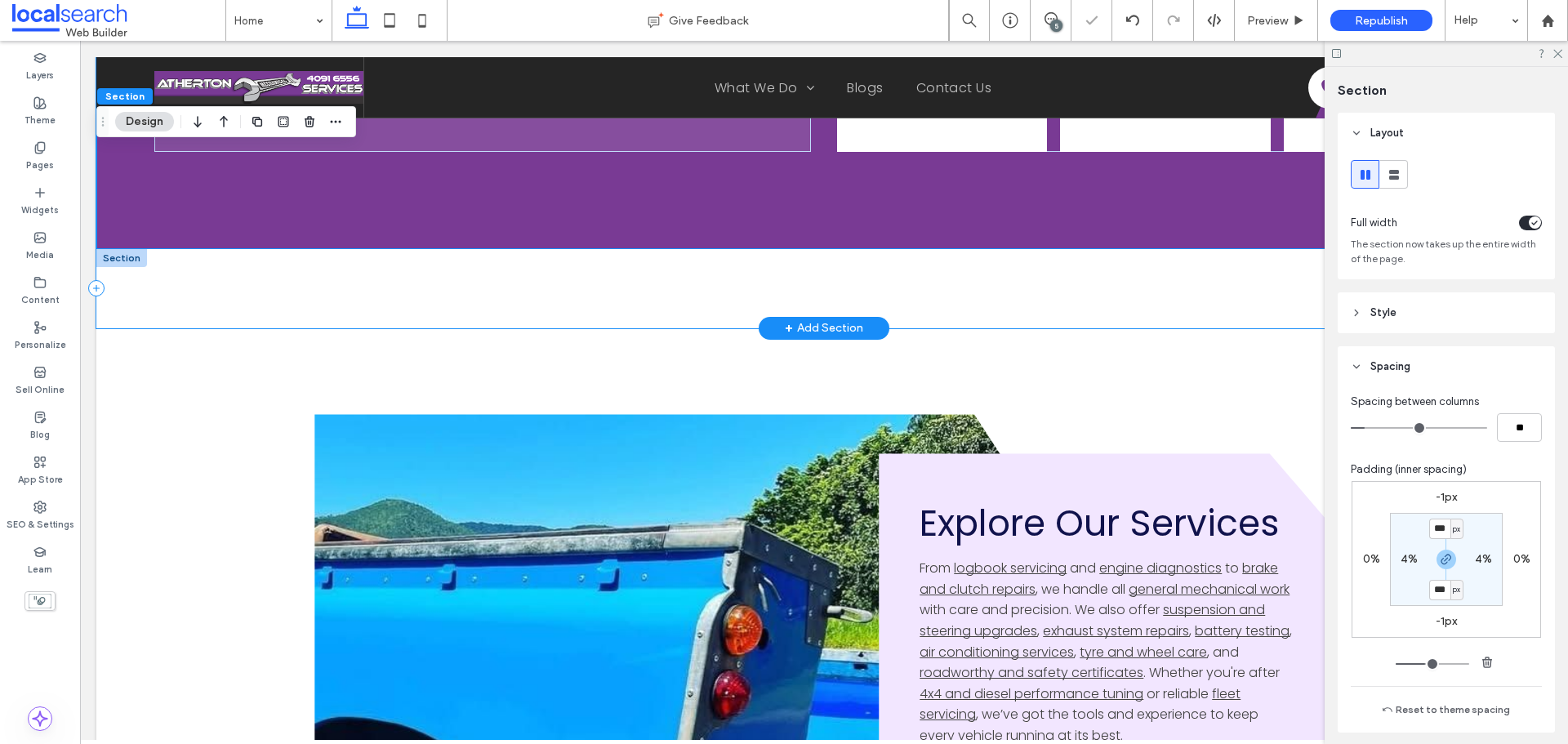
click at [686, 312] on div at bounding box center [824, 288] width 1456 height 80
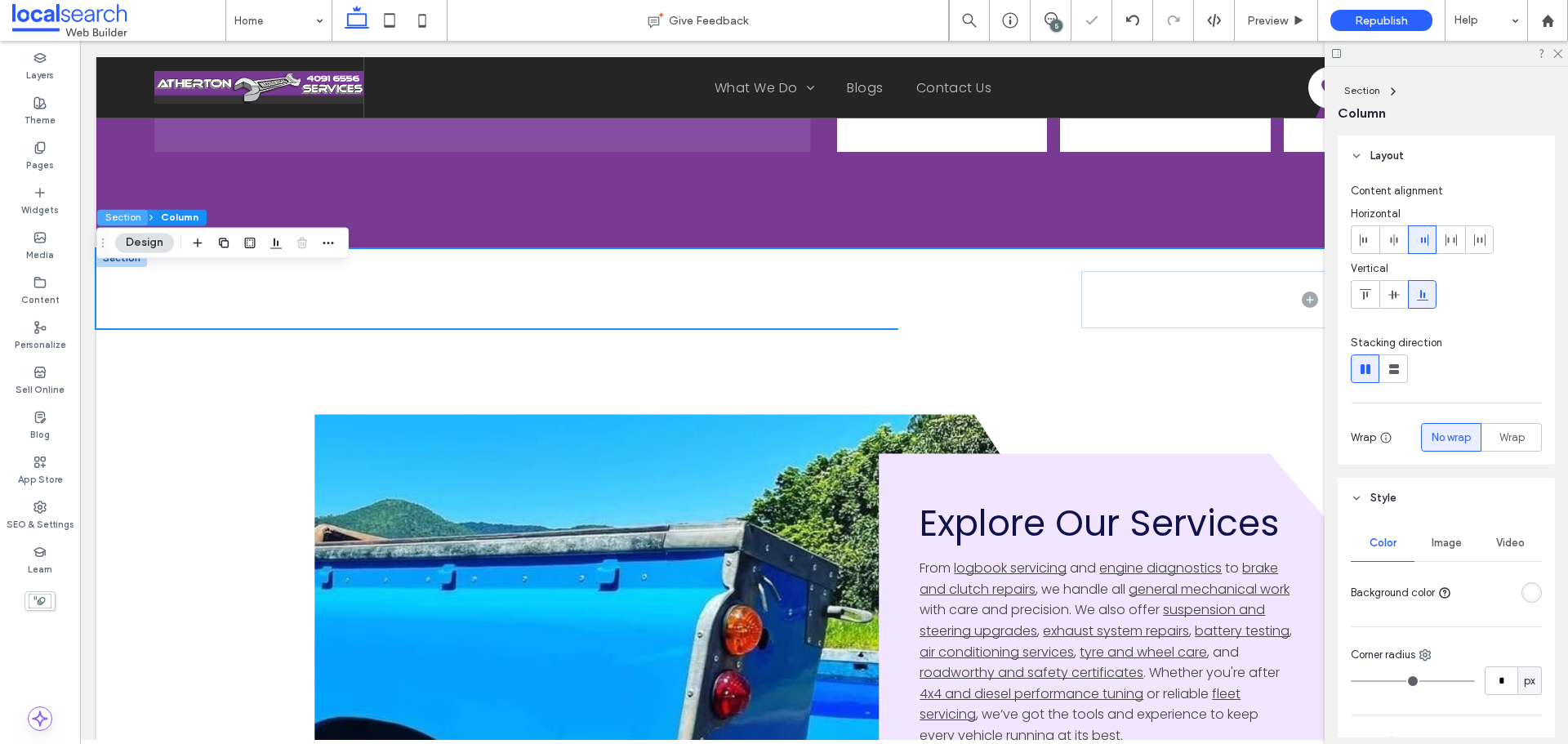
click at [114, 213] on button "Section" at bounding box center [123, 217] width 51 height 17
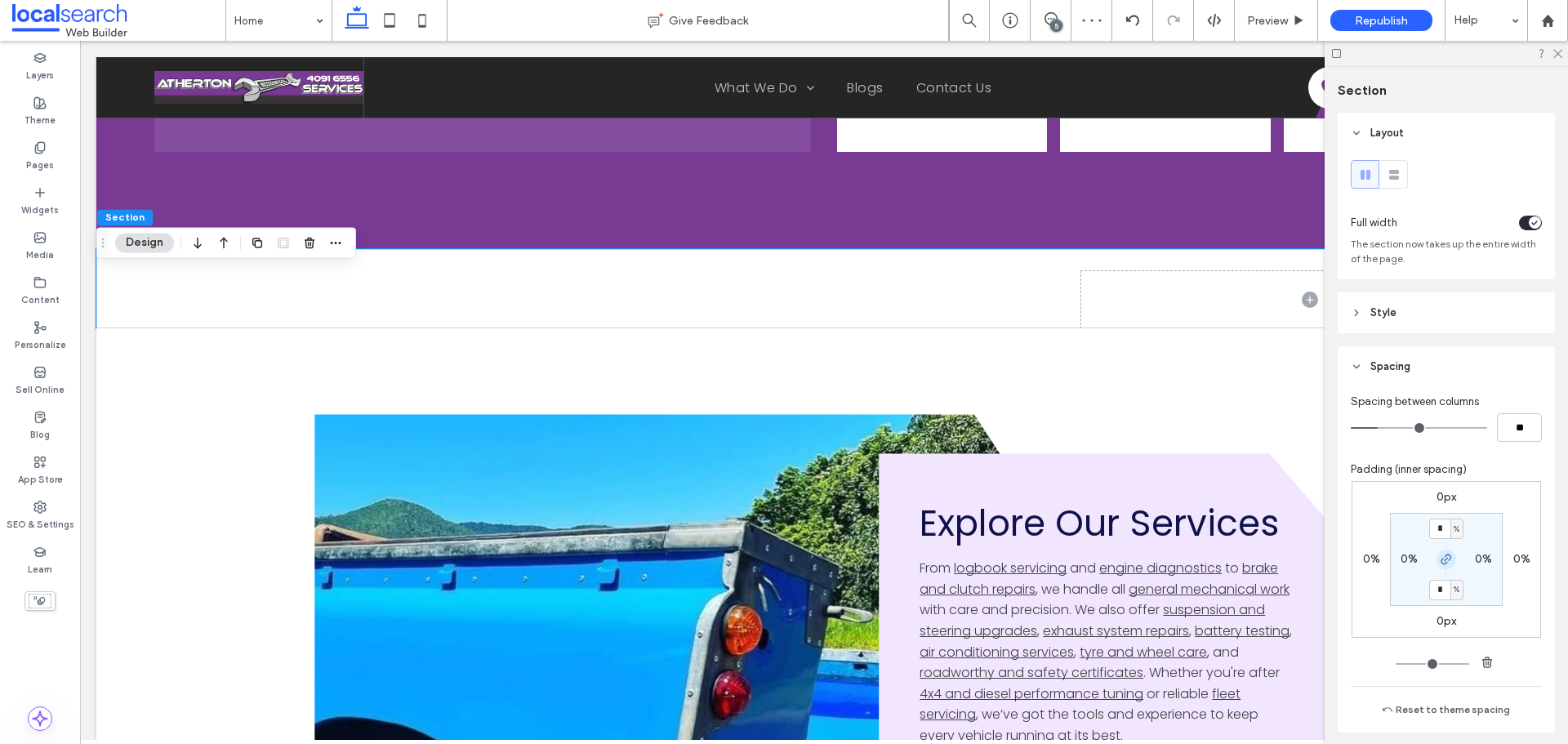
click at [1441, 552] on icon "button" at bounding box center [1446, 558] width 13 height 13
click at [1453, 486] on div "0px 0% 0px 0% * % 0% 0% 0%" at bounding box center [1446, 559] width 190 height 157
click at [1440, 494] on label "0px" at bounding box center [1446, 497] width 20 height 14
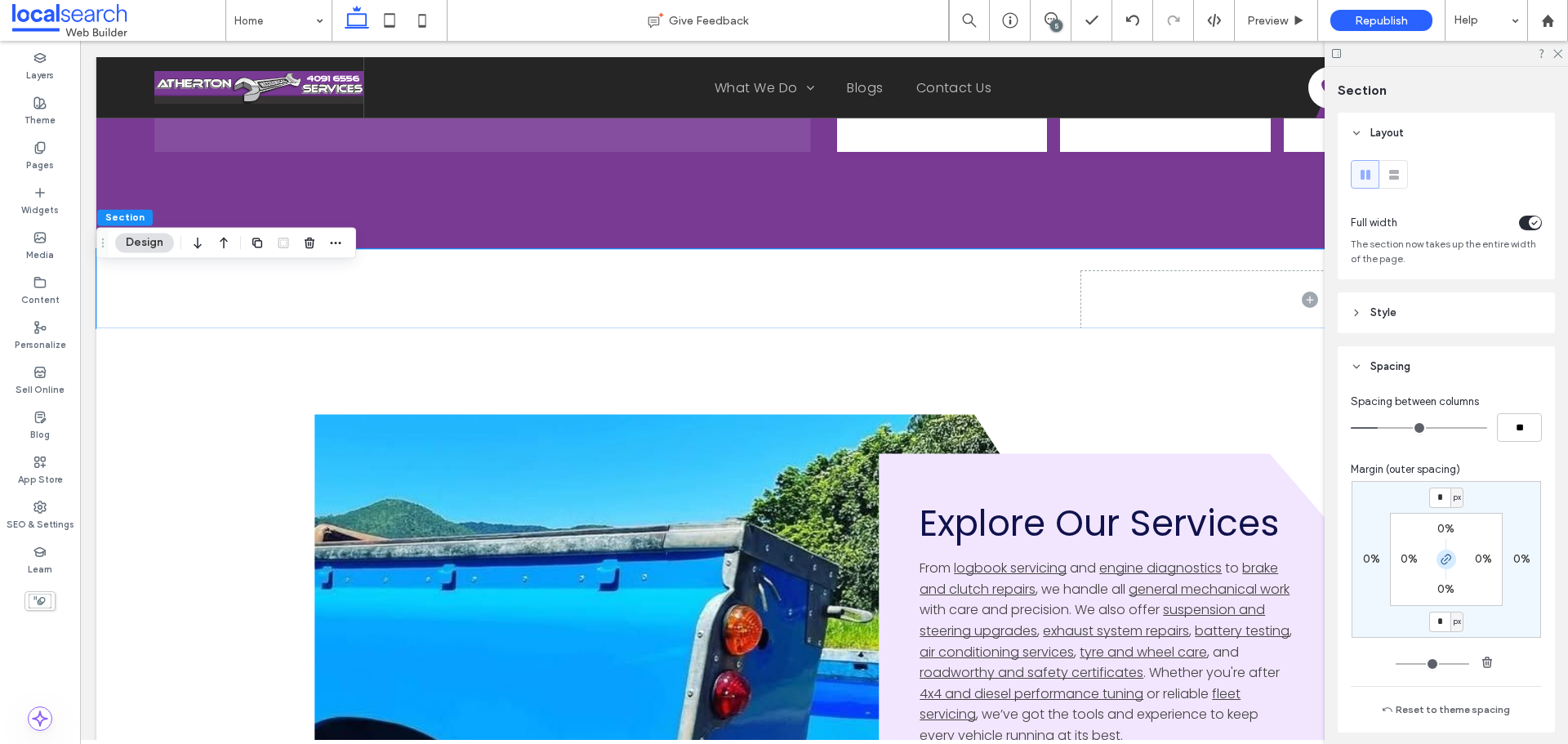
click at [1440, 555] on icon "button" at bounding box center [1446, 558] width 13 height 13
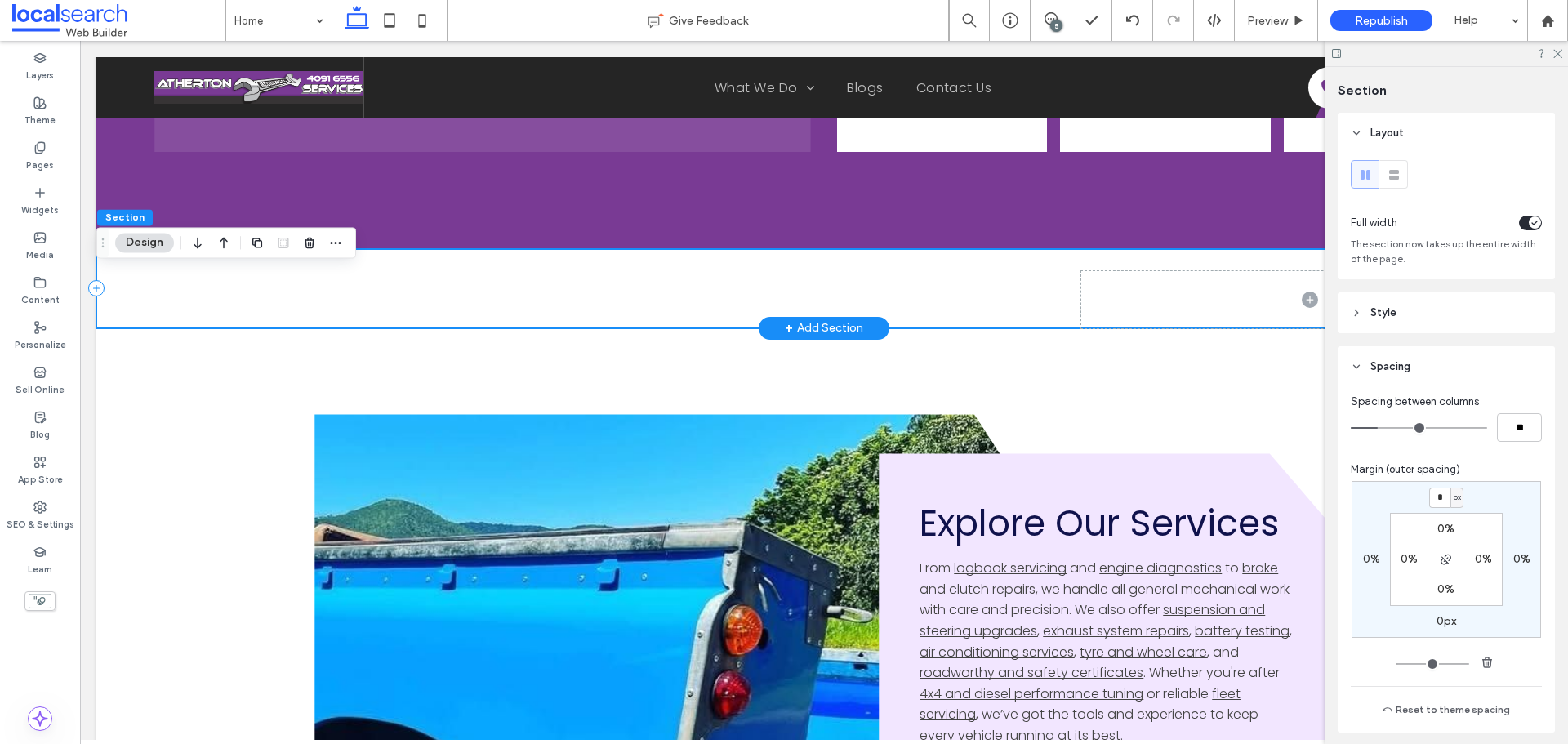
click at [946, 321] on div at bounding box center [824, 288] width 1456 height 80
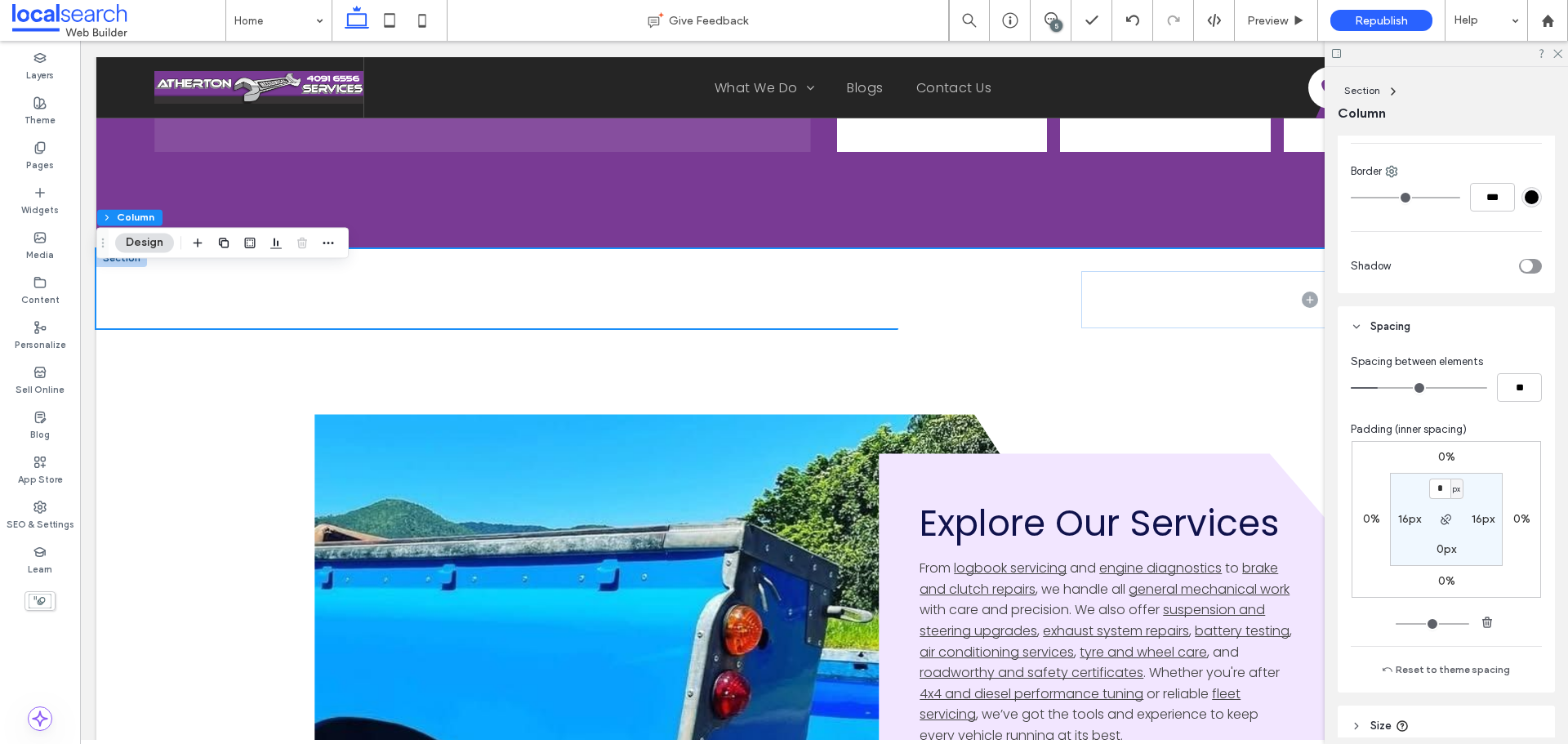
click at [1441, 452] on label "0%" at bounding box center [1446, 457] width 17 height 14
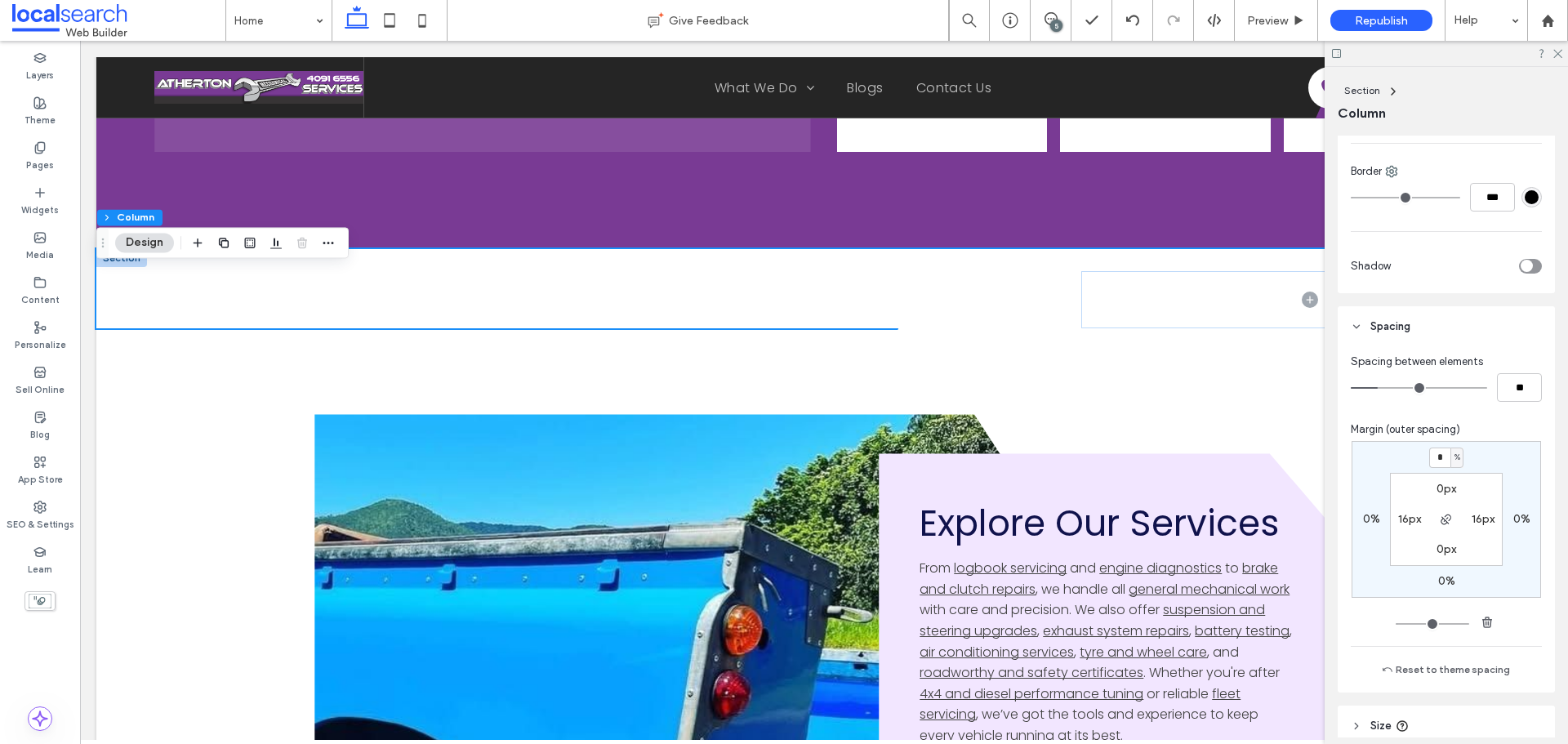
click at [1455, 463] on span "%" at bounding box center [1458, 457] width 6 height 17
click at [1456, 479] on div "px" at bounding box center [1447, 482] width 23 height 29
click at [1437, 461] on input "*" at bounding box center [1440, 457] width 22 height 21
type input "***"
type input "*"
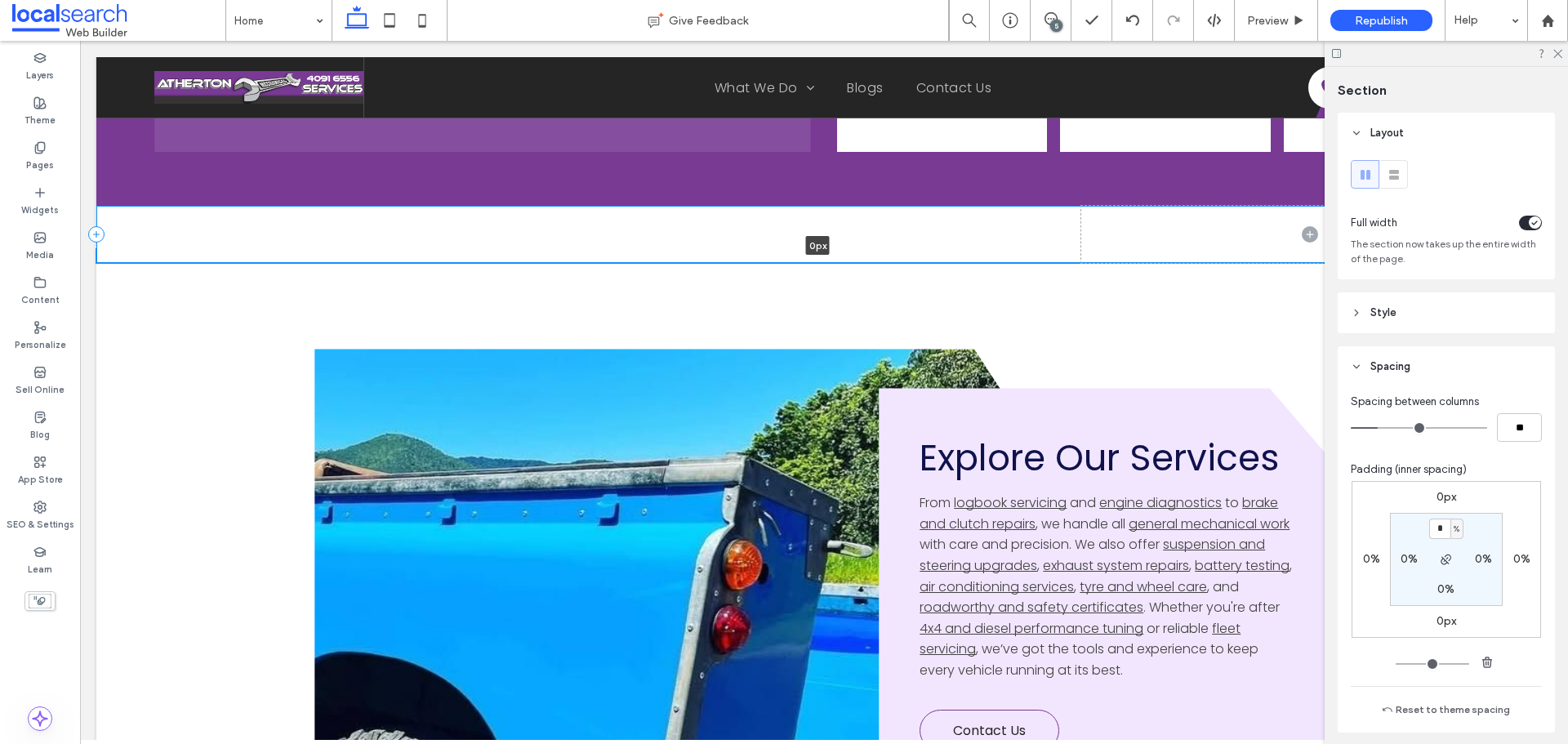
drag, startPoint x: 734, startPoint y: 348, endPoint x: 751, endPoint y: 258, distance: 91.6
click at [751, 258] on div "0px Section + Add Section" at bounding box center [824, 256] width 1456 height 14
type input "*"
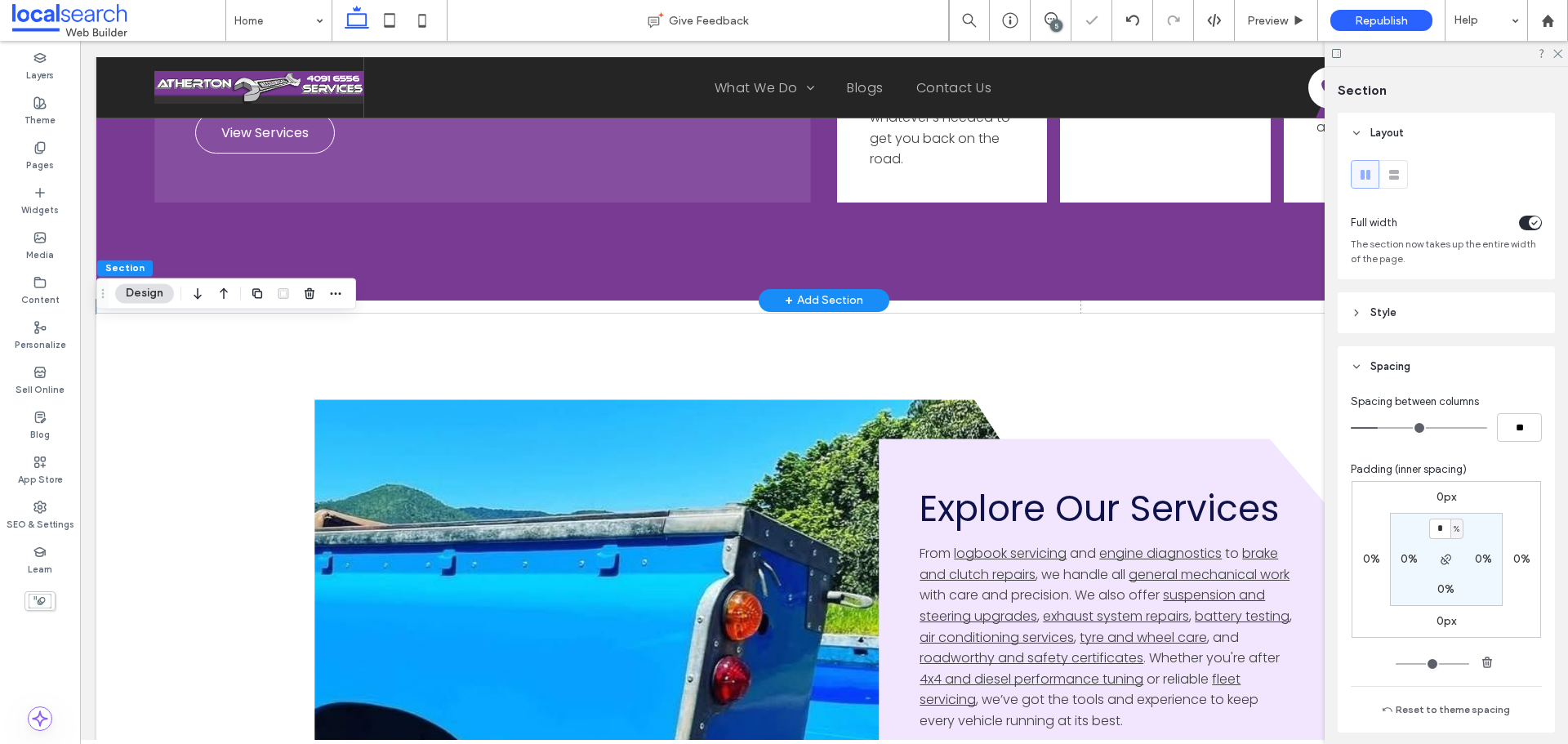
scroll to position [4362, 0]
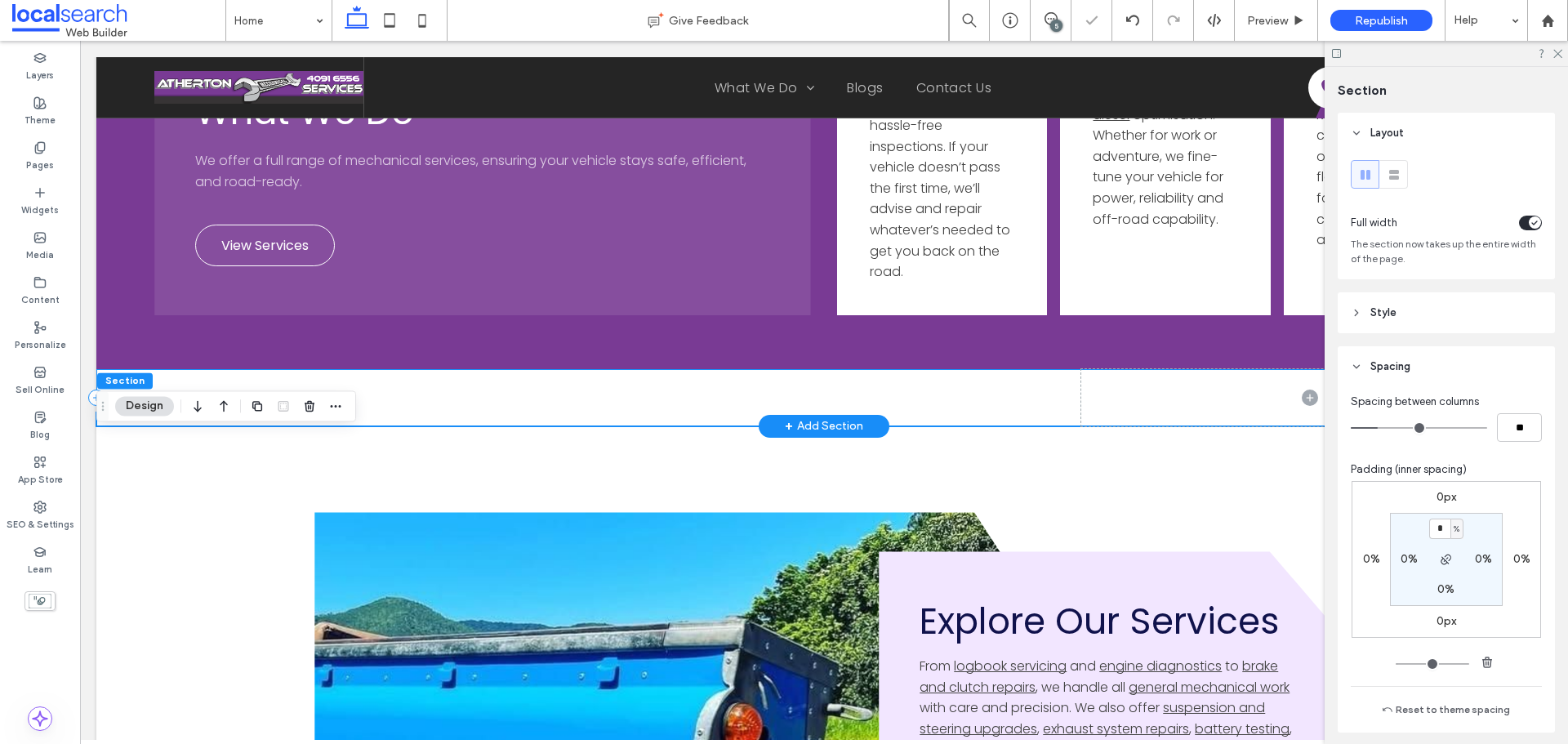
click at [509, 410] on div at bounding box center [824, 398] width 1456 height 57
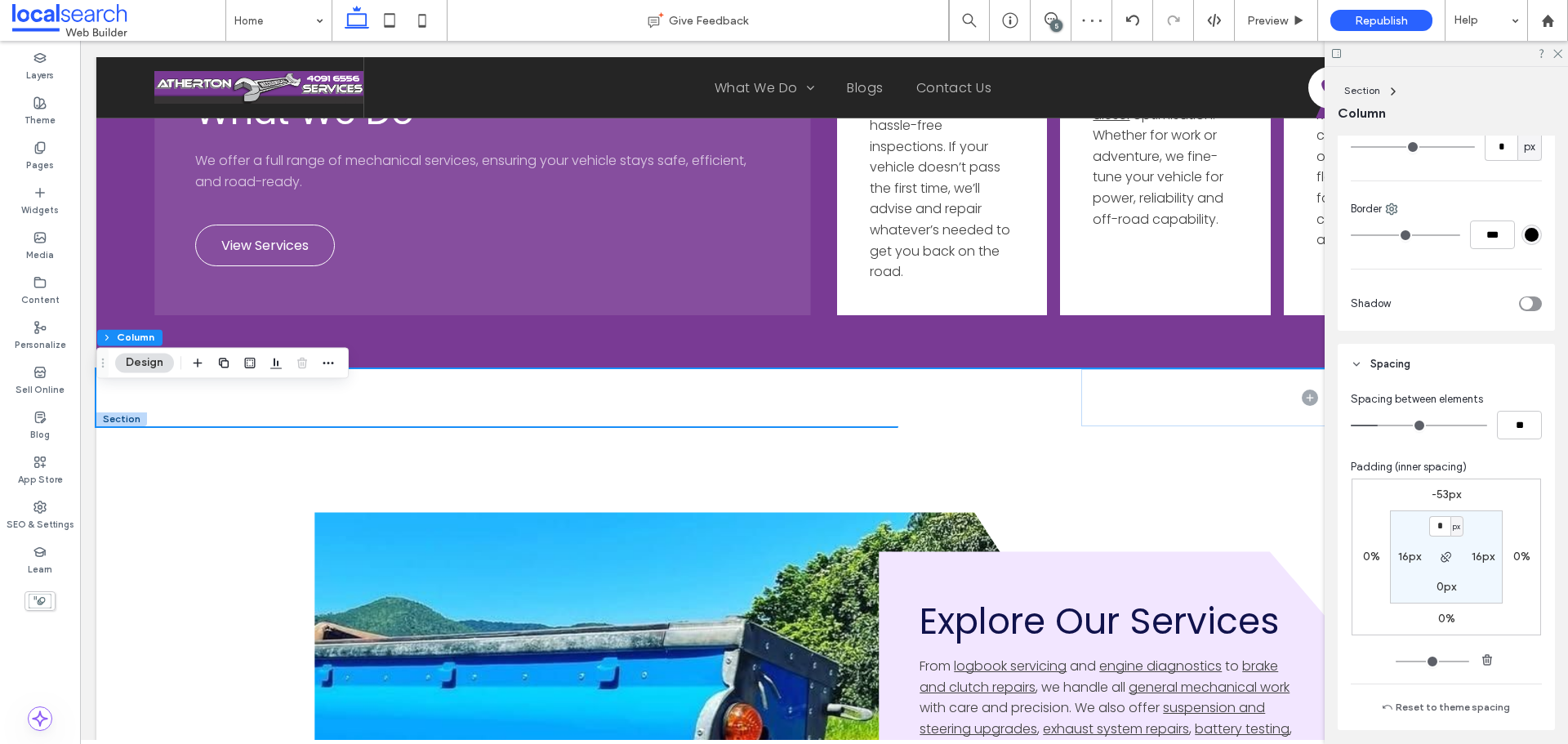
scroll to position [572, 0]
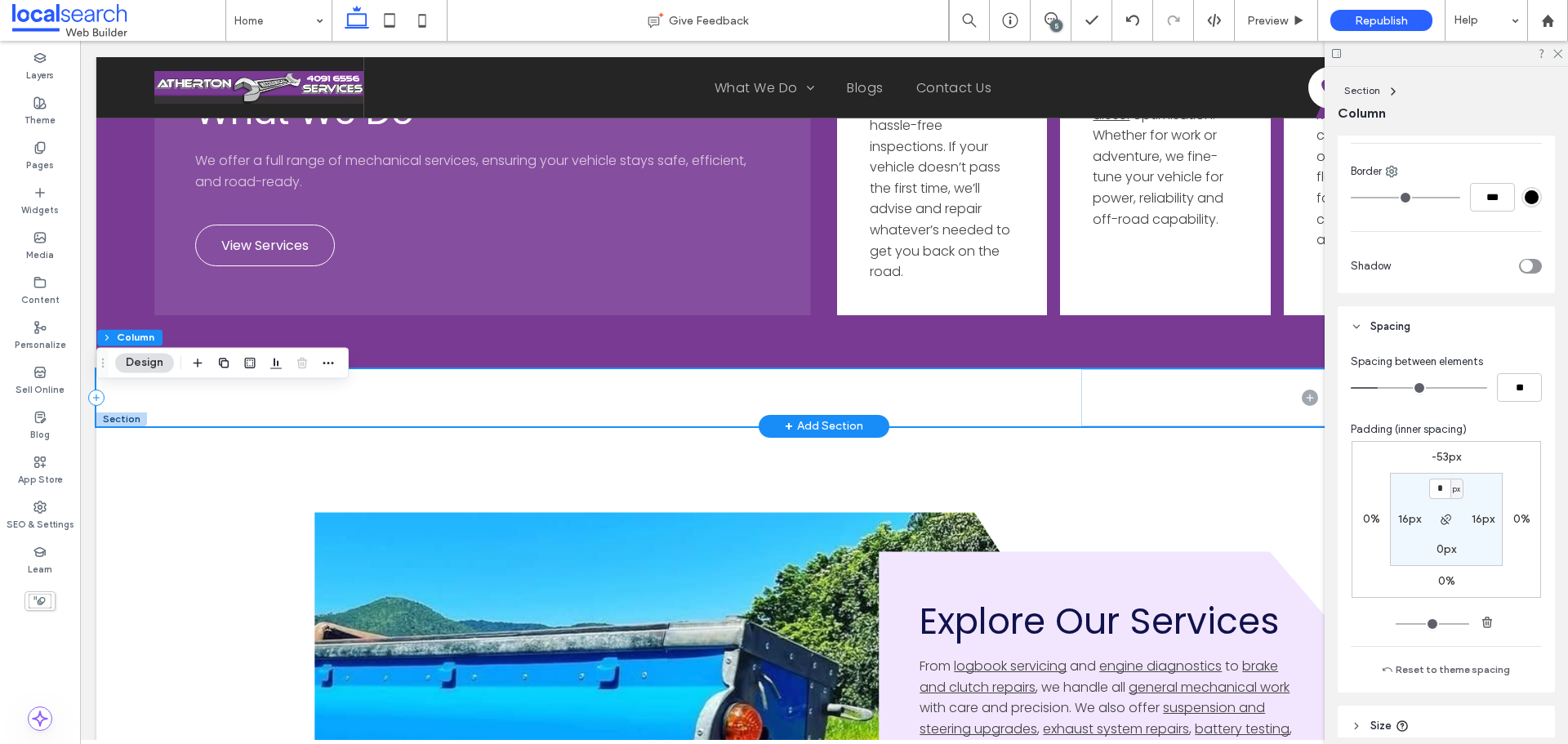
click at [730, 423] on div at bounding box center [824, 398] width 1456 height 57
click at [1433, 454] on label "-53px" at bounding box center [1446, 457] width 29 height 14
type input "*"
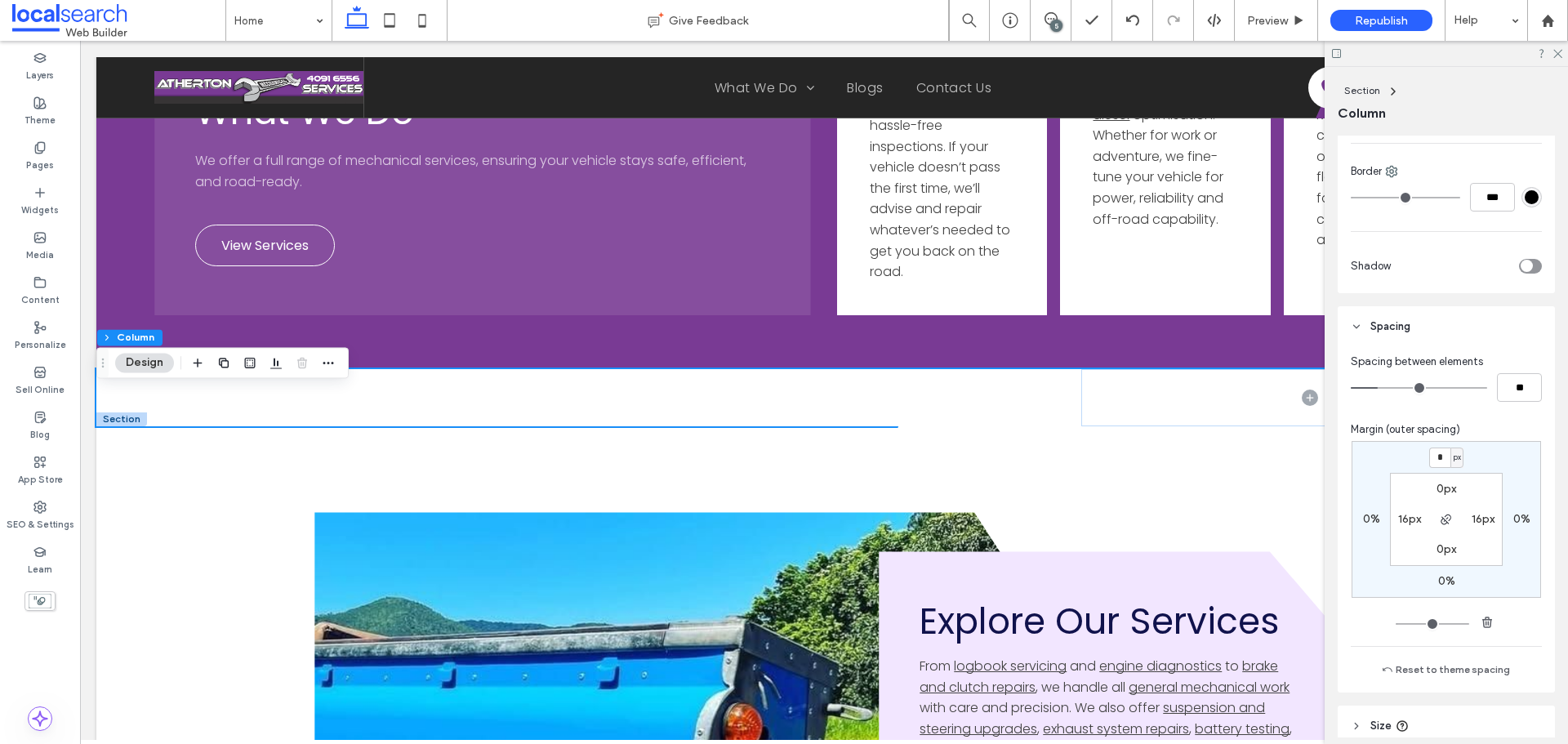
type input "*"
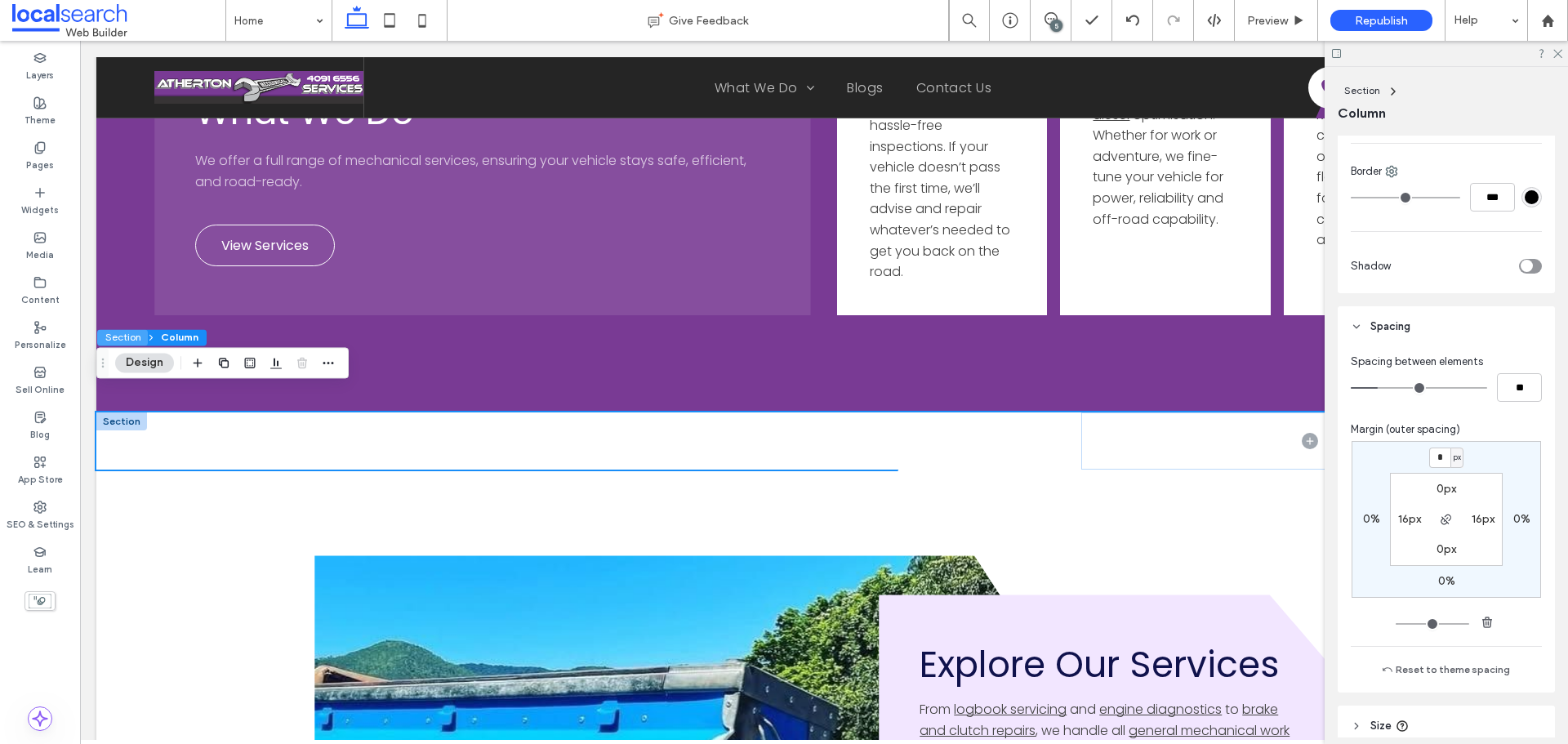
click at [136, 338] on button "Section" at bounding box center [123, 337] width 51 height 17
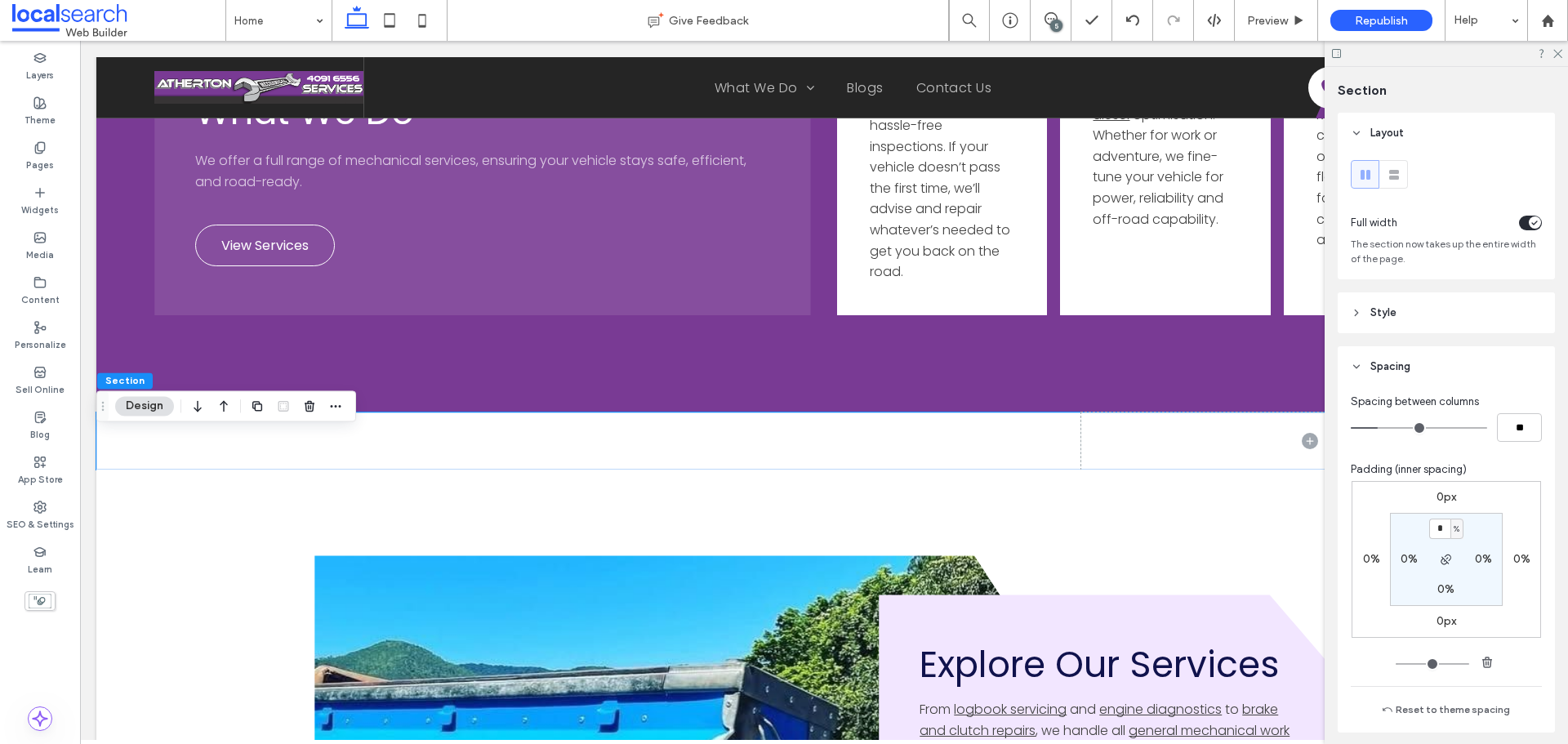
click at [1443, 499] on label "0px" at bounding box center [1446, 497] width 20 height 14
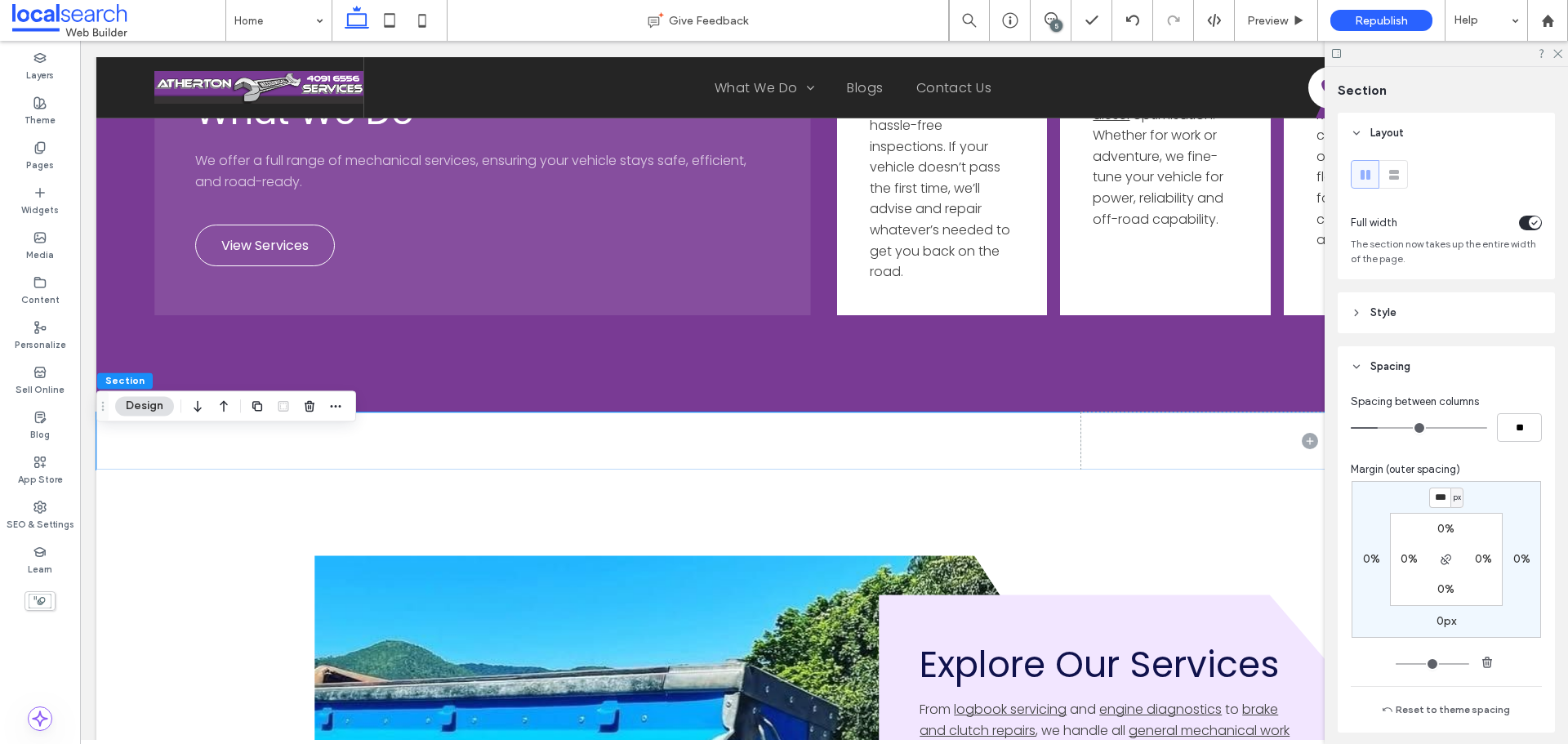
type input "***"
type input "*"
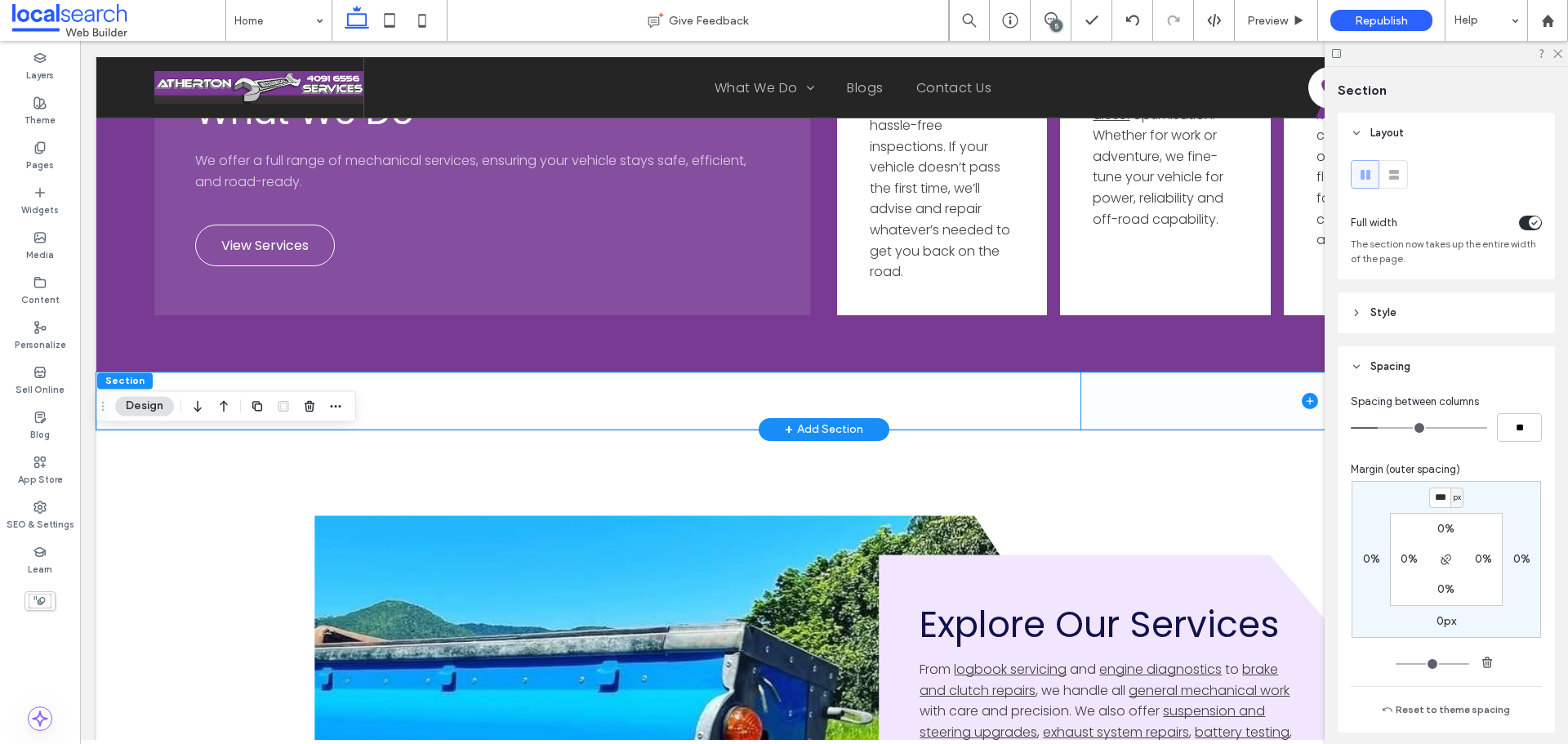
click at [1105, 408] on span at bounding box center [1309, 401] width 457 height 57
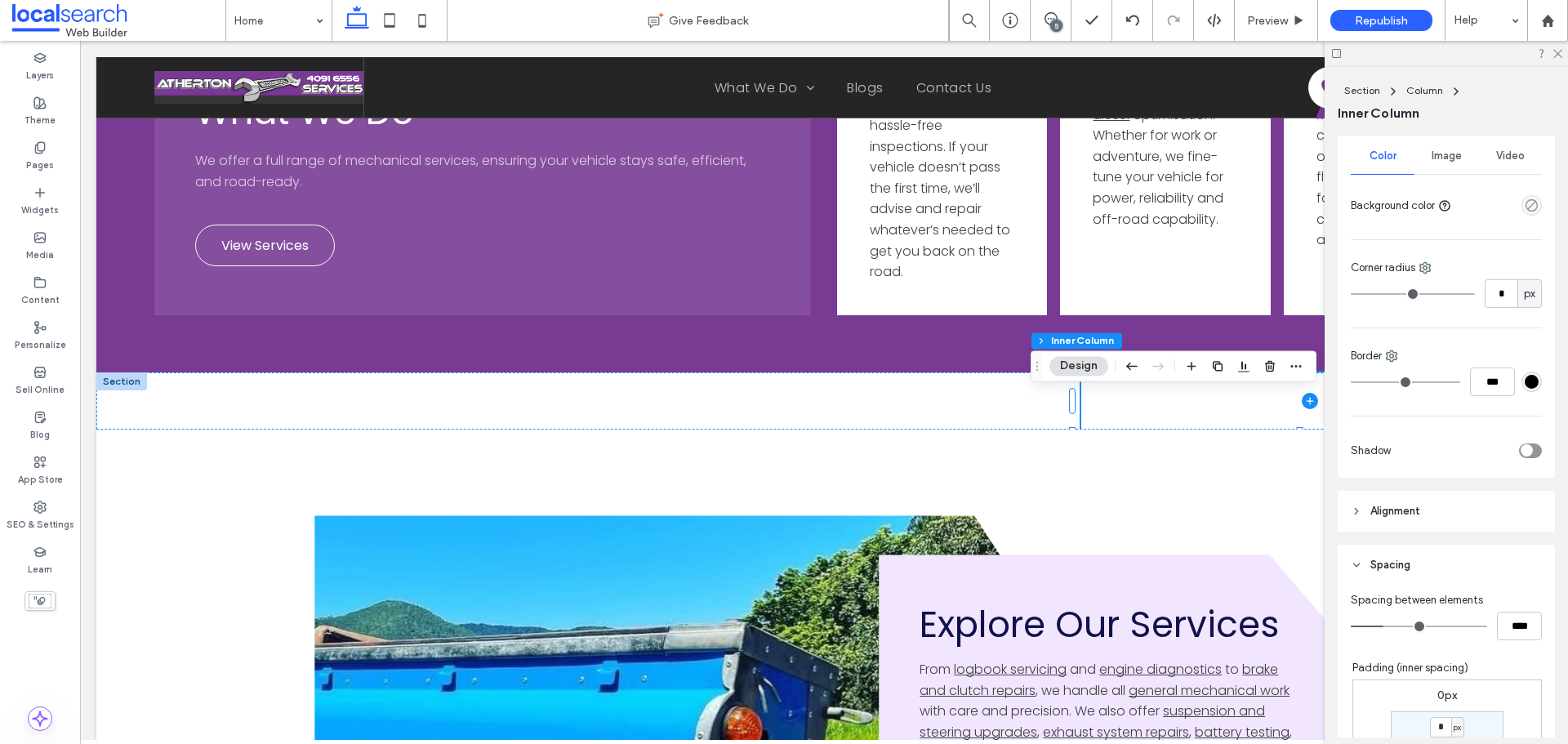
scroll to position [245, 0]
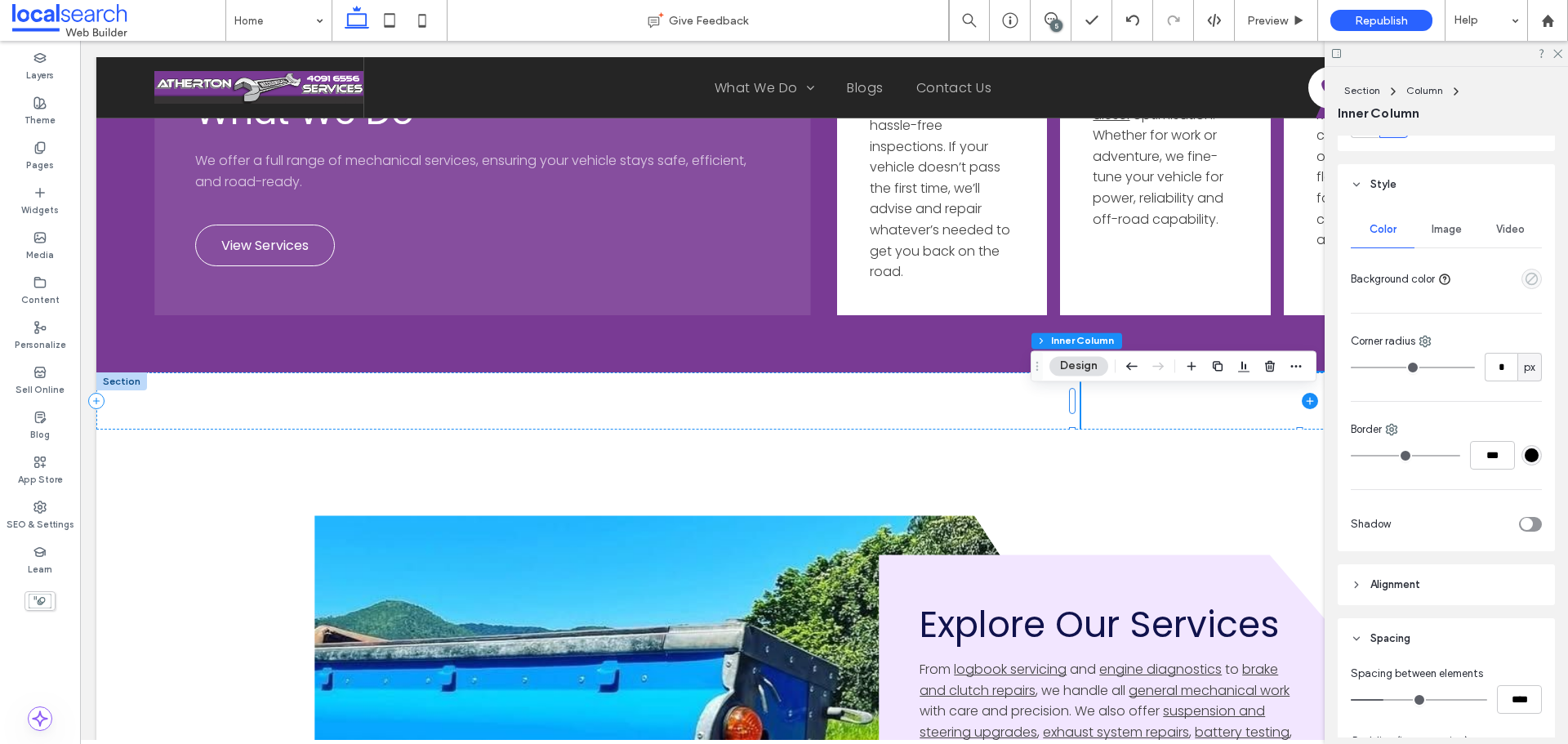
click at [1529, 279] on icon "empty color" at bounding box center [1532, 279] width 14 height 14
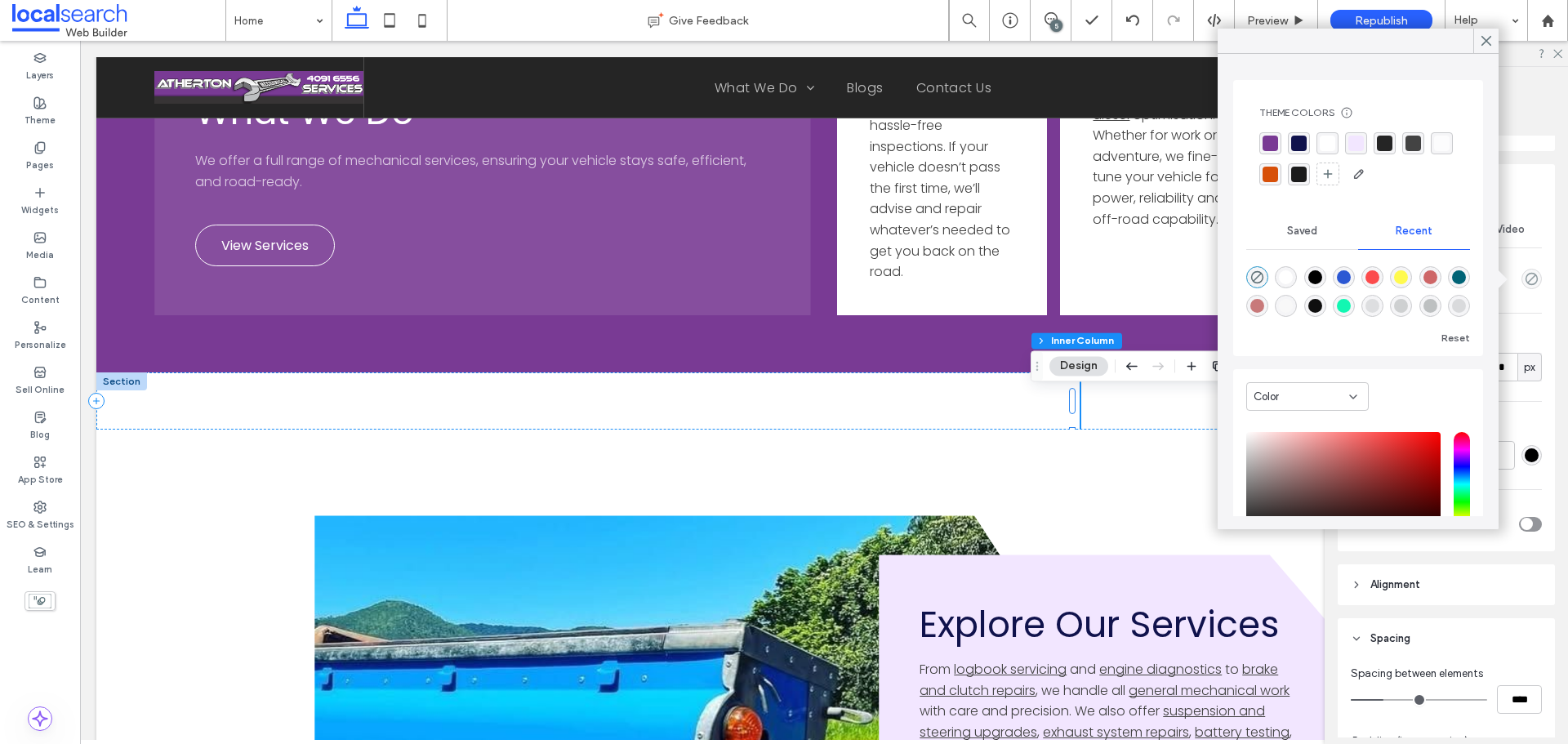
click at [1434, 151] on div "rgba(255, 255, 255, 0.7)" at bounding box center [1442, 143] width 16 height 16
click at [1327, 140] on div "rgba(255, 255, 255, 1)" at bounding box center [1328, 144] width 16 height 16
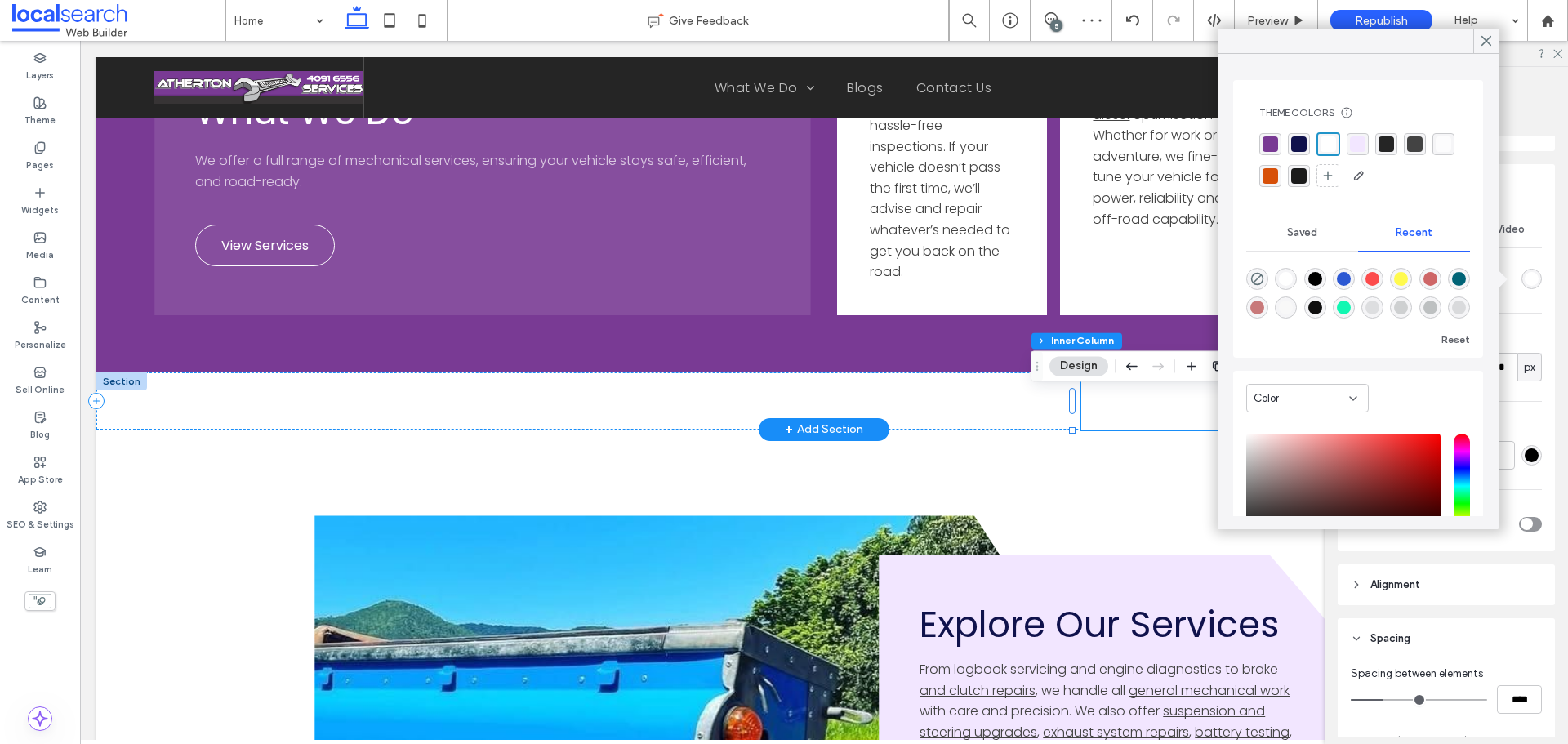
click at [120, 390] on div at bounding box center [122, 381] width 51 height 18
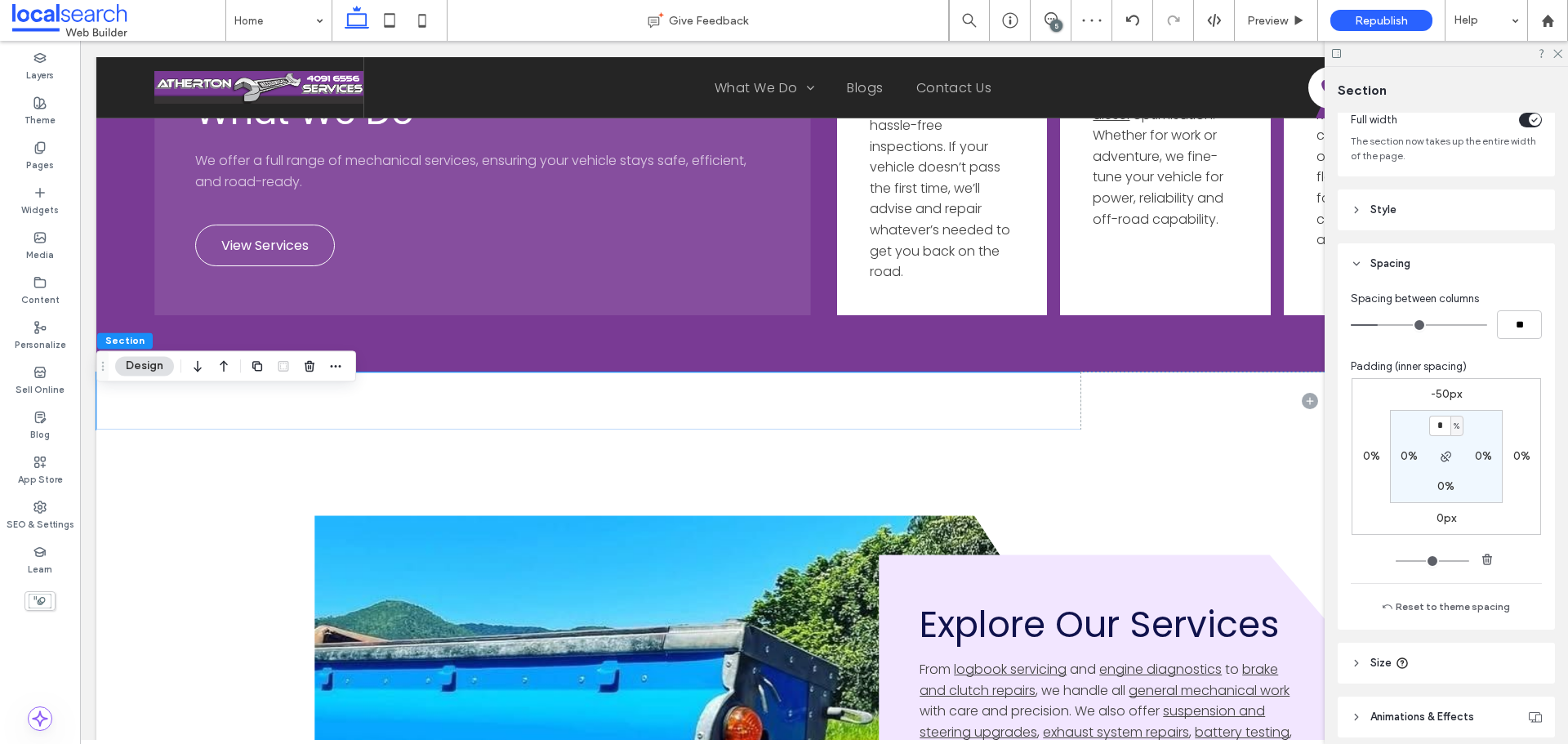
scroll to position [163, 0]
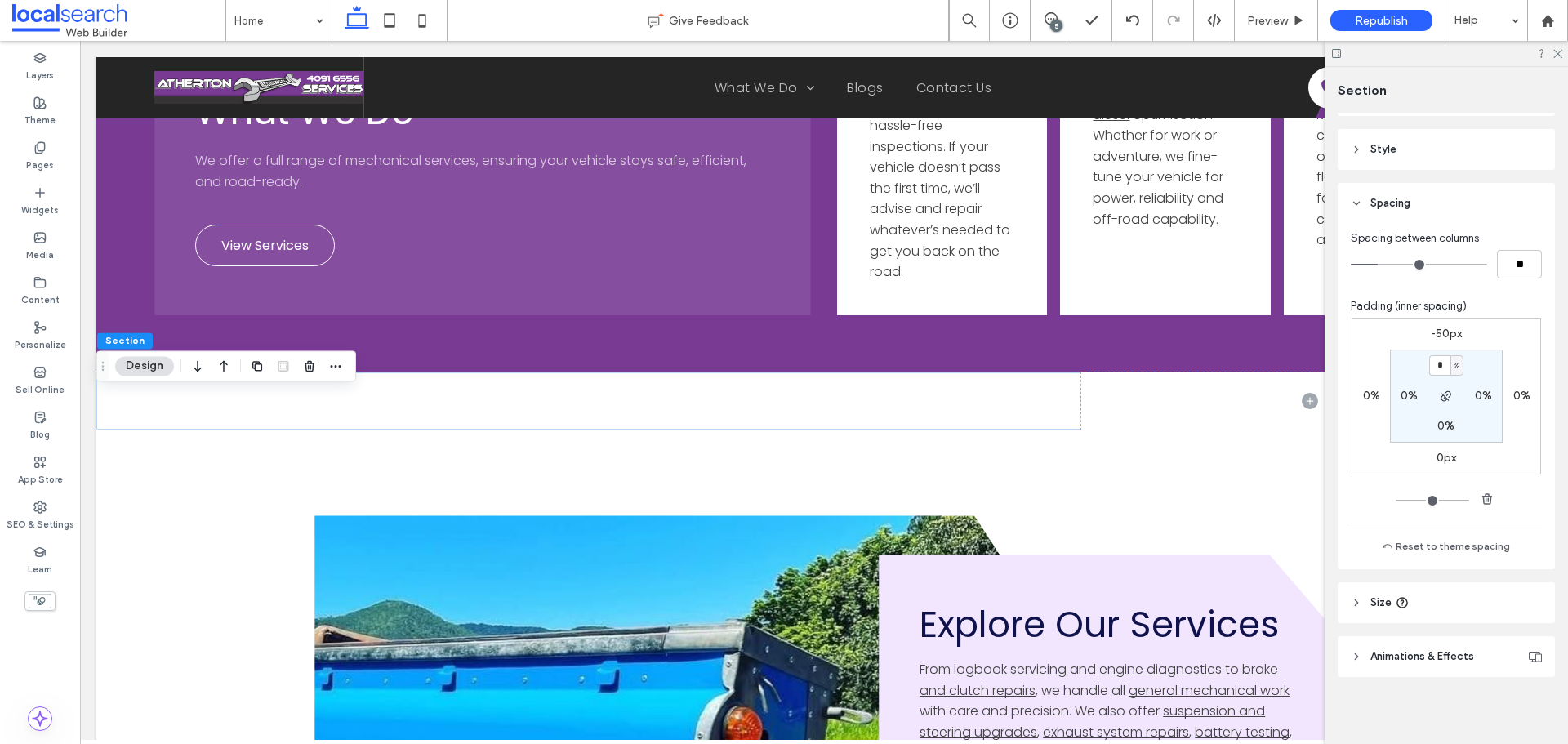
click at [1441, 337] on label "-50px" at bounding box center [1447, 333] width 31 height 14
type input "*"
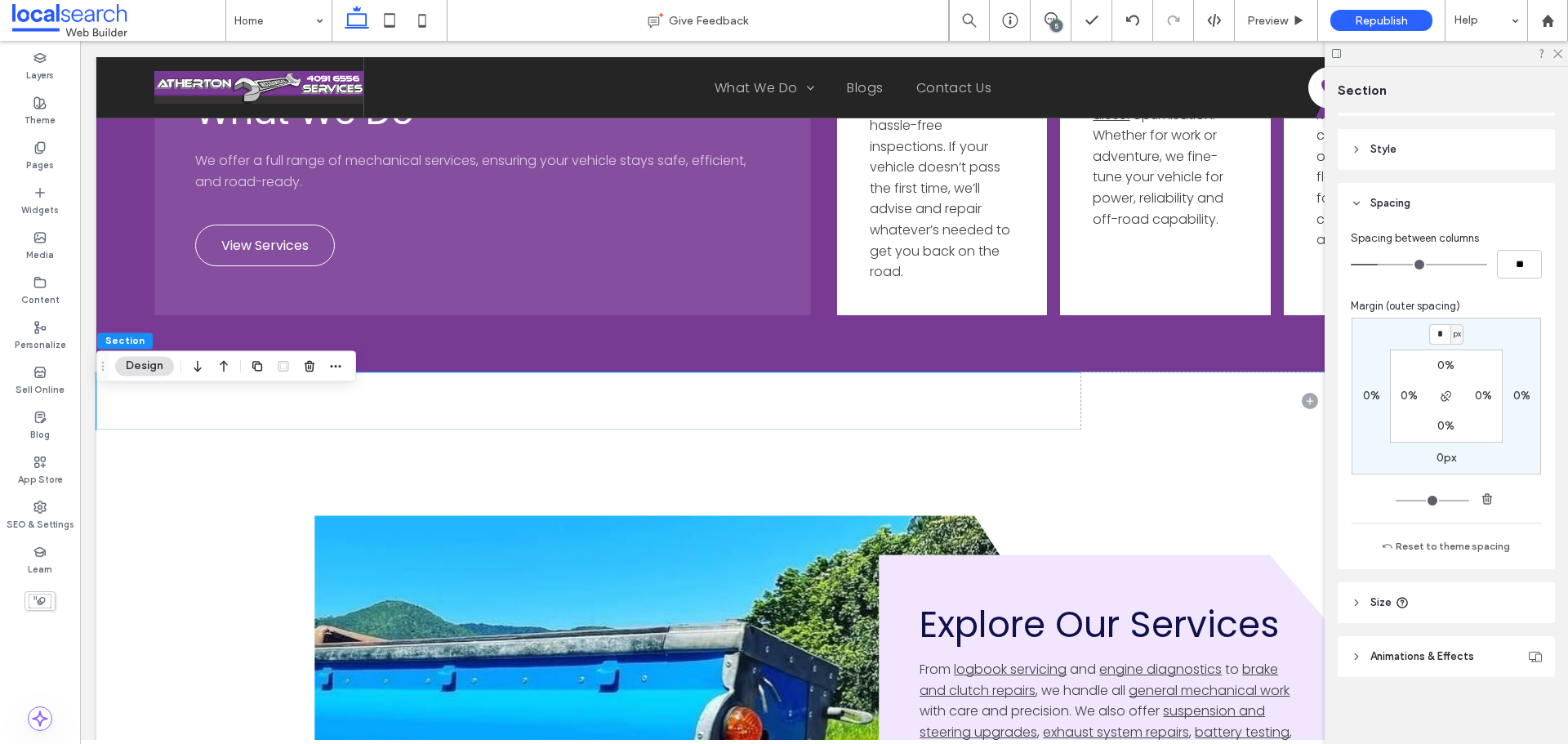
type input "*"
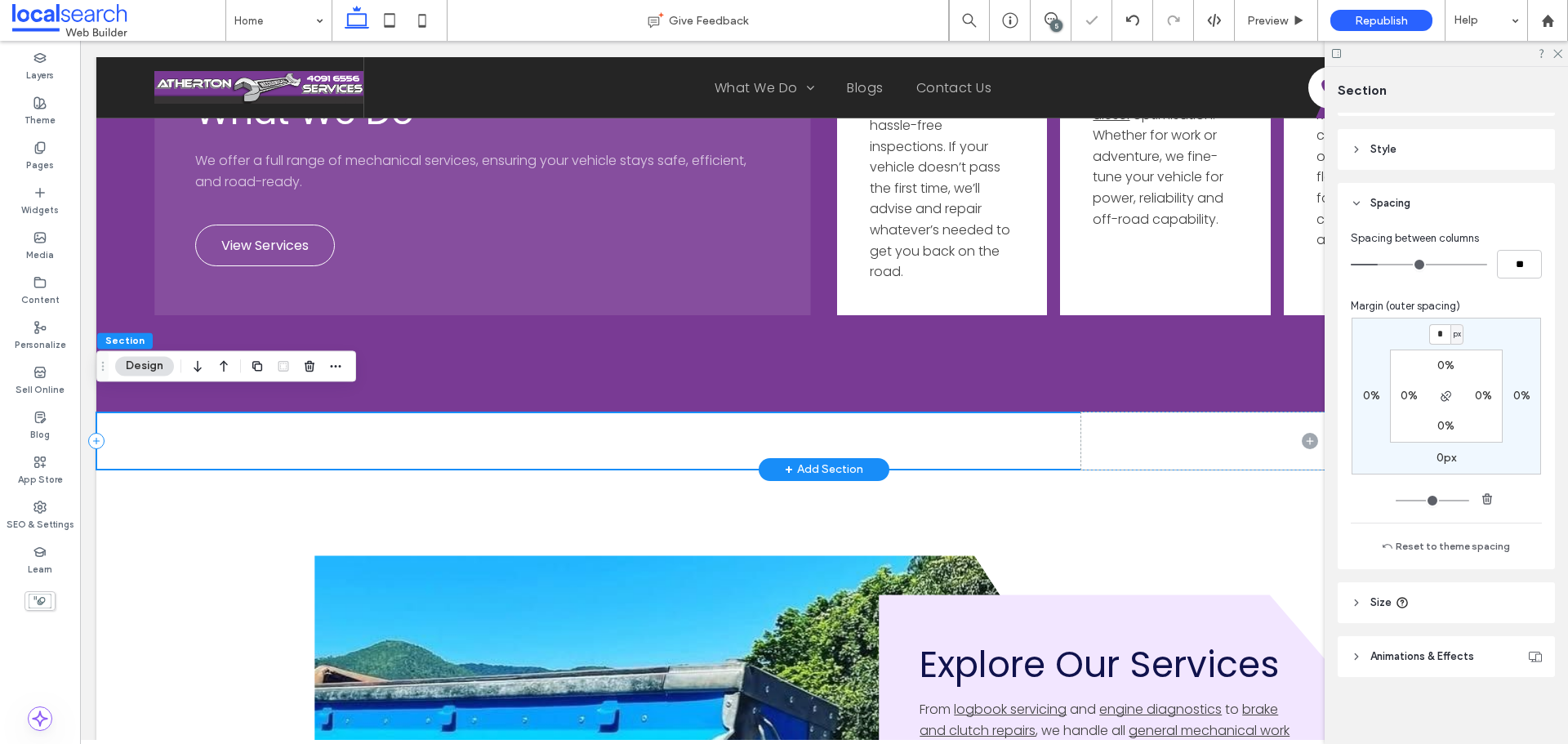
click at [744, 454] on div at bounding box center [824, 441] width 1456 height 57
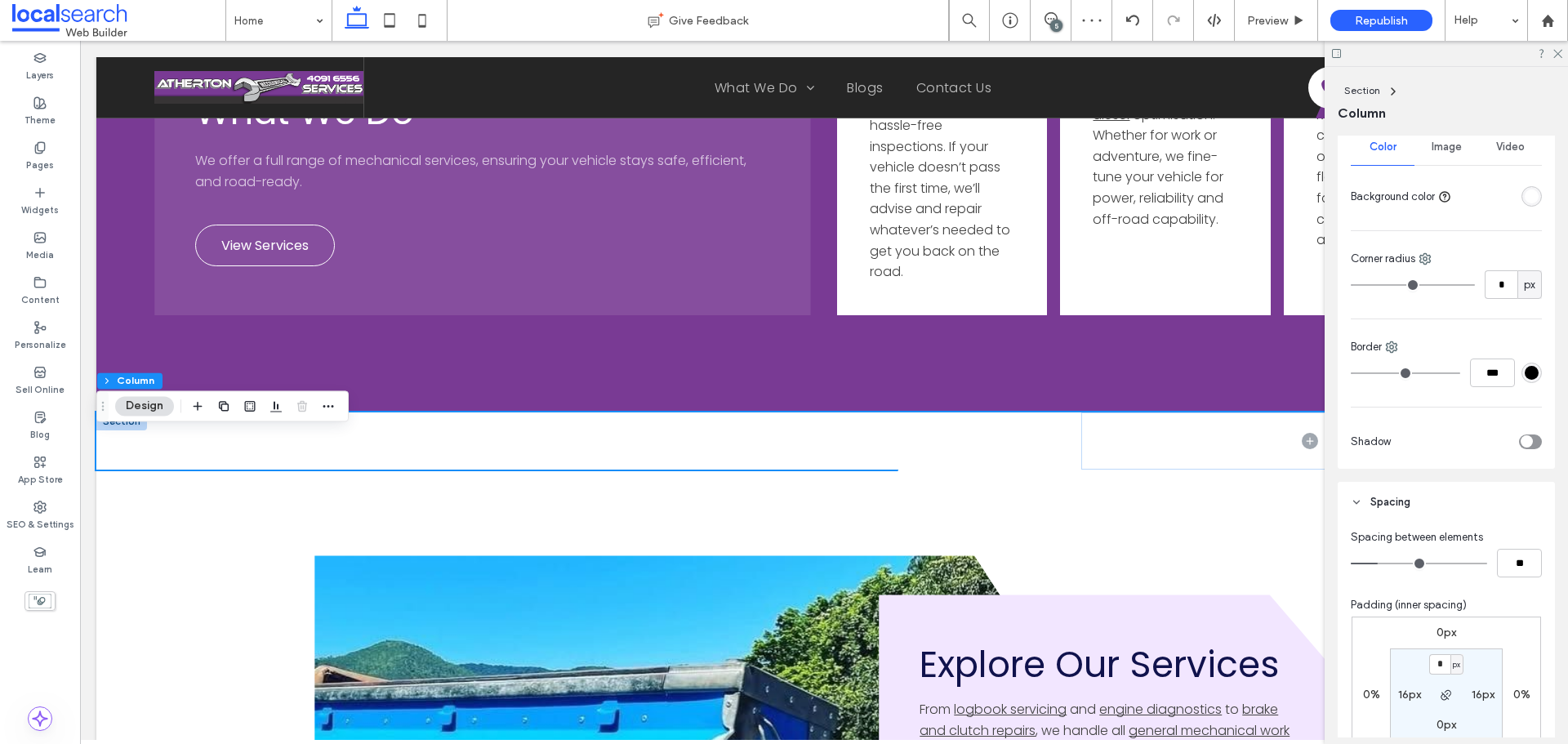
scroll to position [490, 0]
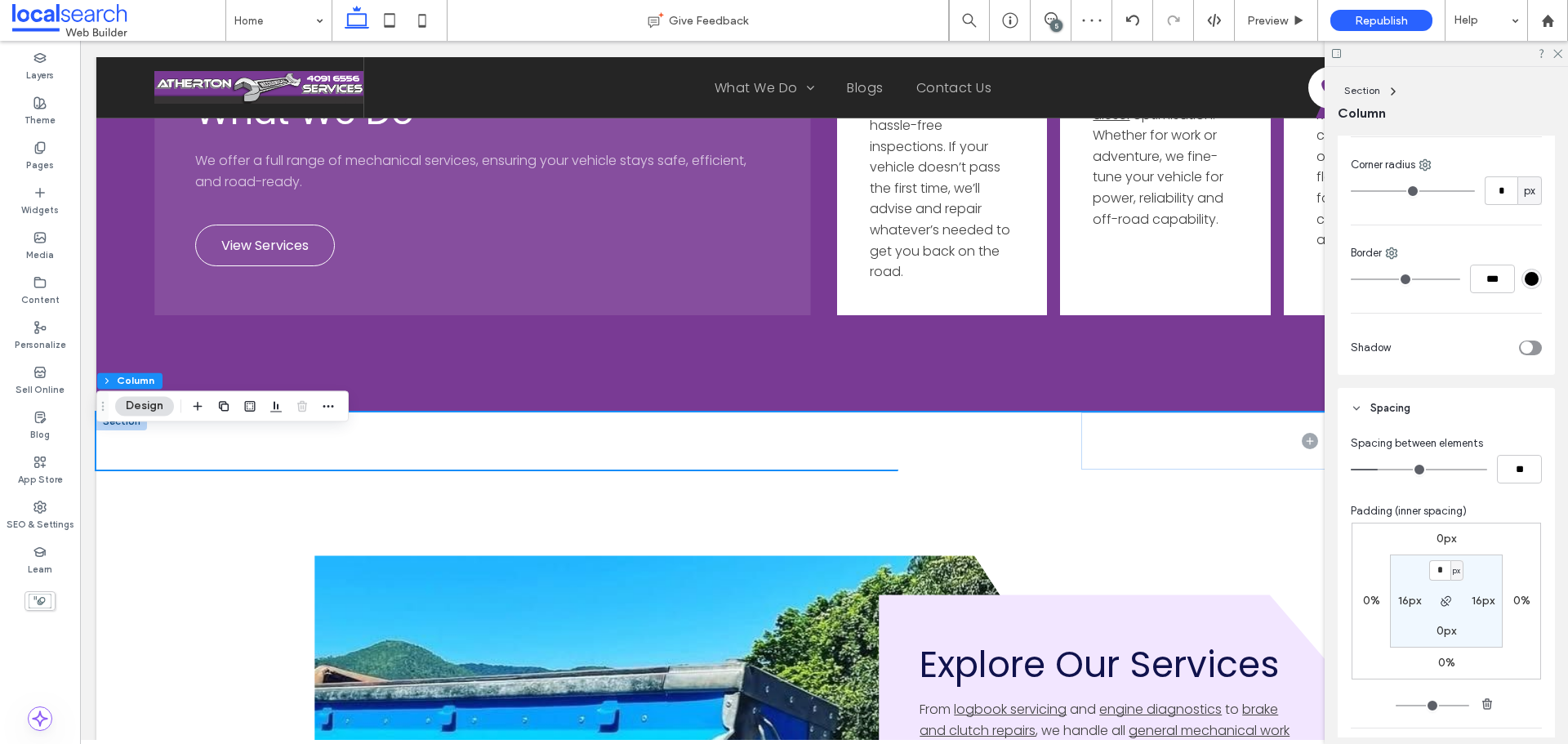
click at [1436, 534] on label "0px" at bounding box center [1446, 539] width 20 height 14
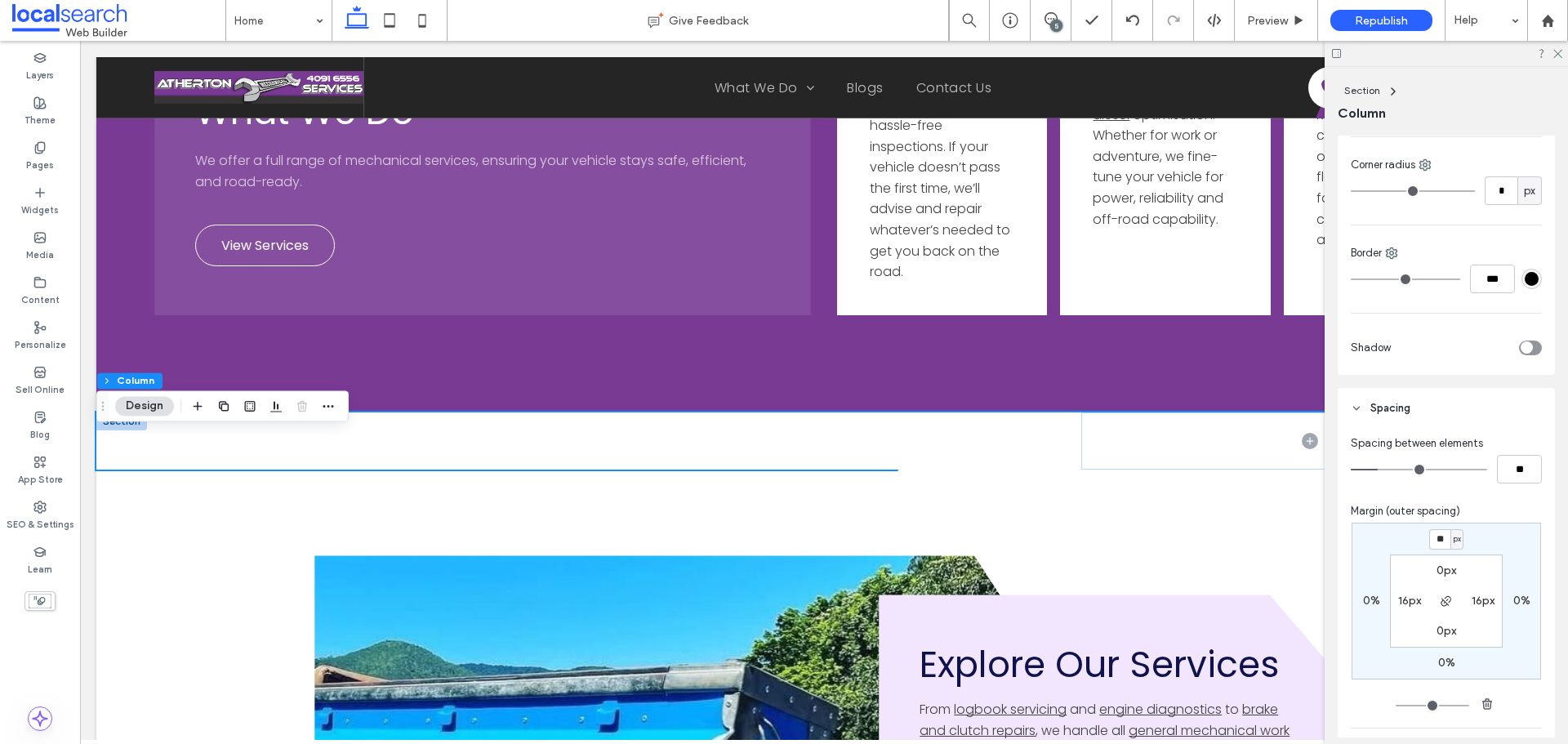
type input "**"
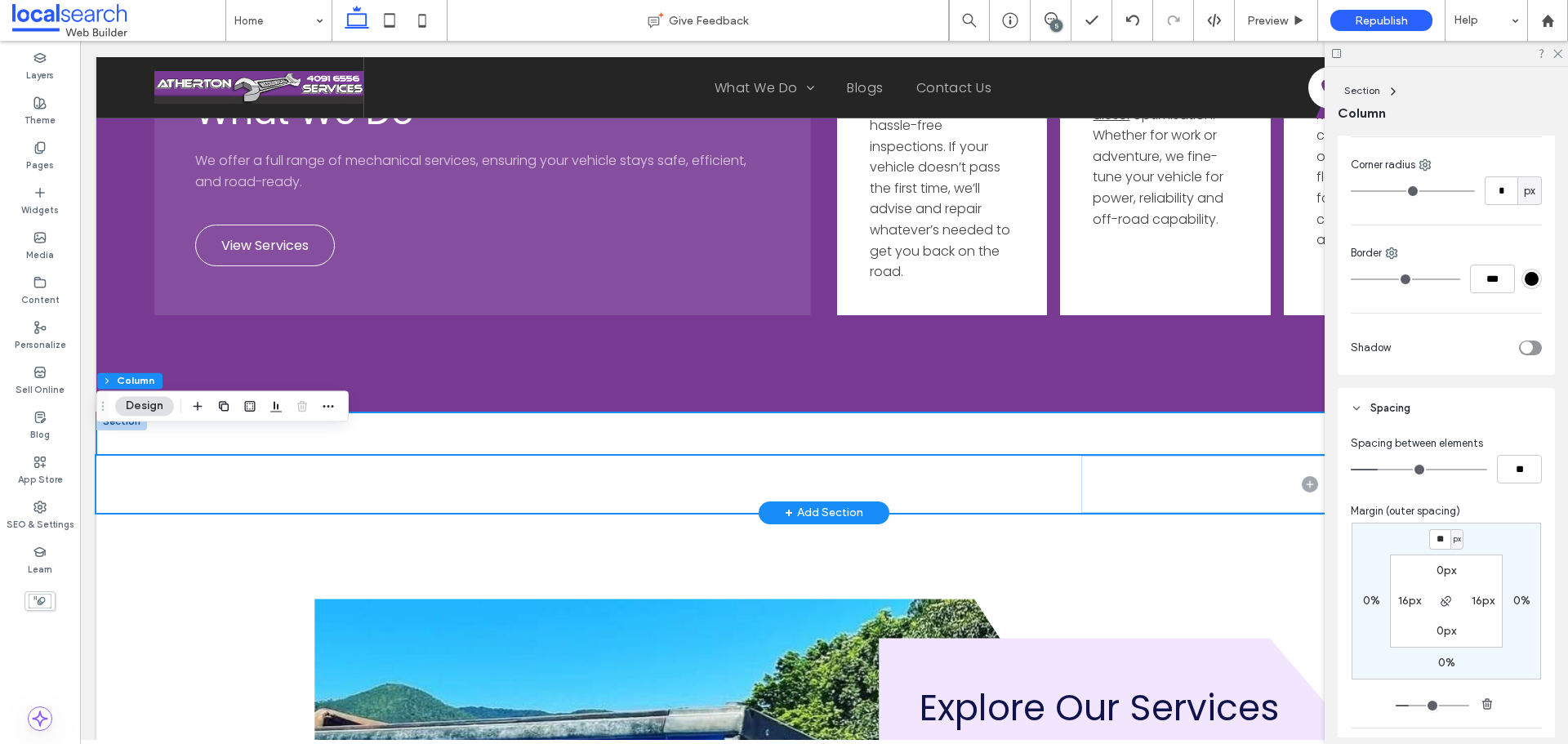
click at [459, 449] on div at bounding box center [824, 463] width 1456 height 100
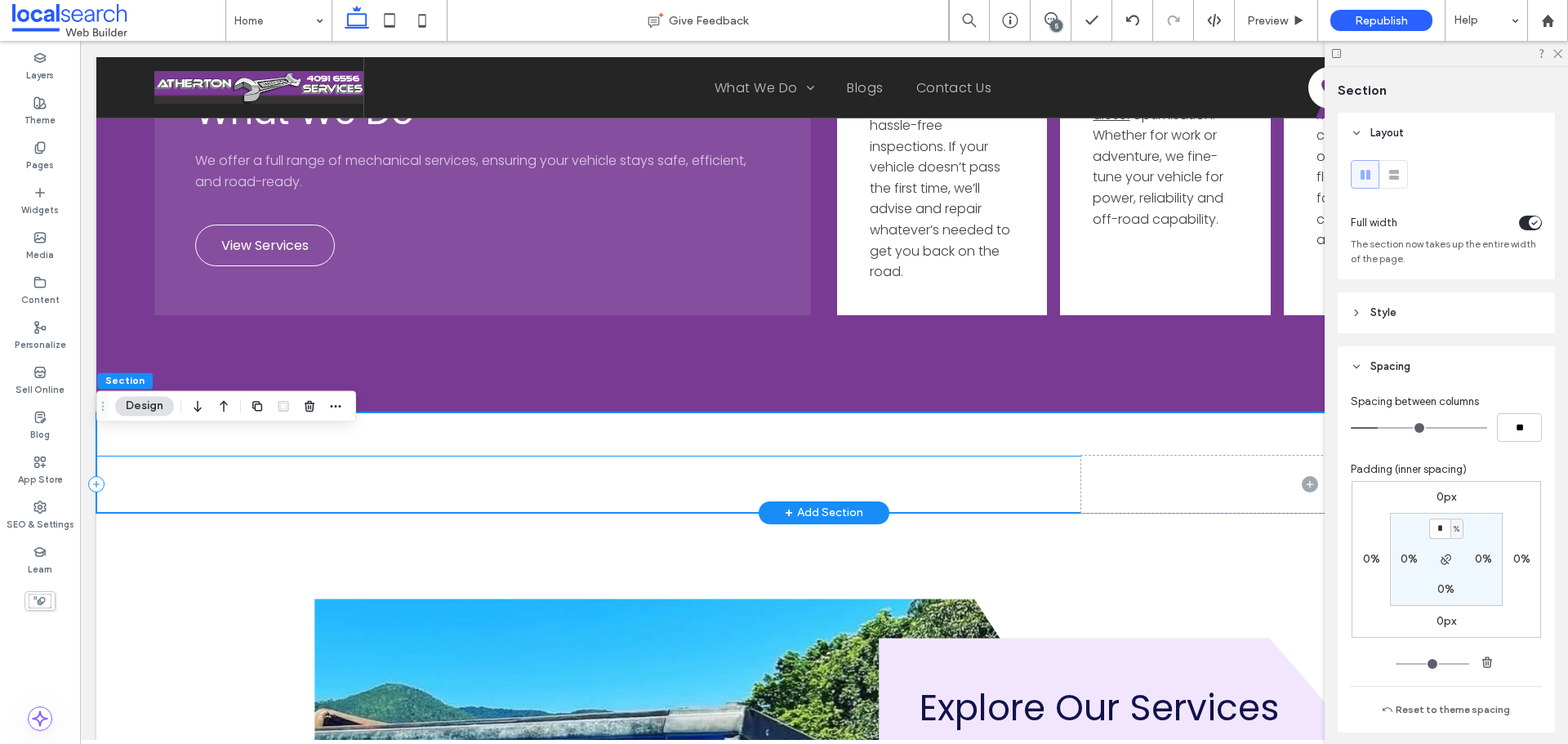
click at [451, 513] on div at bounding box center [824, 485] width 1456 height 57
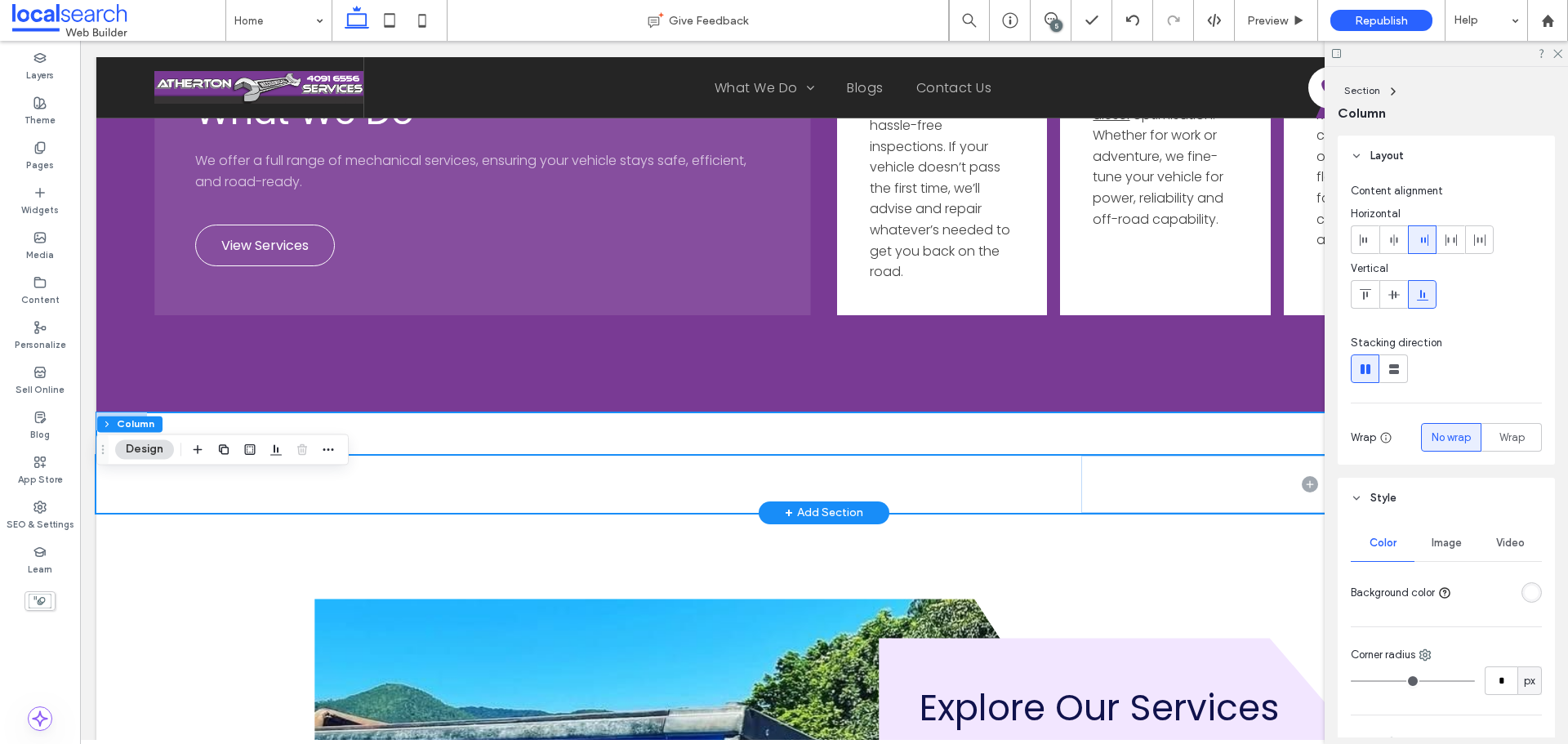
click at [484, 455] on div at bounding box center [824, 463] width 1456 height 100
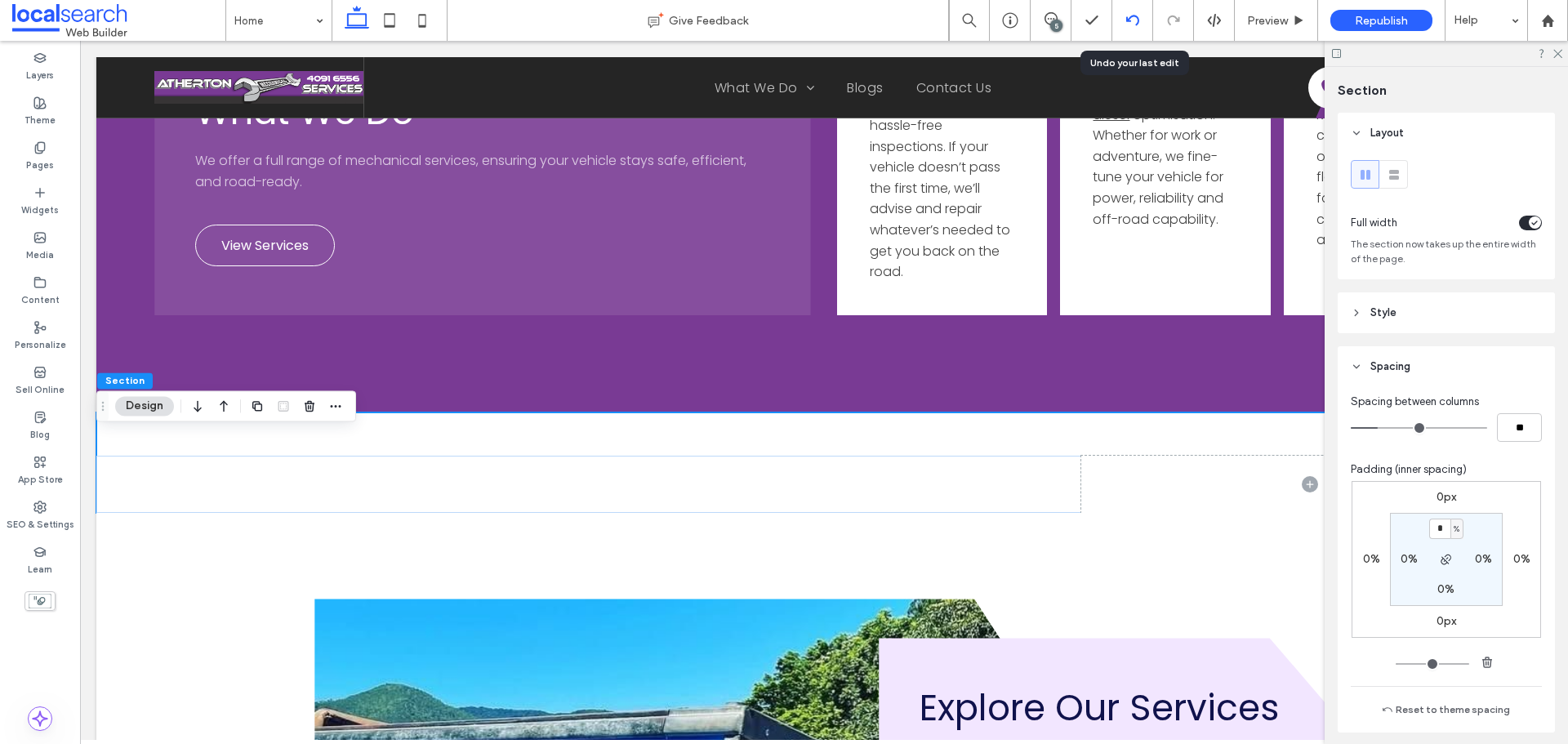
click at [1123, 17] on div at bounding box center [1132, 20] width 40 height 13
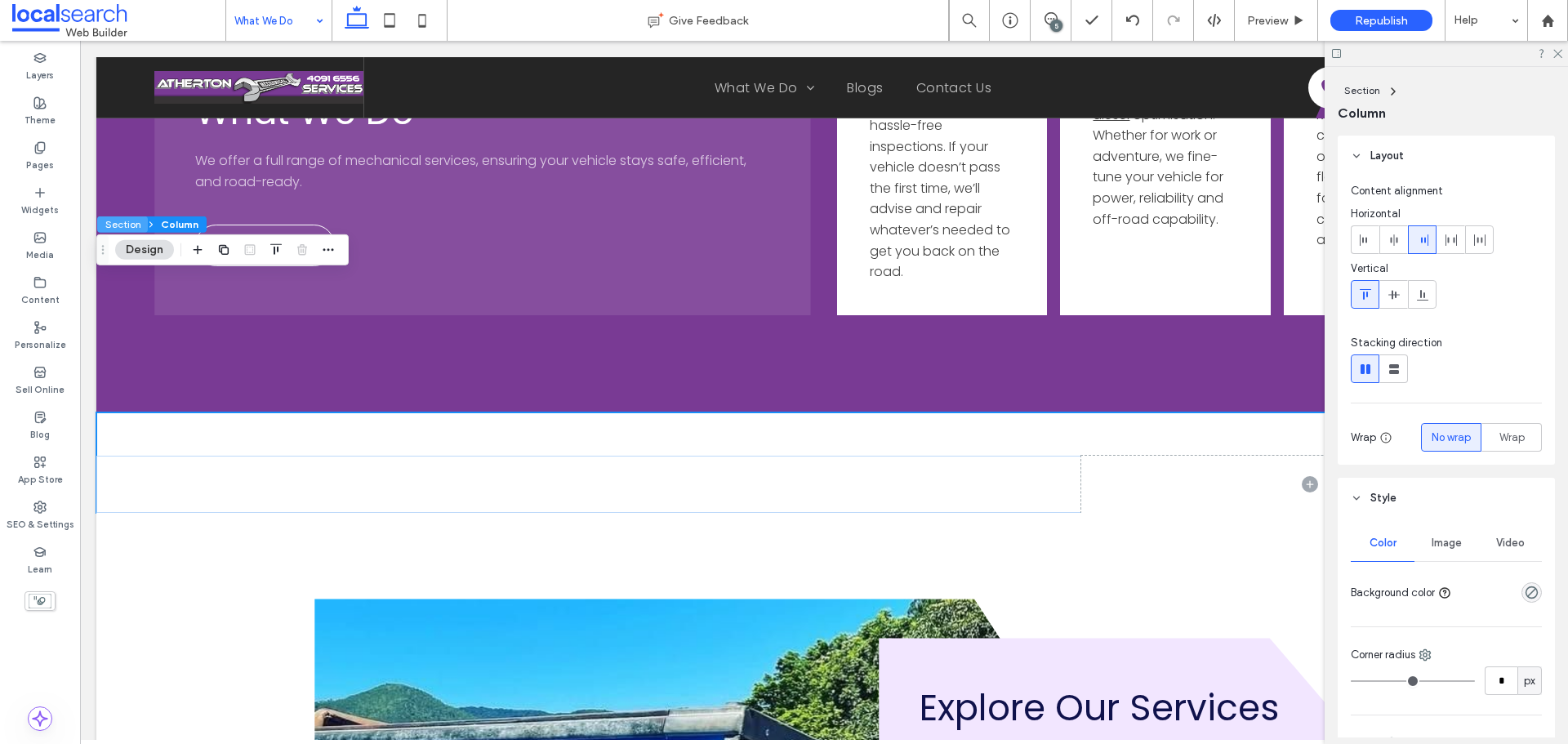
click at [121, 226] on button "Section" at bounding box center [123, 224] width 51 height 17
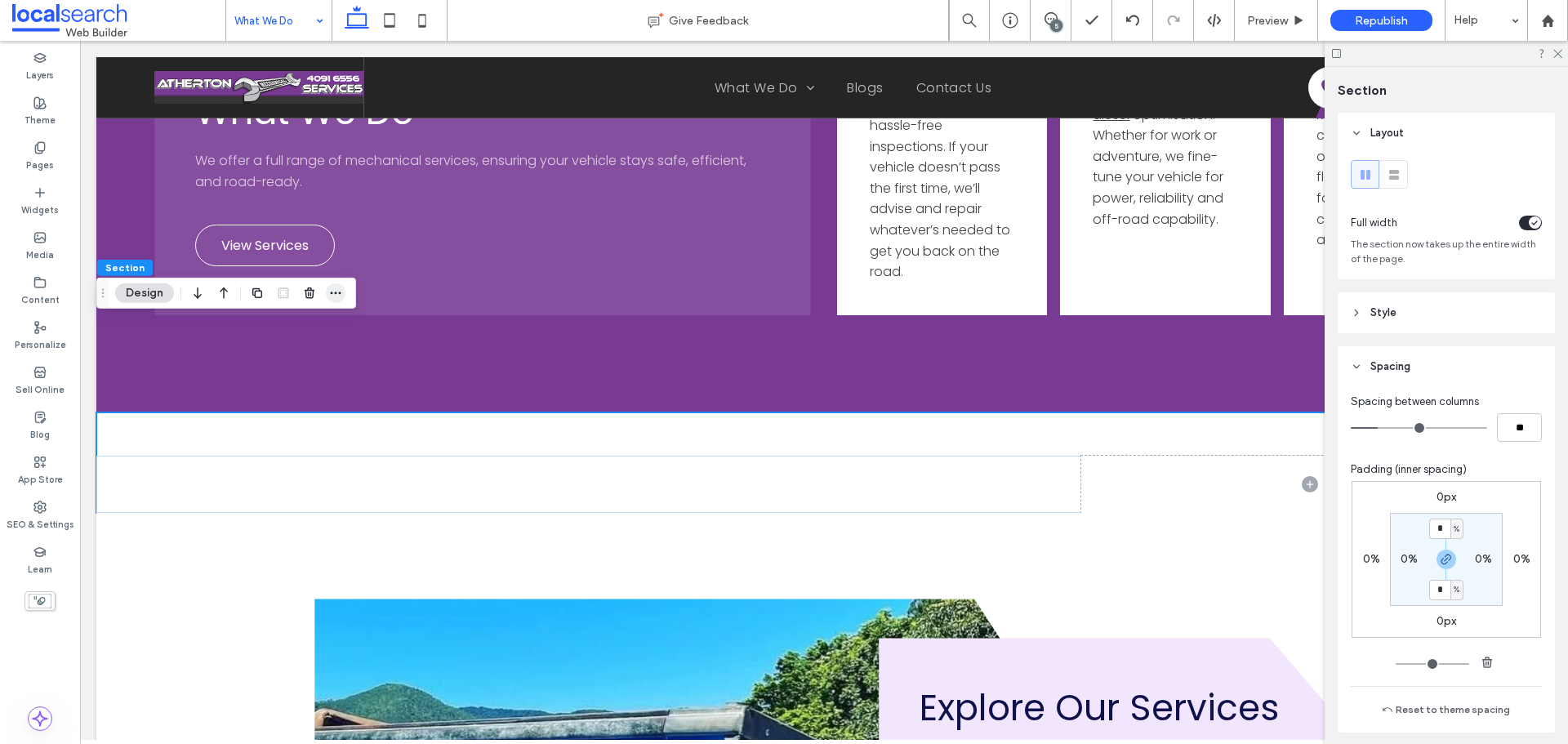
click at [339, 290] on icon "button" at bounding box center [335, 293] width 13 height 13
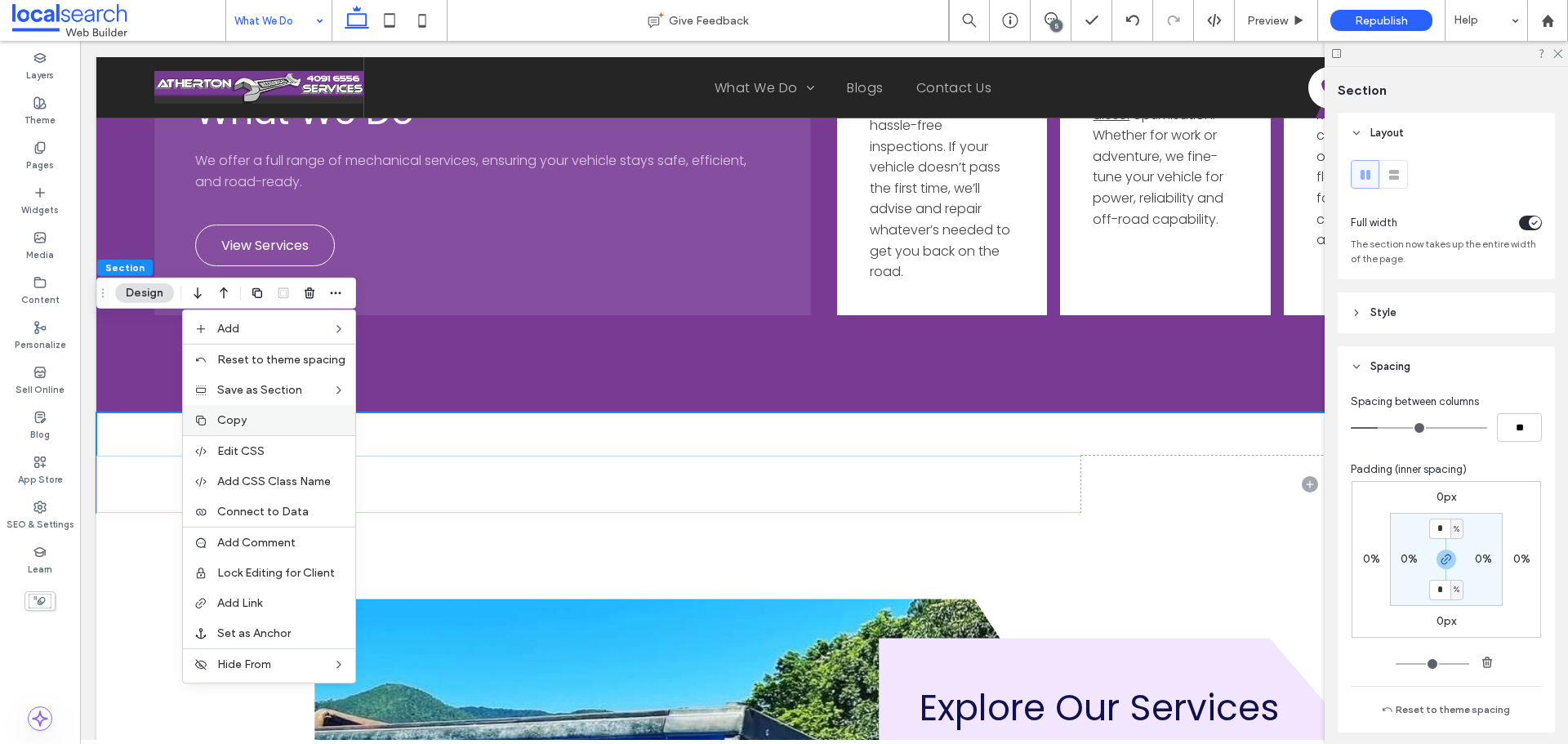
click at [247, 416] on span "Copy" at bounding box center [232, 420] width 29 height 14
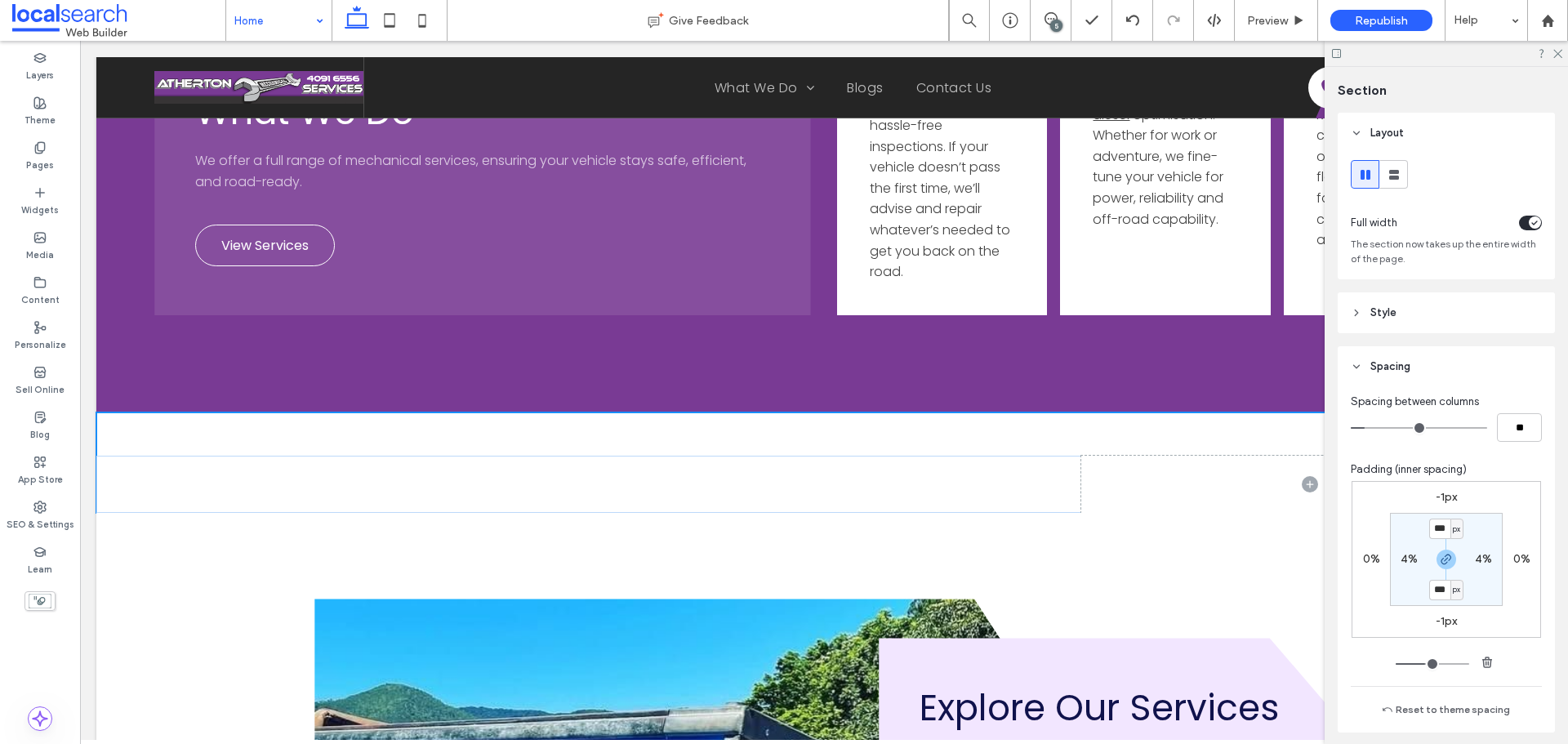
type input "****"
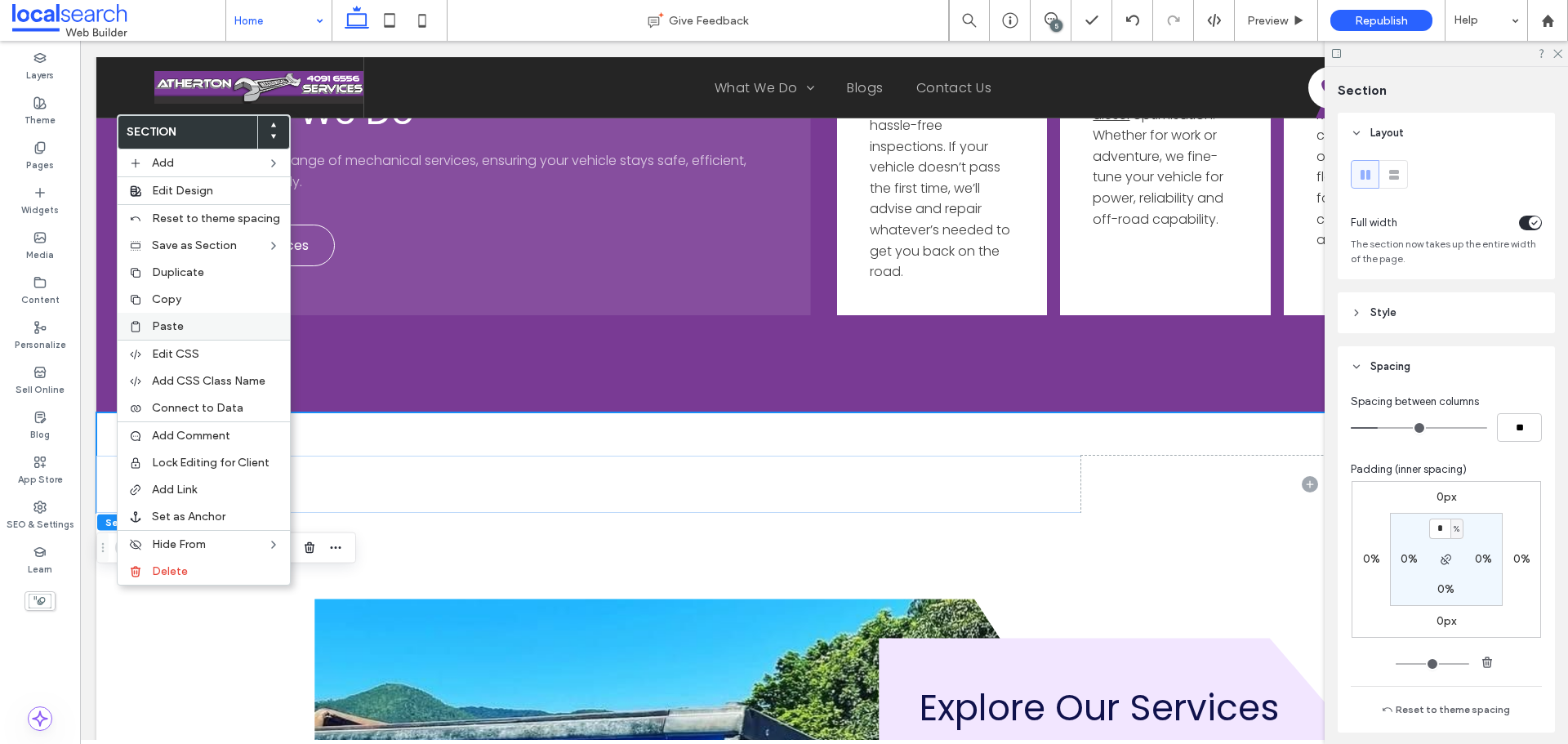
click at [205, 331] on label "Paste" at bounding box center [216, 326] width 128 height 14
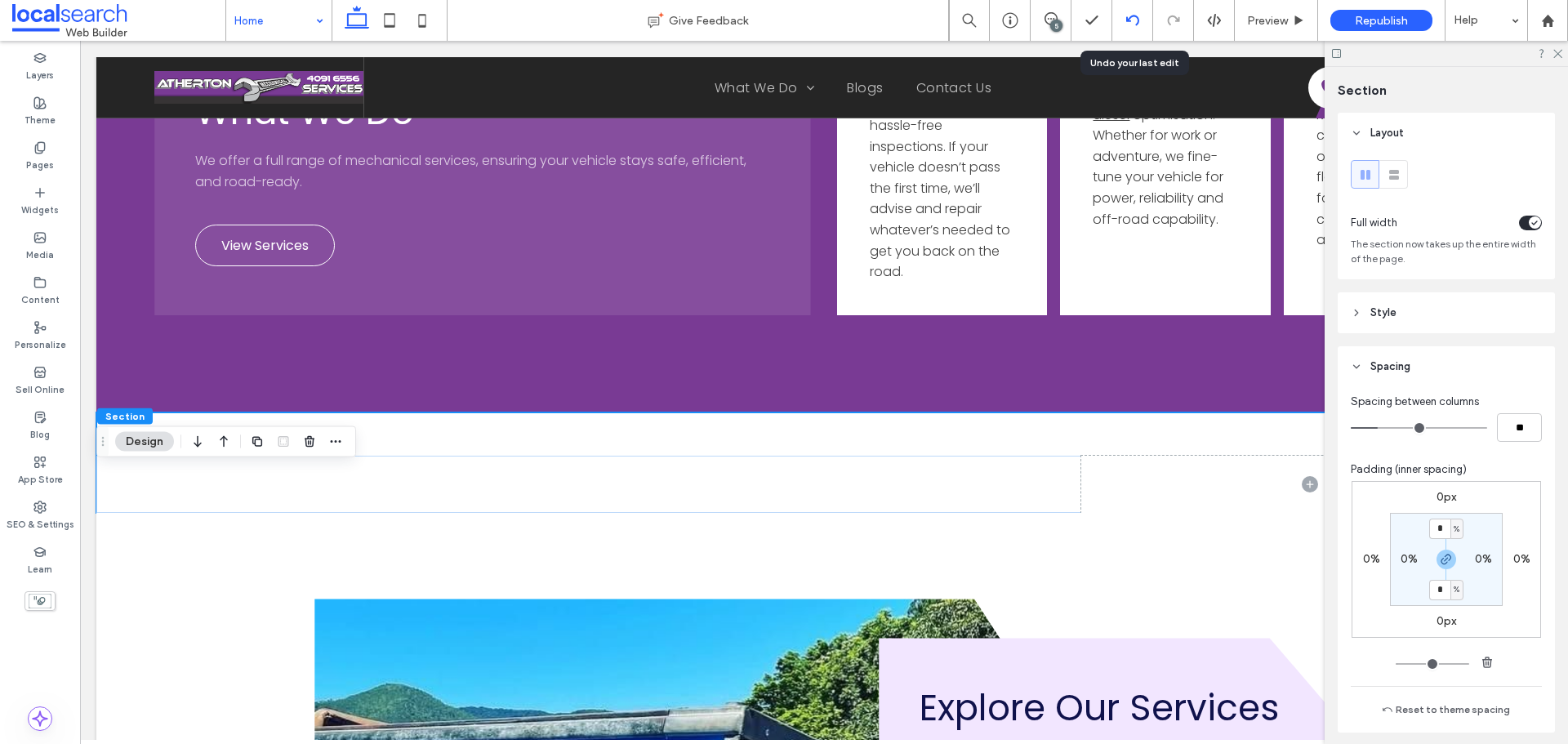
click at [1132, 23] on icon at bounding box center [1132, 20] width 13 height 13
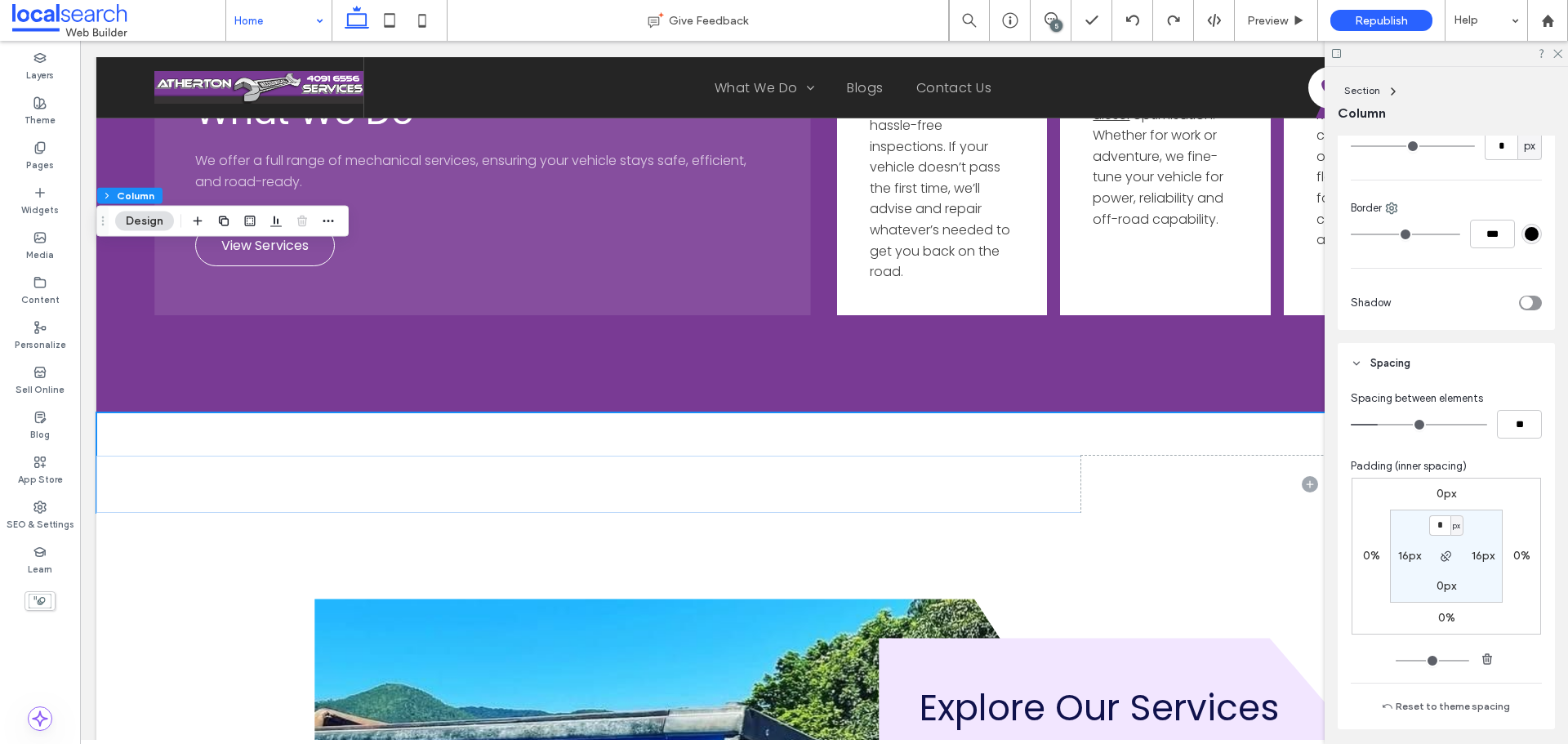
scroll to position [572, 0]
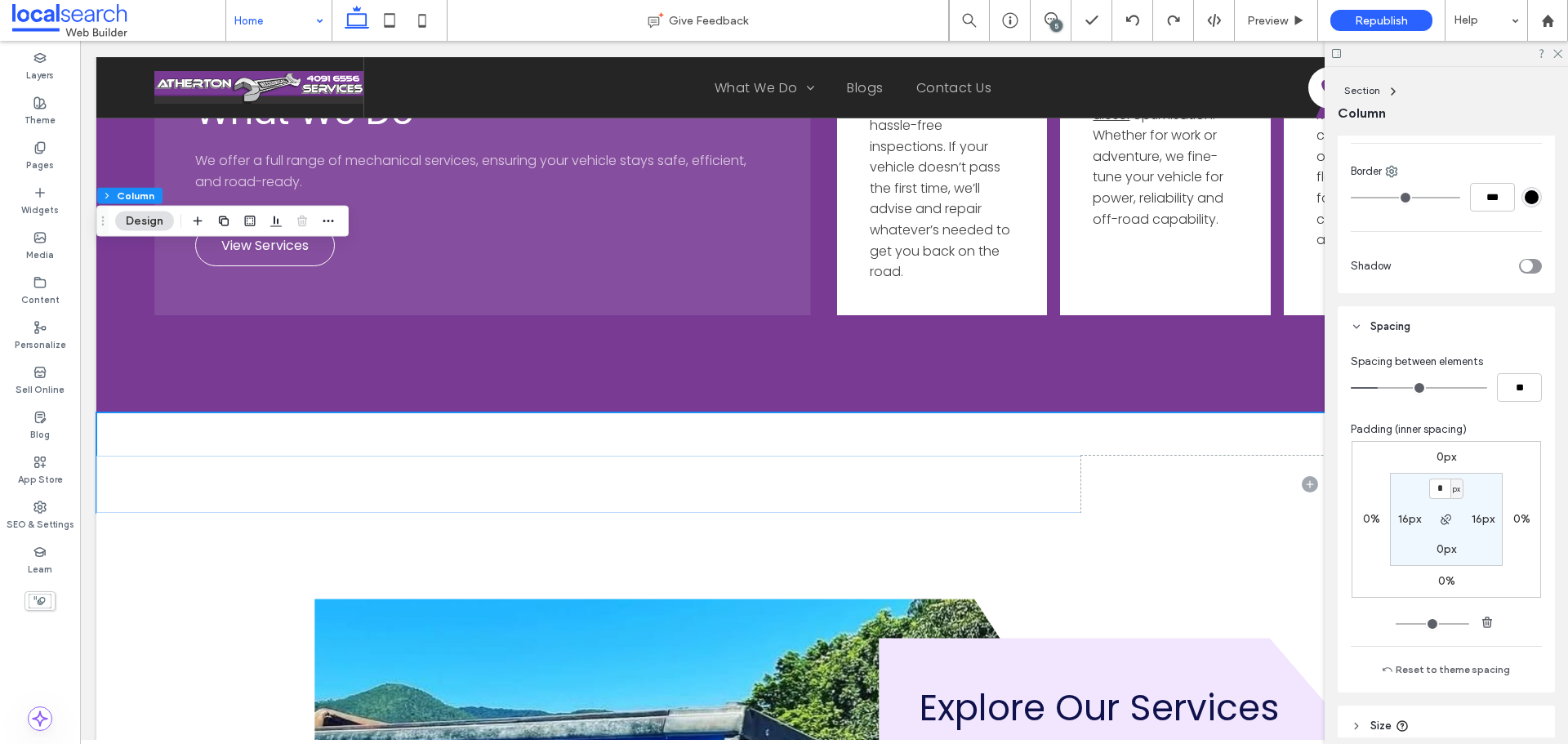
click at [1440, 452] on label "0px" at bounding box center [1446, 457] width 20 height 14
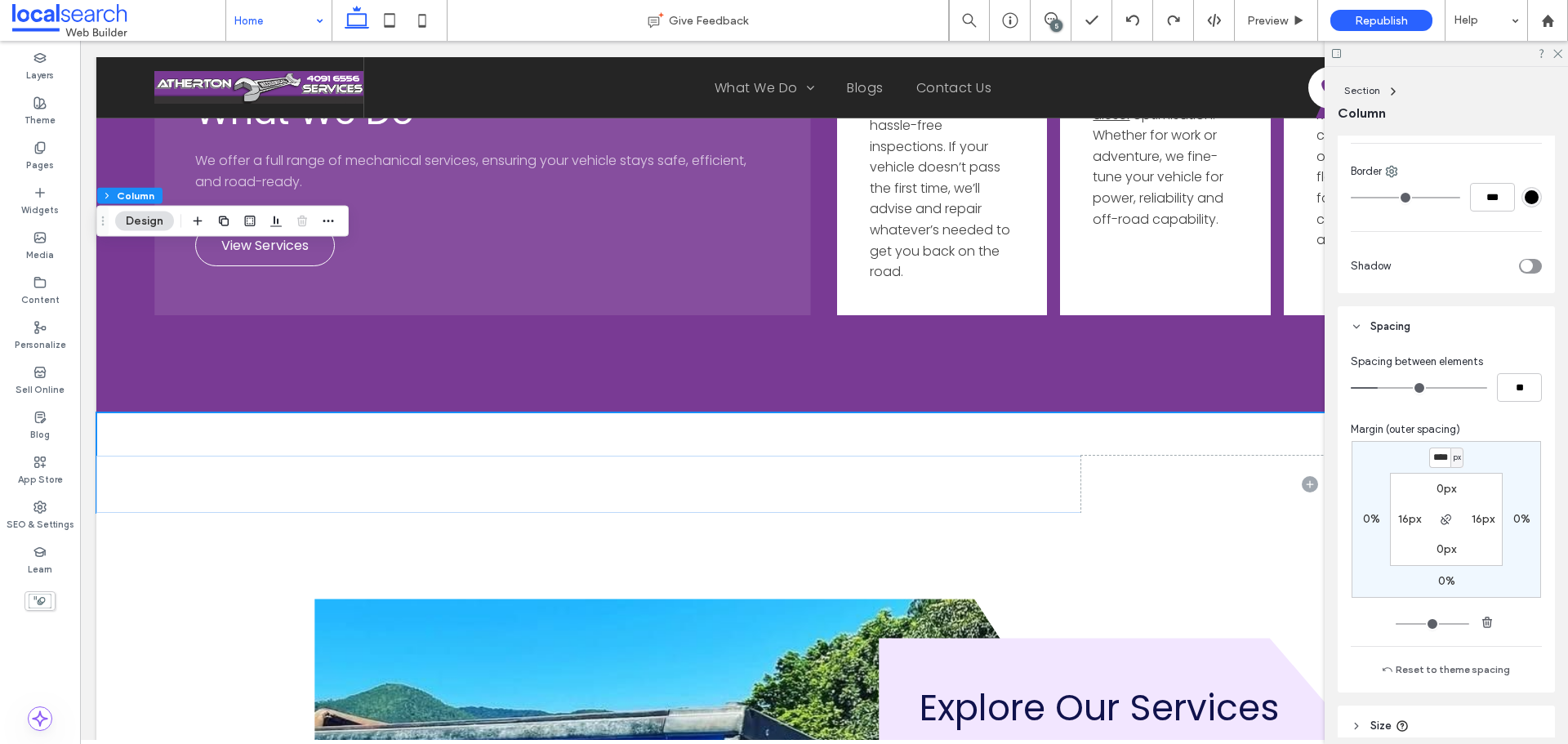
scroll to position [0, 1]
type input "****"
type input "*"
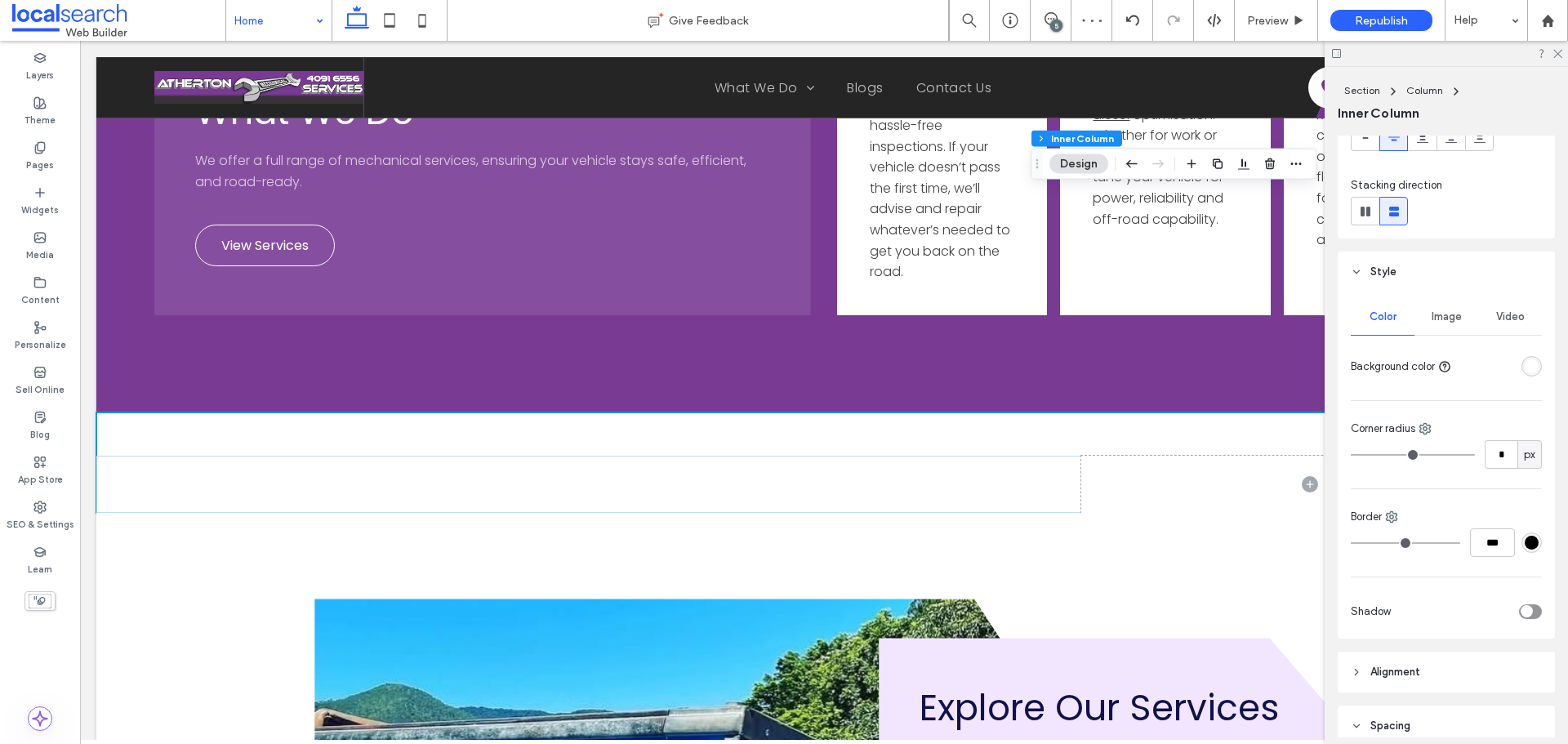
scroll to position [326, 0]
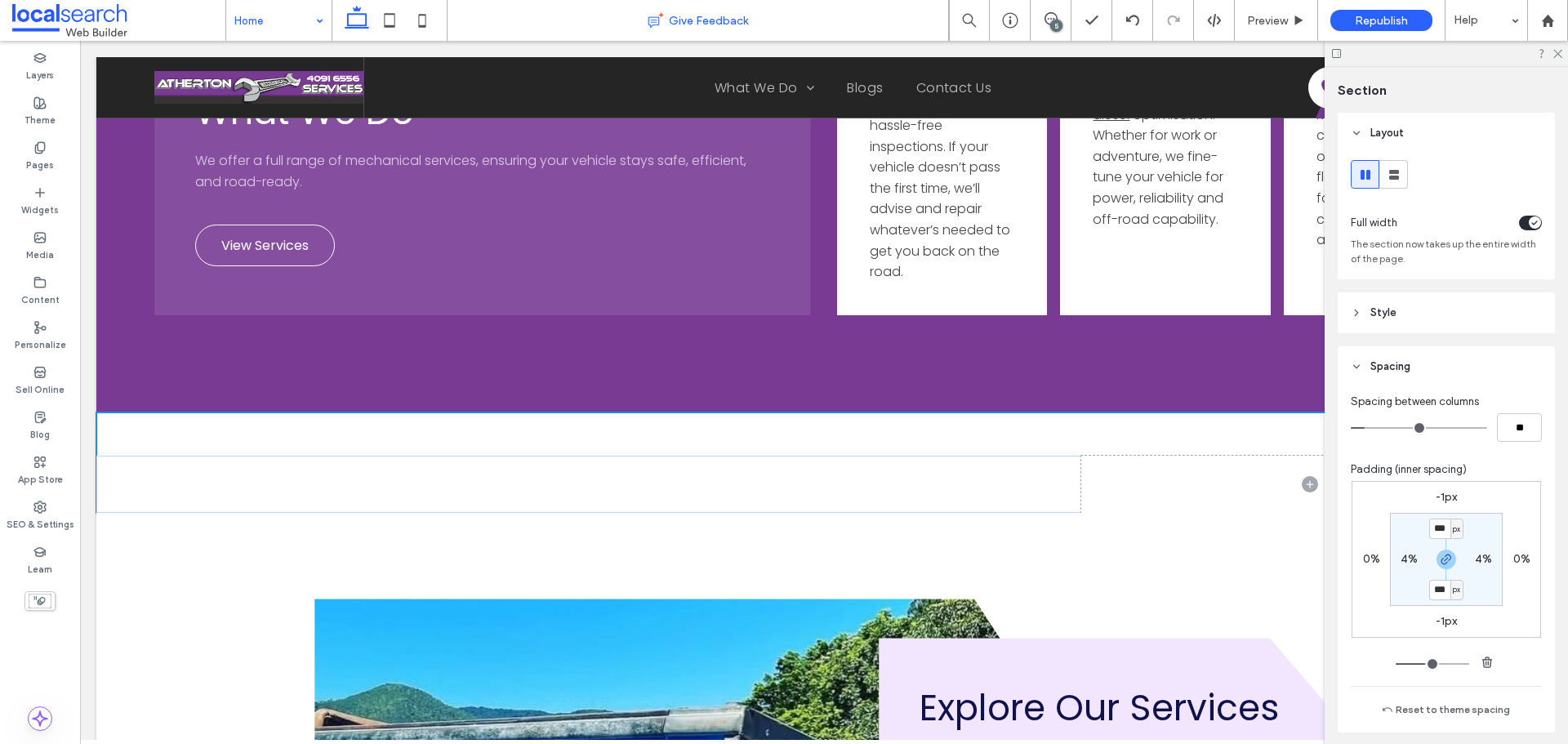
type input "****"
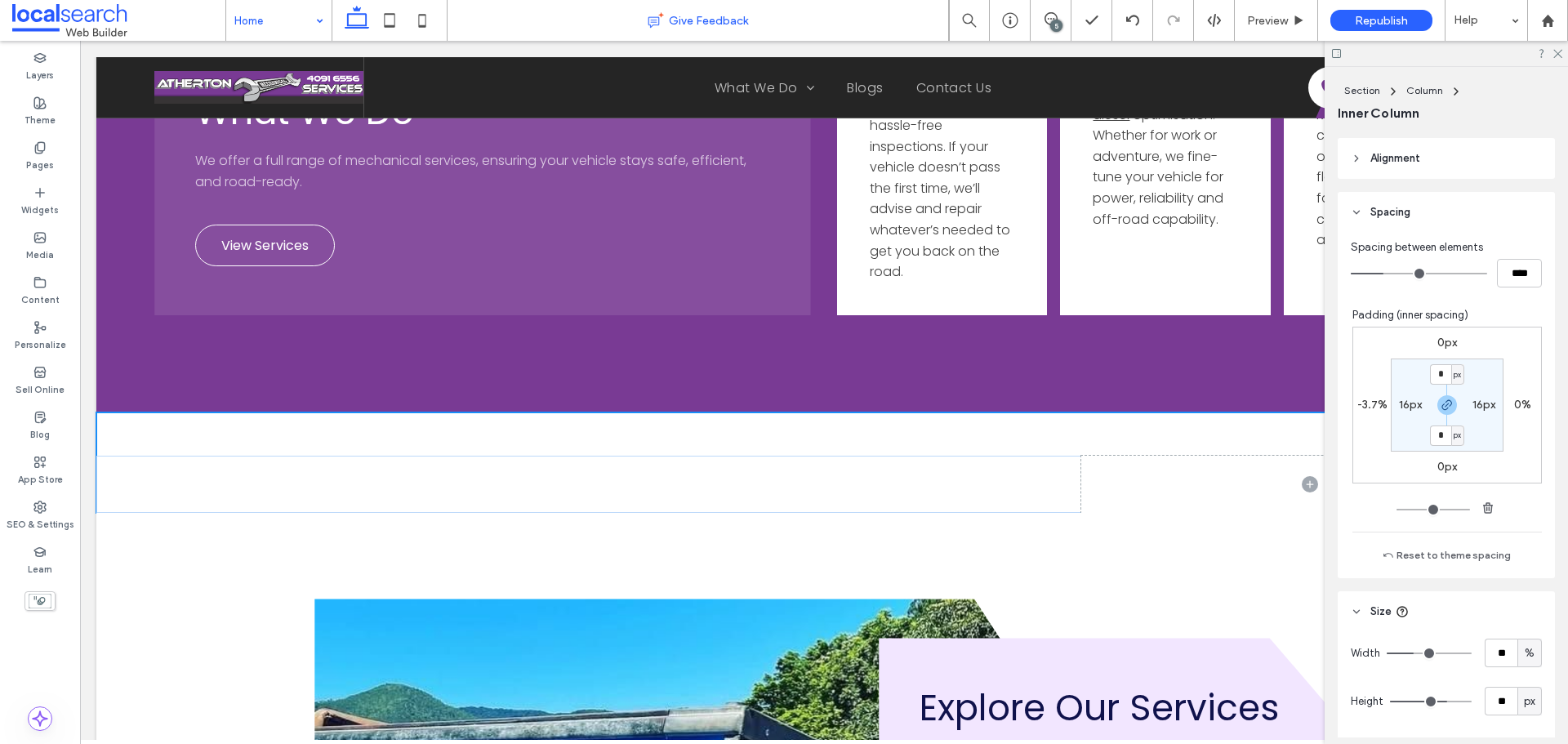
scroll to position [673, 0]
type input "**"
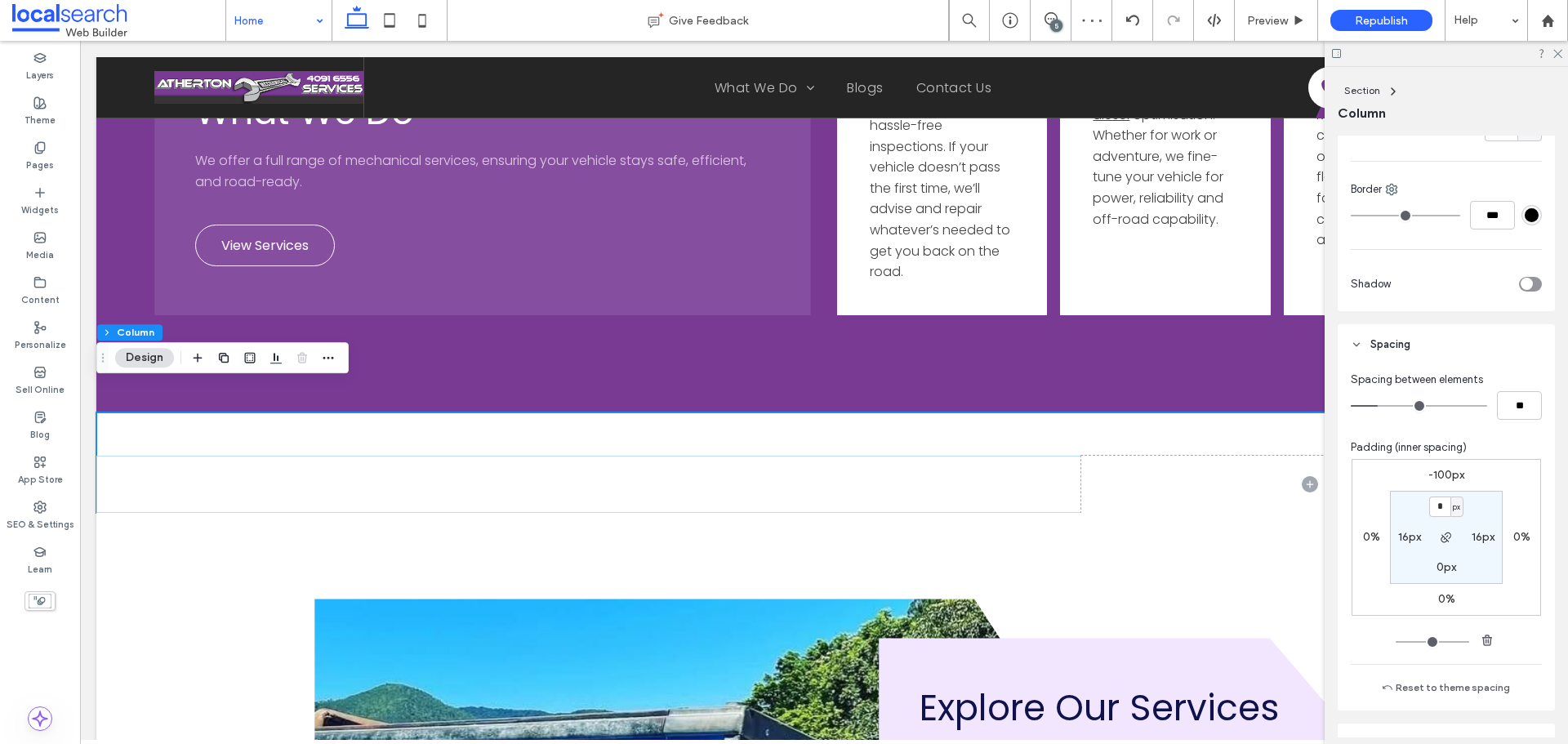
scroll to position [572, 0]
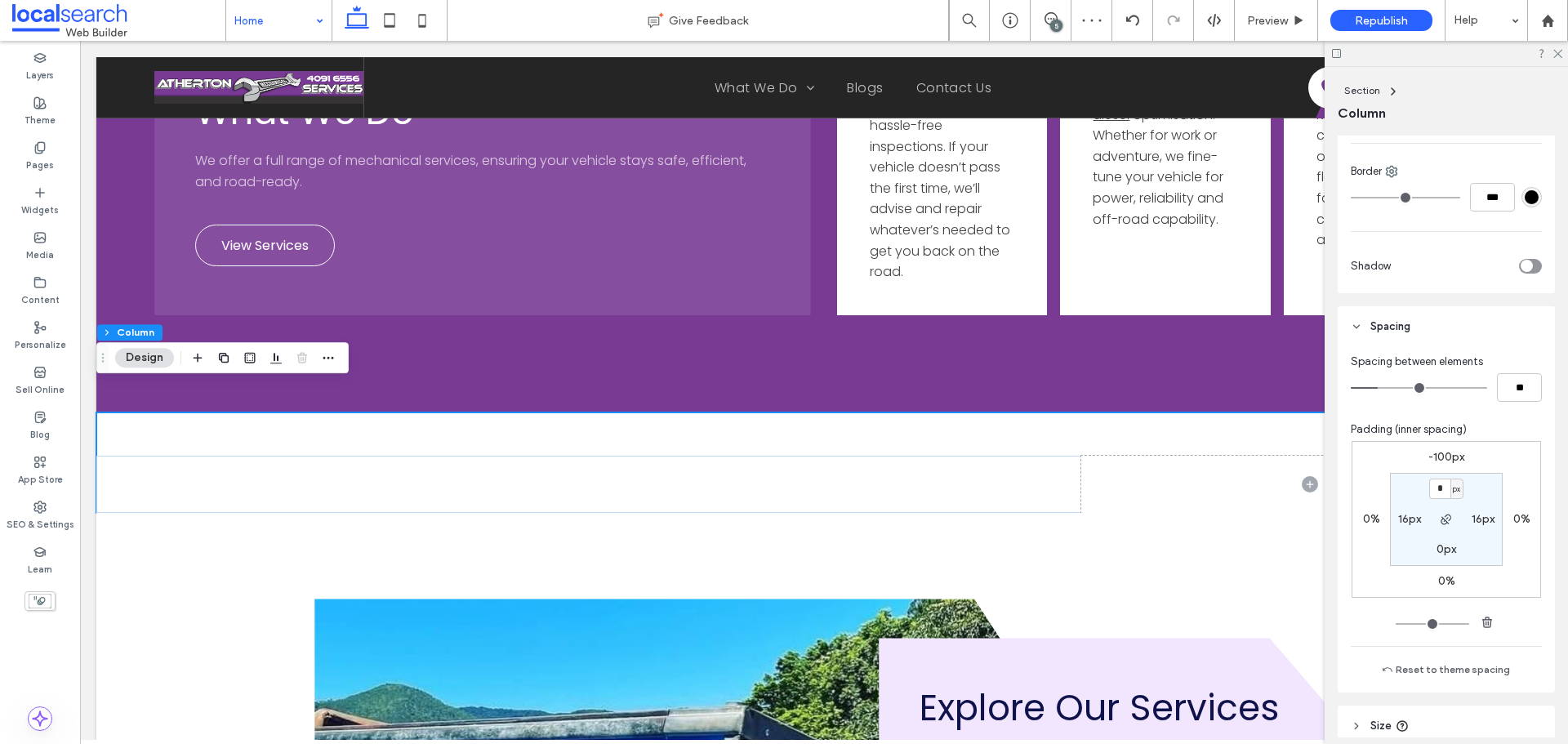
click at [1443, 452] on label "-100px" at bounding box center [1446, 457] width 36 height 14
type input "*"
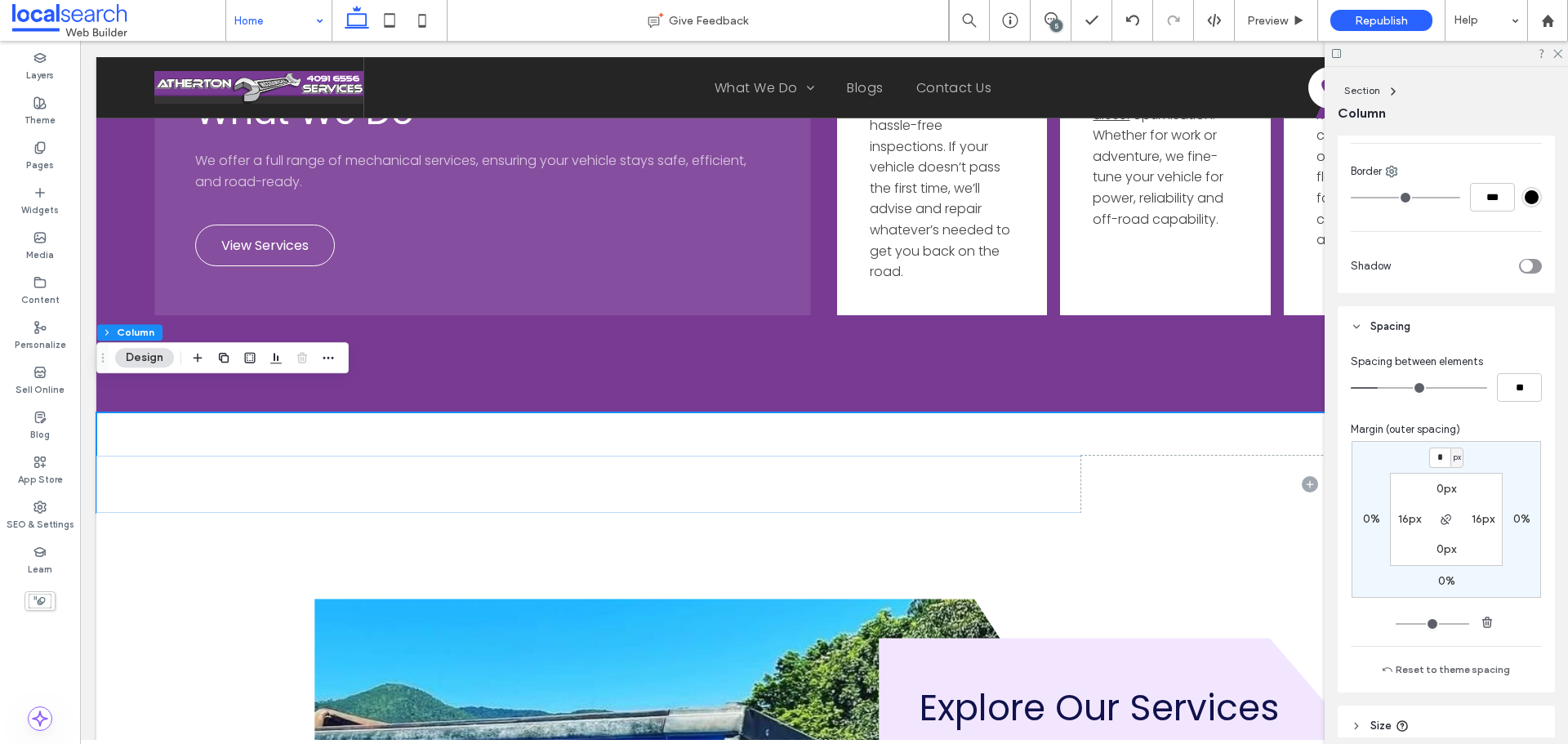
type input "*"
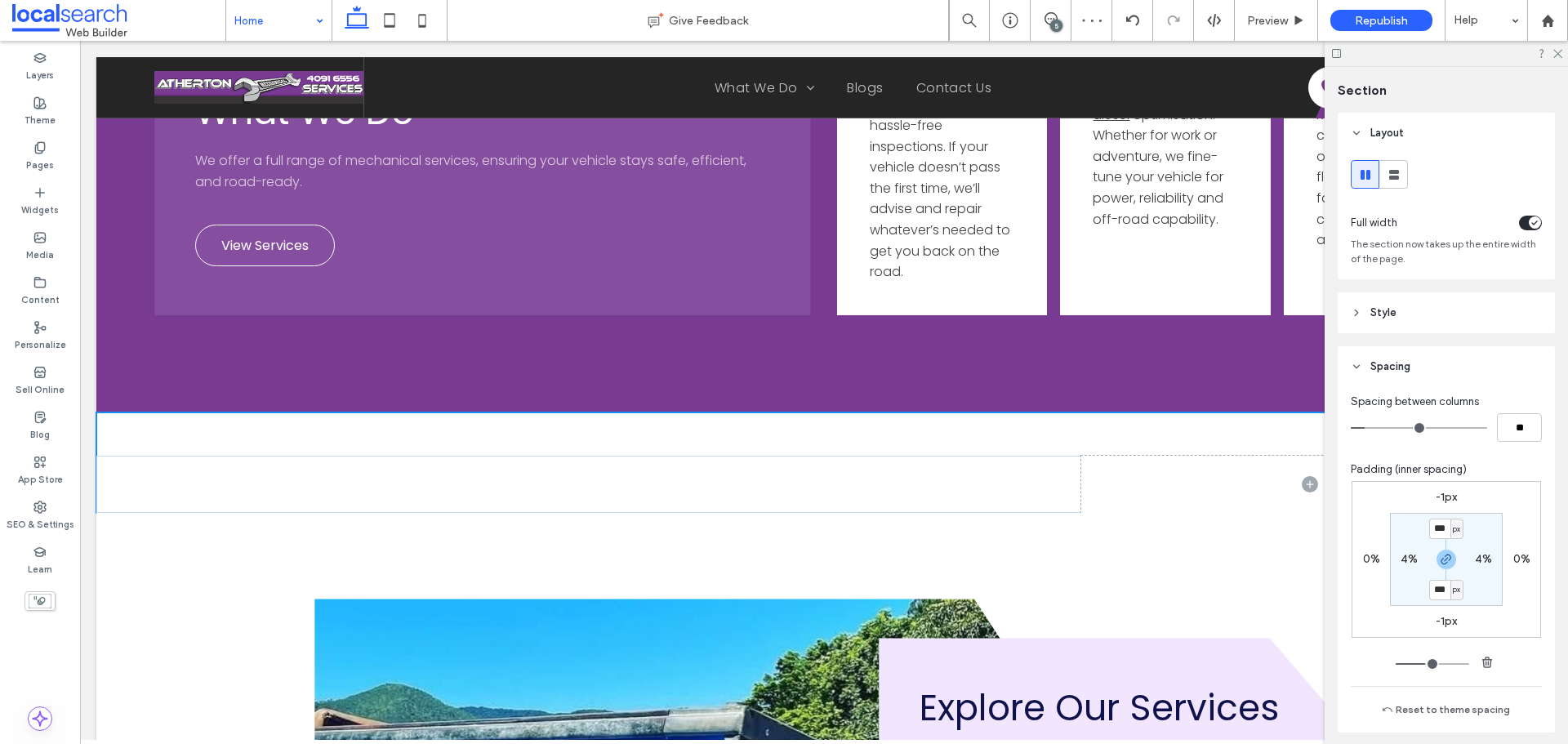
type input "****"
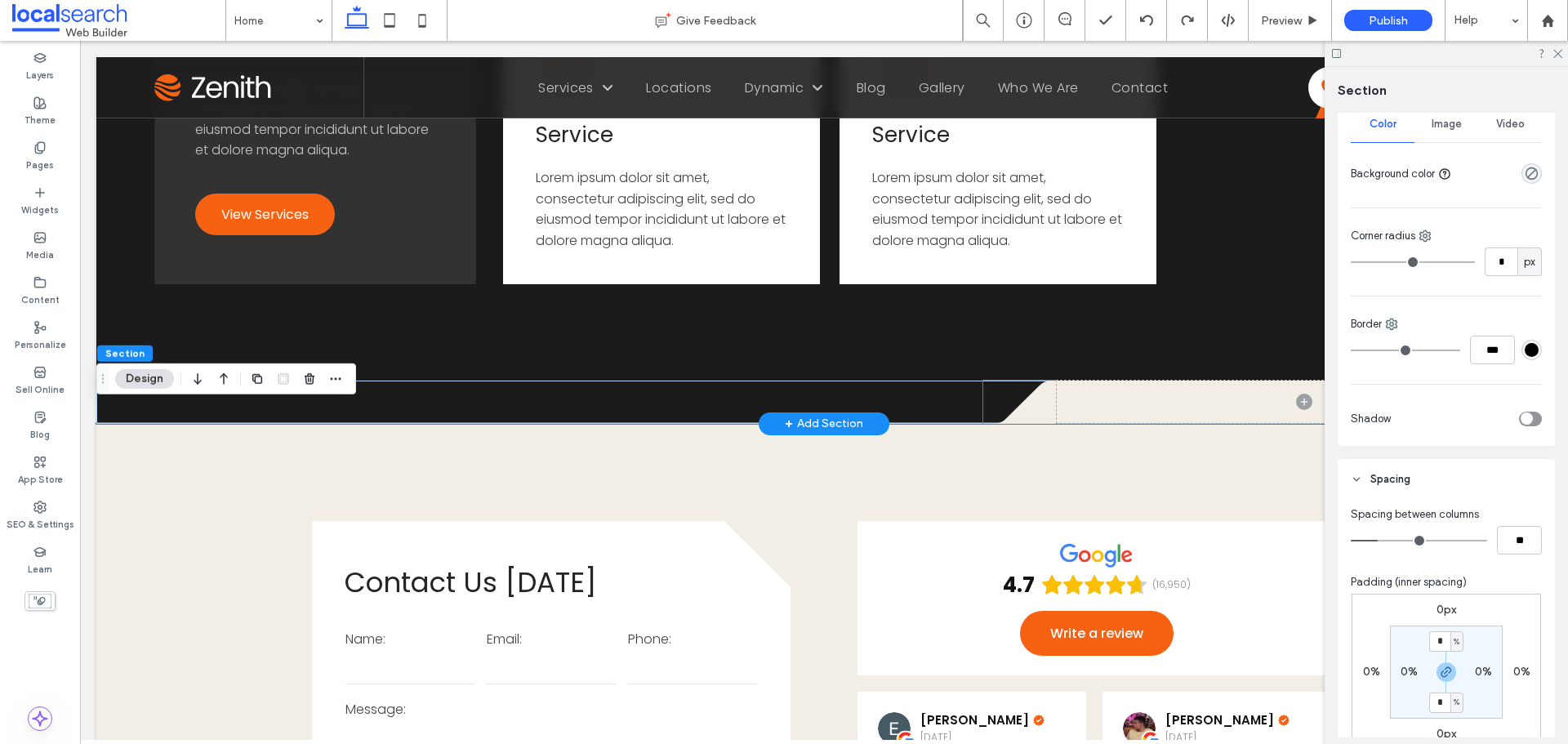
scroll to position [2625, 0]
click at [1001, 389] on icon ".cls-1-1686289215-1686289215 { fill: none; } .cls-2-1686289215-1686289215 { cli…" at bounding box center [1019, 402] width 74 height 43
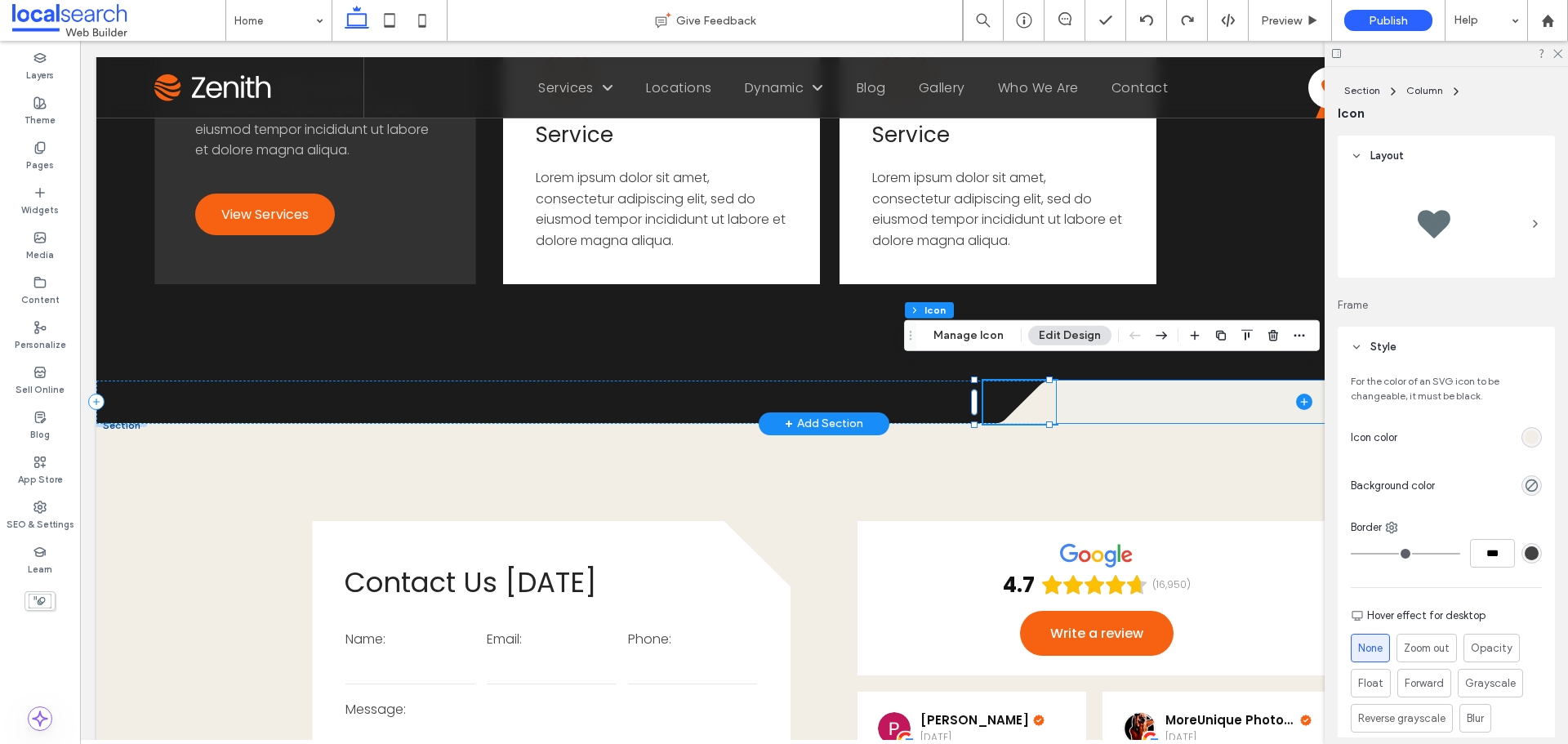
click at [1136, 380] on span at bounding box center [1304, 401] width 494 height 42
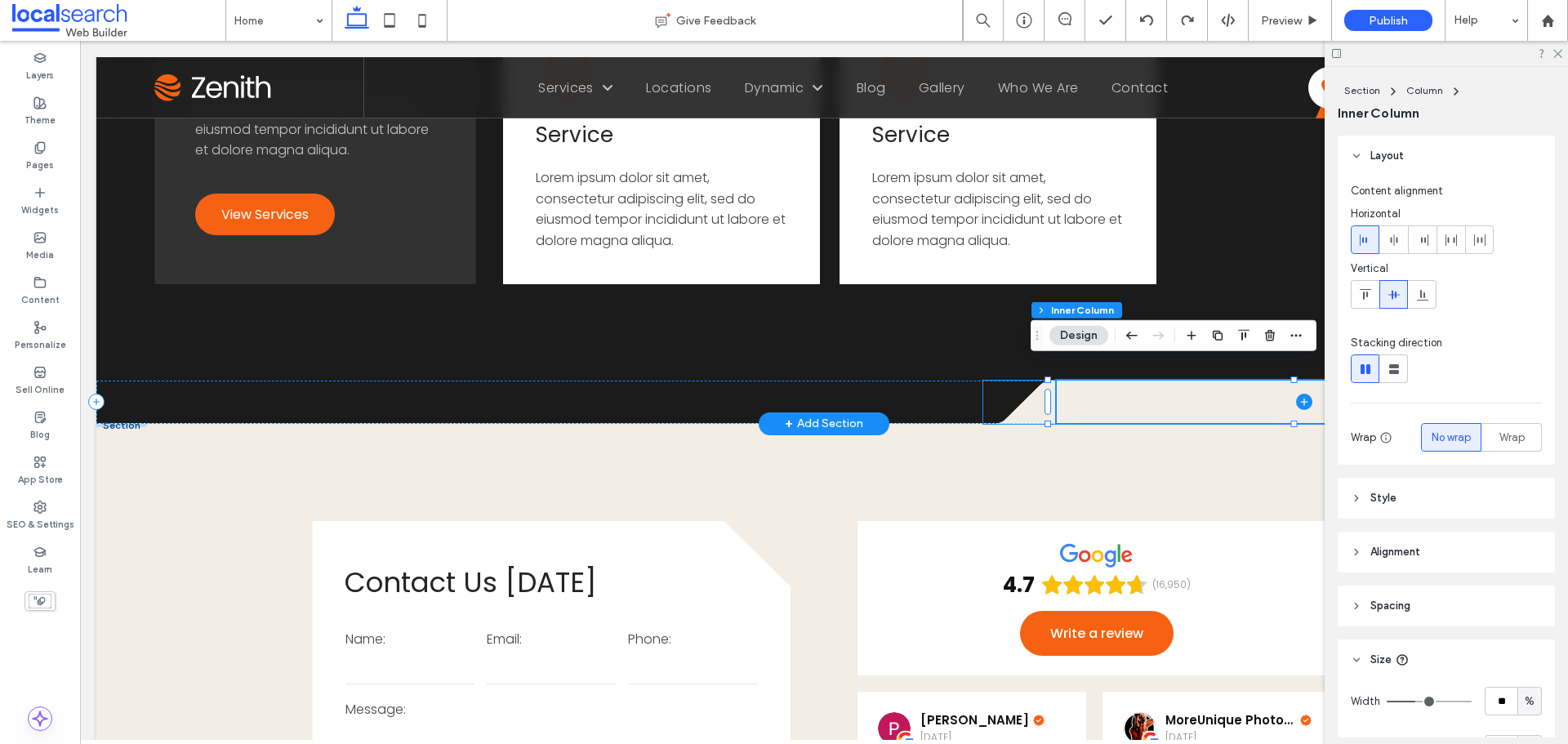
click at [1021, 393] on icon at bounding box center [1019, 402] width 74 height 43
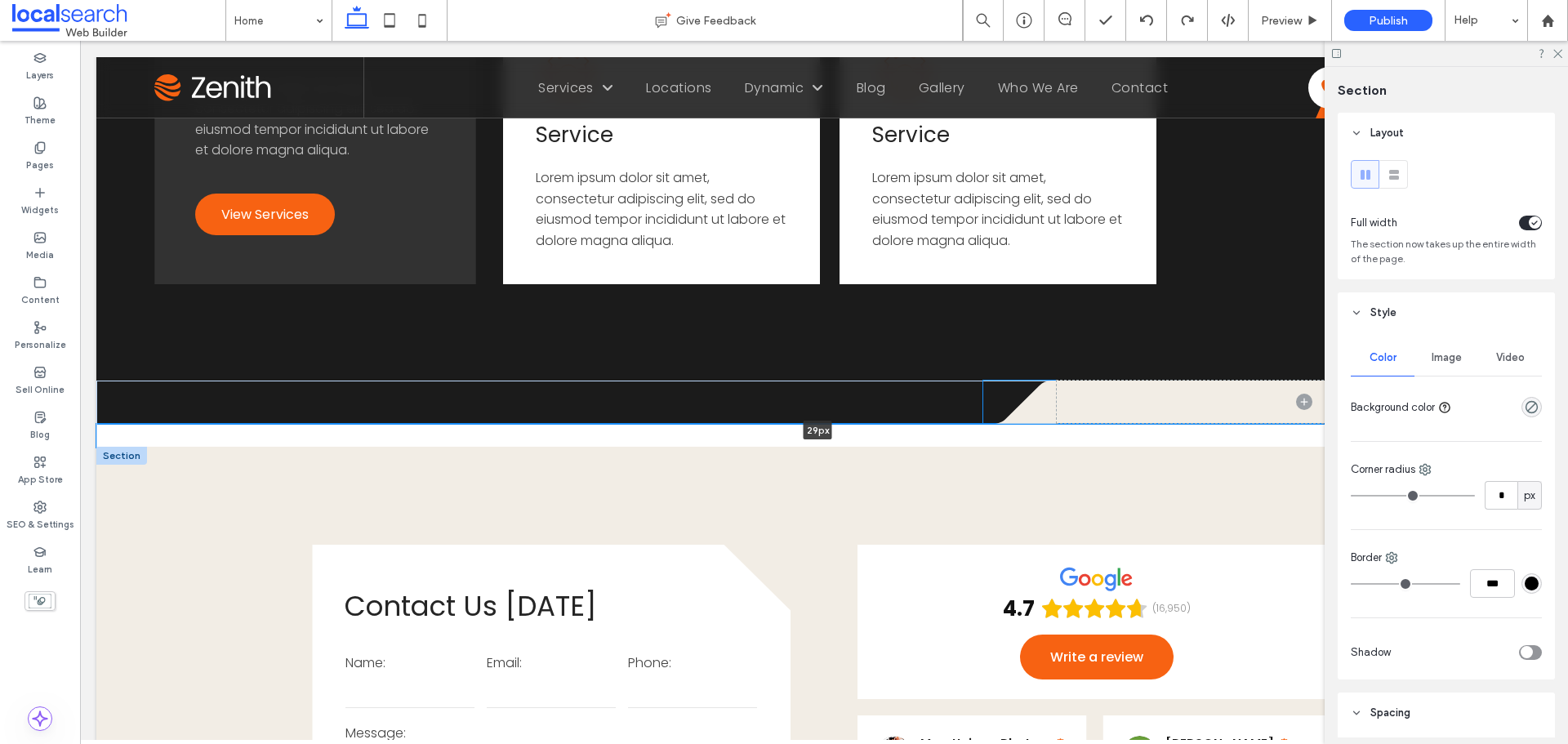
drag, startPoint x: 975, startPoint y: 410, endPoint x: 975, endPoint y: 433, distance: 23.0
type input "**"
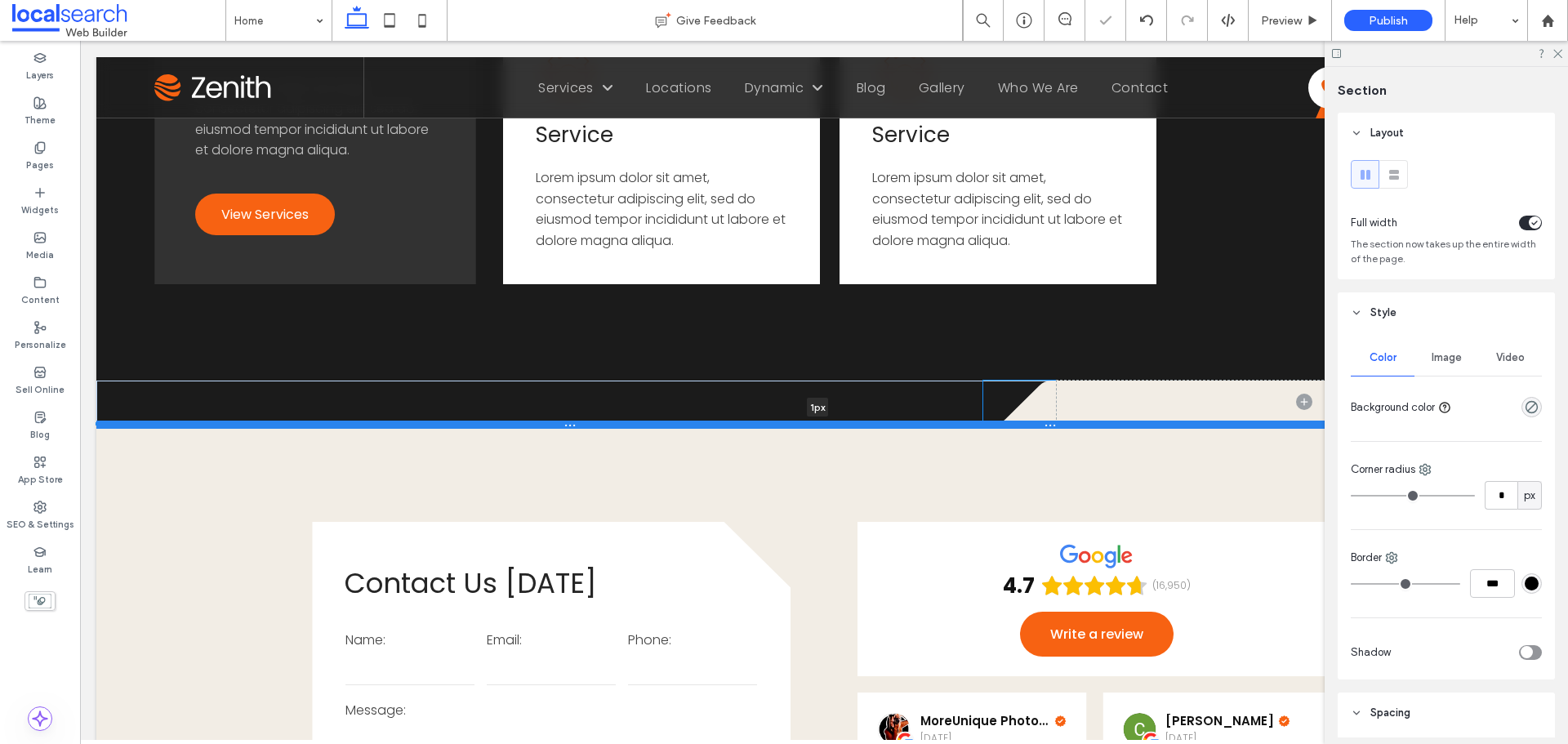
drag, startPoint x: 977, startPoint y: 426, endPoint x: 984, endPoint y: 403, distance: 24.0
click at [984, 421] on div at bounding box center [818, 425] width 1443 height 8
type input "*"
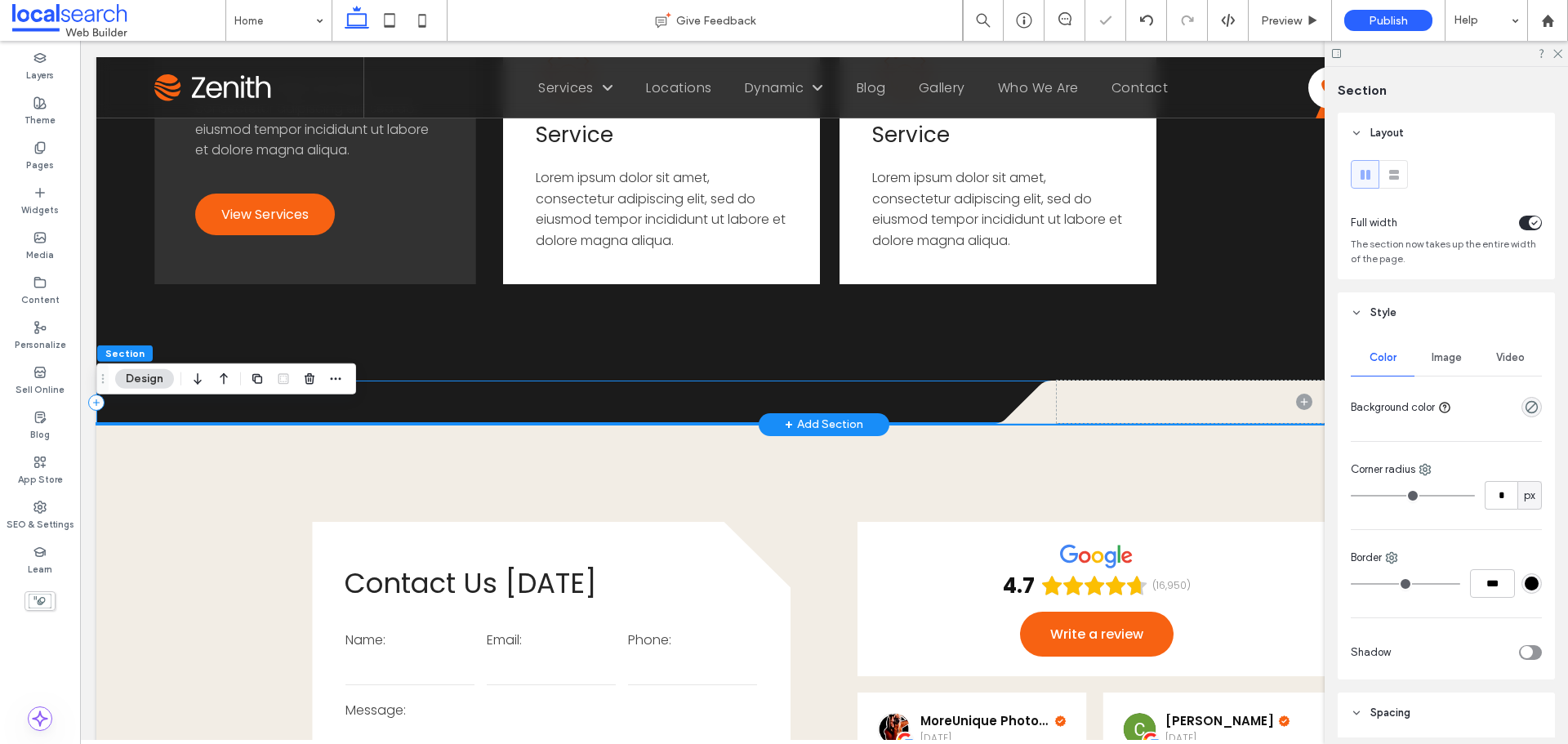
click at [857, 385] on div ".cls-1-1686289215-1686289215 { fill: none; } .cls-2-1686289215-1686289215 { cli…" at bounding box center [824, 402] width 1456 height 44
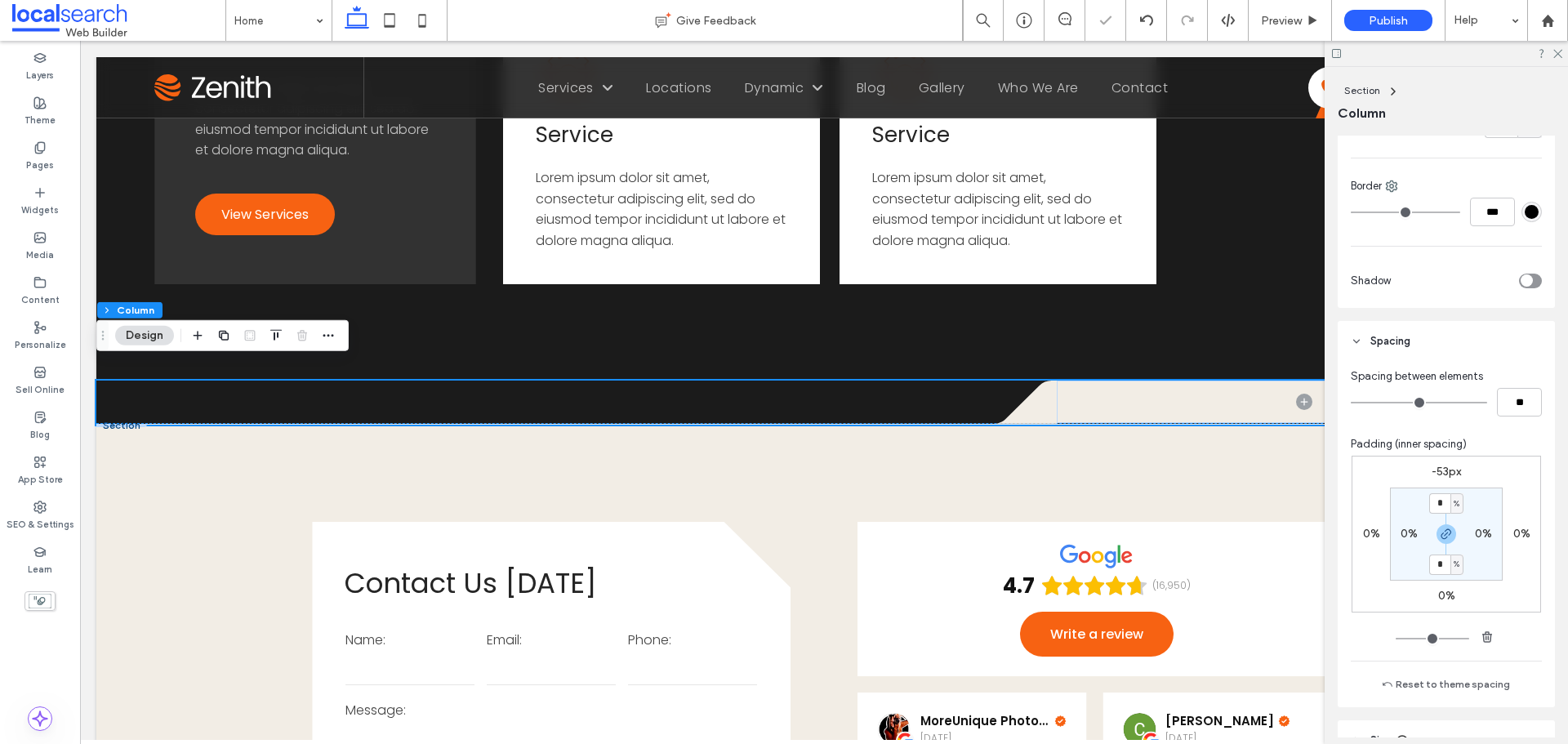
scroll to position [572, 0]
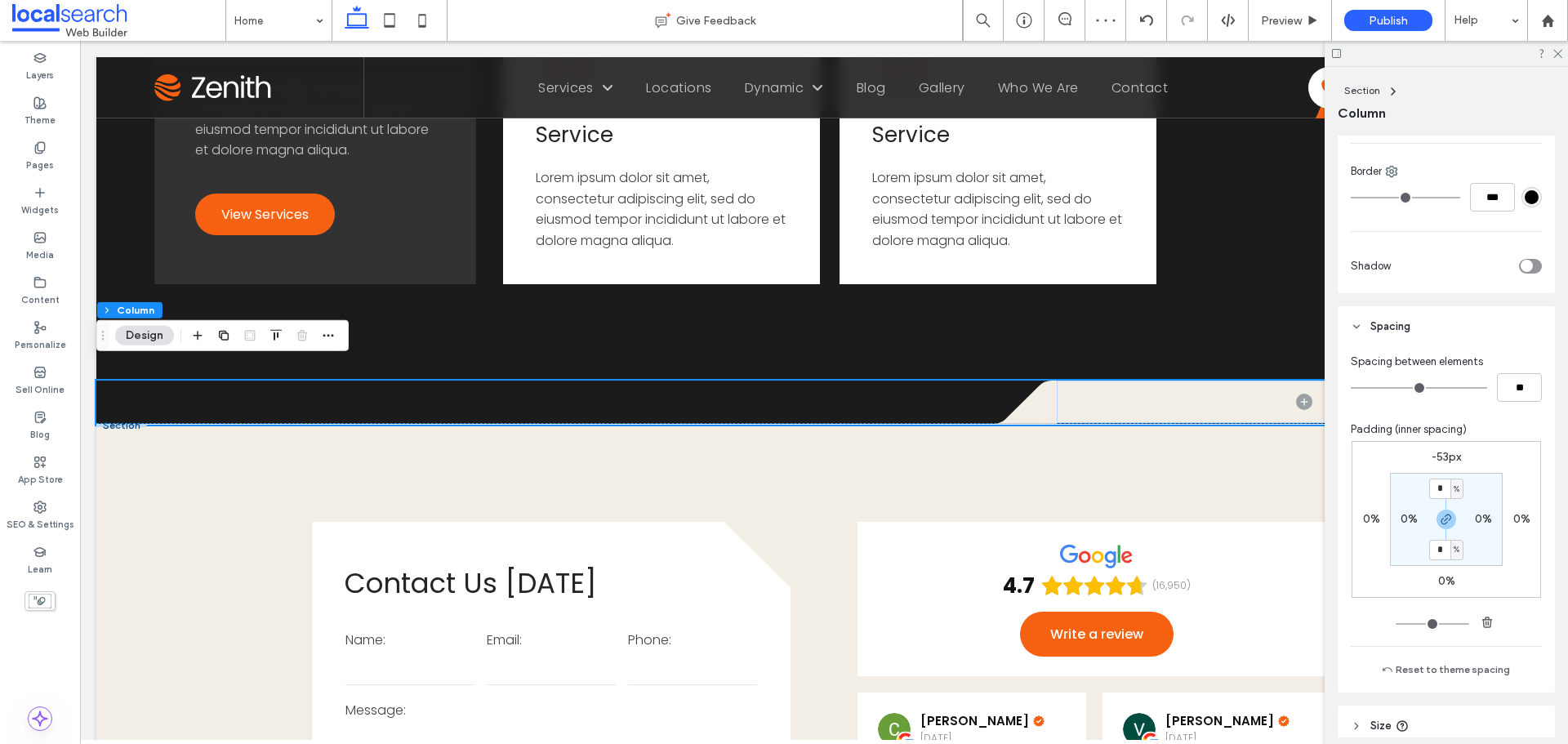
click at [1431, 450] on label "-53px" at bounding box center [1446, 457] width 29 height 14
type input "*"
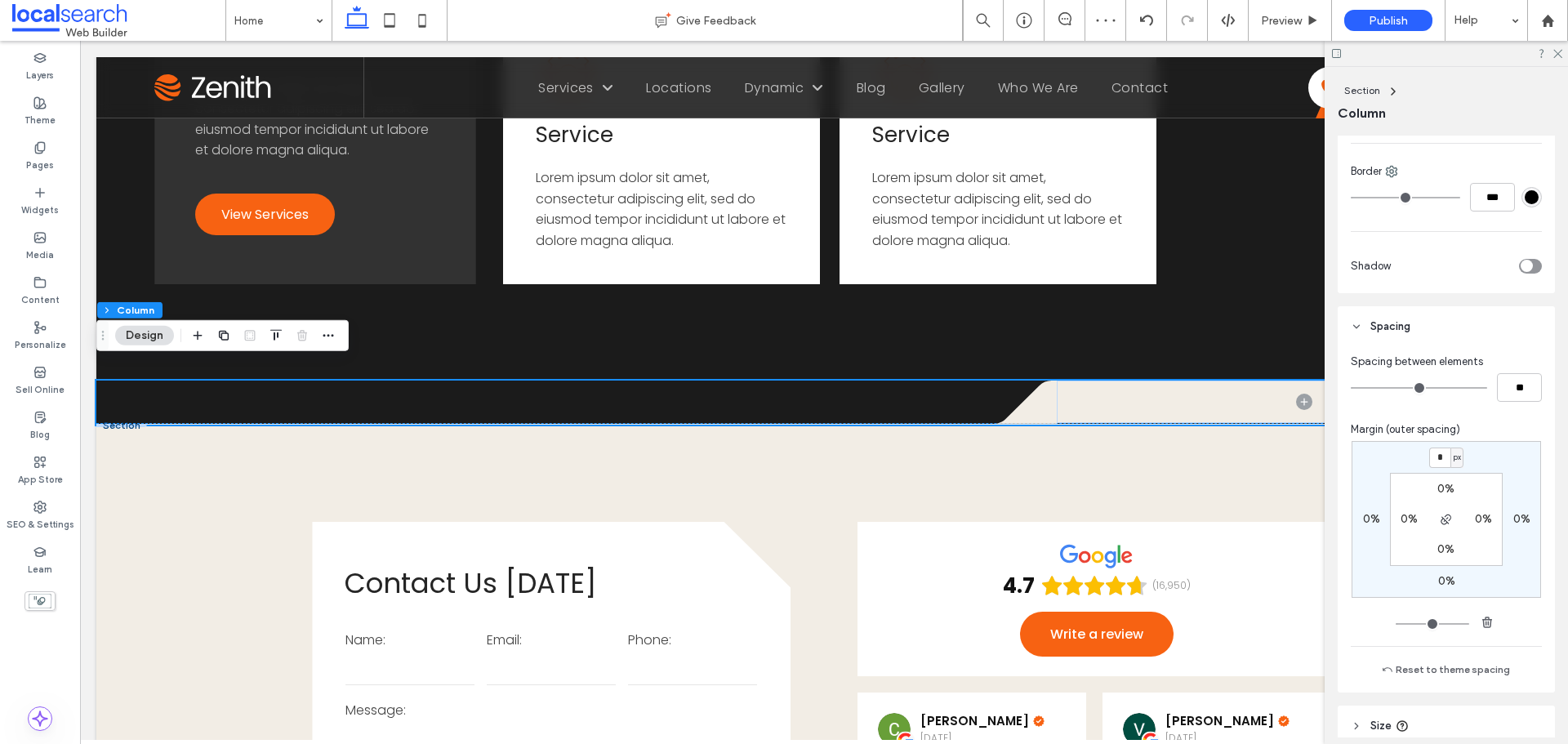
type input "*"
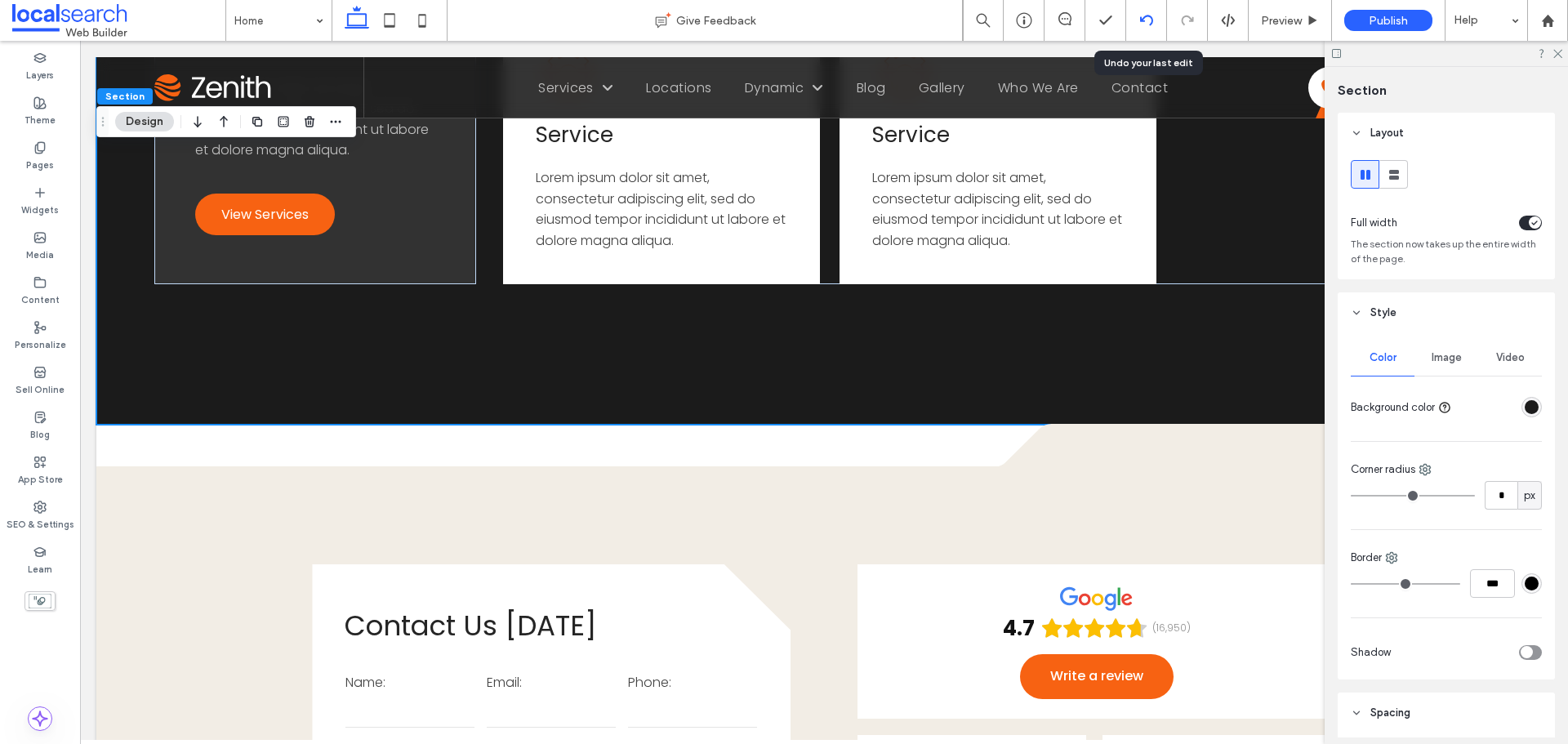
click at [1149, 25] on icon at bounding box center [1146, 20] width 13 height 13
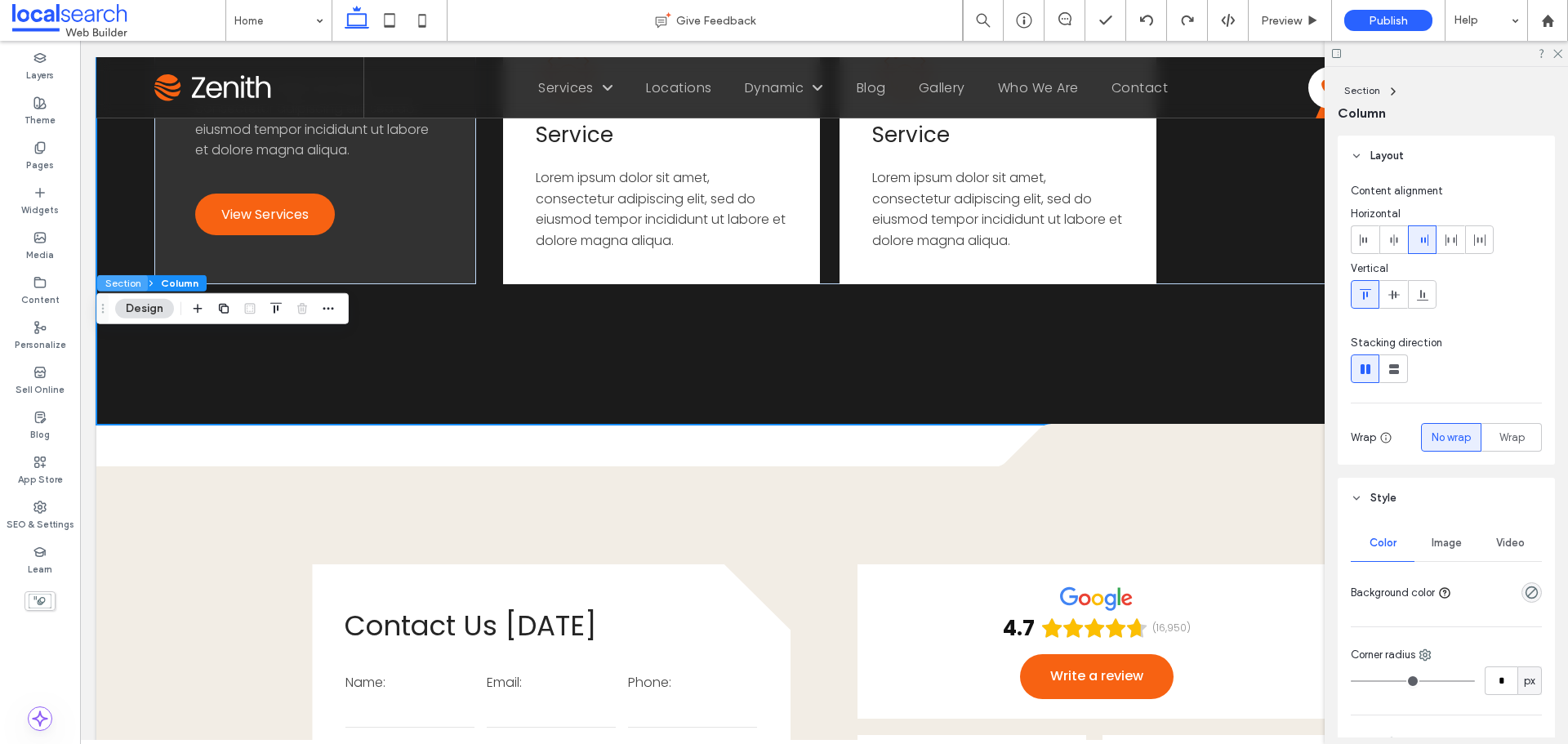
click at [126, 282] on button "Section" at bounding box center [123, 283] width 51 height 17
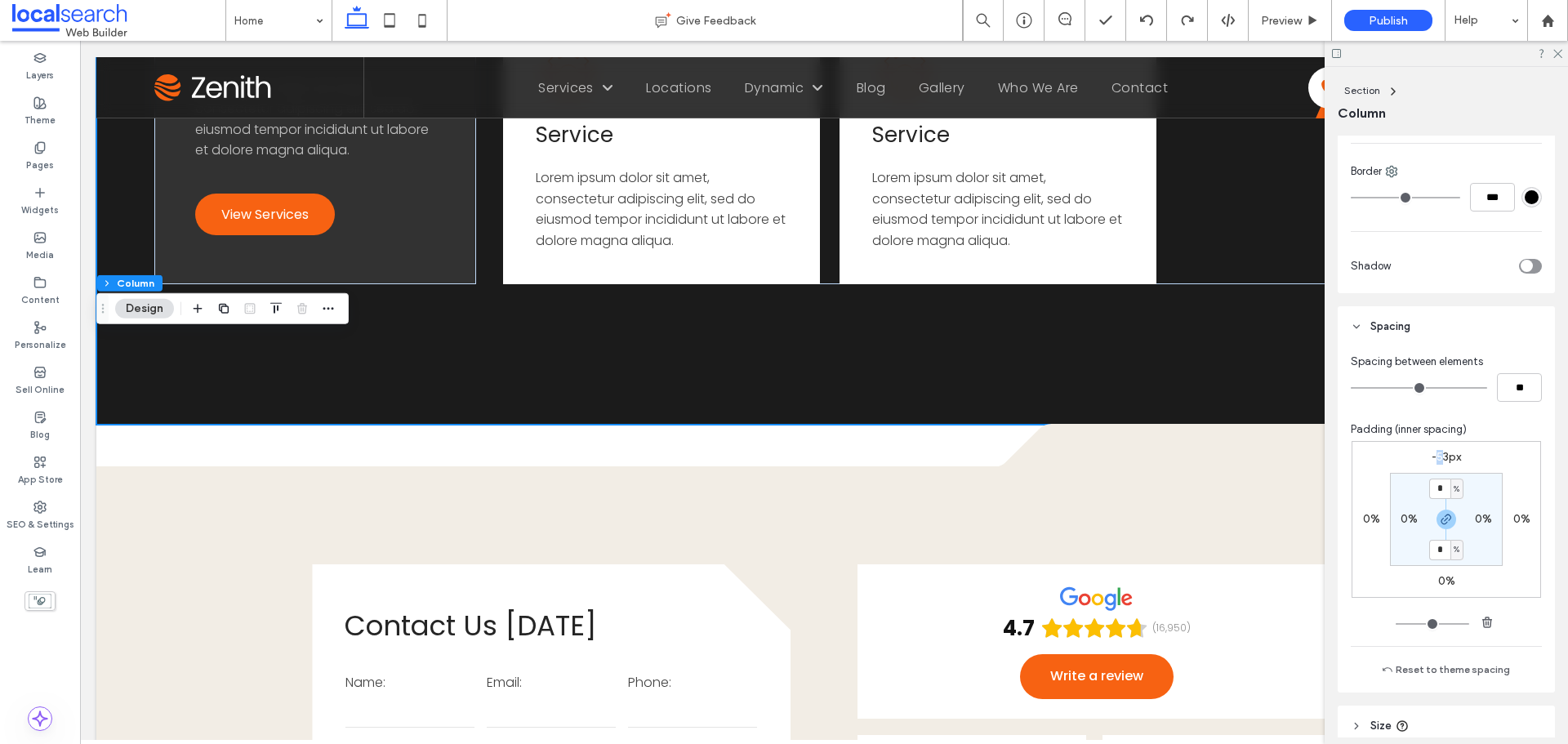
click at [1435, 459] on label "-53px" at bounding box center [1446, 457] width 29 height 14
type input "*"
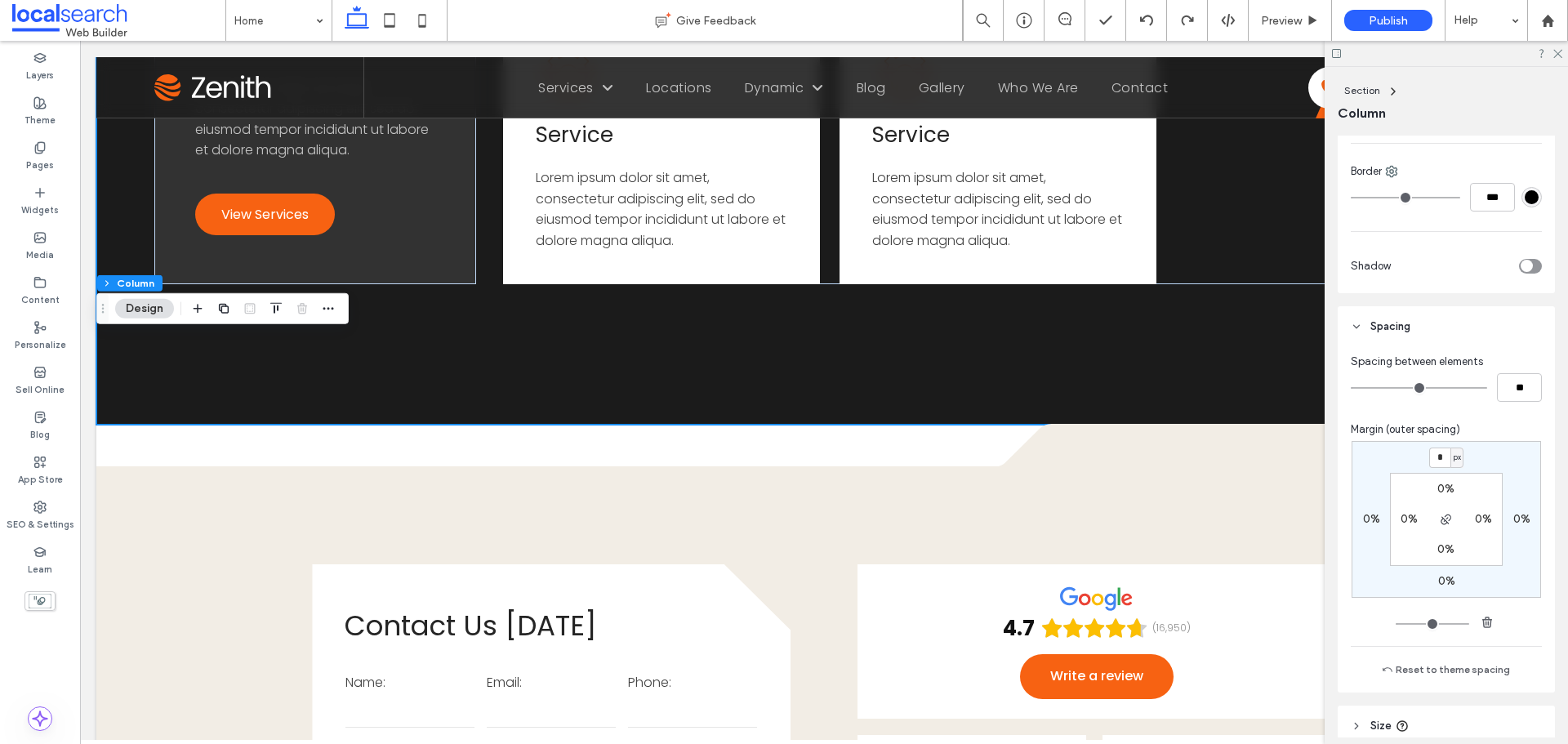
type input "*"
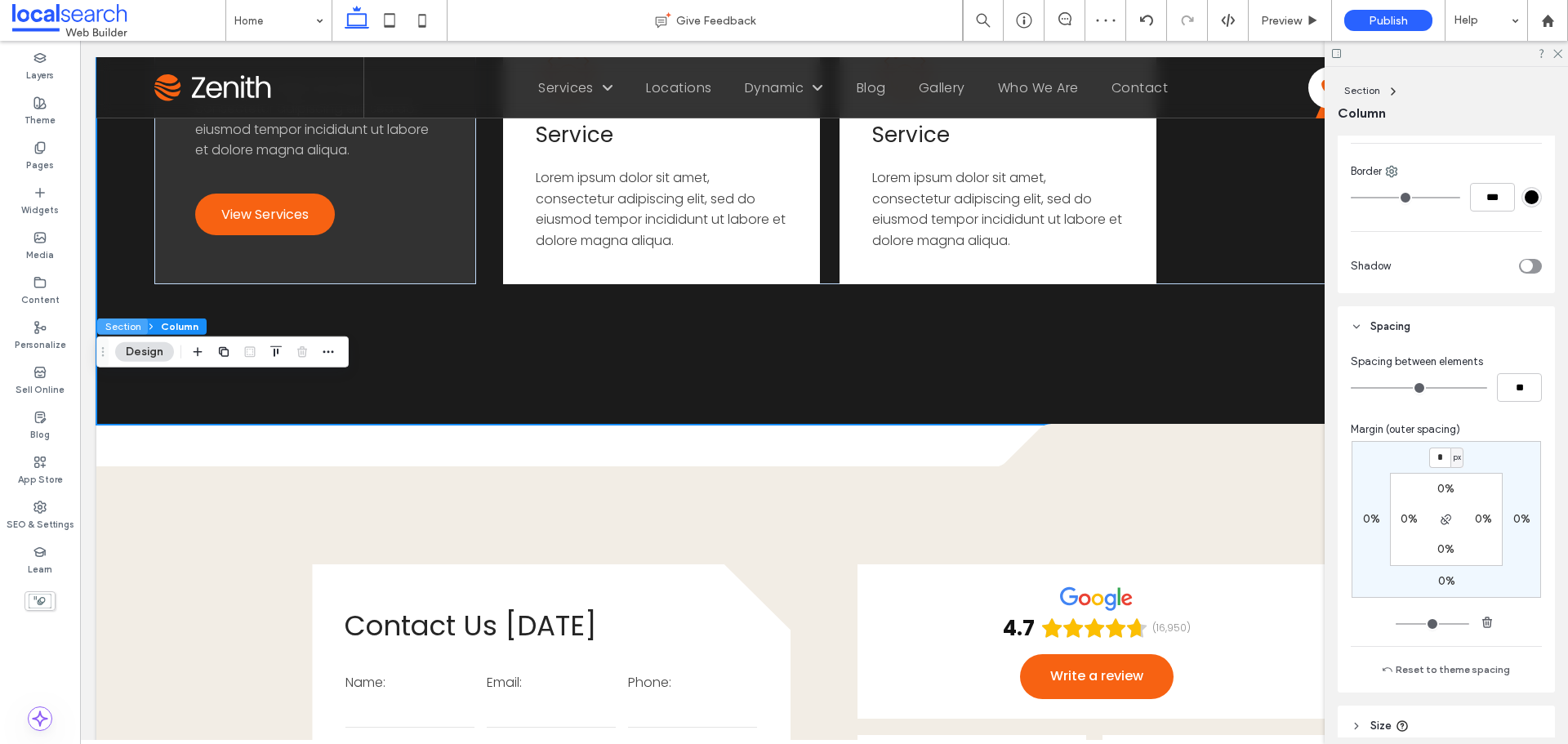
click at [117, 327] on button "Section" at bounding box center [123, 326] width 51 height 17
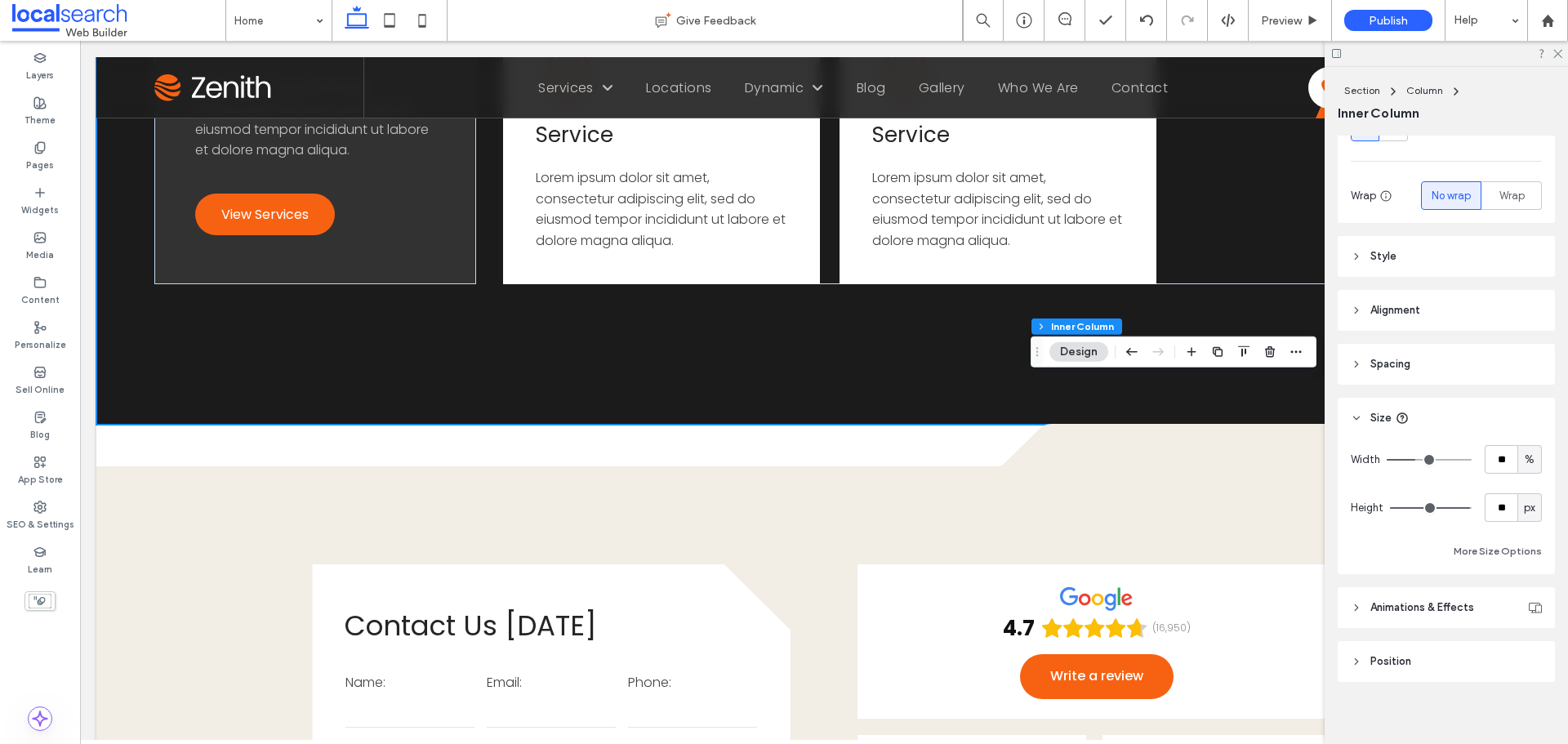
scroll to position [245, 0]
click at [1478, 246] on header "Style" at bounding box center [1446, 254] width 217 height 41
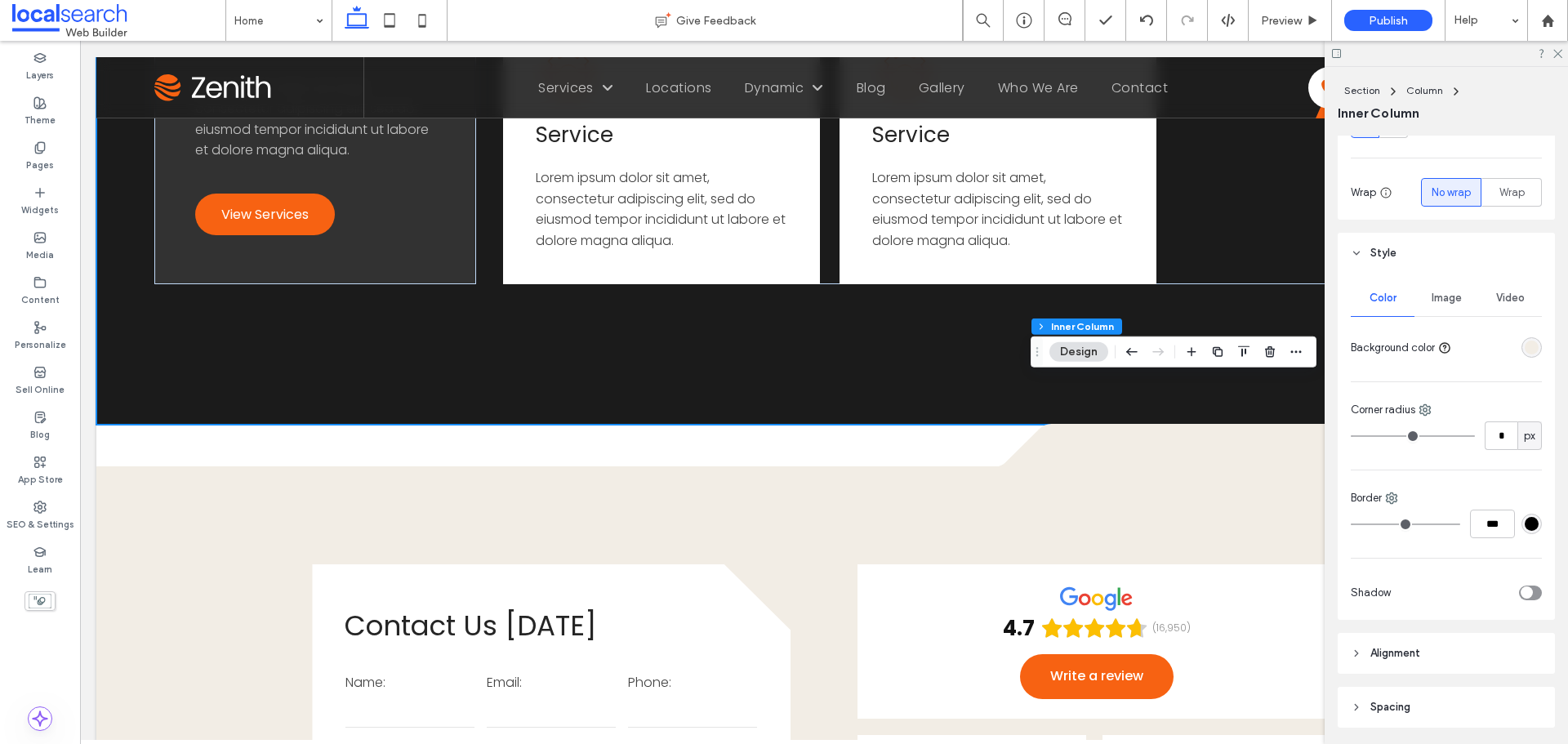
drag, startPoint x: 1472, startPoint y: 371, endPoint x: 1501, endPoint y: 361, distance: 30.7
click at [1473, 371] on div "Color Image Video Background color Corner radius * px Border *** Shadow" at bounding box center [1446, 446] width 217 height 346
click at [1522, 355] on div "rgba(242, 237, 229, 1)" at bounding box center [1532, 347] width 21 height 21
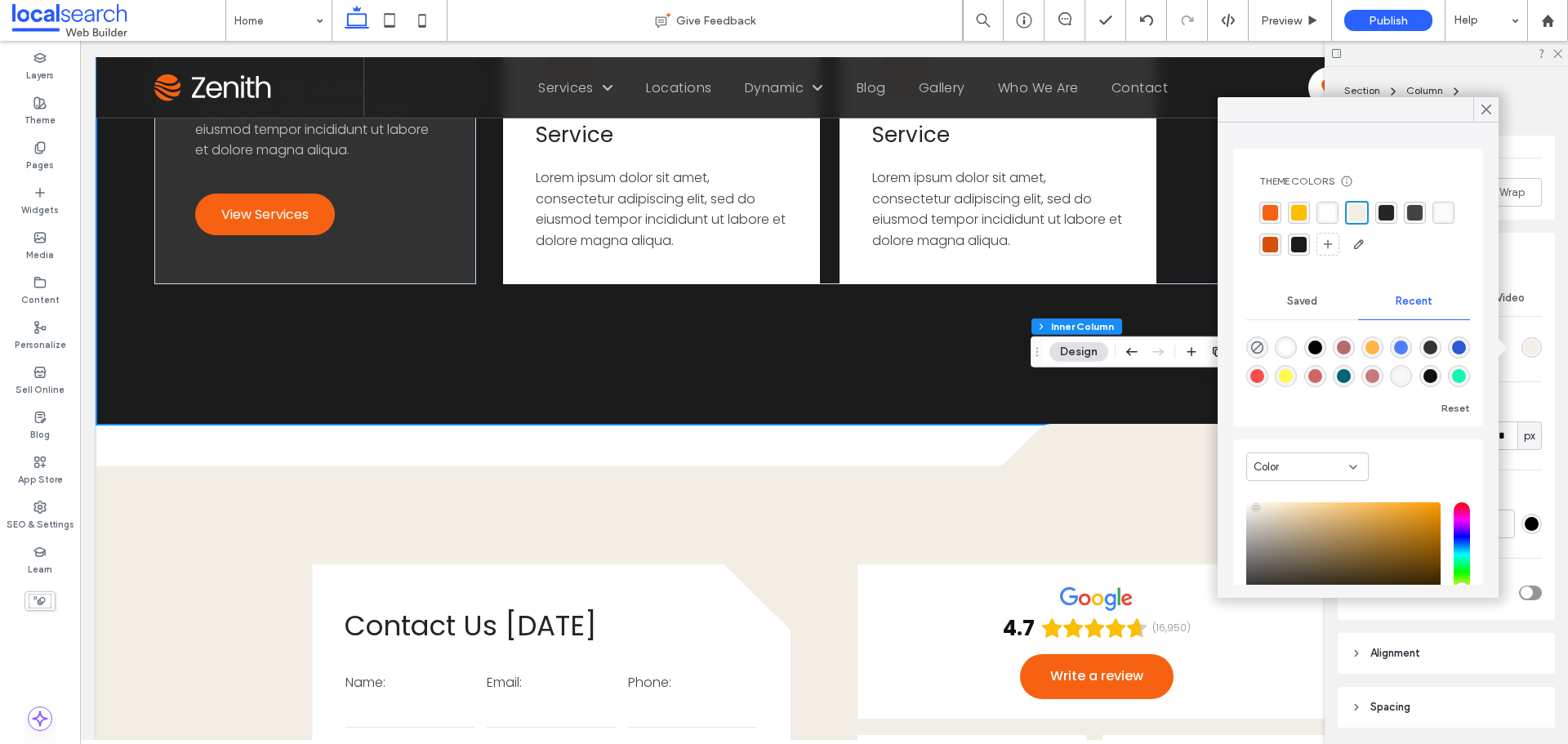
click at [1304, 217] on div "rgba(252, 190, 1, 1)" at bounding box center [1300, 213] width 16 height 16
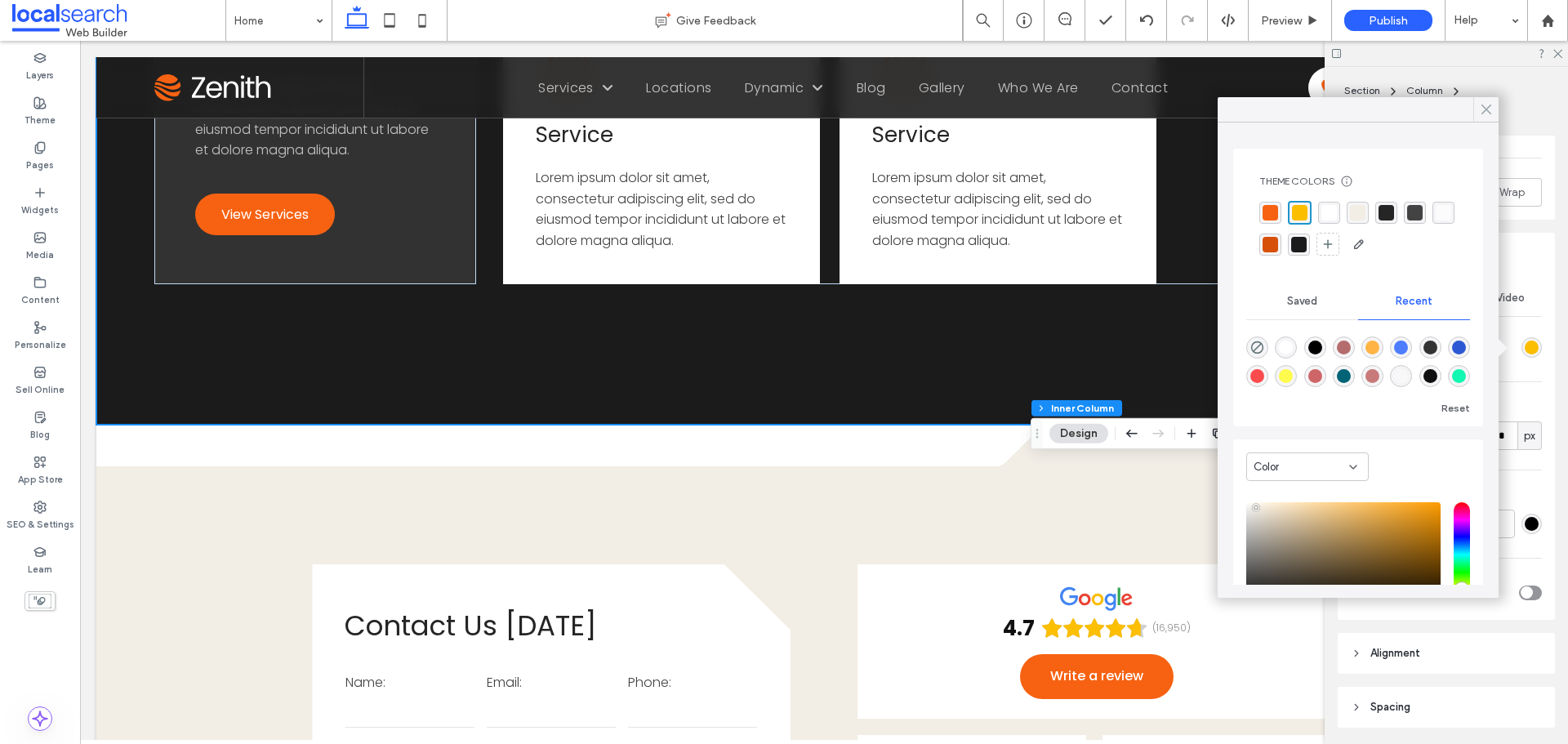
click at [1481, 108] on icon at bounding box center [1486, 109] width 15 height 15
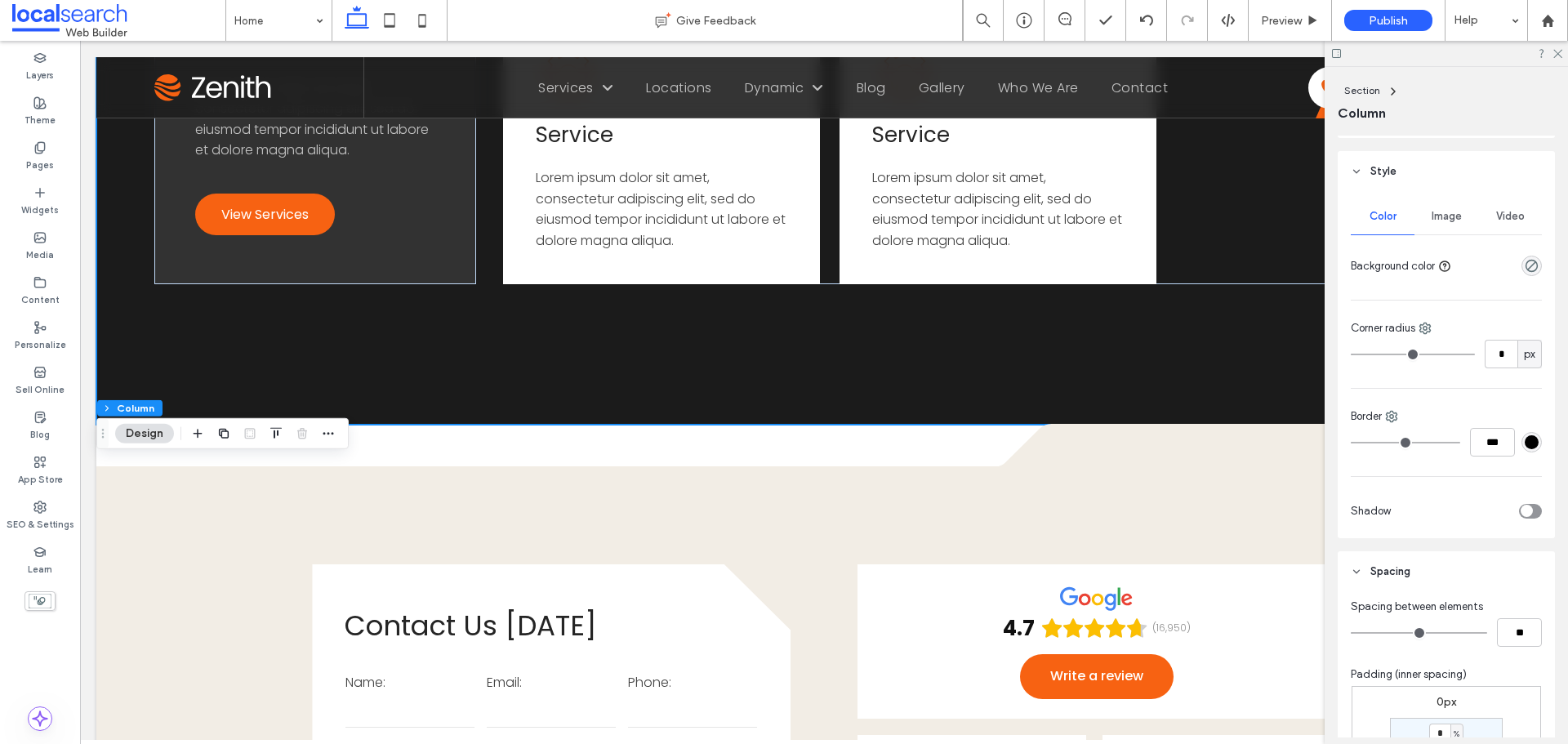
scroll to position [572, 0]
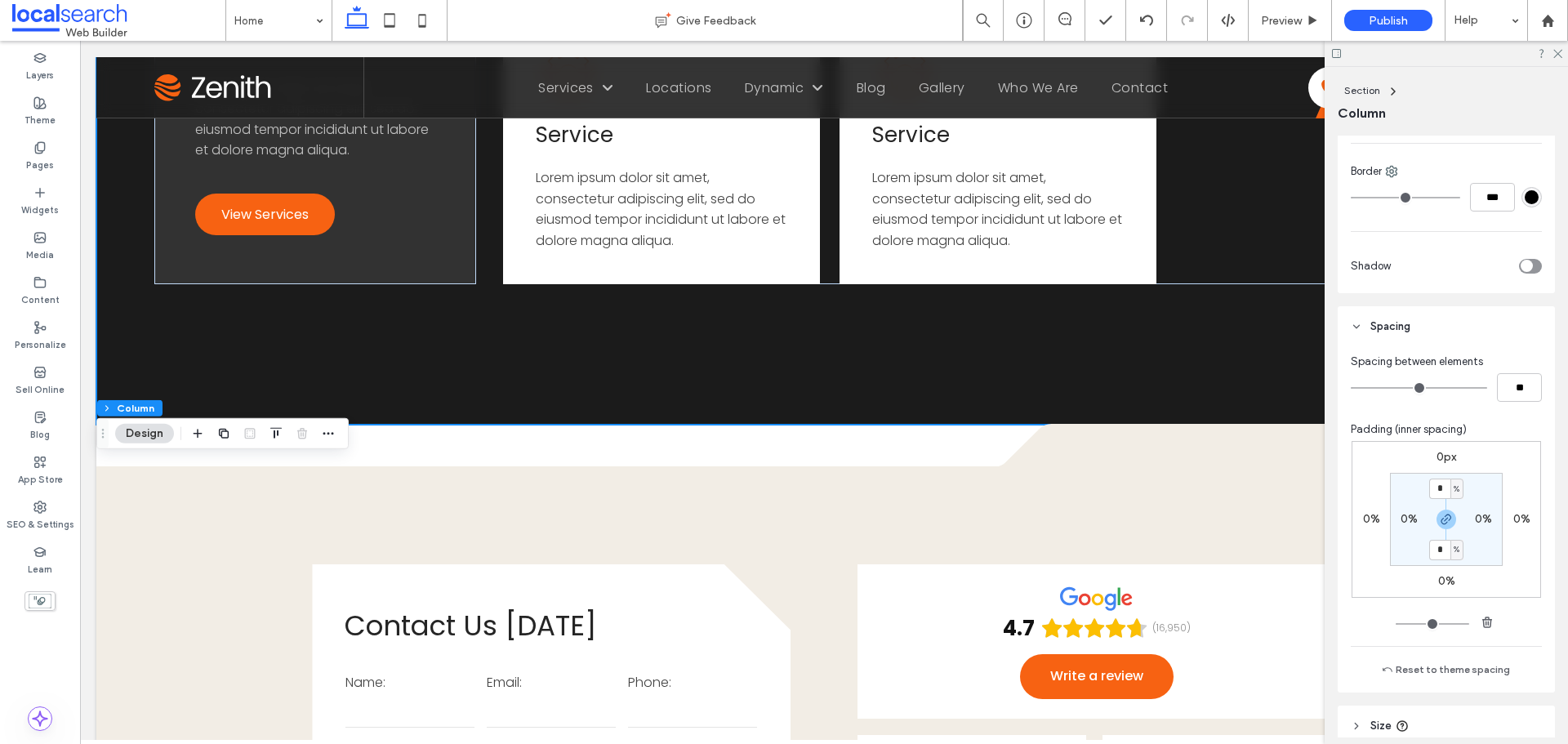
click at [1441, 457] on label "0px" at bounding box center [1446, 457] width 20 height 14
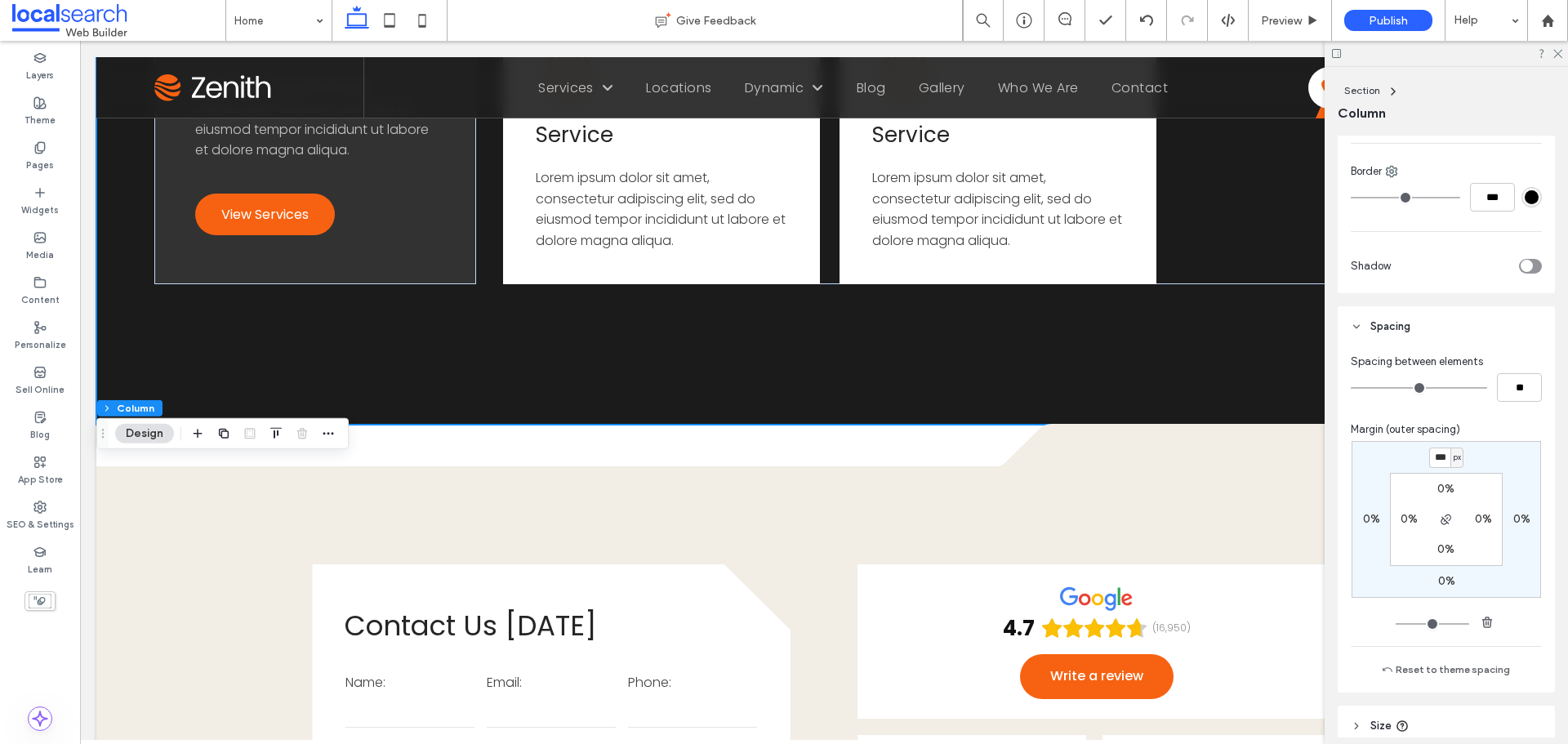
type input "***"
type input "*"
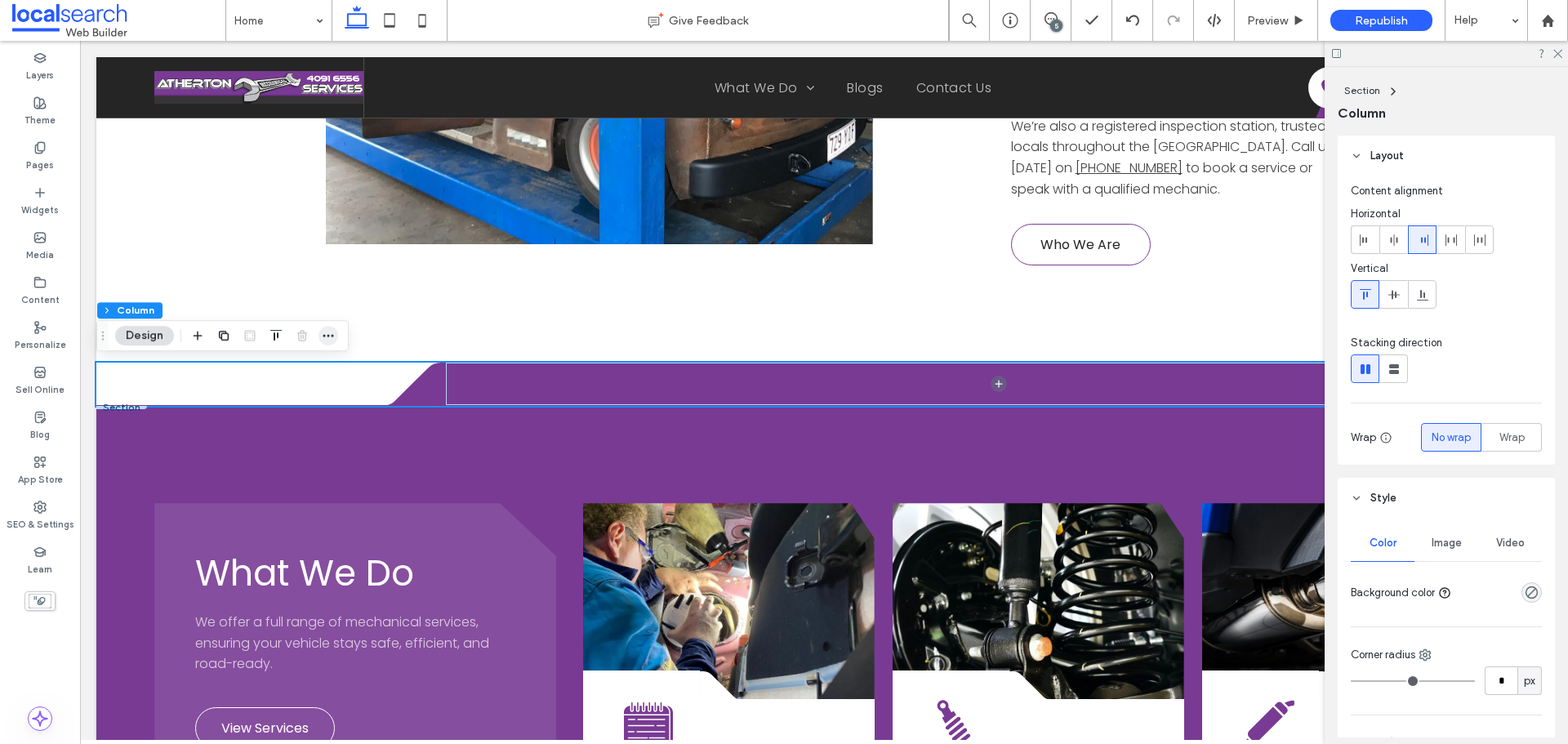
click at [326, 340] on icon "button" at bounding box center [327, 335] width 13 height 13
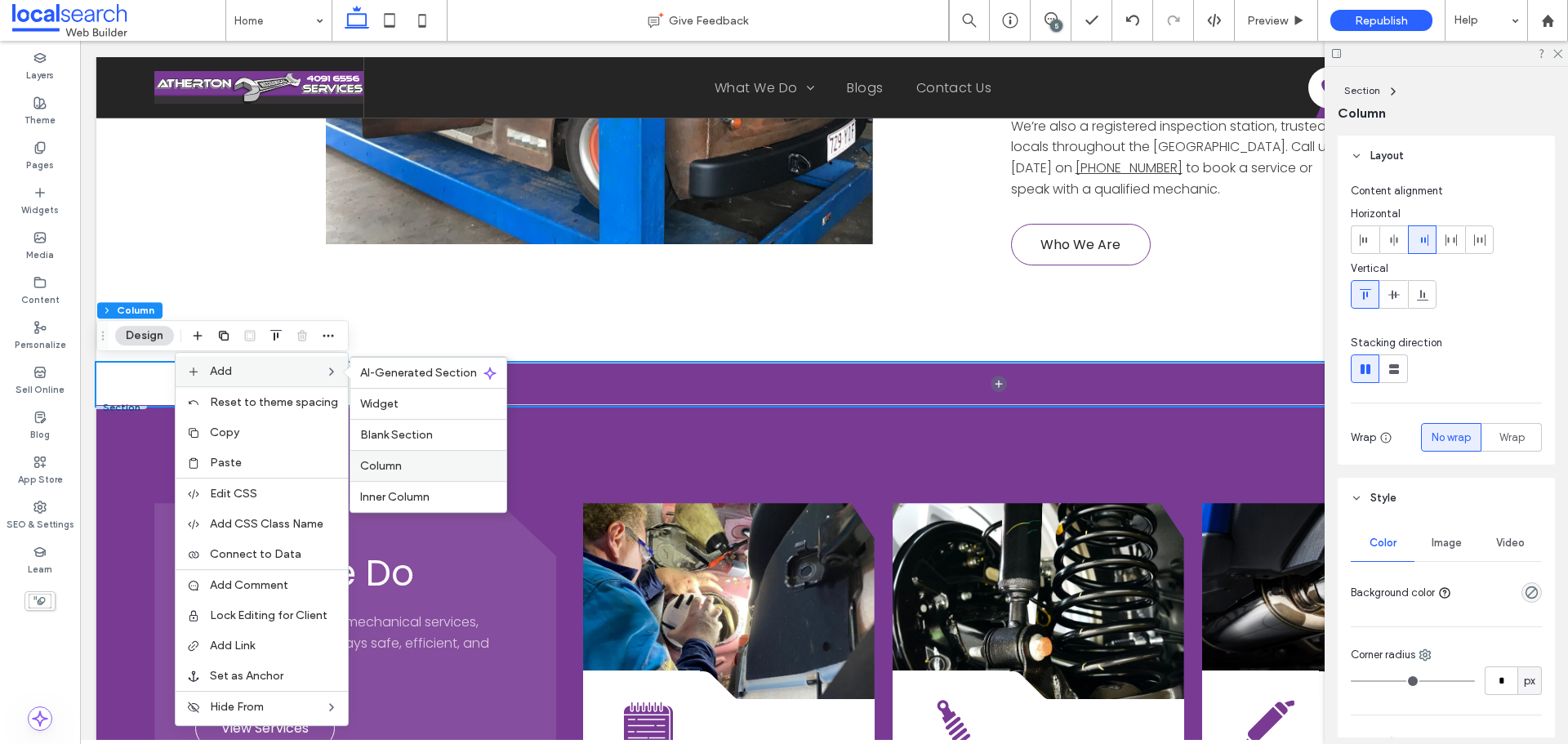
click at [424, 461] on label "Column" at bounding box center [428, 466] width 137 height 14
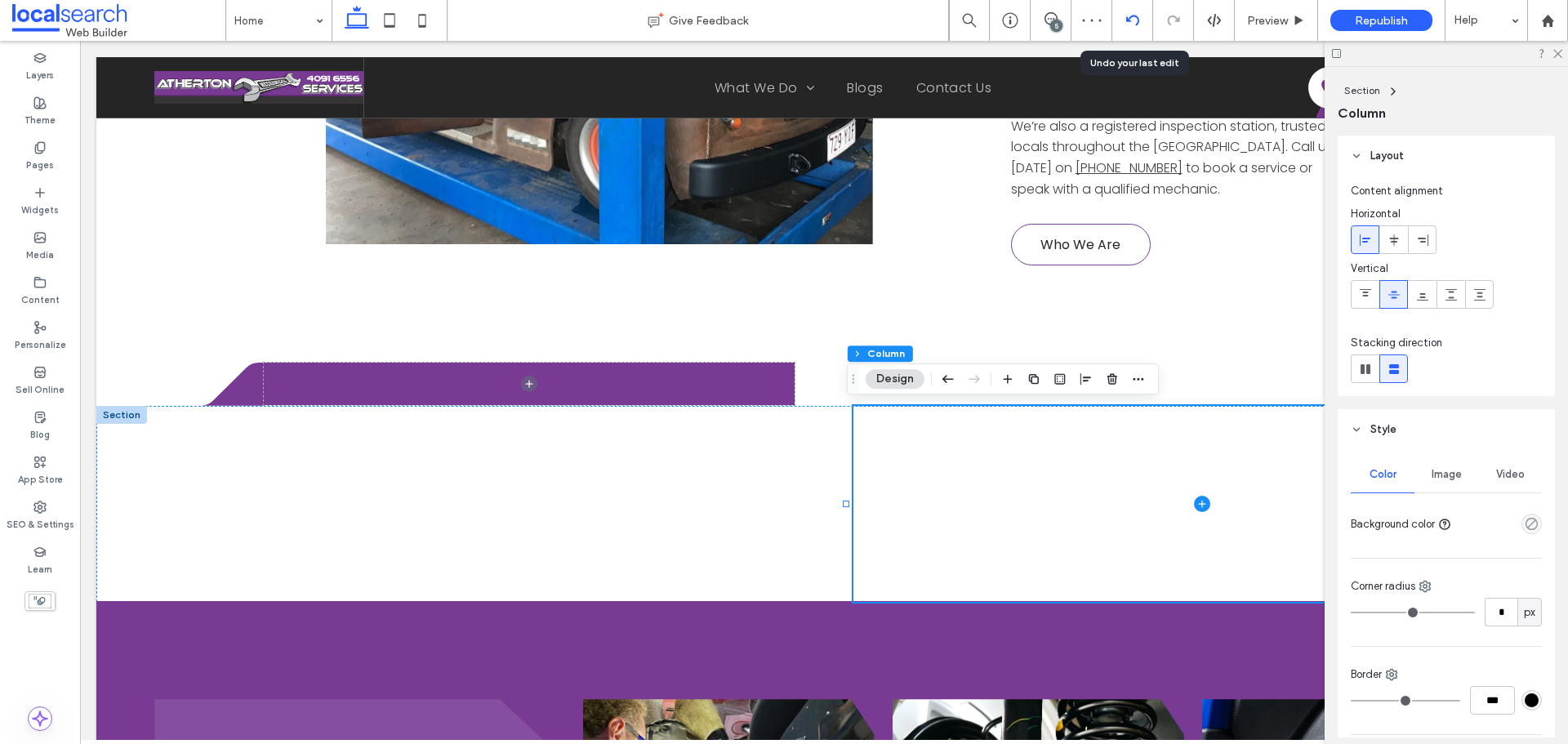
click at [1130, 23] on icon at bounding box center [1132, 20] width 13 height 13
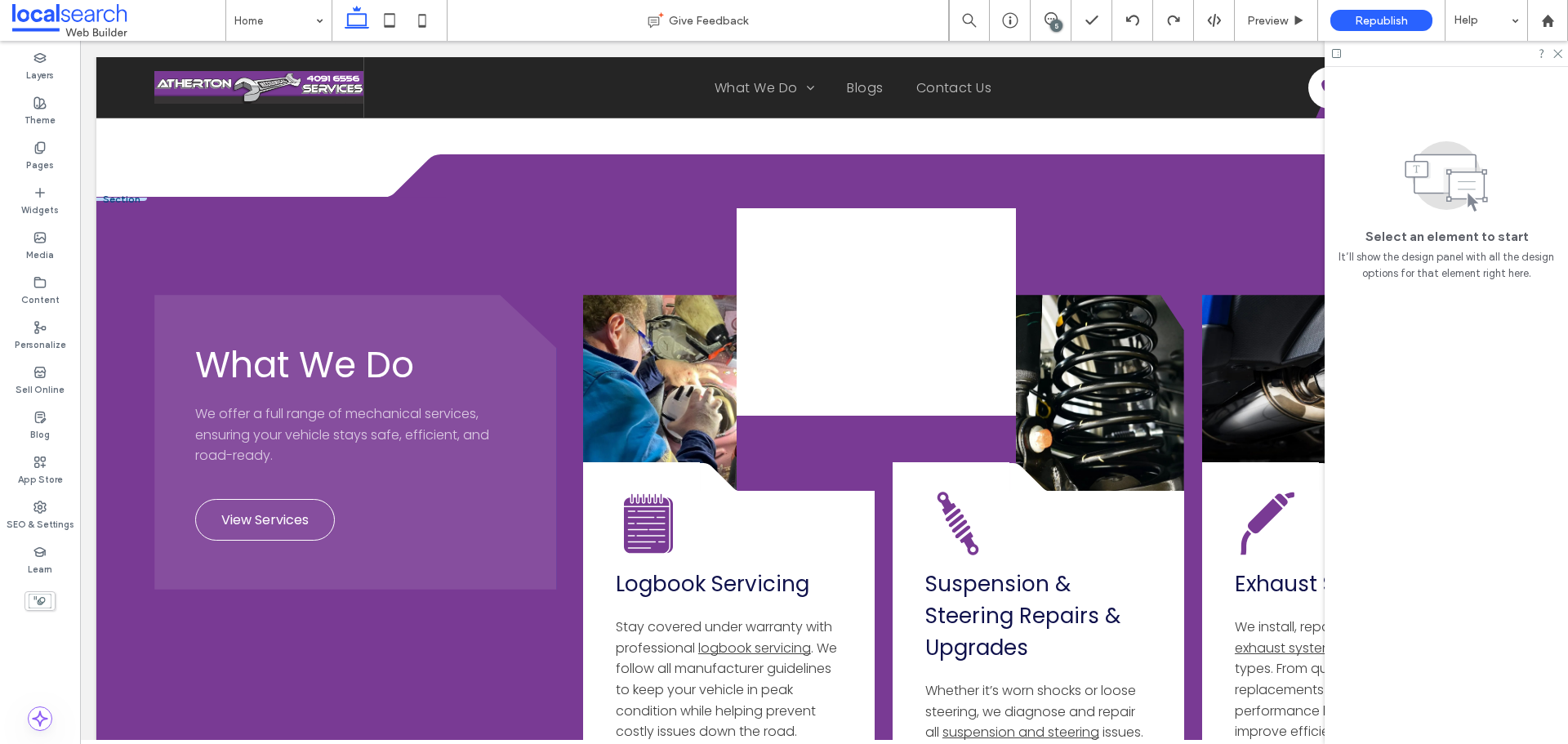
scroll to position [1552, 0]
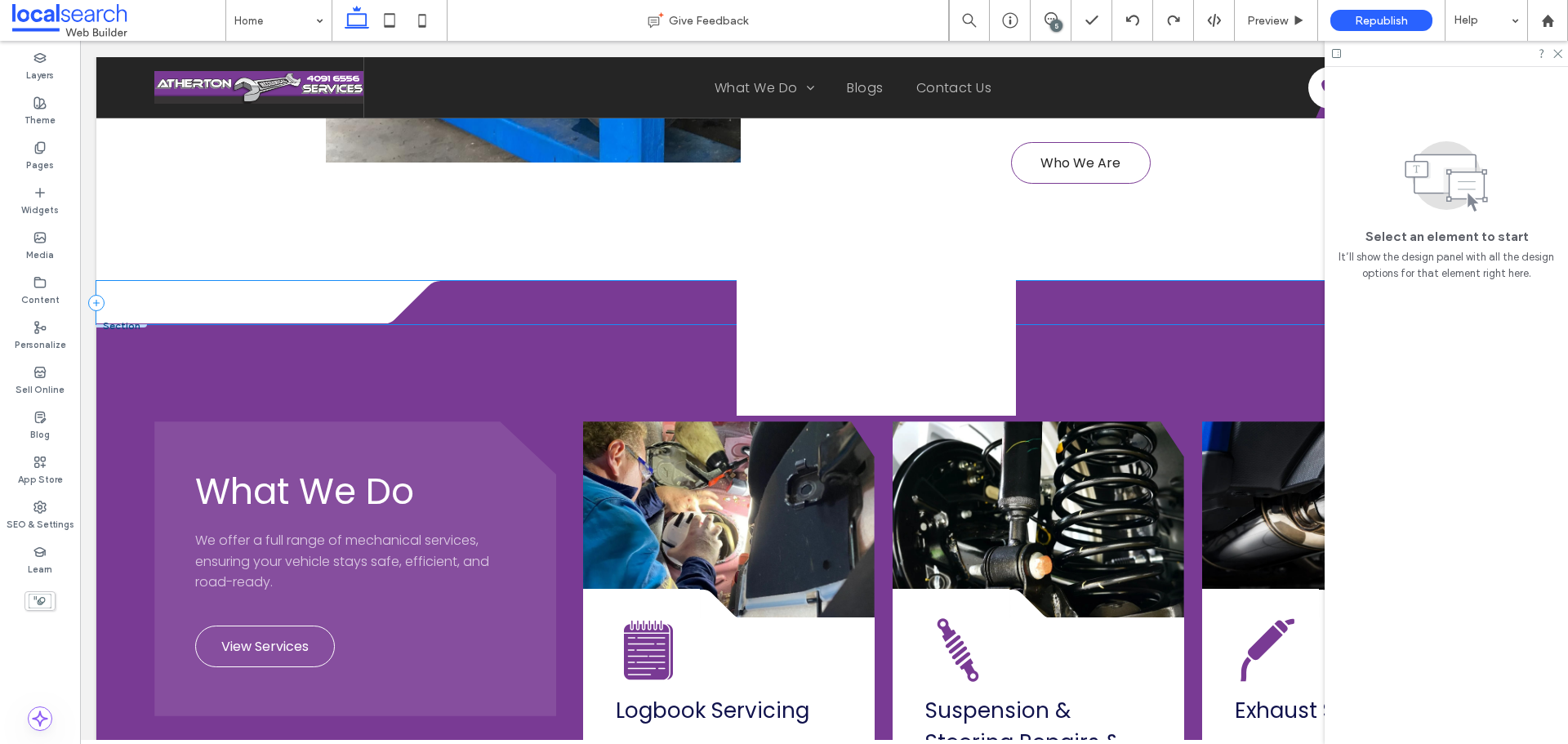
click at [259, 301] on div "Divider Icon .cls-1-1316329055-1316329055 { fill: none; } .cls-2-1316329055-131…" at bounding box center [824, 303] width 1456 height 43
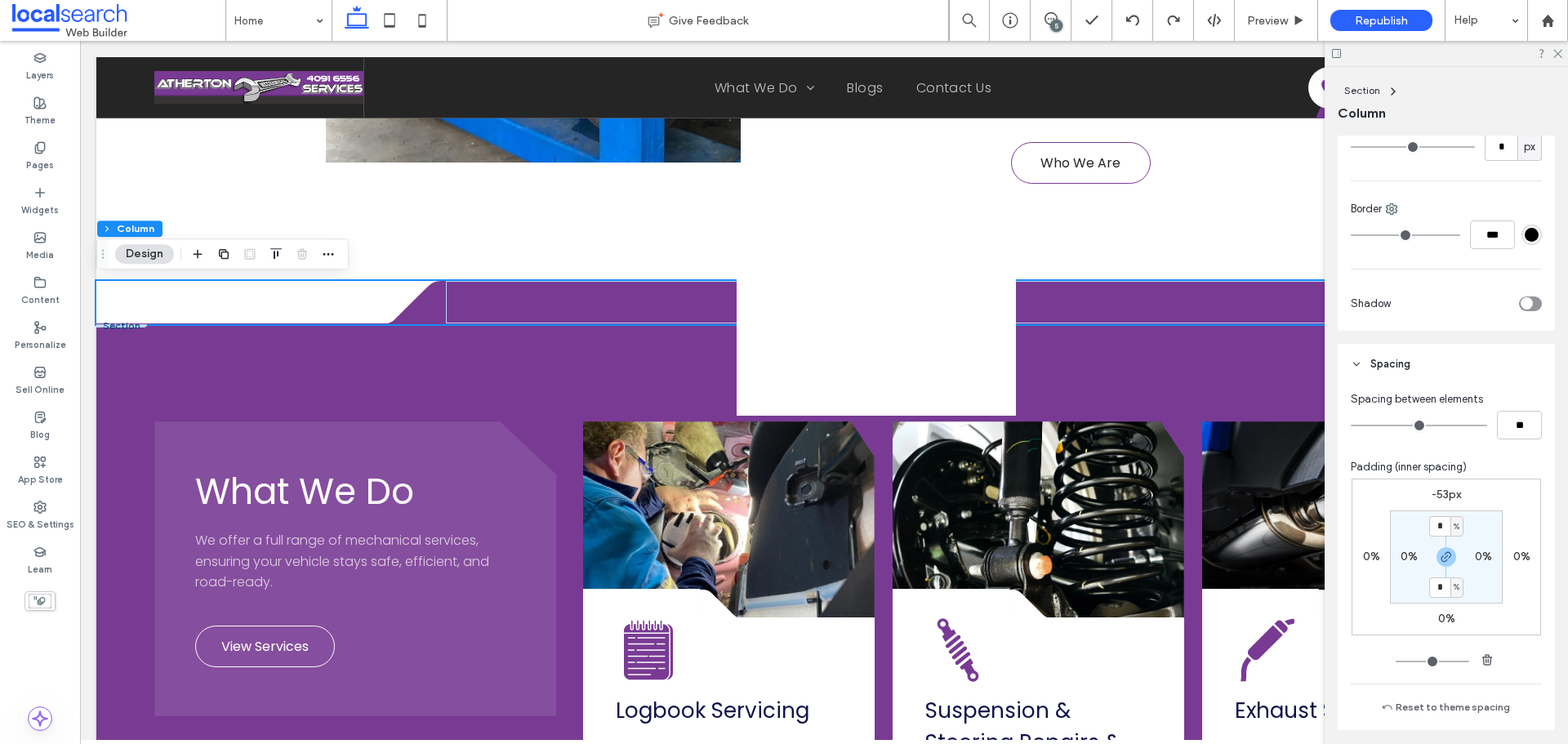
scroll to position [572, 0]
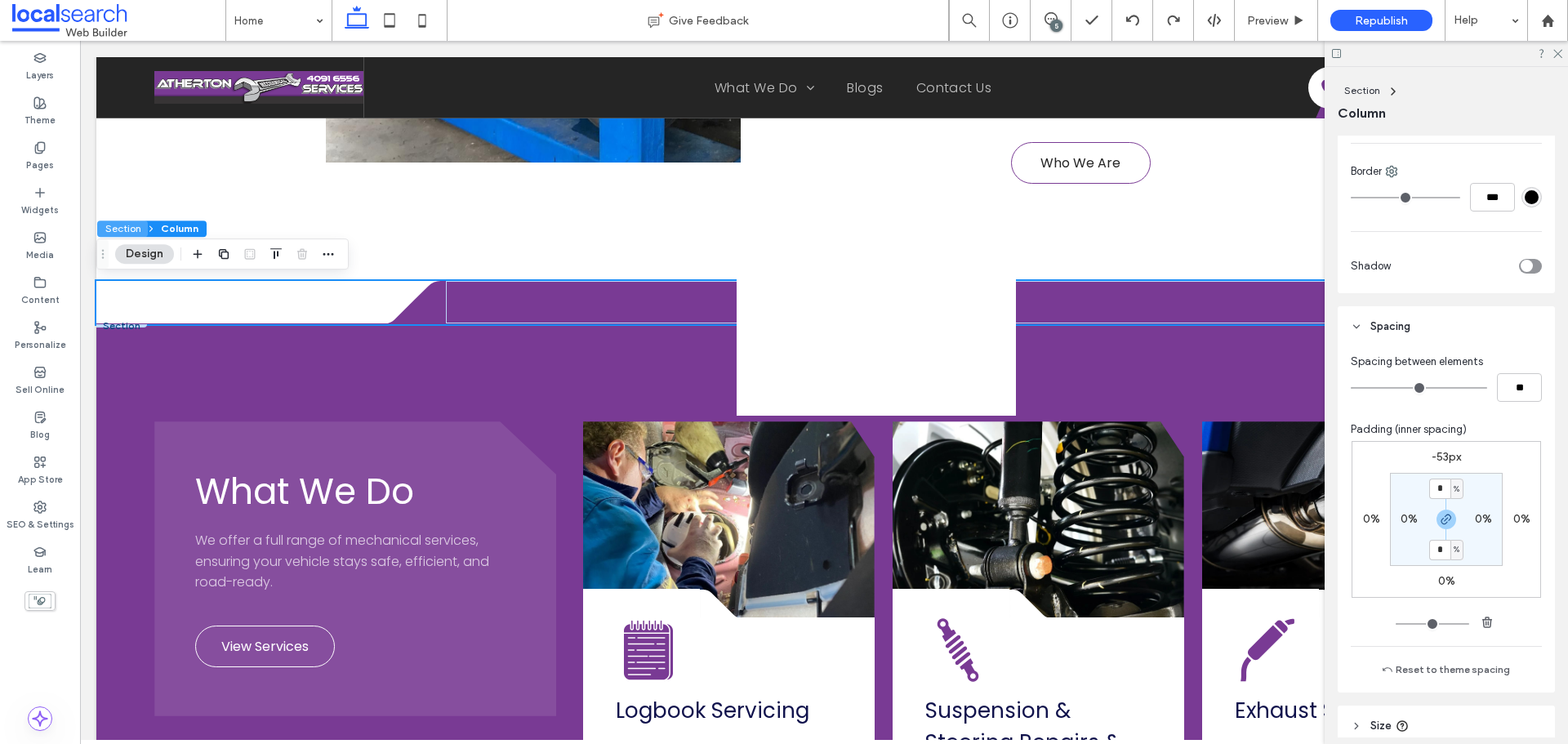
click at [106, 228] on button "Section" at bounding box center [123, 228] width 51 height 17
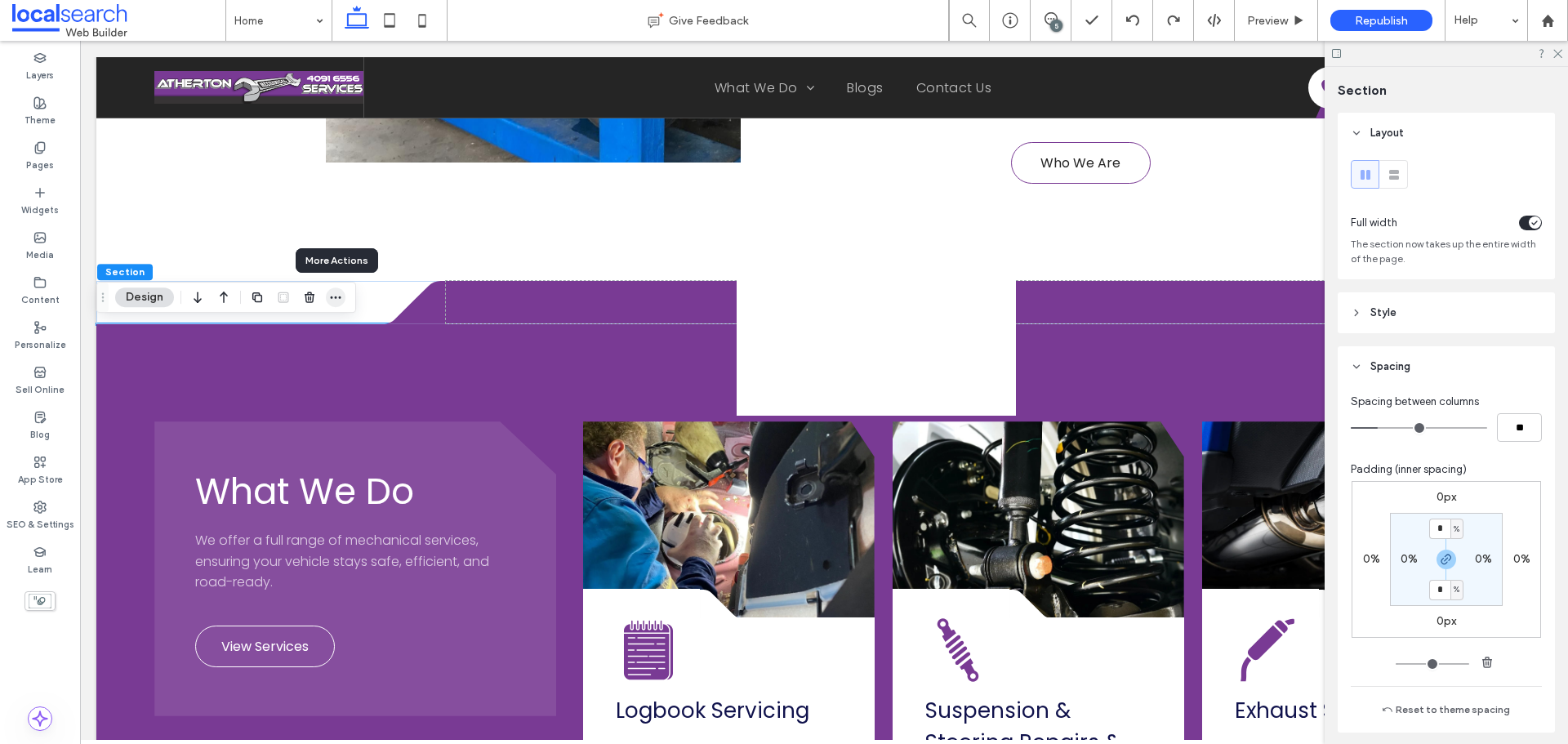
click at [337, 298] on icon "button" at bounding box center [335, 297] width 13 height 13
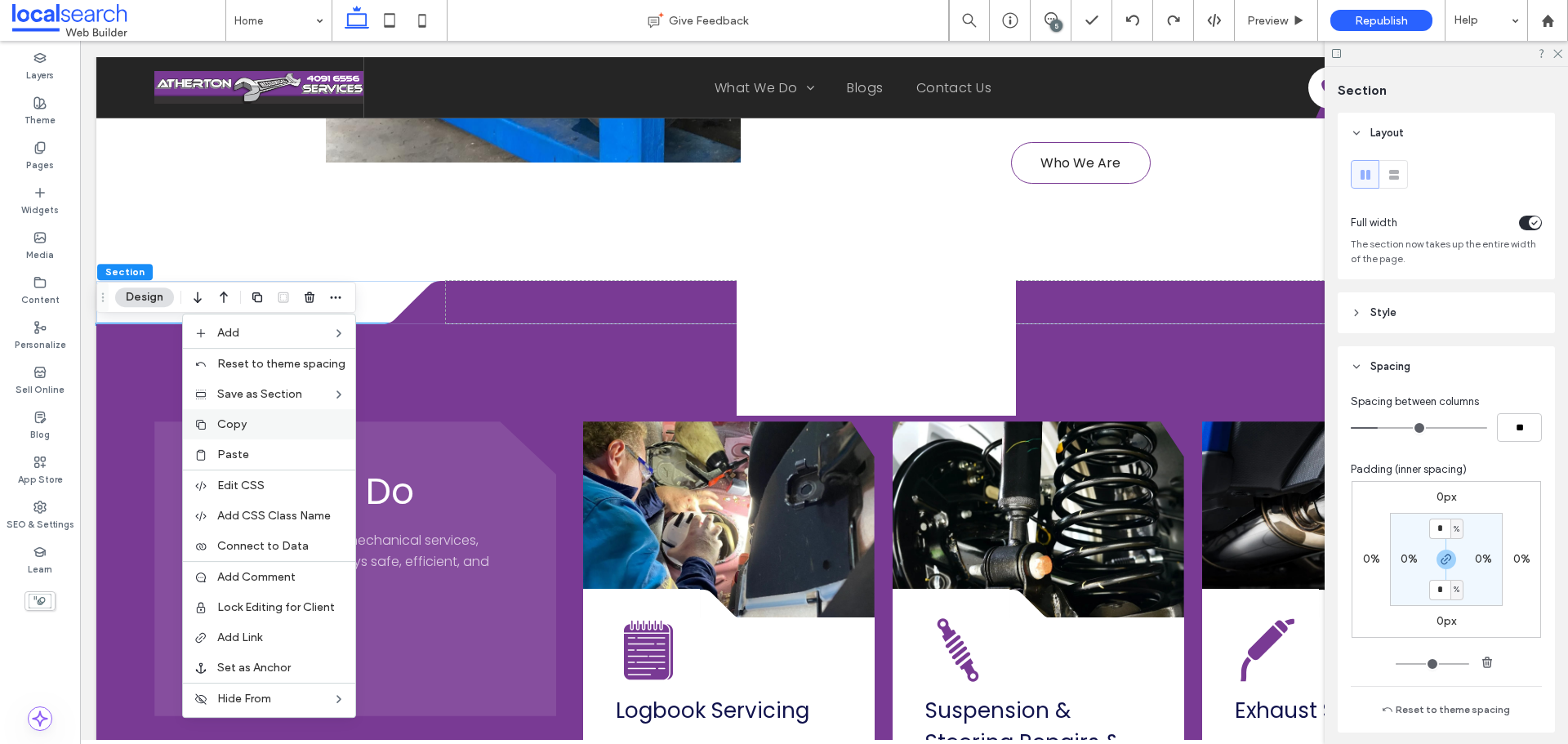
click at [309, 433] on div "Copy" at bounding box center [268, 424] width 172 height 30
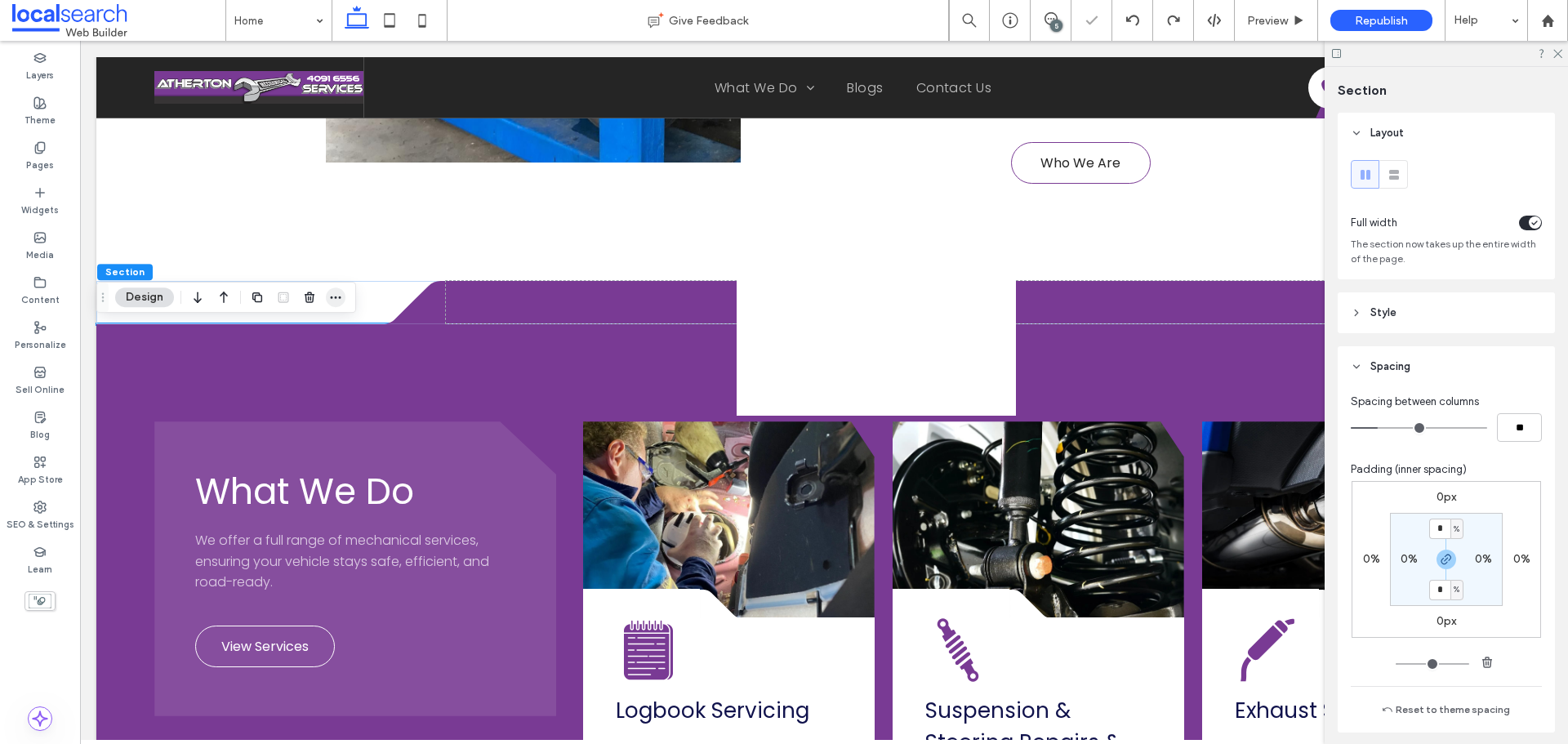
click at [335, 301] on icon "button" at bounding box center [335, 297] width 13 height 13
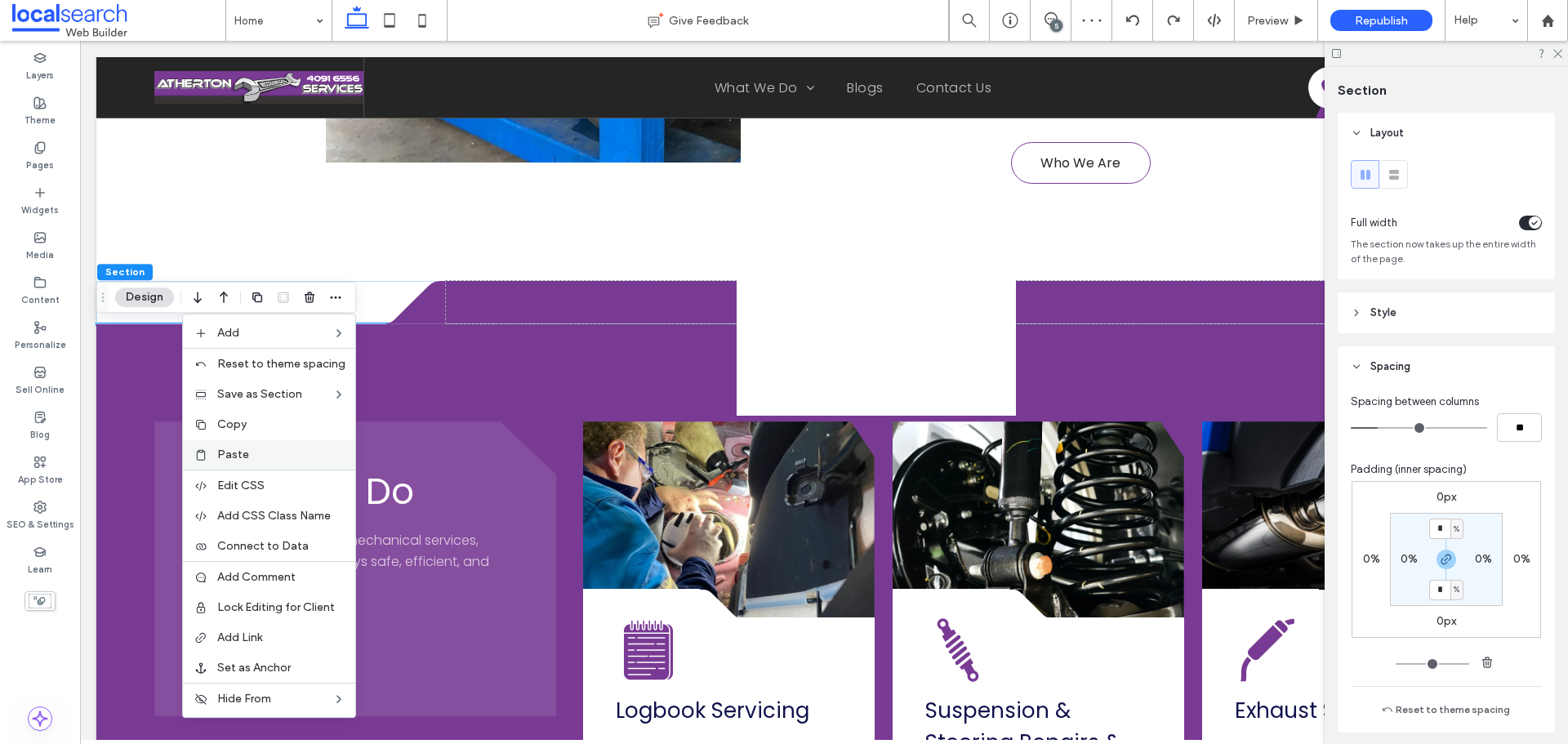
click at [305, 444] on div "Paste" at bounding box center [268, 454] width 172 height 30
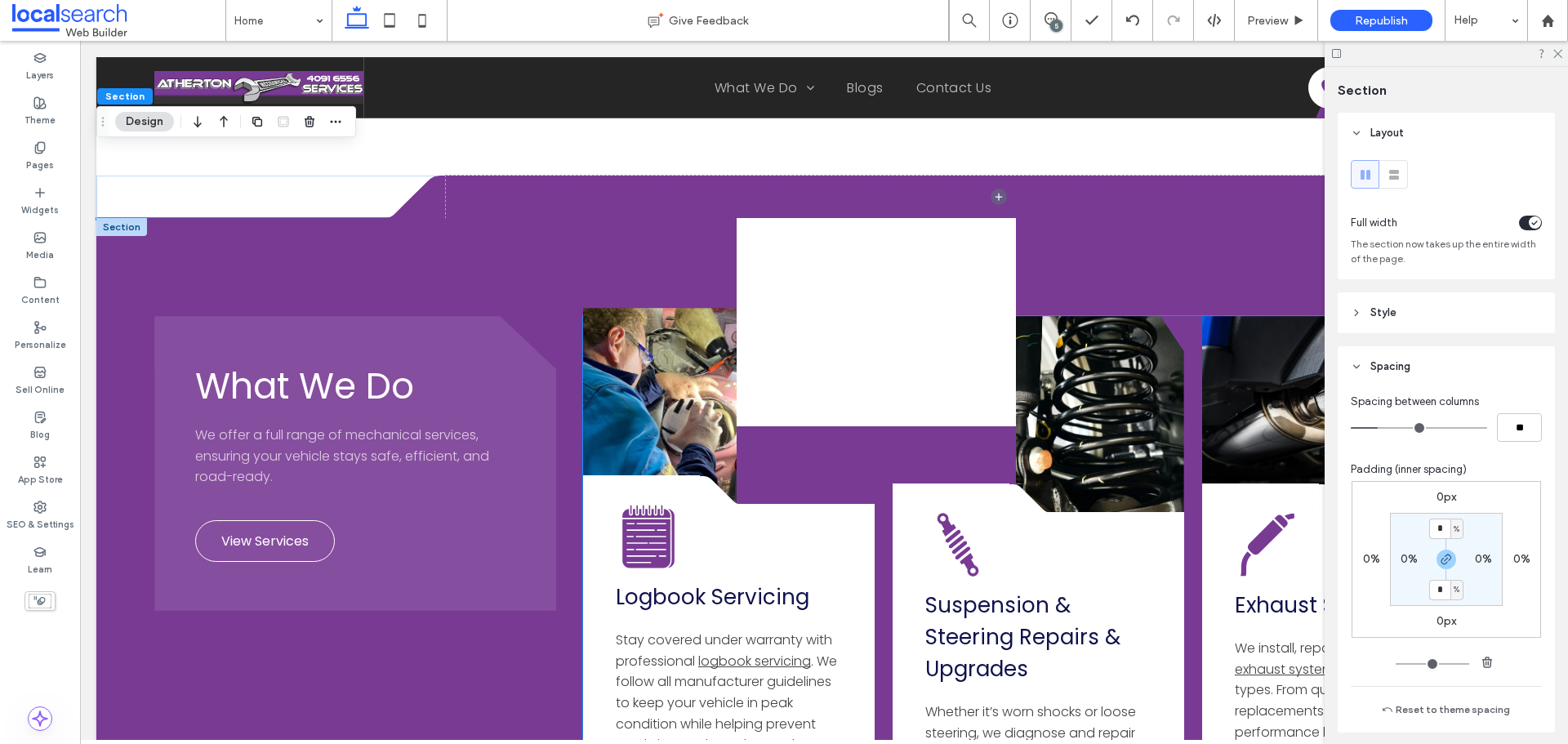
scroll to position [1388, 0]
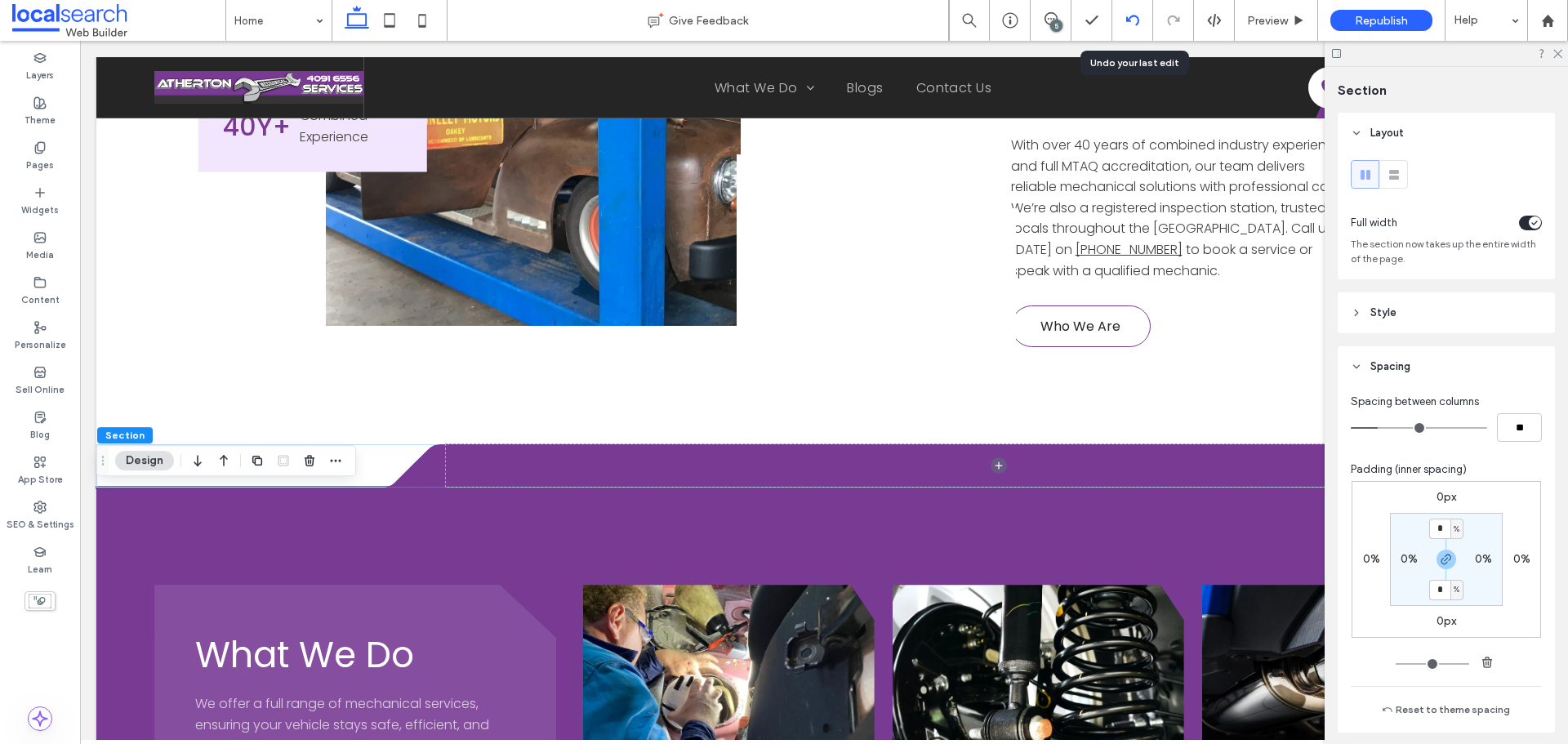
click at [1132, 23] on icon at bounding box center [1132, 20] width 13 height 13
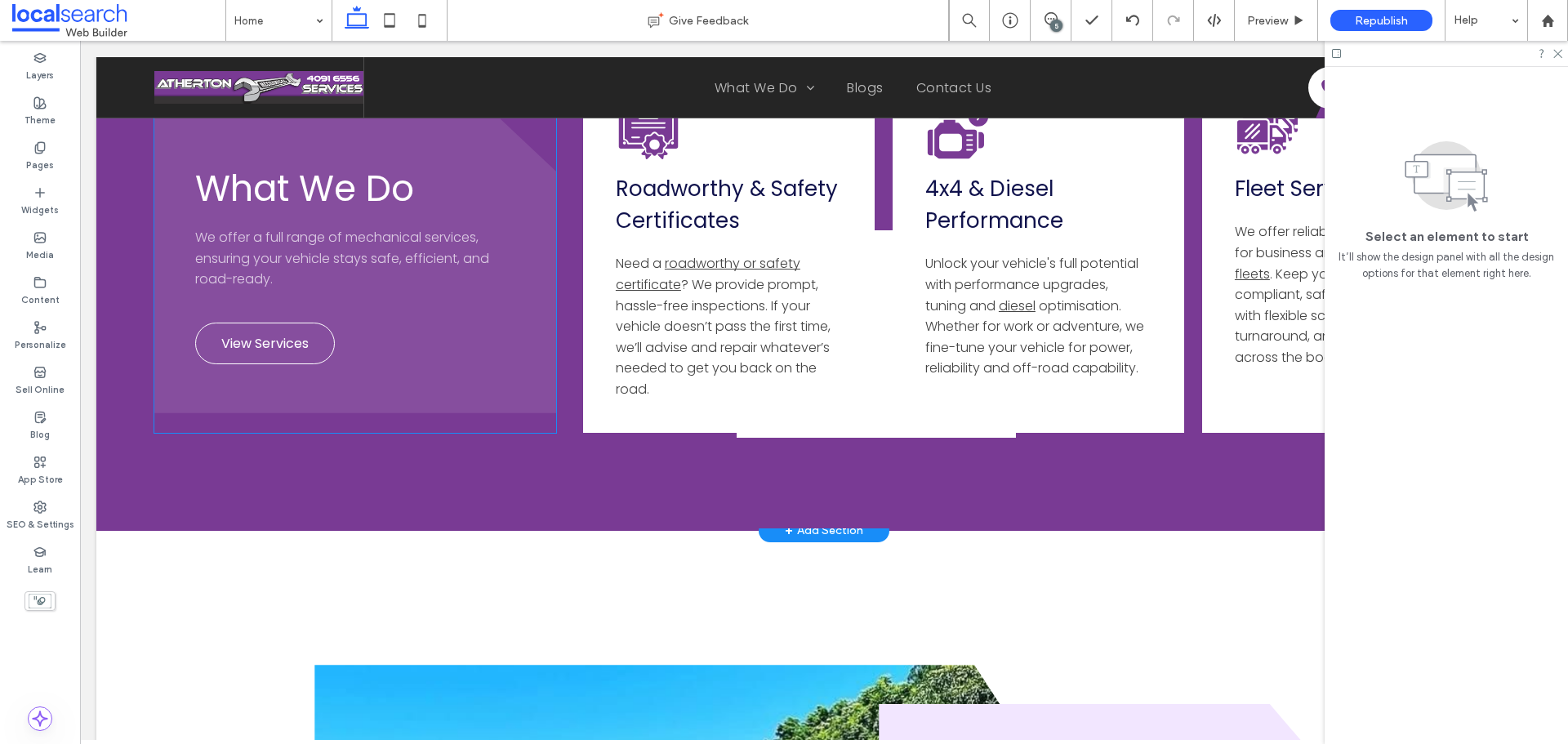
scroll to position [3920, 0]
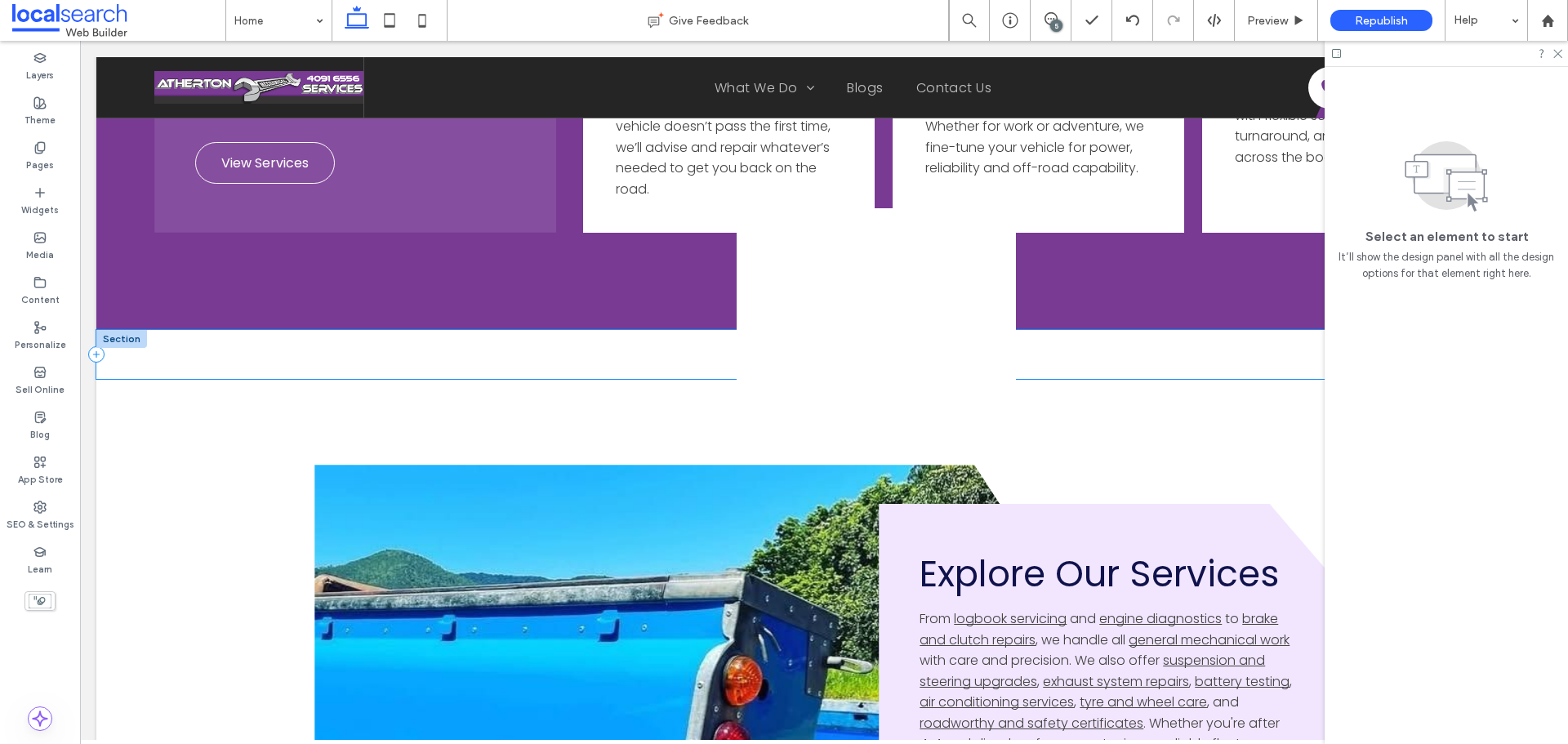
click at [497, 351] on div at bounding box center [824, 355] width 1456 height 49
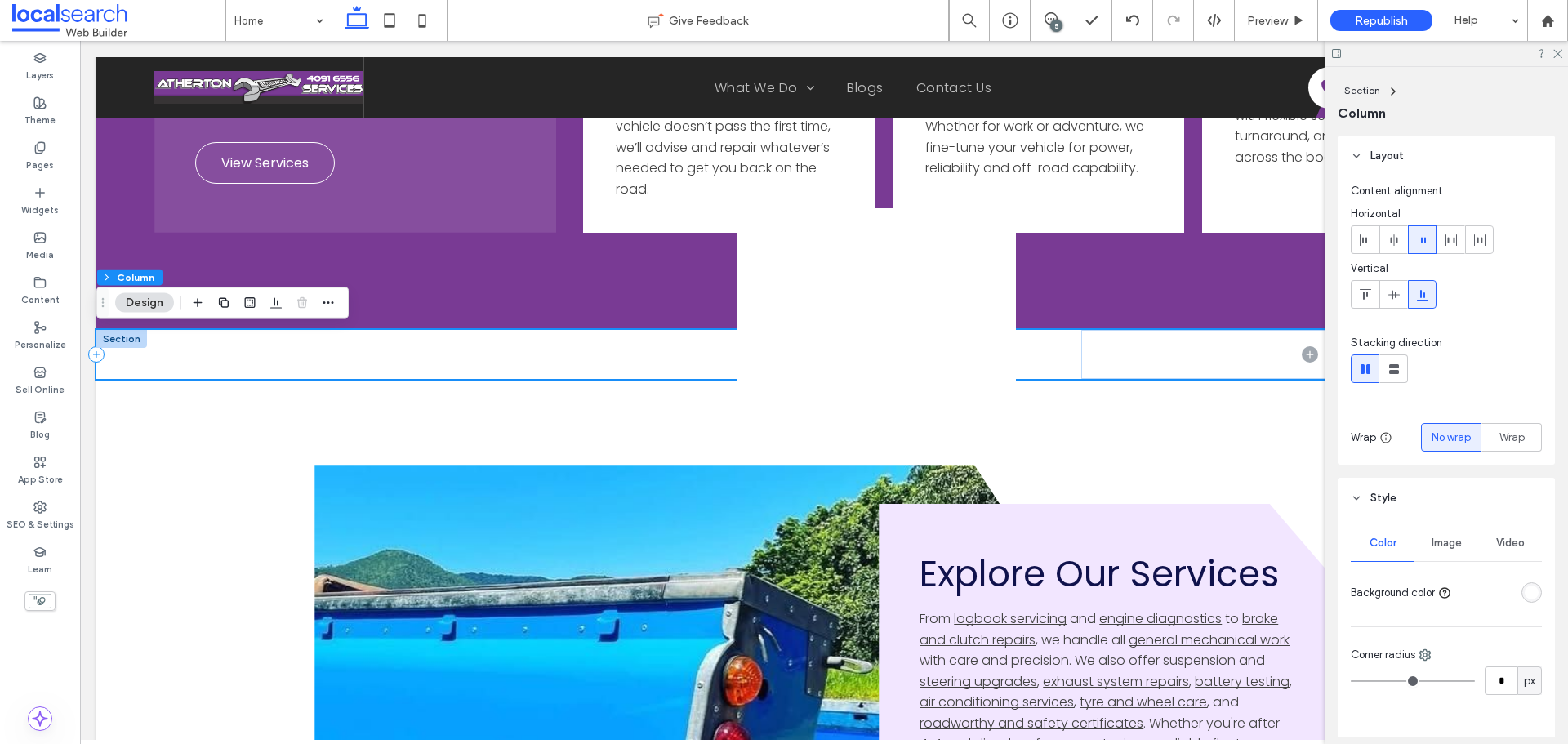
click at [494, 358] on div at bounding box center [824, 355] width 1456 height 49
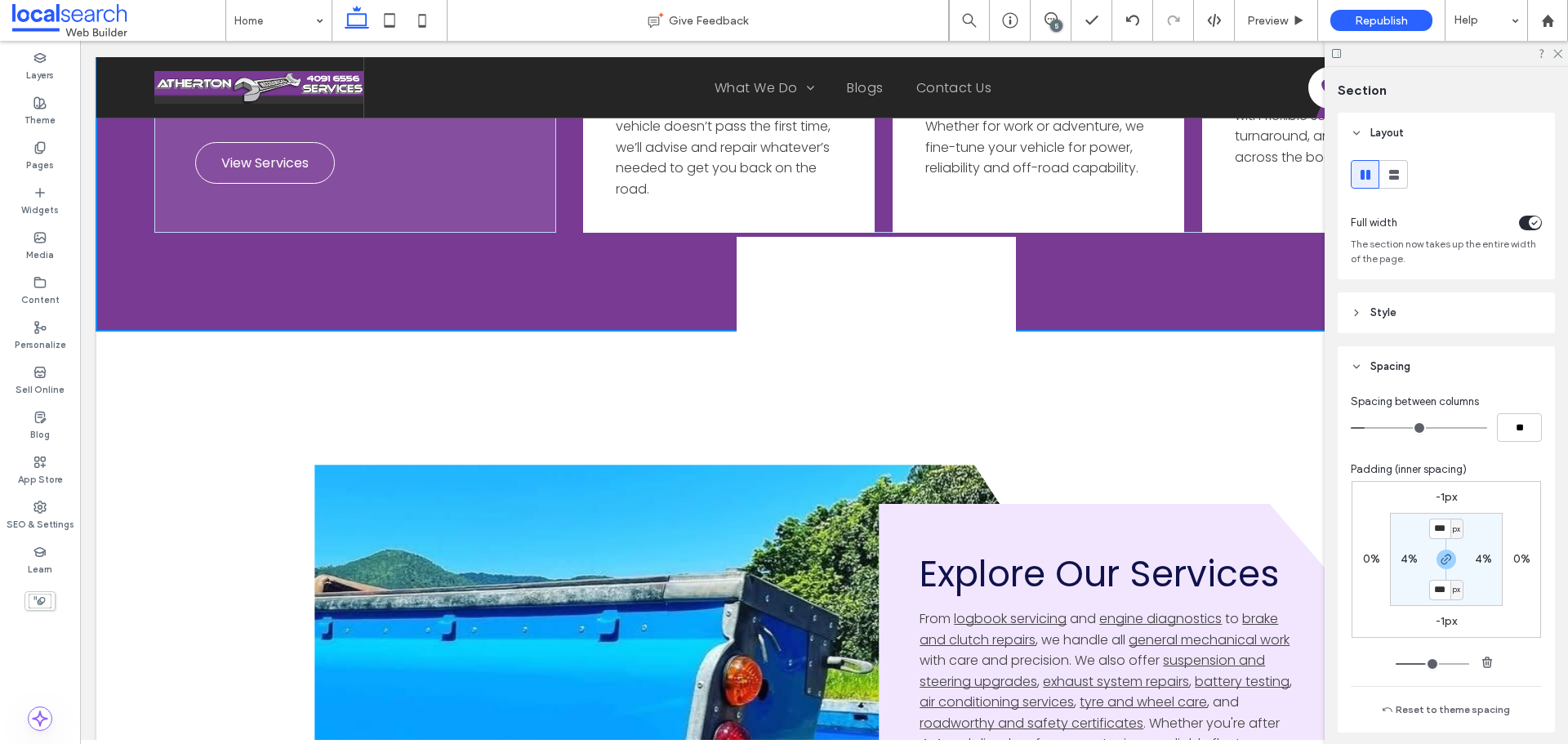
drag, startPoint x: 500, startPoint y: 332, endPoint x: 509, endPoint y: 302, distance: 31.3
type input "****"
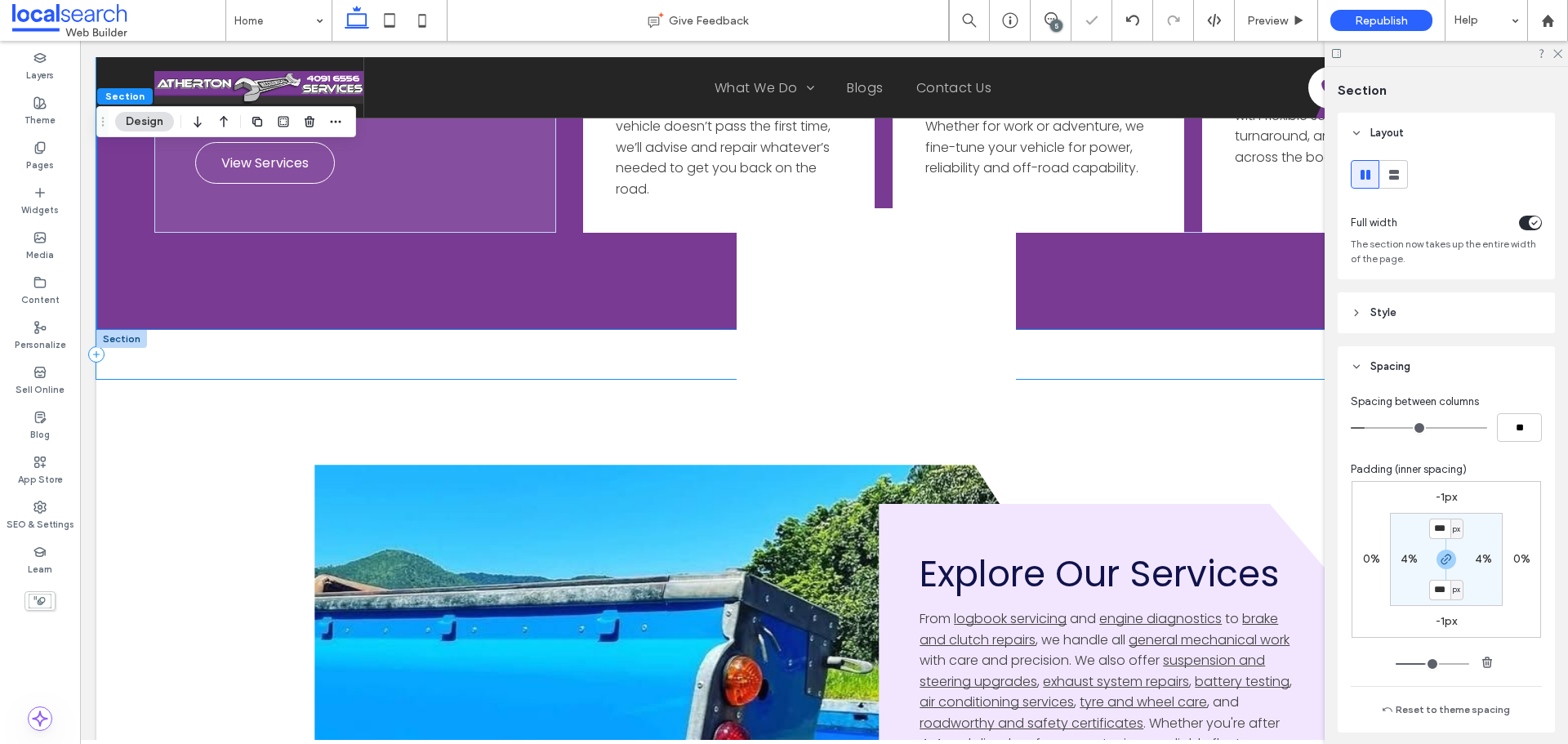
click at [516, 361] on div at bounding box center [824, 355] width 1456 height 49
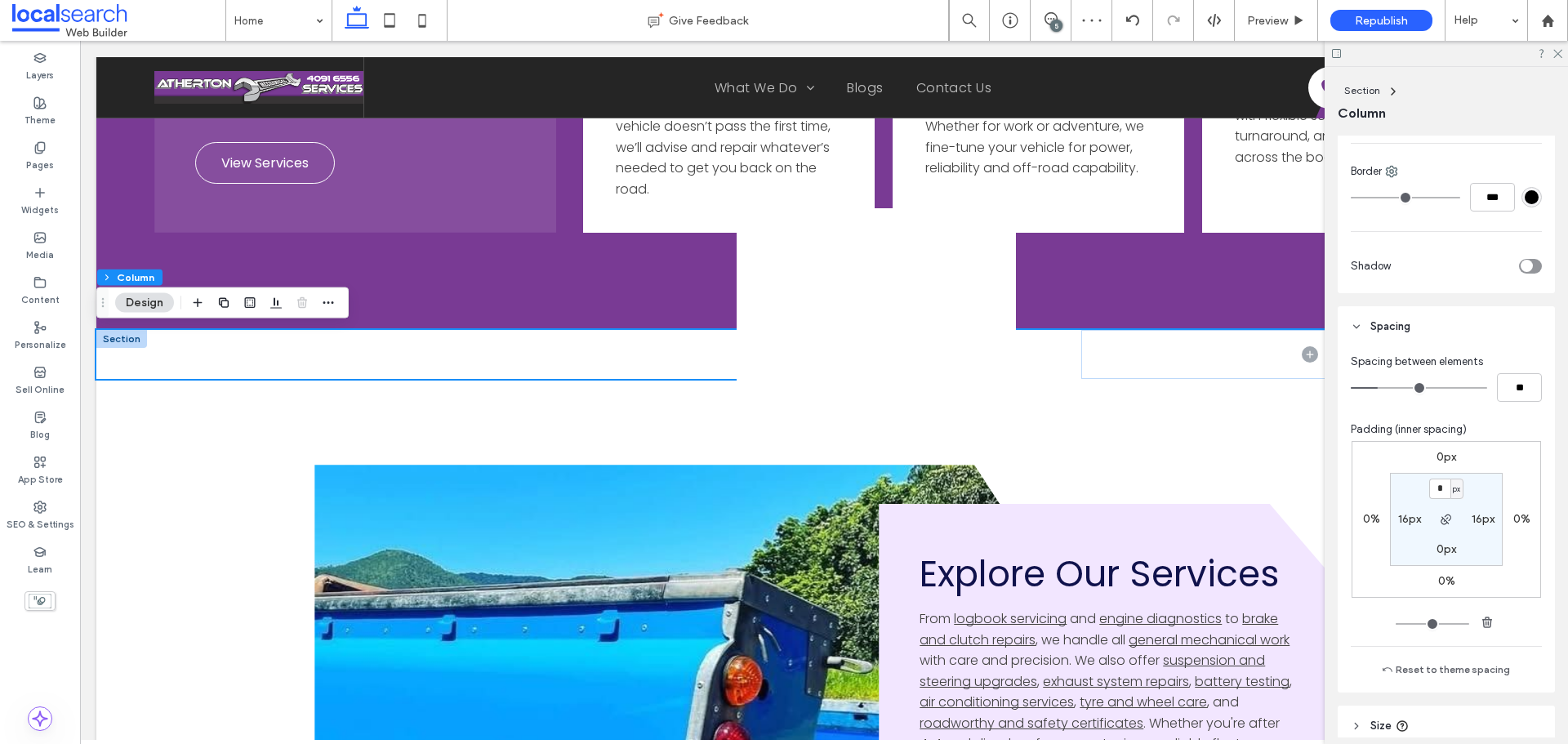
scroll to position [700, 0]
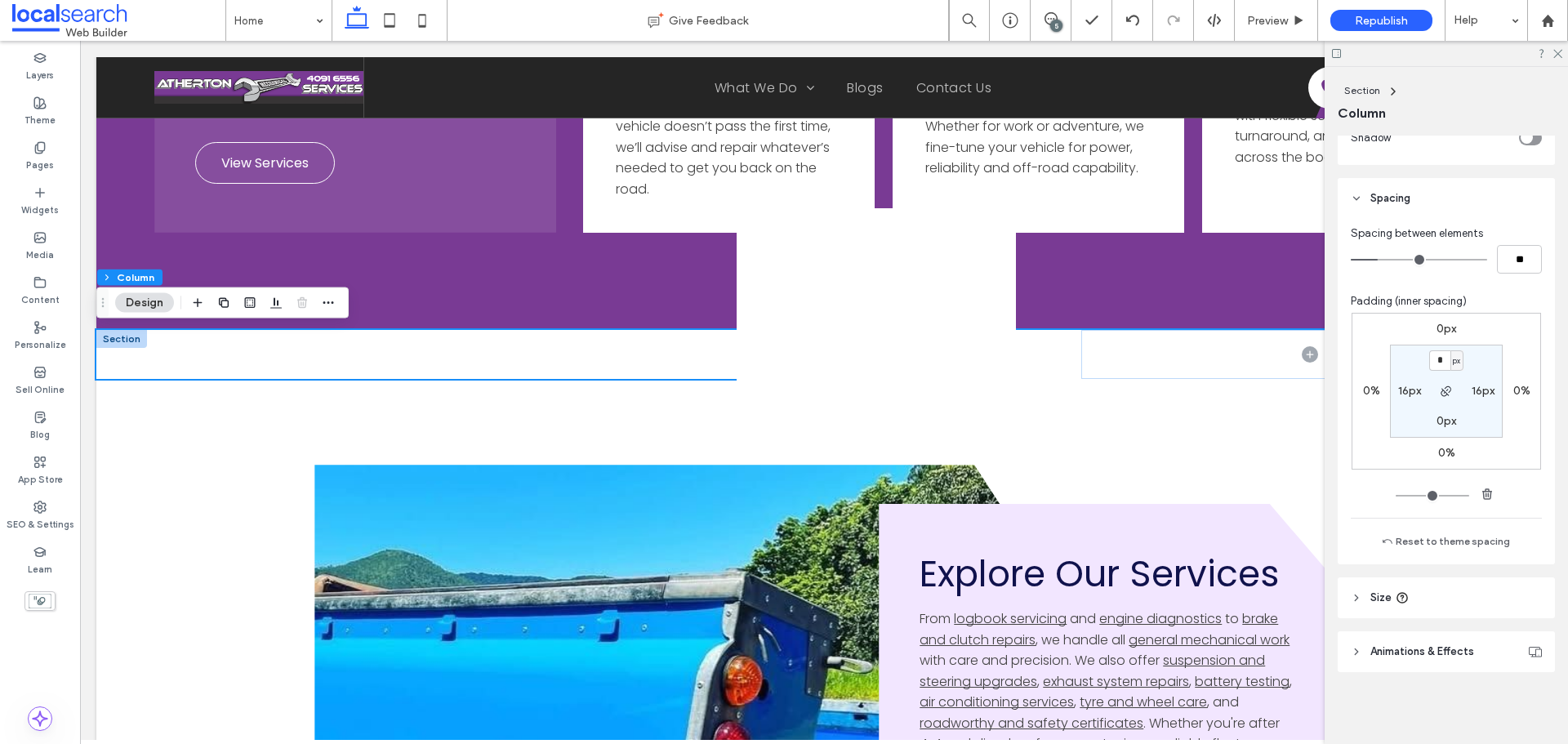
click at [1456, 584] on header "Size" at bounding box center [1446, 598] width 217 height 41
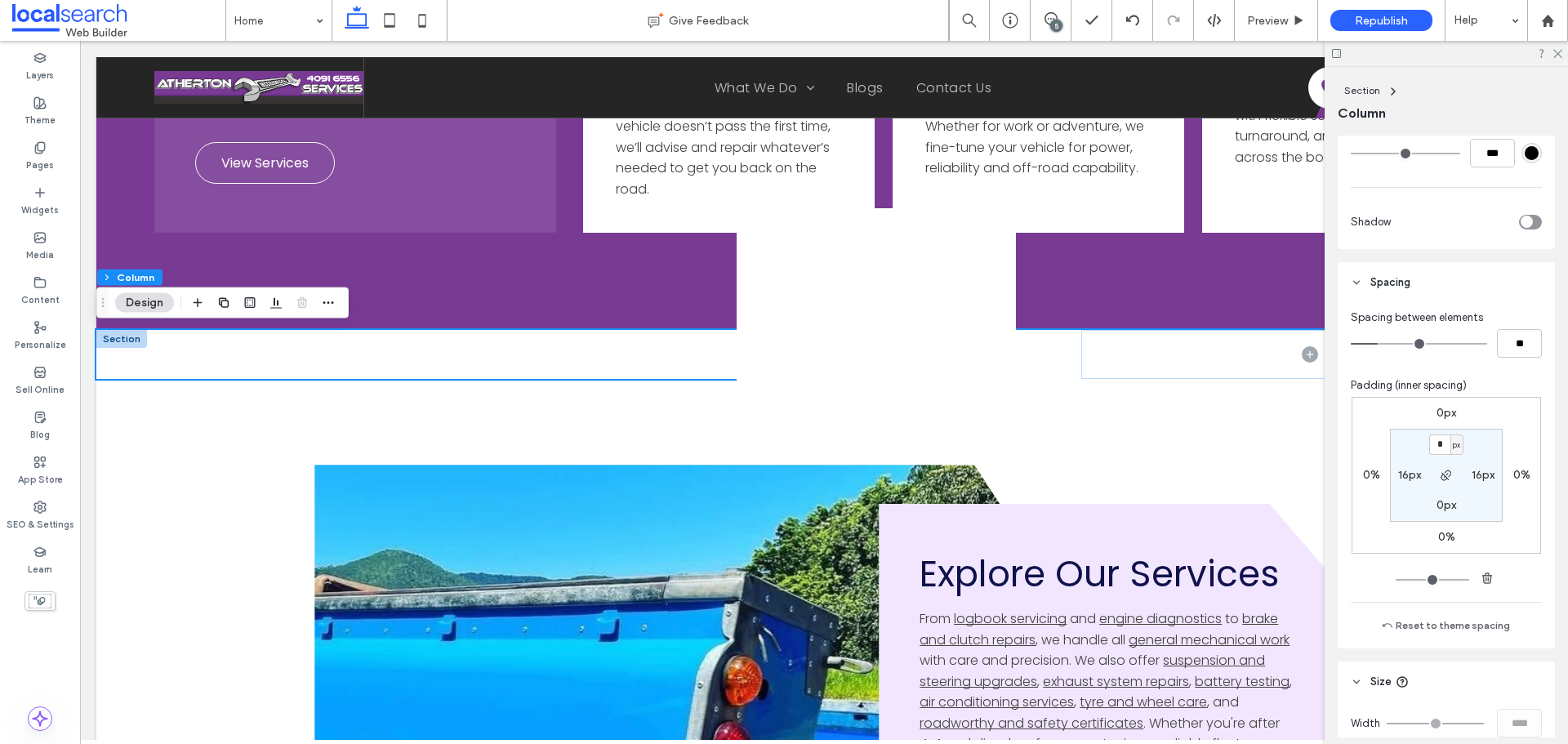
scroll to position [537, 0]
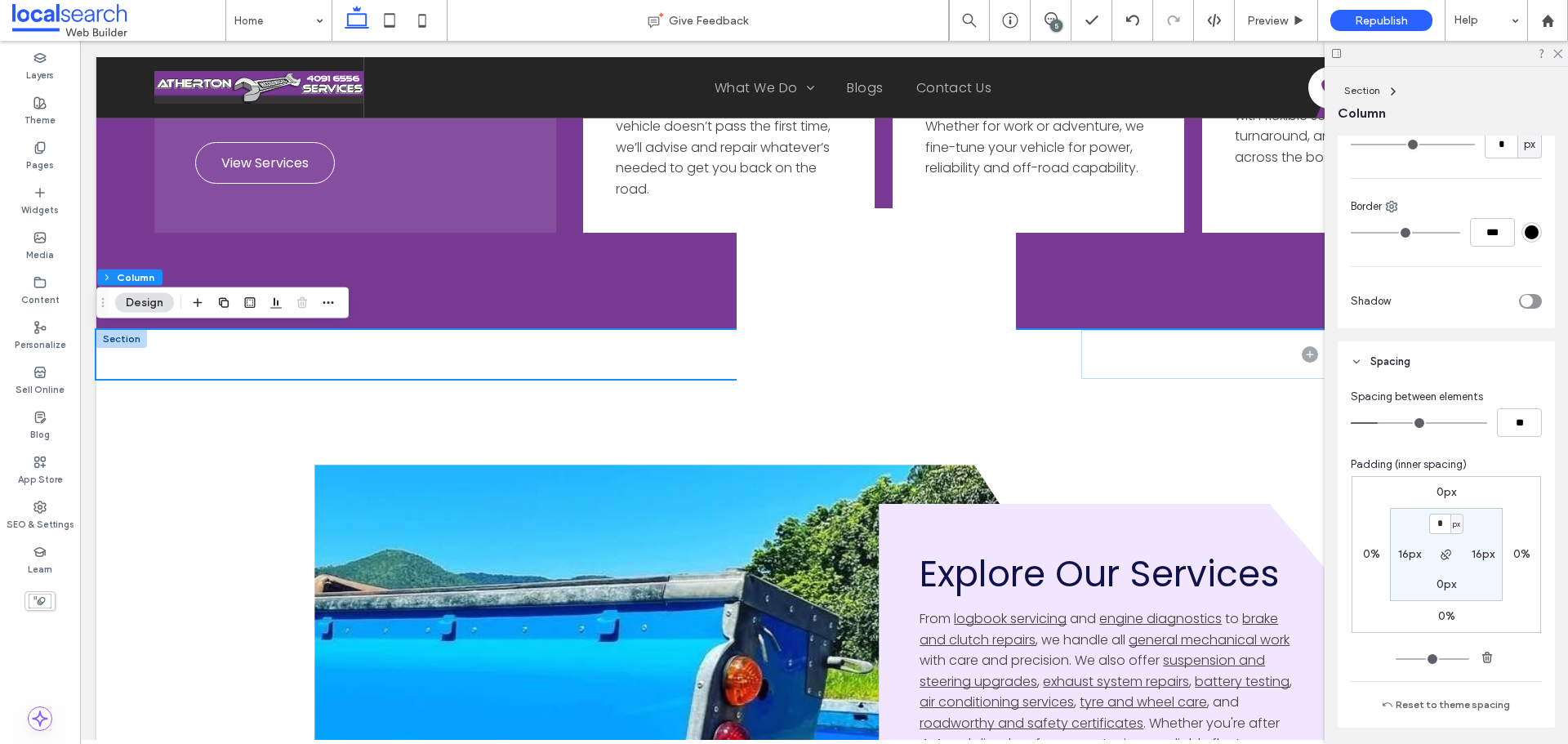
click at [1436, 488] on label "0px" at bounding box center [1446, 492] width 20 height 14
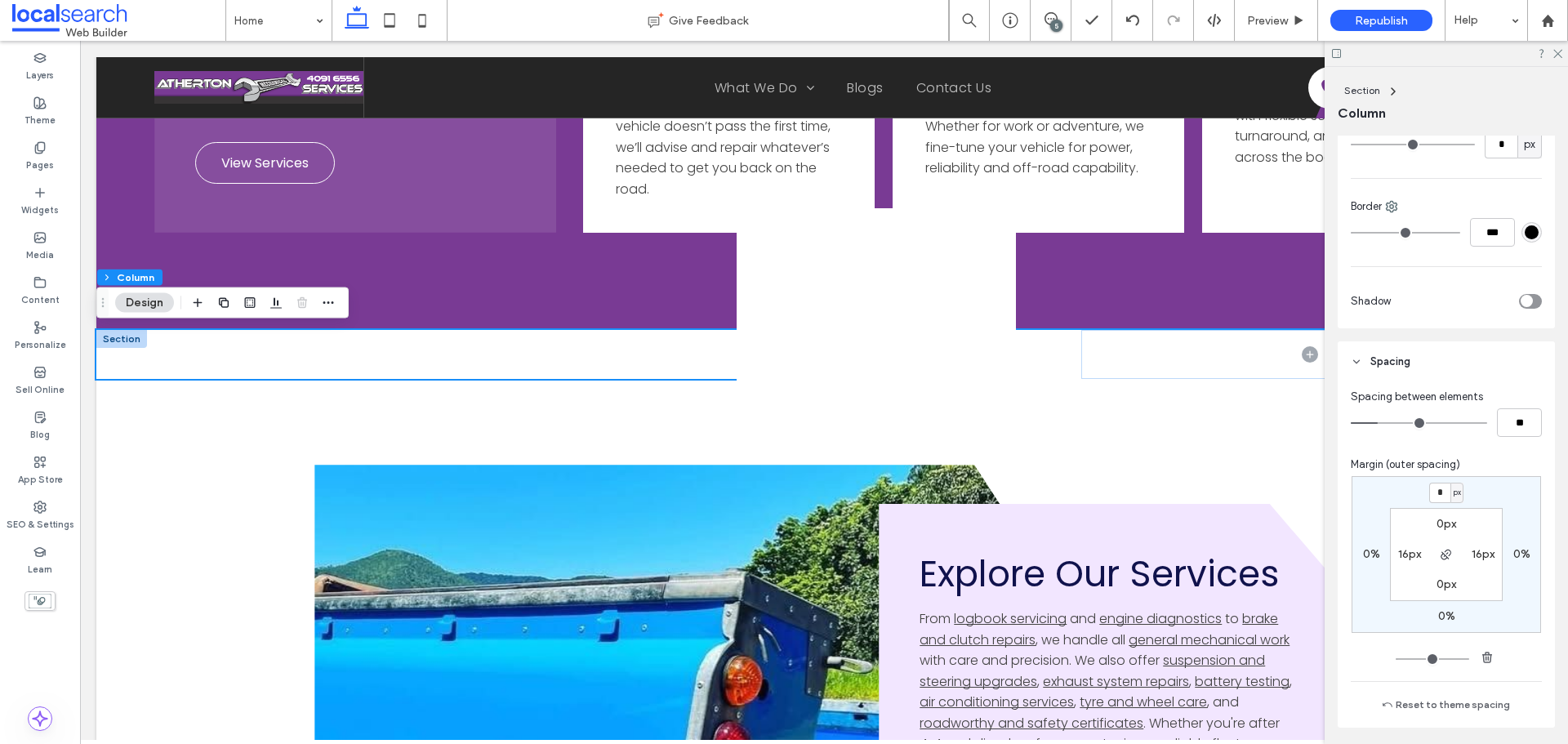
click at [1440, 522] on label "0px" at bounding box center [1446, 524] width 20 height 14
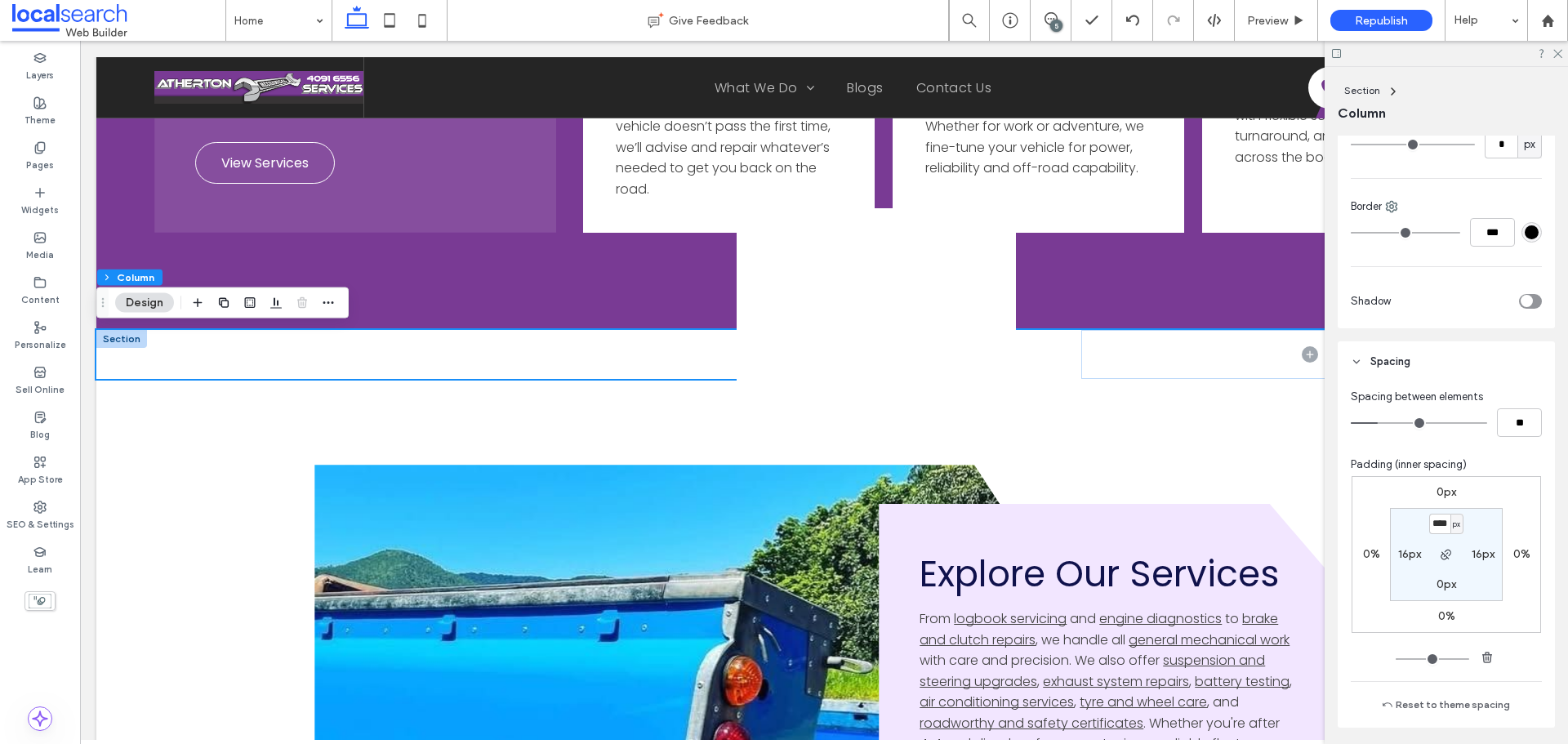
scroll to position [0, 1]
type input "****"
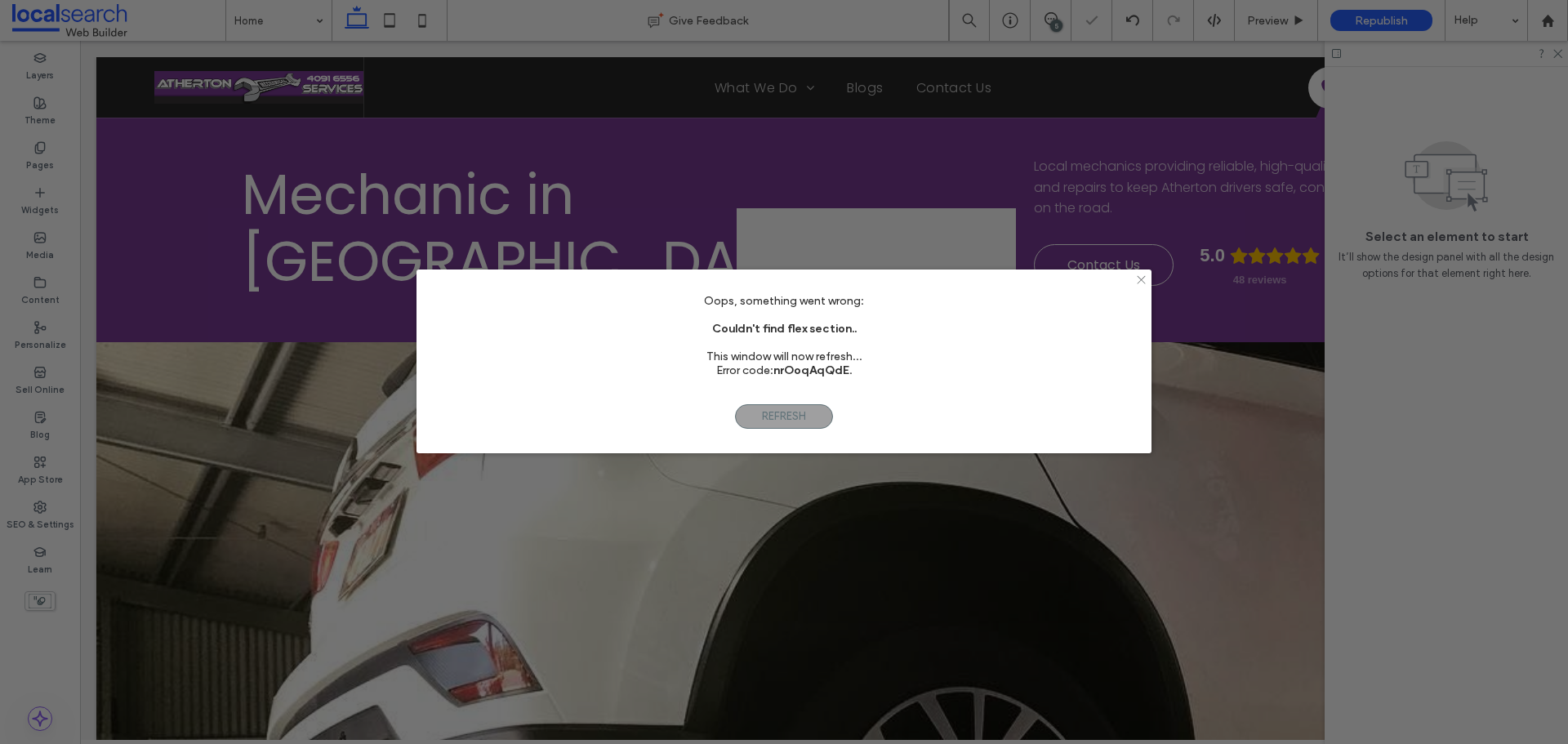
scroll to position [0, 0]
click at [1144, 278] on icon at bounding box center [1141, 279] width 12 height 12
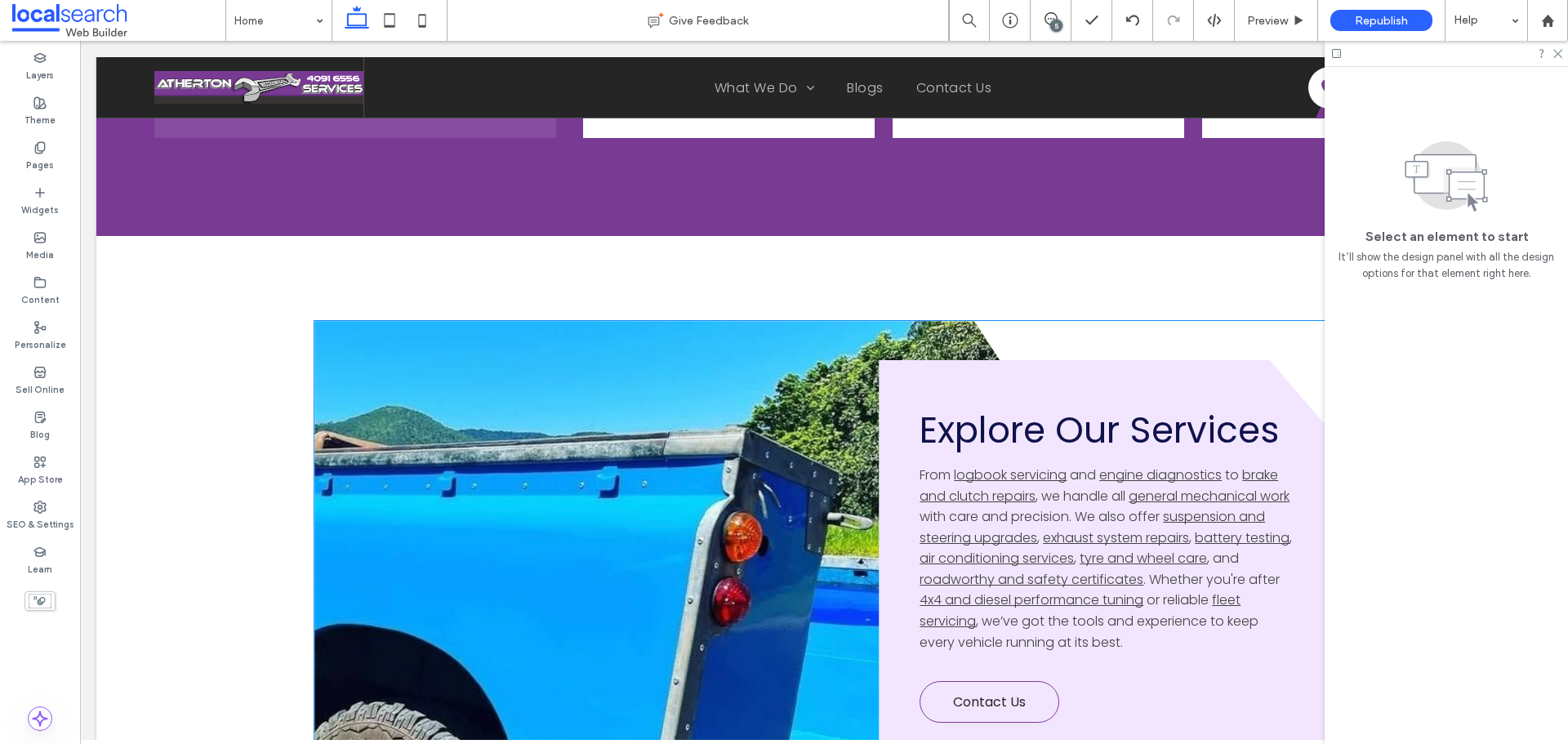
scroll to position [3838, 0]
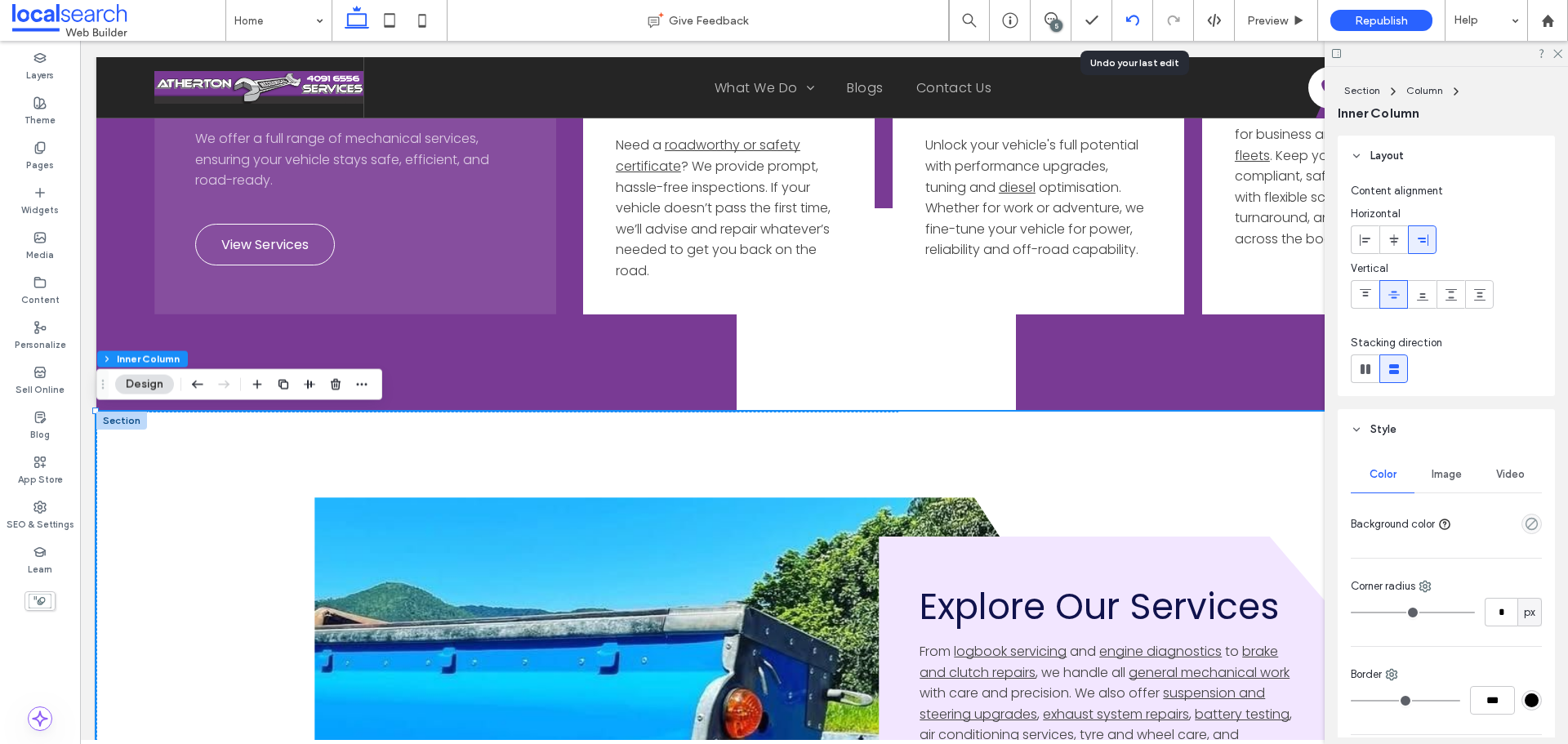
click at [1132, 13] on div at bounding box center [1133, 21] width 41 height 41
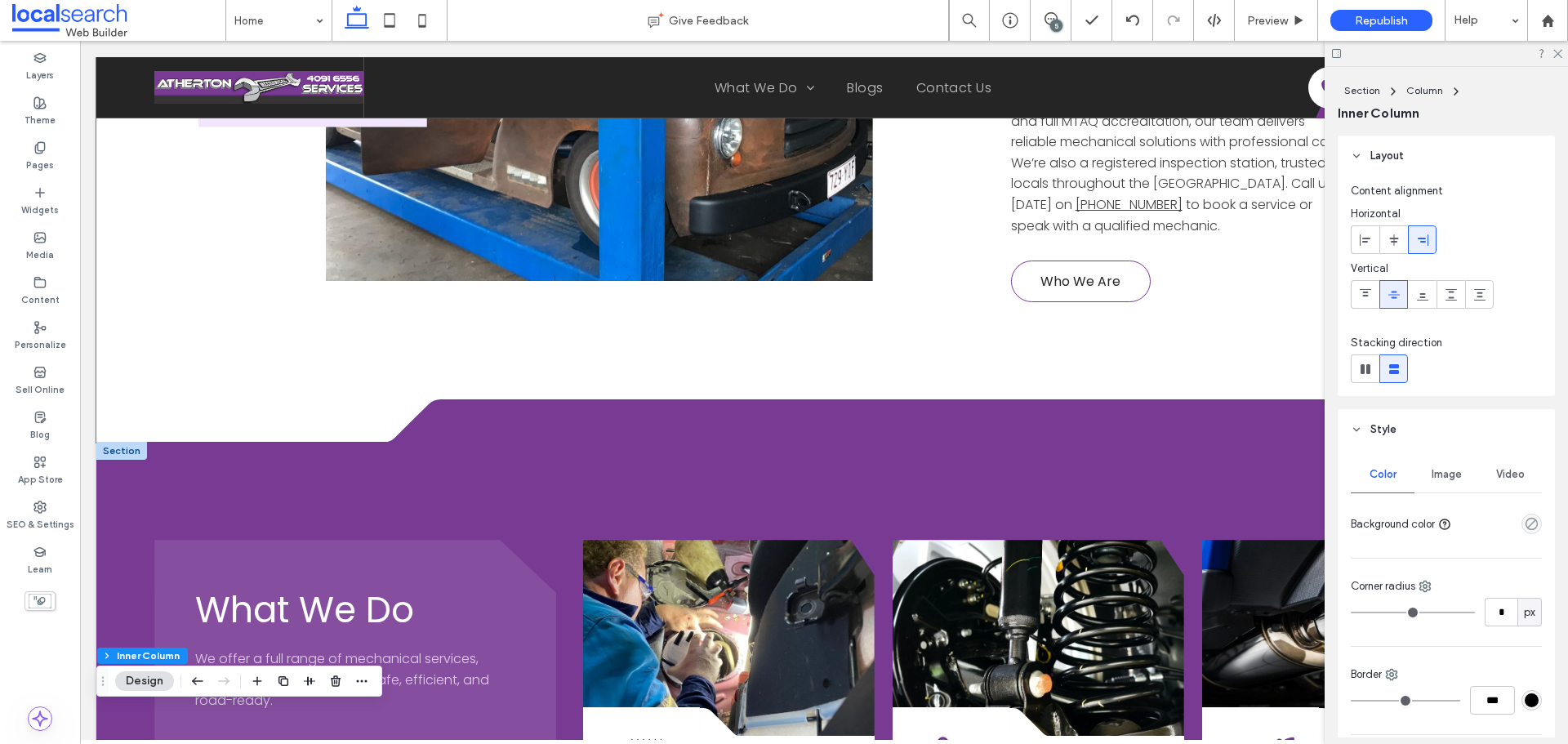
scroll to position [1552, 0]
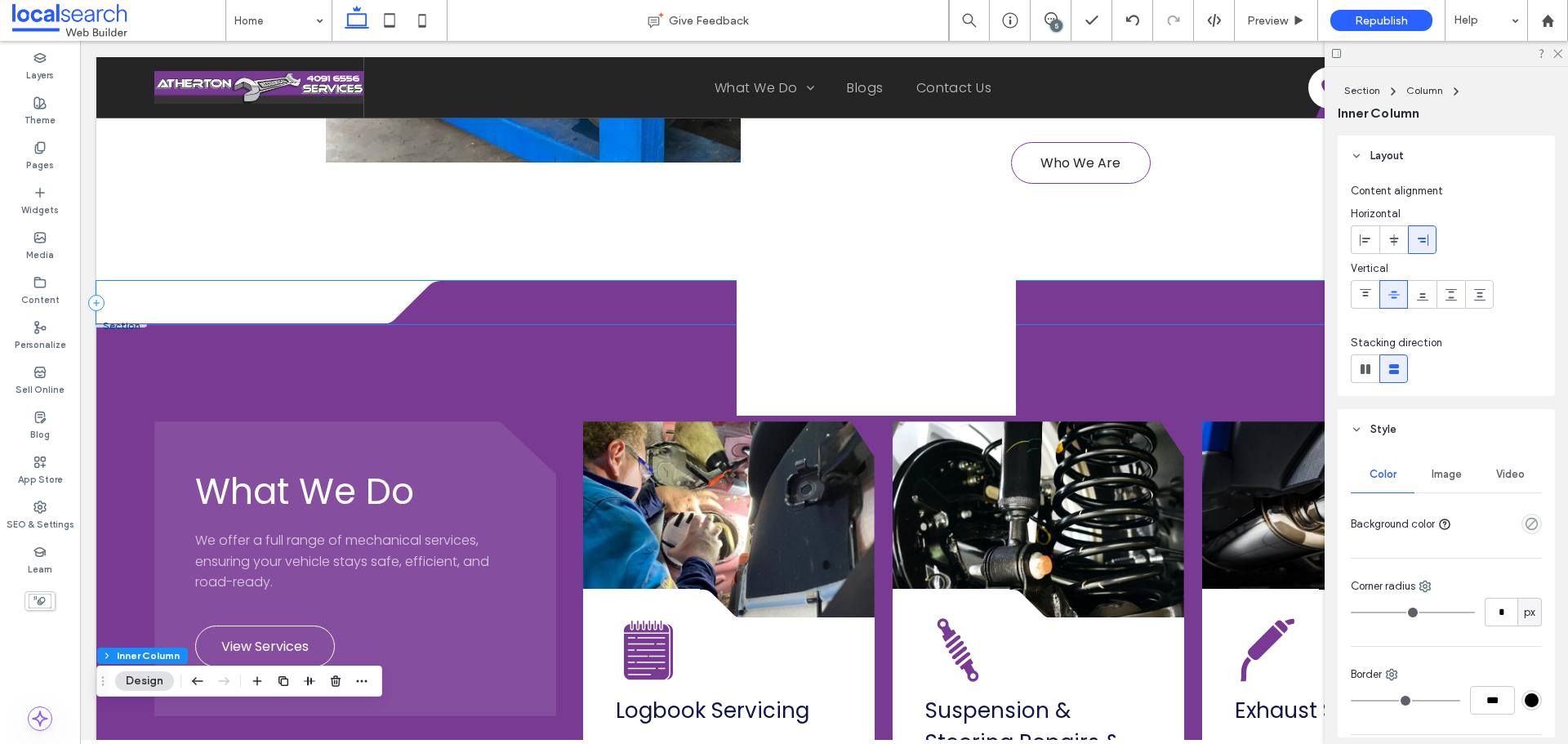
click at [106, 293] on div "Divider Icon .cls-1-1316329055-1316329055 { fill: none; } .cls-2-1316329055-131…" at bounding box center [824, 303] width 1456 height 43
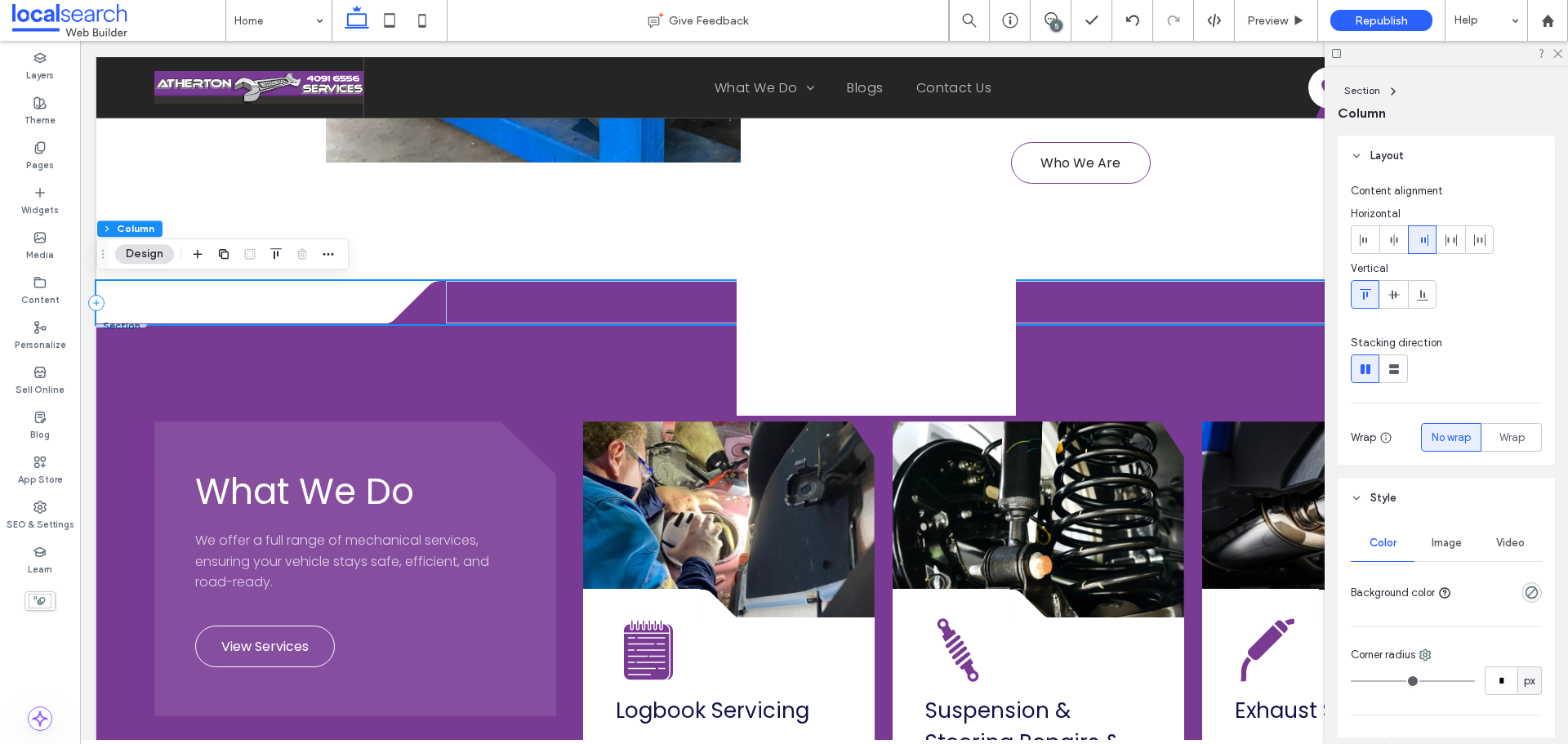
click at [217, 304] on div "Divider Icon .cls-1-1316329055-1316329055 { fill: none; } .cls-2-1316329055-131…" at bounding box center [824, 303] width 1456 height 43
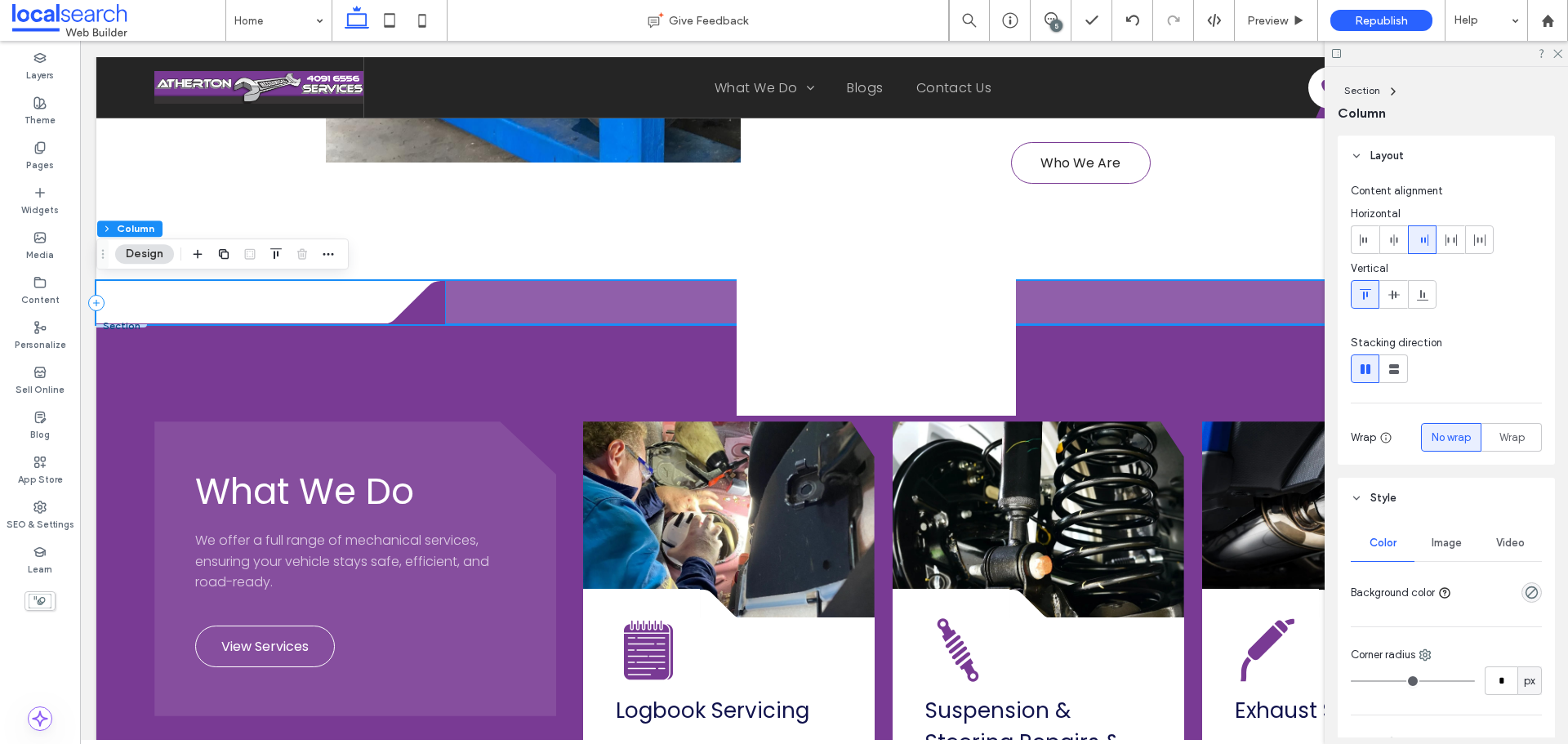
click at [508, 312] on span at bounding box center [999, 302] width 1106 height 42
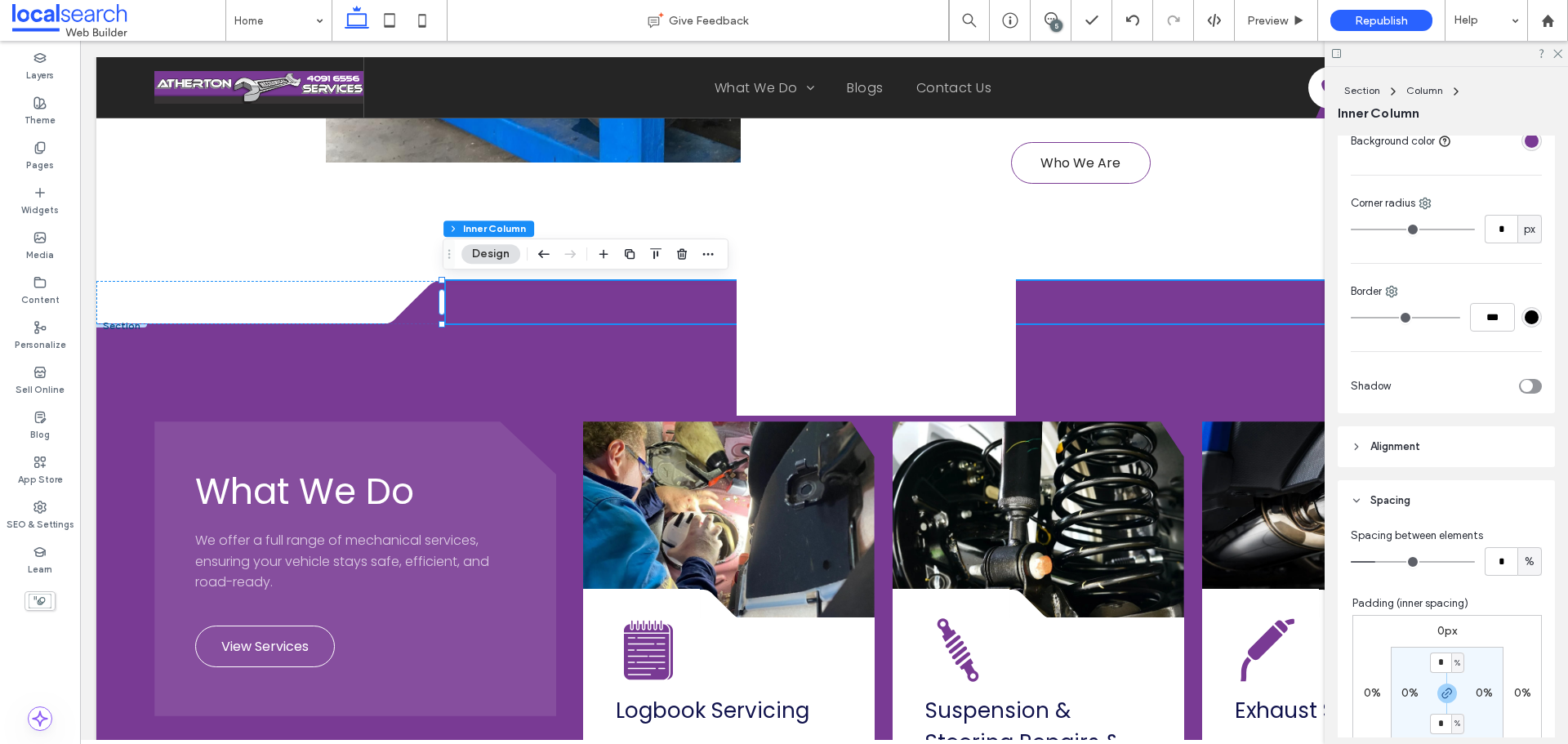
scroll to position [654, 0]
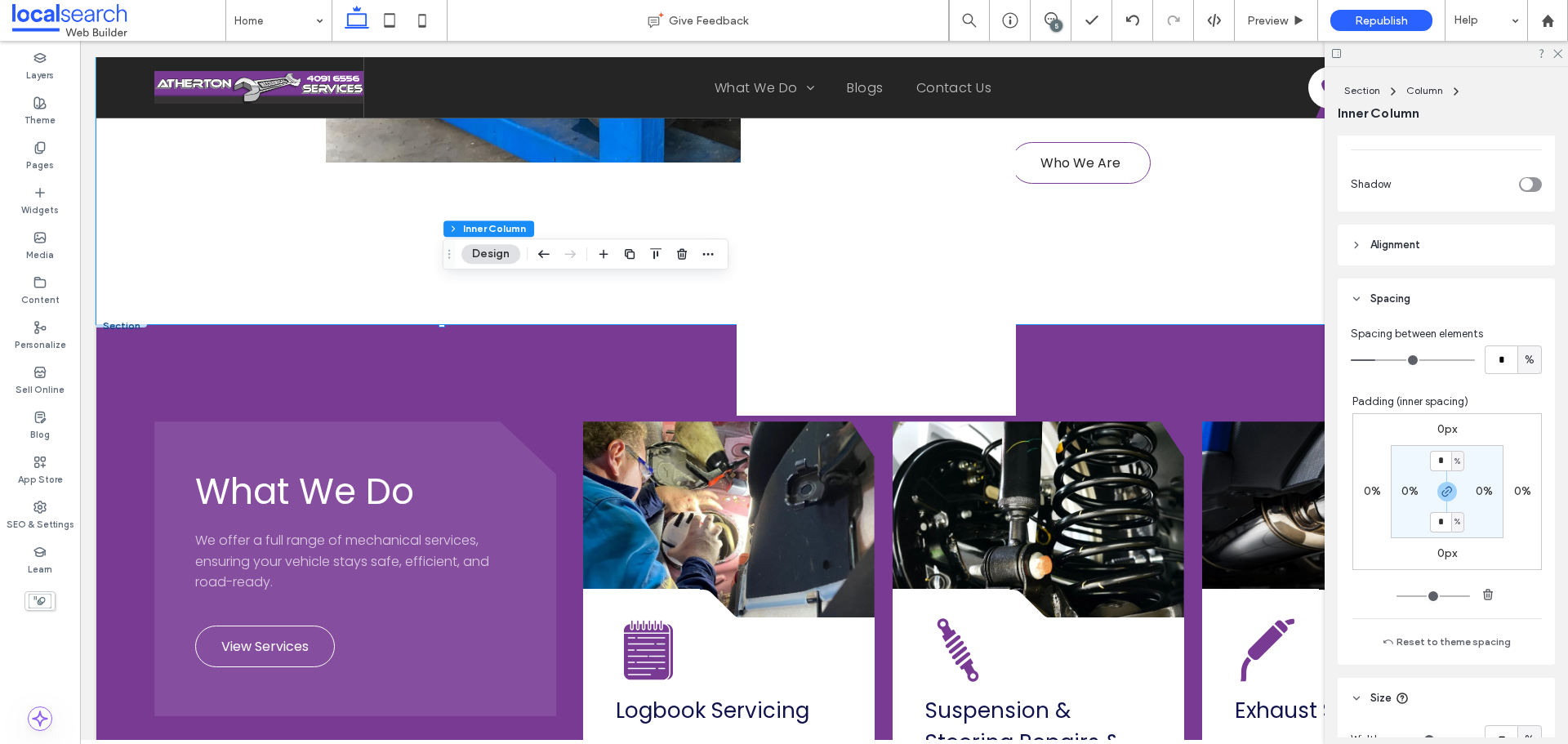
click at [200, 298] on div "100% Locally Owned 12+ Specialised Services 40Y+ Combined Experience Button But…" at bounding box center [824, 21] width 1456 height 605
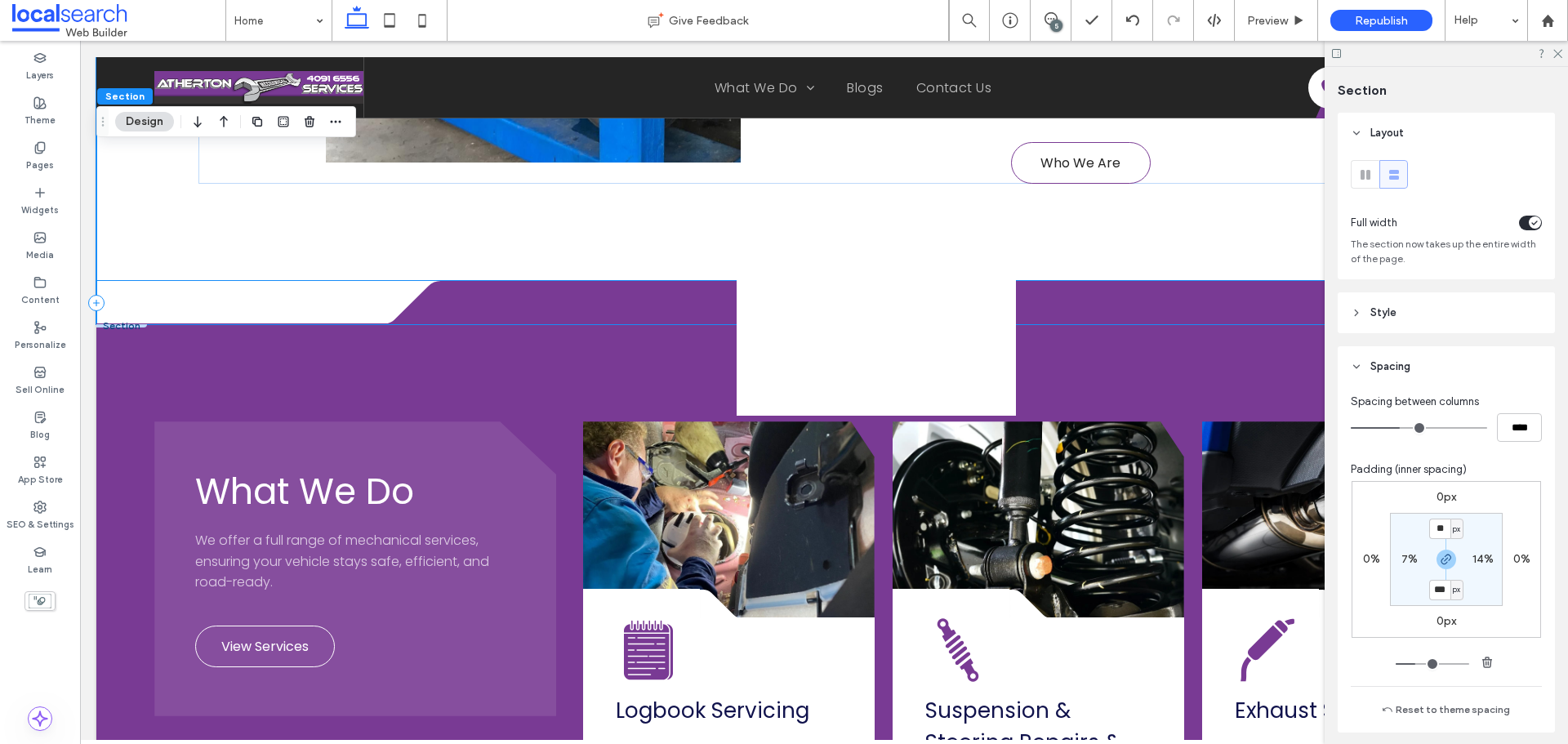
click at [310, 306] on div "Divider Icon .cls-1-1316329055-1316329055 { fill: none; } .cls-2-1316329055-131…" at bounding box center [824, 303] width 1456 height 43
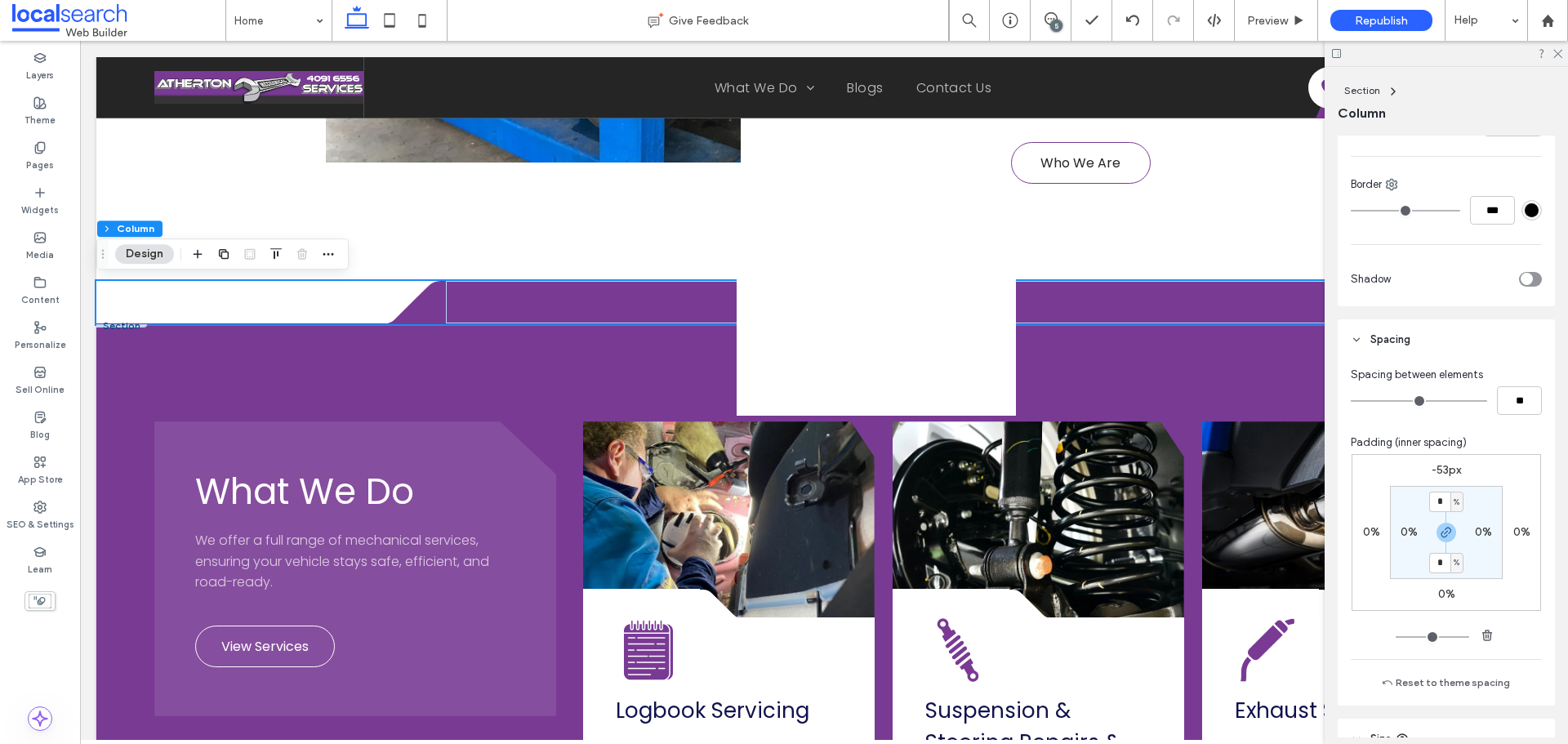
scroll to position [572, 0]
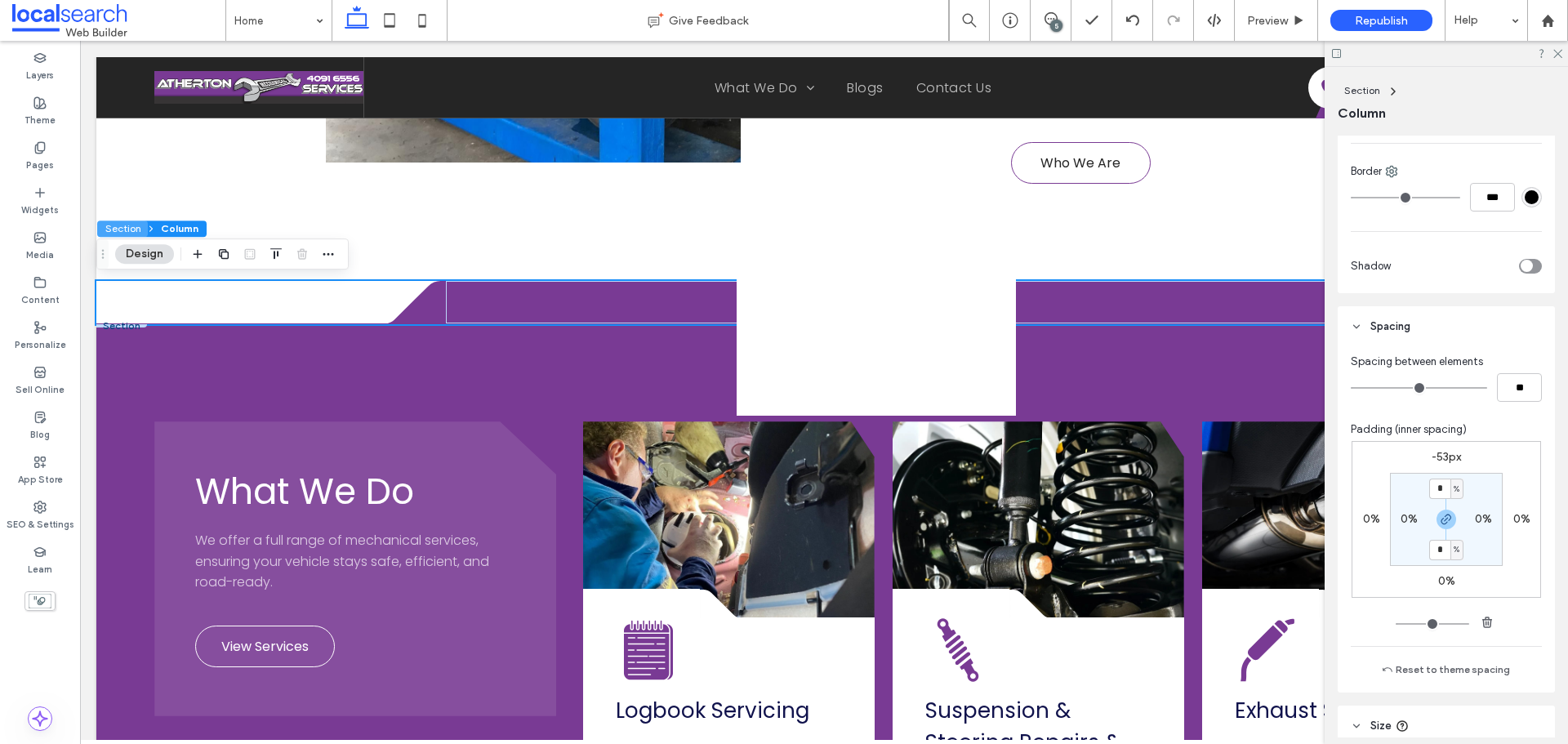
click at [116, 224] on button "Section" at bounding box center [123, 228] width 51 height 17
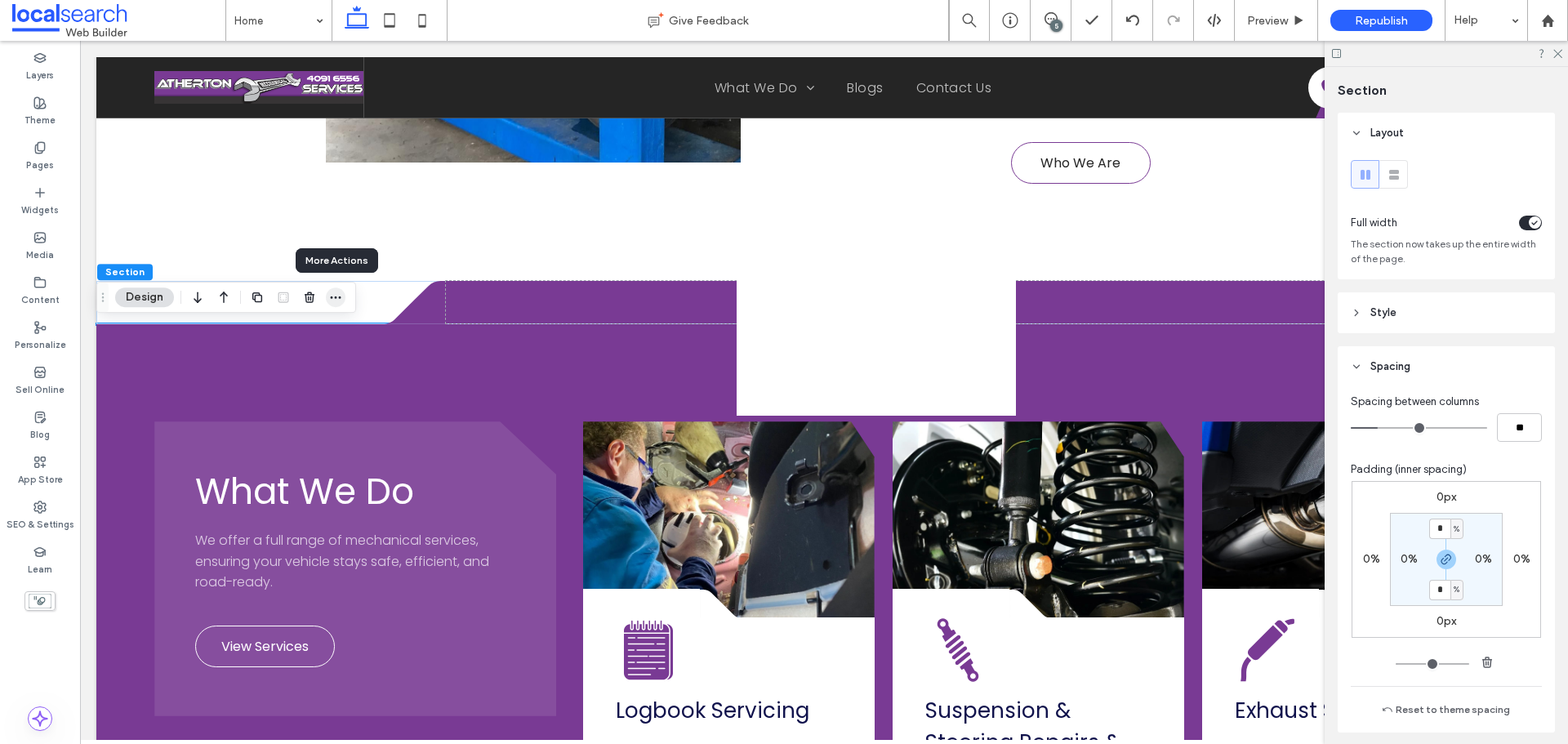
click at [341, 301] on icon "button" at bounding box center [335, 297] width 13 height 13
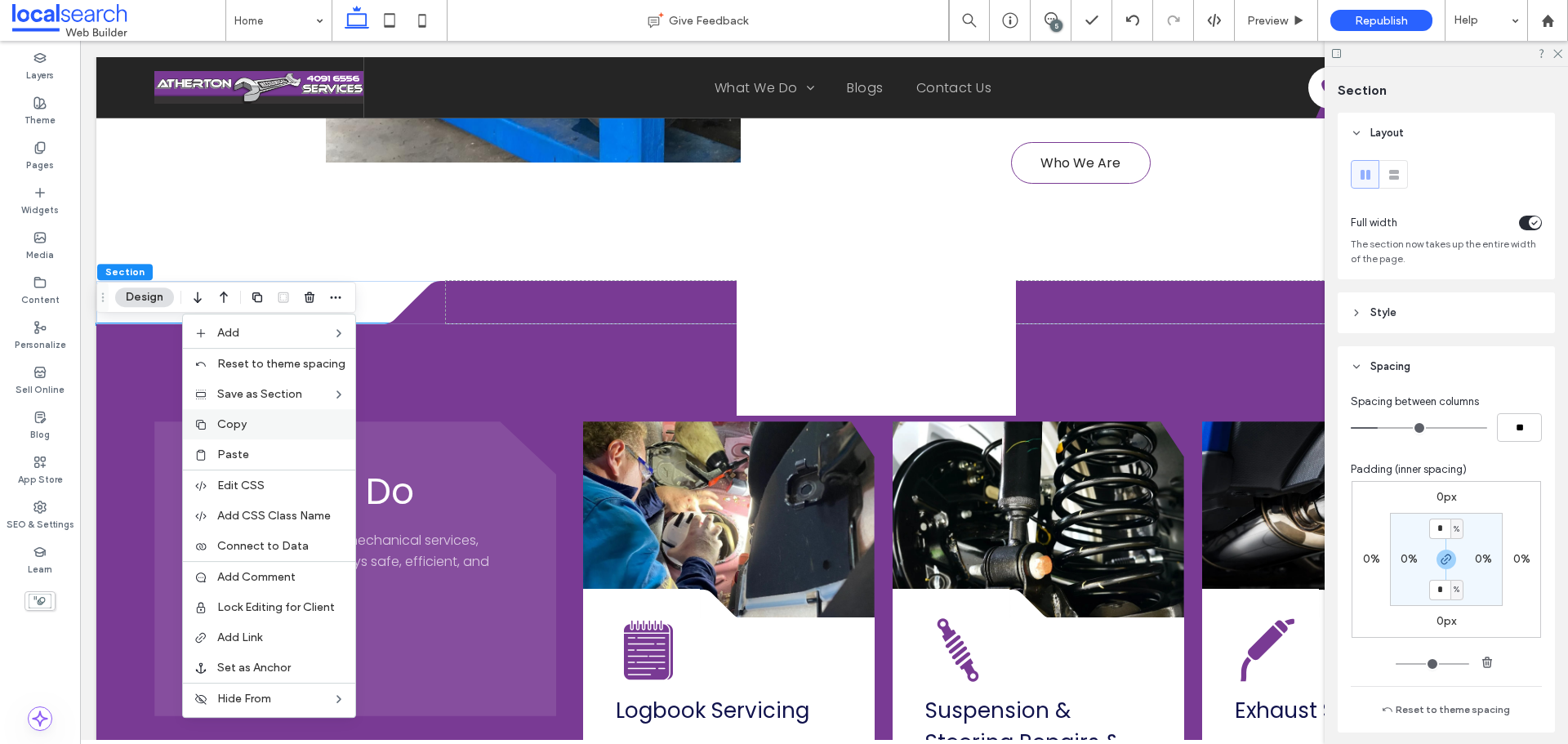
click at [267, 416] on div "Copy" at bounding box center [268, 424] width 172 height 30
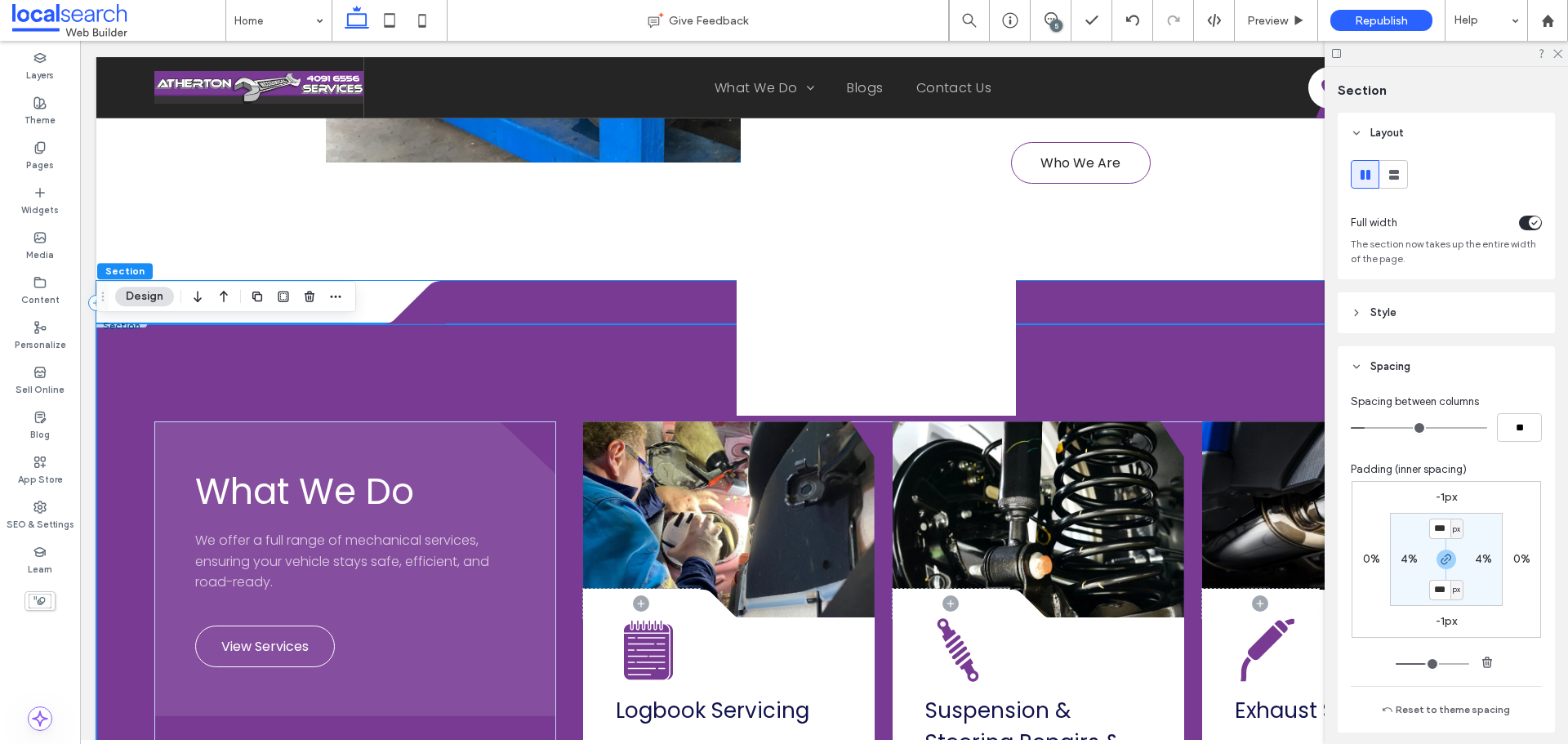
click at [366, 296] on div "Divider Icon .cls-1-1316329055-1316329055 { fill: none; } .cls-2-1316329055-131…" at bounding box center [824, 303] width 1456 height 43
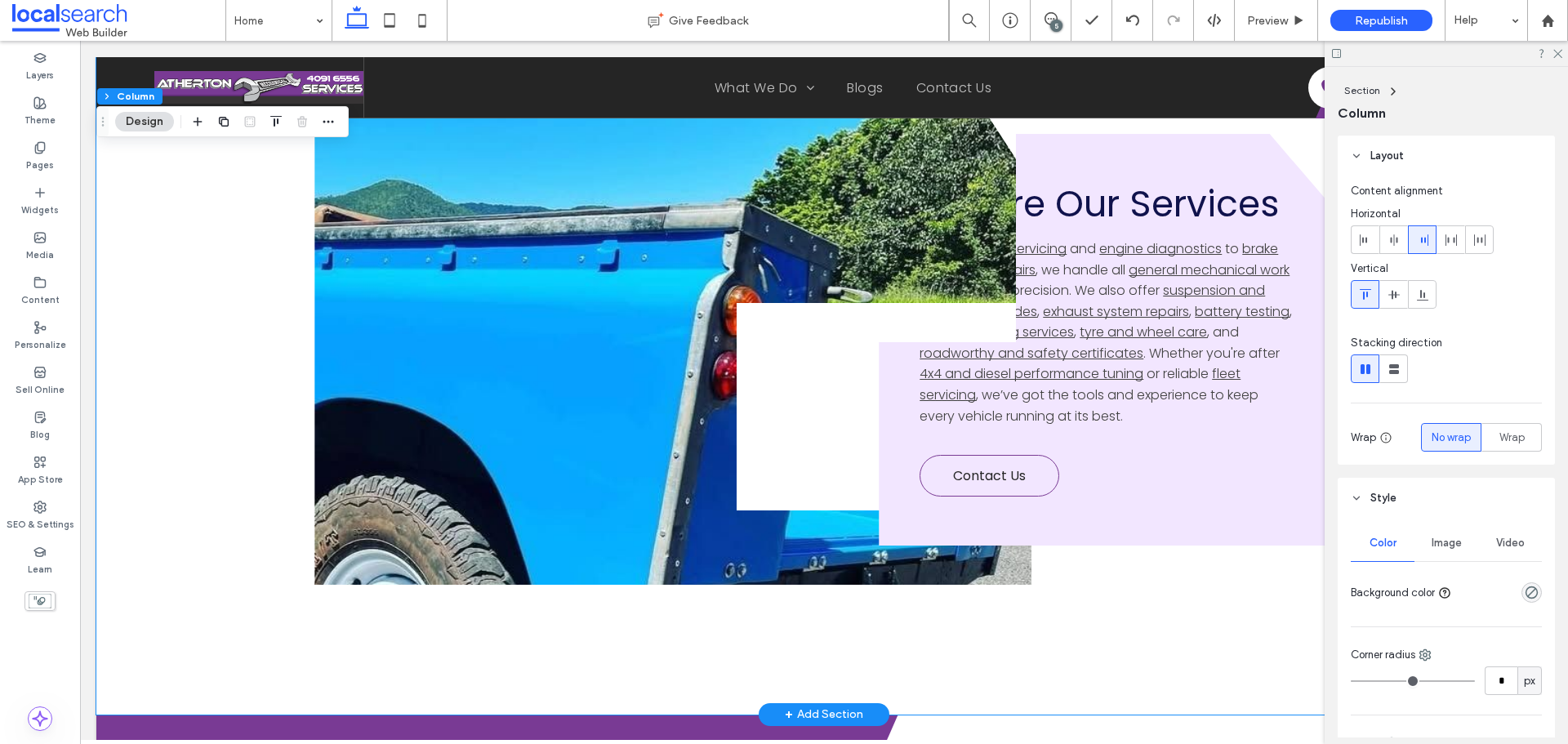
scroll to position [3920, 0]
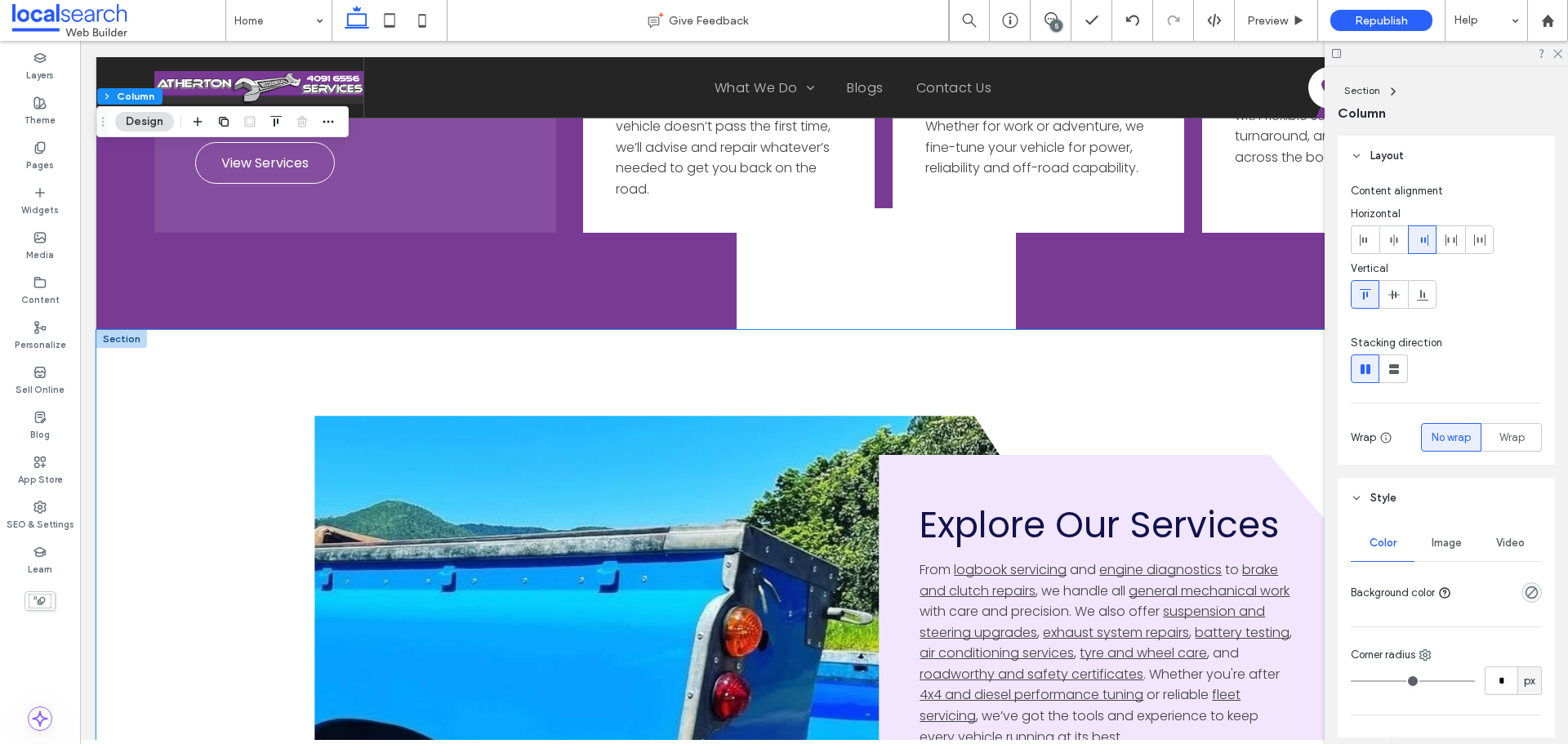
click at [229, 403] on div "Divider Icon" at bounding box center [824, 683] width 1456 height 706
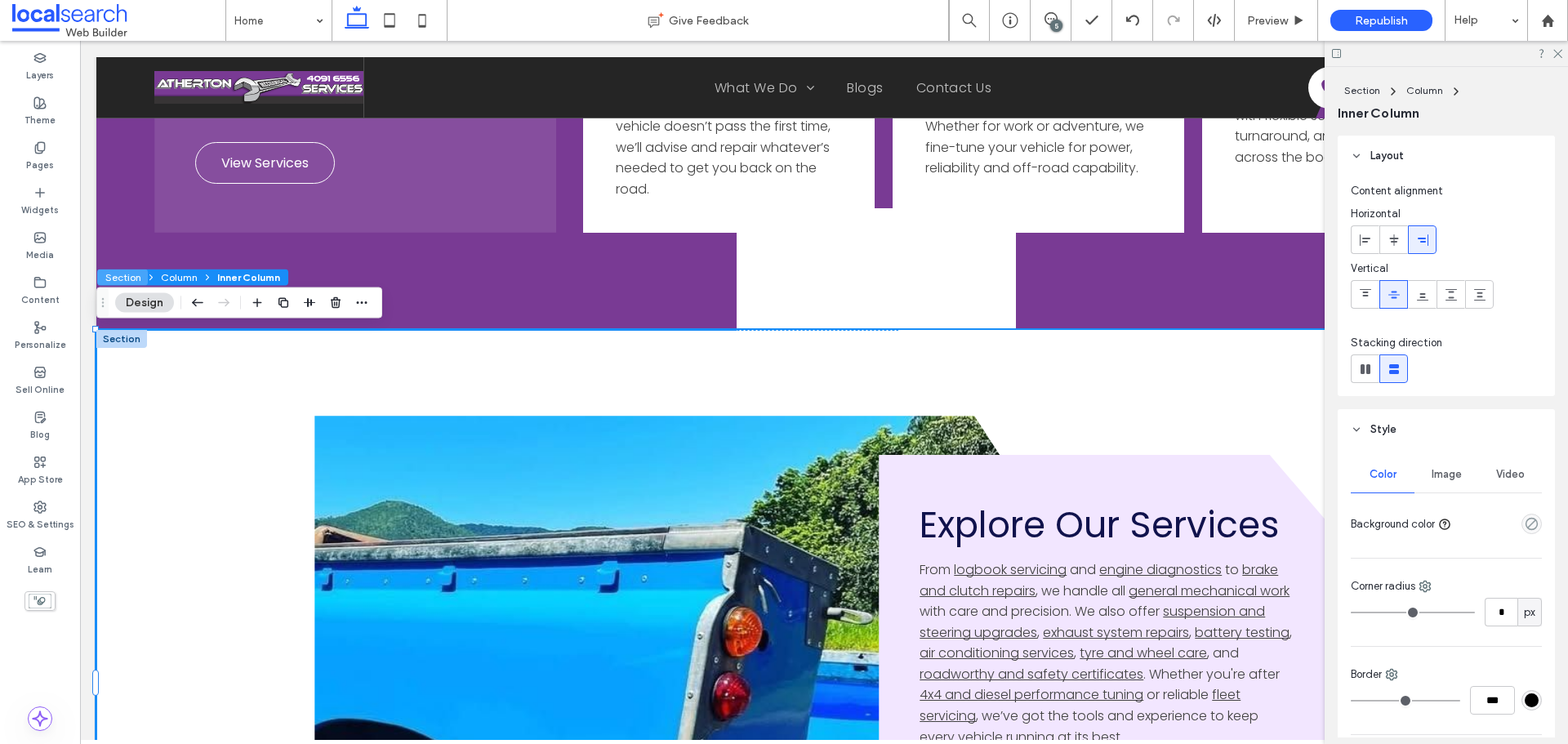
click at [124, 273] on button "Section" at bounding box center [123, 277] width 51 height 17
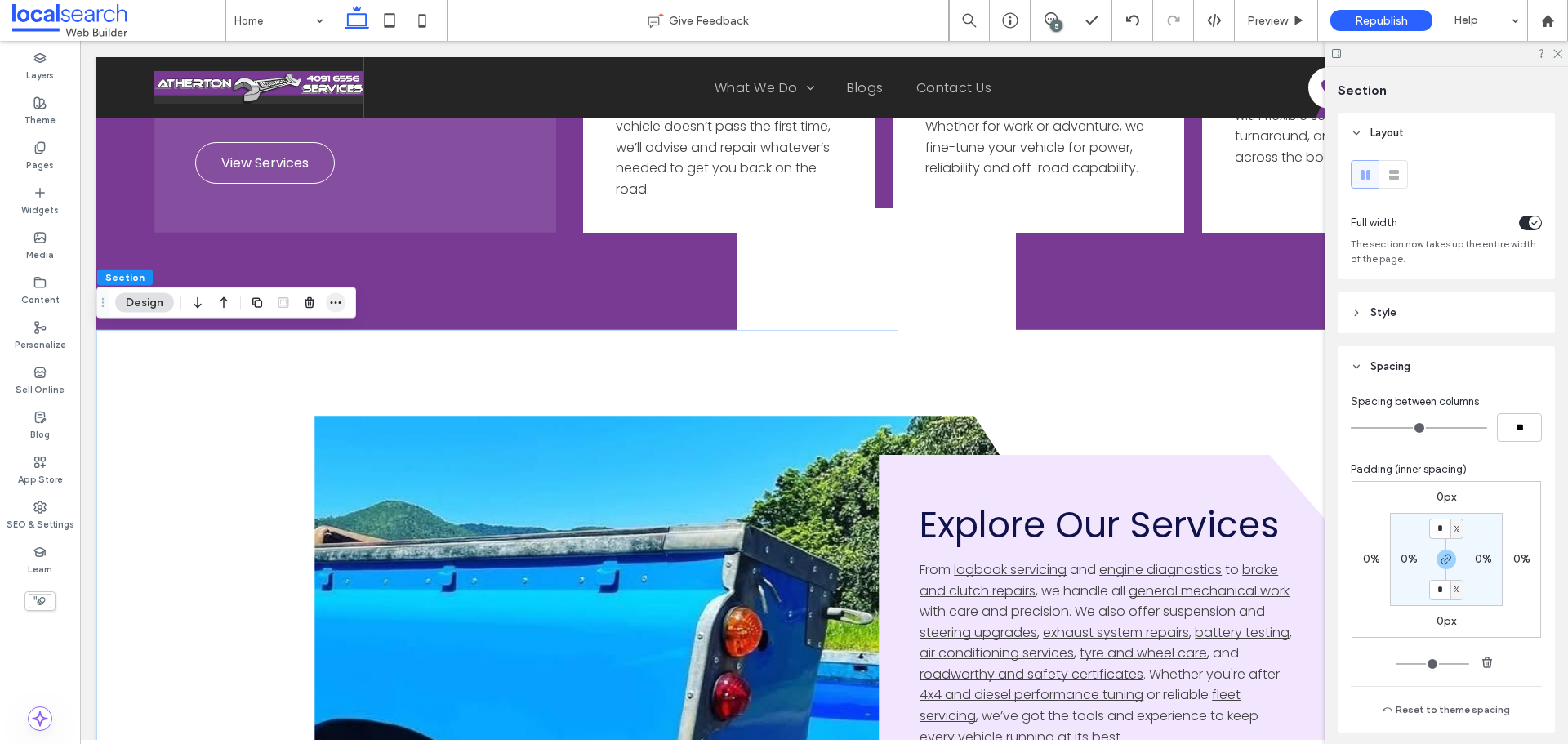
click at [340, 309] on icon "button" at bounding box center [335, 303] width 13 height 13
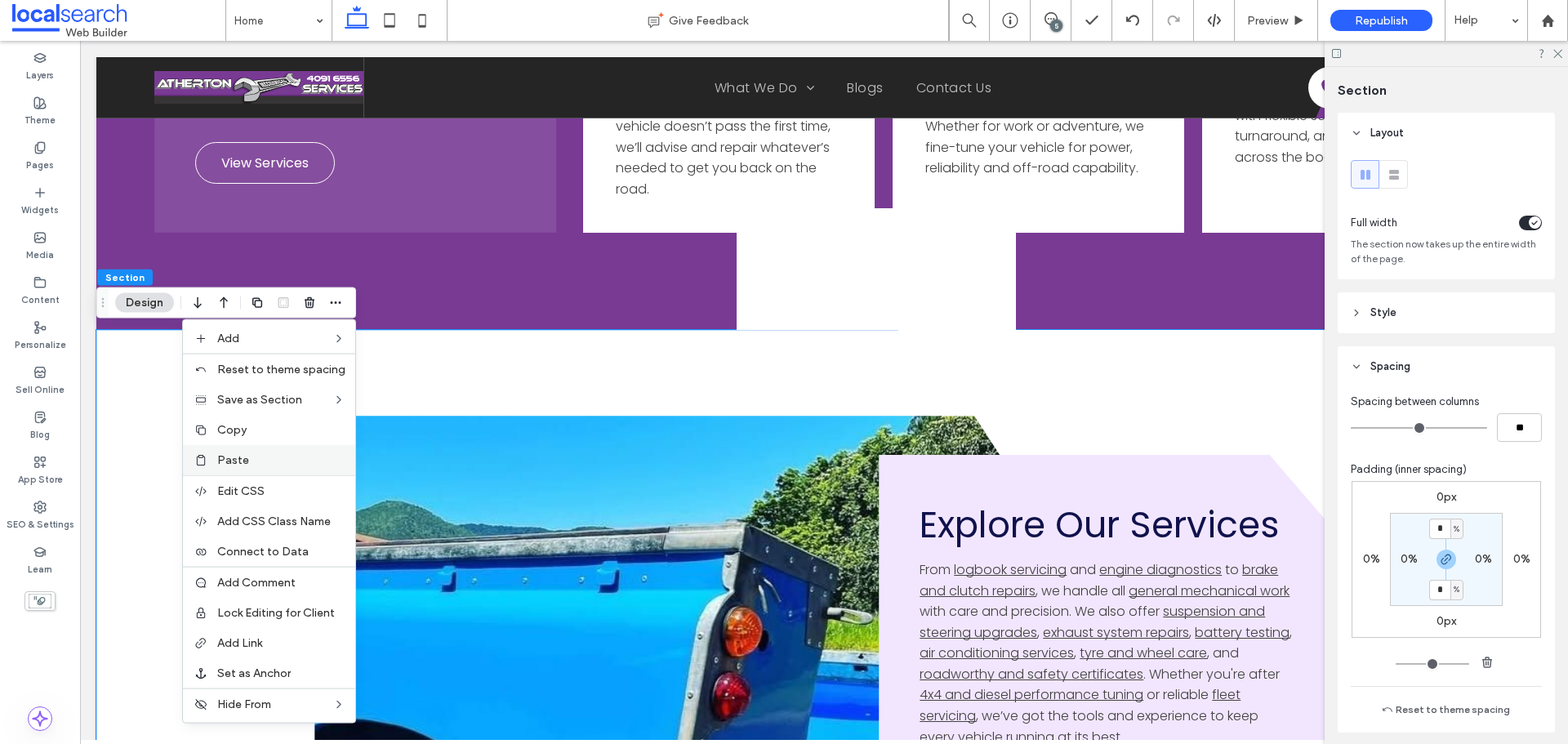
click at [281, 453] on label "Paste" at bounding box center [281, 460] width 128 height 14
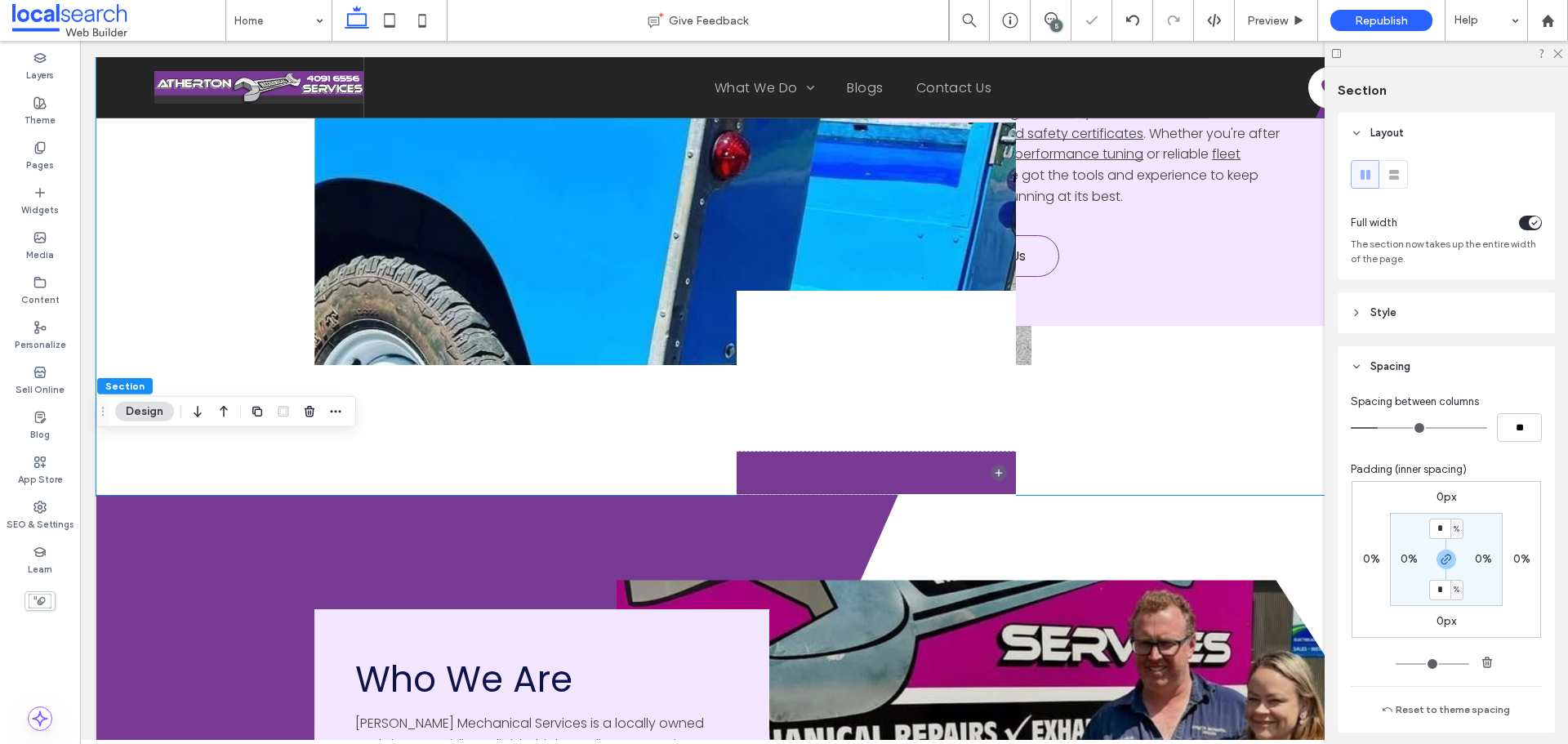
scroll to position [4571, 0]
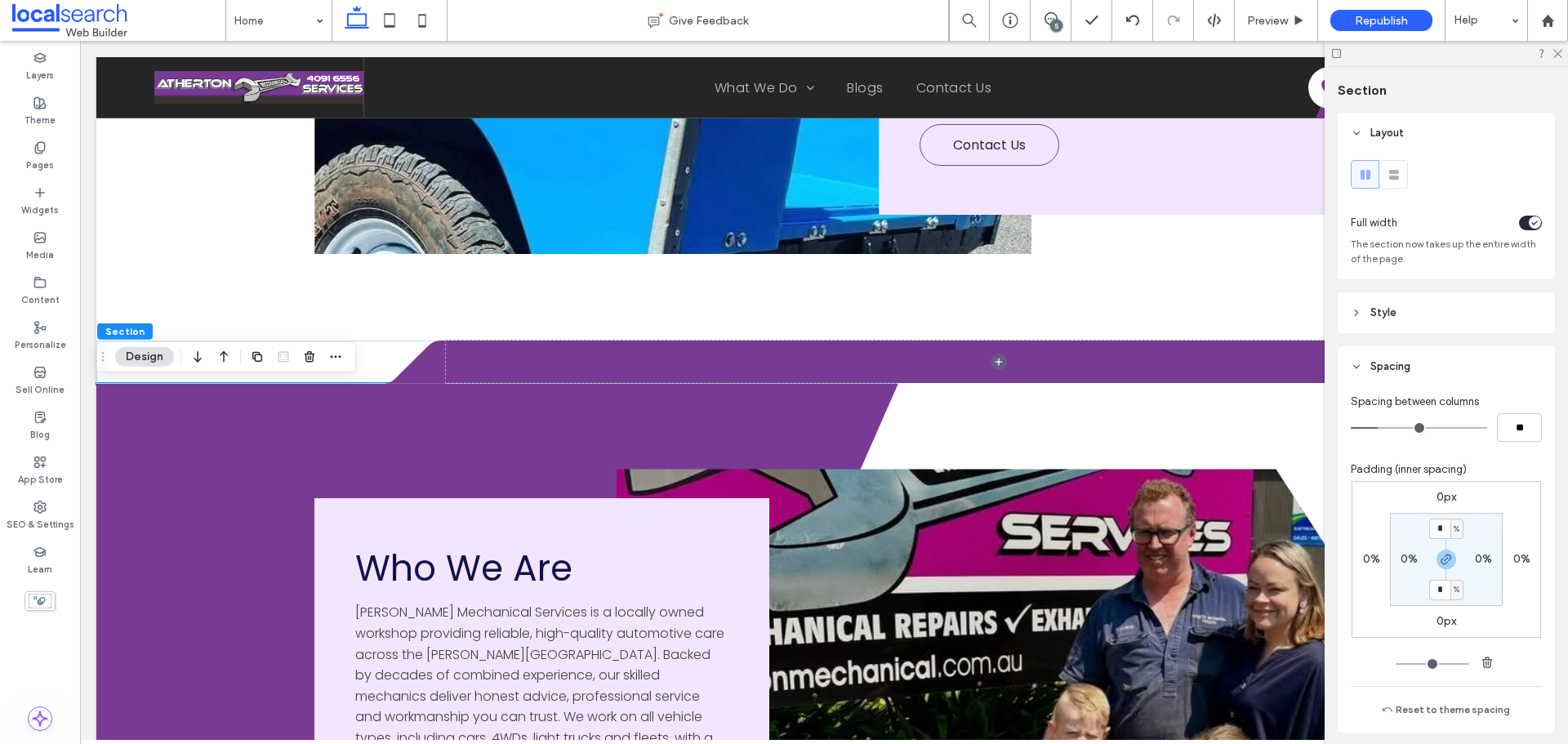
click at [220, 355] on icon "button" at bounding box center [224, 357] width 20 height 29
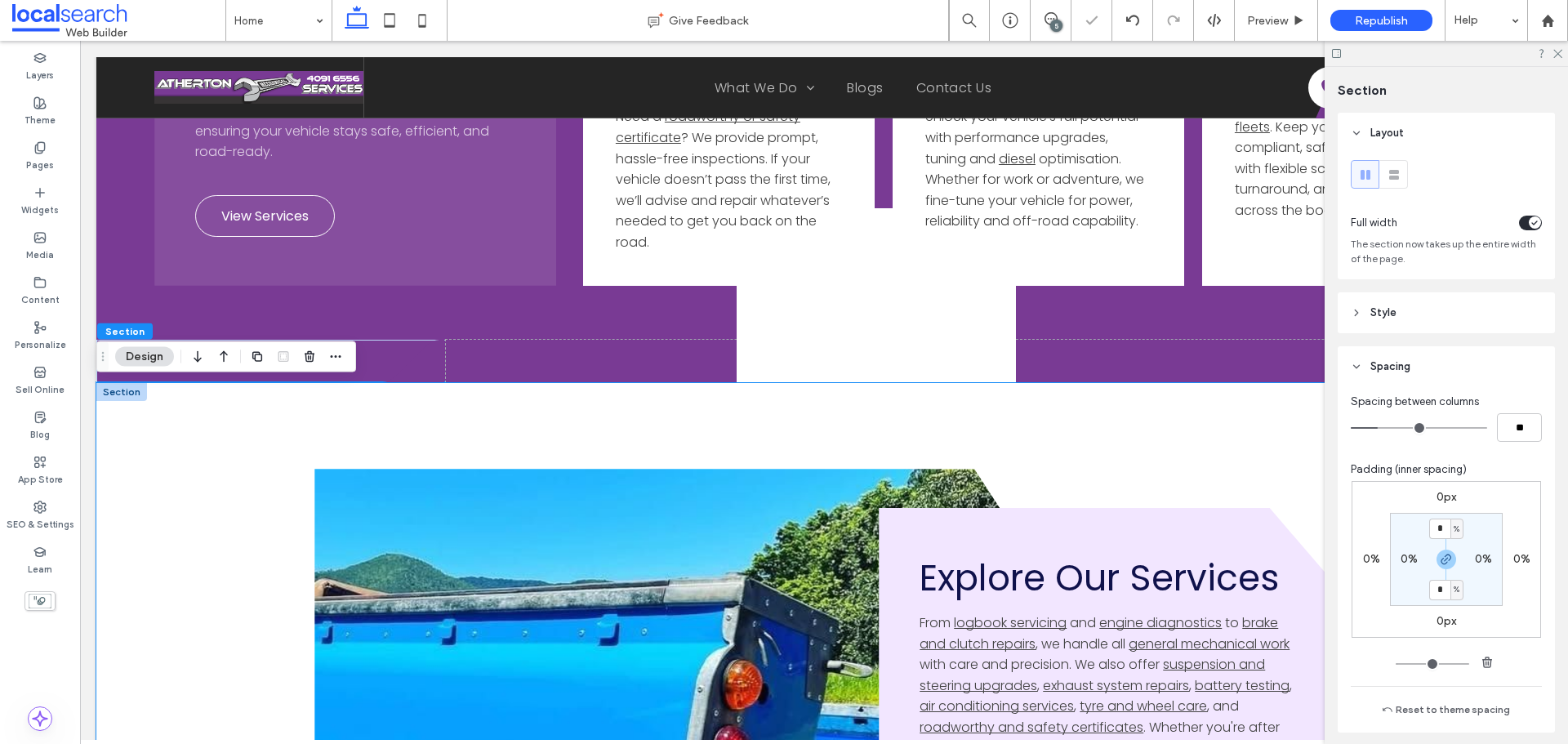
scroll to position [3865, 0]
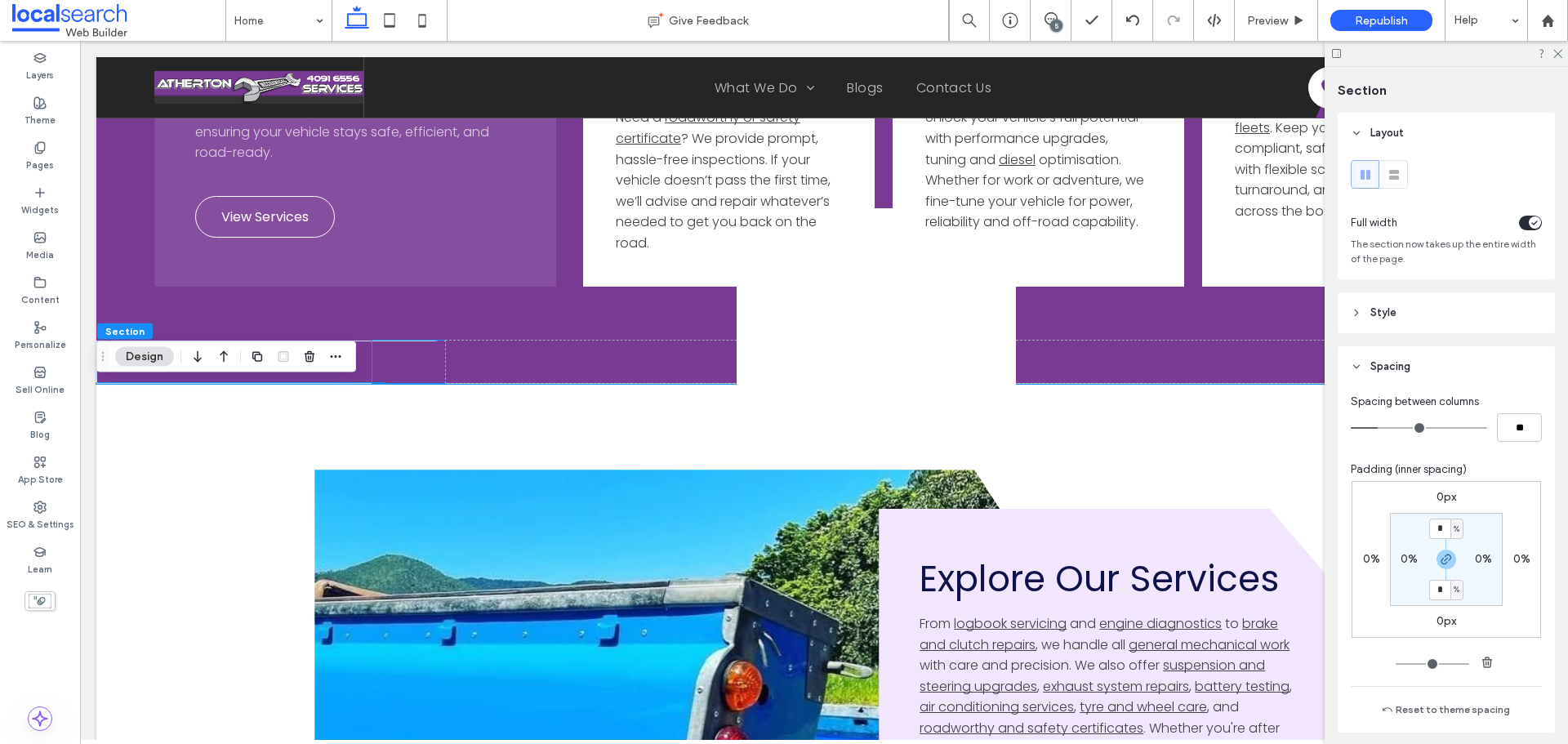
click at [382, 365] on icon "Divider Icon .cls-1-1316329055-1316329055 { fill: none; } .cls-2-1316329055-131…" at bounding box center [409, 362] width 74 height 43
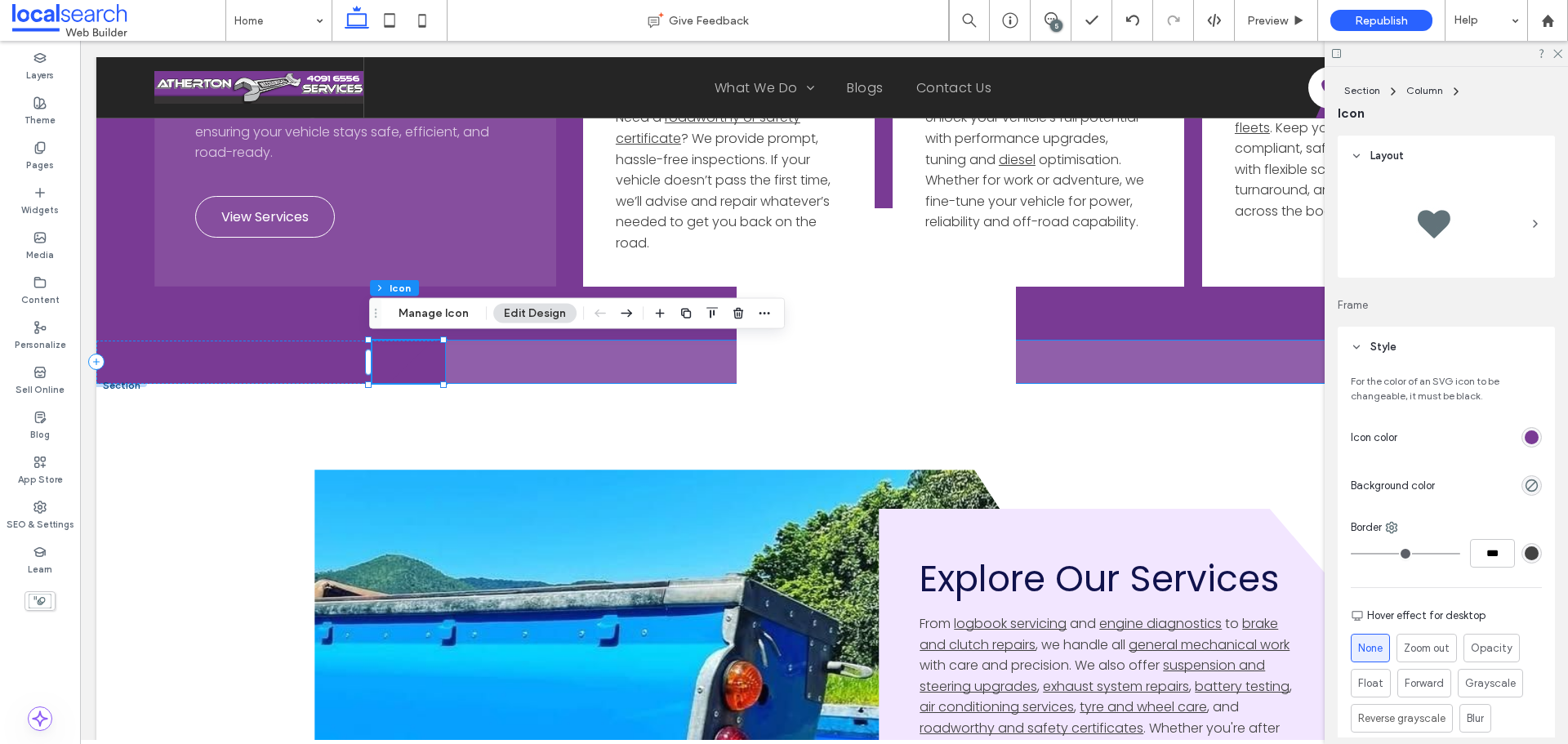
click at [471, 362] on span at bounding box center [999, 361] width 1106 height 42
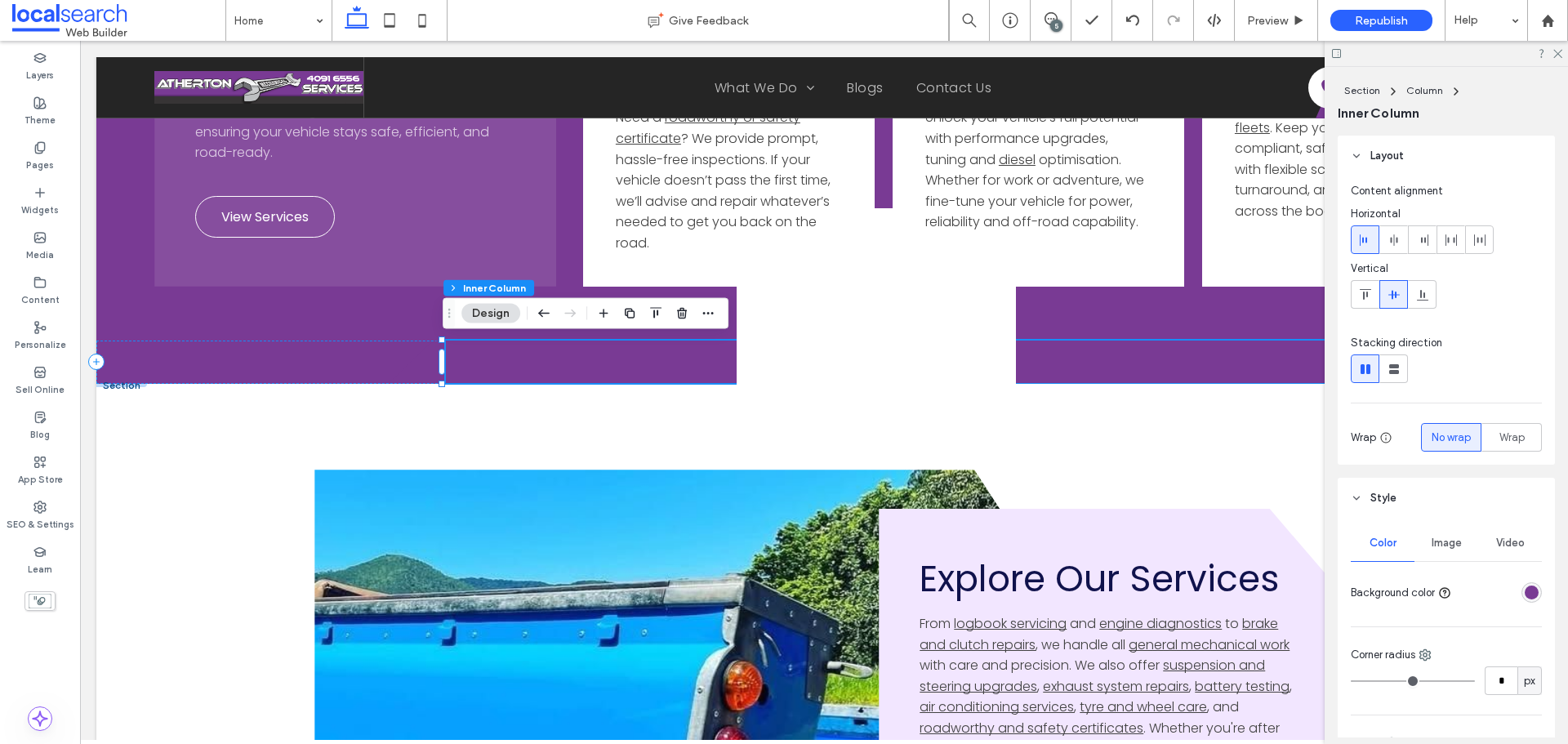
click at [1525, 588] on div "rgba(121,58,148,1)" at bounding box center [1532, 593] width 14 height 14
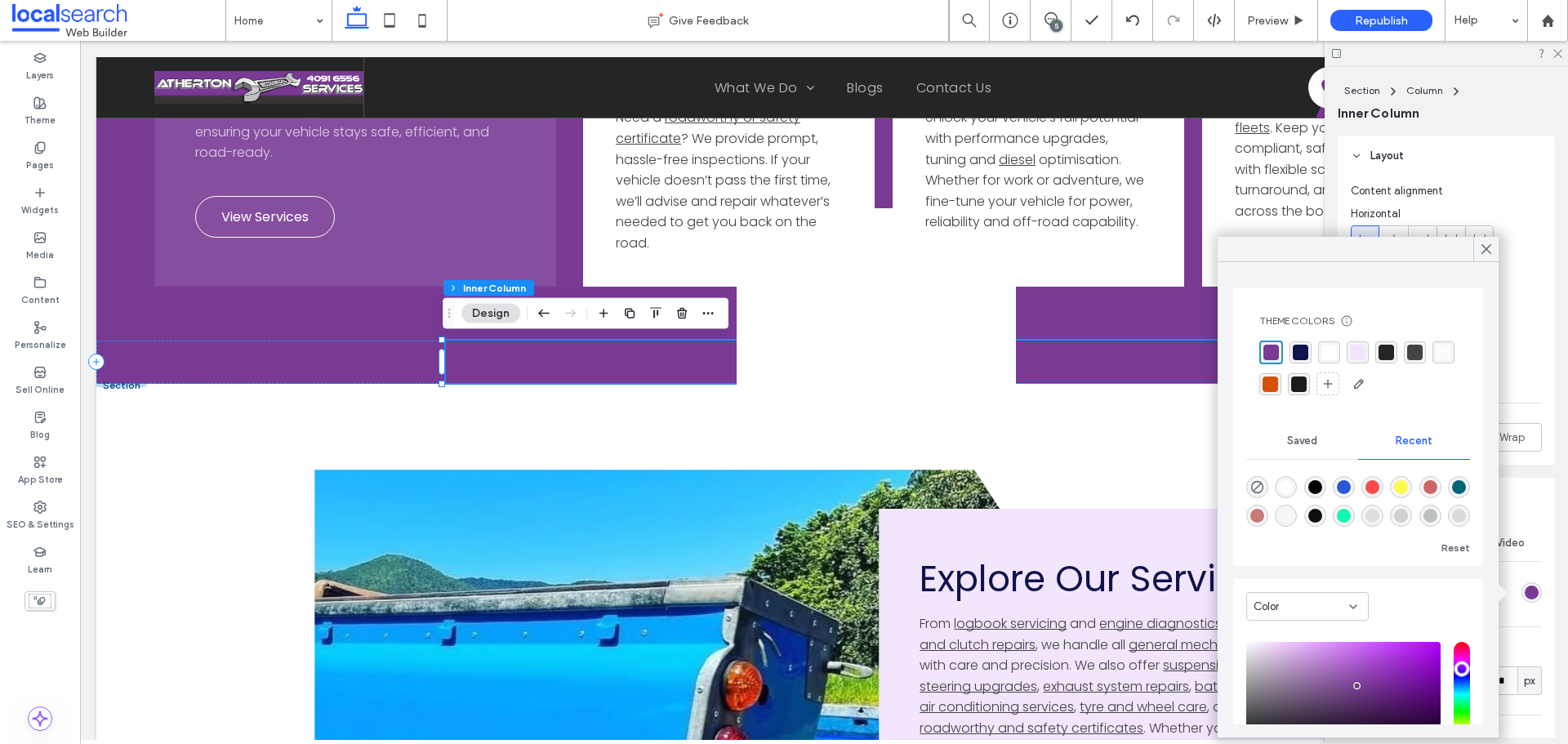
click at [1325, 350] on div "rgba(255, 255, 255, 1)" at bounding box center [1329, 353] width 16 height 16
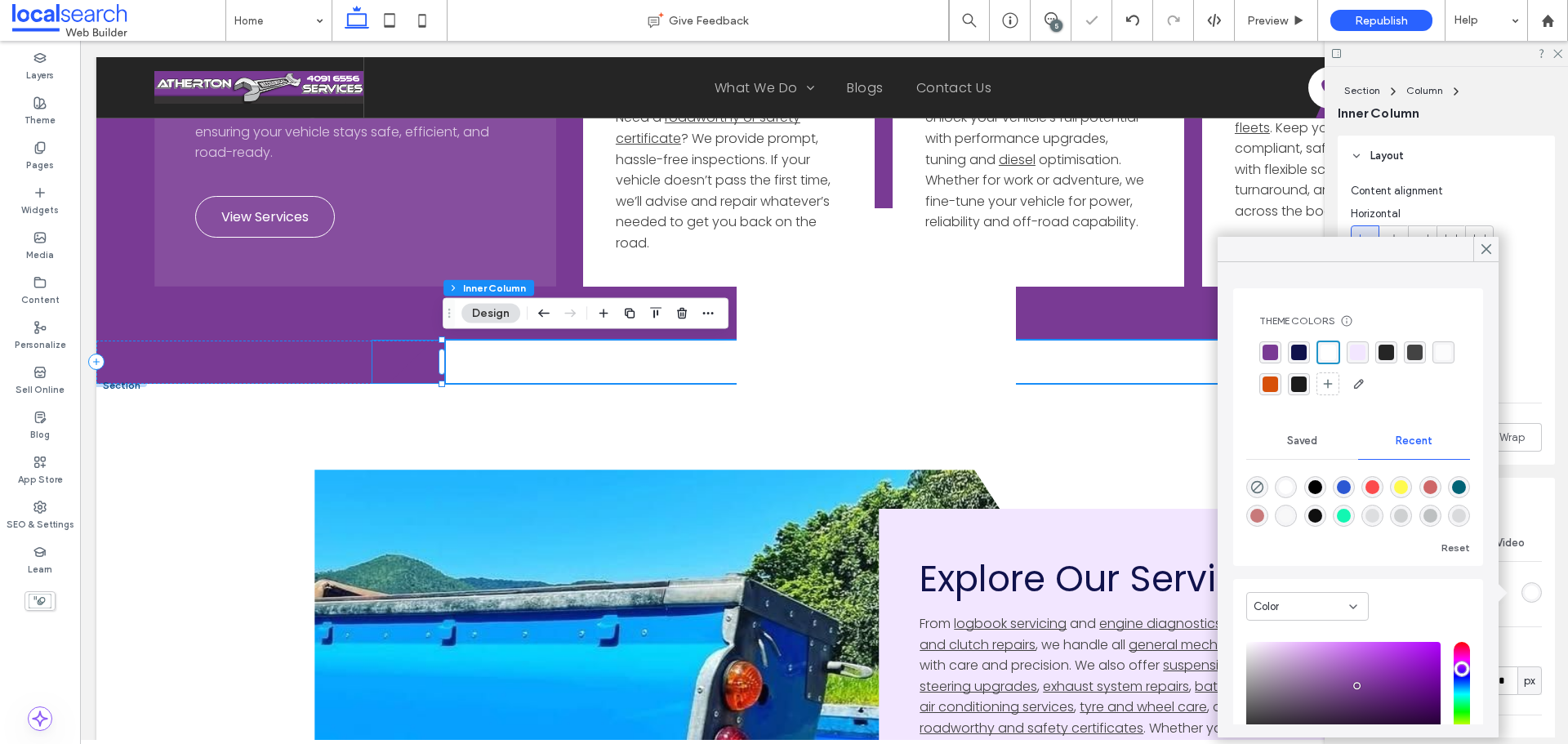
click at [420, 366] on icon at bounding box center [409, 362] width 74 height 43
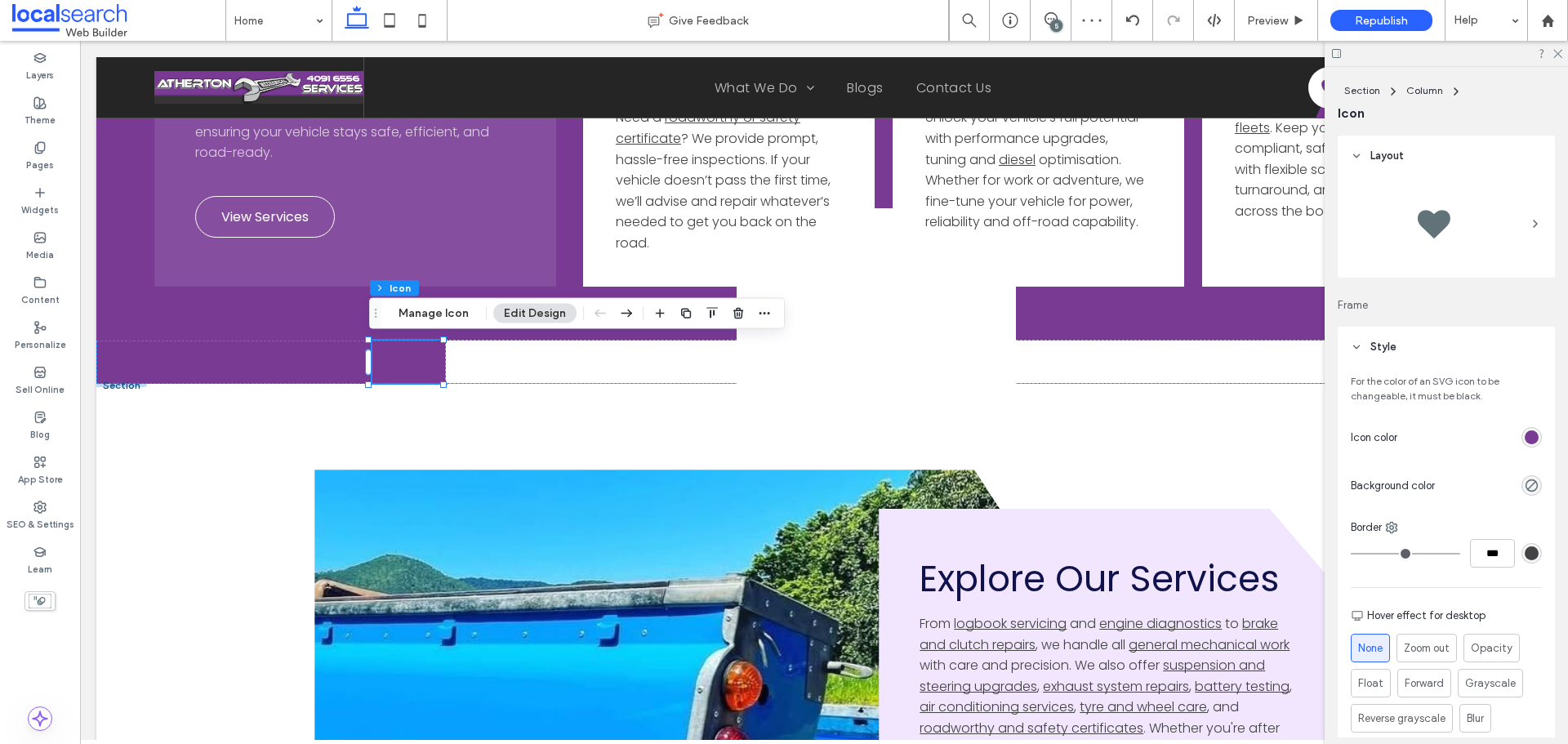
click at [1527, 438] on div "rgb(121, 58, 148)" at bounding box center [1532, 437] width 14 height 14
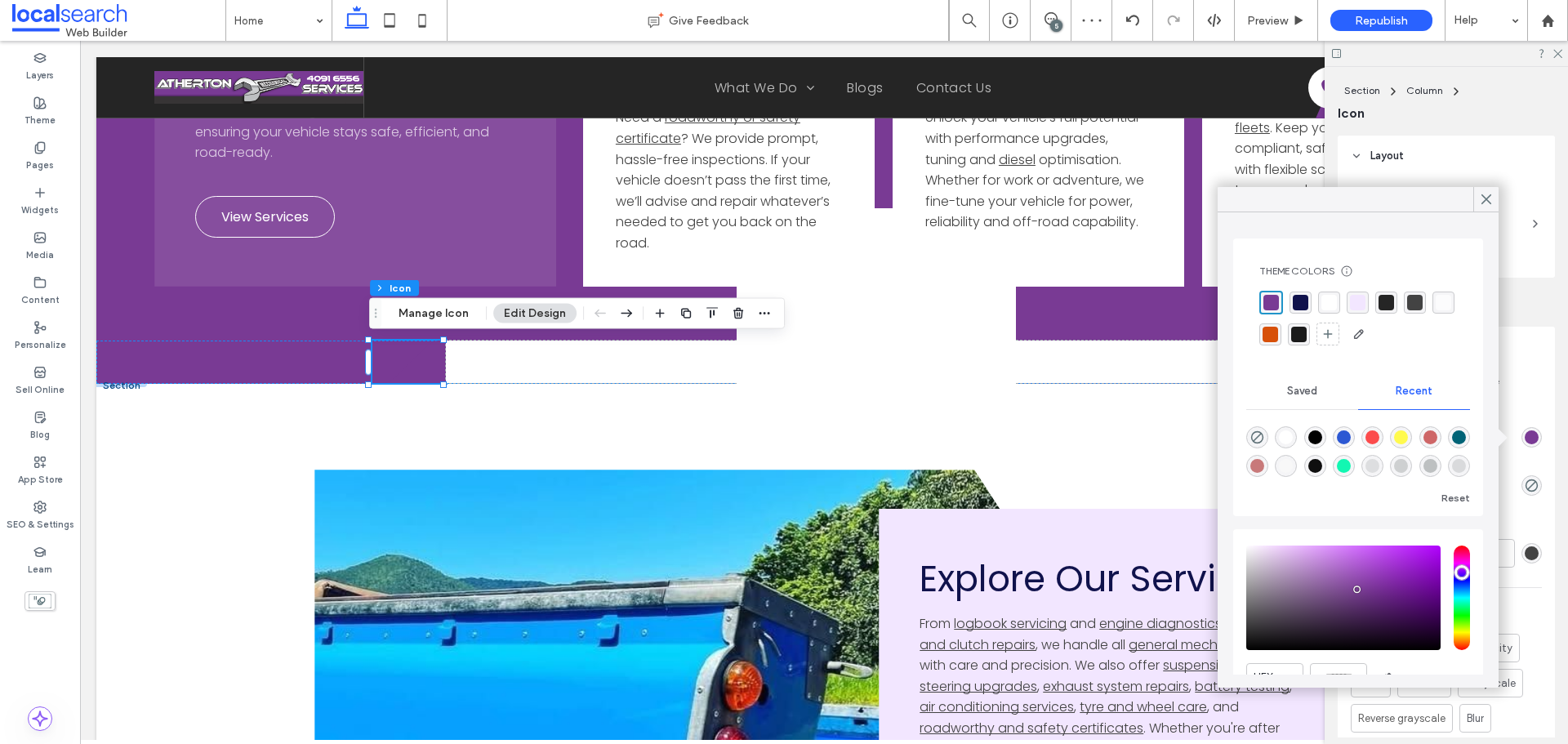
click at [1324, 300] on div "rgba(255, 255, 255, 1)" at bounding box center [1329, 303] width 16 height 16
click at [509, 374] on span at bounding box center [999, 361] width 1106 height 42
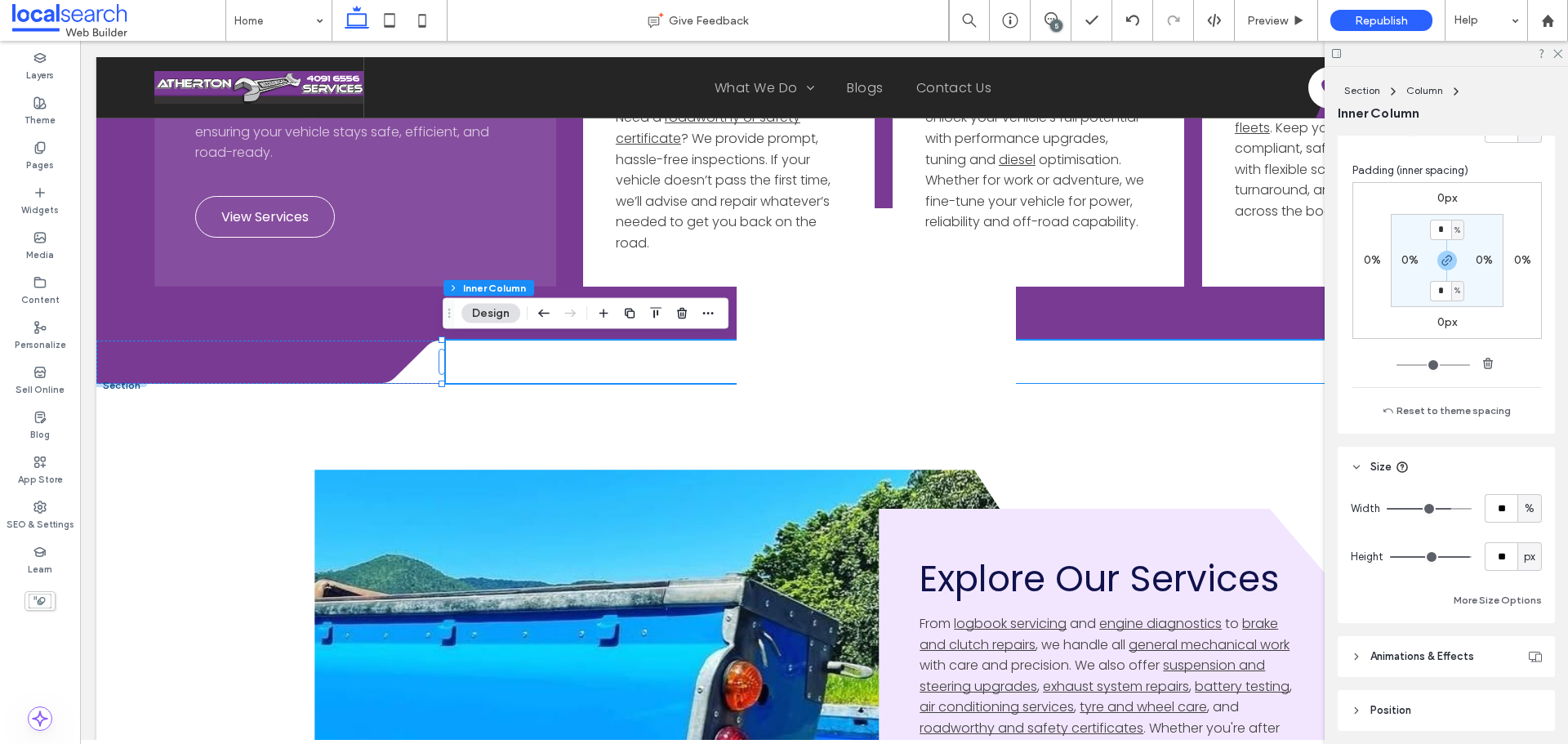
scroll to position [898, 0]
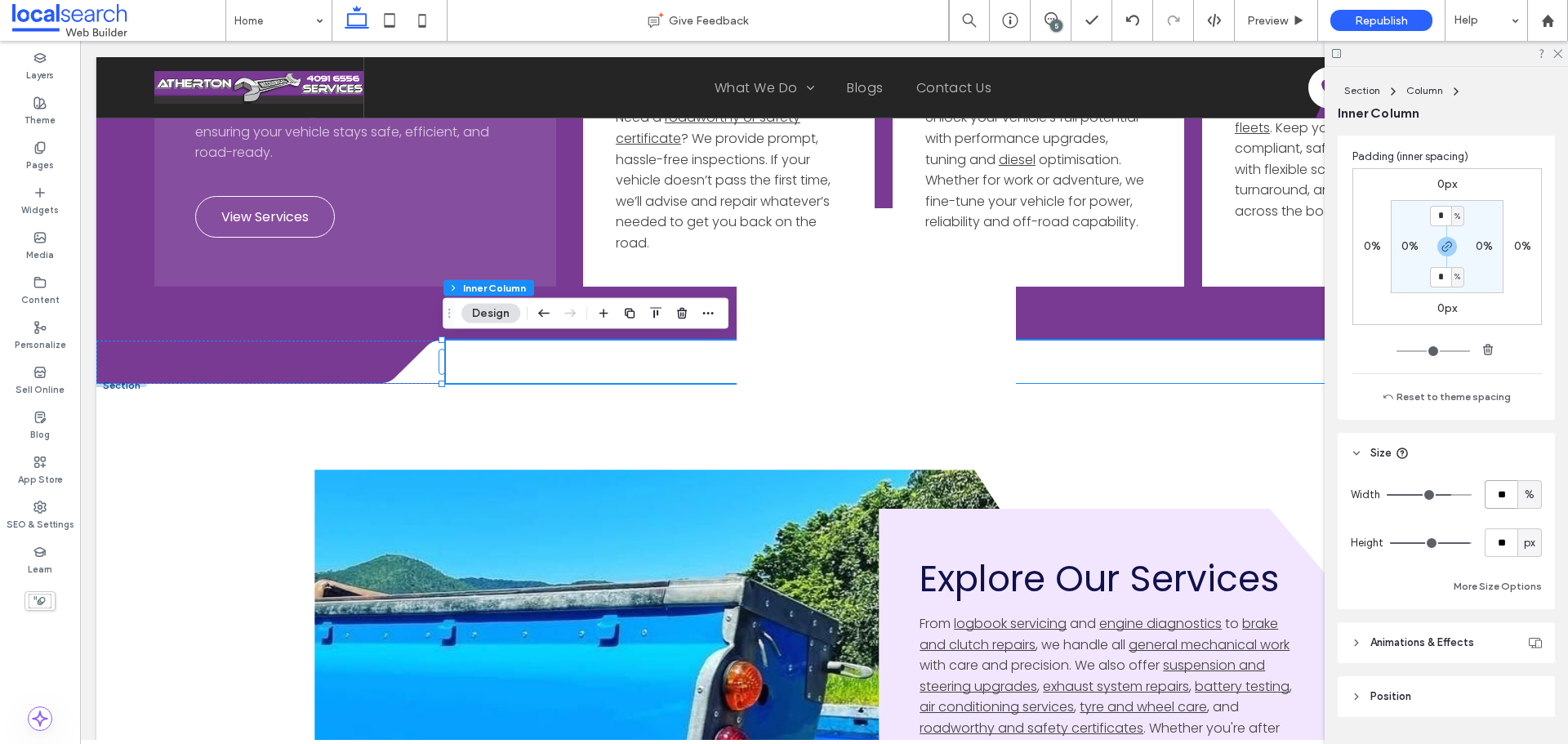
click at [1494, 501] on input "**" at bounding box center [1500, 494] width 32 height 29
type input "**"
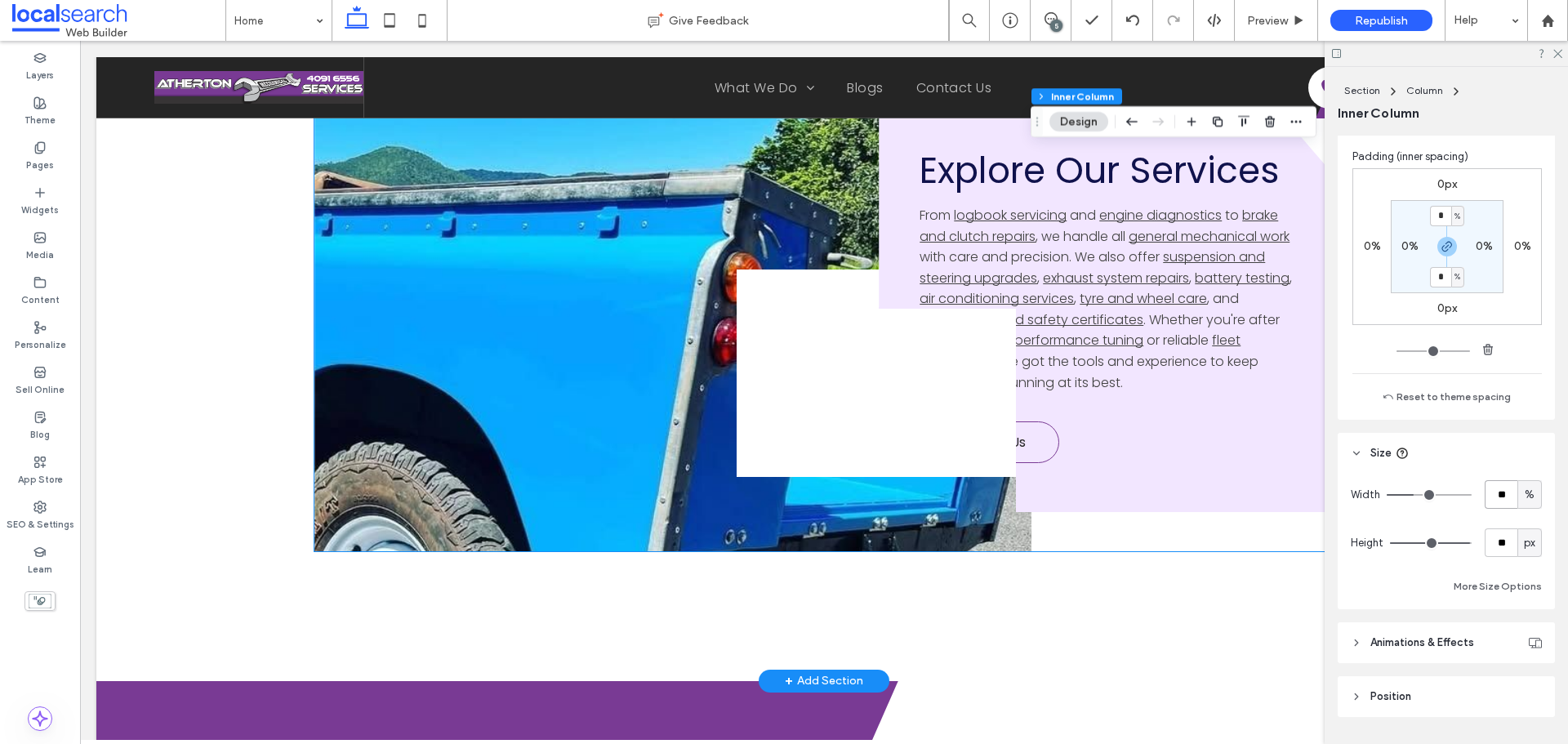
scroll to position [3947, 0]
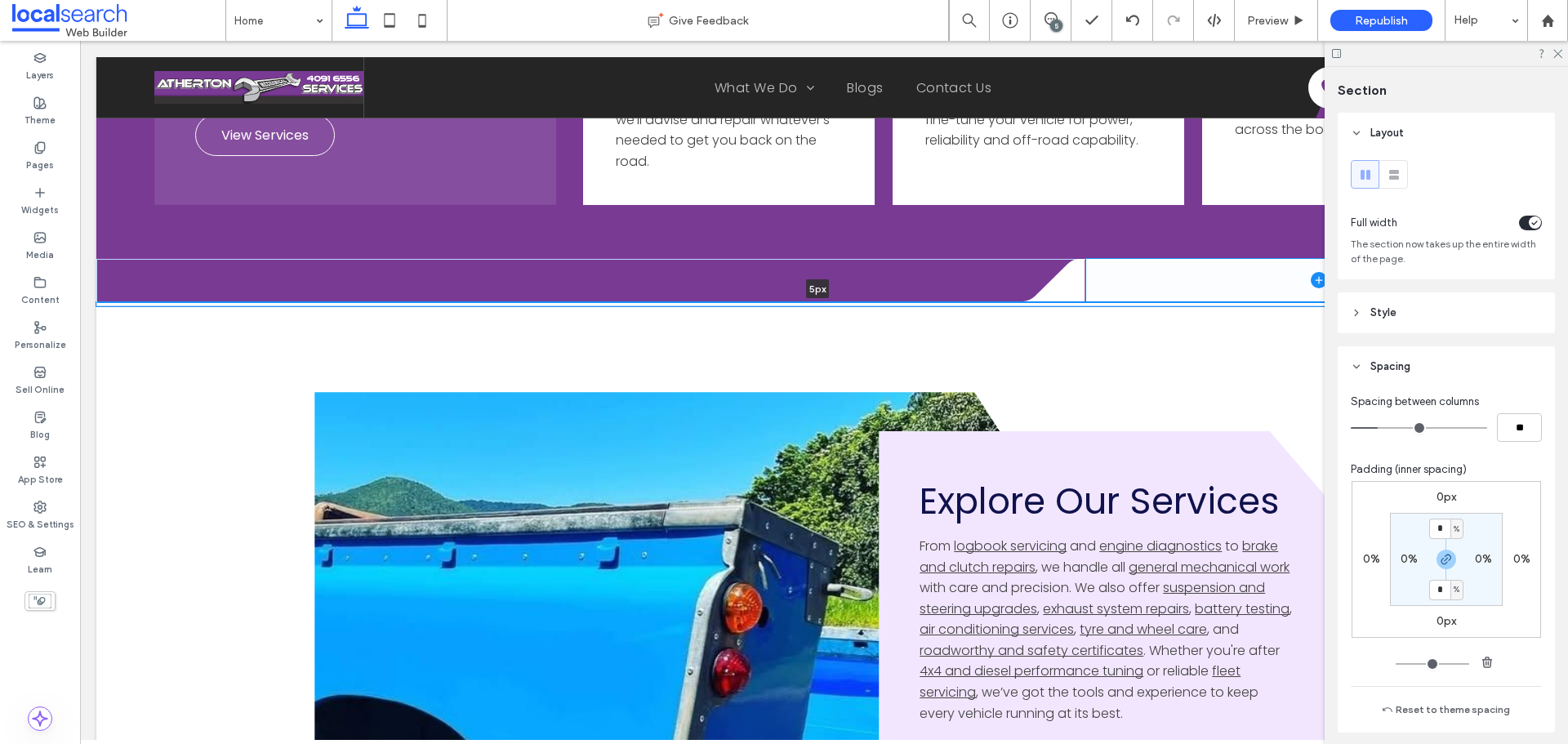
scroll to position [3947, 0]
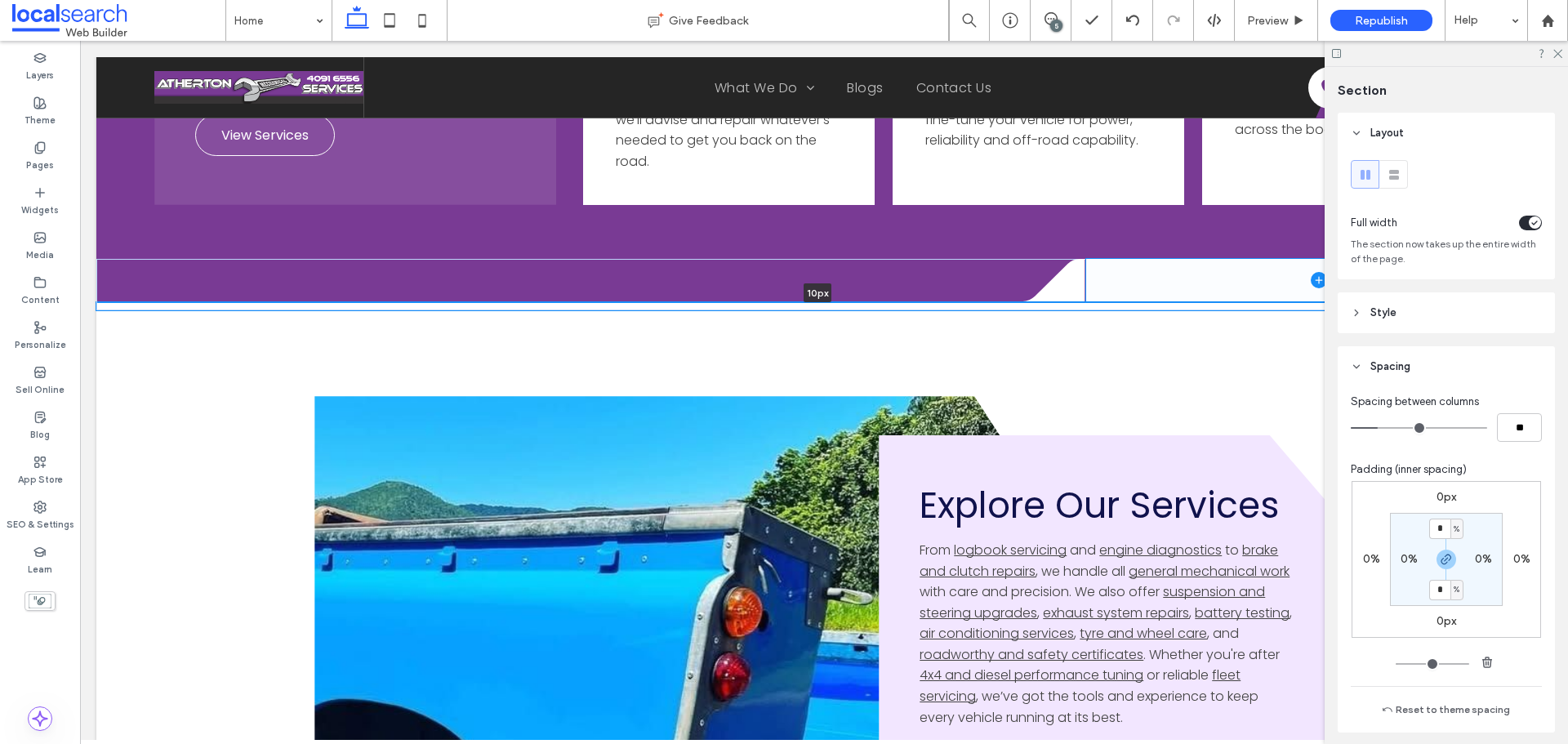
click at [1196, 302] on div "Divider Icon .cls-1-1316329055-1316329055 { fill: none; } .cls-2-1316329055-131…" at bounding box center [824, 306] width 1456 height 8
type input "*"
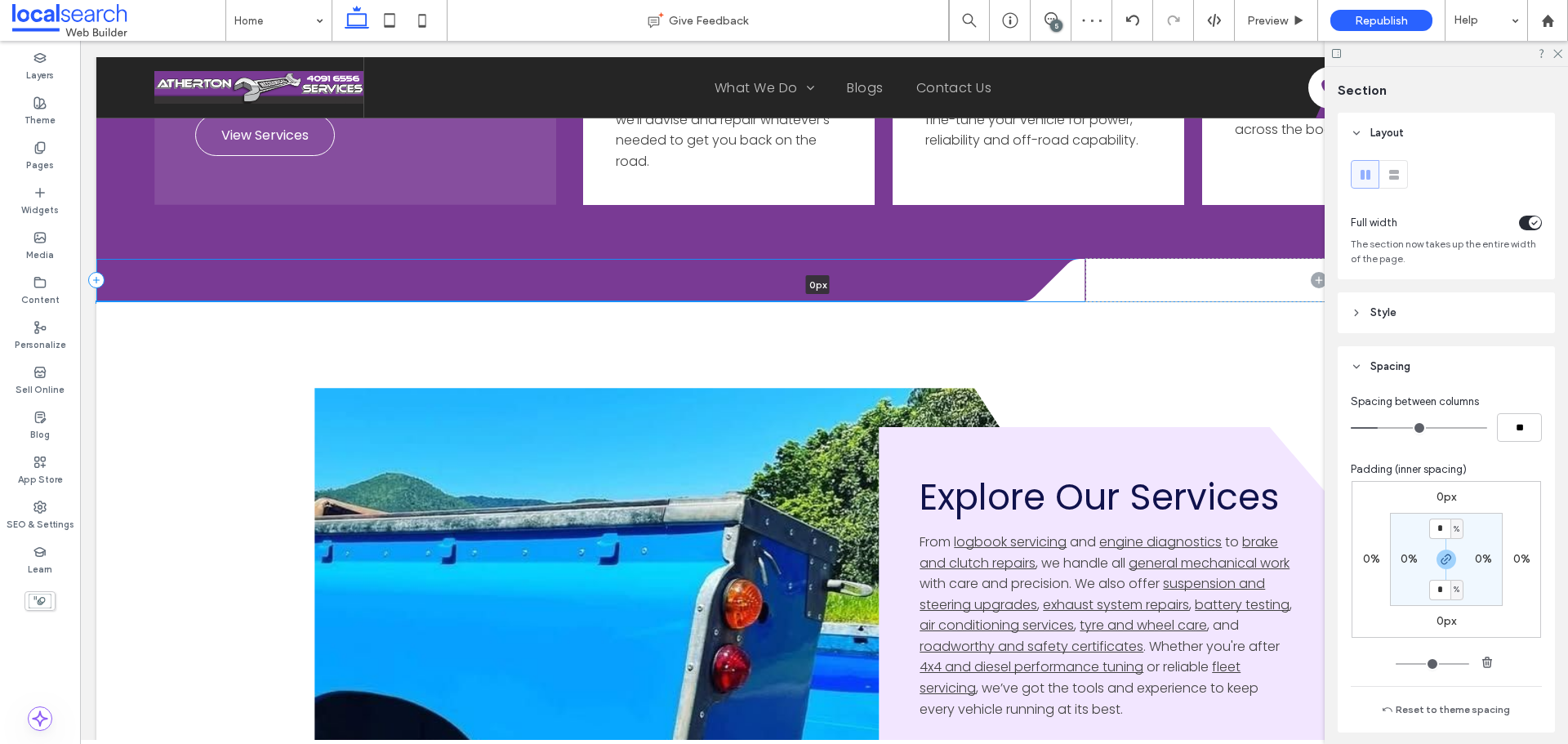
drag, startPoint x: 1190, startPoint y: 308, endPoint x: 1189, endPoint y: 293, distance: 15.0
click at [1189, 302] on div "Divider Icon .cls-1-1316329055-1316329055 { fill: none; } .cls-2-1316329055-131…" at bounding box center [824, 302] width 1456 height 0
type input "*"
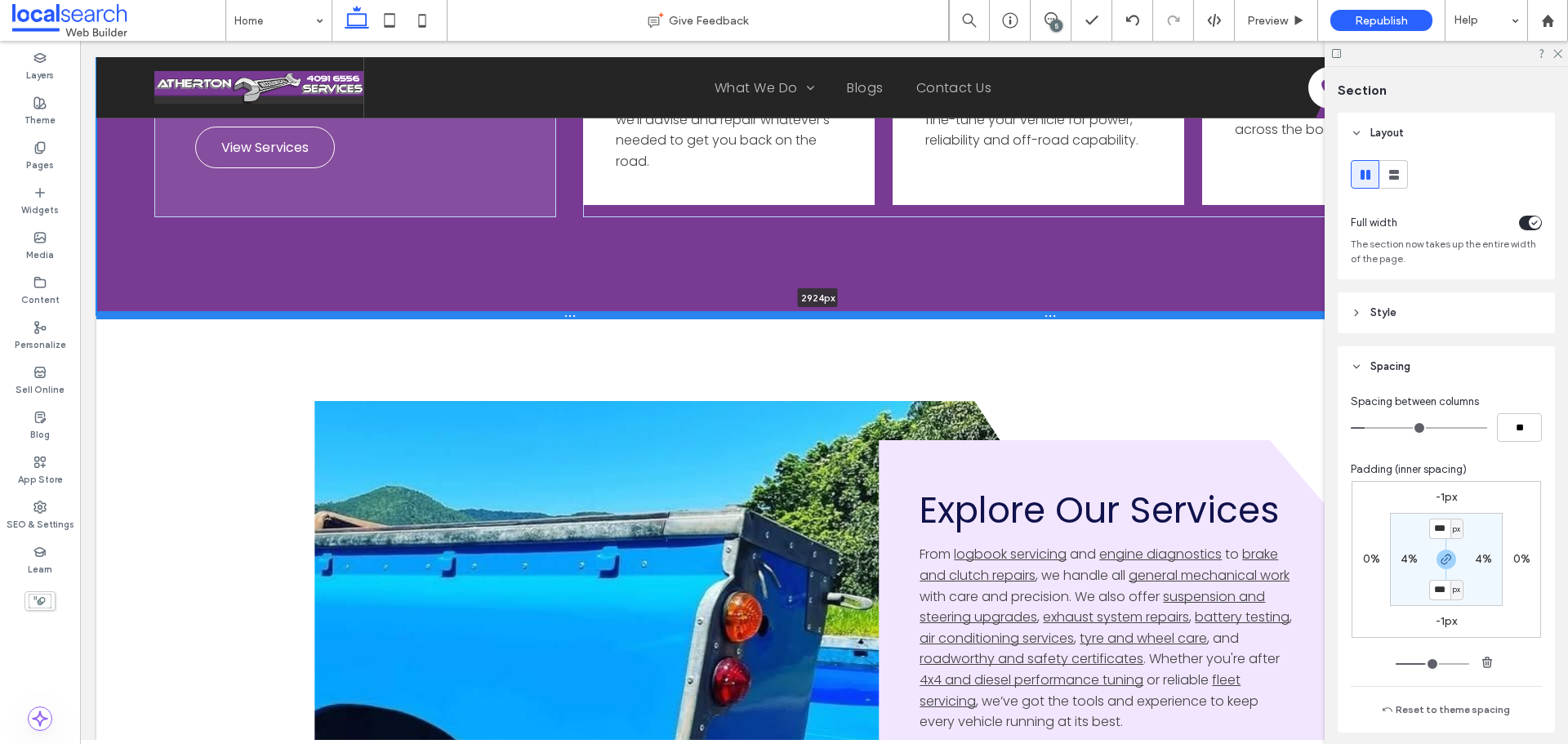
drag, startPoint x: 953, startPoint y: 302, endPoint x: 953, endPoint y: 315, distance: 13.0
click at [953, 315] on div at bounding box center [818, 315] width 1443 height 8
type input "****"
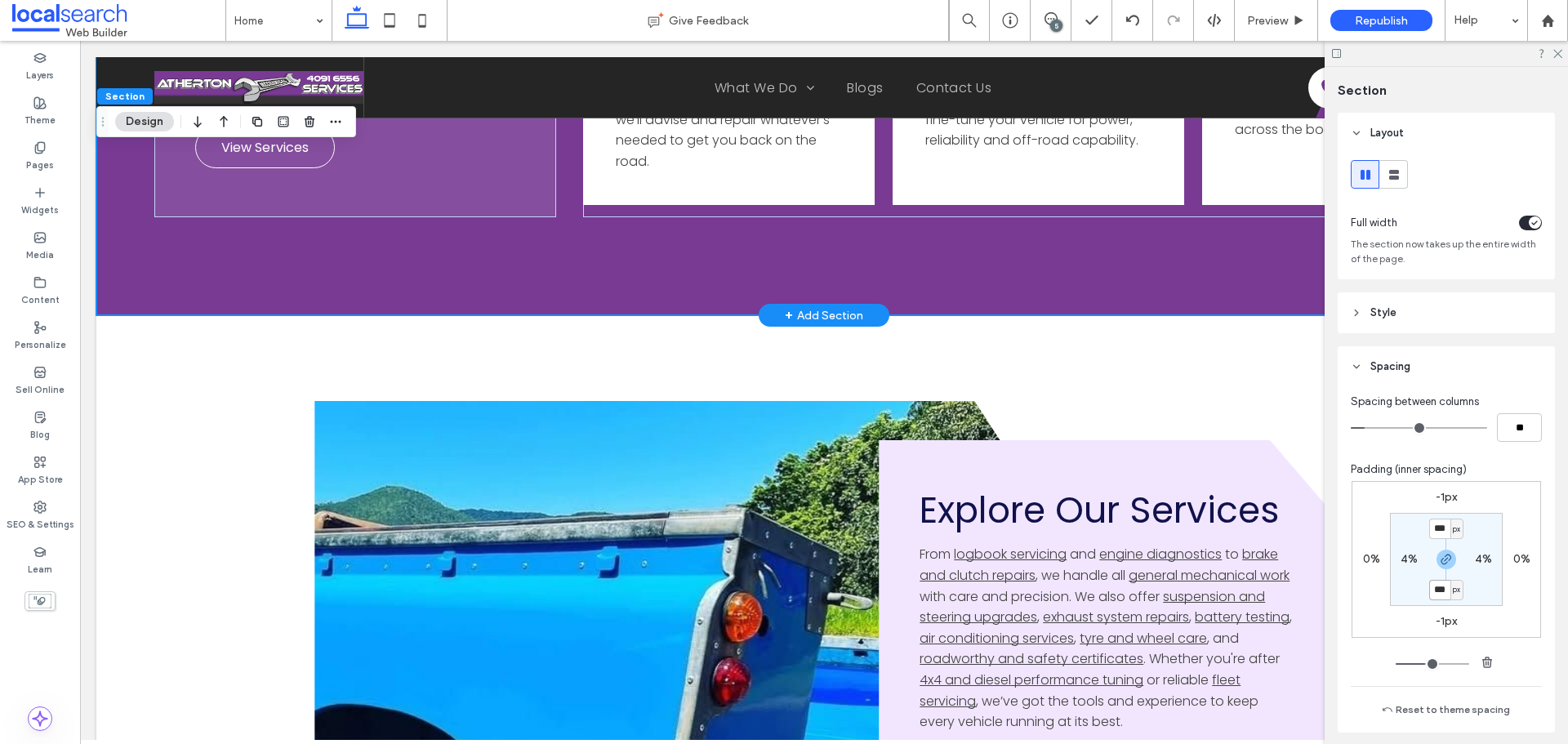
click at [1107, 288] on span at bounding box center [1319, 292] width 466 height 42
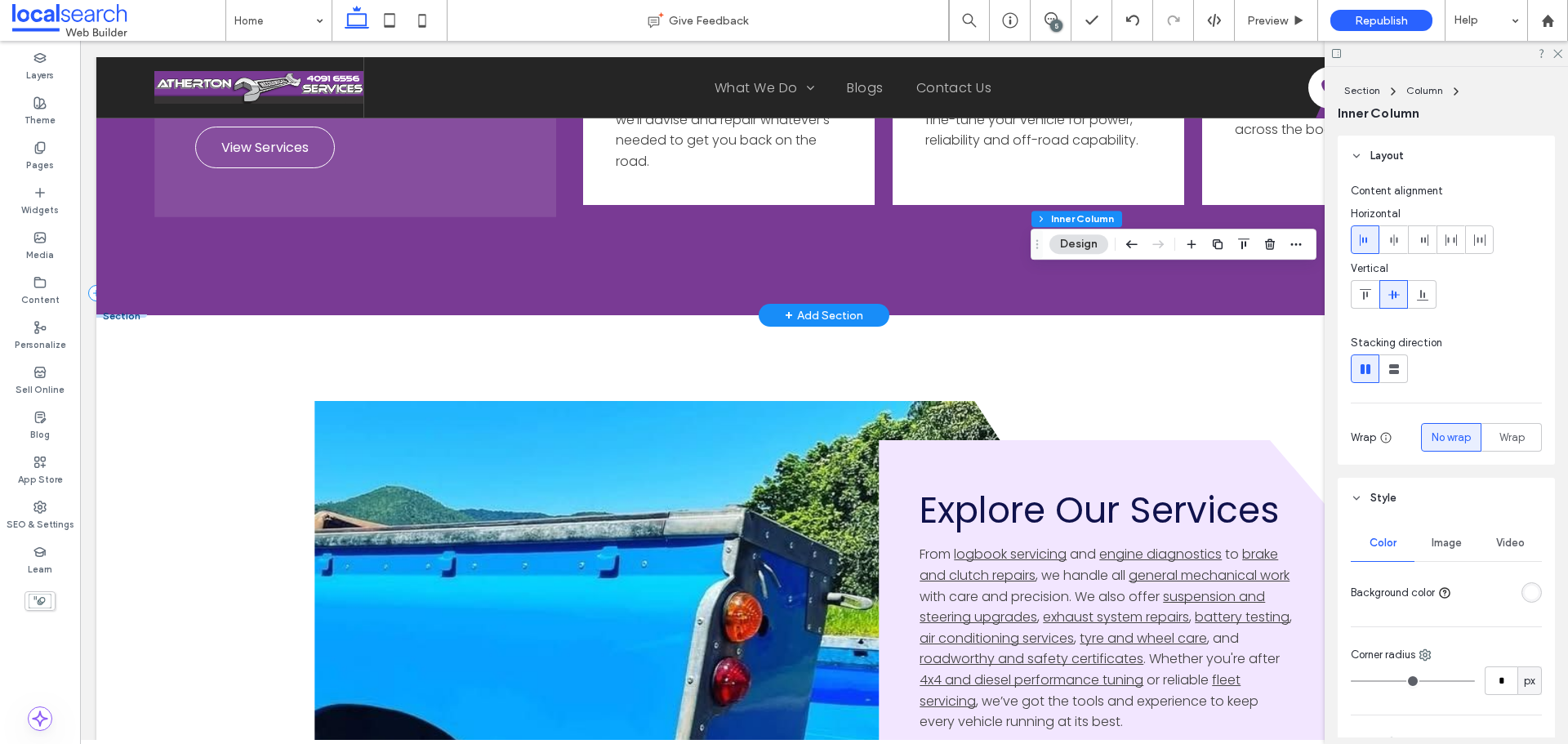
click at [981, 285] on div "Divider Icon .cls-1-1316329055-1316329055 { fill: none; } .cls-2-1316329055-131…" at bounding box center [824, 293] width 1456 height 43
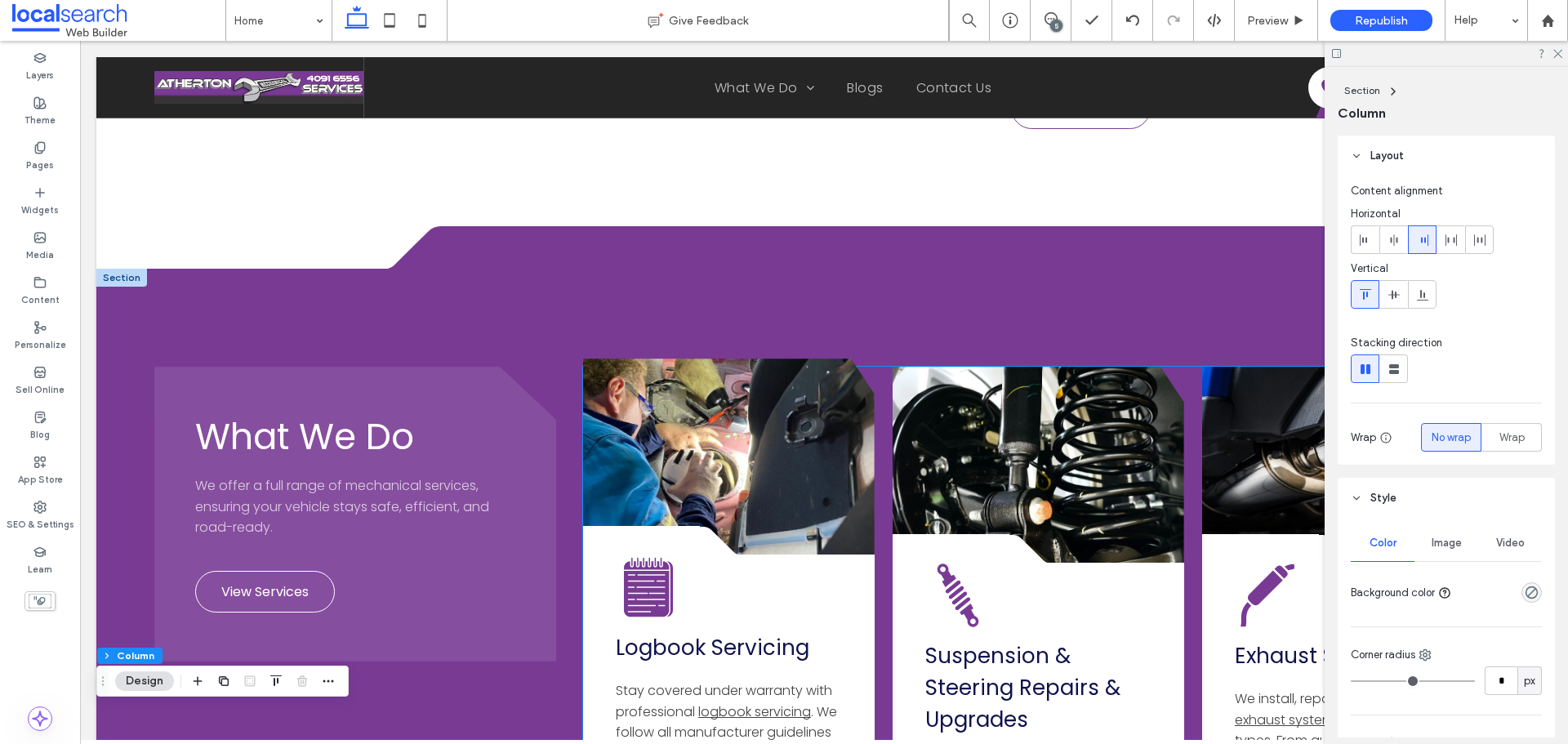
scroll to position [1498, 0]
